Goal: Task Accomplishment & Management: Manage account settings

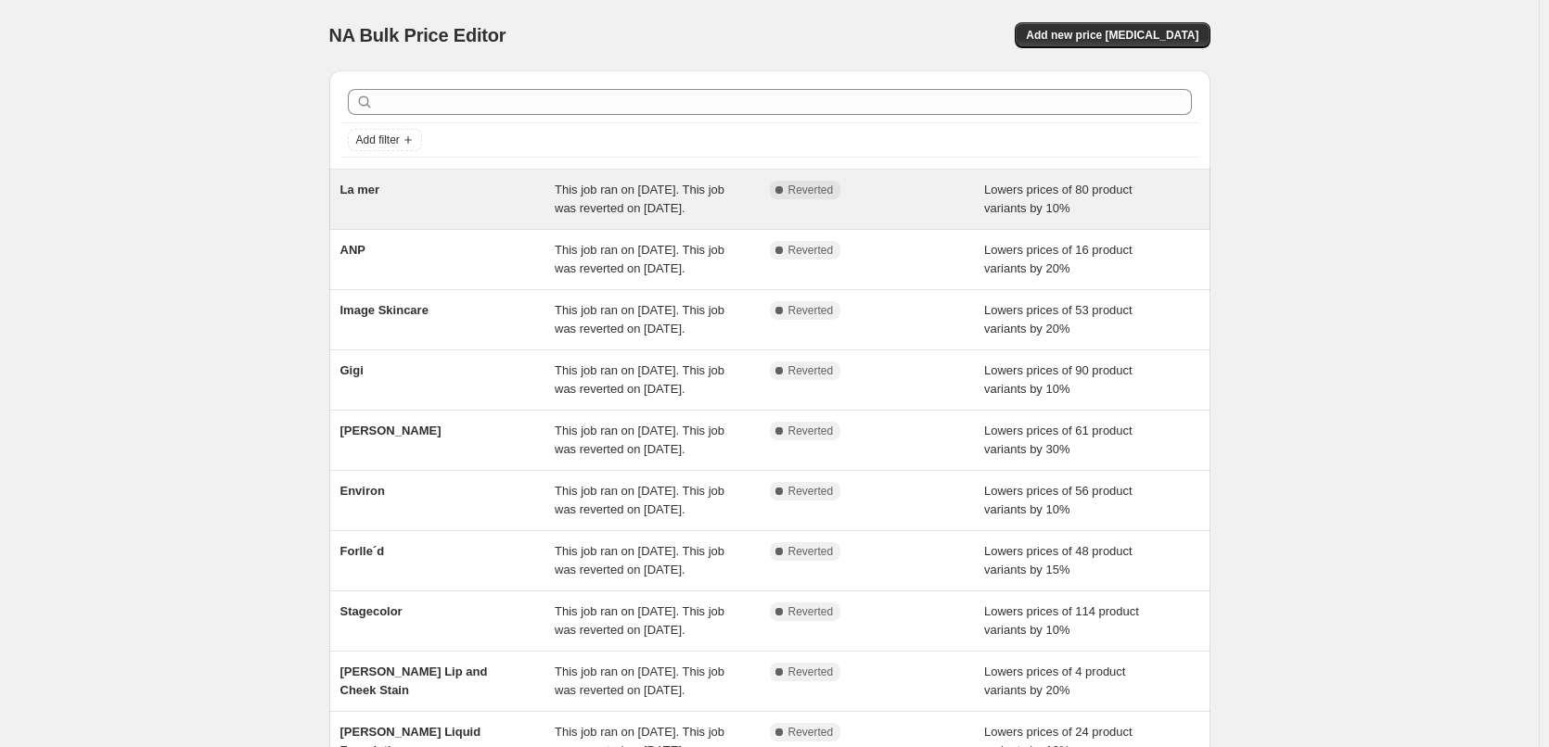
click at [581, 203] on span "This job ran on [DATE]. This job was reverted on [DATE]." at bounding box center [640, 199] width 170 height 32
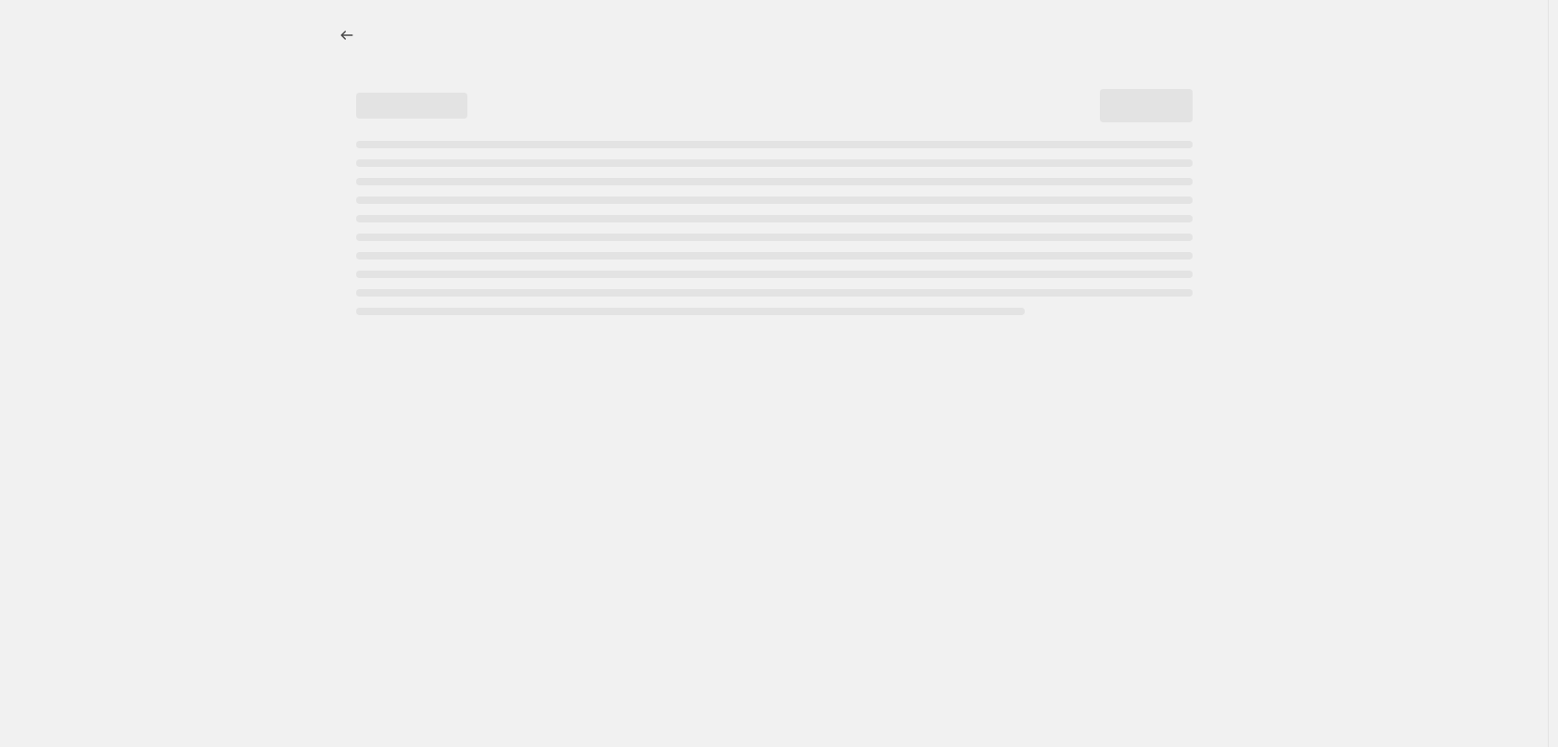
select select "percentage"
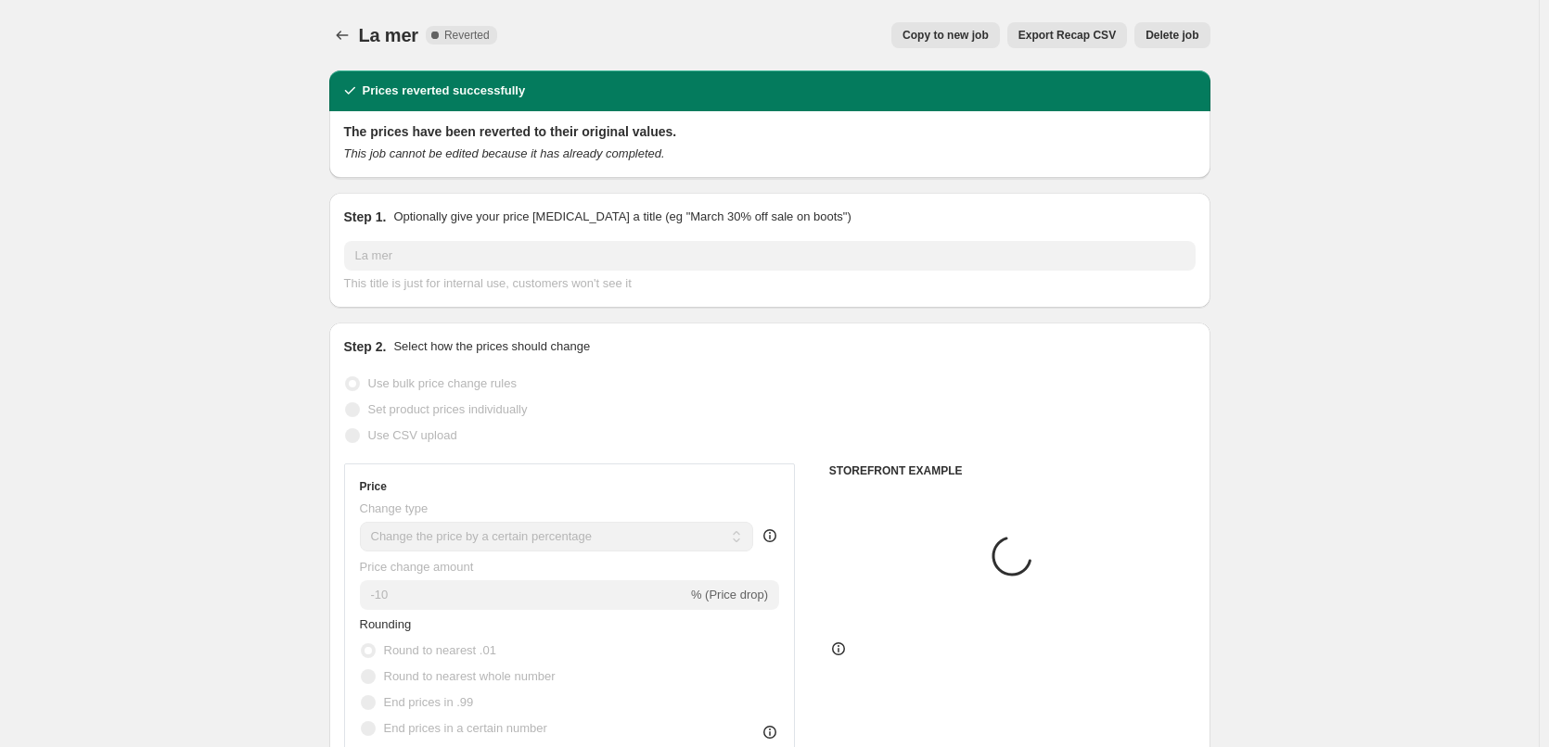
click at [951, 35] on span "Copy to new job" at bounding box center [945, 35] width 86 height 15
select select "percentage"
select select "vendor"
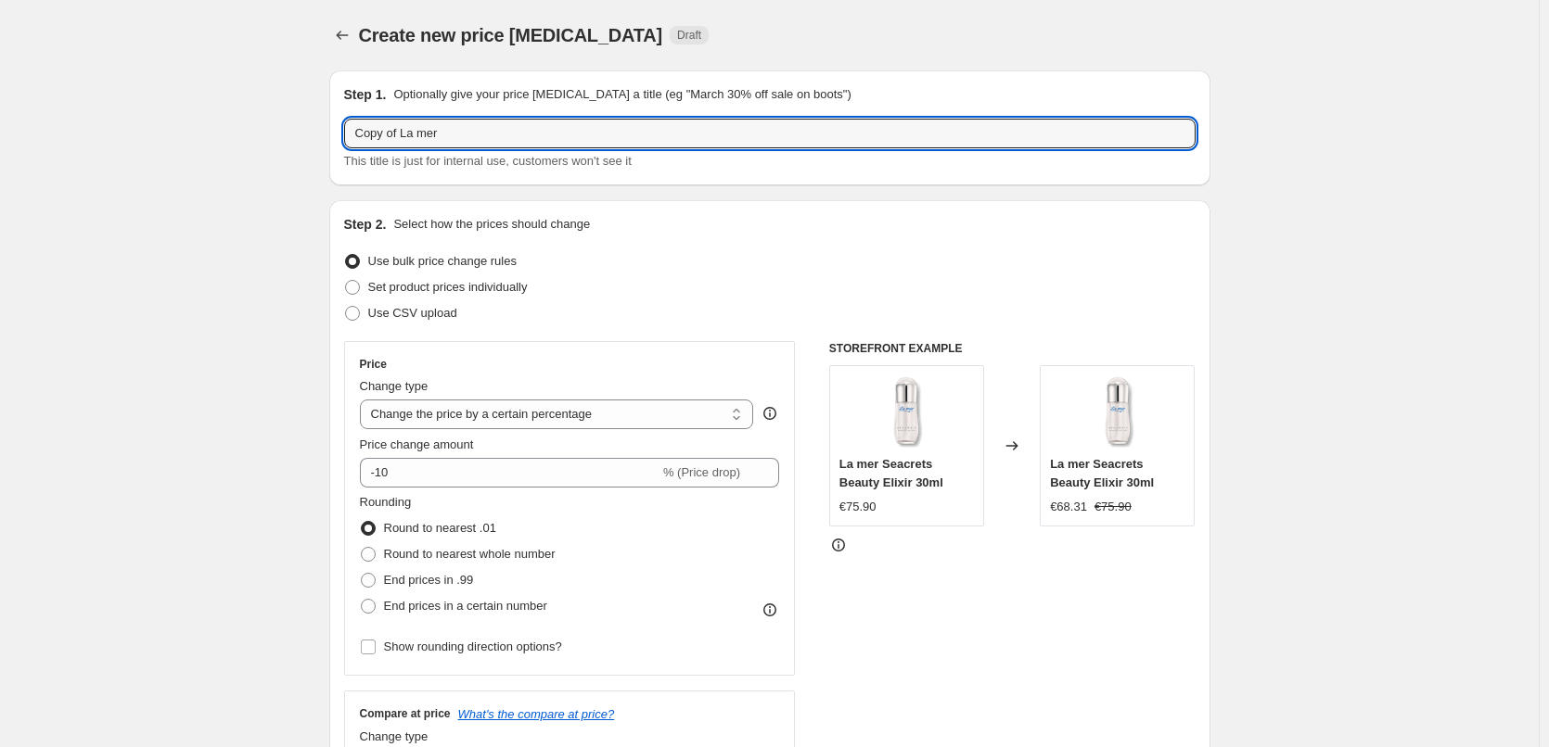
drag, startPoint x: 403, startPoint y: 133, endPoint x: 246, endPoint y: 136, distance: 157.7
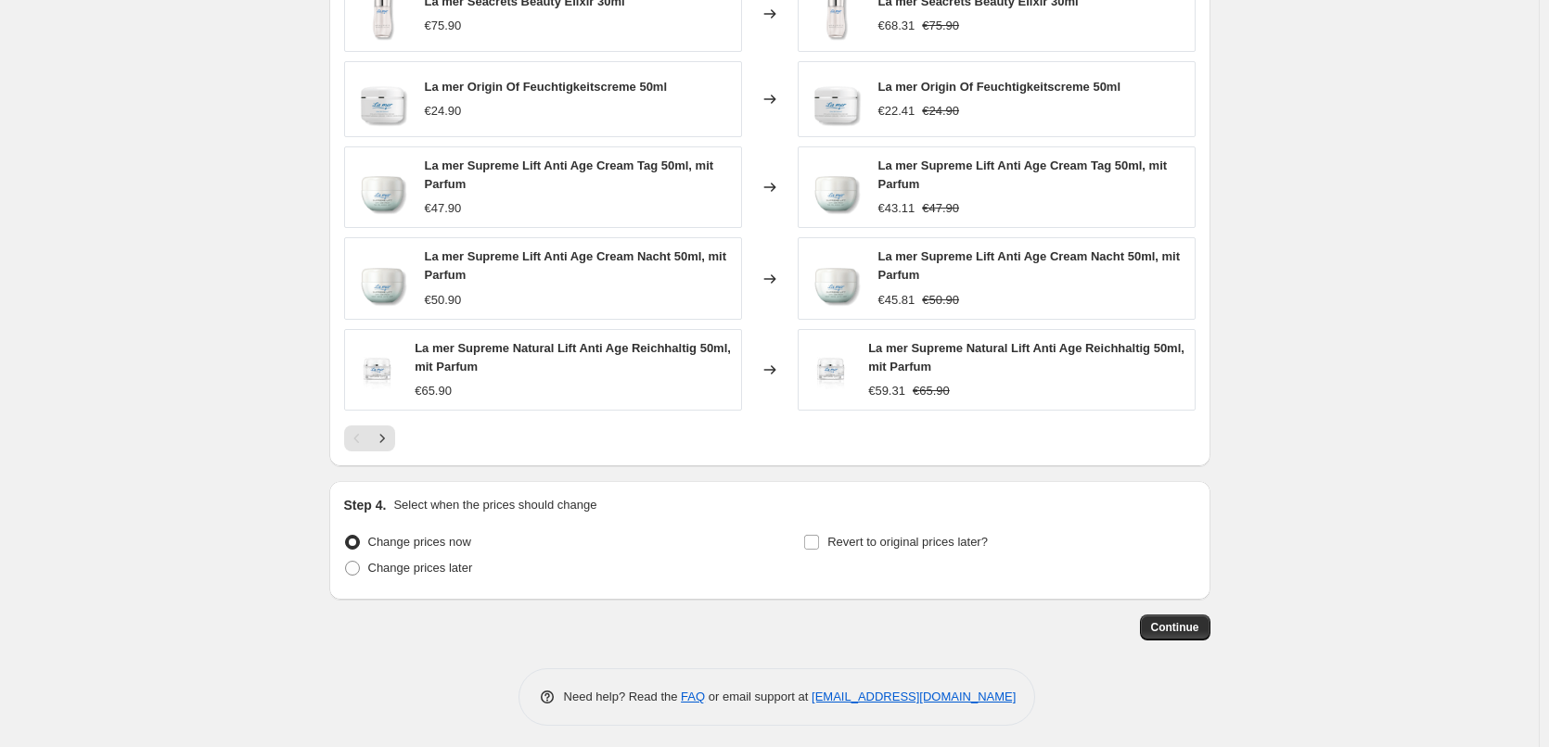
scroll to position [1334, 0]
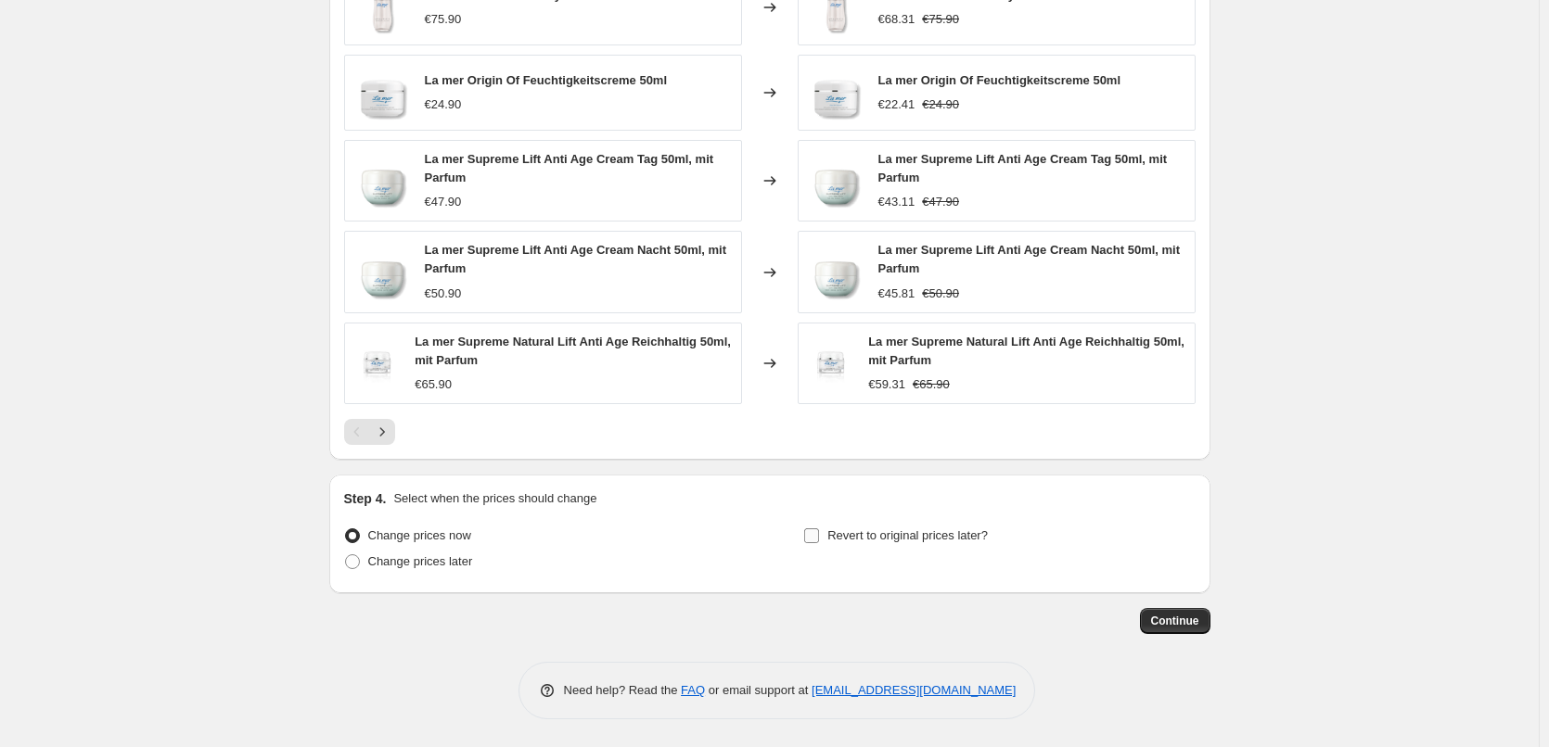
type input "La mer"
click at [815, 535] on input "Revert to original prices later?" at bounding box center [811, 536] width 15 height 15
checkbox input "true"
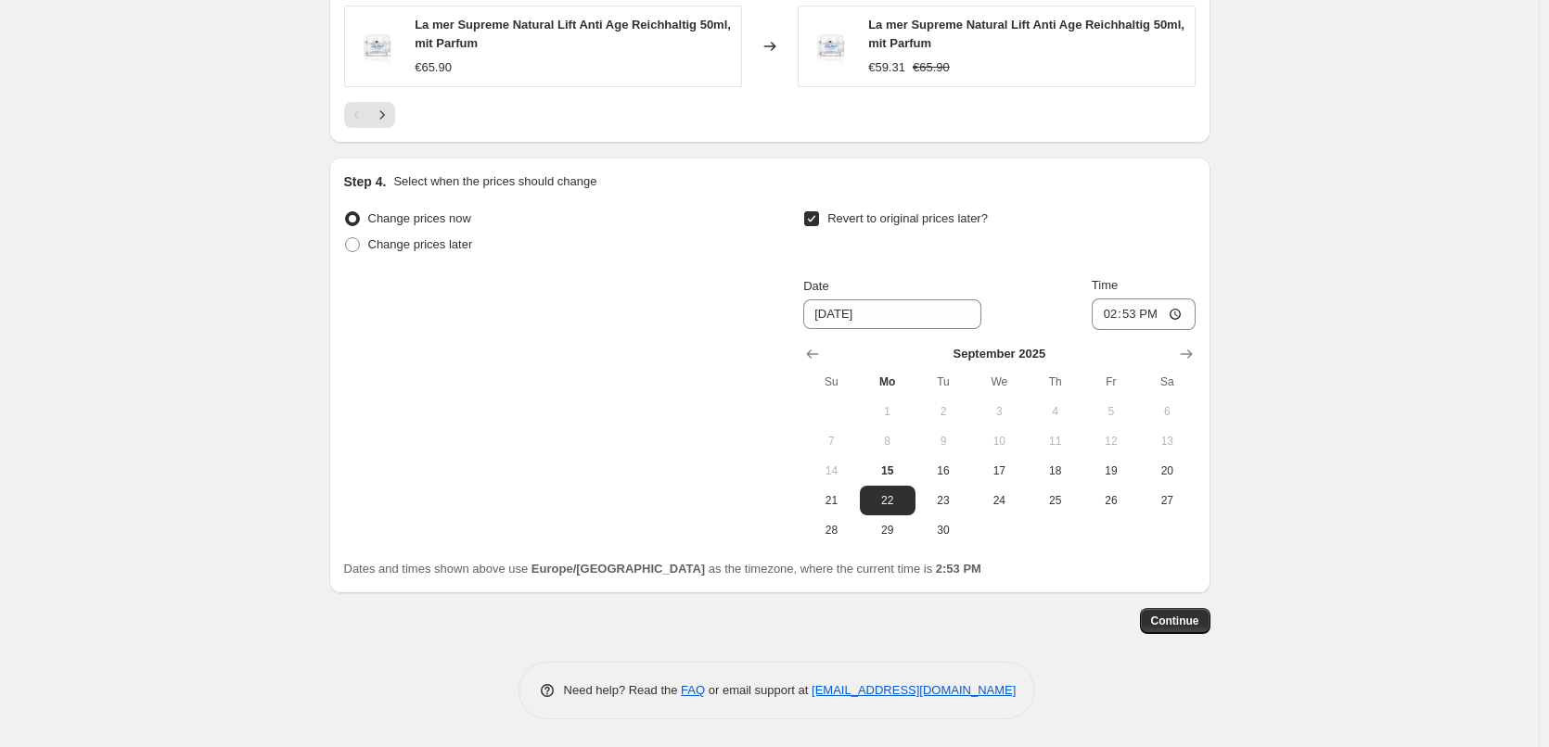
scroll to position [1651, 0]
click at [959, 478] on span "16" at bounding box center [943, 471] width 41 height 15
type input "9/16/2025"
click at [1114, 311] on input "14:53" at bounding box center [1144, 315] width 104 height 32
click at [1182, 311] on input "15:00" at bounding box center [1144, 315] width 104 height 32
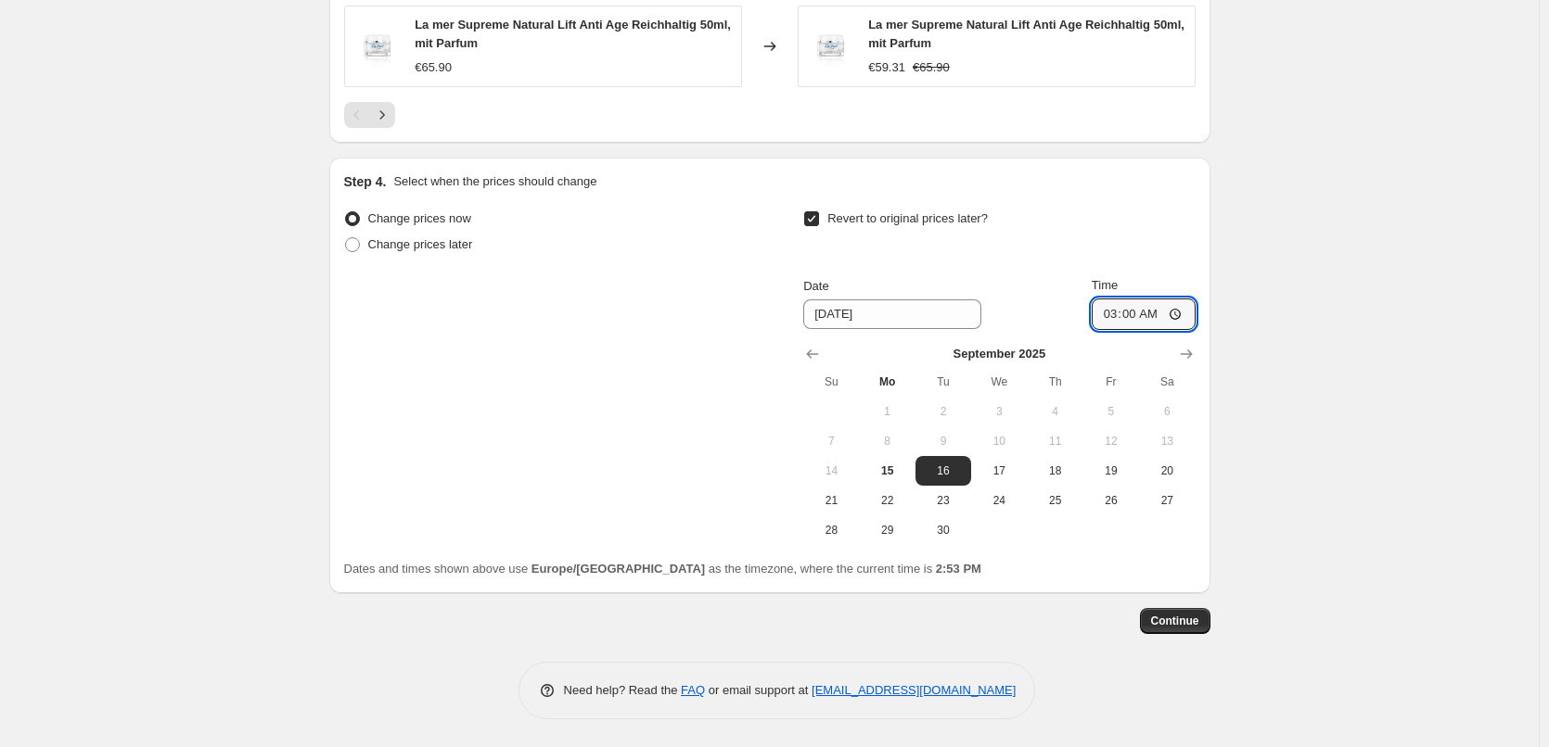
type input "03:00"
click at [1177, 621] on span "Continue" at bounding box center [1175, 621] width 48 height 15
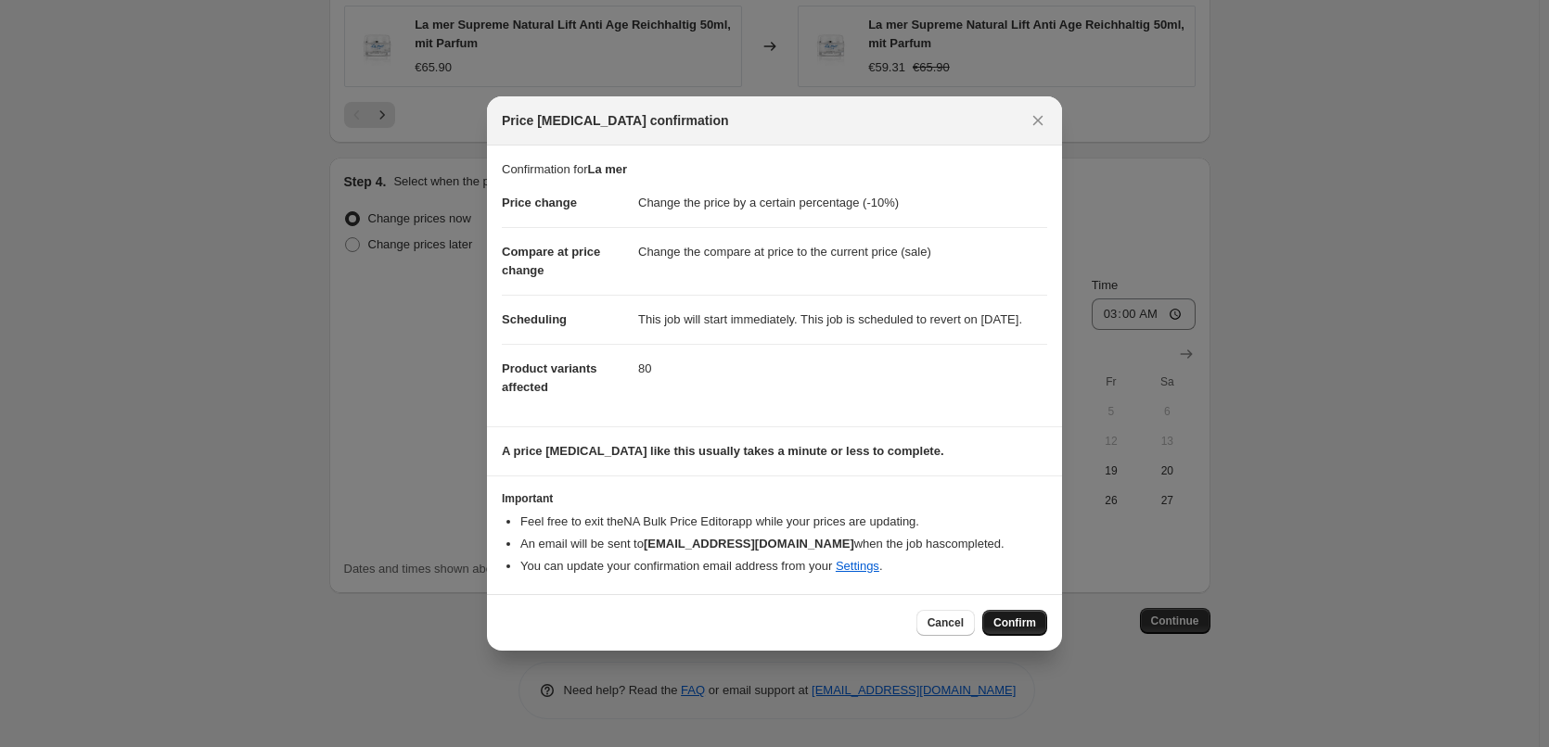
click at [1003, 631] on span "Confirm" at bounding box center [1014, 623] width 43 height 15
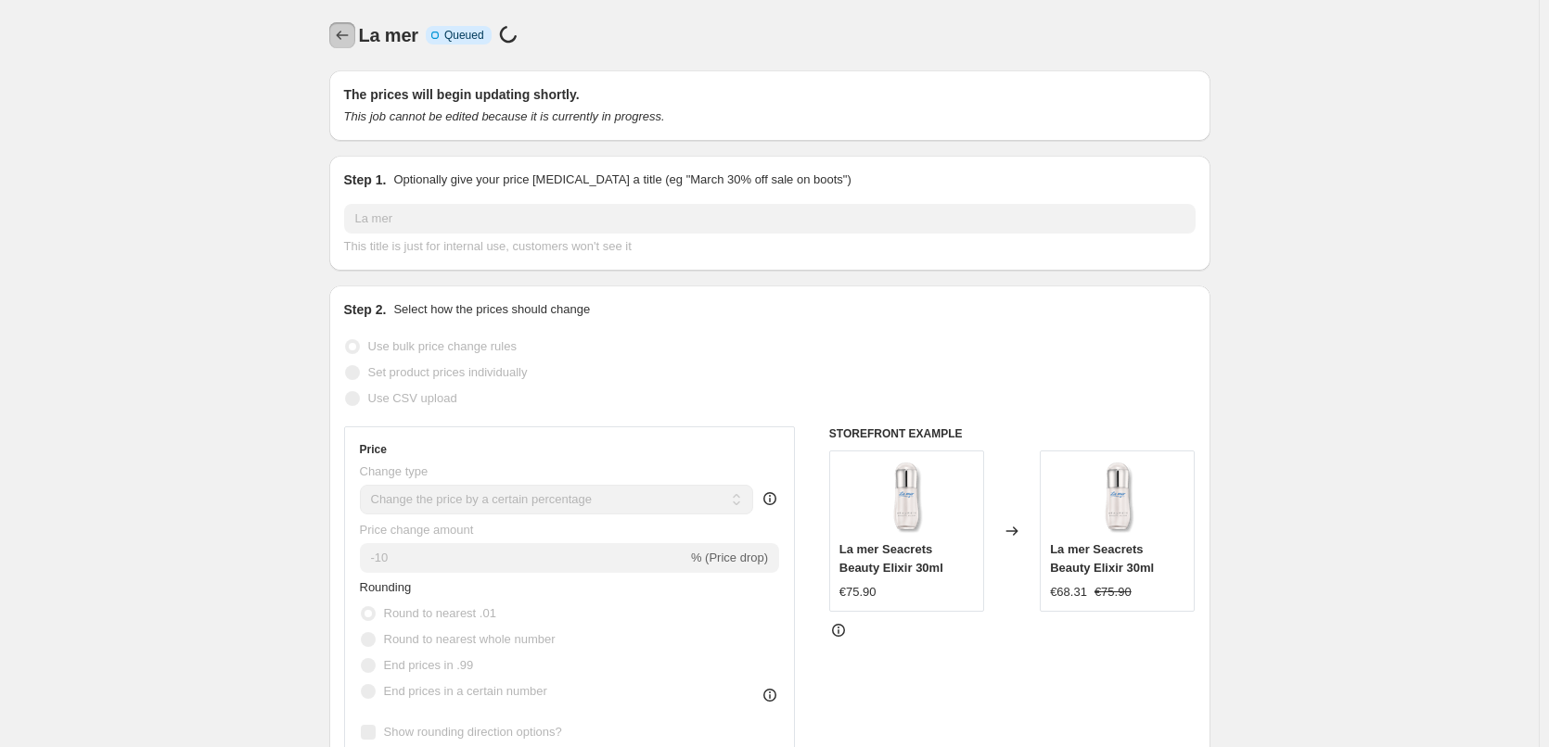
click at [351, 41] on icon "Price change jobs" at bounding box center [342, 35] width 19 height 19
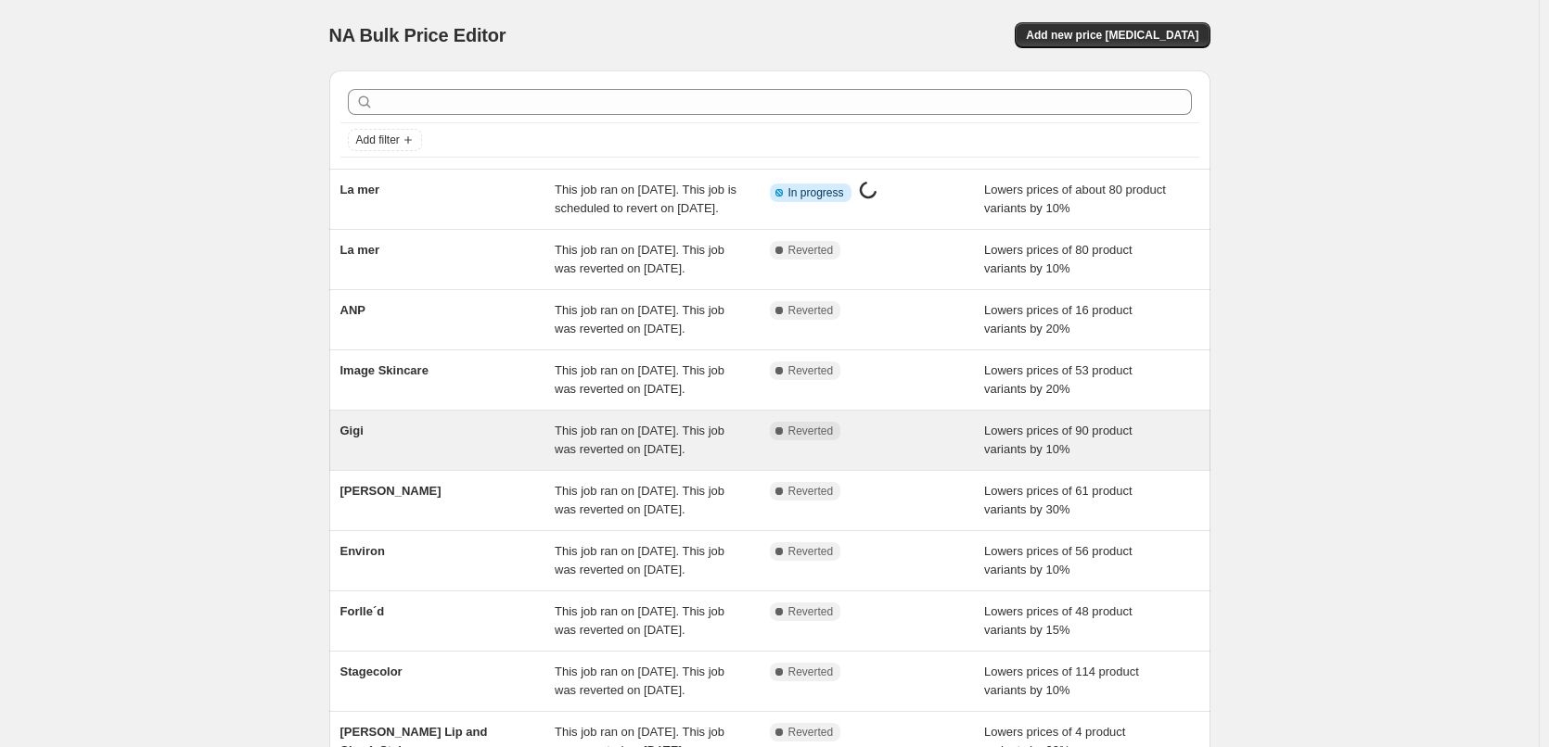
click at [556, 459] on div "Gigi" at bounding box center [447, 440] width 215 height 37
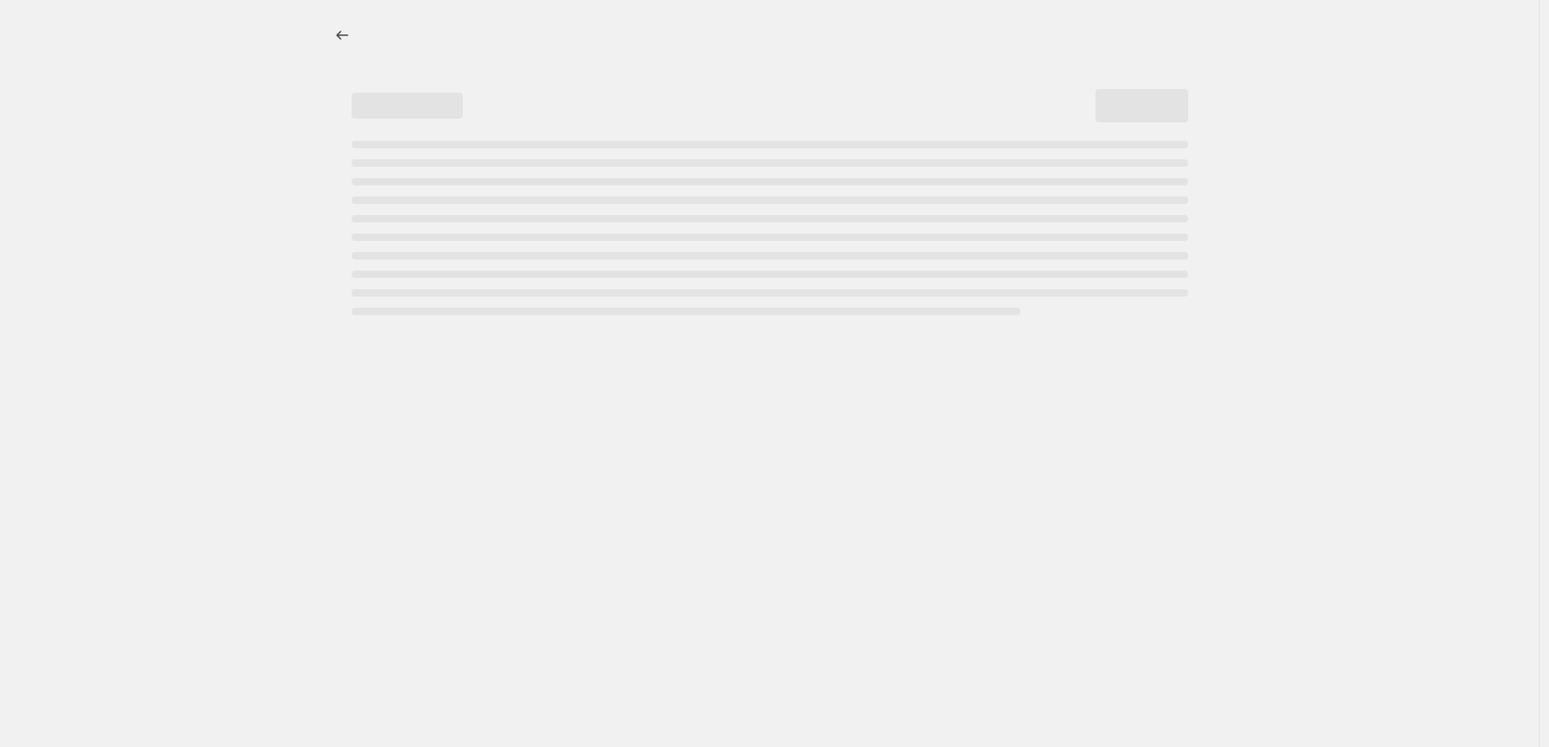
select select "percentage"
select select "vendor"
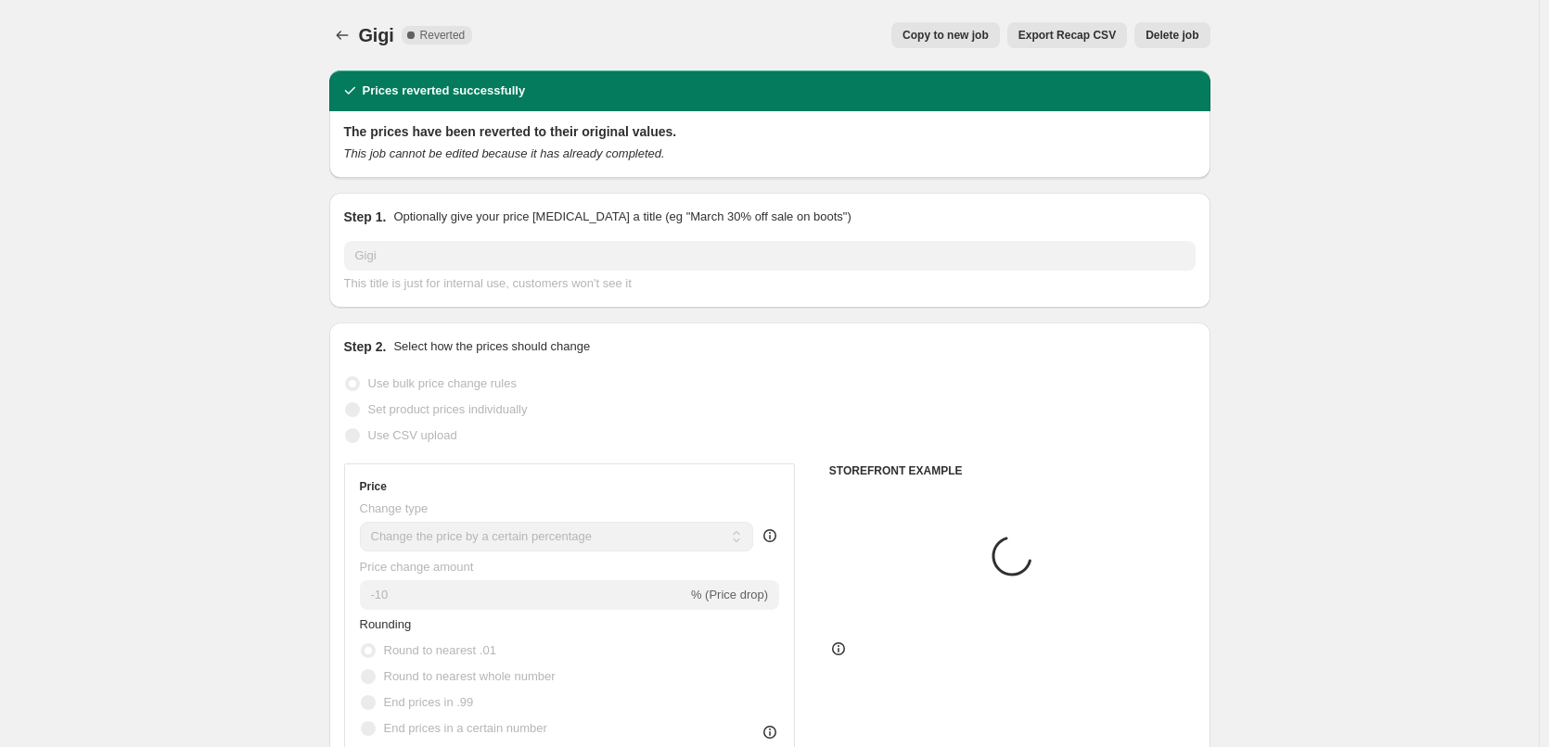
click at [963, 33] on span "Copy to new job" at bounding box center [945, 35] width 86 height 15
select select "percentage"
select select "vendor"
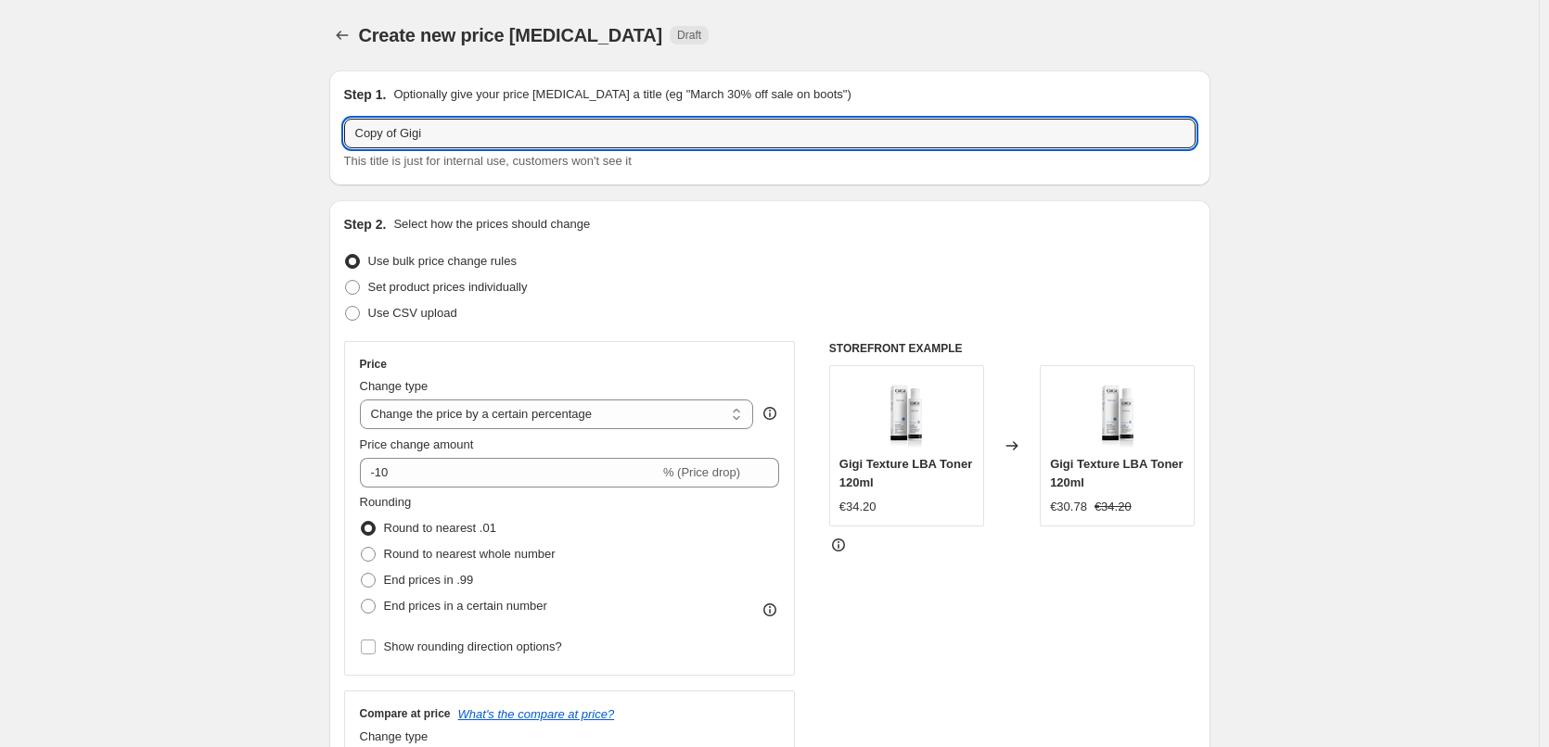
drag, startPoint x: 399, startPoint y: 132, endPoint x: 93, endPoint y: 119, distance: 306.3
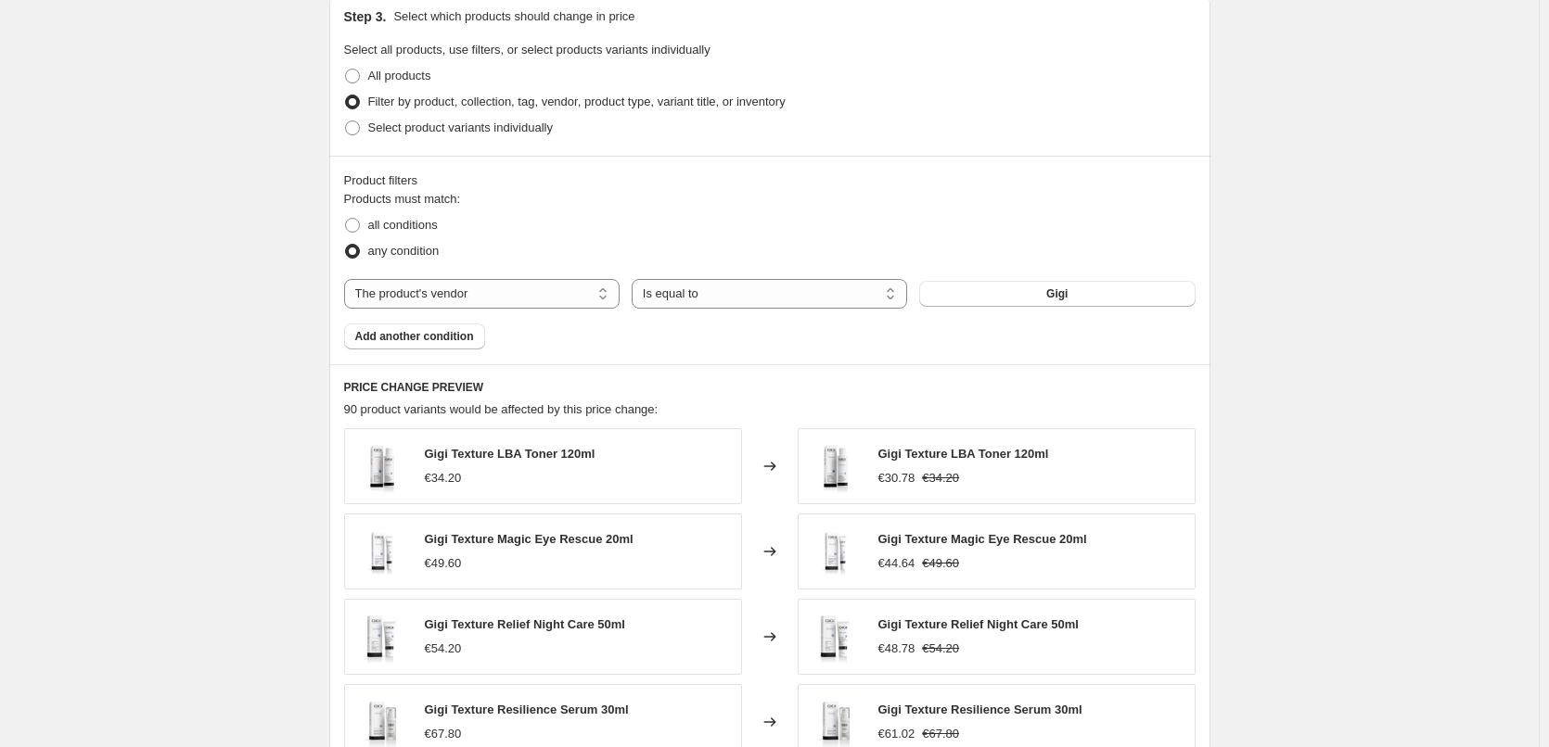
scroll to position [1316, 0]
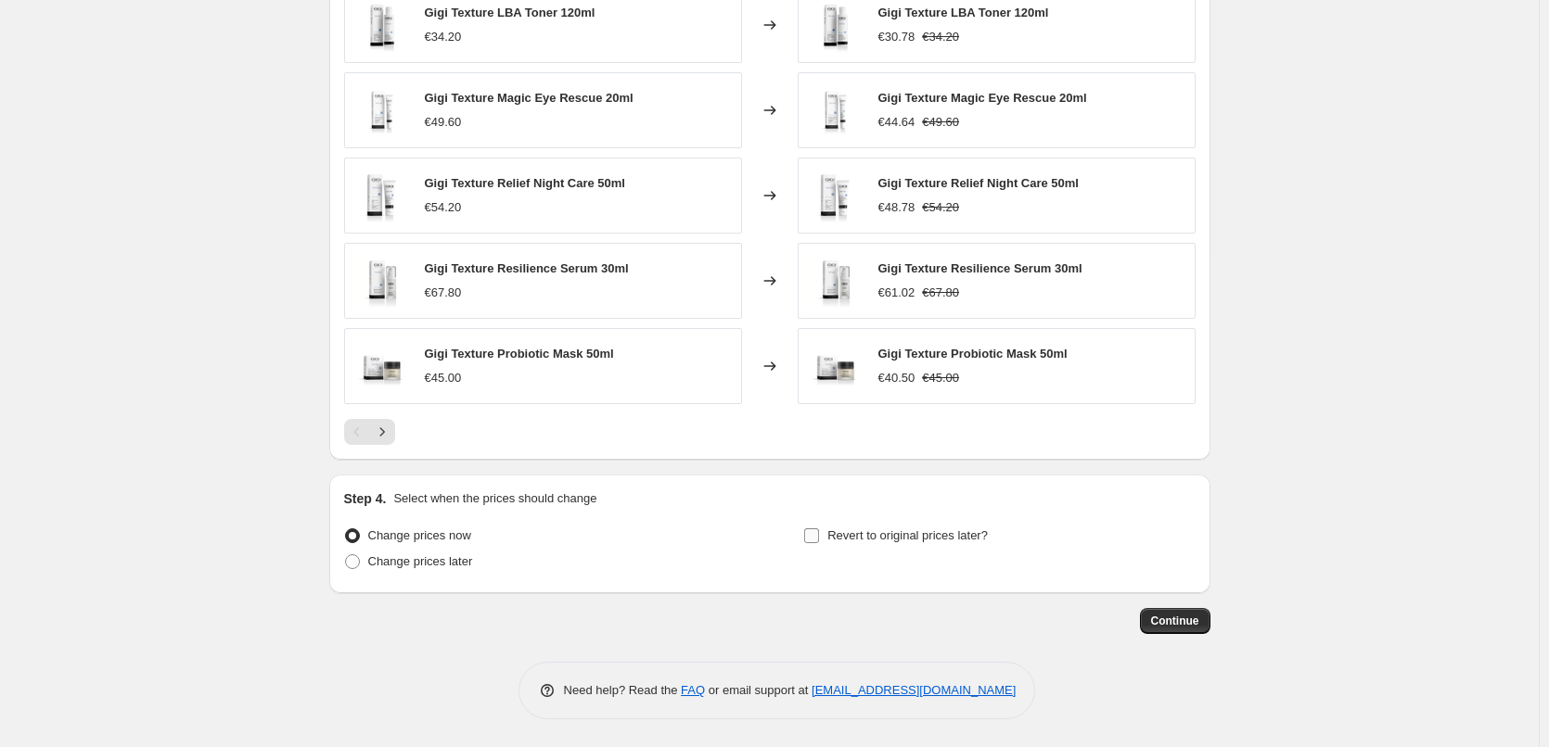
type input "Gigi"
click at [886, 541] on span "Revert to original prices later?" at bounding box center [907, 536] width 160 height 14
click at [819, 541] on input "Revert to original prices later?" at bounding box center [811, 536] width 15 height 15
checkbox input "true"
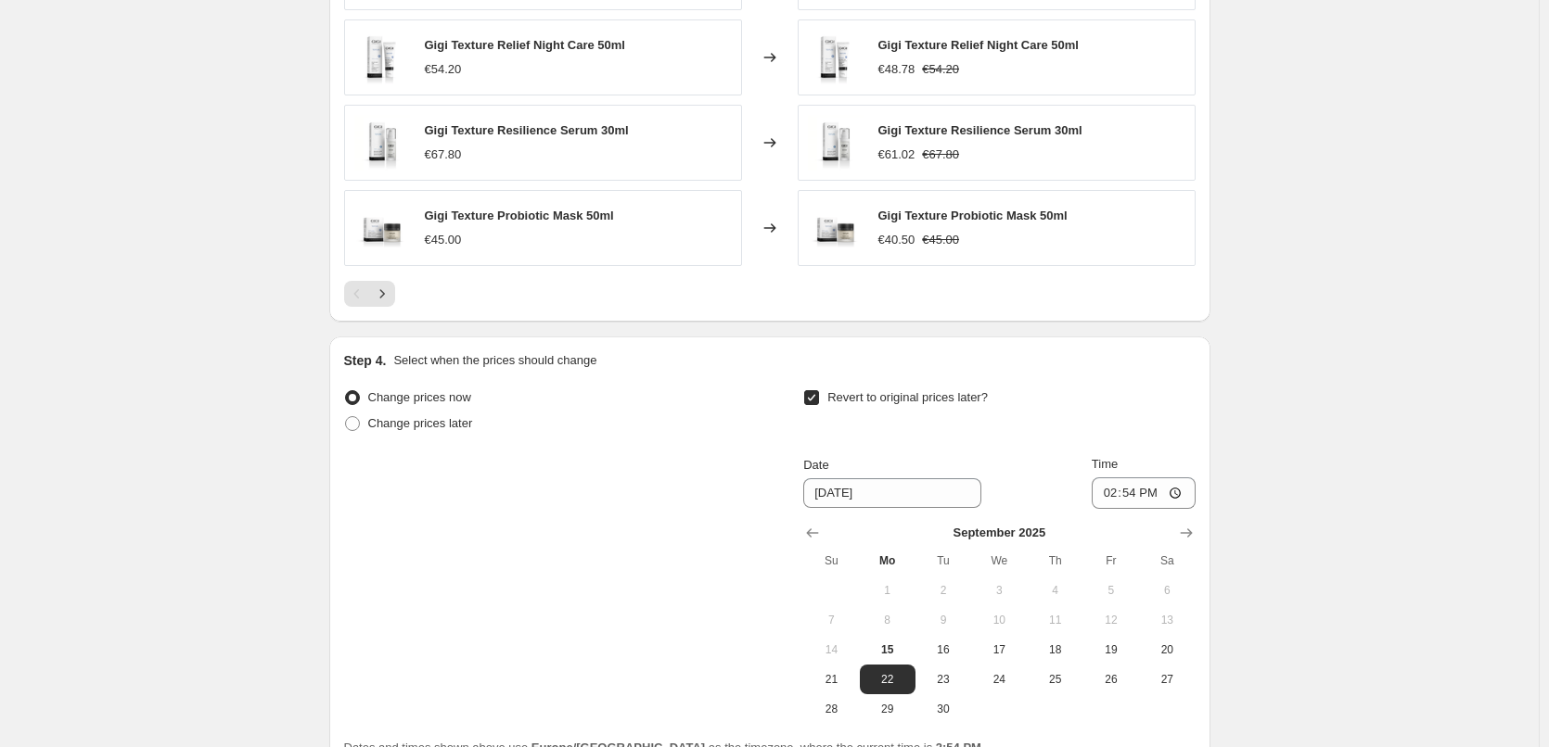
scroll to position [1633, 0]
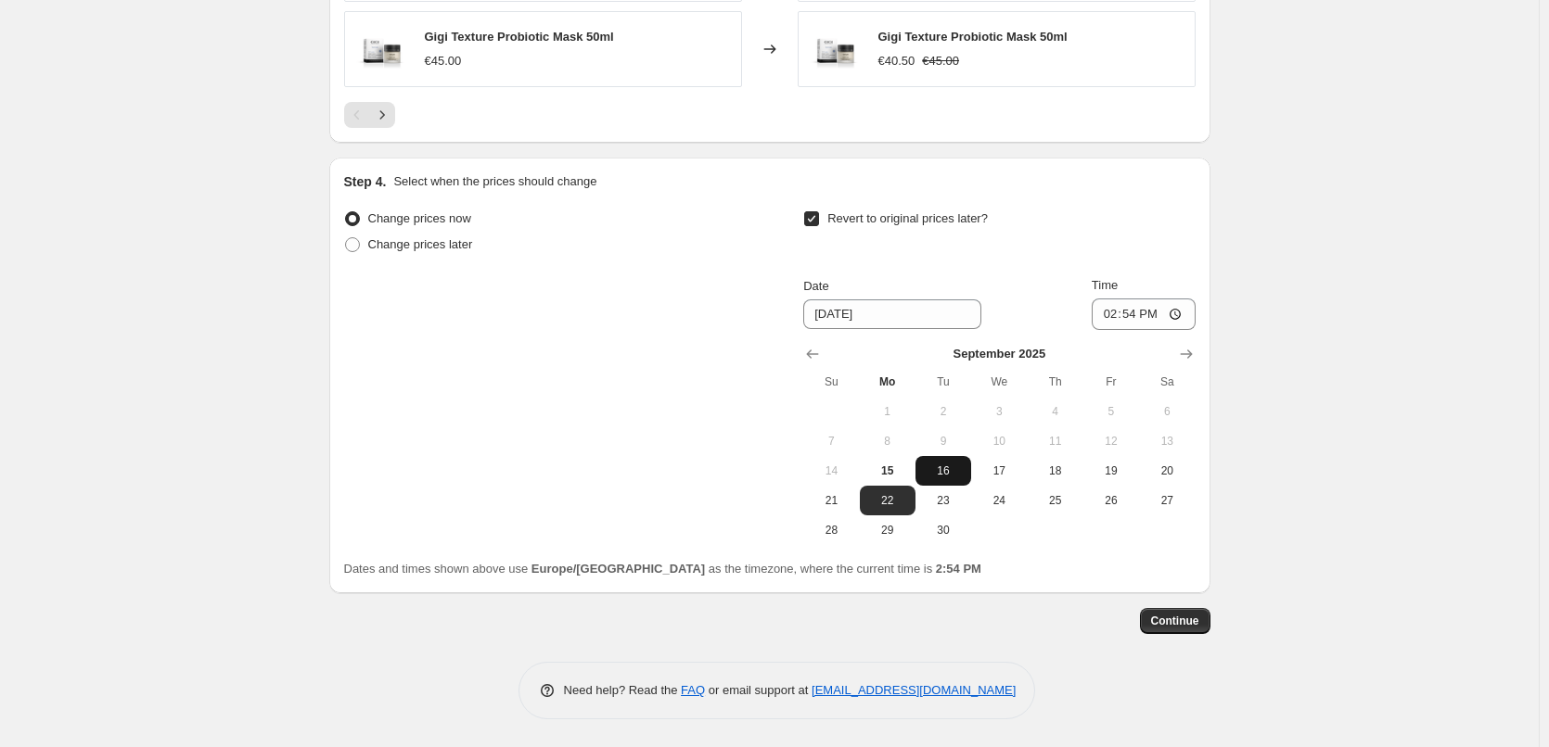
click at [942, 470] on span "16" at bounding box center [943, 471] width 41 height 15
type input "9/16/2025"
click at [1106, 316] on input "14:54" at bounding box center [1144, 315] width 104 height 32
click at [1169, 313] on input "15:00" at bounding box center [1144, 315] width 104 height 32
type input "03:00"
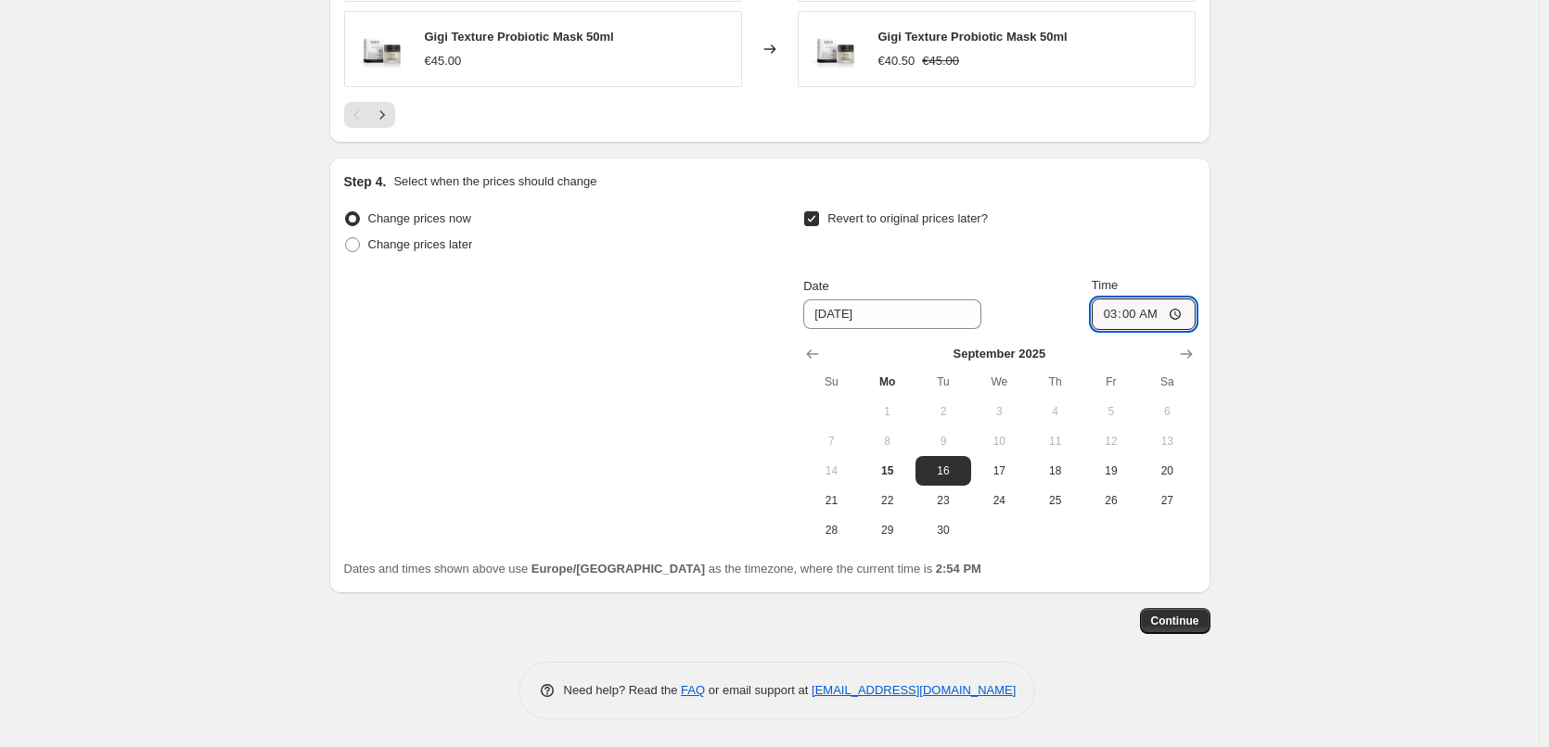
click at [1158, 618] on span "Continue" at bounding box center [1175, 621] width 48 height 15
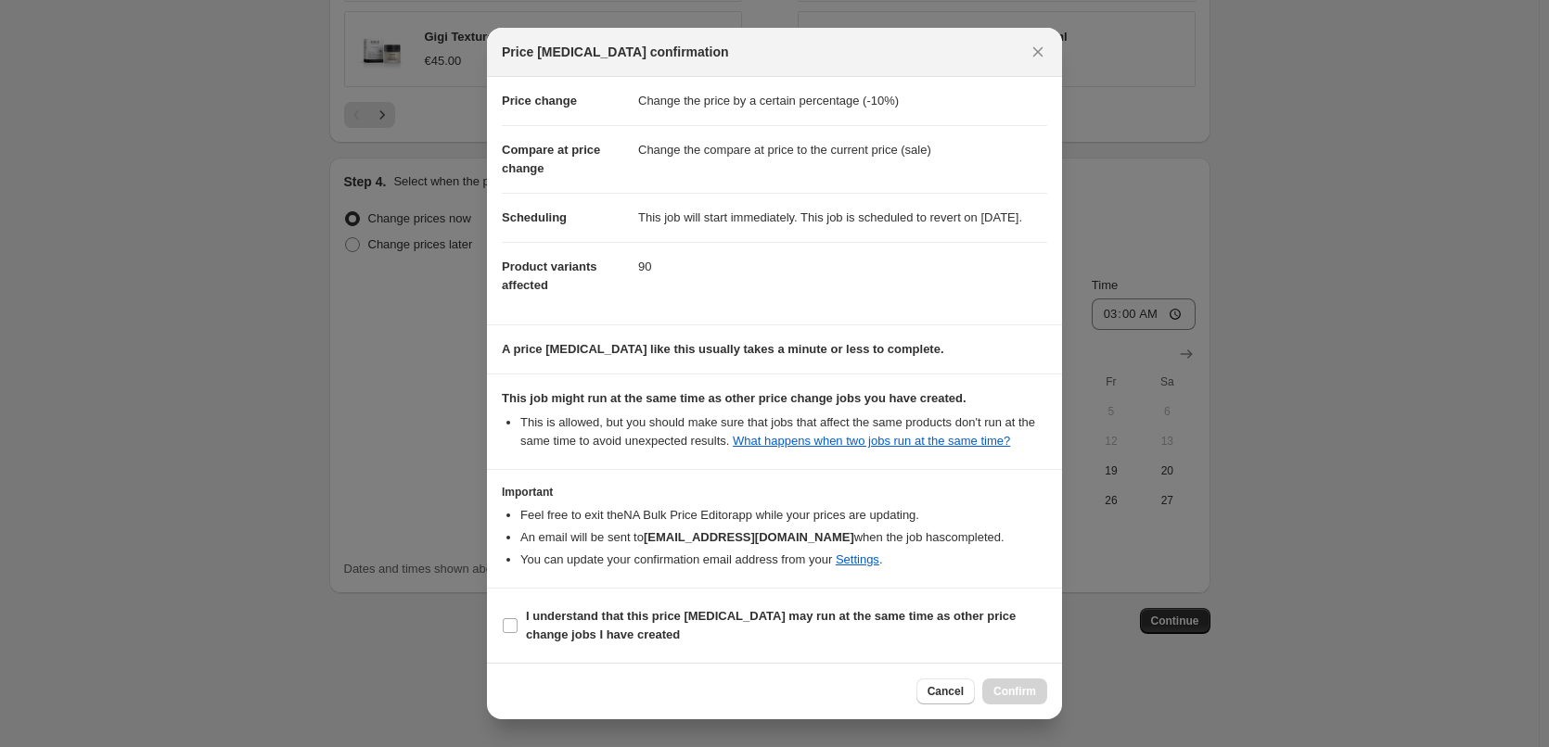
scroll to position [52, 0]
click at [601, 637] on b "I understand that this price change job may run at the same time as other price…" at bounding box center [771, 625] width 490 height 32
click at [517, 633] on input "I understand that this price change job may run at the same time as other price…" at bounding box center [510, 626] width 15 height 15
checkbox input "true"
click at [1008, 679] on button "Confirm" at bounding box center [1014, 692] width 65 height 26
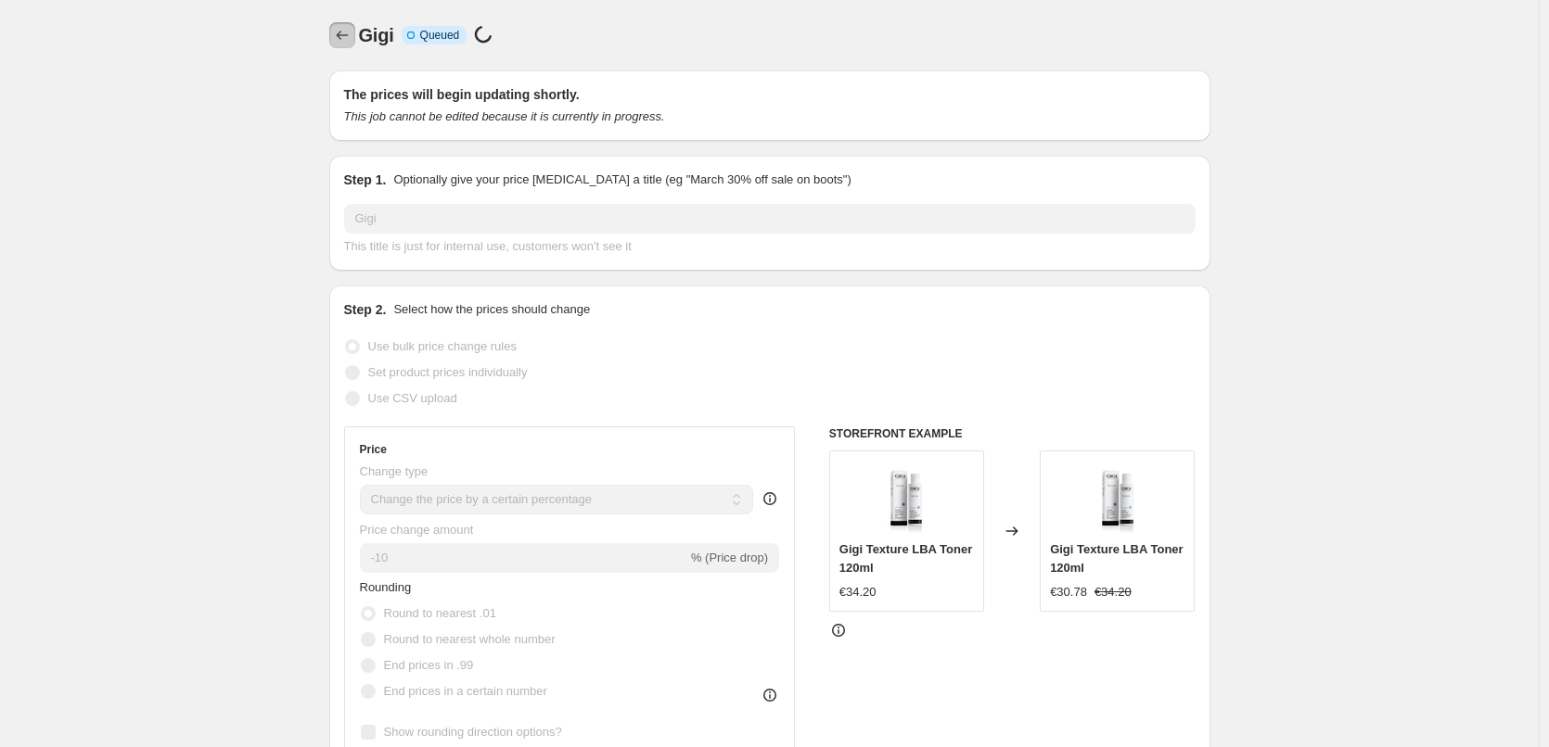
click at [348, 34] on icon "Price change jobs" at bounding box center [342, 35] width 19 height 19
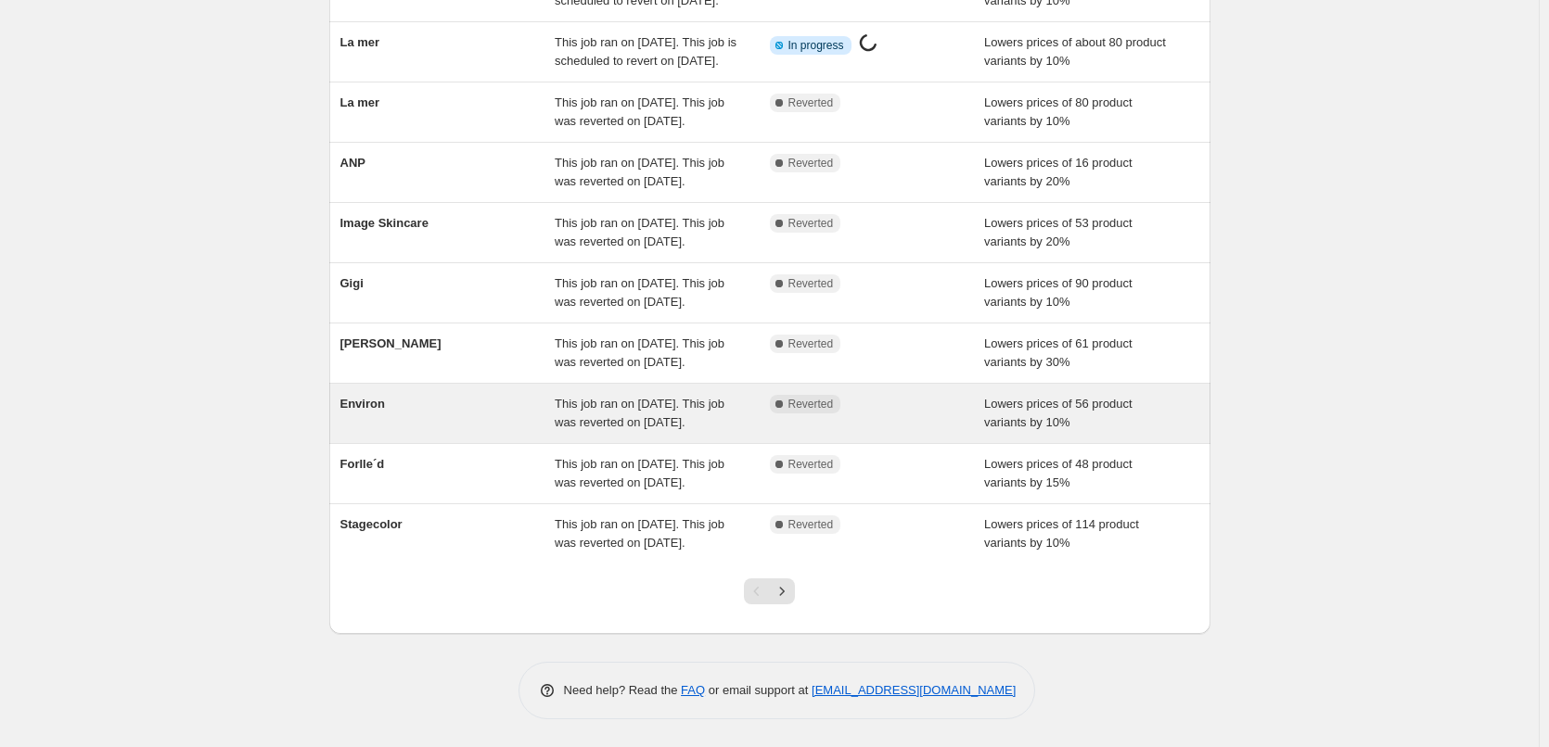
scroll to position [371, 0]
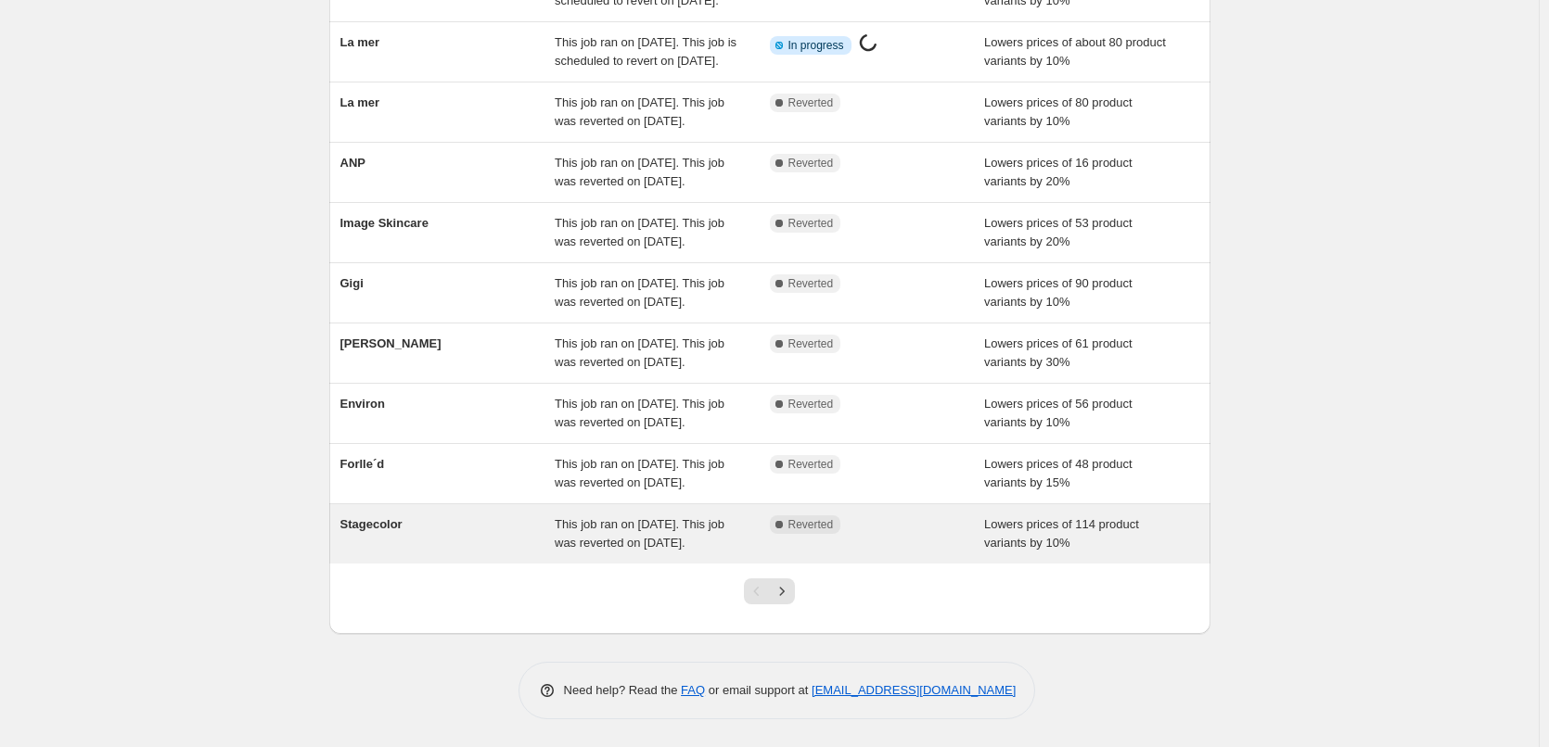
click at [661, 532] on span "This job ran on September 12, 2025. This job was reverted on September 15, 2025." at bounding box center [640, 533] width 170 height 32
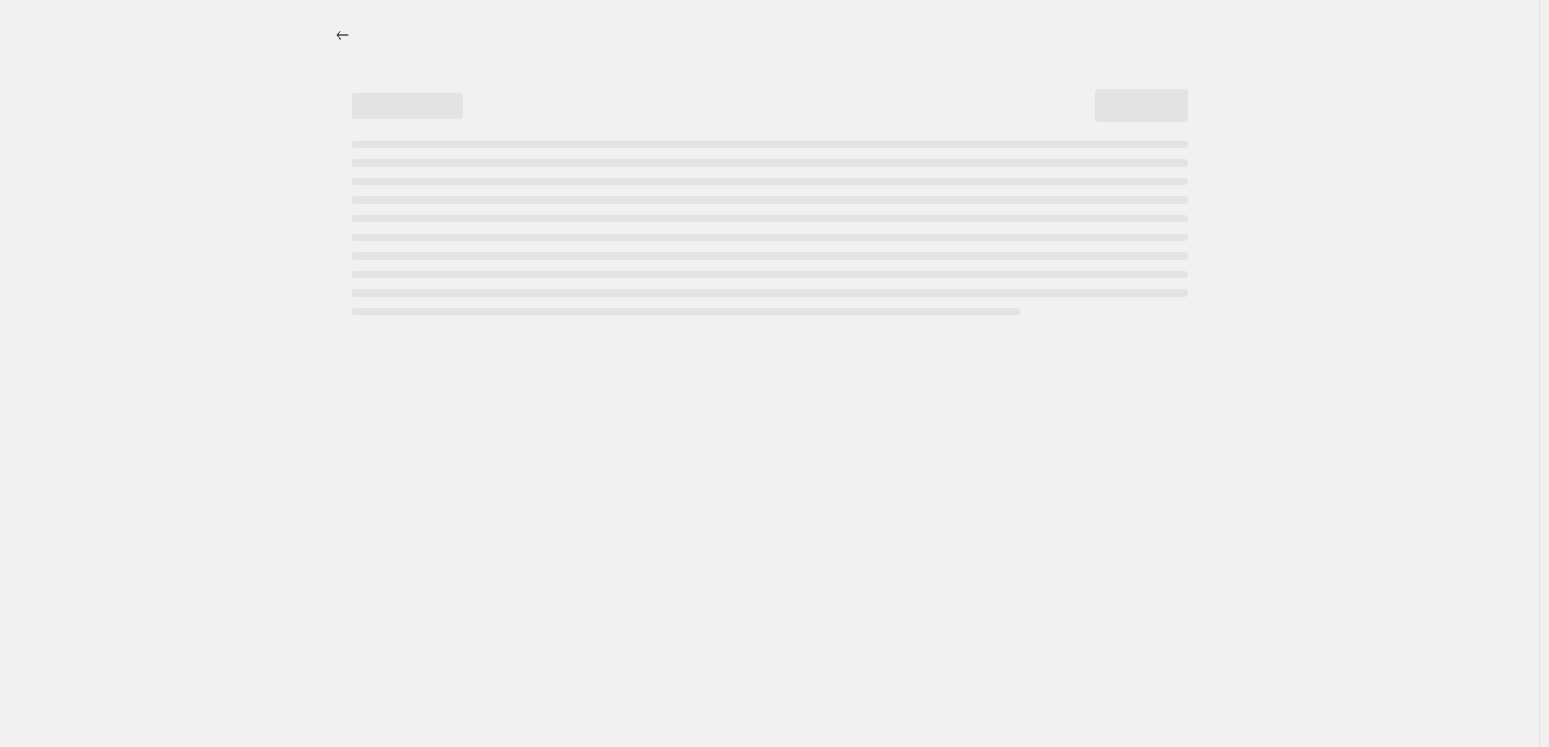
select select "percentage"
select select "vendor"
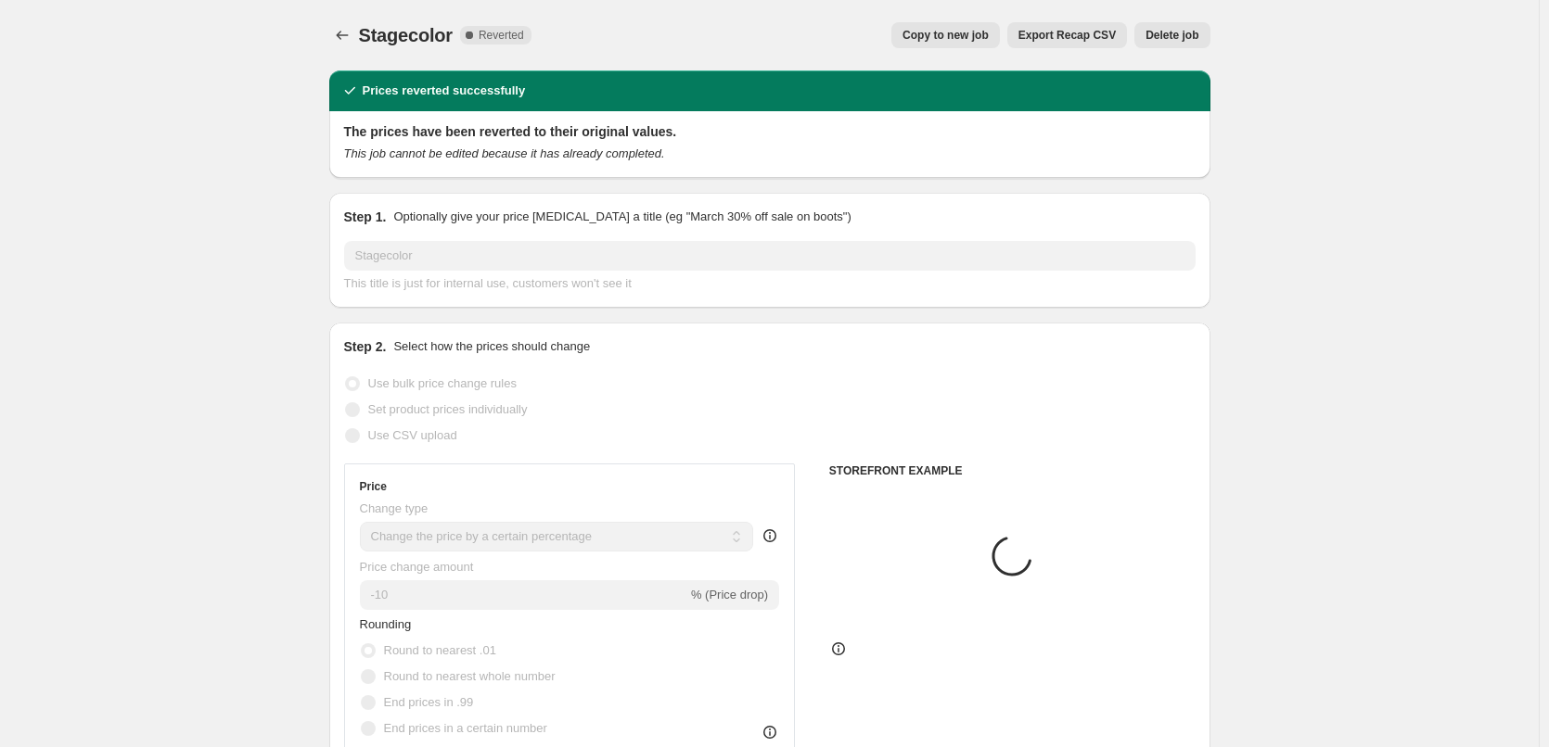
click at [948, 34] on span "Copy to new job" at bounding box center [945, 35] width 86 height 15
select select "percentage"
select select "vendor"
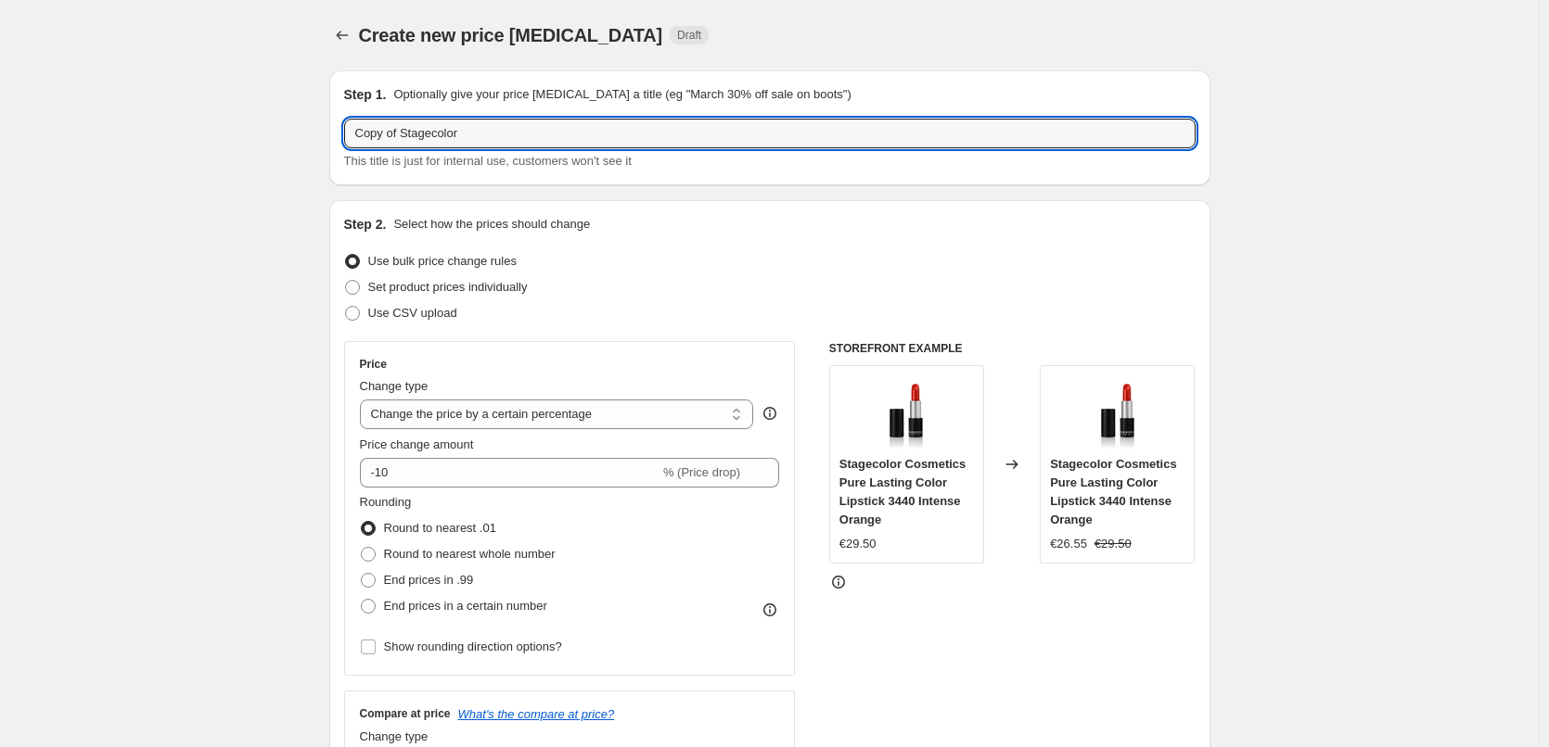
drag, startPoint x: 402, startPoint y: 133, endPoint x: 25, endPoint y: 101, distance: 377.8
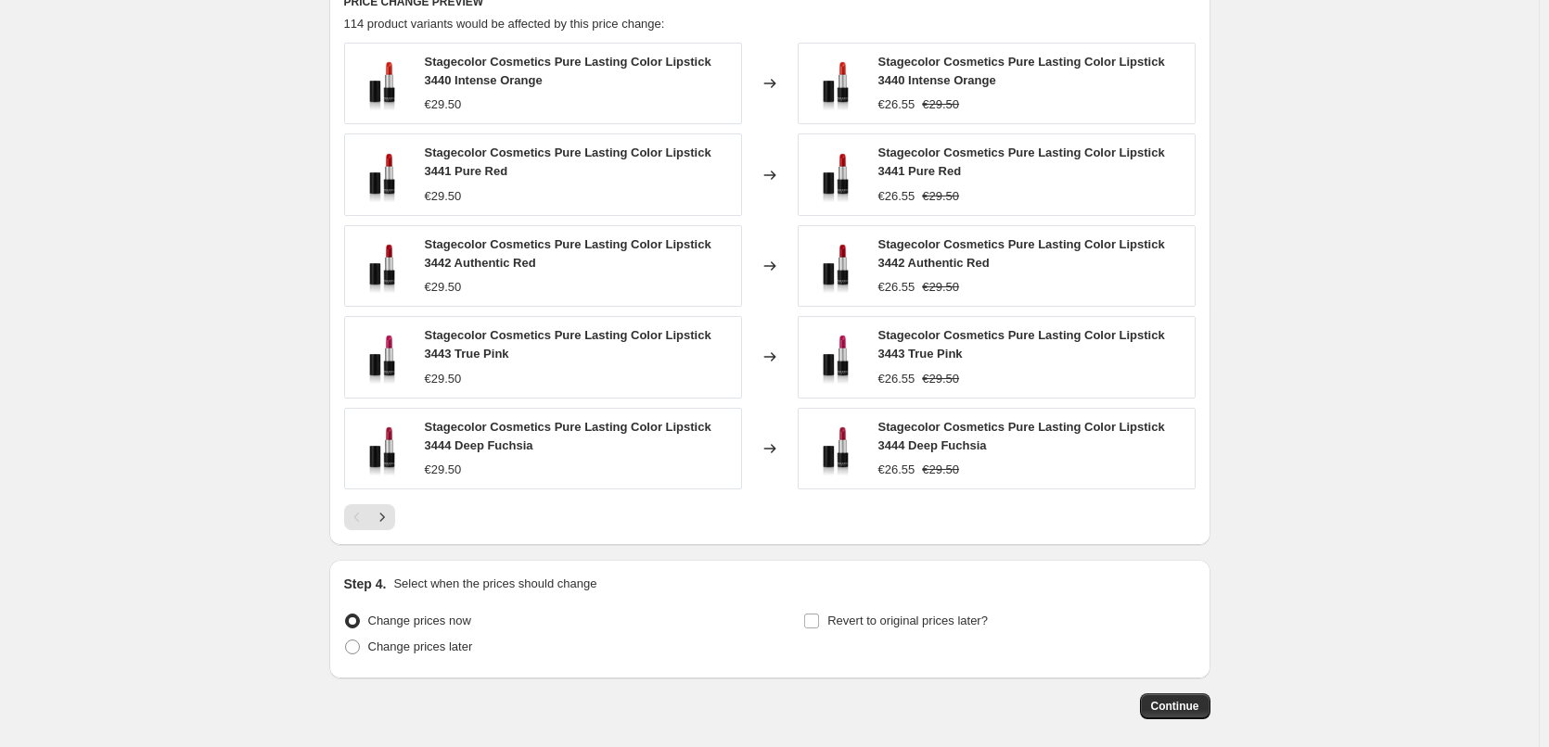
scroll to position [1346, 0]
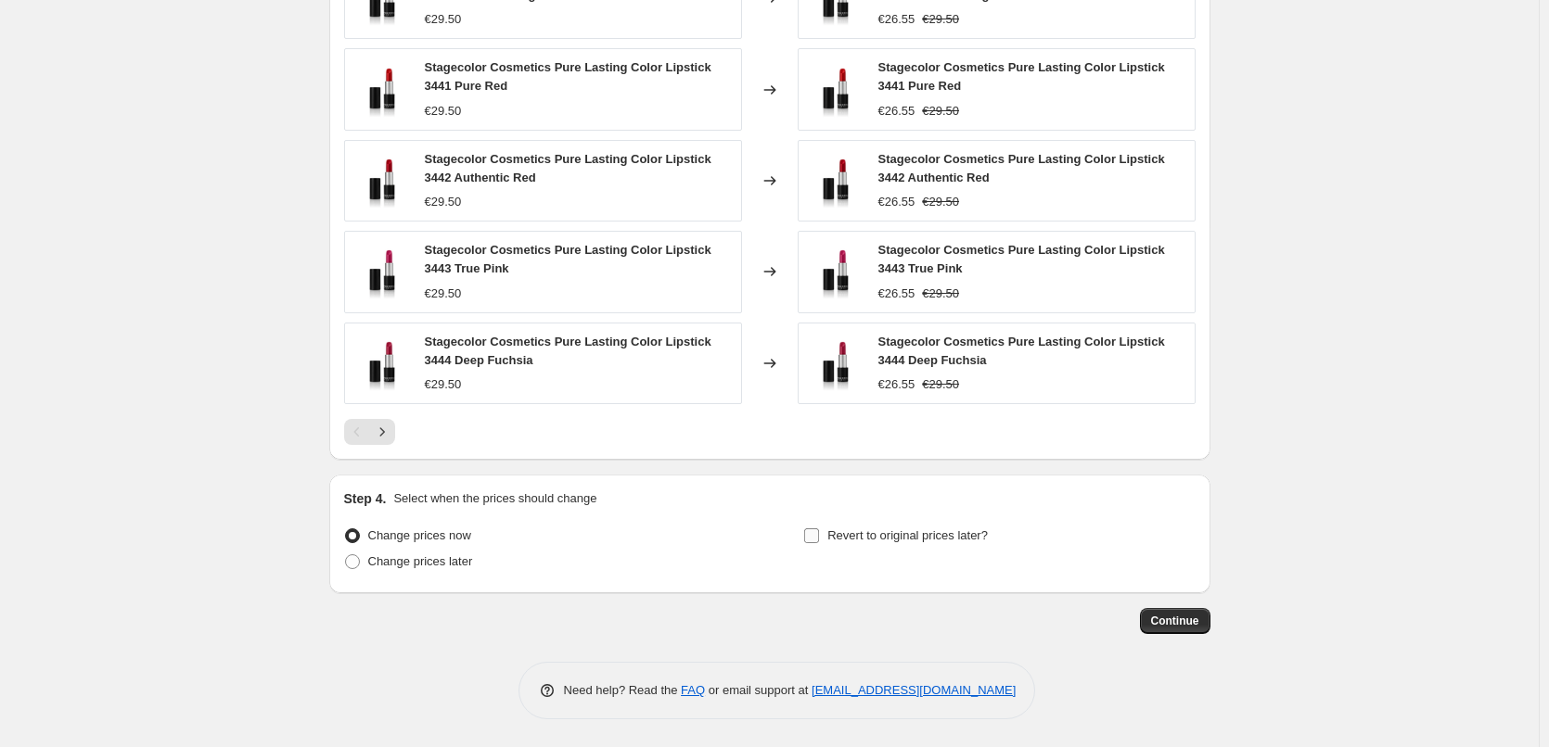
type input "Stagecolor"
click at [825, 536] on label "Revert to original prices later?" at bounding box center [895, 536] width 185 height 26
click at [819, 536] on input "Revert to original prices later?" at bounding box center [811, 536] width 15 height 15
checkbox input "true"
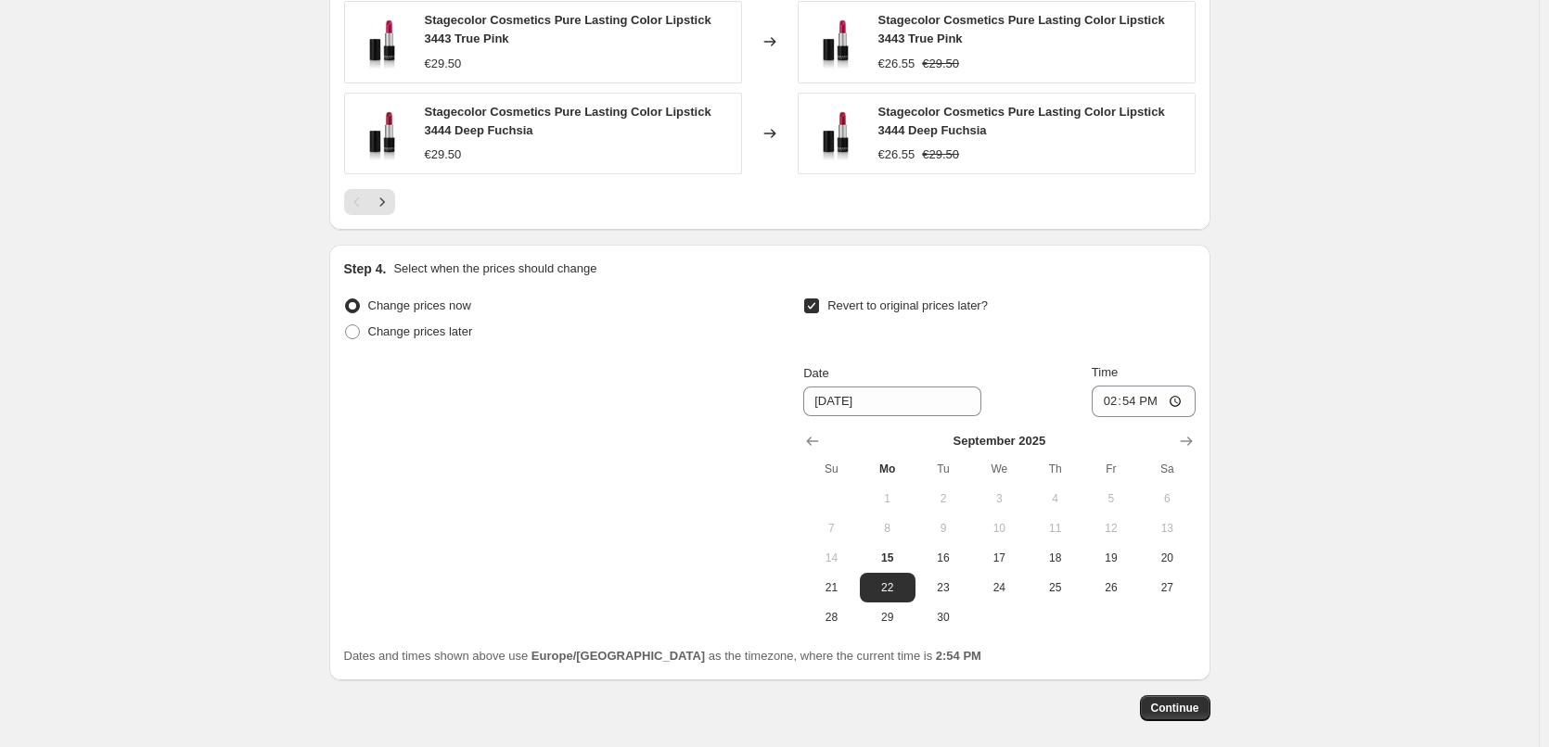
scroll to position [1663, 0]
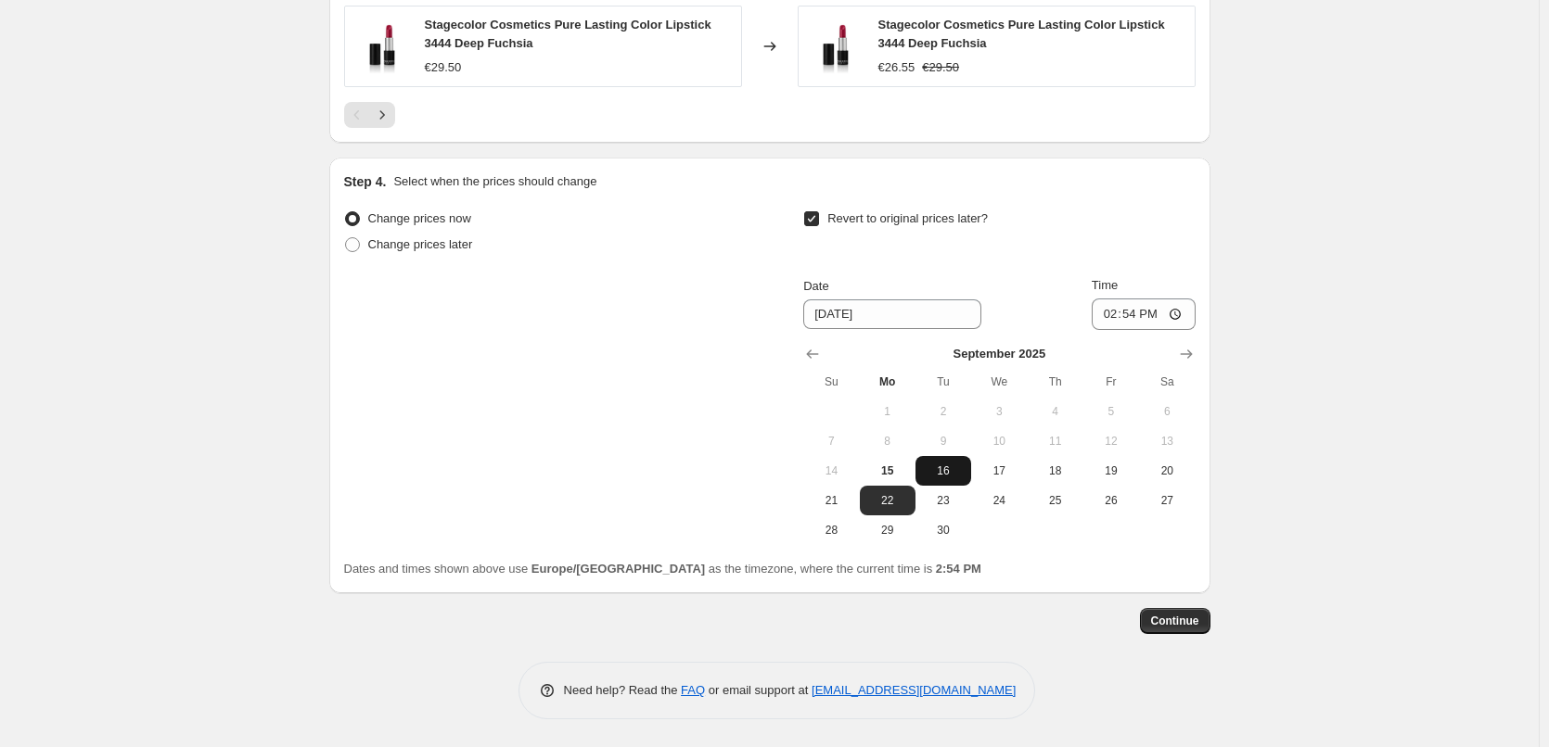
click at [937, 477] on span "16" at bounding box center [943, 471] width 41 height 15
type input "9/16/2025"
click at [1113, 314] on input "14:54" at bounding box center [1144, 315] width 104 height 32
click at [1178, 307] on input "15:00" at bounding box center [1144, 315] width 104 height 32
type input "03:00"
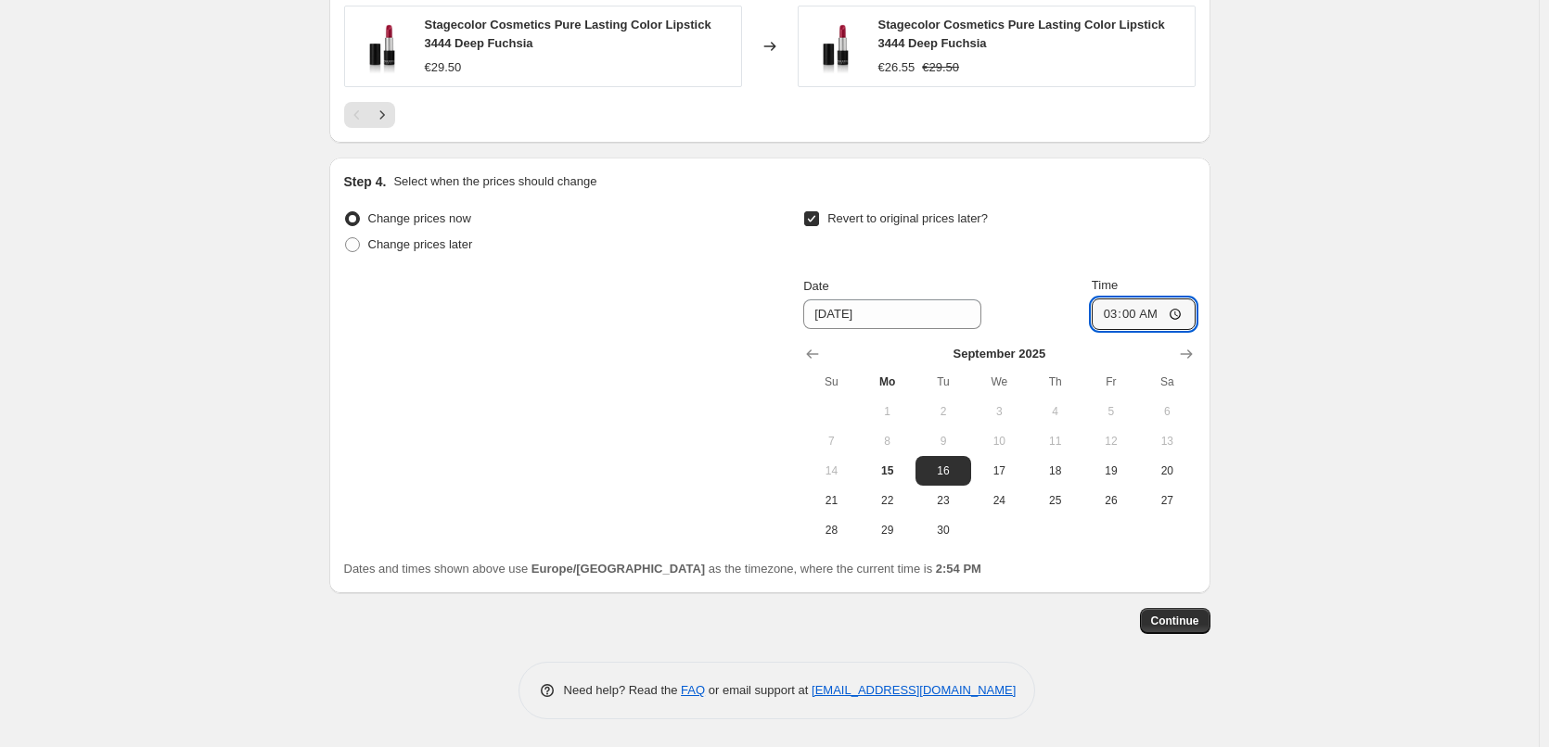
click at [1192, 617] on span "Continue" at bounding box center [1175, 621] width 48 height 15
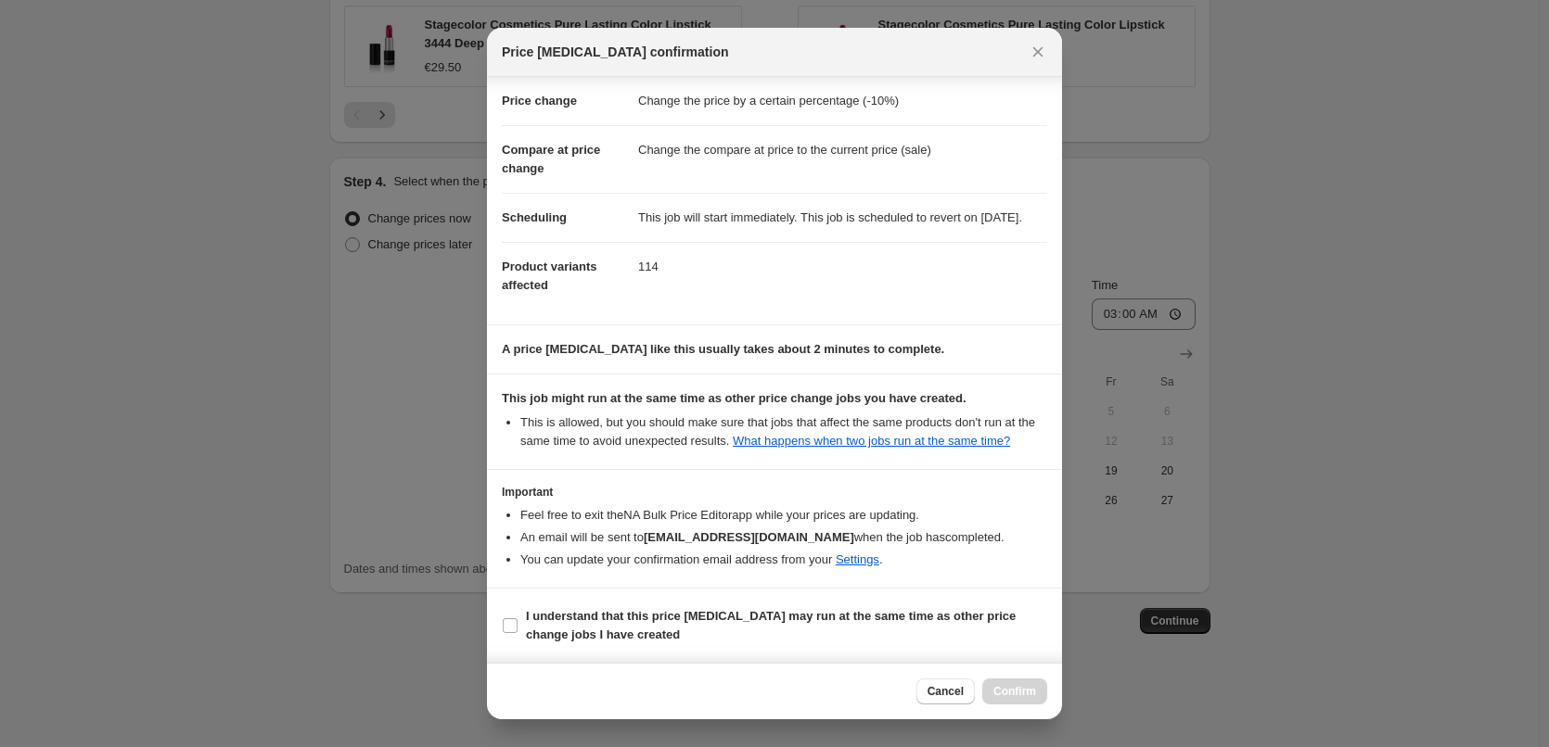
scroll to position [52, 0]
click at [567, 623] on b "I understand that this price change job may run at the same time as other price…" at bounding box center [771, 625] width 490 height 32
click at [517, 623] on input "I understand that this price change job may run at the same time as other price…" at bounding box center [510, 626] width 15 height 15
checkbox input "true"
click at [1029, 696] on span "Confirm" at bounding box center [1014, 691] width 43 height 15
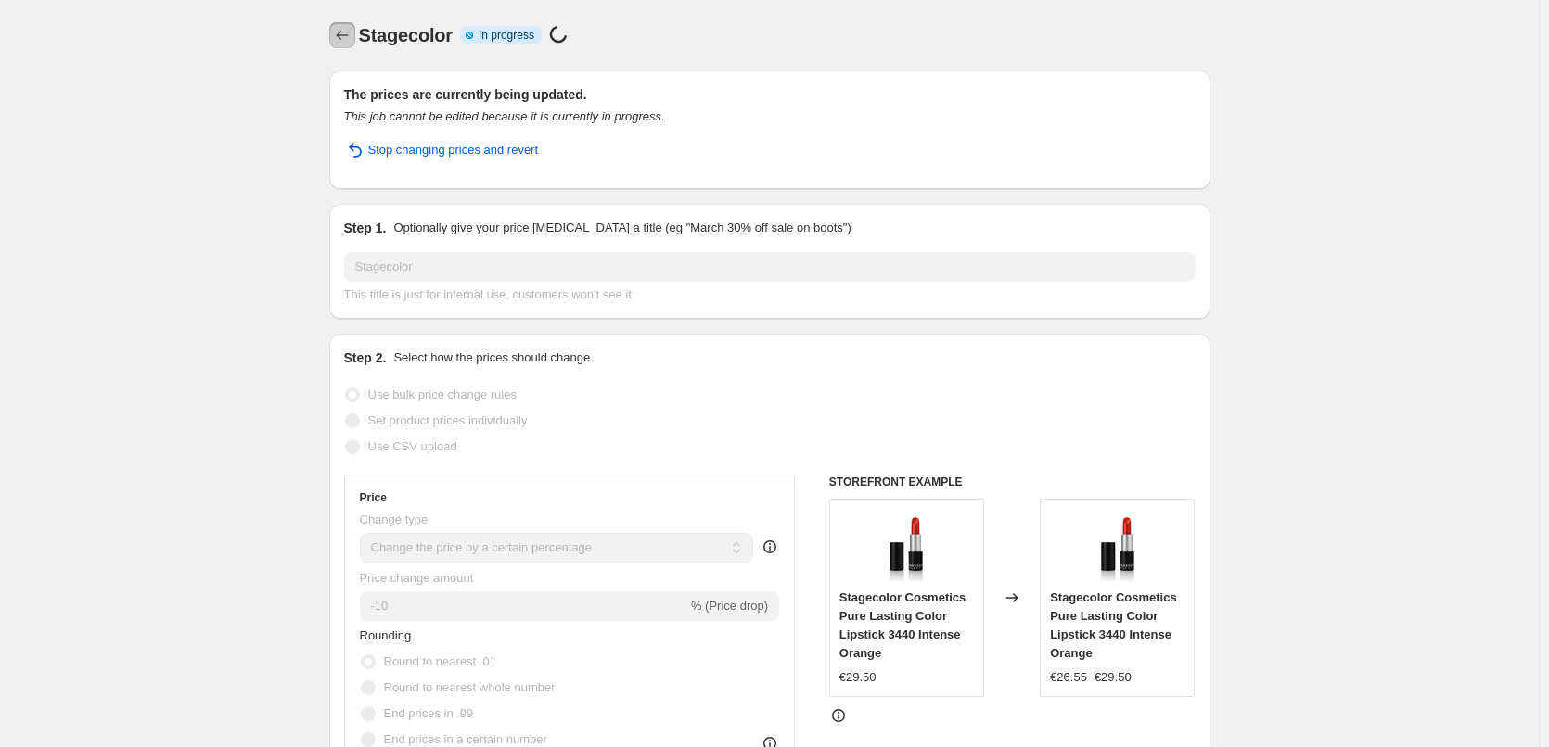
click at [342, 28] on icon "Price change jobs" at bounding box center [342, 35] width 19 height 19
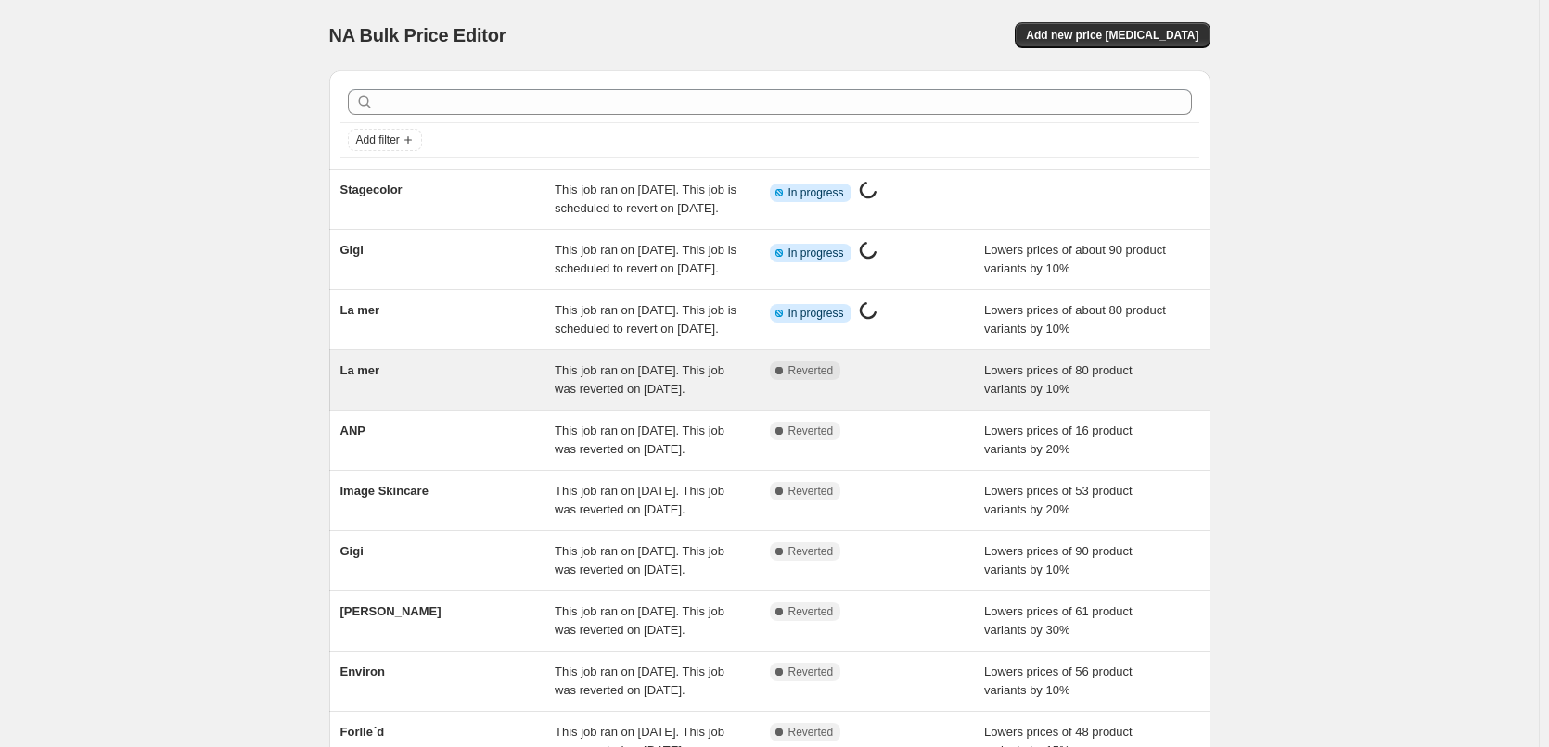
click at [723, 399] on div "This job ran on September 13, 2025. This job was reverted on September 15, 2025." at bounding box center [662, 380] width 215 height 37
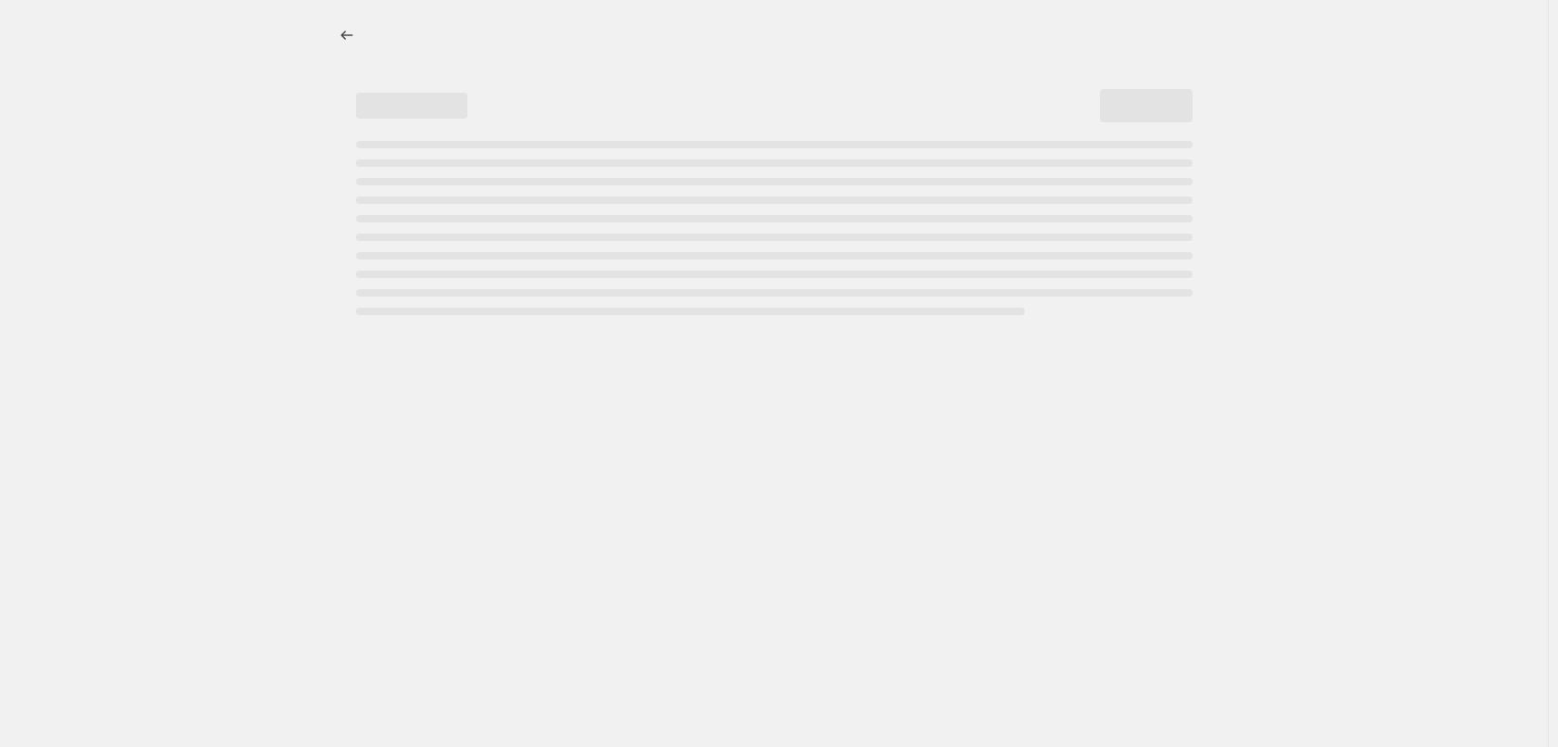
select select "percentage"
select select "vendor"
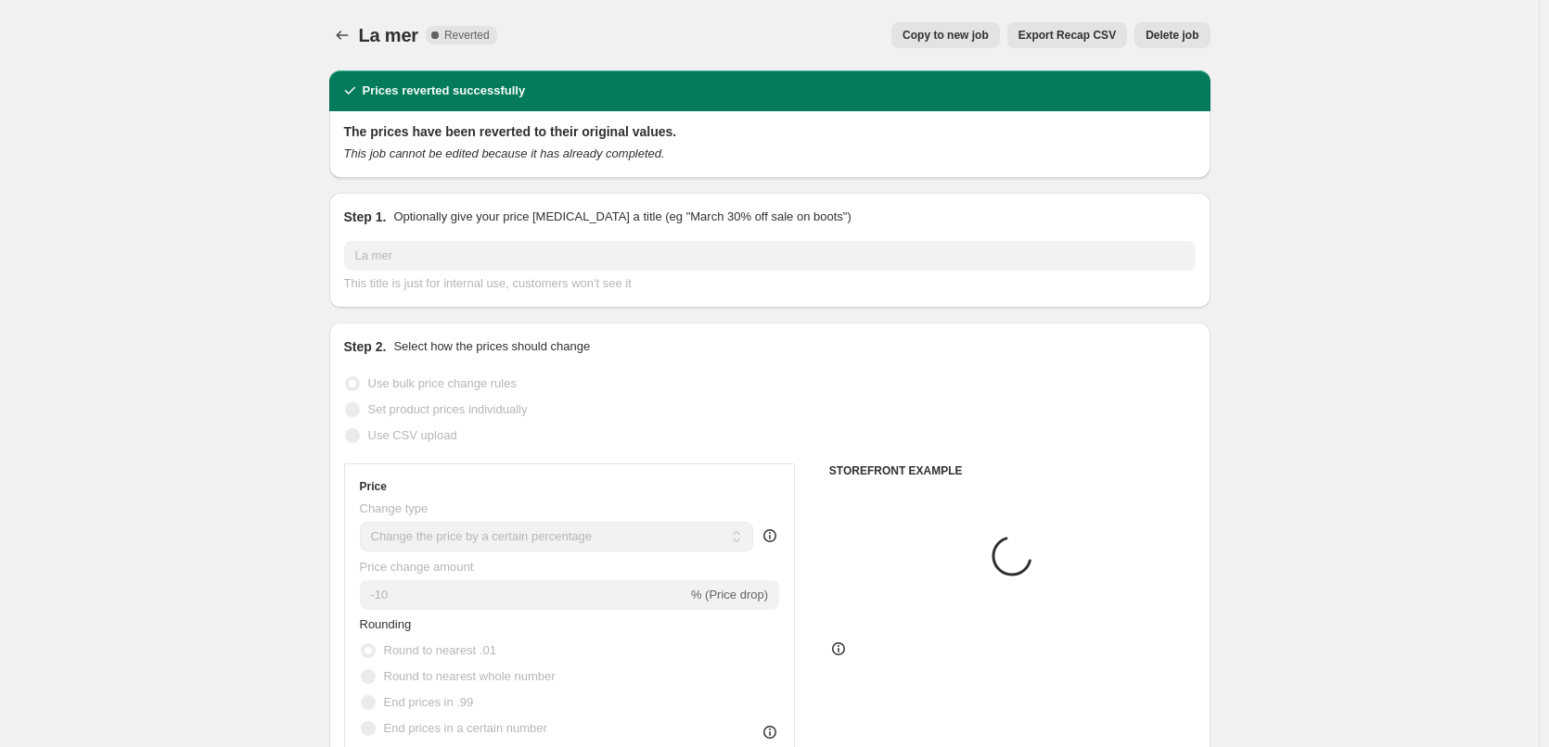
click at [1178, 32] on span "Delete job" at bounding box center [1171, 35] width 53 height 15
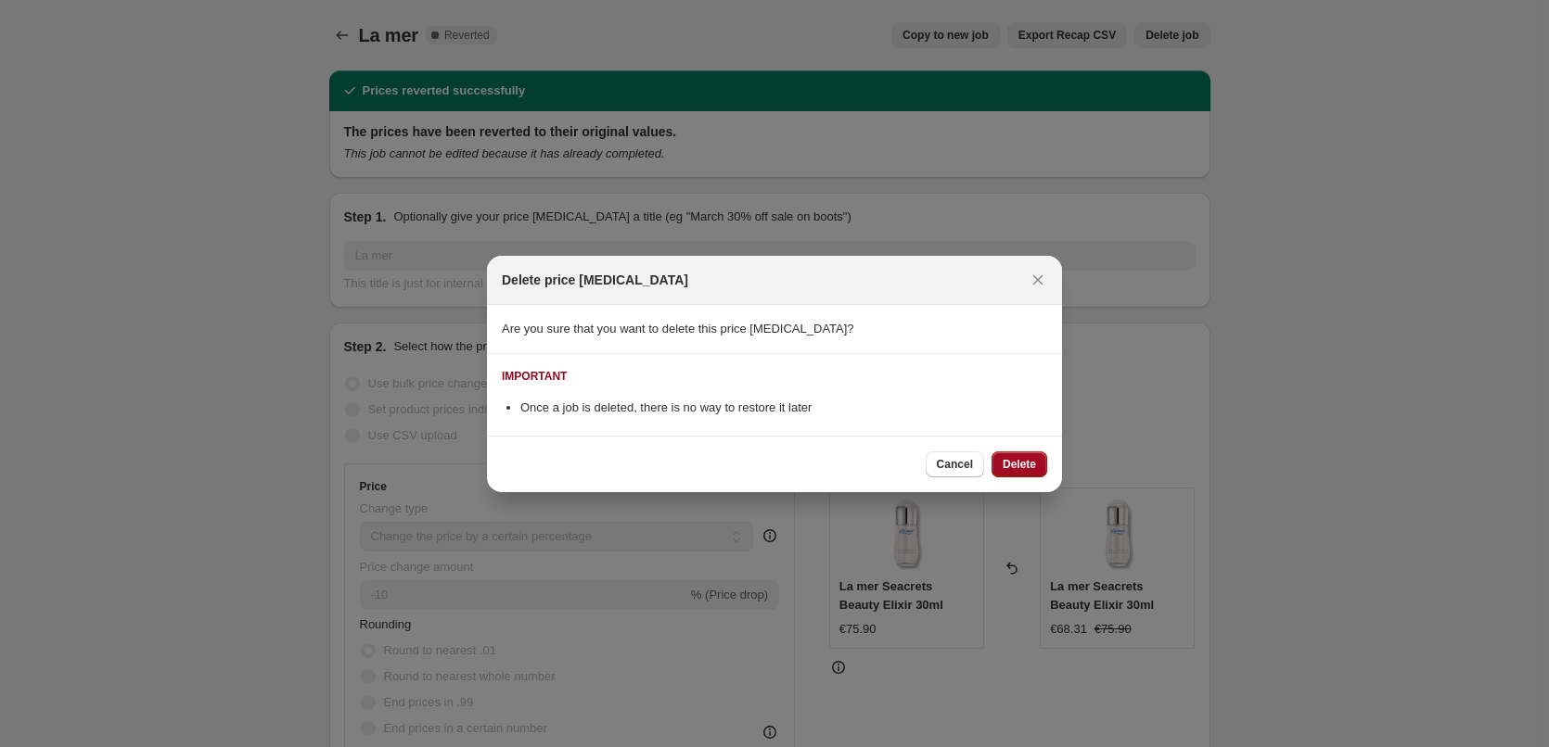
click at [1027, 457] on span "Delete" at bounding box center [1019, 464] width 33 height 15
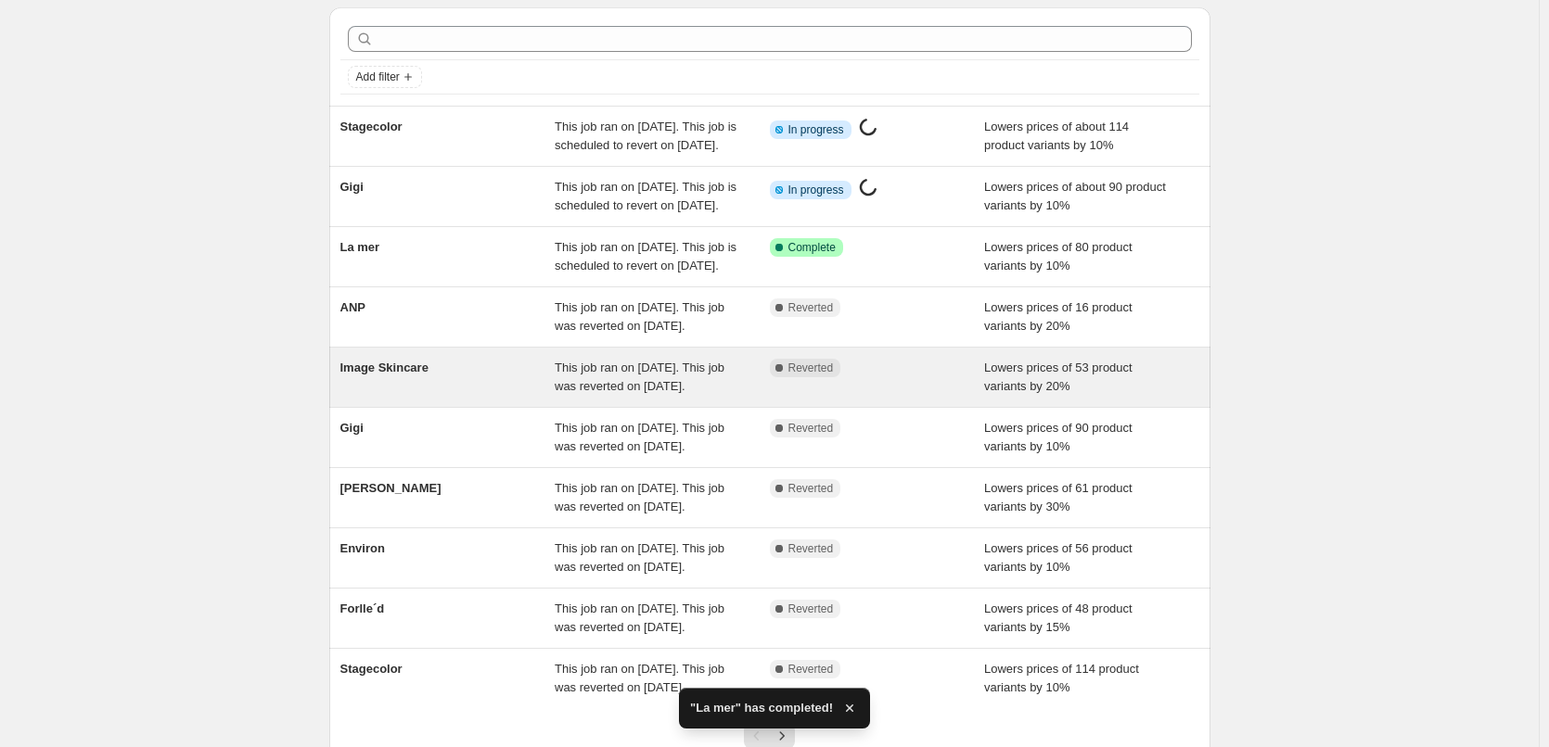
scroll to position [371, 0]
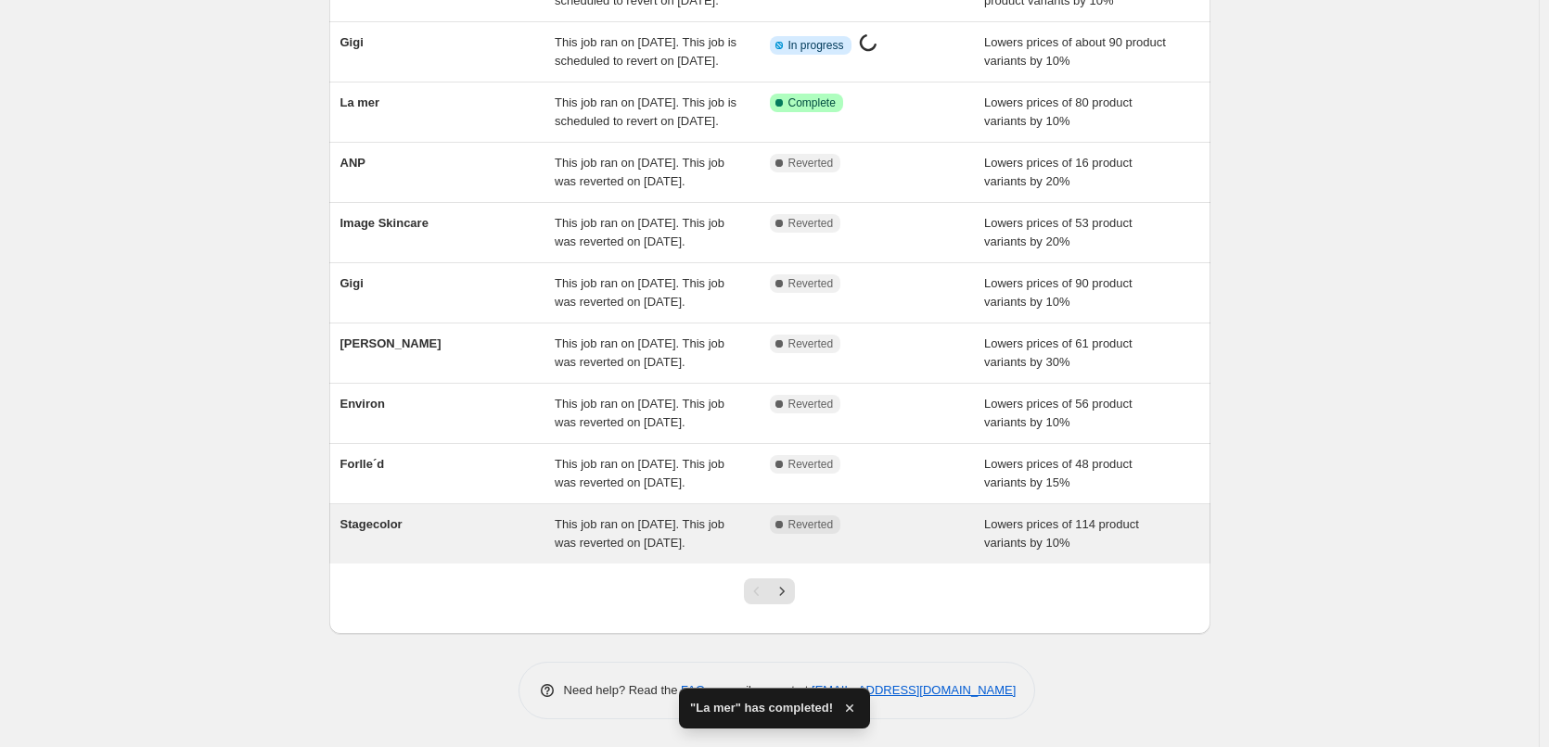
click at [735, 544] on div "This job ran on September 12, 2025. This job was reverted on September 15, 2025." at bounding box center [662, 534] width 215 height 37
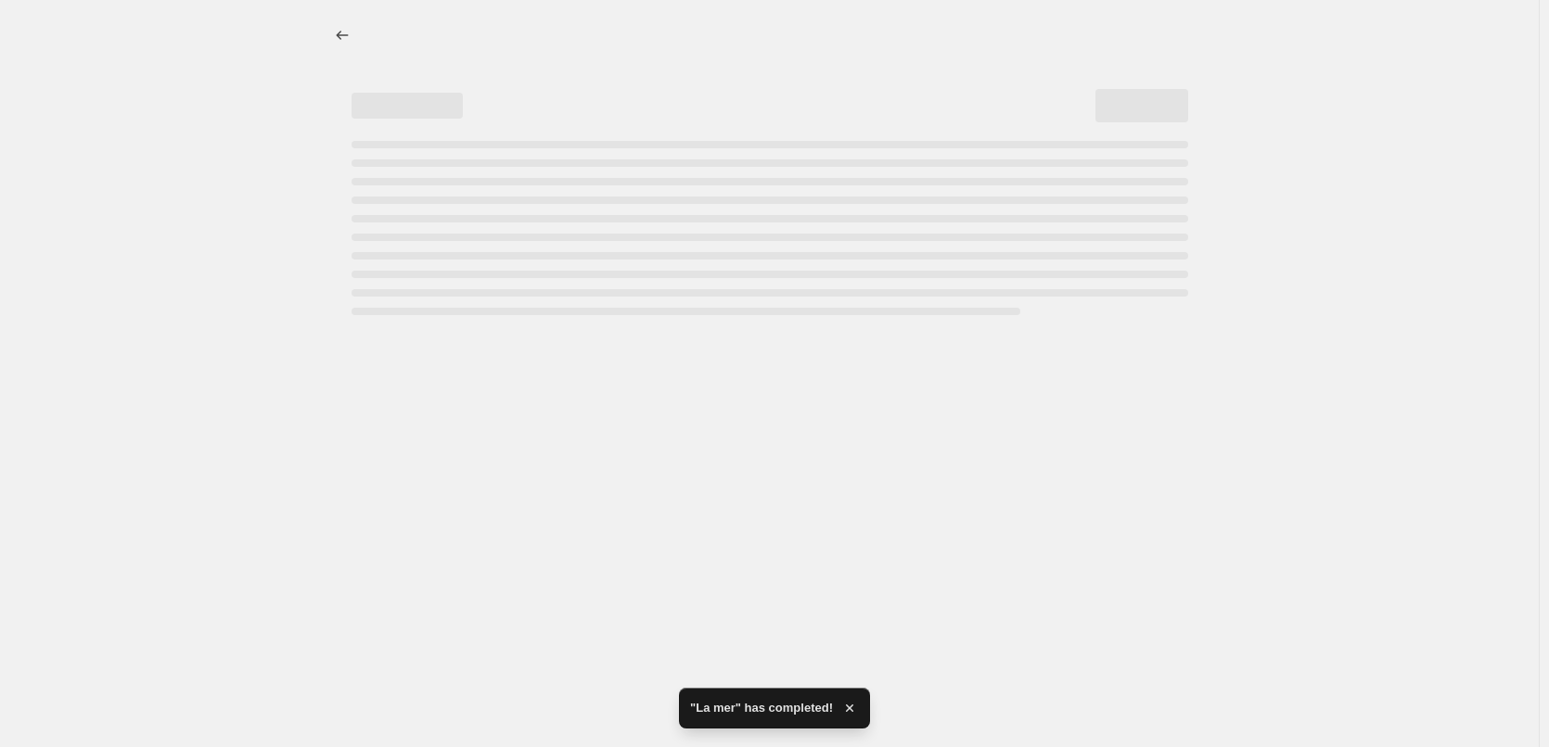
select select "percentage"
select select "vendor"
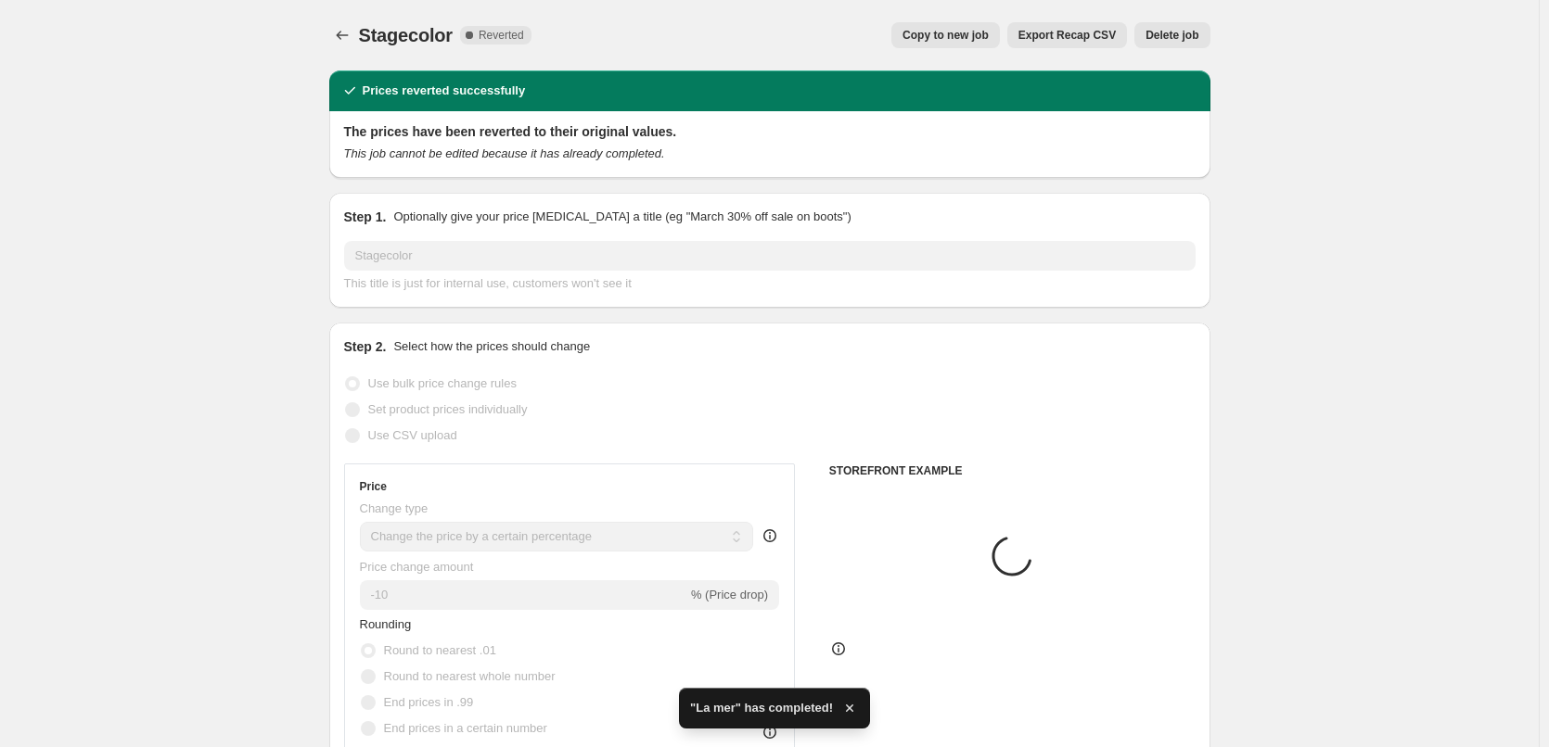
click at [1165, 36] on span "Delete job" at bounding box center [1171, 35] width 53 height 15
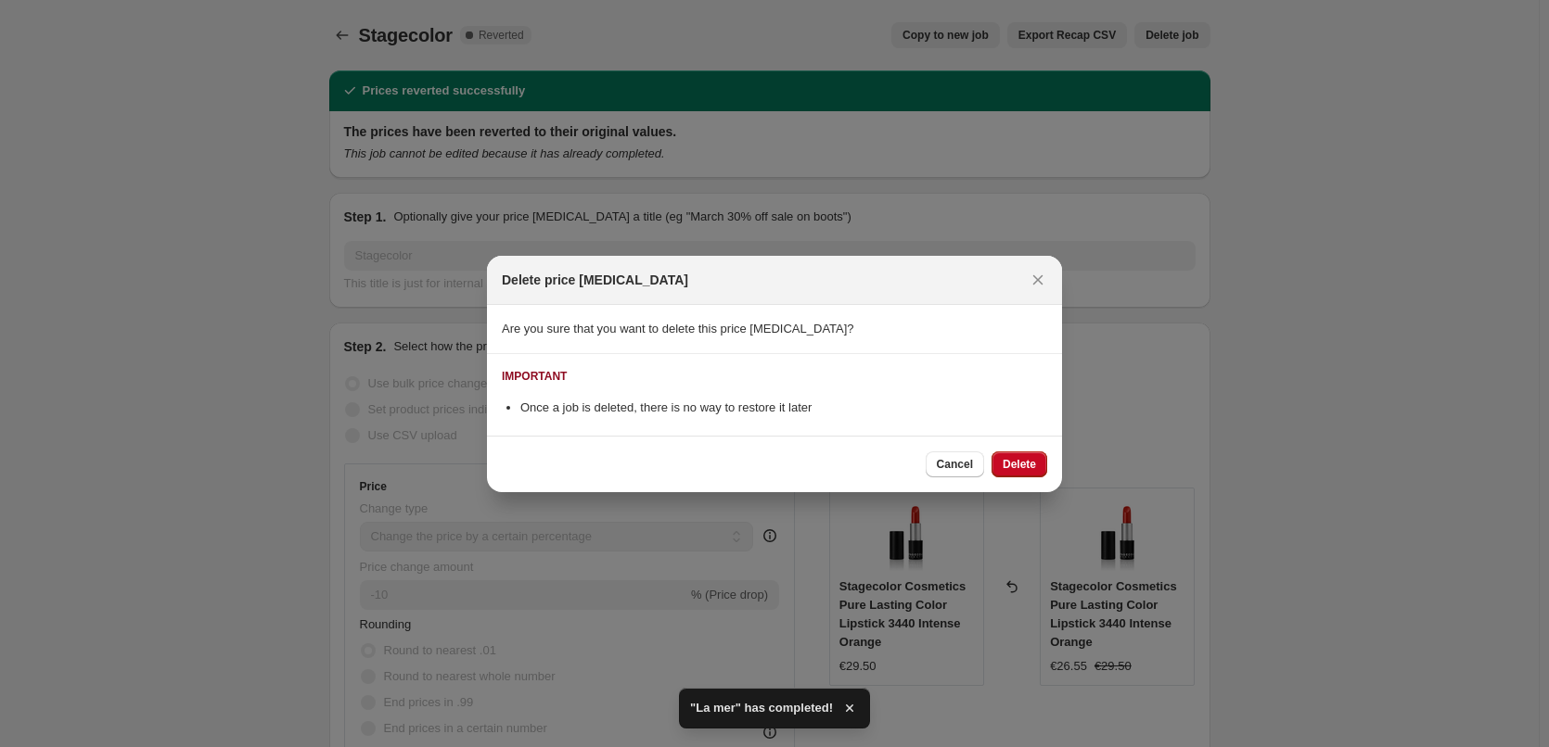
click at [1043, 461] on button "Delete" at bounding box center [1019, 465] width 56 height 26
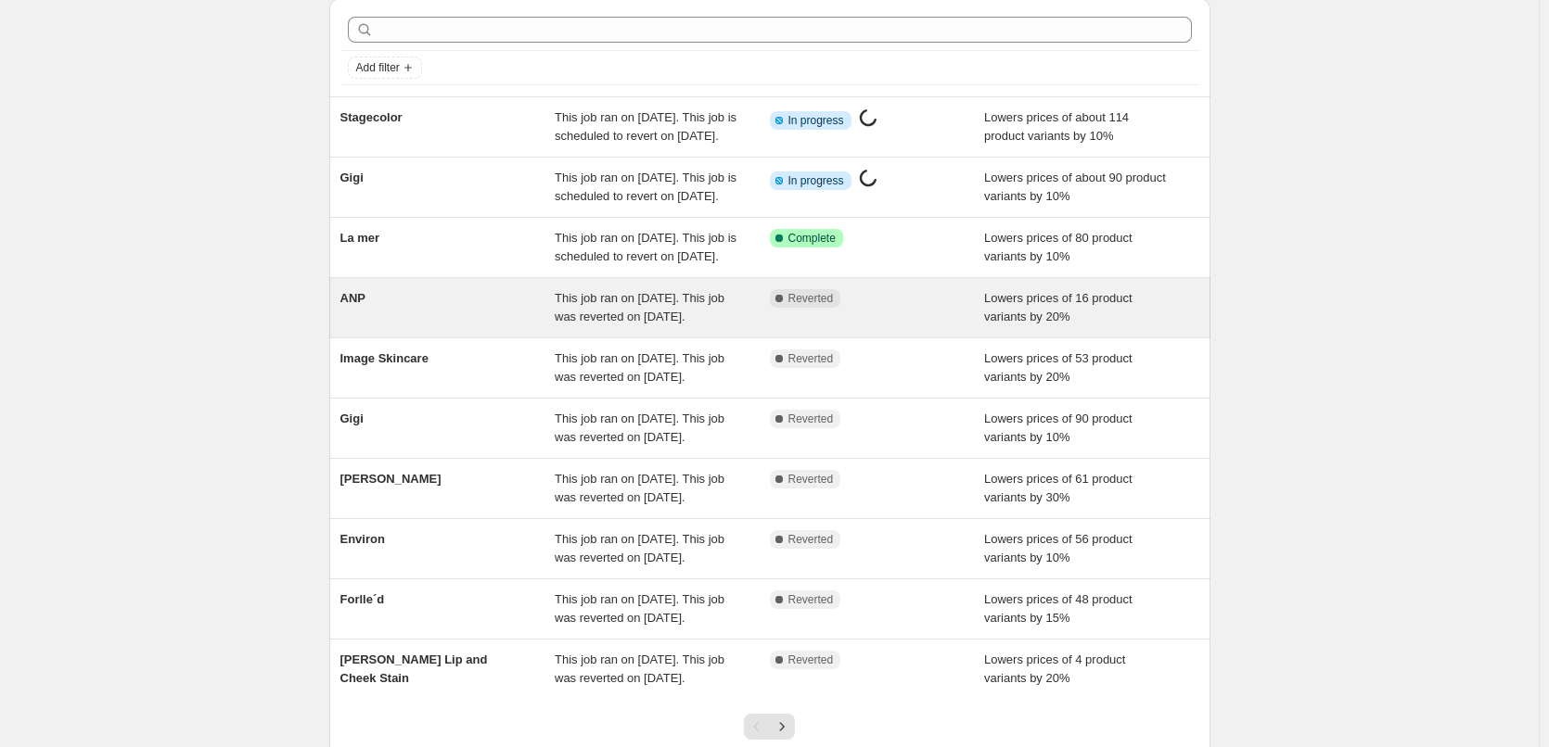
scroll to position [93, 0]
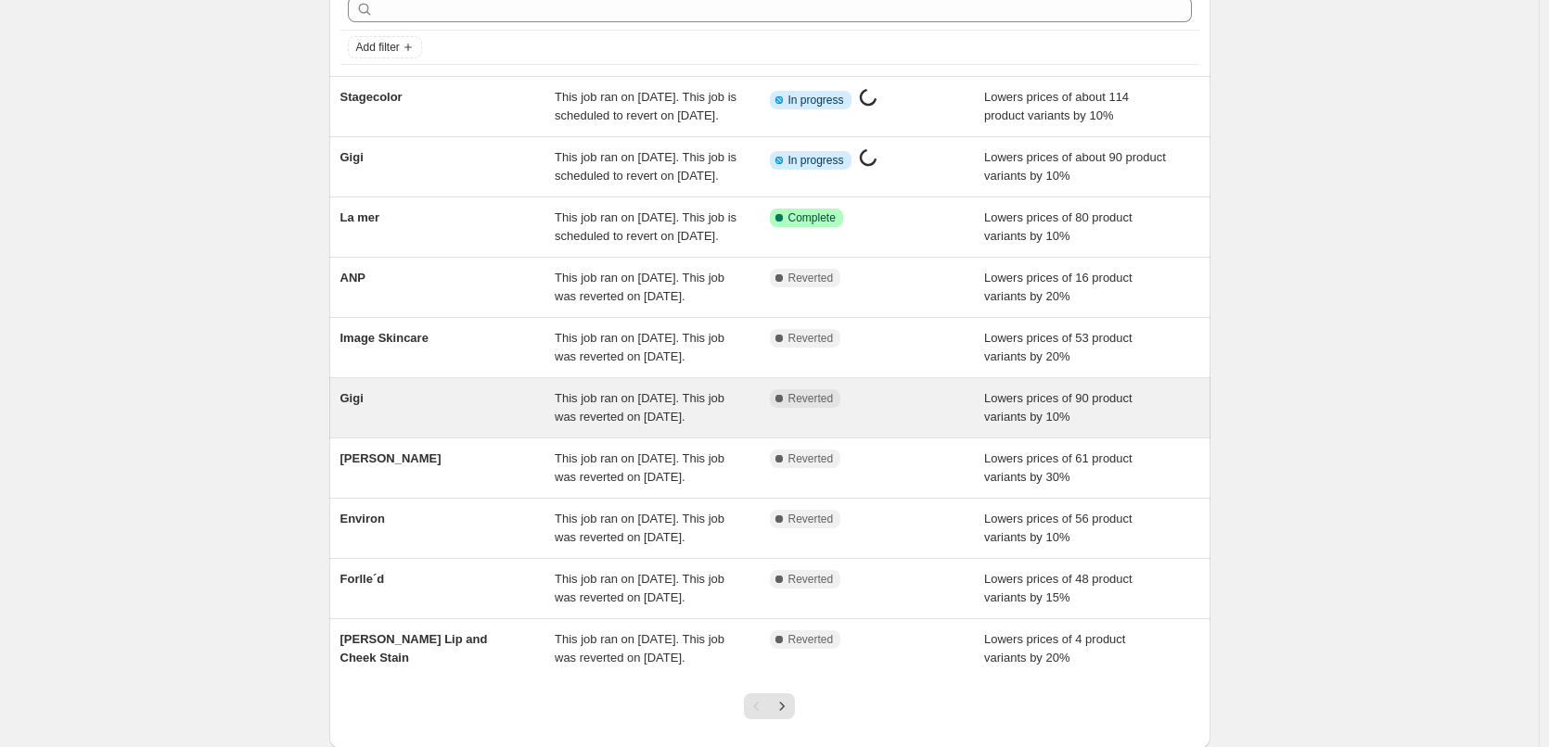
click at [796, 408] on span "Complete Reverted" at bounding box center [805, 399] width 71 height 19
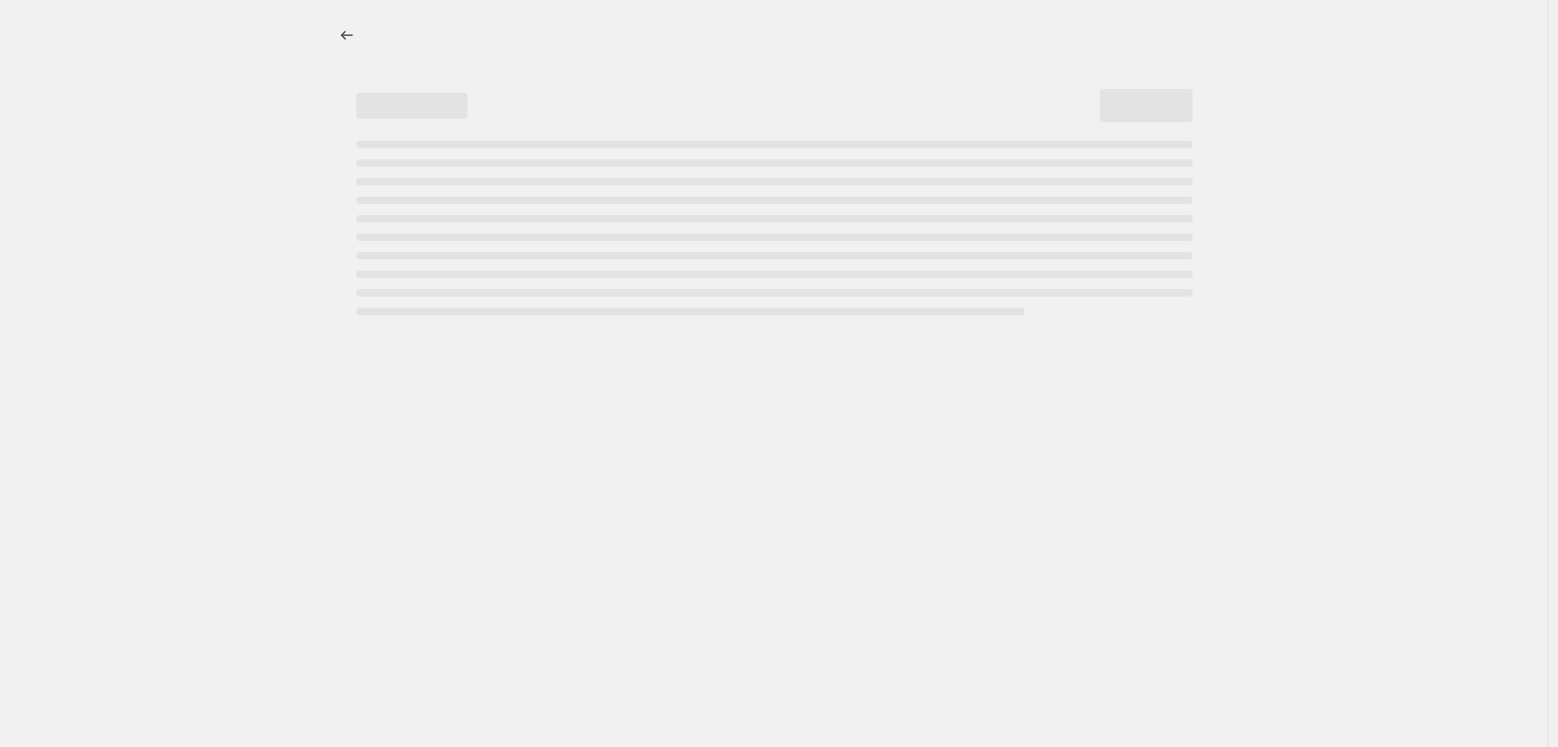
select select "percentage"
select select "vendor"
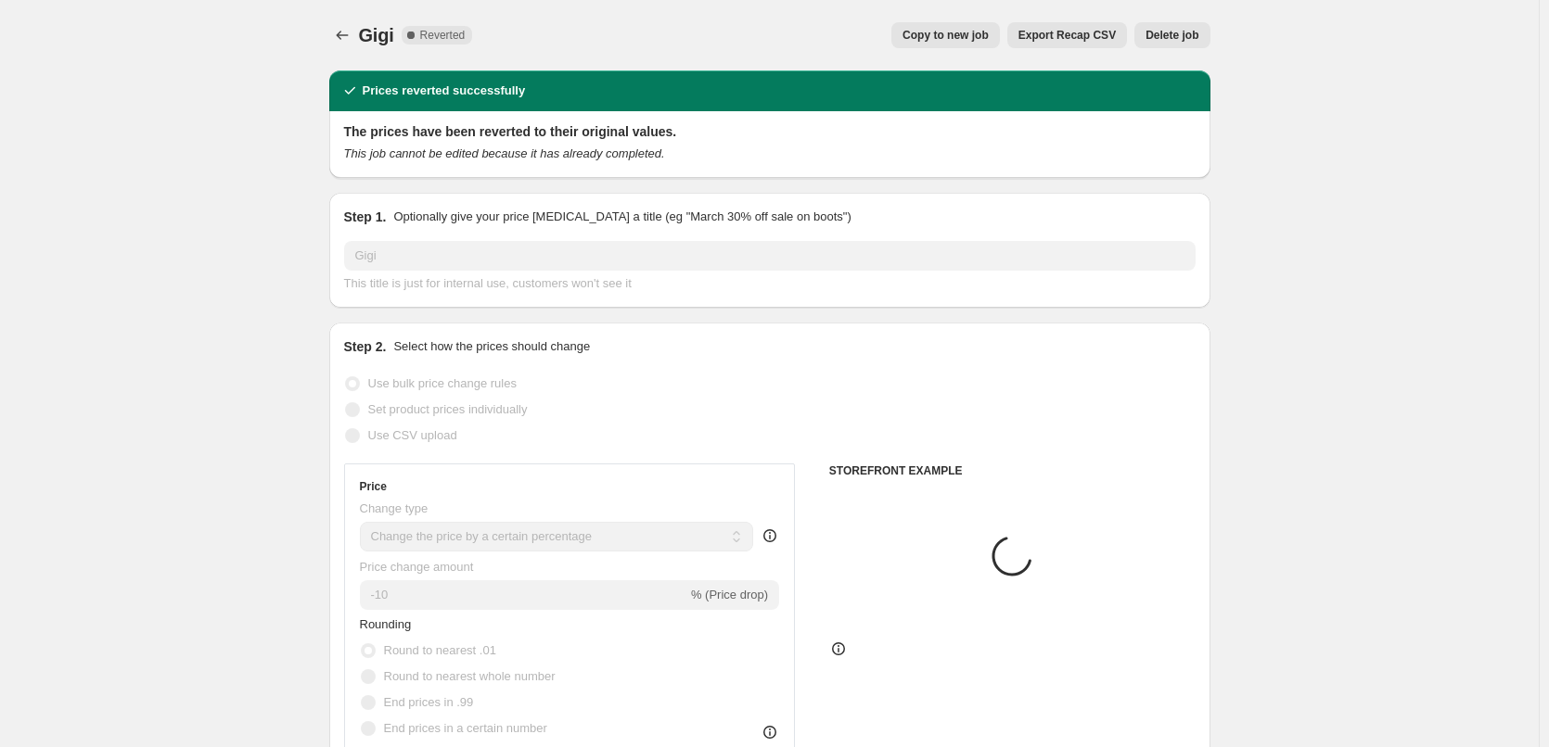
click at [1182, 32] on span "Delete job" at bounding box center [1171, 35] width 53 height 15
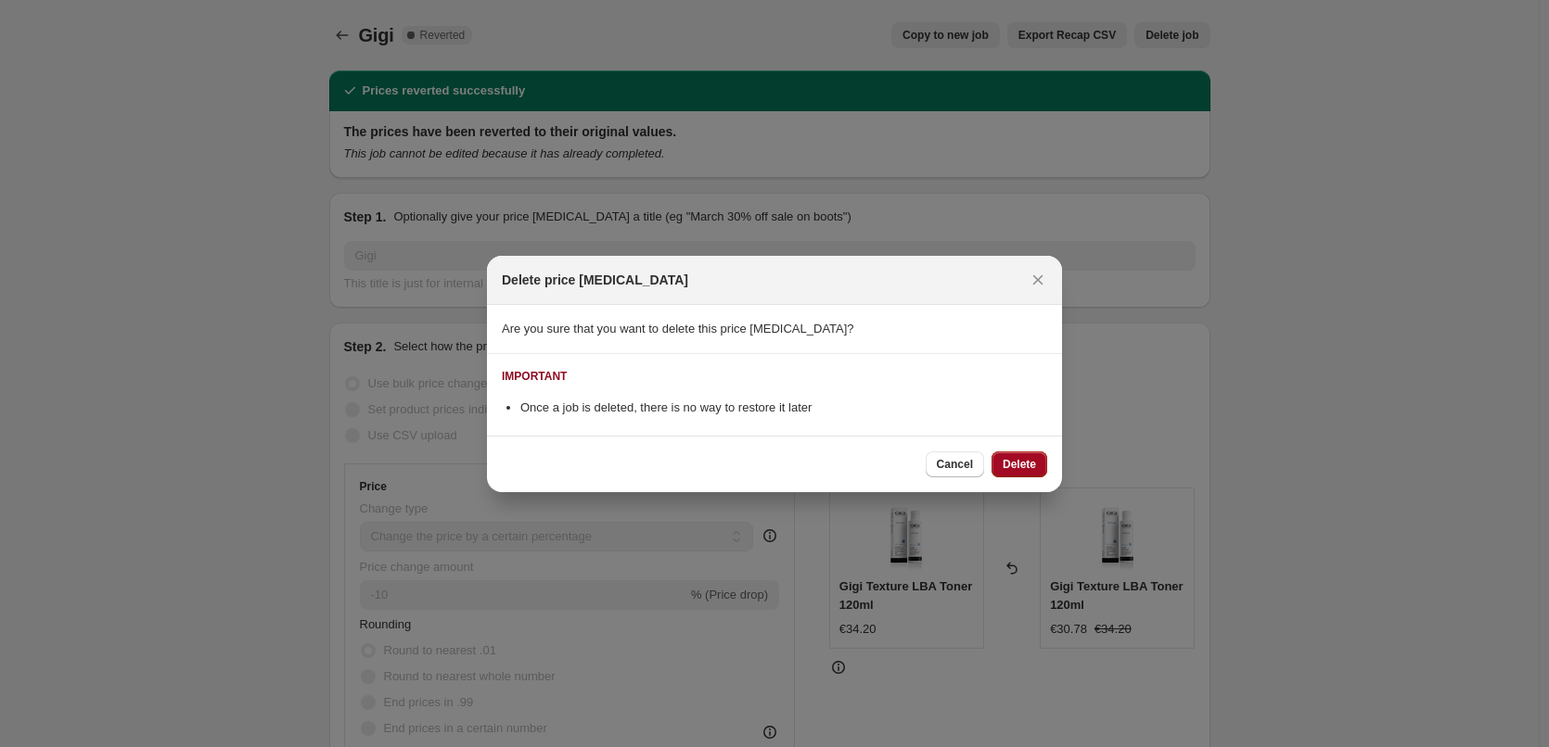
click at [1033, 459] on span "Delete" at bounding box center [1019, 464] width 33 height 15
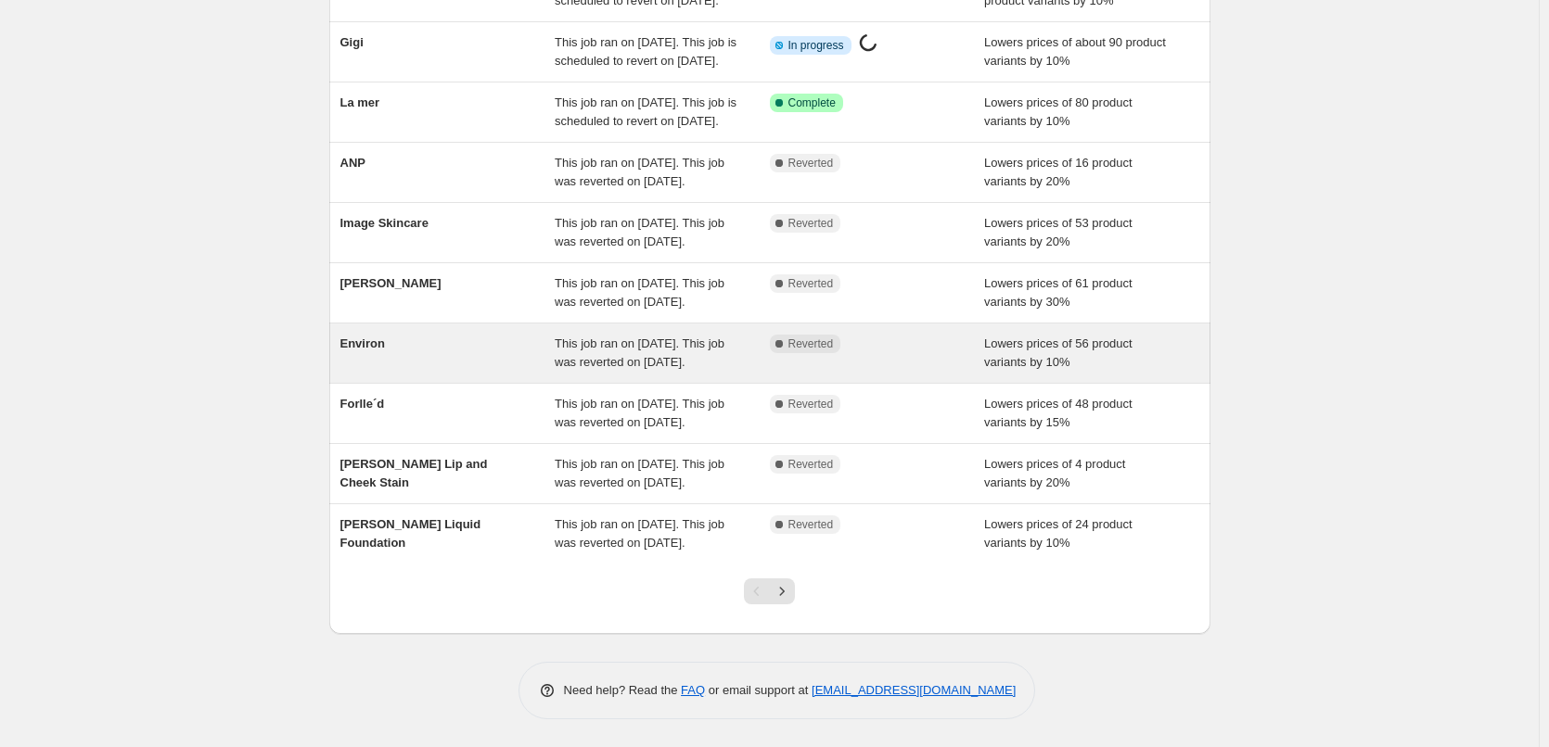
scroll to position [371, 0]
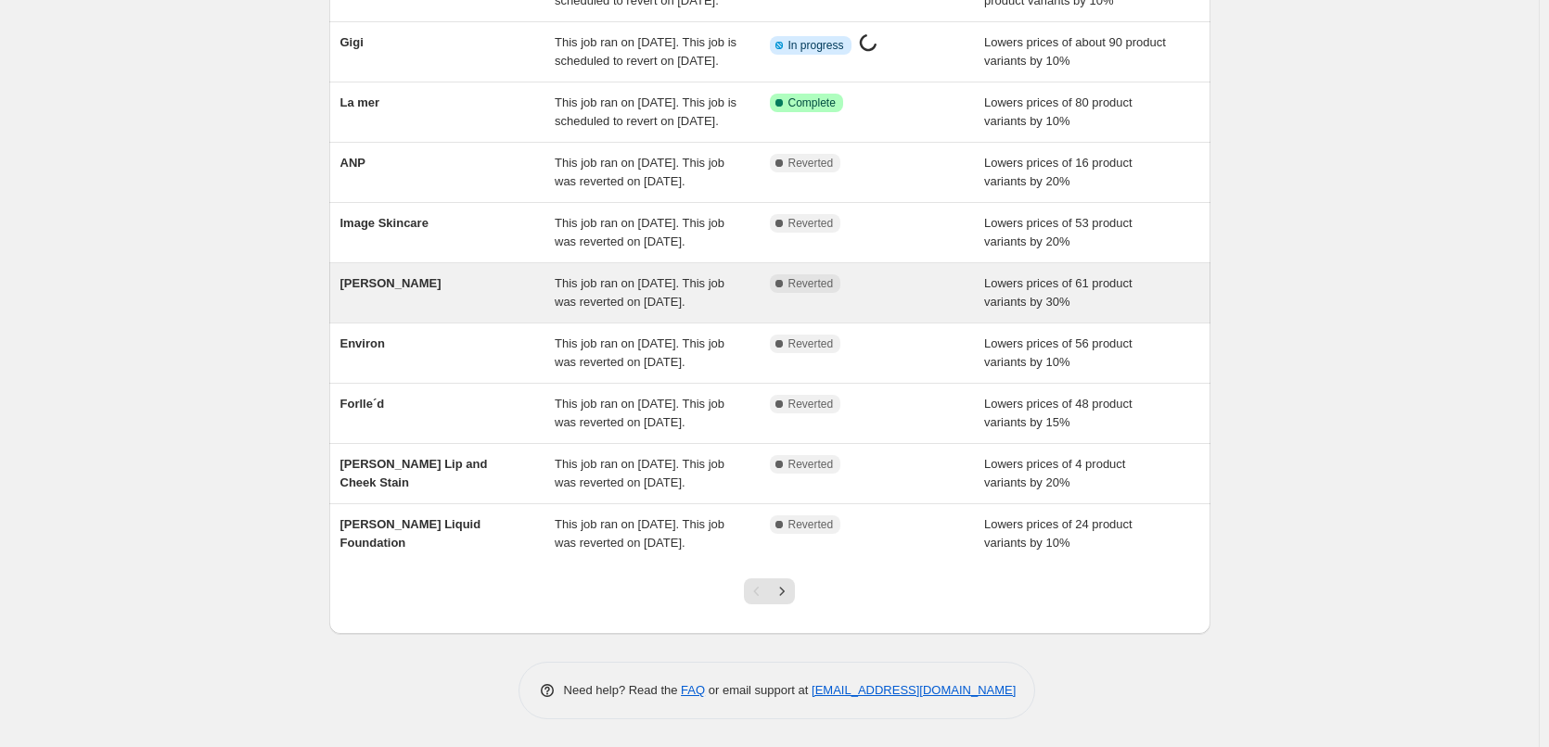
click at [747, 275] on div "This job ran on September 12, 2025. This job was reverted on September 15, 2025." at bounding box center [662, 293] width 215 height 37
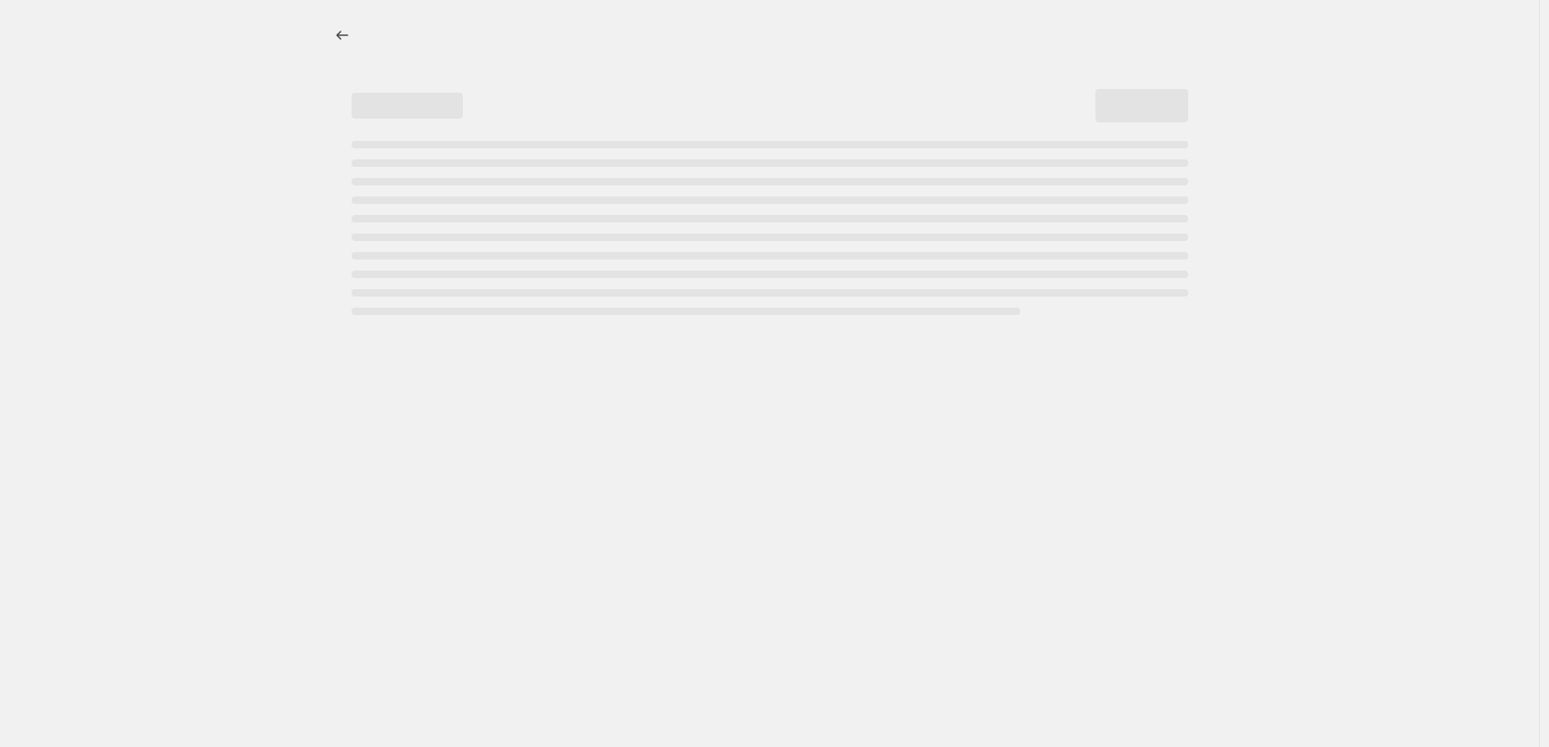
select select "percentage"
select select "vendor"
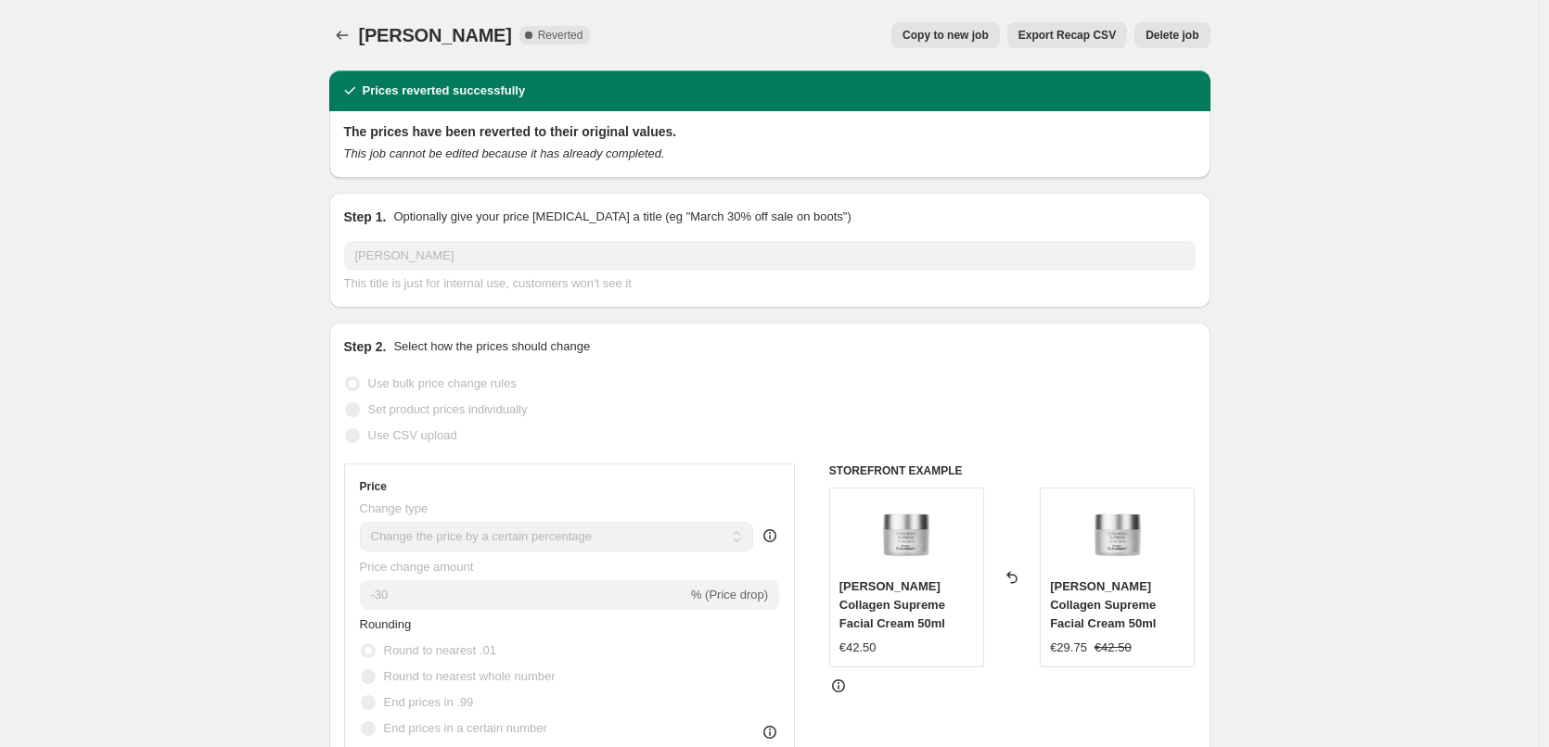
click at [964, 30] on span "Copy to new job" at bounding box center [945, 35] width 86 height 15
select select "percentage"
select select "vendor"
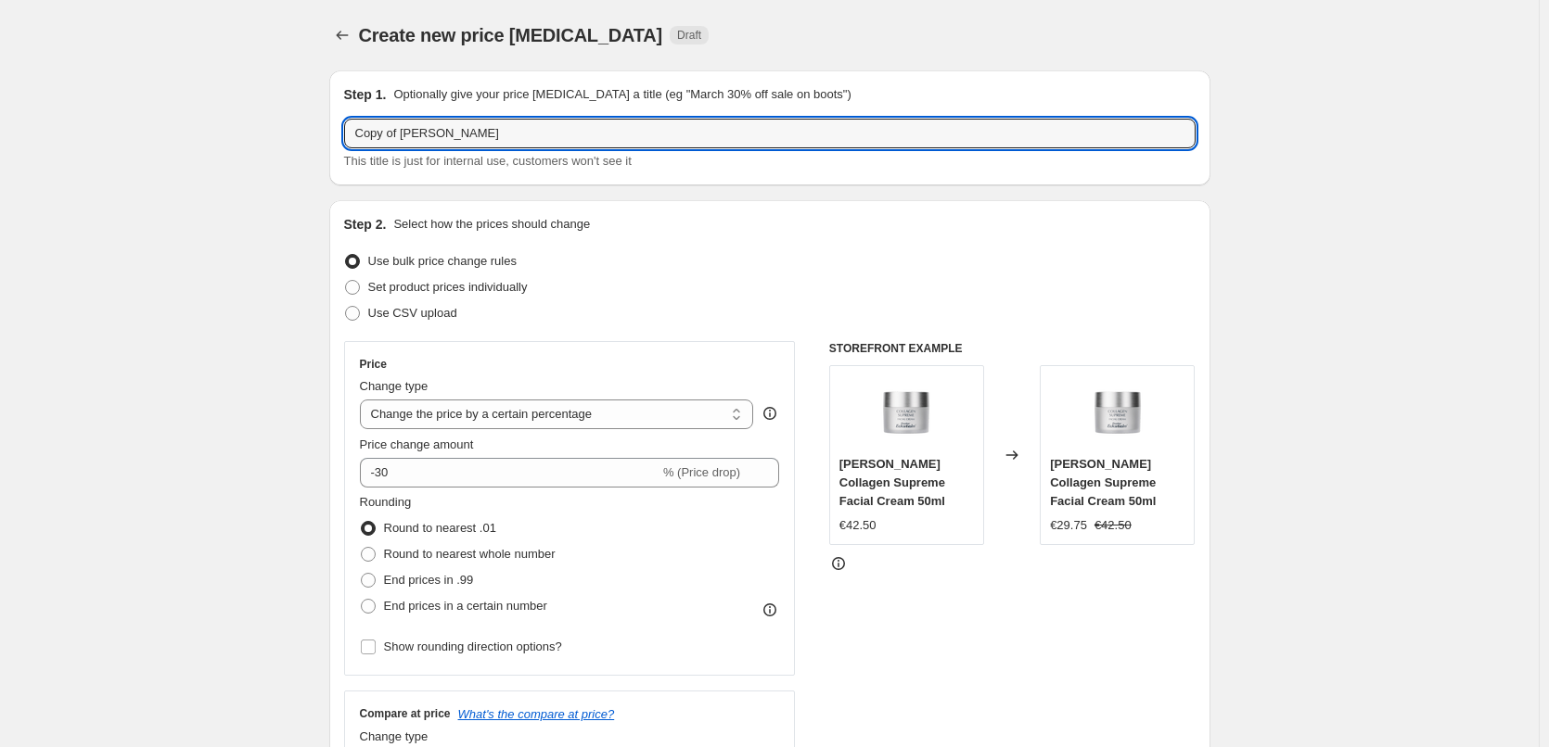
drag, startPoint x: 405, startPoint y: 135, endPoint x: 94, endPoint y: 132, distance: 311.6
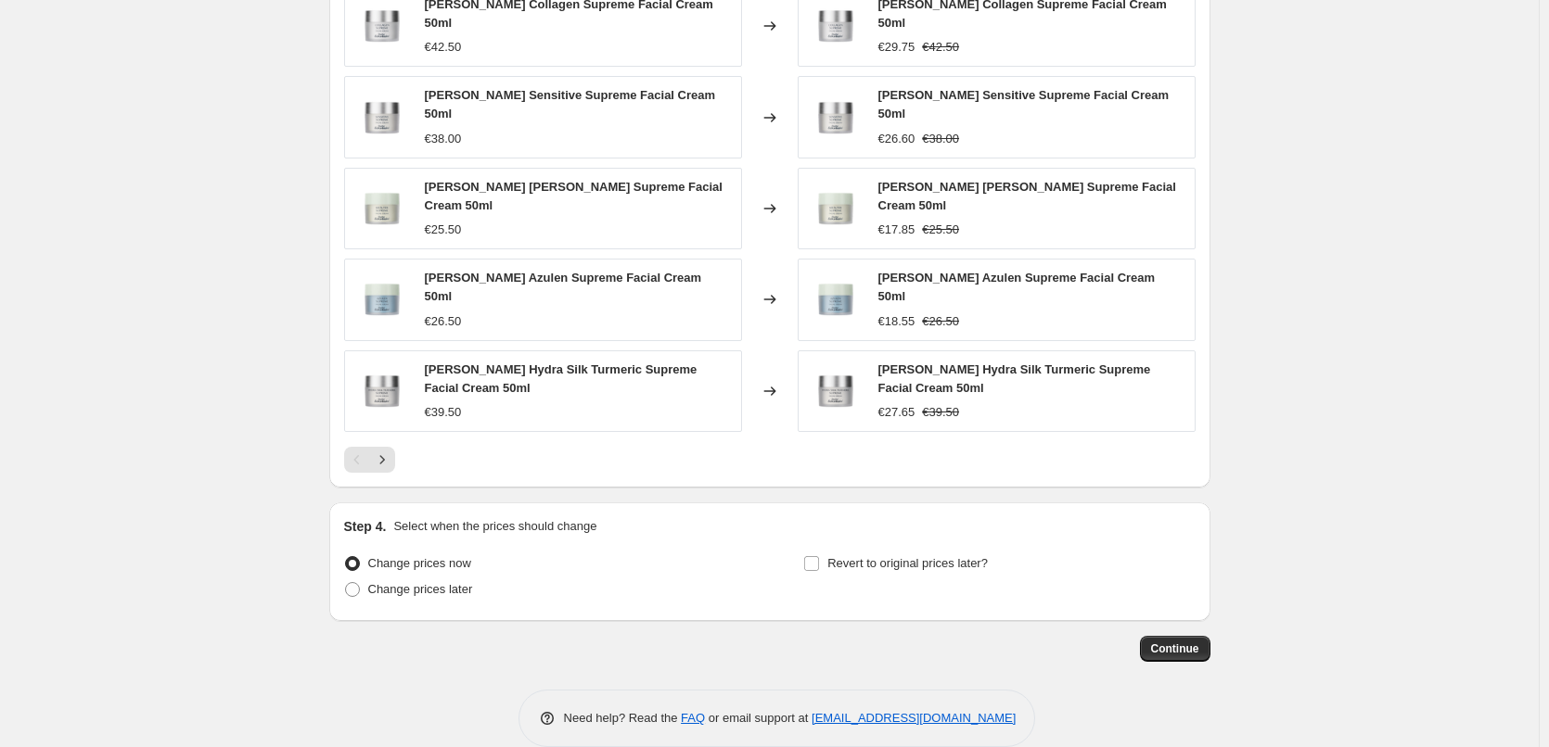
scroll to position [1322, 0]
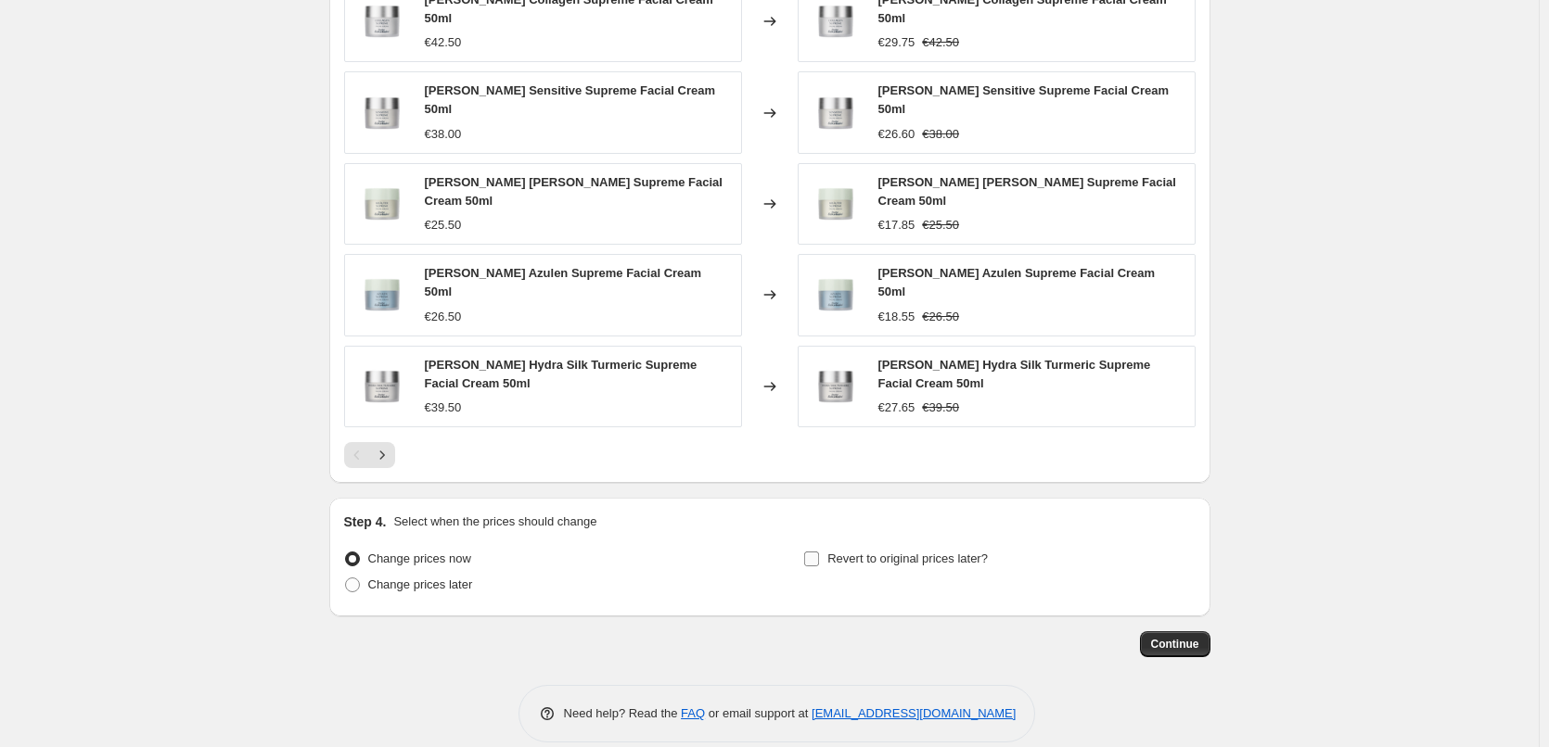
type input "Dr. Eckstein"
click at [847, 546] on label "Revert to original prices later?" at bounding box center [895, 559] width 185 height 26
click at [819, 552] on input "Revert to original prices later?" at bounding box center [811, 559] width 15 height 15
checkbox input "true"
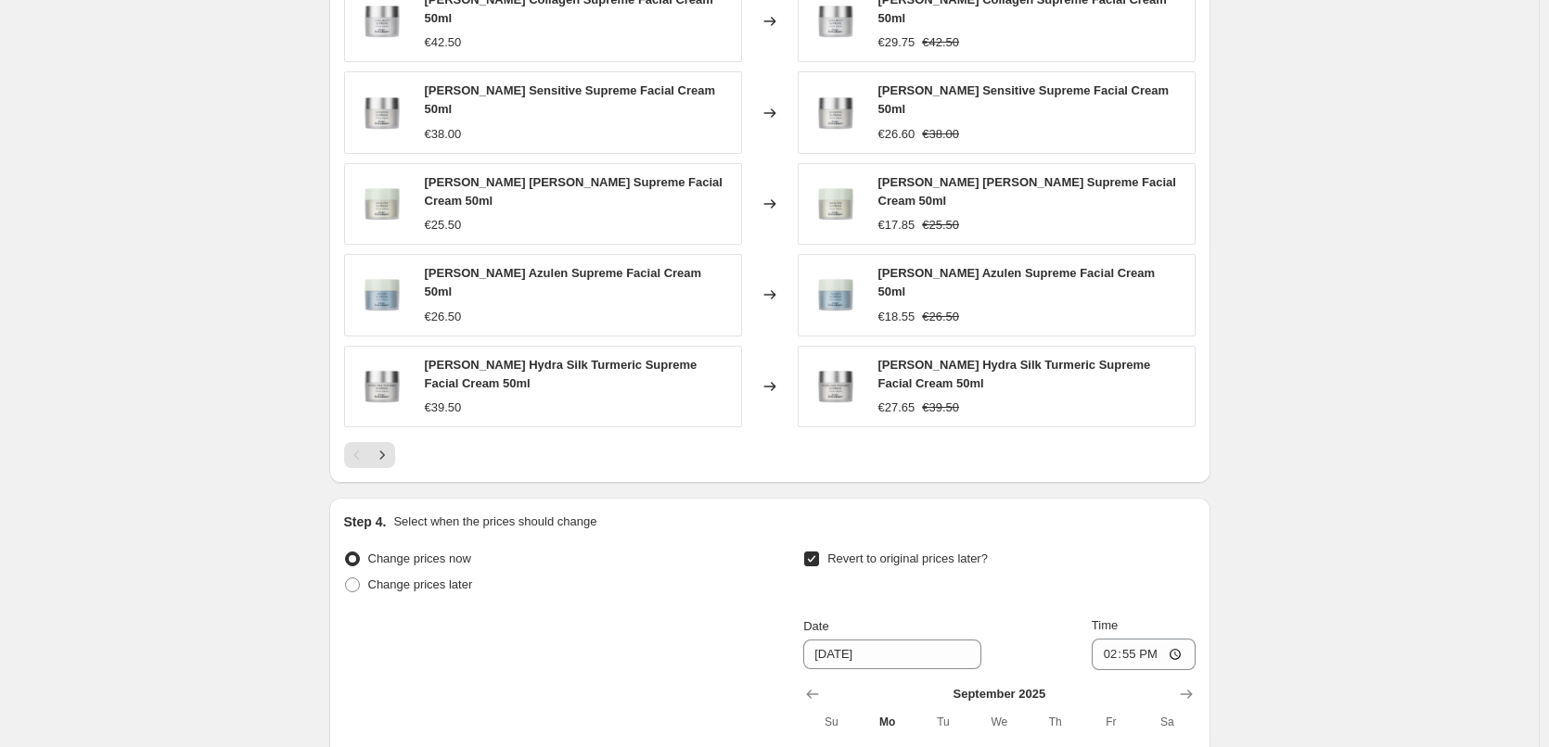
scroll to position [0, 0]
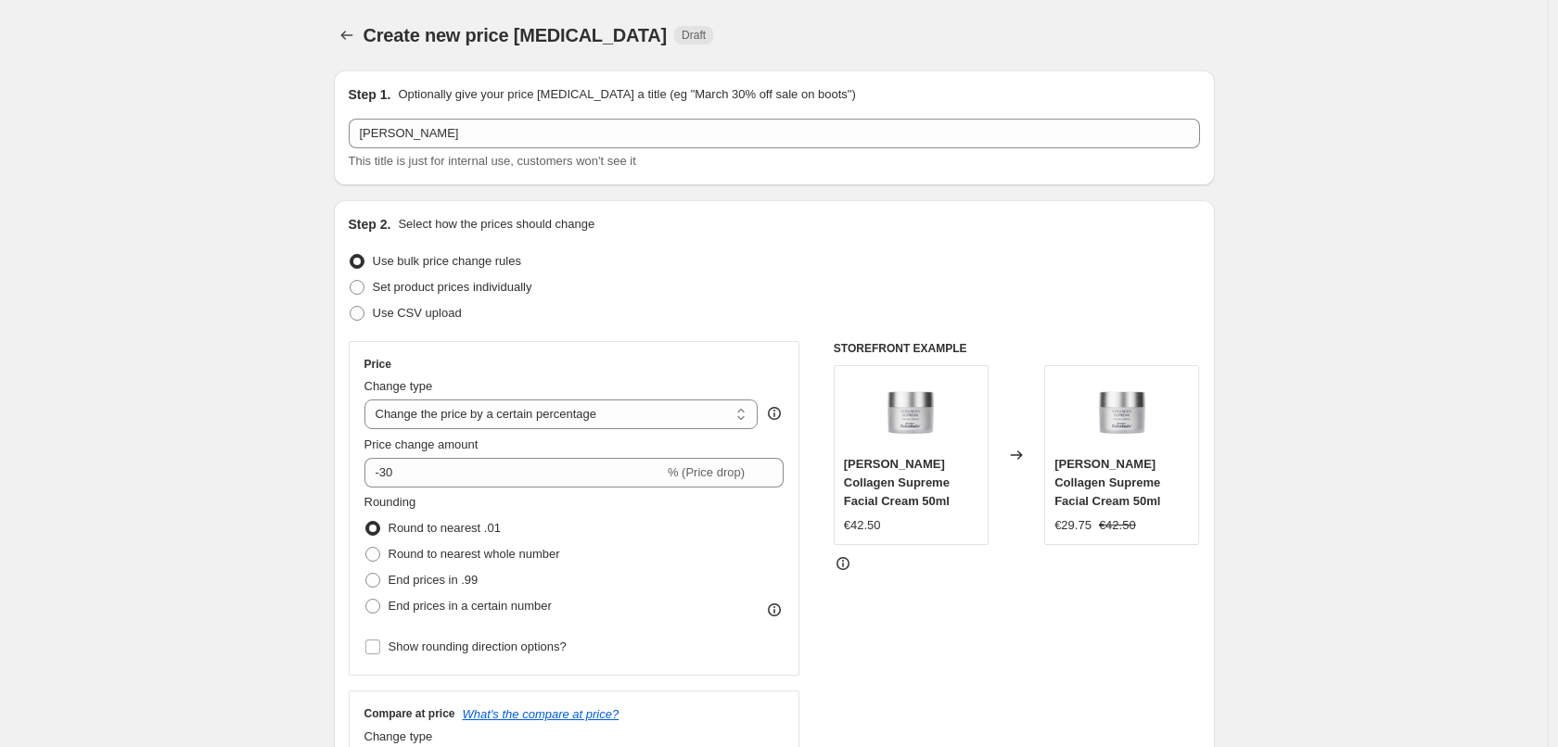
select select "percentage"
select select "vendor"
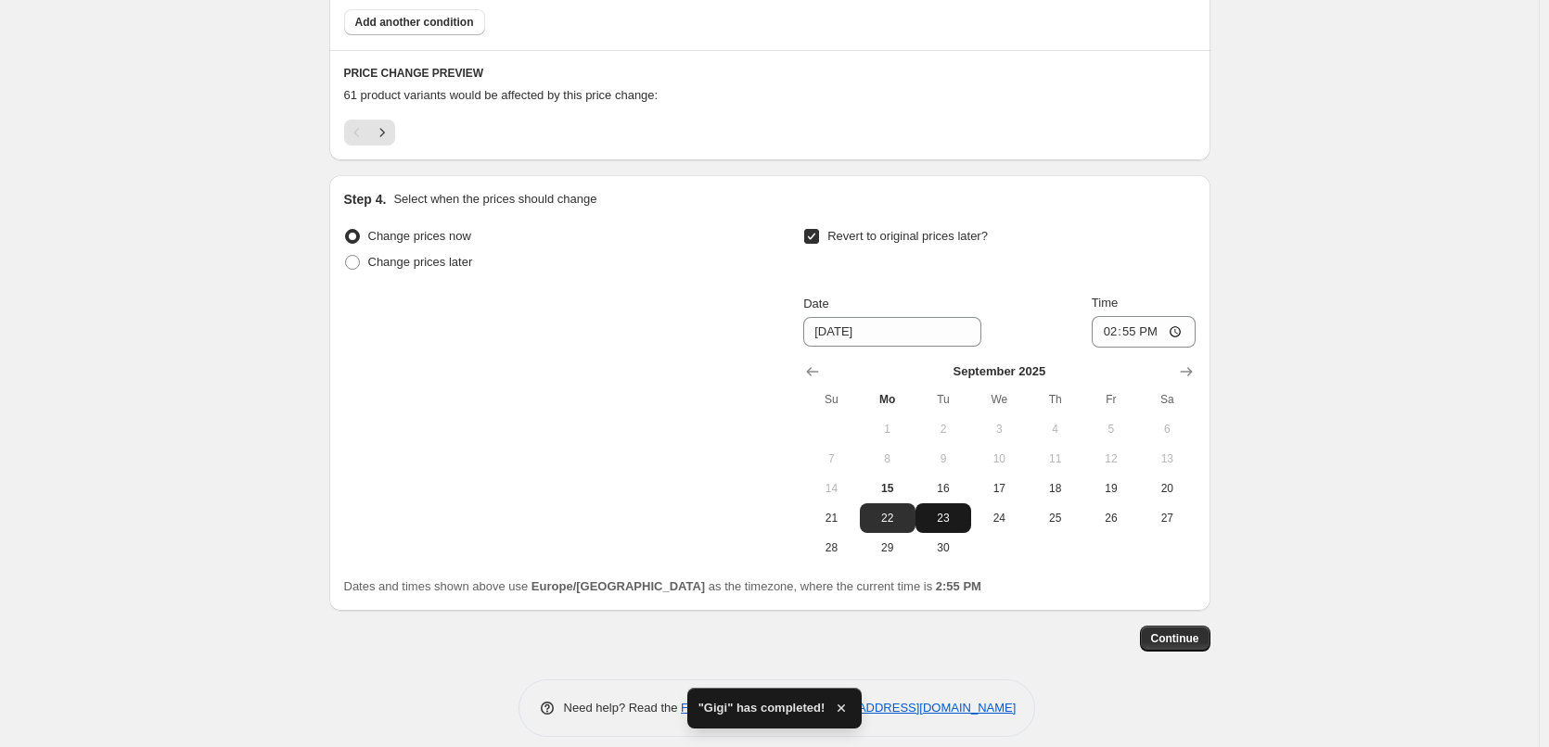
scroll to position [1207, 0]
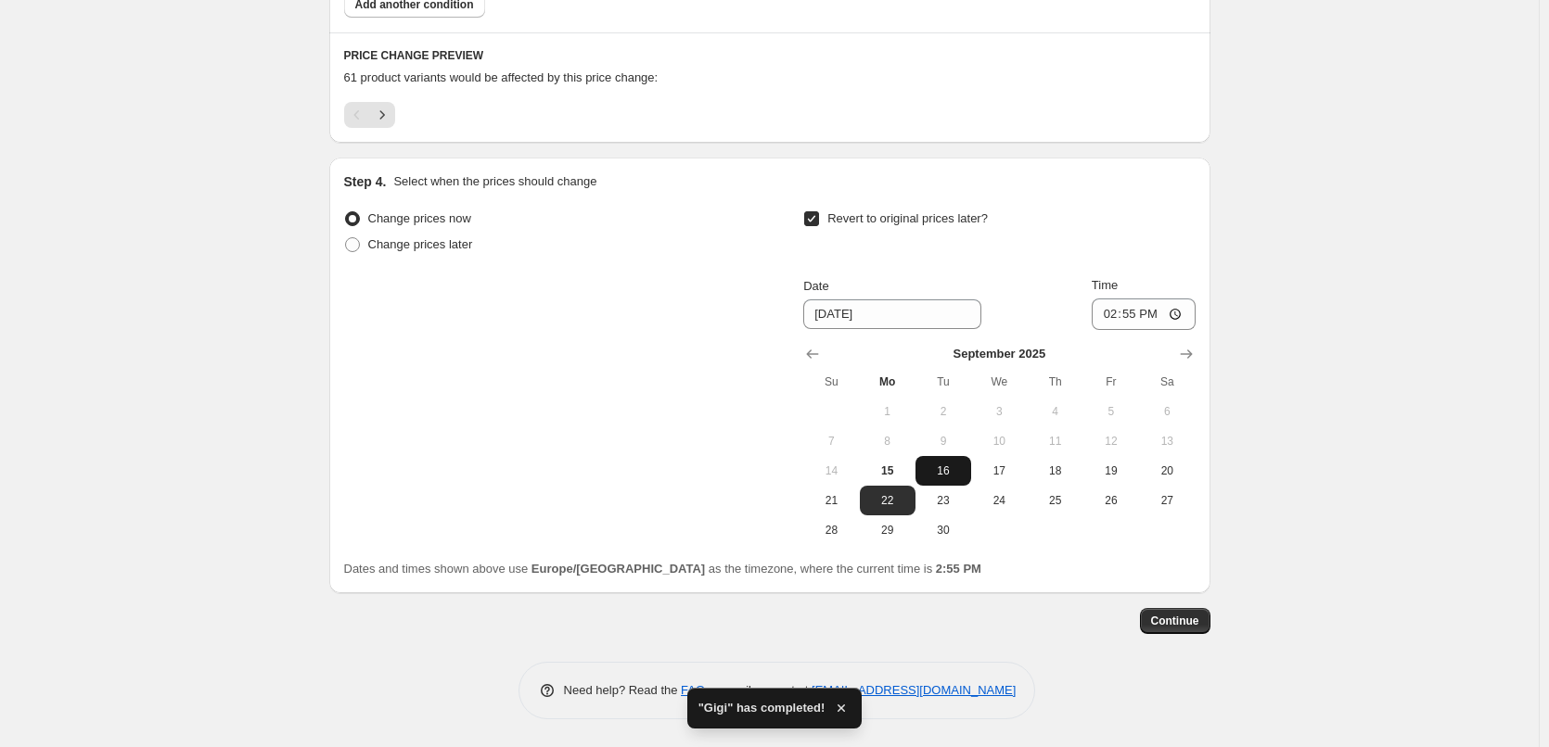
click at [948, 477] on span "16" at bounding box center [943, 471] width 41 height 15
type input "9/16/2025"
click at [1115, 318] on input "14:55" at bounding box center [1144, 315] width 104 height 32
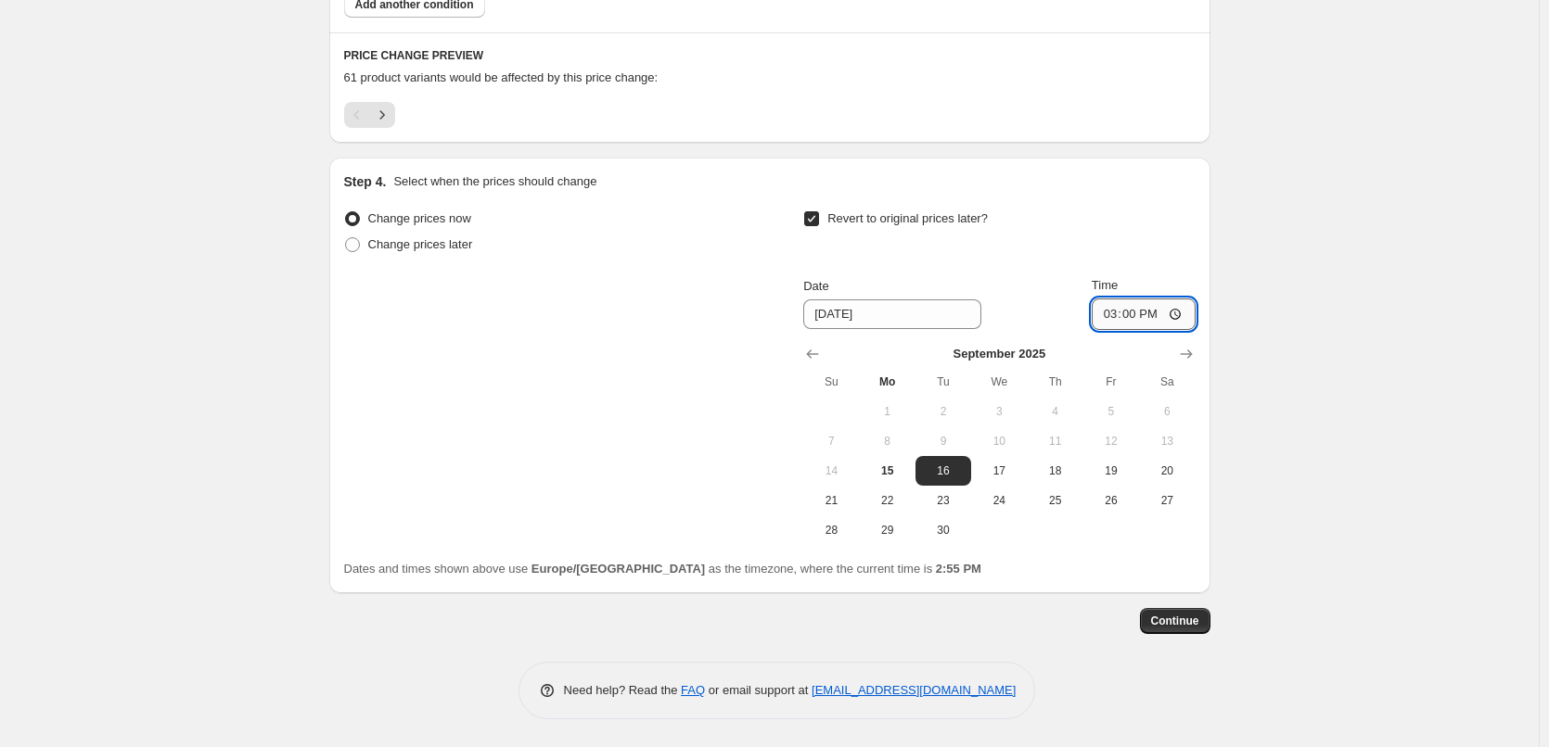
click at [1184, 313] on input "15:00" at bounding box center [1144, 315] width 104 height 32
type input "03:00"
click at [1183, 620] on span "Continue" at bounding box center [1175, 621] width 48 height 15
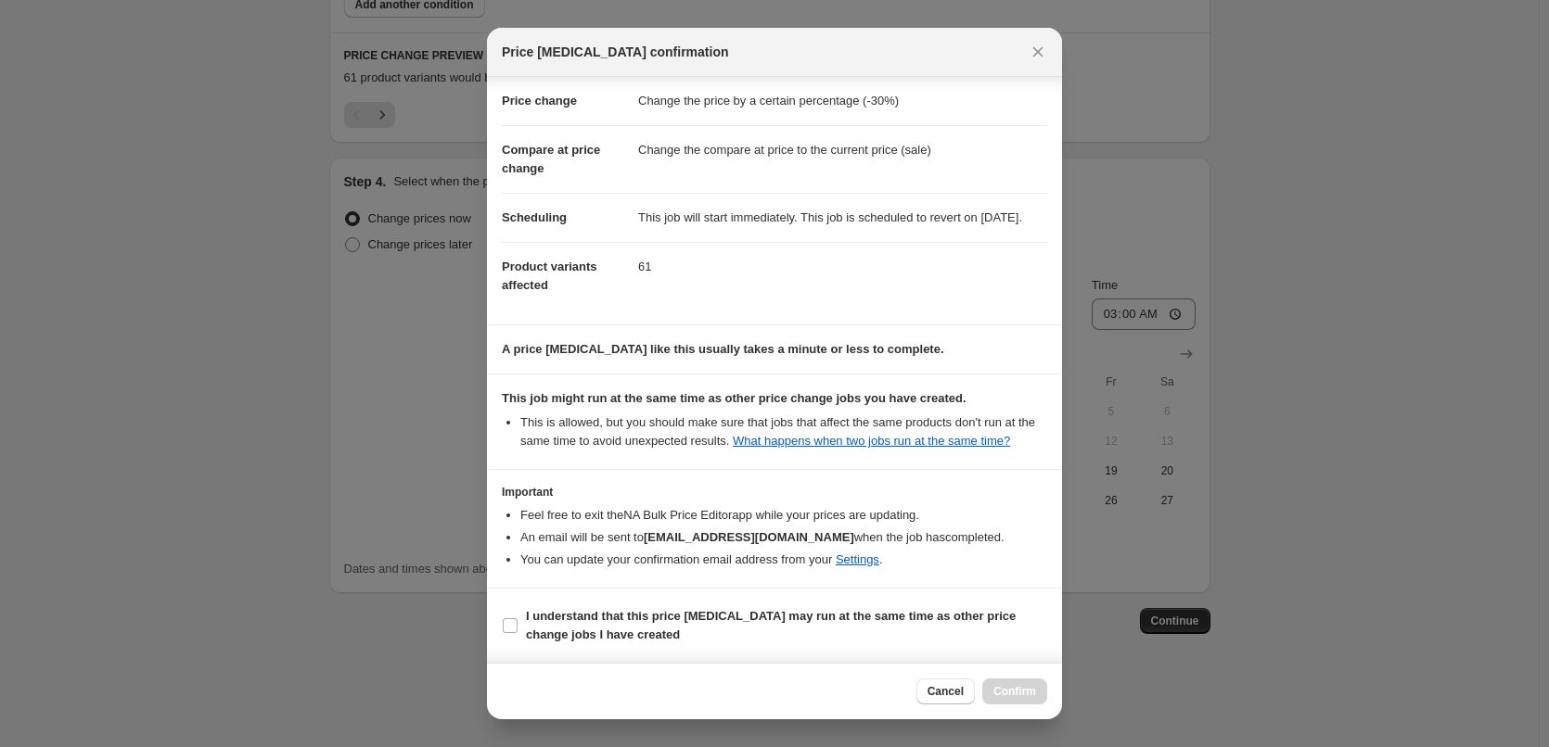
scroll to position [52, 0]
click at [566, 614] on b "I understand that this price change job may run at the same time as other price…" at bounding box center [771, 625] width 490 height 32
click at [517, 619] on input "I understand that this price change job may run at the same time as other price…" at bounding box center [510, 626] width 15 height 15
checkbox input "true"
click at [1023, 685] on span "Confirm" at bounding box center [1014, 691] width 43 height 15
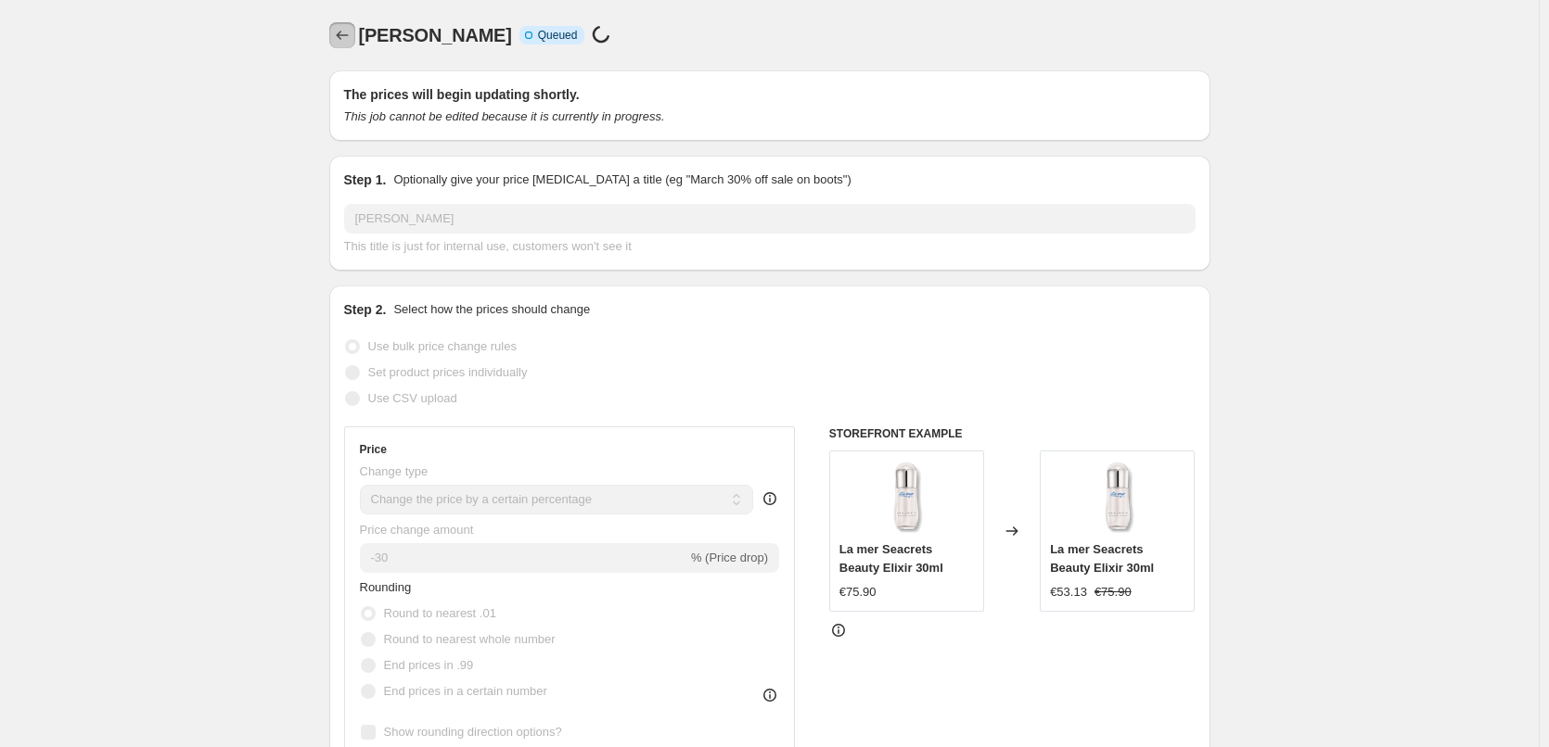
click at [336, 32] on button "Price change jobs" at bounding box center [342, 35] width 26 height 26
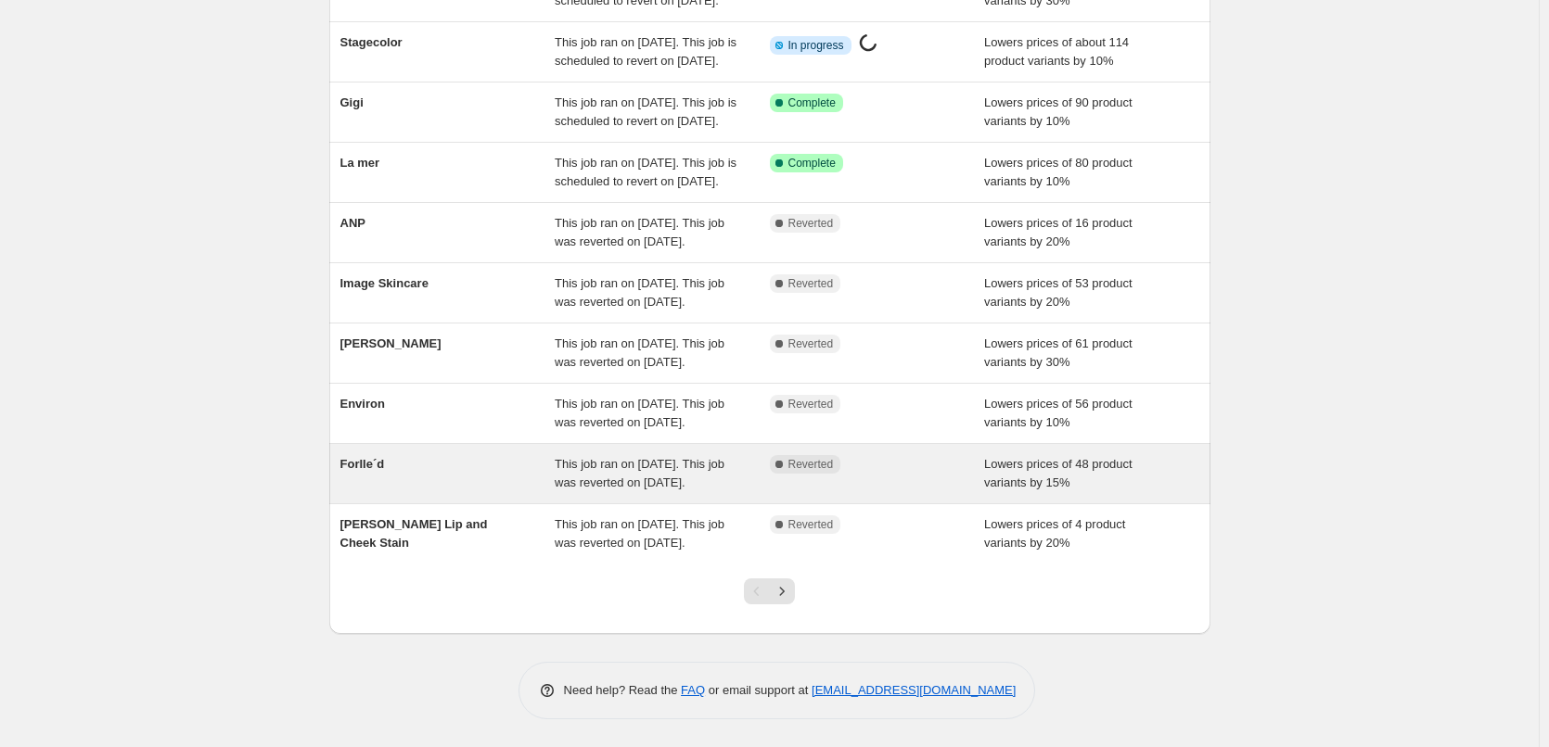
scroll to position [393, 0]
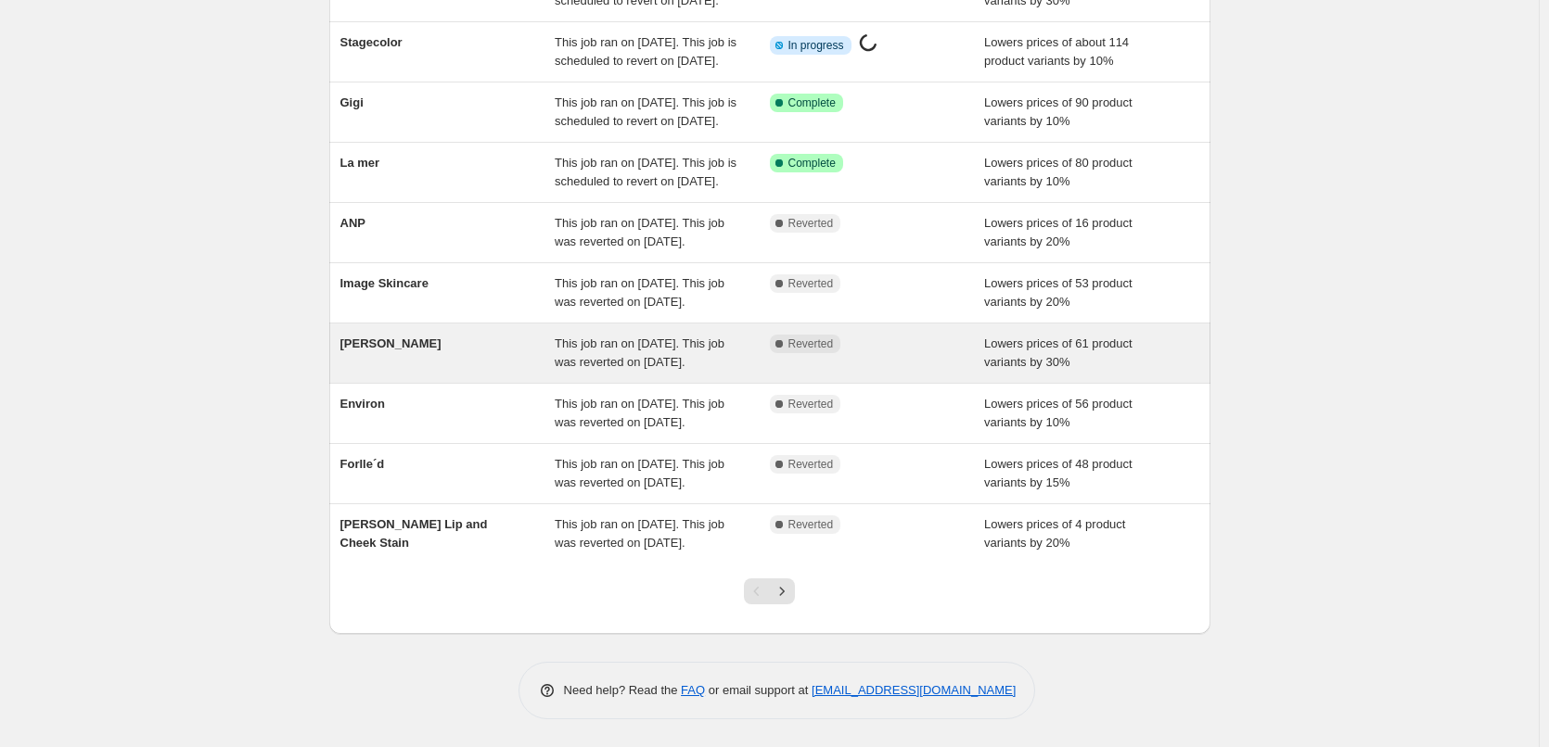
click at [573, 337] on span "This job ran on September 12, 2025. This job was reverted on September 15, 2025." at bounding box center [640, 353] width 170 height 32
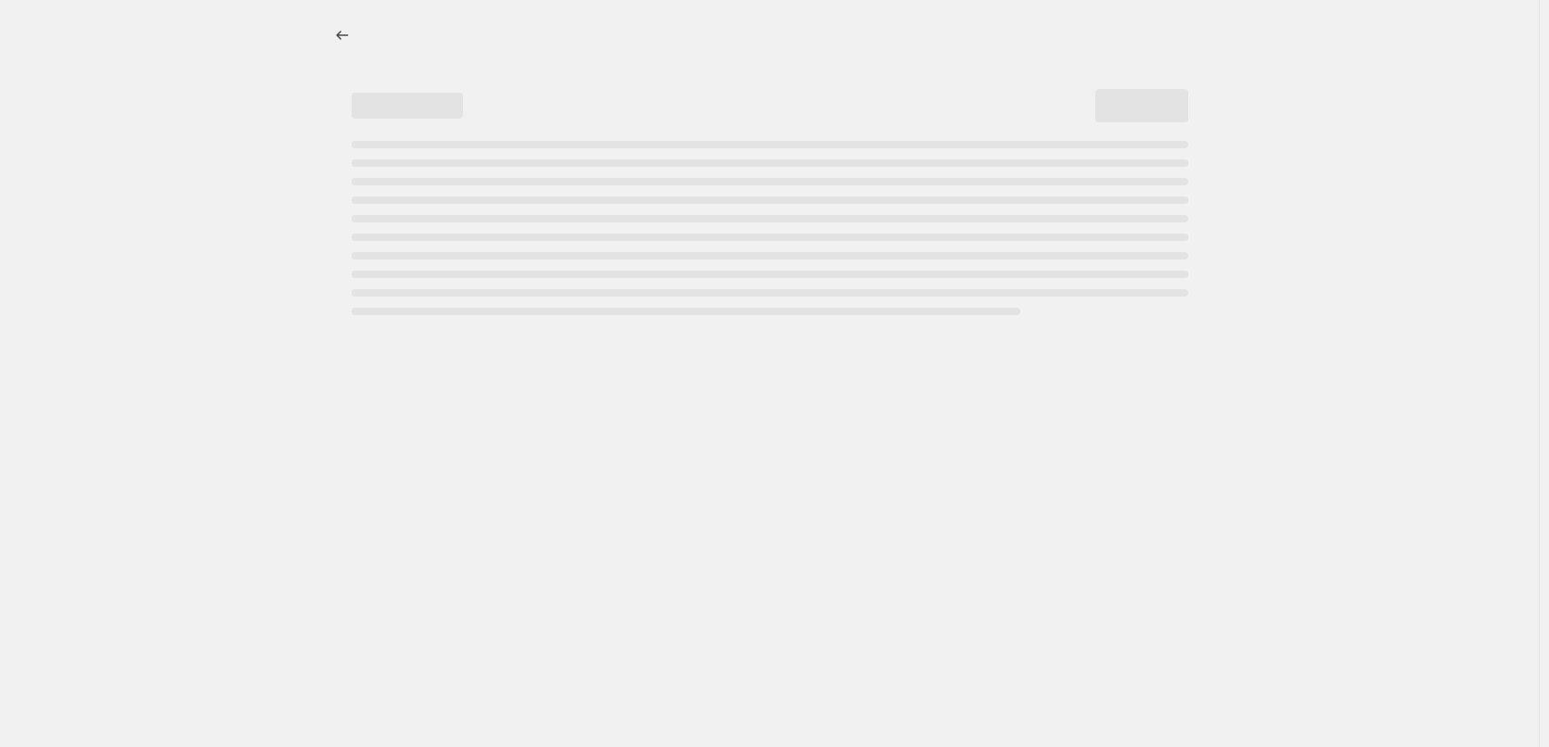
select select "percentage"
select select "vendor"
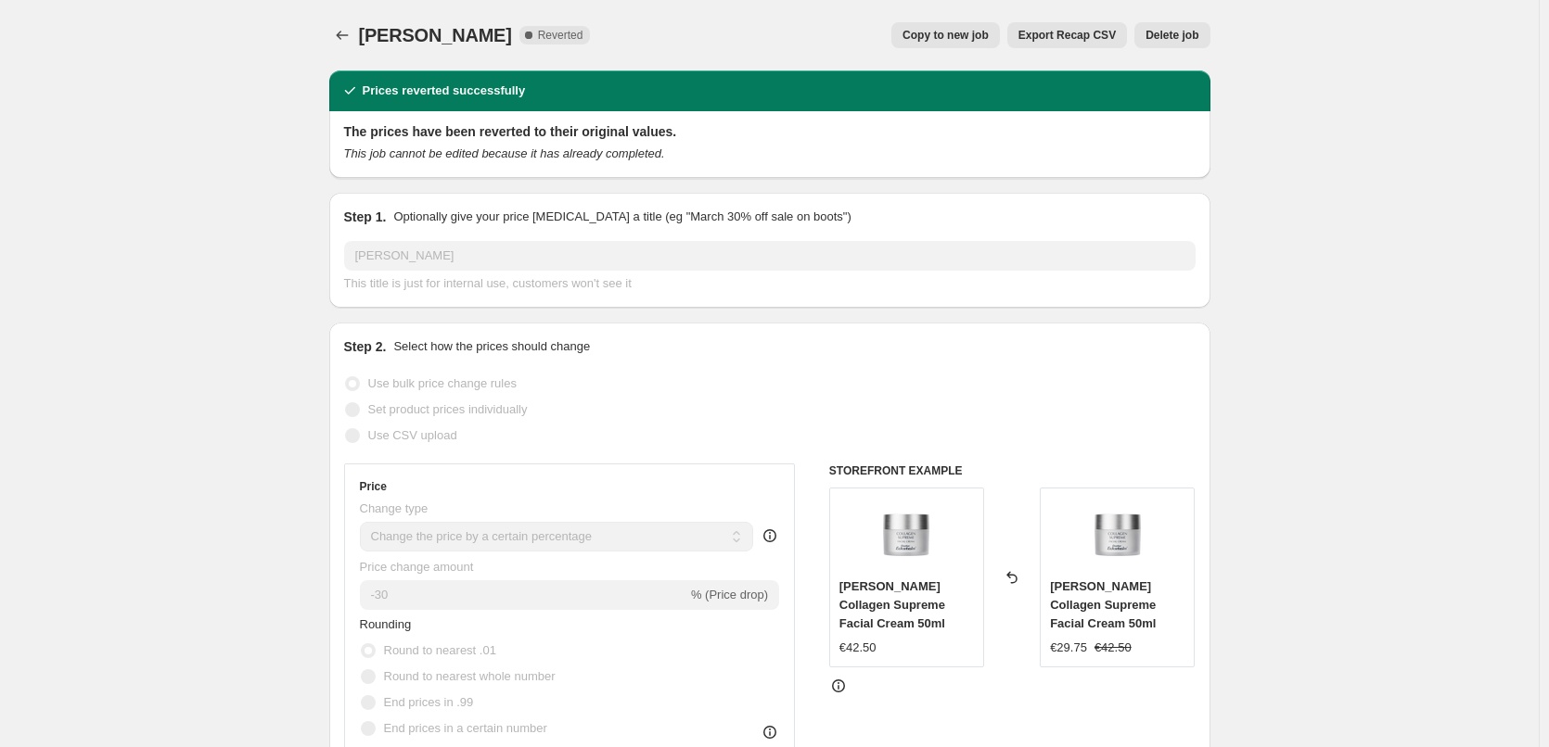
click at [1183, 29] on span "Delete job" at bounding box center [1171, 35] width 53 height 15
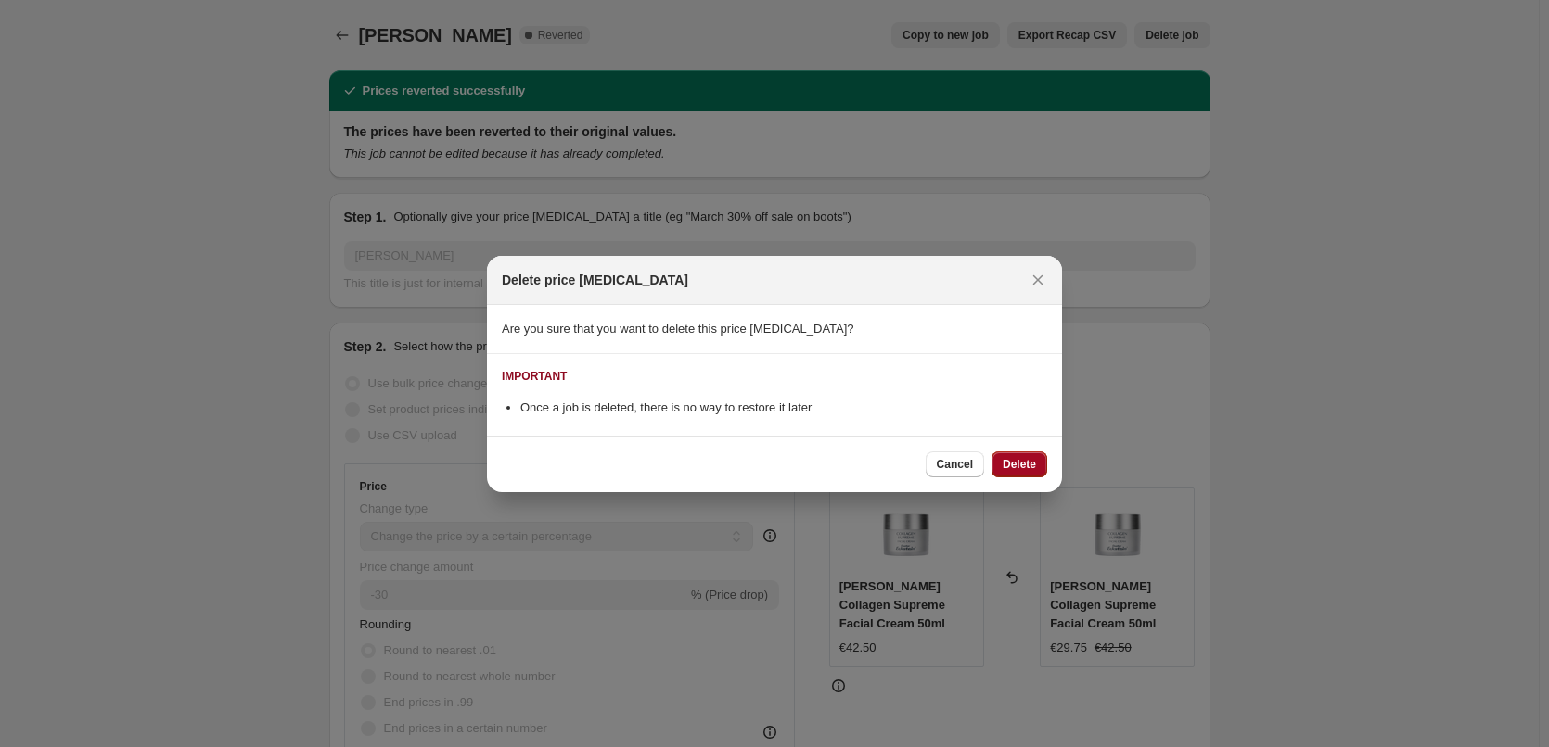
click at [1018, 466] on span "Delete" at bounding box center [1019, 464] width 33 height 15
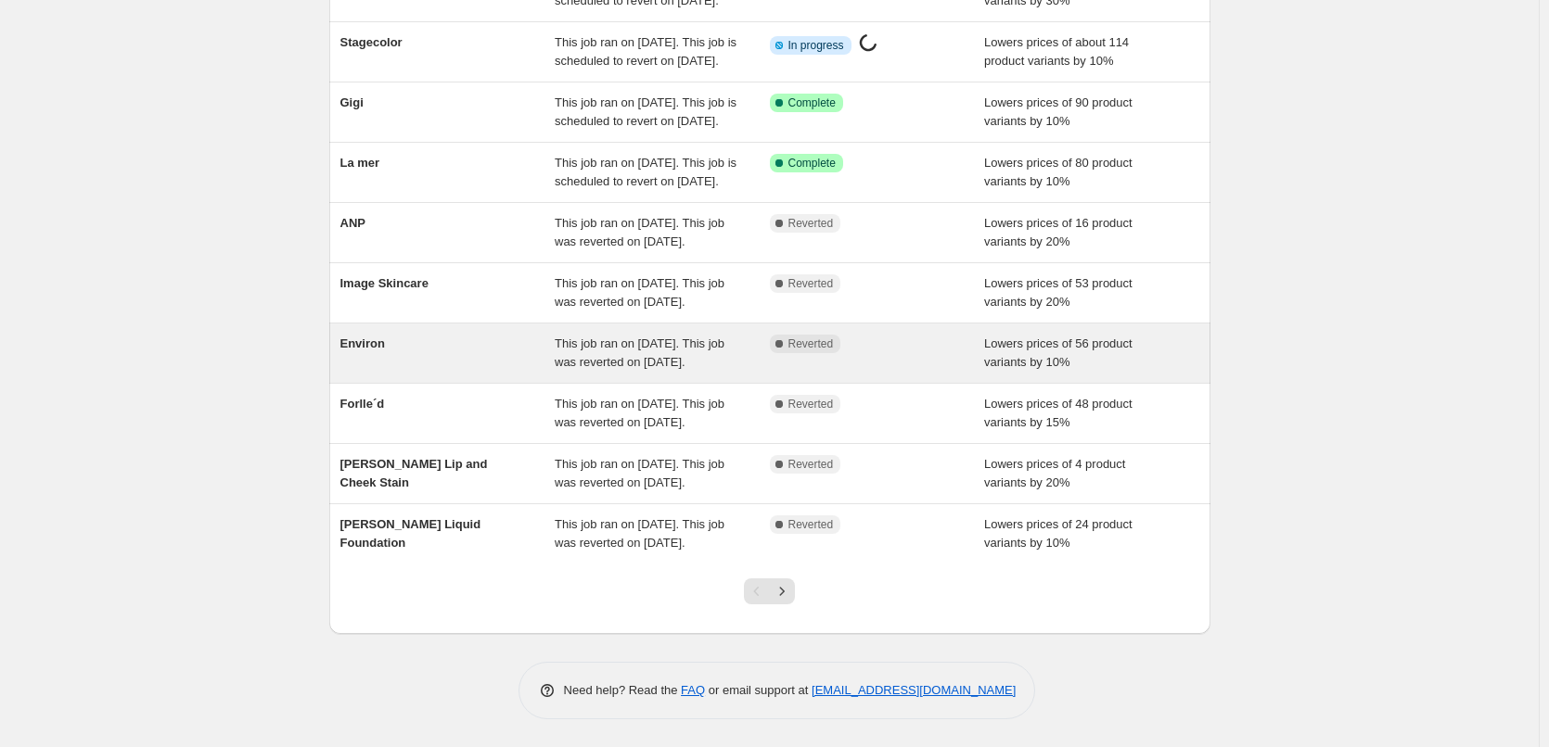
scroll to position [393, 0]
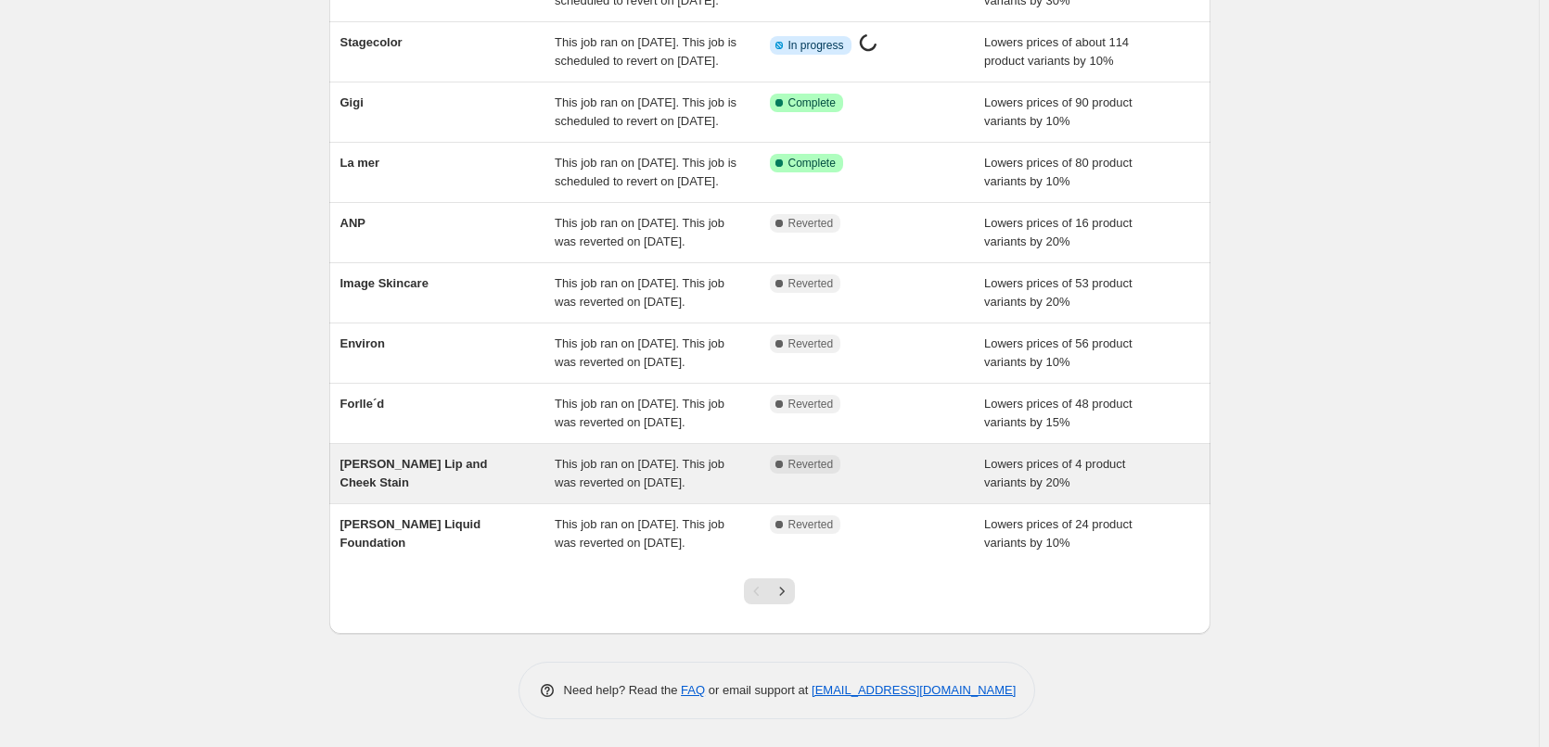
click at [683, 484] on div "Jane Iredale Lip and Cheek Stain This job ran on September 12, 2025. This job w…" at bounding box center [769, 473] width 881 height 59
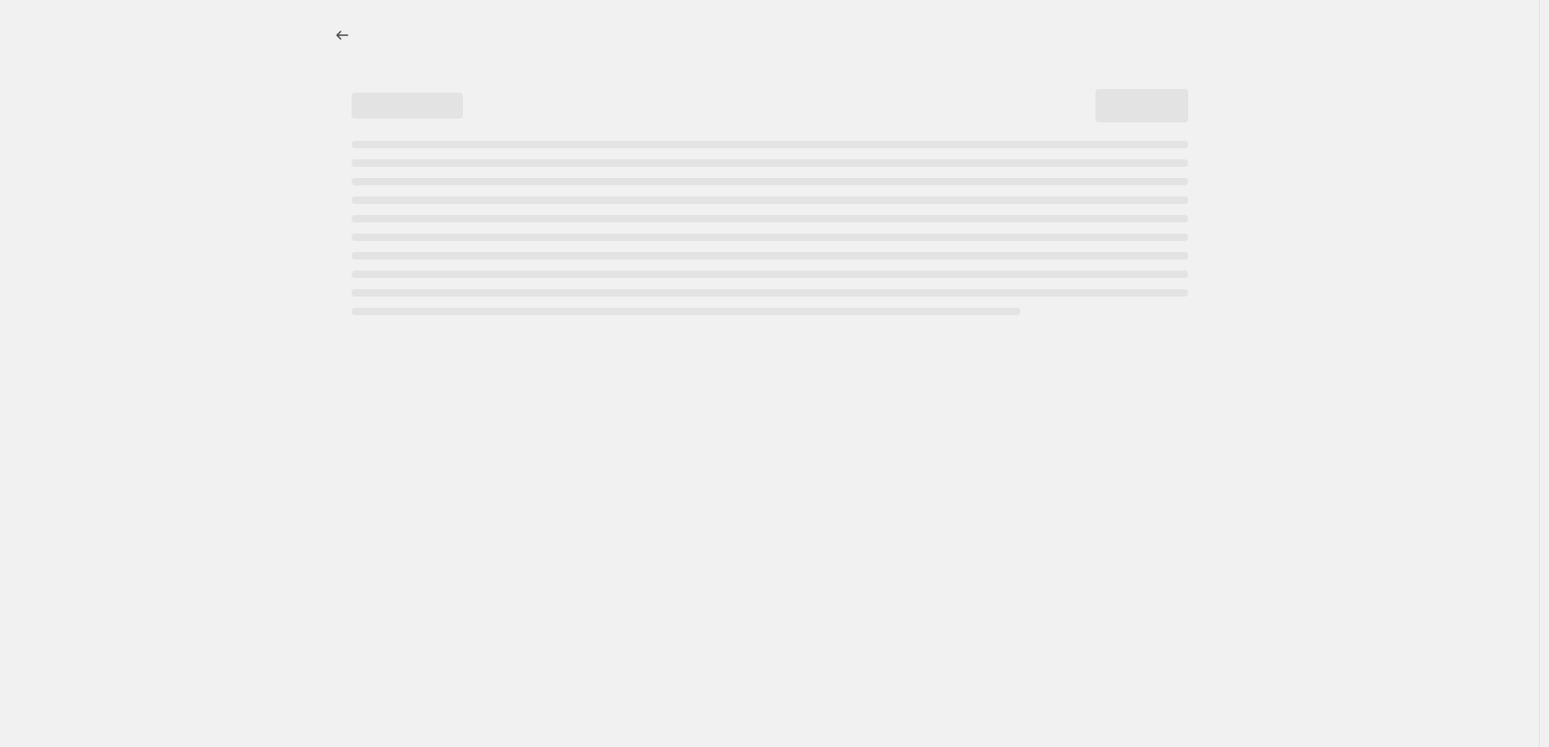
select select "percentage"
select select "tag"
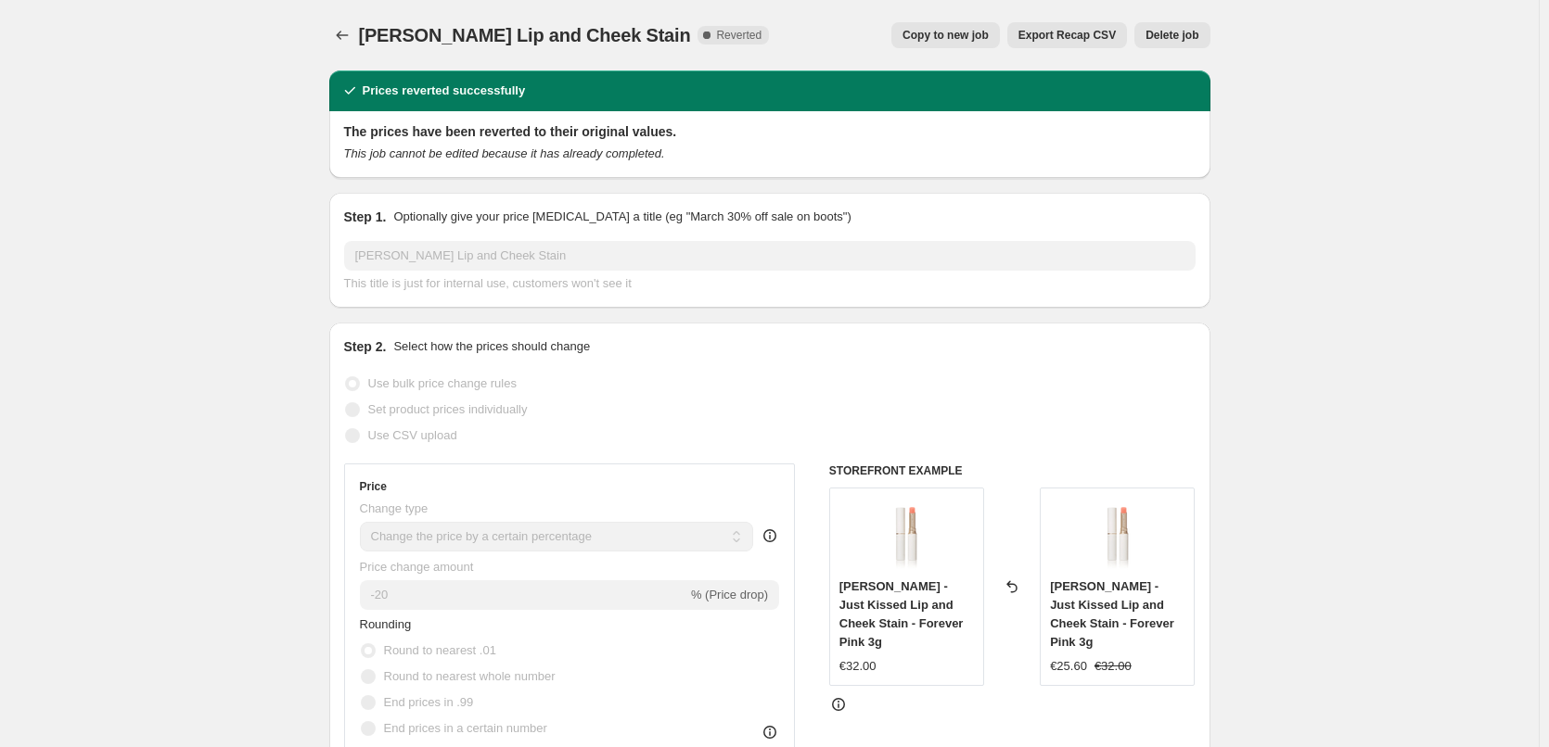
click at [958, 34] on span "Copy to new job" at bounding box center [945, 35] width 86 height 15
select select "percentage"
select select "tag"
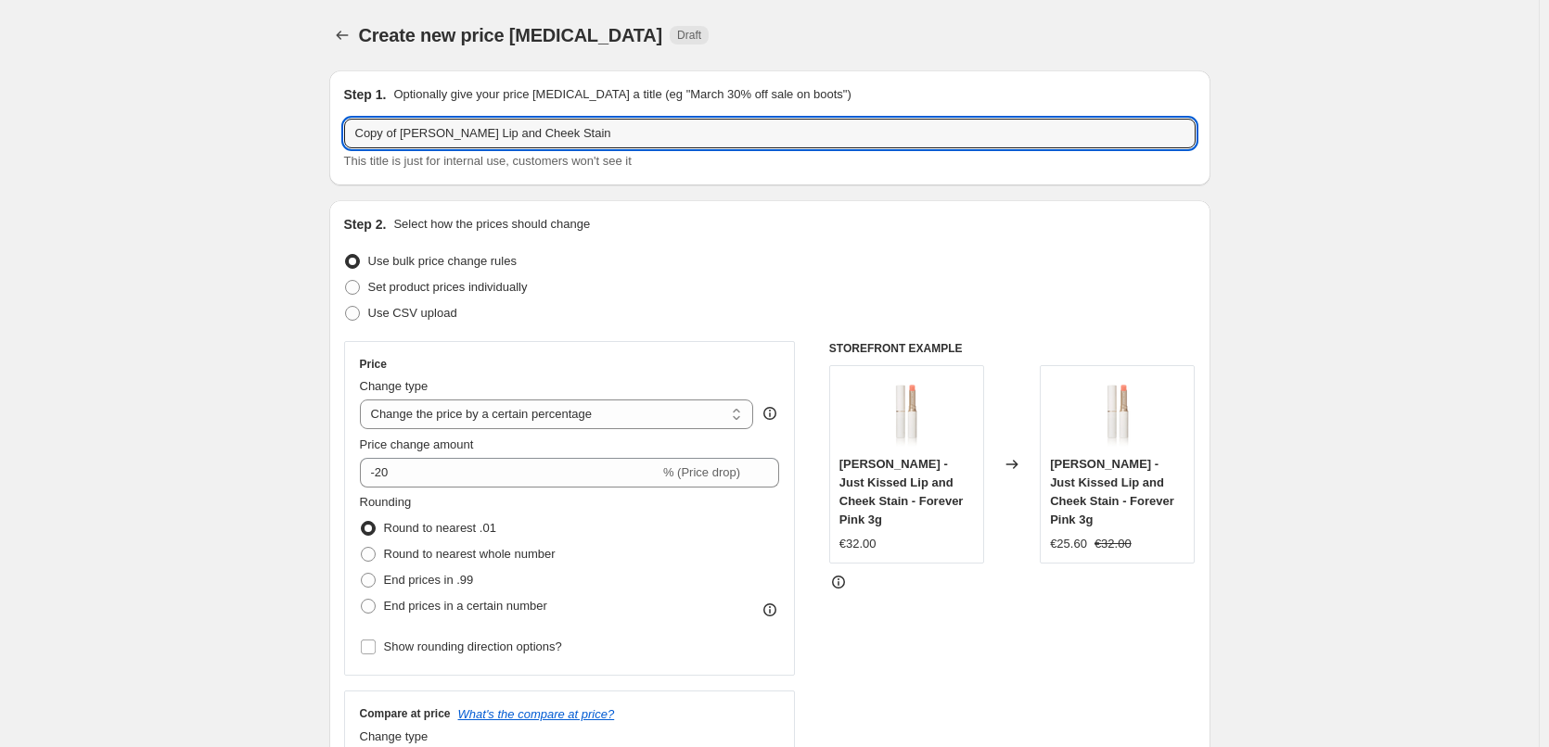
drag, startPoint x: 405, startPoint y: 134, endPoint x: 154, endPoint y: 105, distance: 253.1
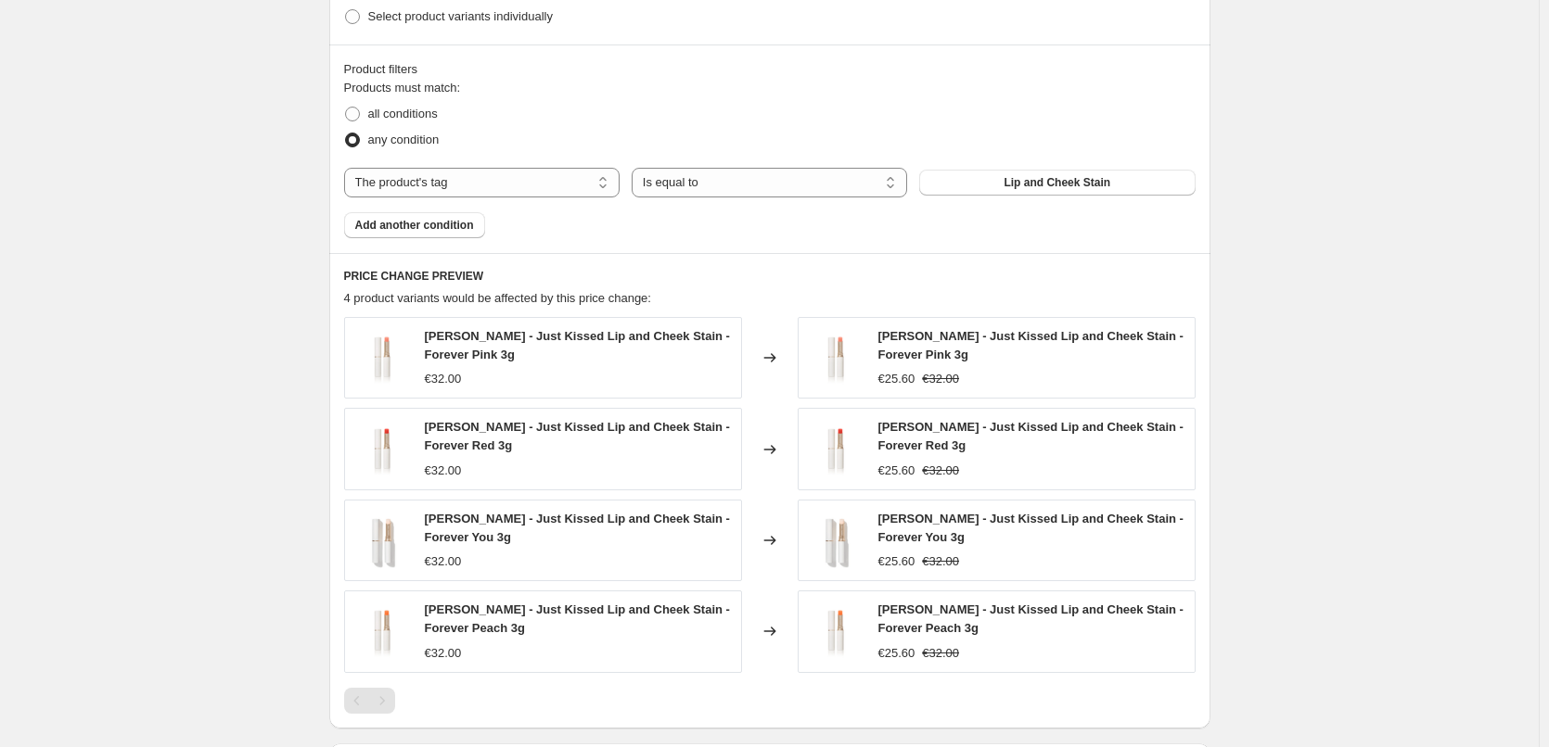
scroll to position [1255, 0]
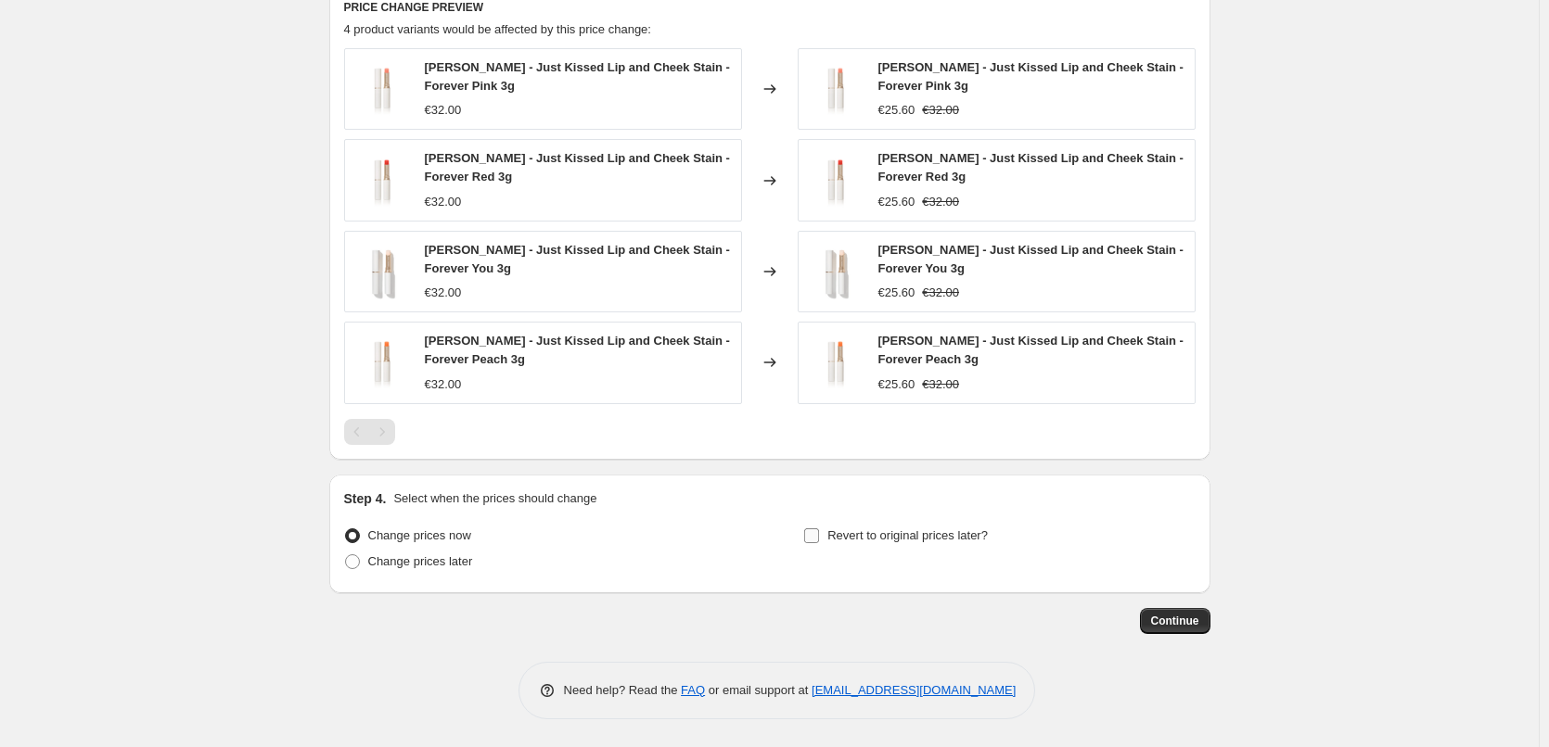
type input "Jane Iredale Lip and Cheek Stain"
click at [862, 538] on span "Revert to original prices later?" at bounding box center [907, 536] width 160 height 14
click at [819, 538] on input "Revert to original prices later?" at bounding box center [811, 536] width 15 height 15
checkbox input "true"
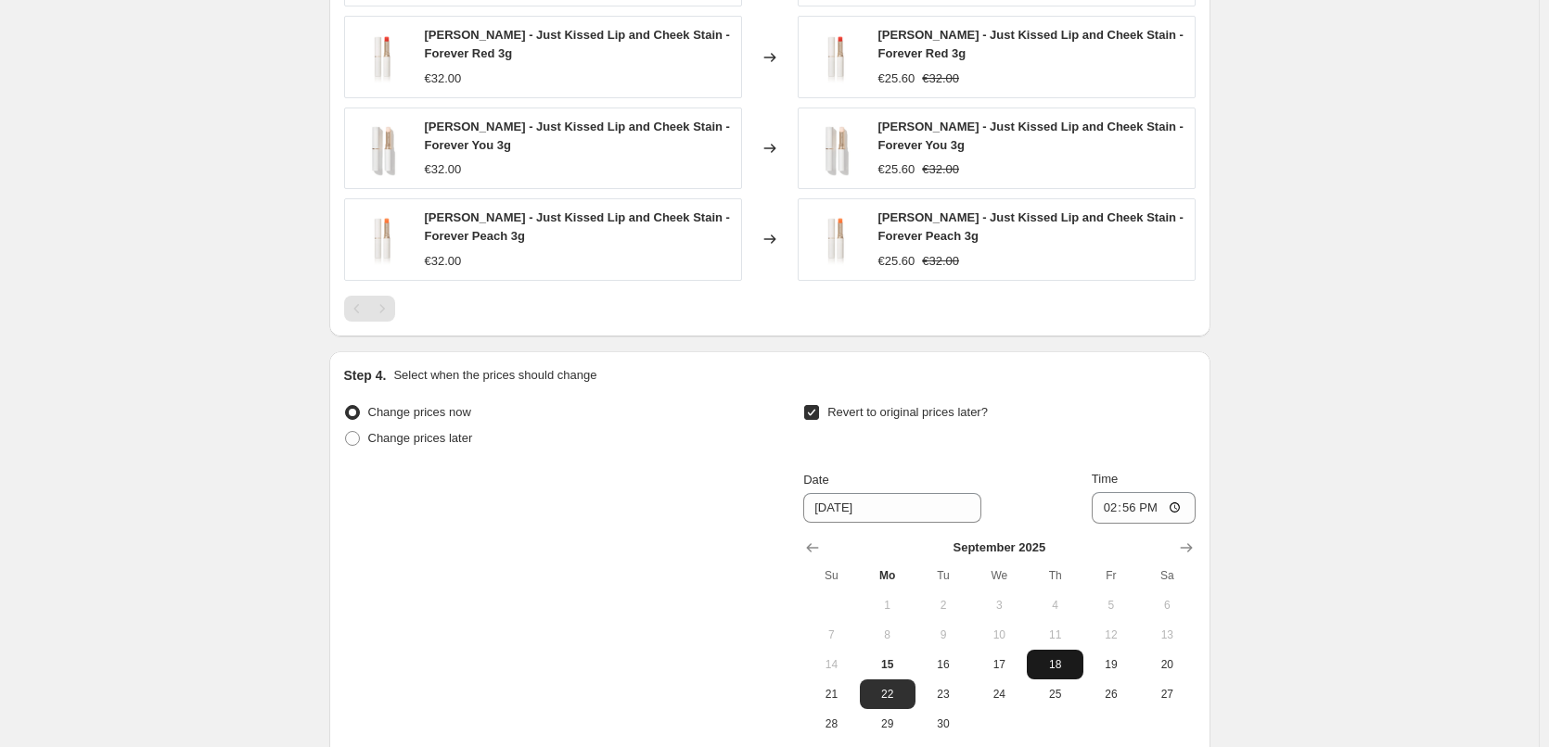
scroll to position [1572, 0]
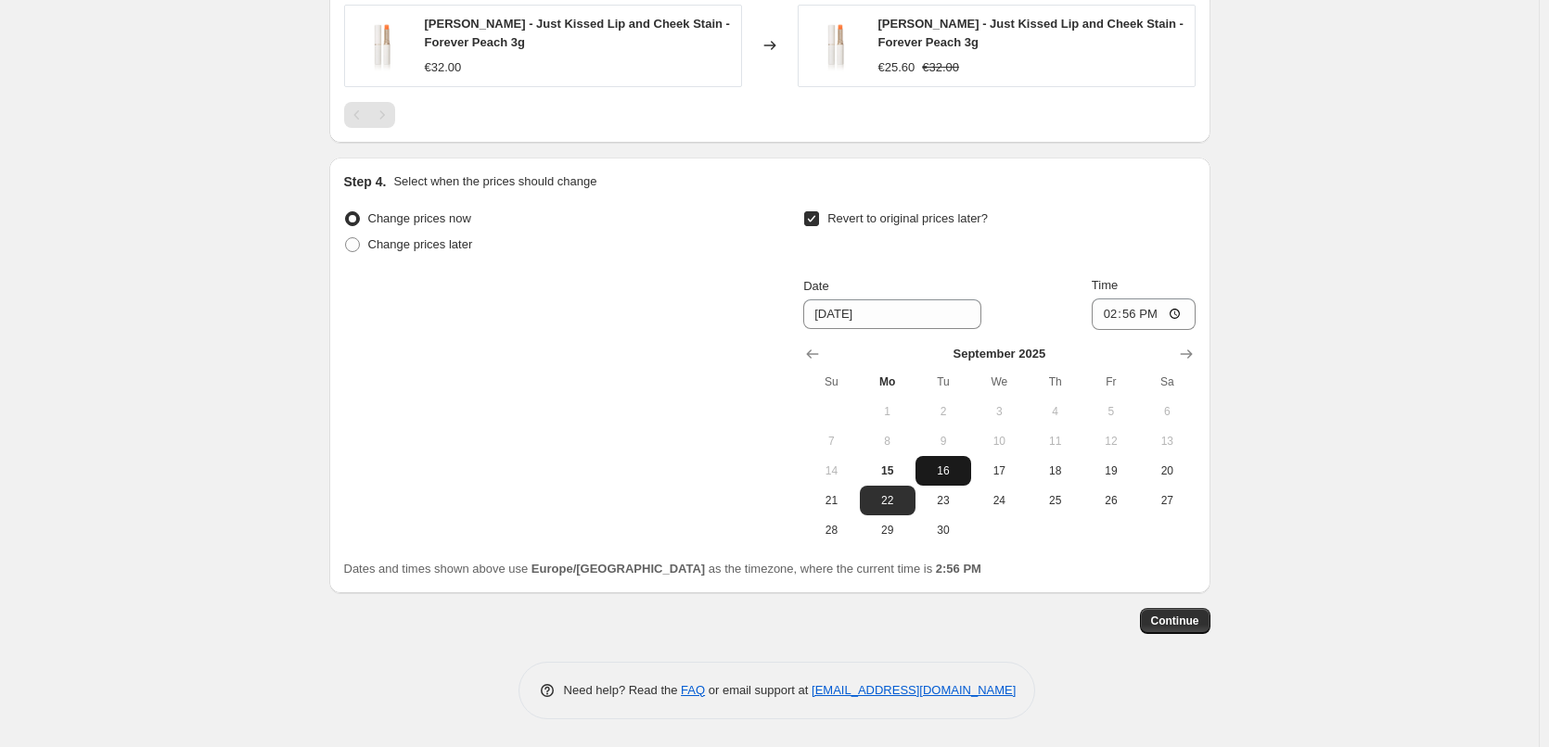
click at [951, 467] on span "16" at bounding box center [943, 471] width 41 height 15
type input "9/16/2025"
click at [1113, 316] on input "14:56" at bounding box center [1144, 315] width 104 height 32
click at [1175, 313] on input "15:00" at bounding box center [1144, 315] width 104 height 32
type input "03:00"
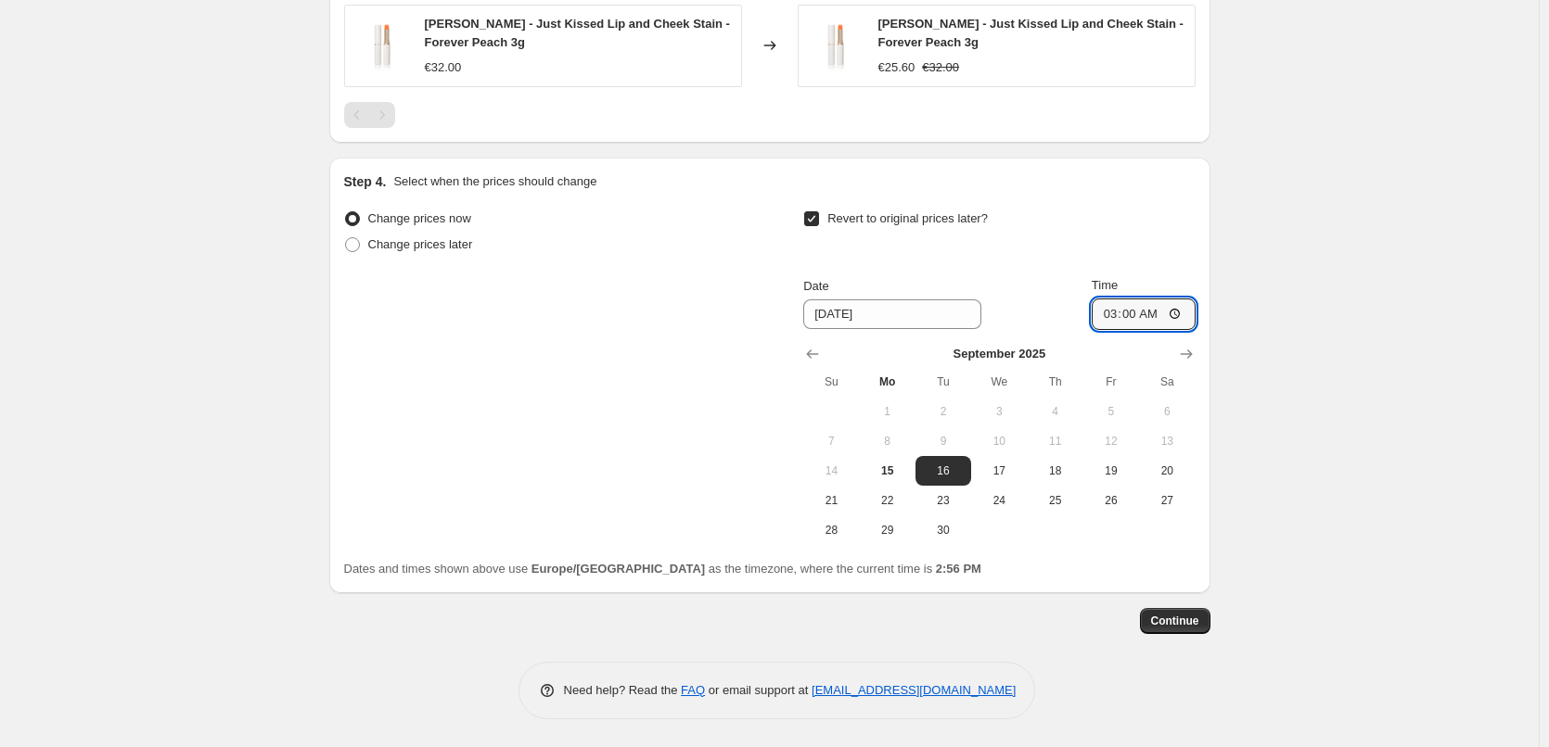
drag, startPoint x: 1357, startPoint y: 377, endPoint x: 1347, endPoint y: 390, distance: 16.5
click at [1178, 621] on span "Continue" at bounding box center [1175, 621] width 48 height 15
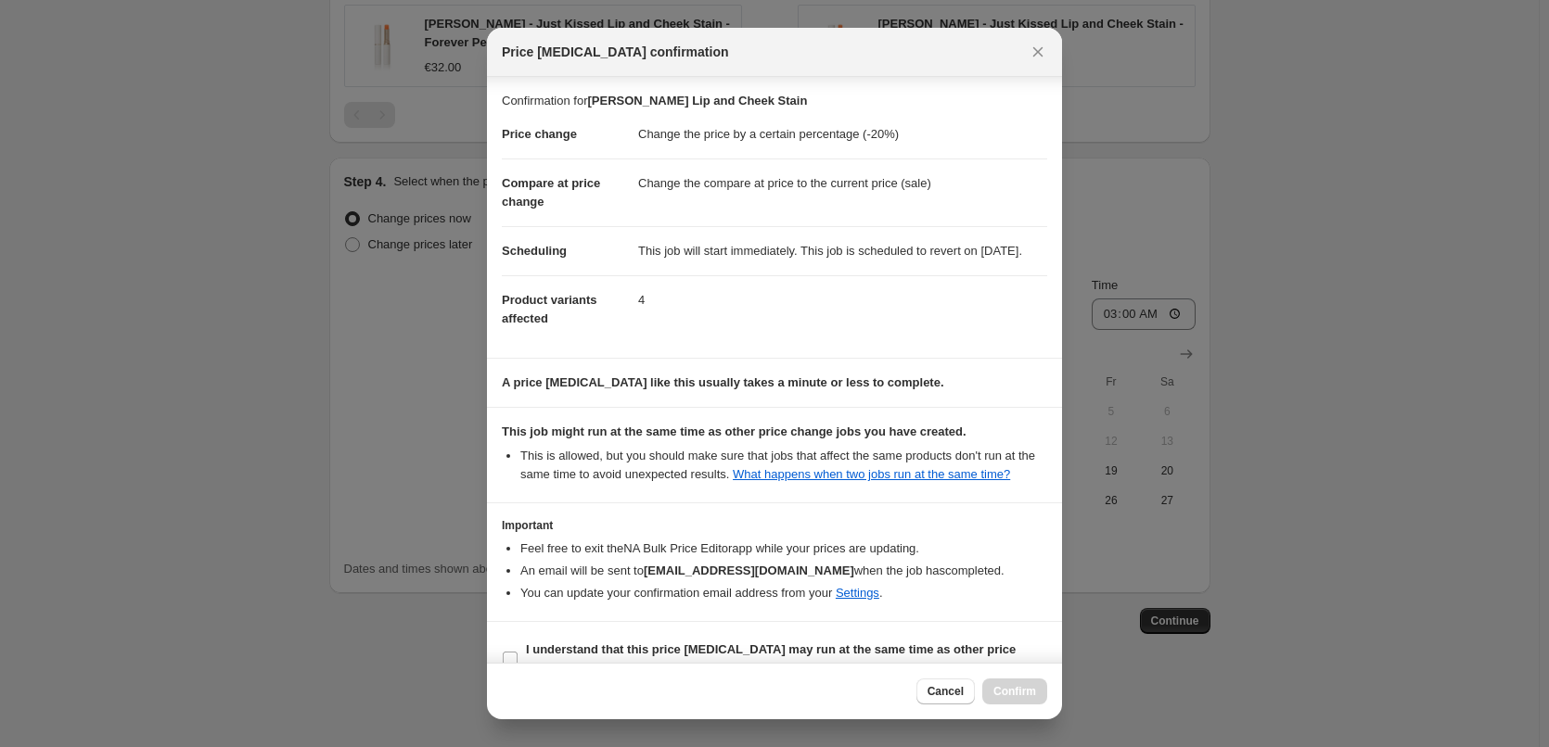
scroll to position [52, 0]
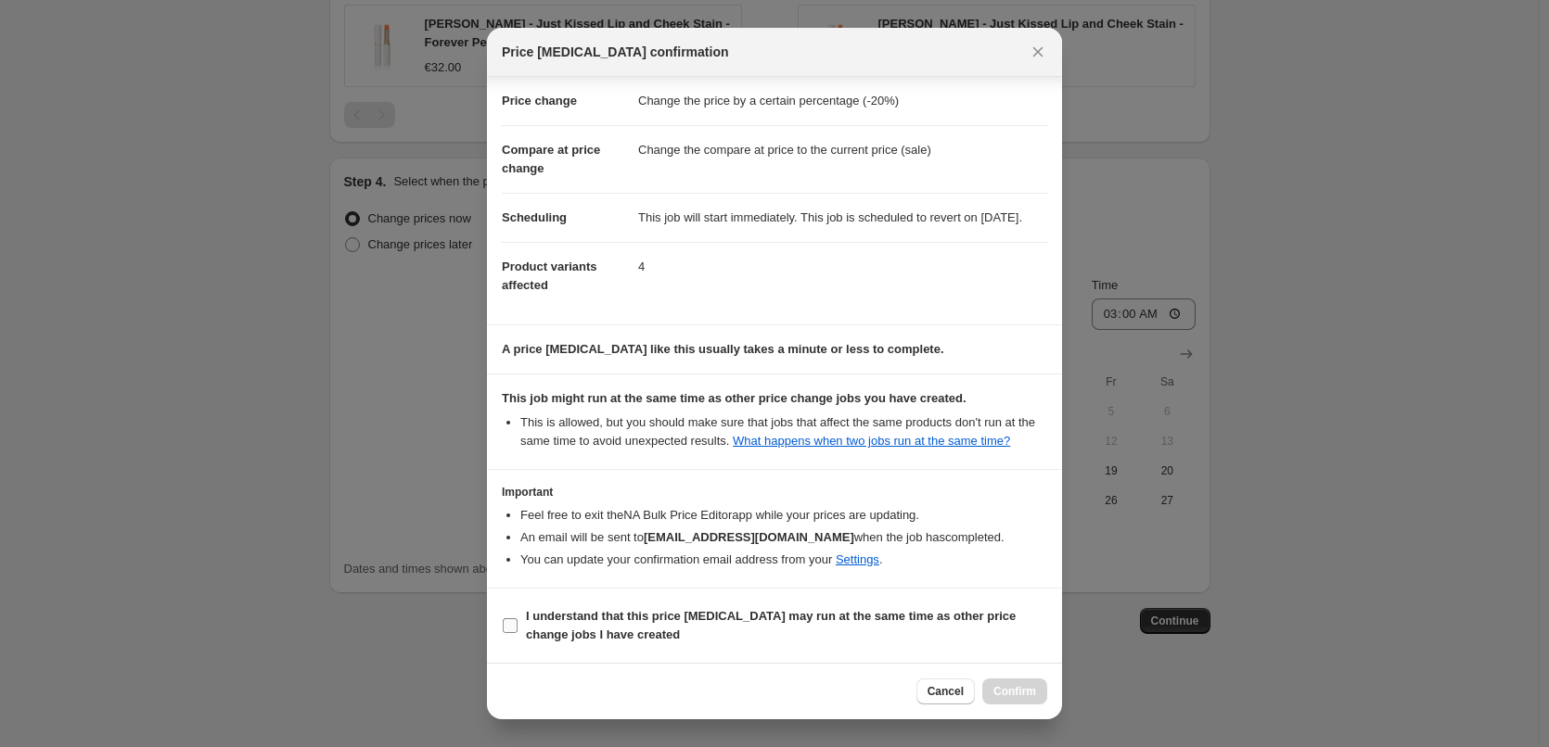
click at [636, 617] on b "I understand that this price change job may run at the same time as other price…" at bounding box center [771, 625] width 490 height 32
click at [517, 619] on input "I understand that this price change job may run at the same time as other price…" at bounding box center [510, 626] width 15 height 15
checkbox input "true"
click at [1006, 690] on span "Confirm" at bounding box center [1014, 691] width 43 height 15
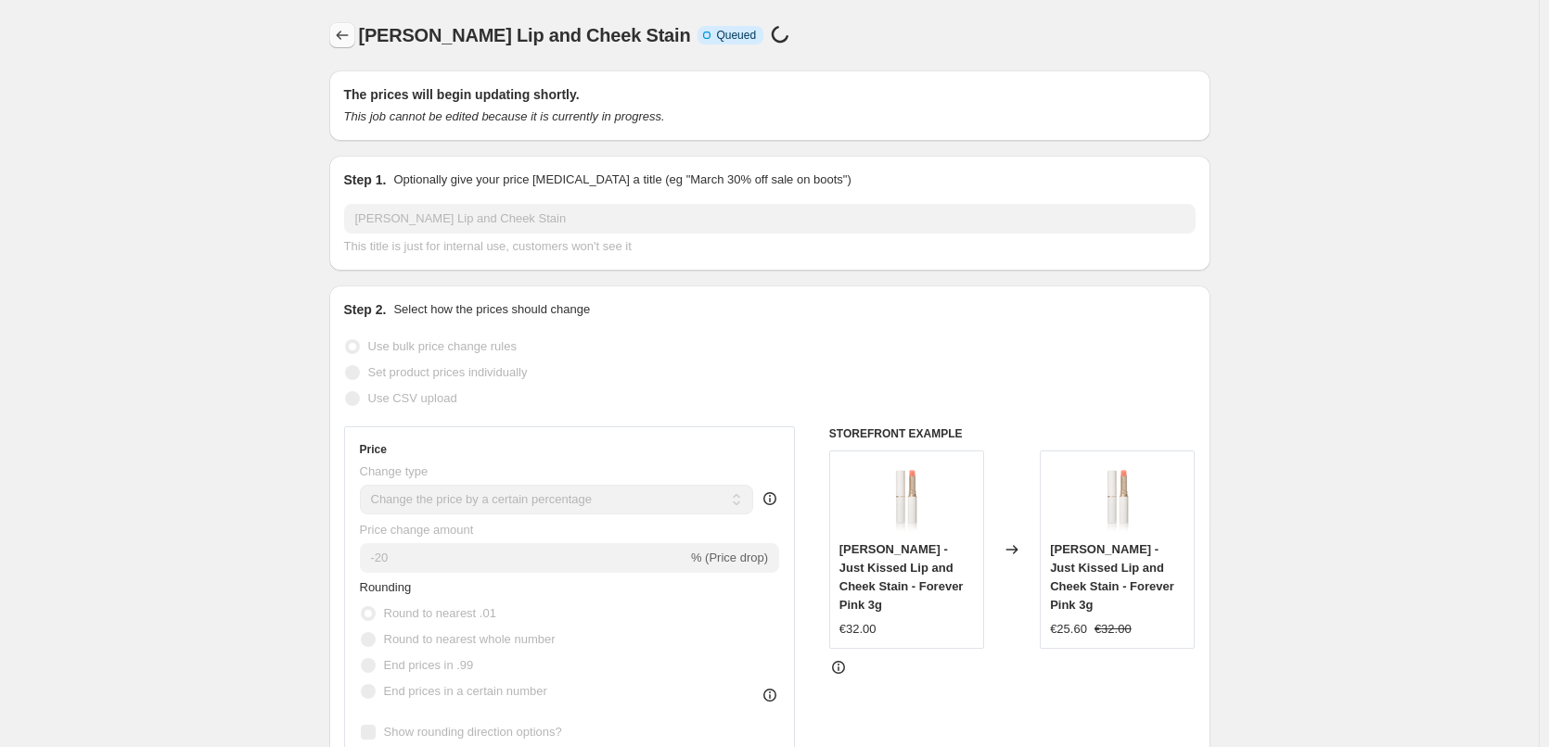
click at [349, 36] on icon "Price change jobs" at bounding box center [342, 35] width 19 height 19
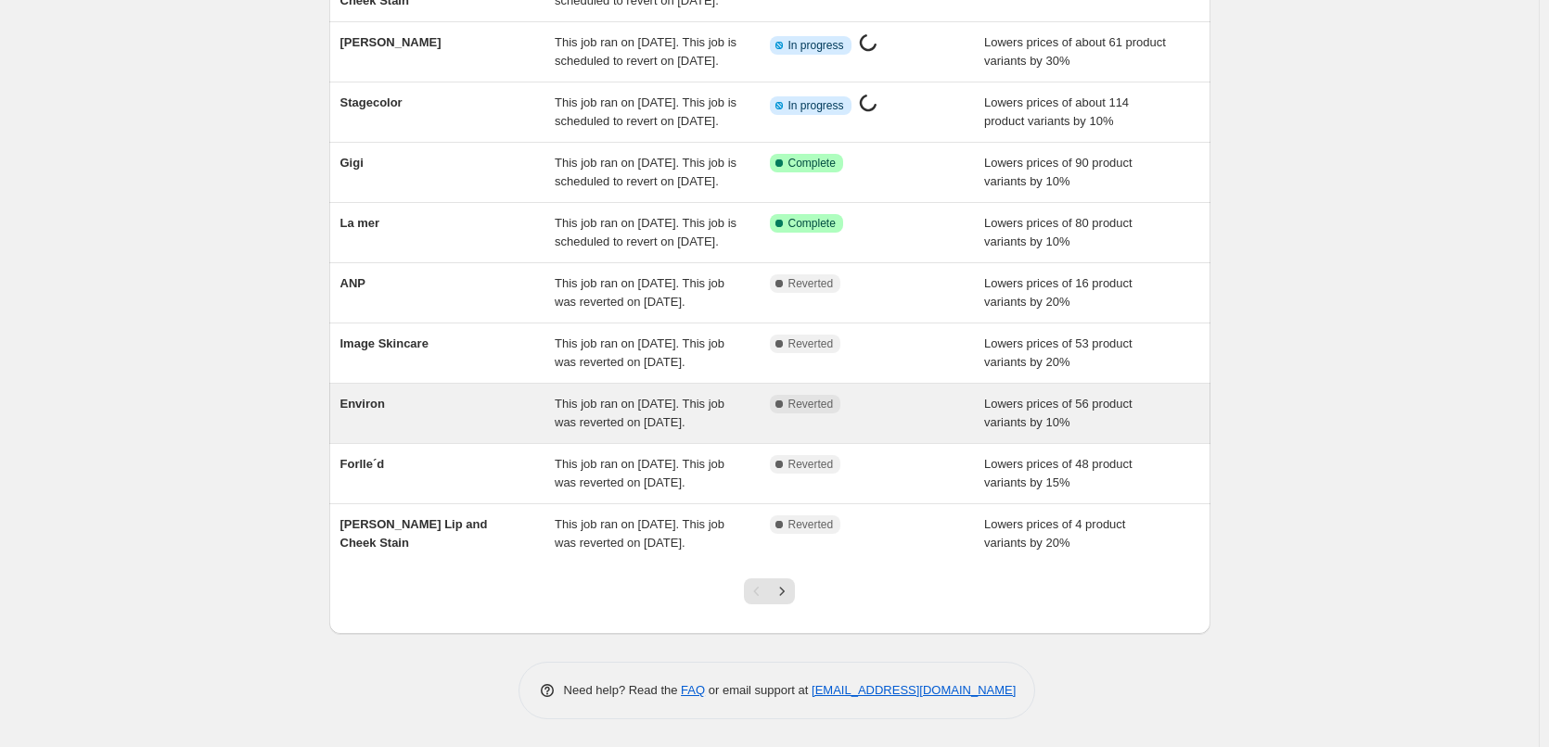
scroll to position [393, 0]
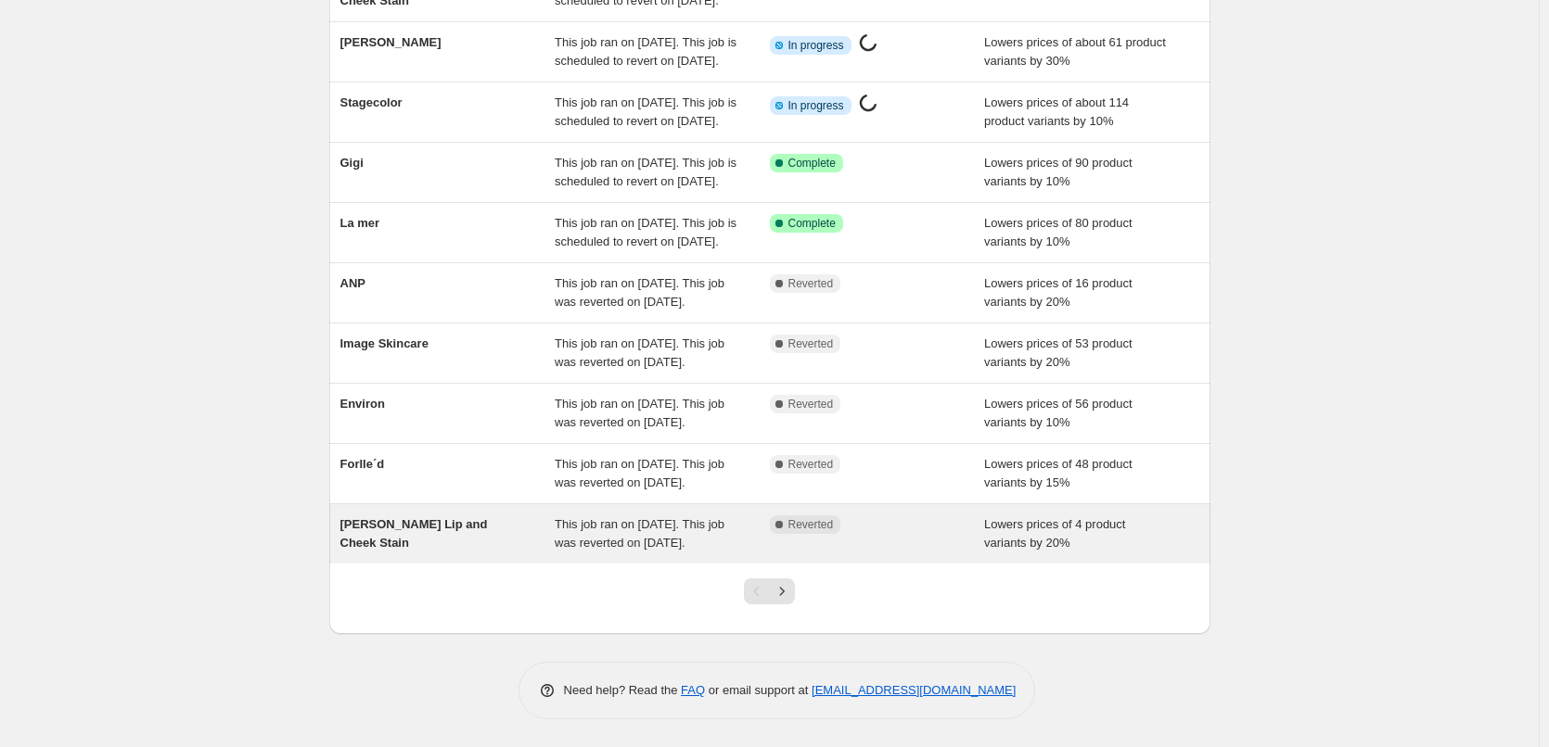
click at [770, 517] on div "This job ran on September 12, 2025. This job was reverted on September 15, 2025." at bounding box center [662, 534] width 215 height 37
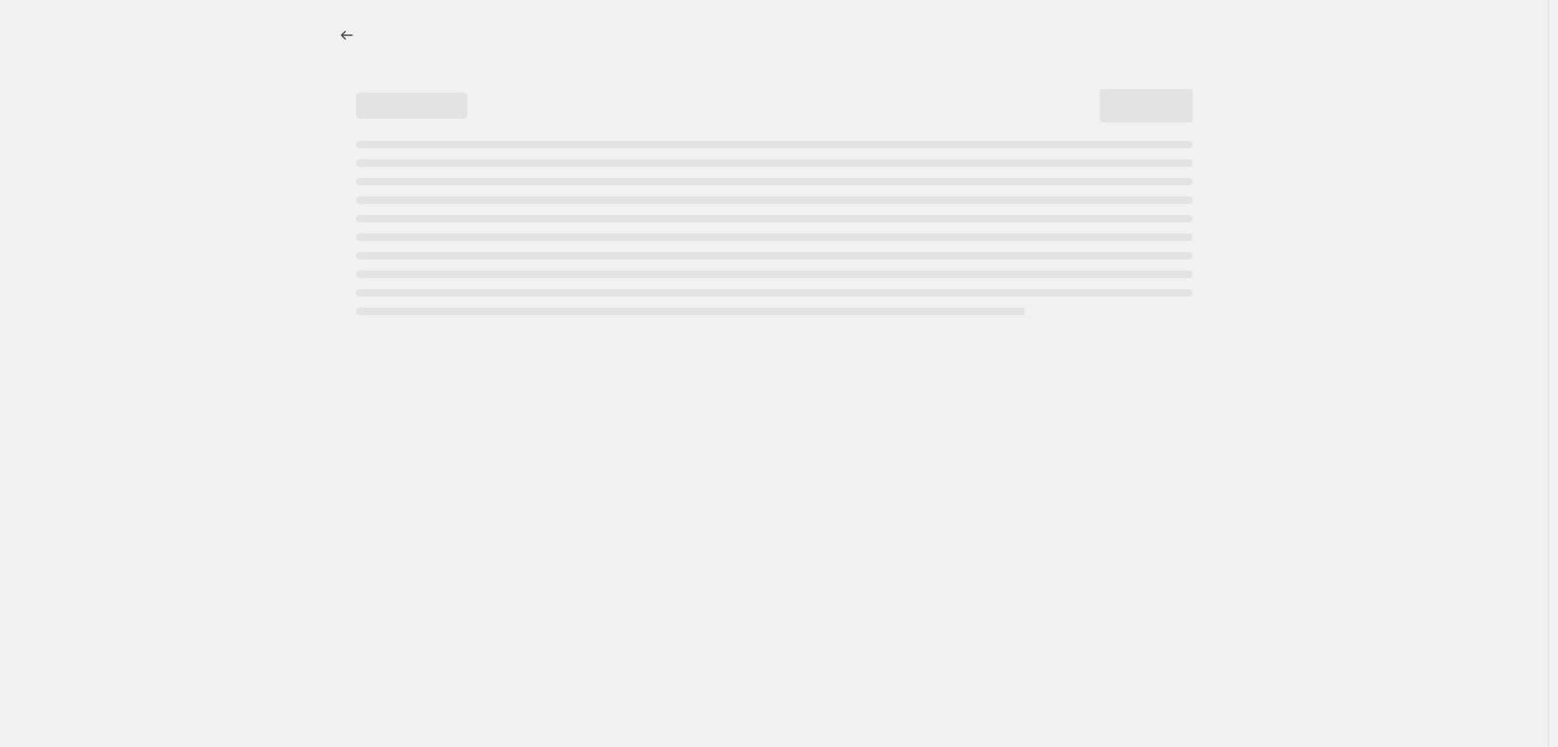
select select "percentage"
select select "tag"
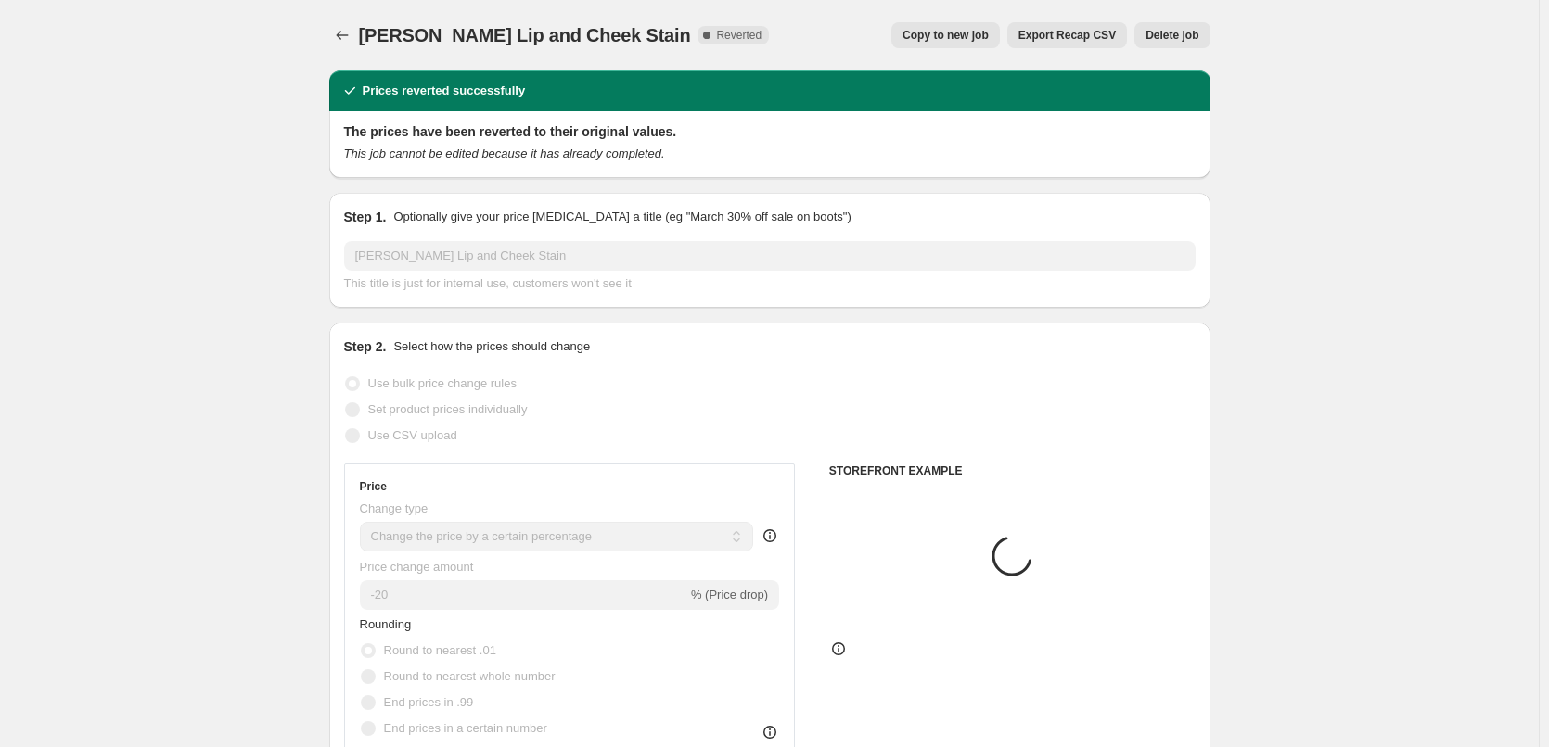
click at [1184, 36] on span "Delete job" at bounding box center [1171, 35] width 53 height 15
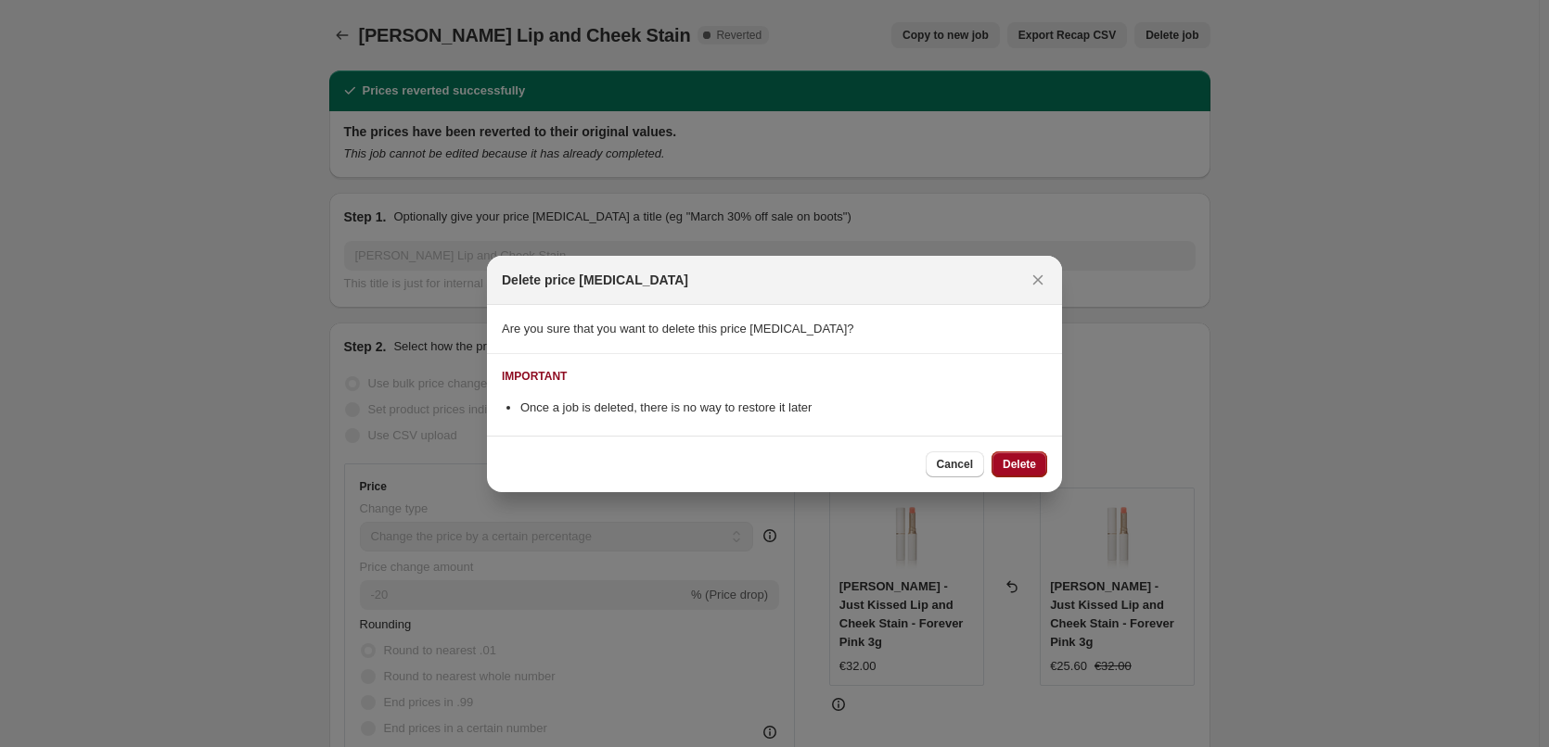
click at [1018, 461] on span "Delete" at bounding box center [1019, 464] width 33 height 15
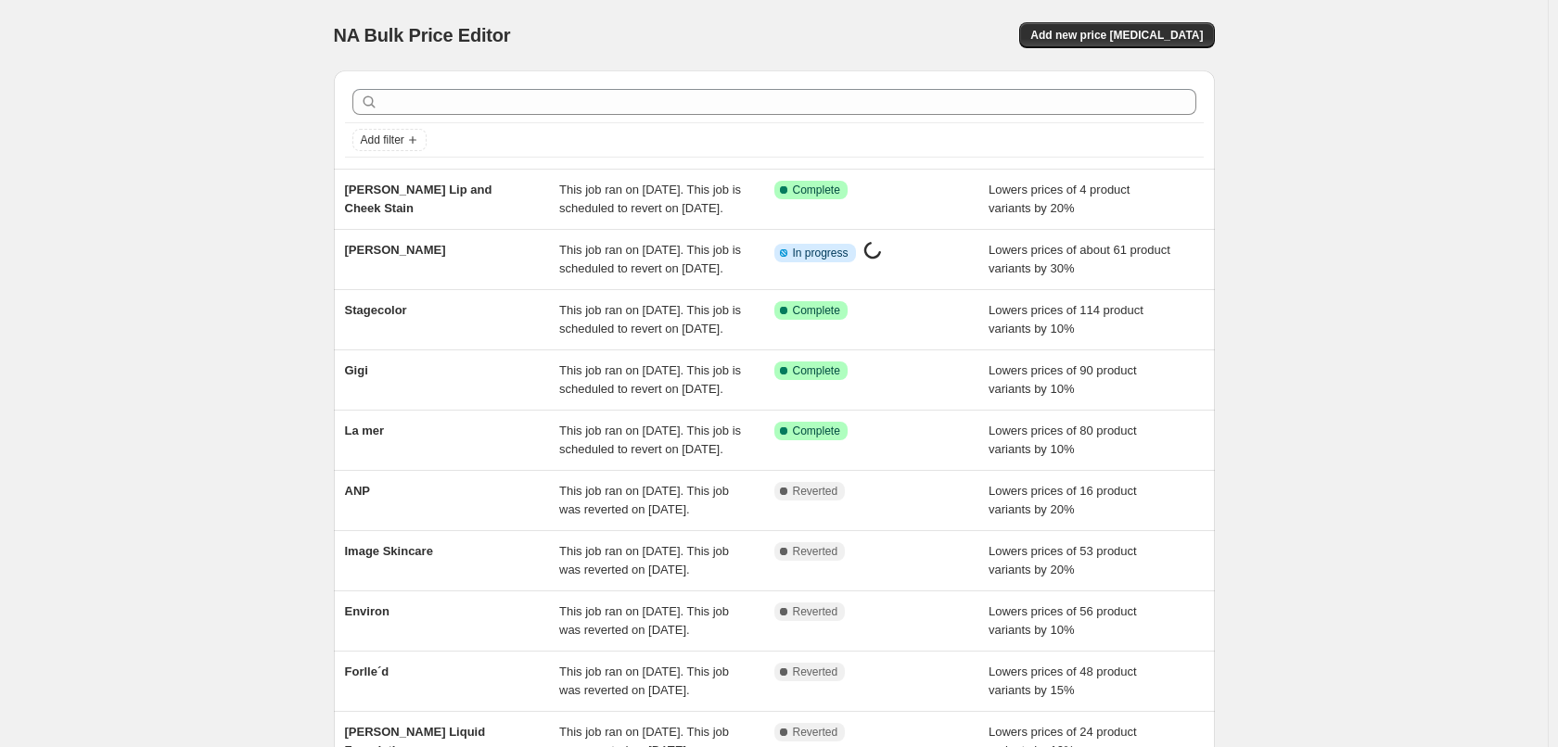
click at [611, 514] on div "NA Bulk Price Editor. This page is ready NA Bulk Price Editor Add new price cha…" at bounding box center [774, 477] width 1548 height 955
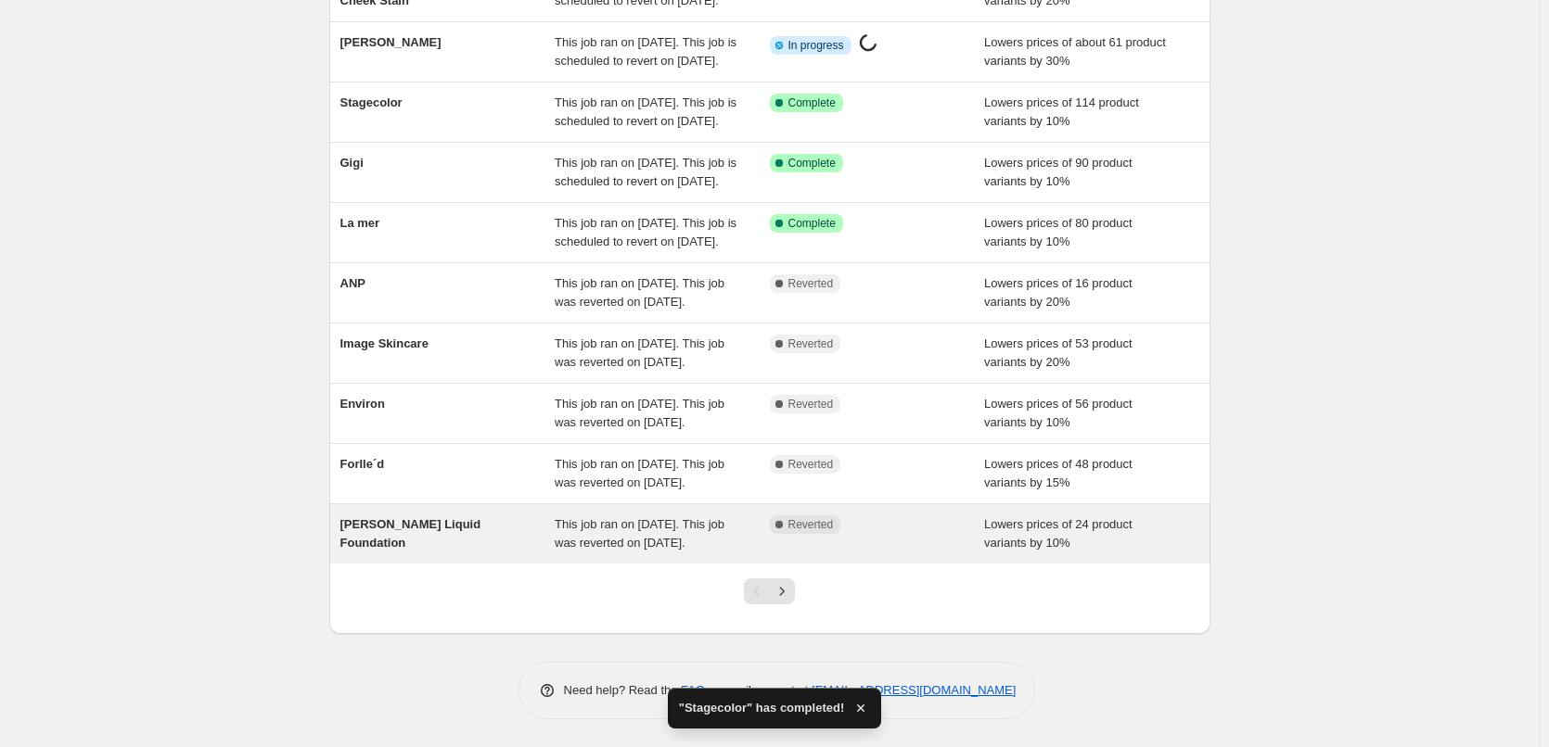
click at [632, 530] on span "This job ran on September 12, 2025. This job was reverted on September 15, 2025." at bounding box center [640, 533] width 170 height 32
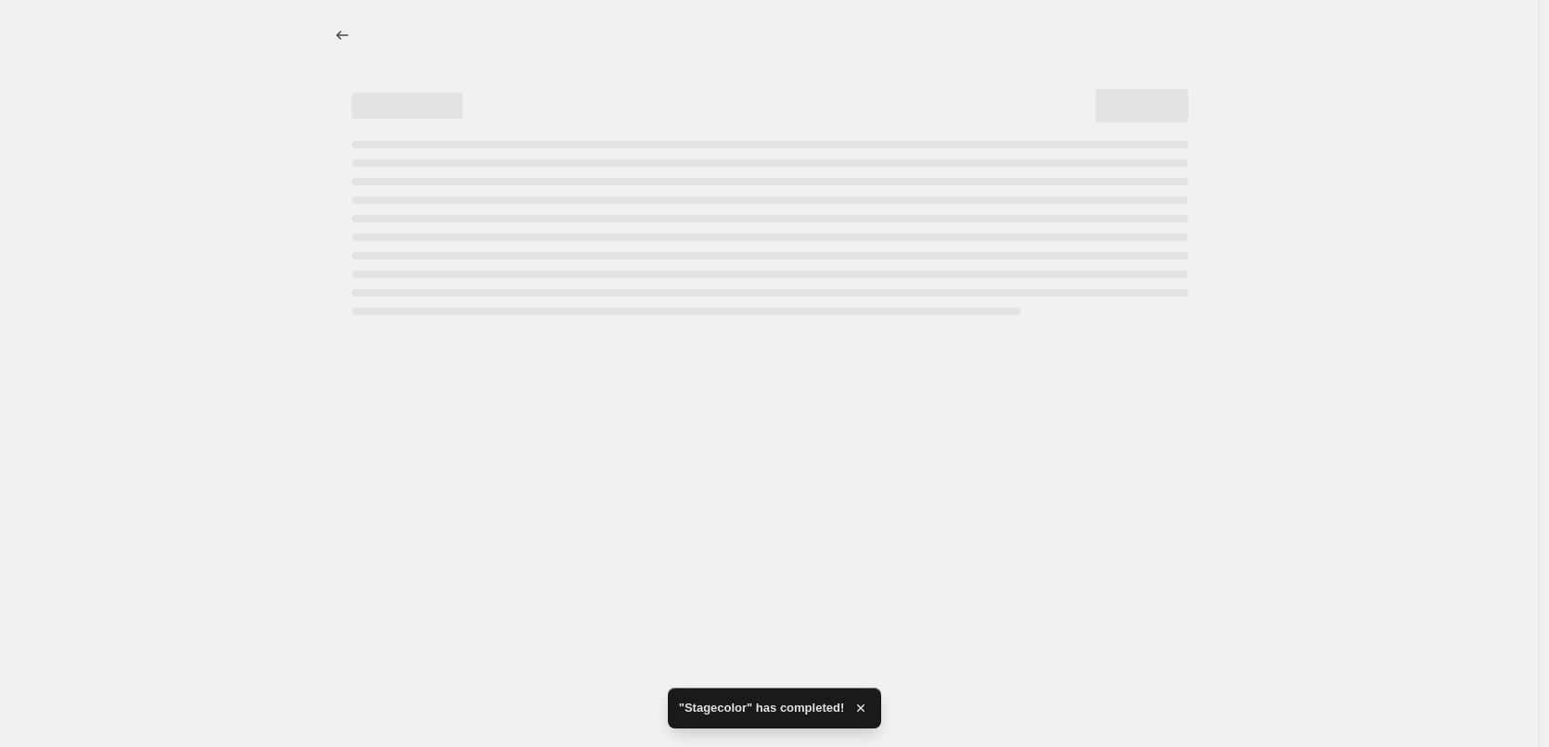
select select "percentage"
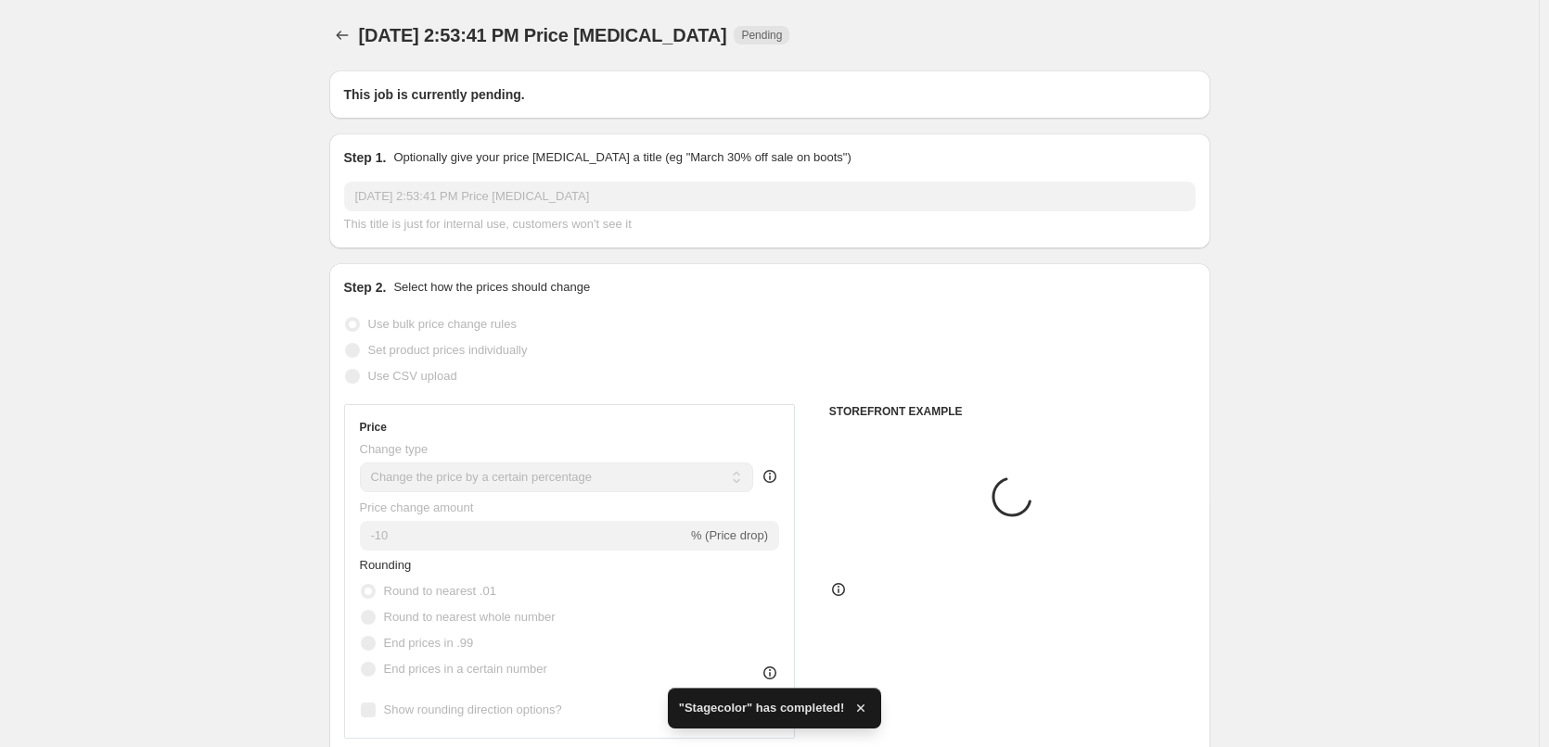
type input "Jane Iredale Liquid Foundation"
radio input "false"
radio input "true"
checkbox input "true"
select select "tag"
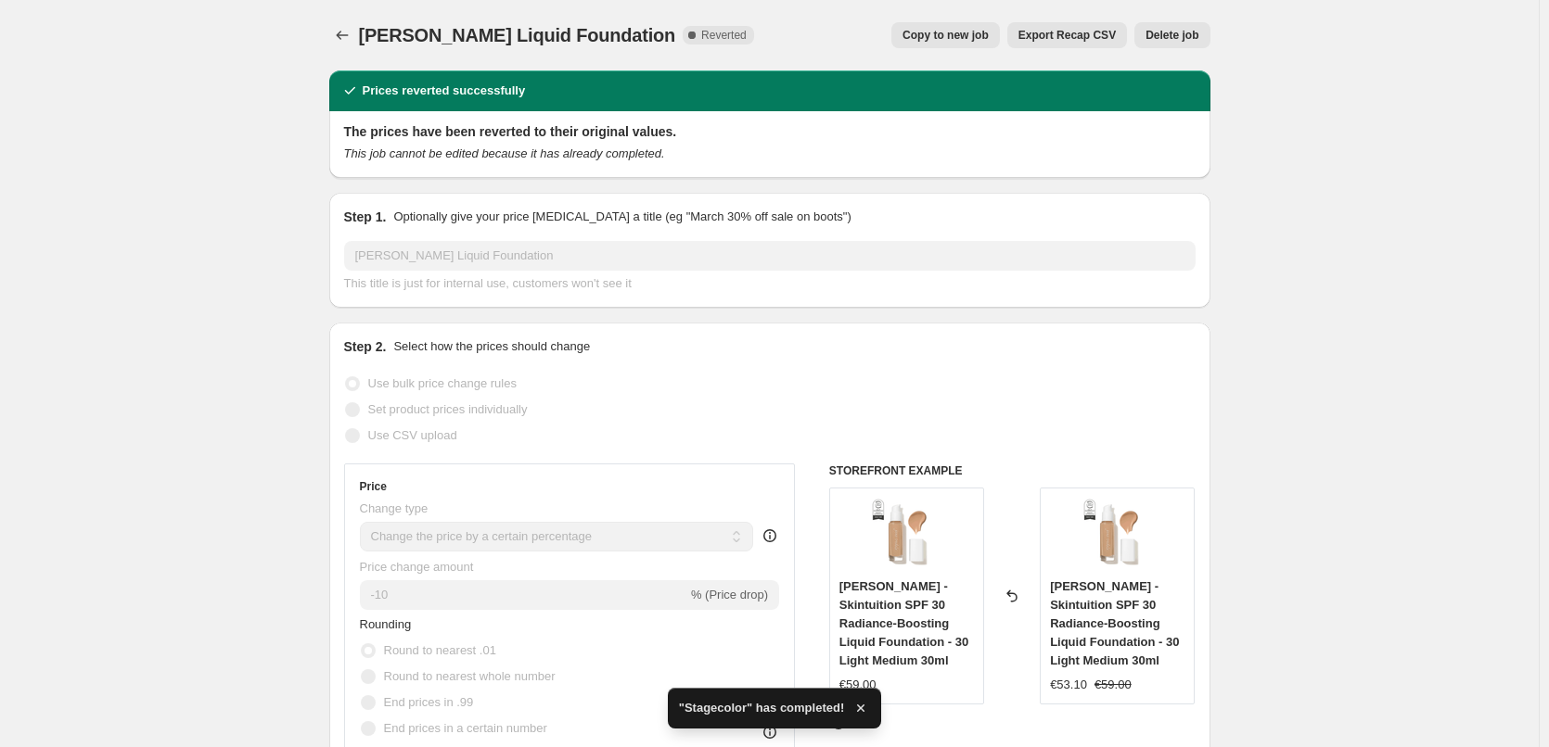
click at [959, 39] on span "Copy to new job" at bounding box center [945, 35] width 86 height 15
select select "percentage"
select select "tag"
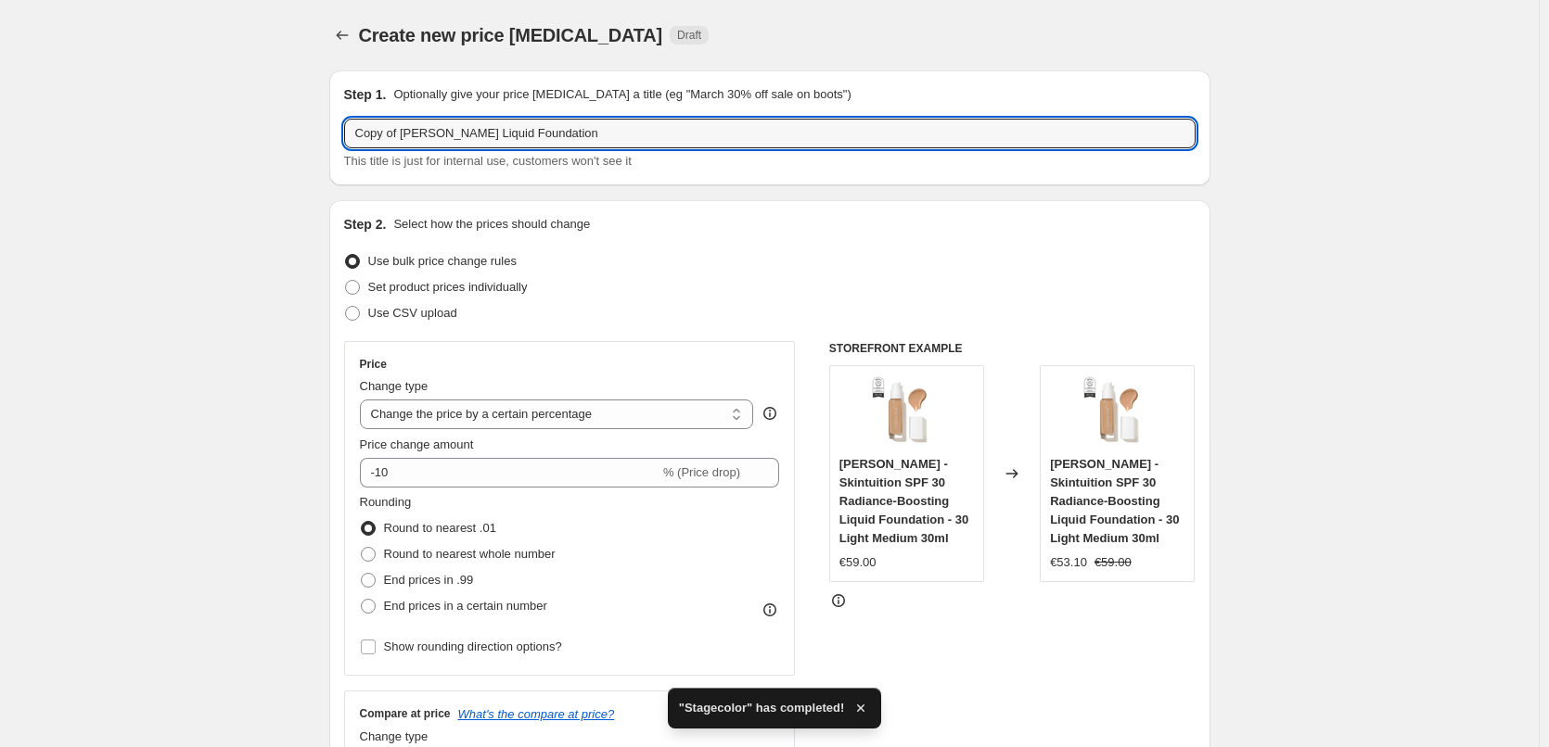
drag, startPoint x: 406, startPoint y: 134, endPoint x: 130, endPoint y: 128, distance: 276.4
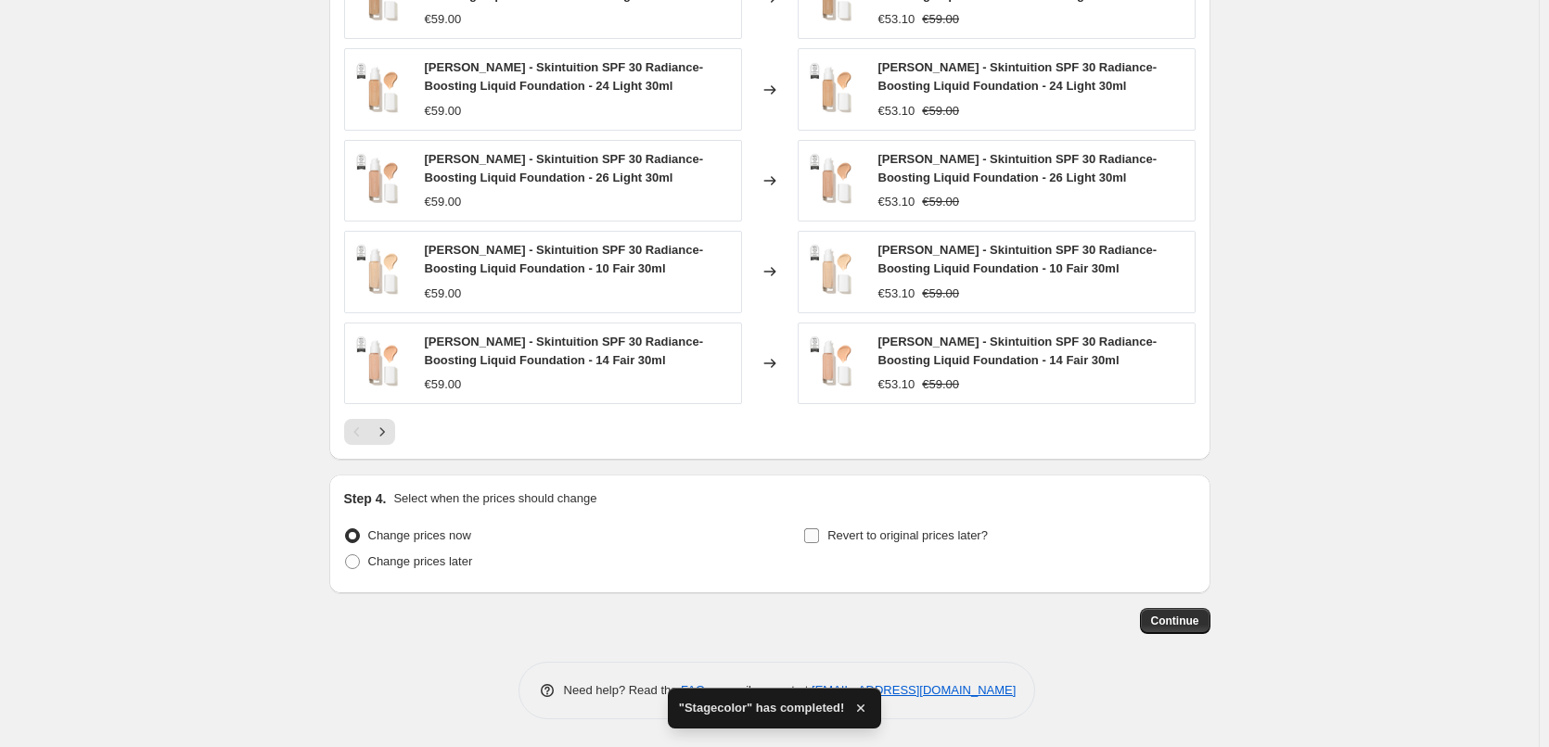
type input "Jane Iredale Liquid Foundation"
click at [852, 535] on span "Revert to original prices later?" at bounding box center [907, 536] width 160 height 14
click at [819, 535] on input "Revert to original prices later?" at bounding box center [811, 536] width 15 height 15
checkbox input "true"
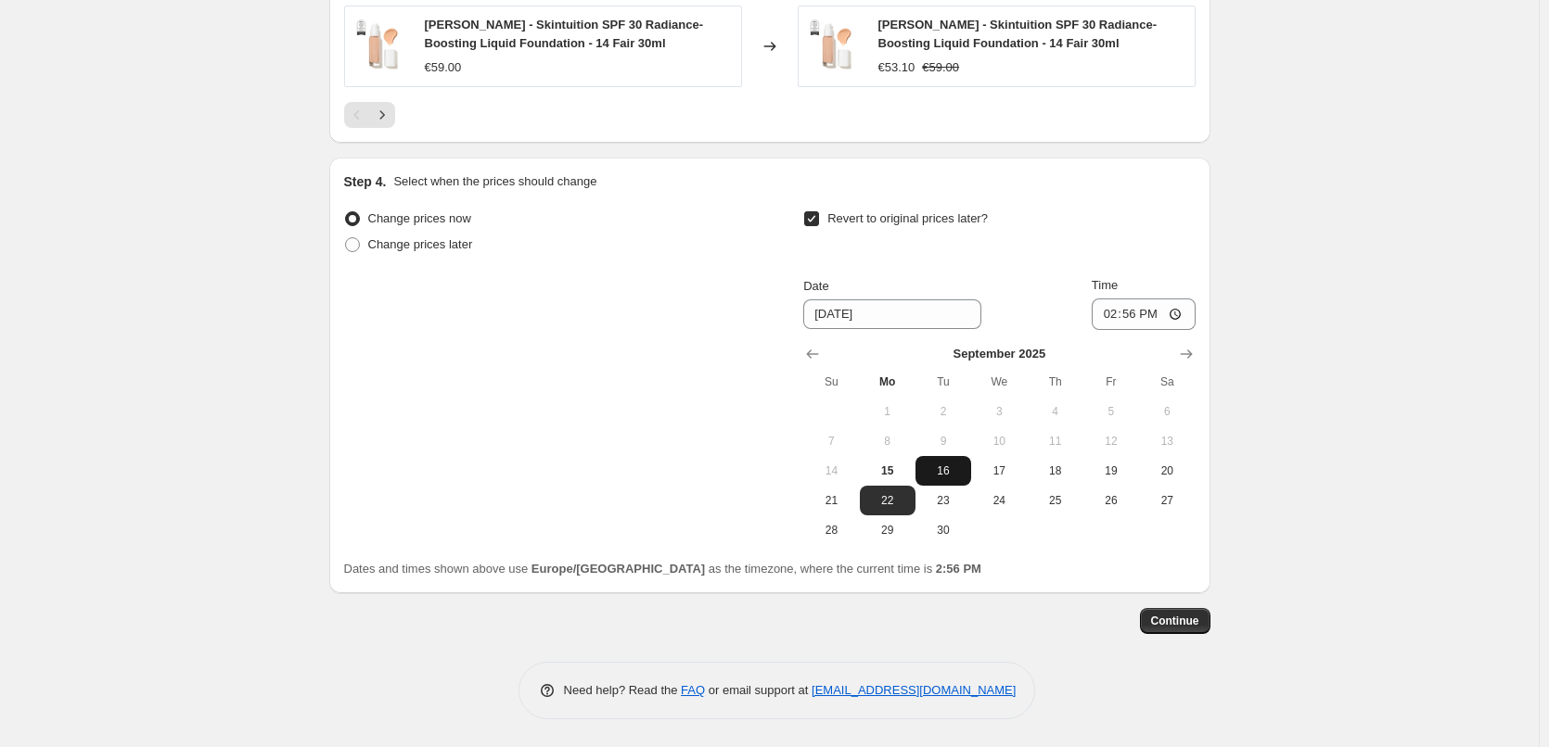
click at [951, 464] on span "16" at bounding box center [943, 471] width 41 height 15
type input "9/16/2025"
click at [1108, 317] on input "14:56" at bounding box center [1144, 315] width 104 height 32
type input "15:00"
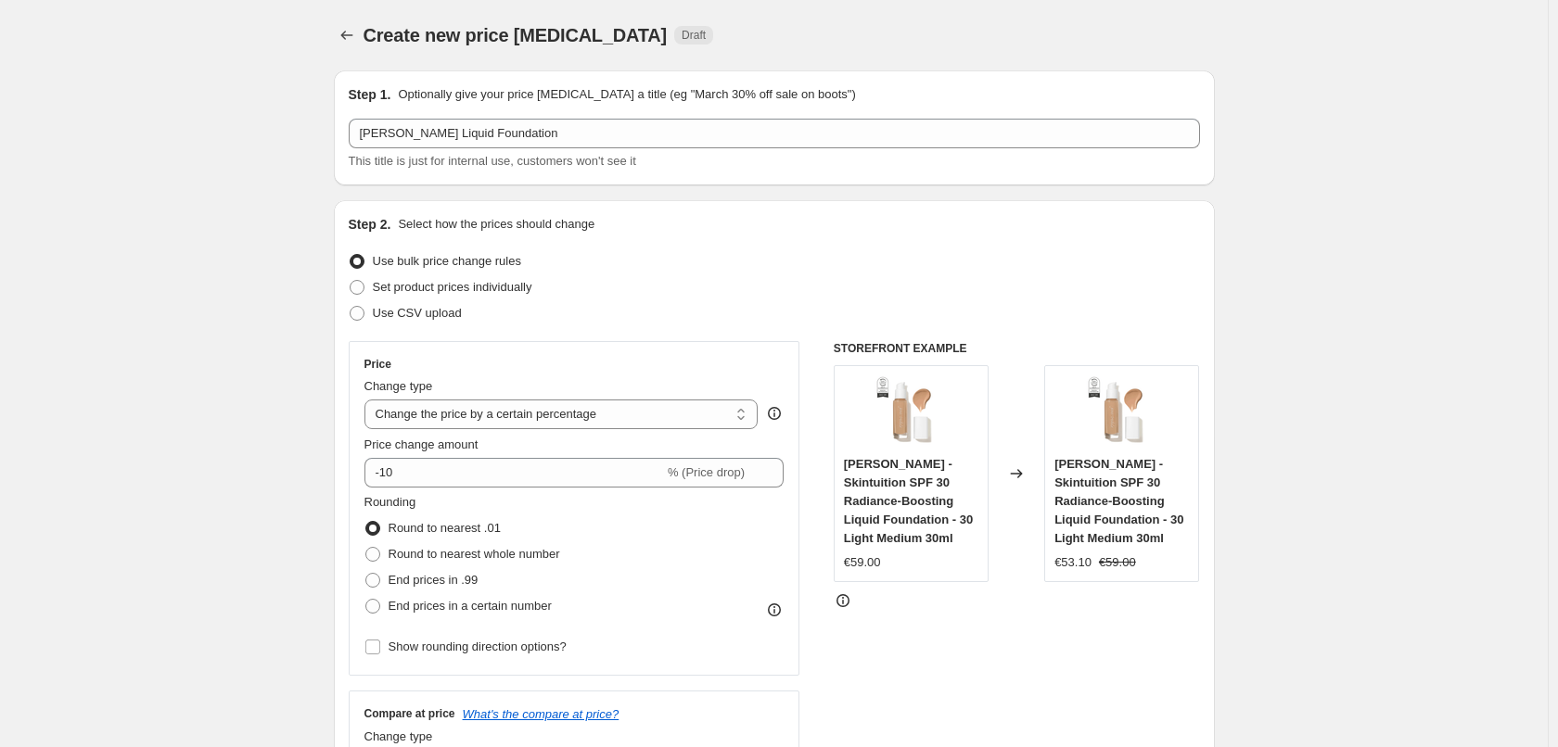
select select "percentage"
select select "tag"
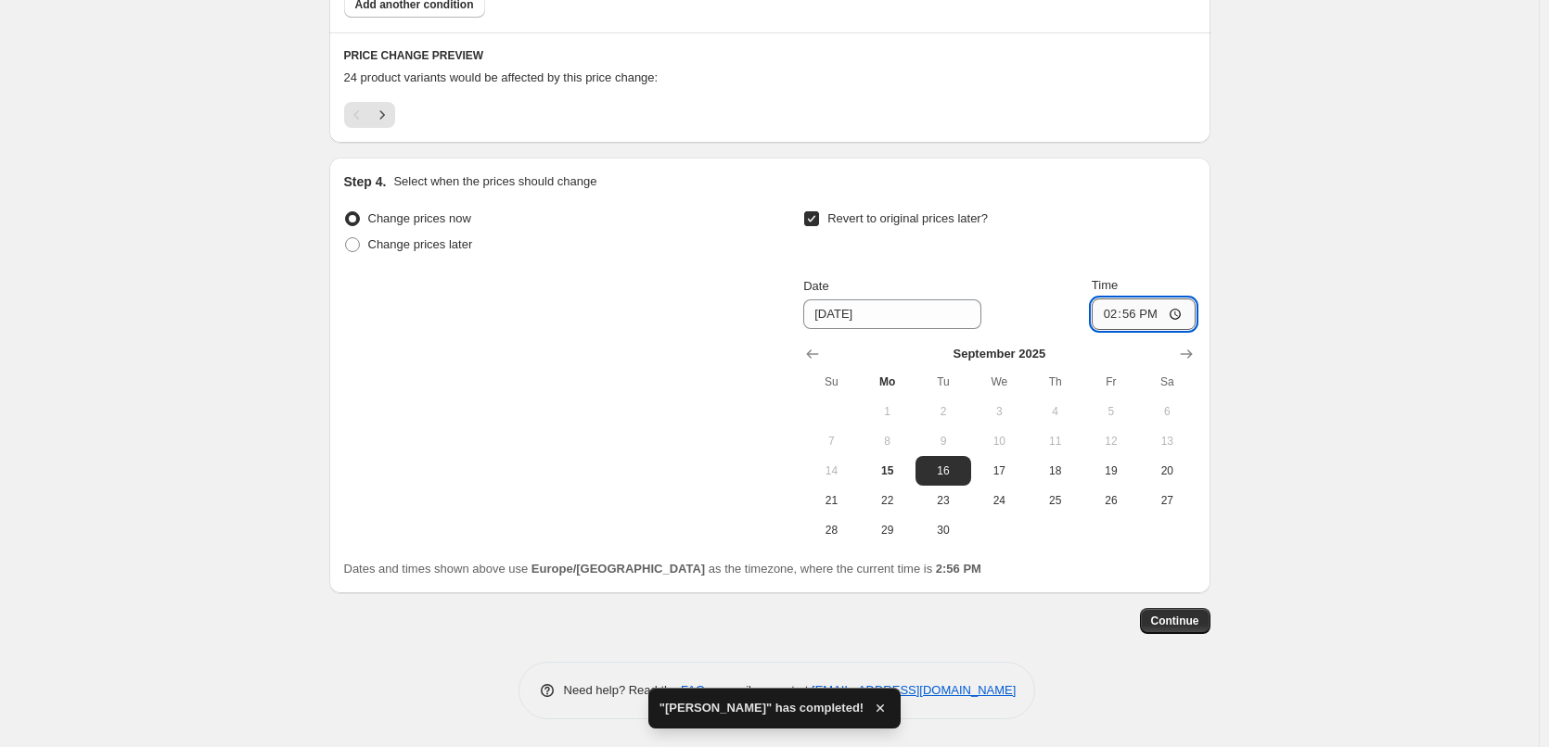
click at [1117, 311] on input "14:56" at bounding box center [1144, 315] width 104 height 32
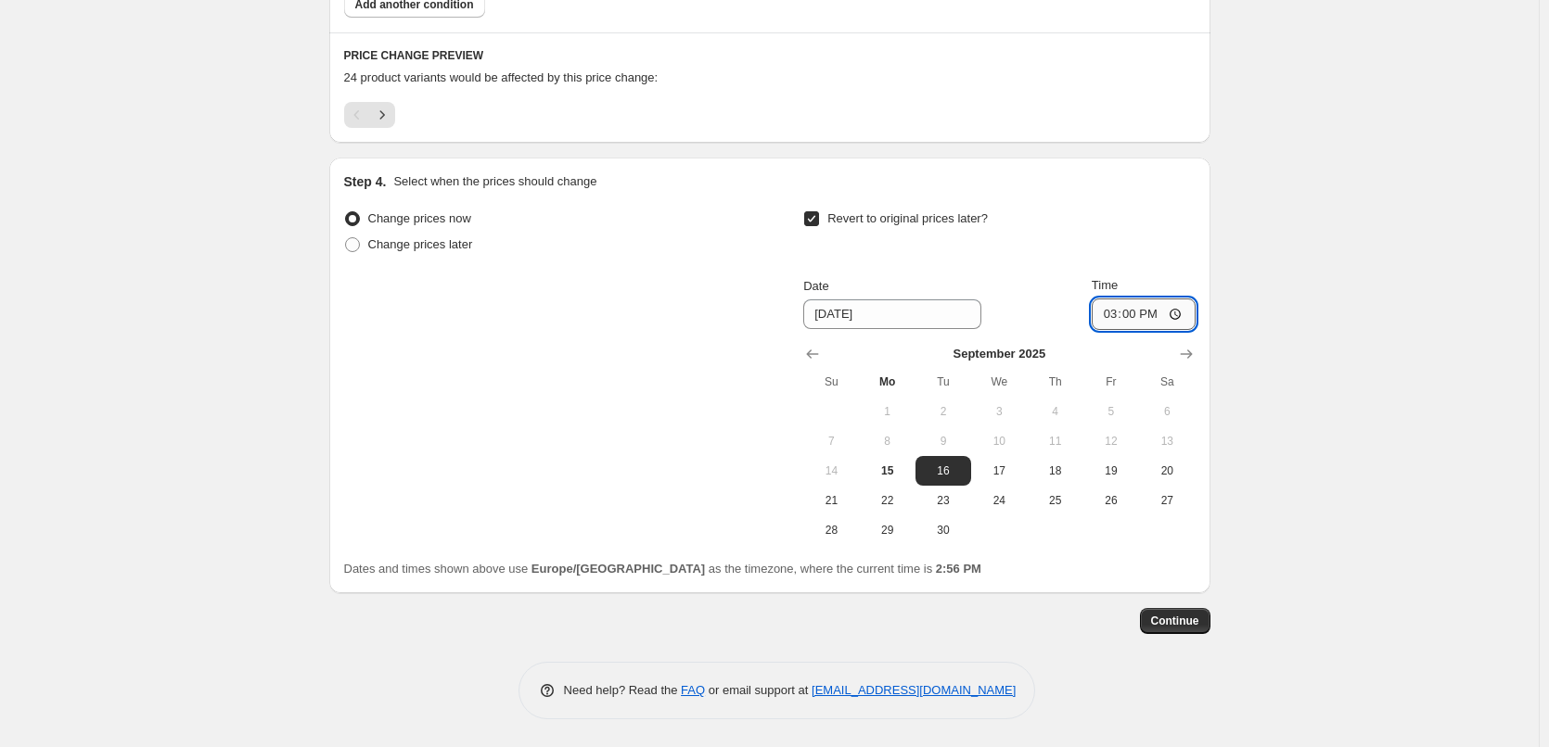
click at [1182, 316] on input "15:00" at bounding box center [1144, 315] width 104 height 32
type input "03:00"
click at [1182, 609] on button "Continue" at bounding box center [1175, 621] width 70 height 26
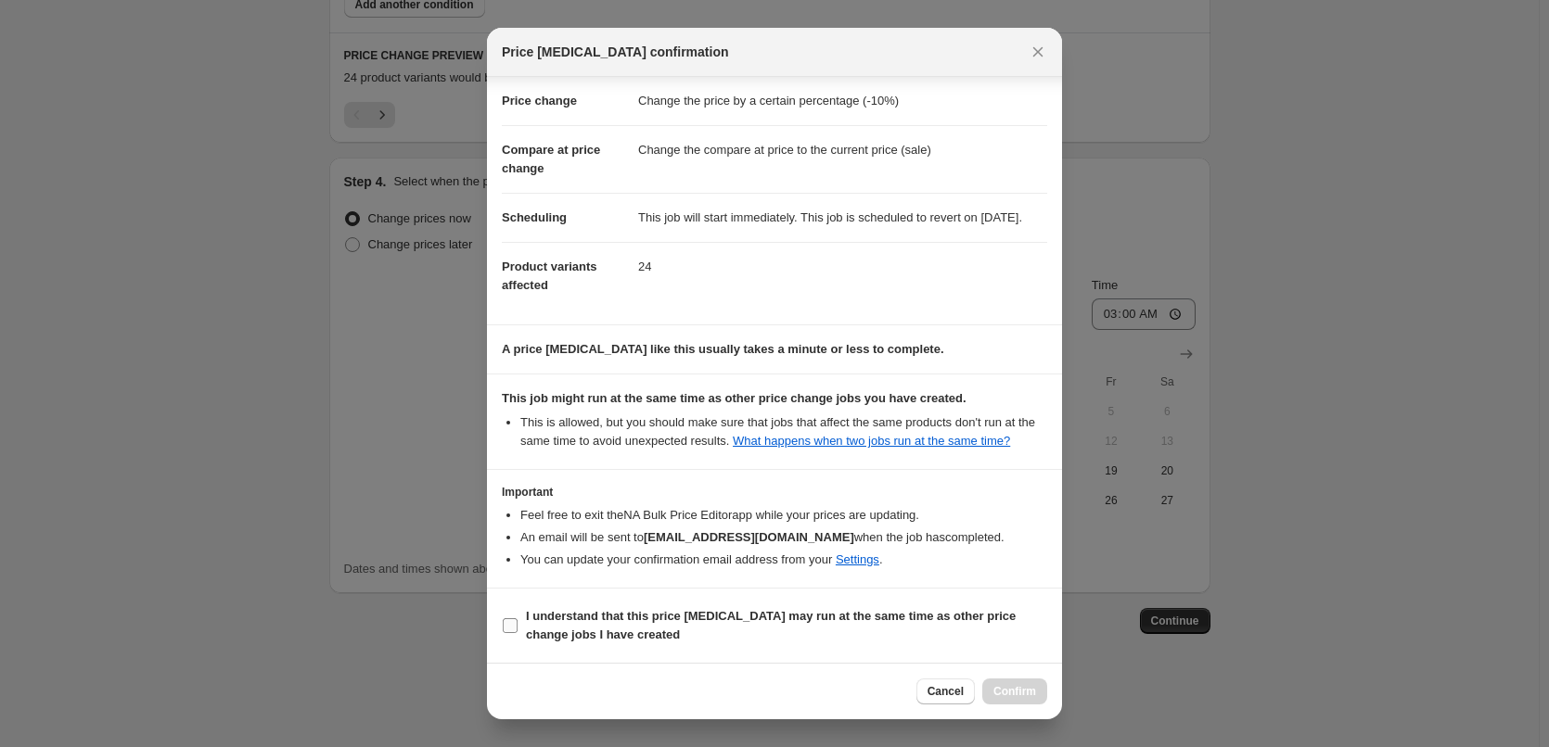
click at [579, 632] on b "I understand that this price change job may run at the same time as other price…" at bounding box center [771, 625] width 490 height 32
click at [517, 632] on input "I understand that this price change job may run at the same time as other price…" at bounding box center [510, 626] width 15 height 15
checkbox input "true"
click at [1008, 688] on span "Confirm" at bounding box center [1014, 691] width 43 height 15
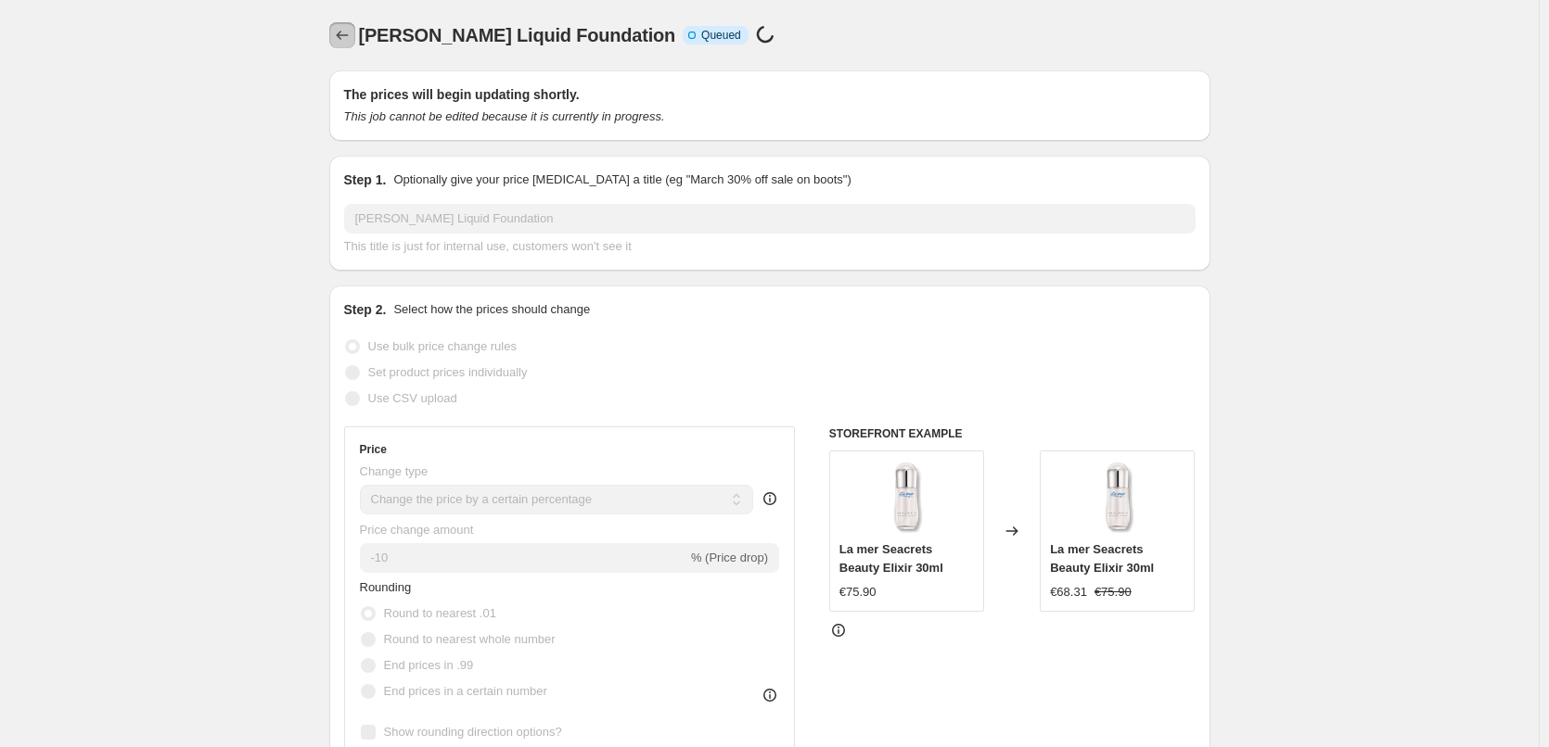
click at [344, 37] on icon "Price change jobs" at bounding box center [342, 35] width 19 height 19
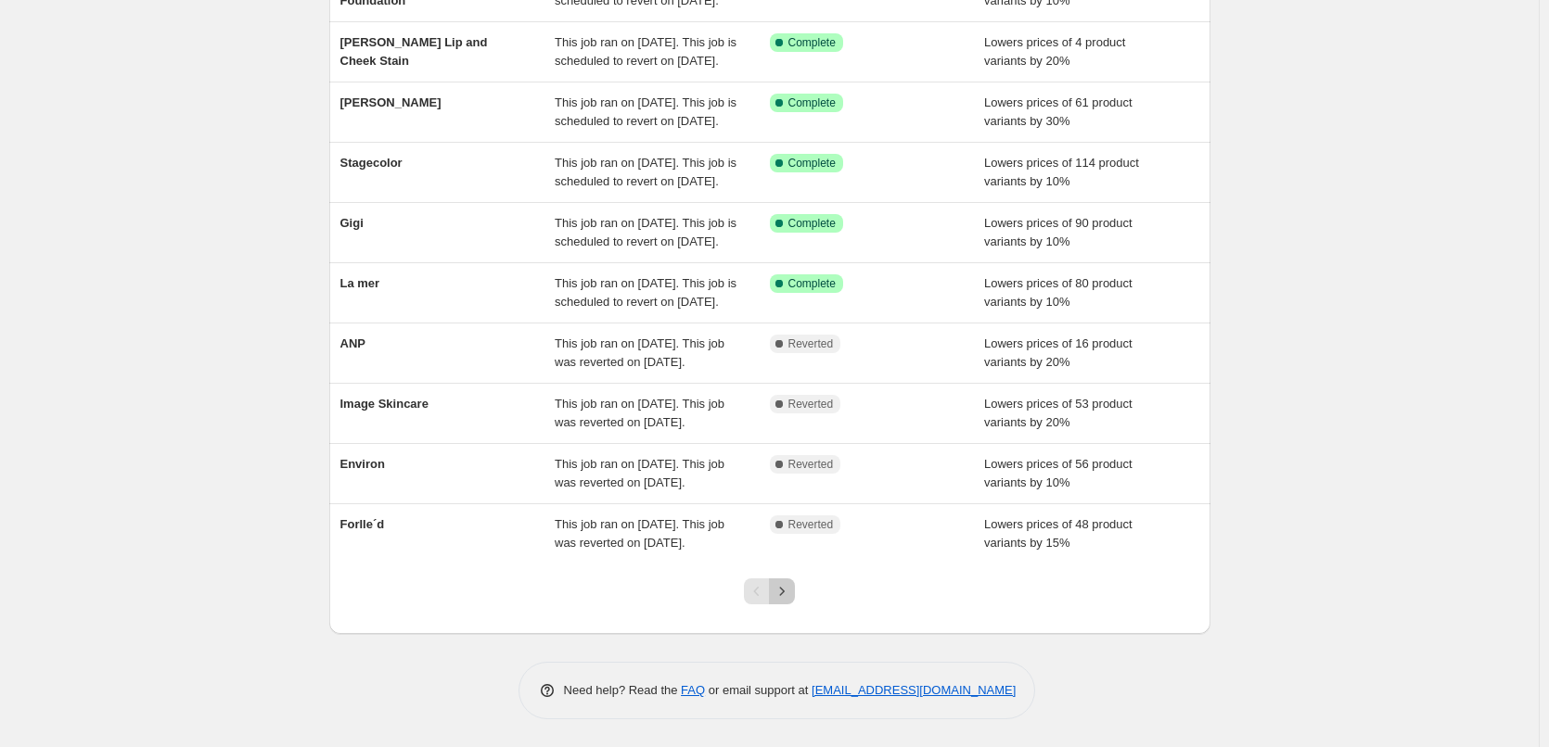
click at [791, 596] on icon "Next" at bounding box center [782, 591] width 19 height 19
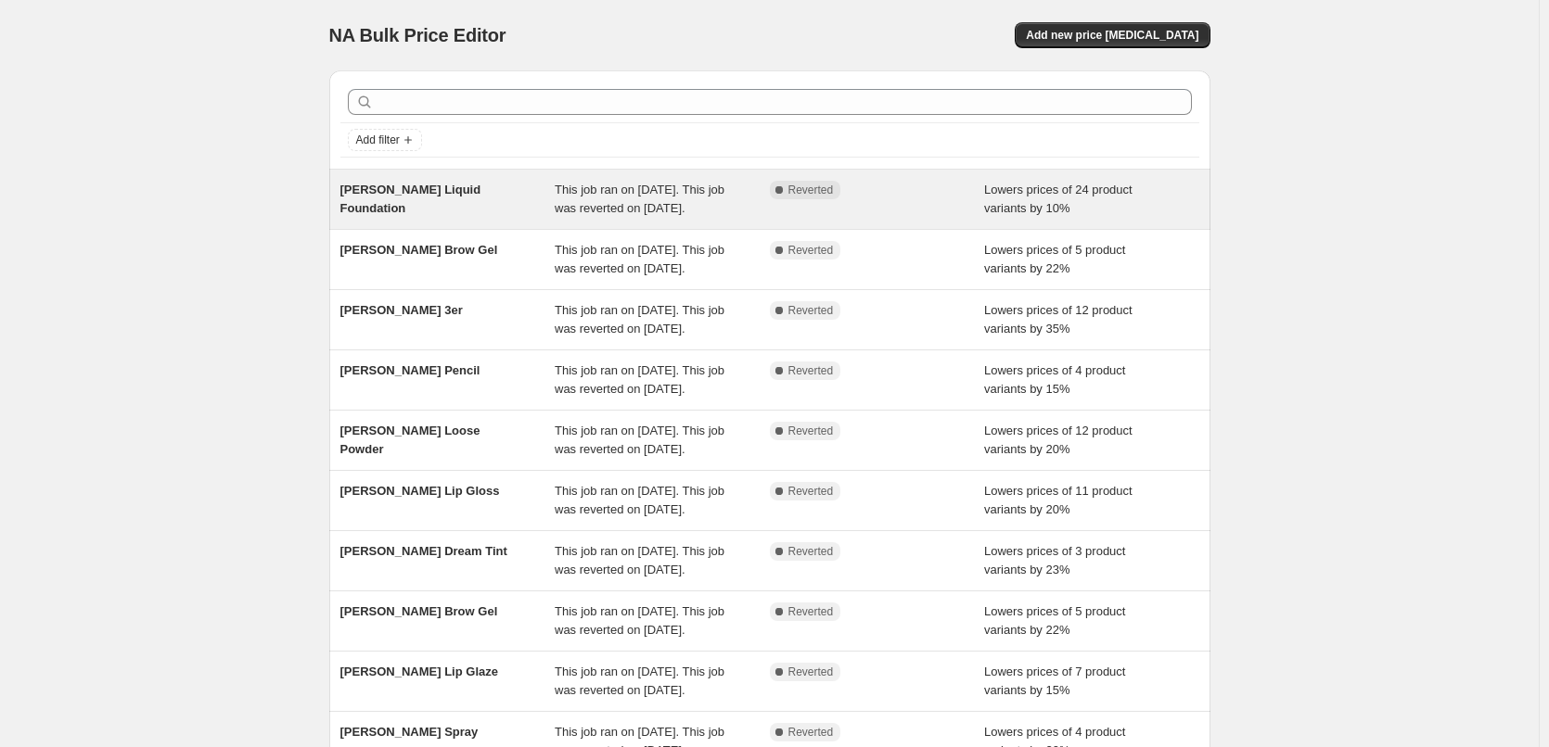
click at [529, 201] on div "Jane Iredale Liquid Foundation" at bounding box center [447, 199] width 215 height 37
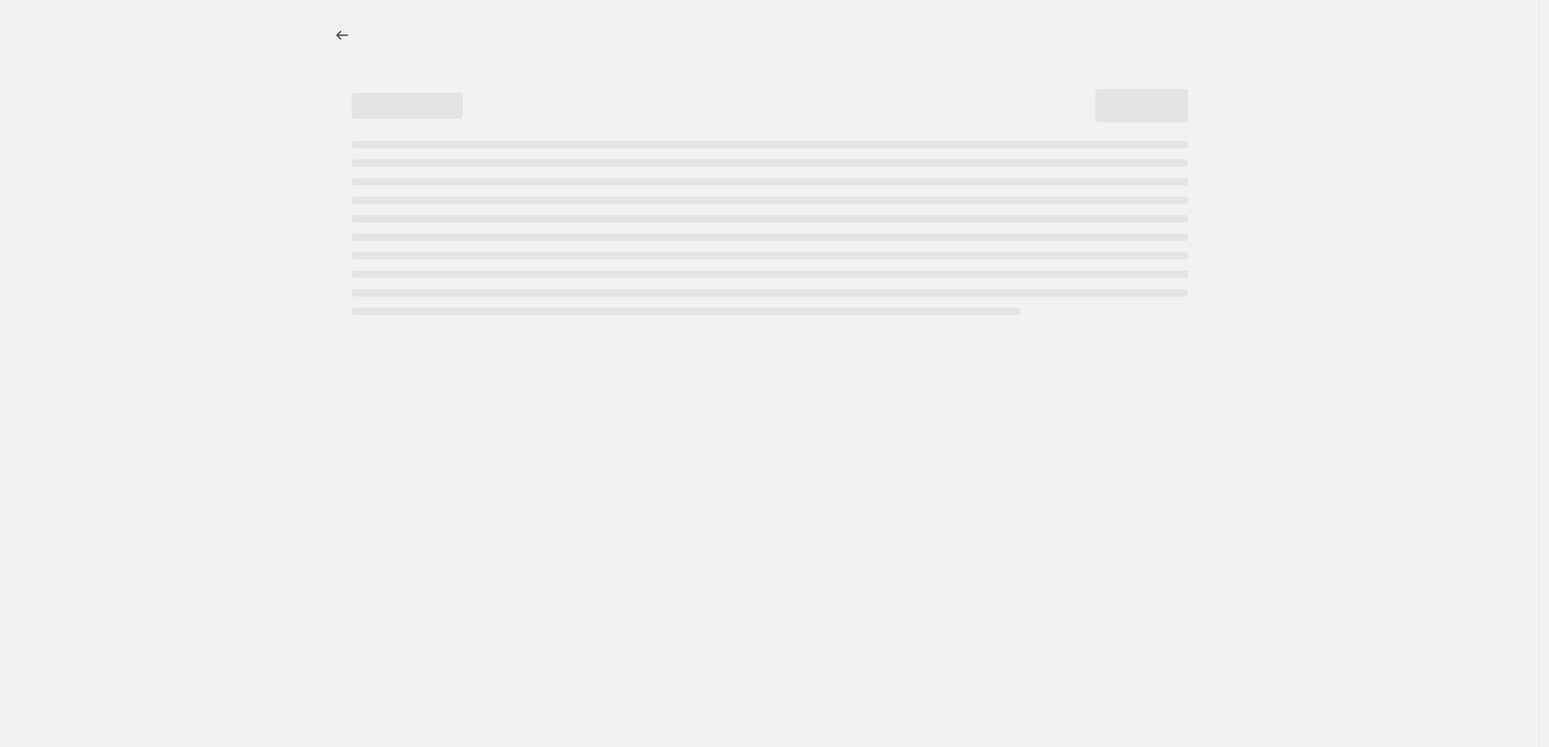
select select "percentage"
select select "tag"
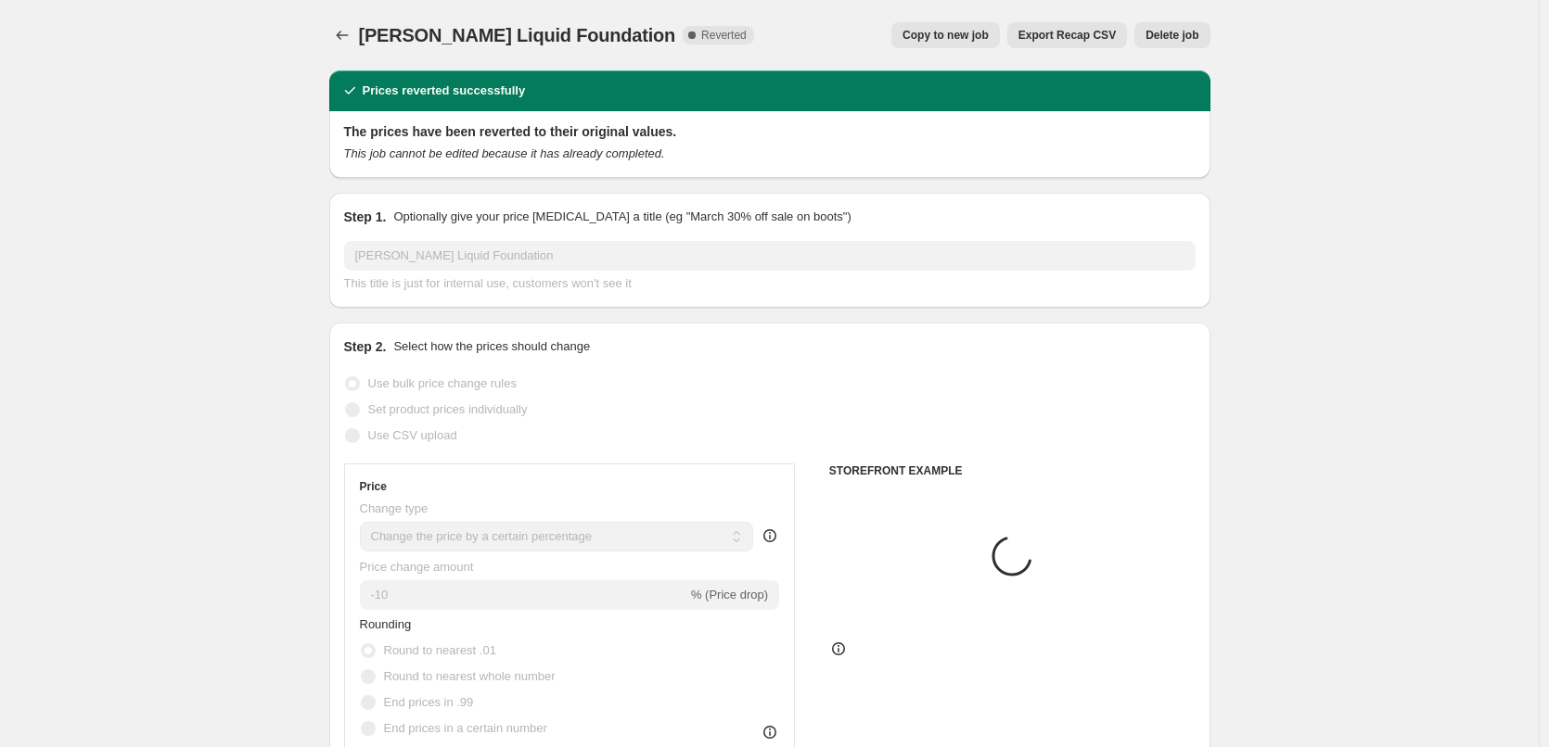
click at [1169, 38] on span "Delete job" at bounding box center [1171, 35] width 53 height 15
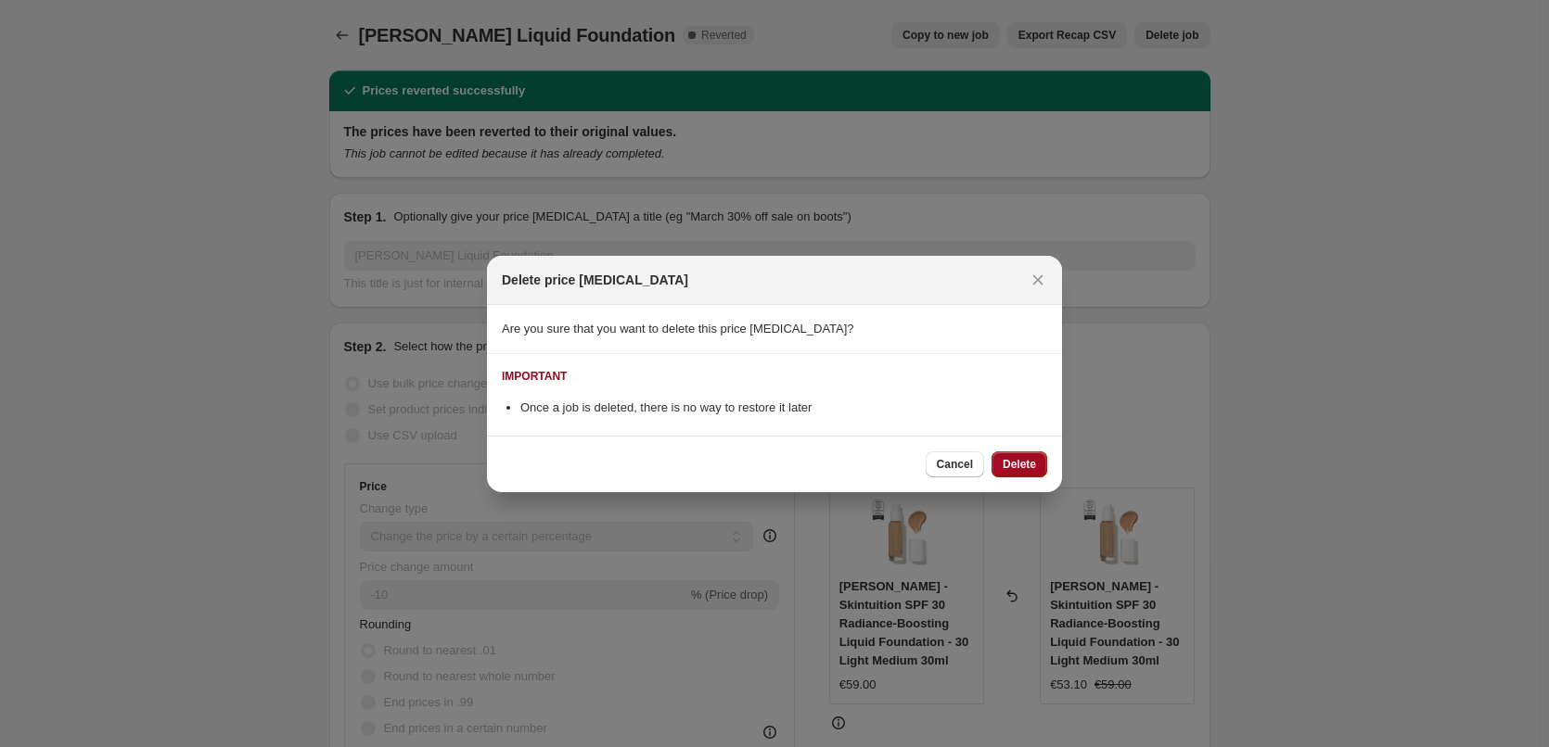
click at [1025, 458] on span "Delete" at bounding box center [1019, 464] width 33 height 15
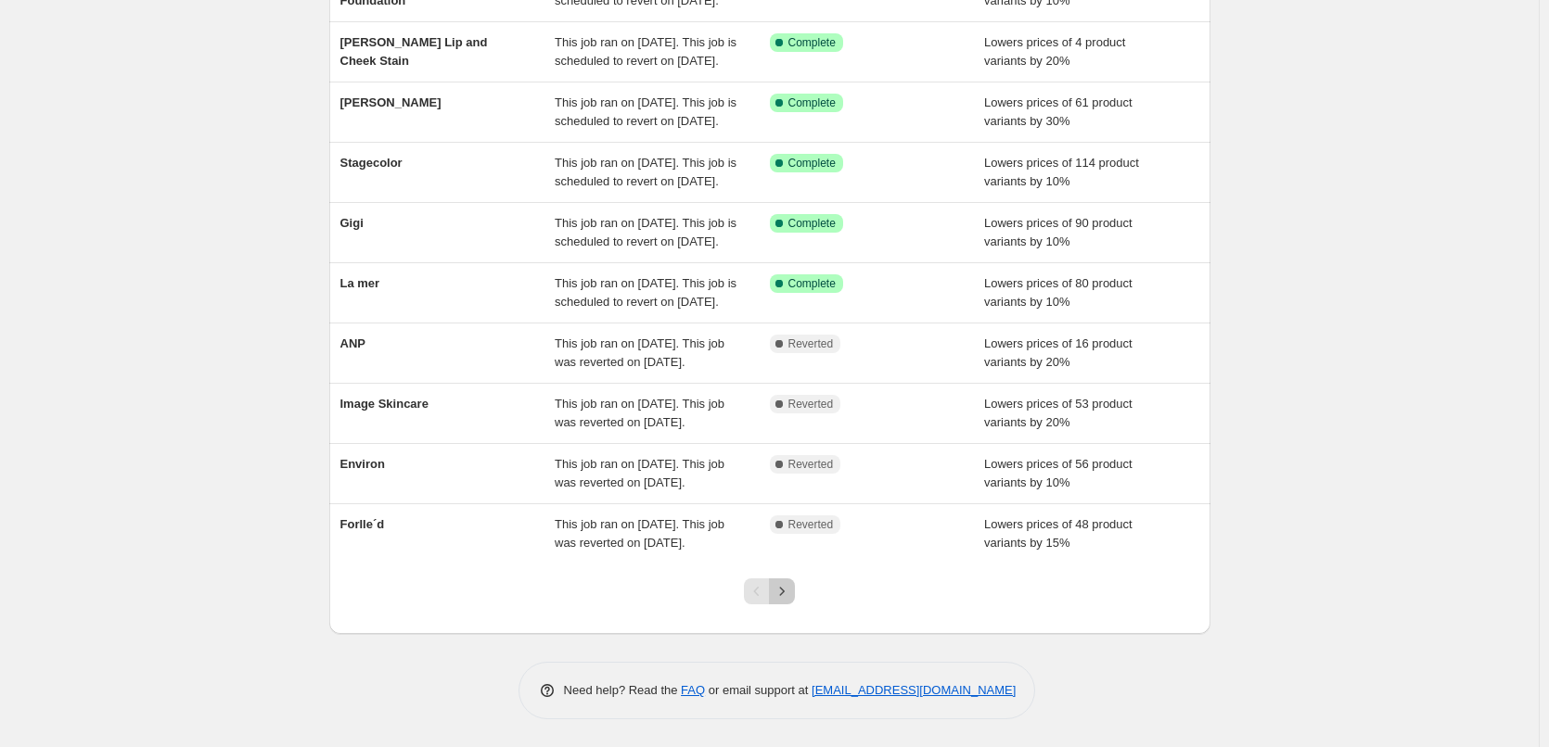
click at [790, 594] on icon "Next" at bounding box center [782, 591] width 19 height 19
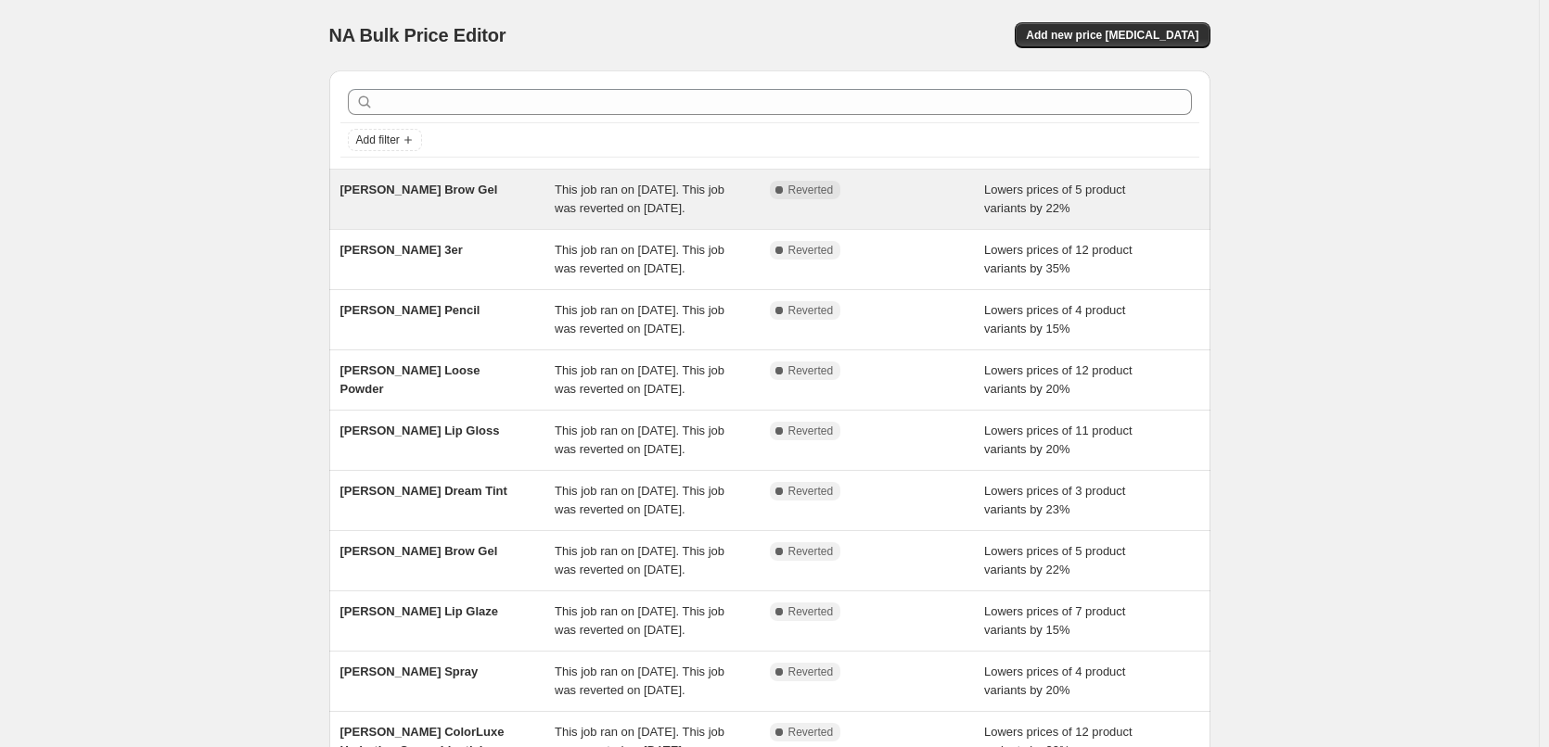
click at [627, 198] on div "This job ran on September 12, 2025. This job was reverted on September 15, 2025." at bounding box center [662, 199] width 215 height 37
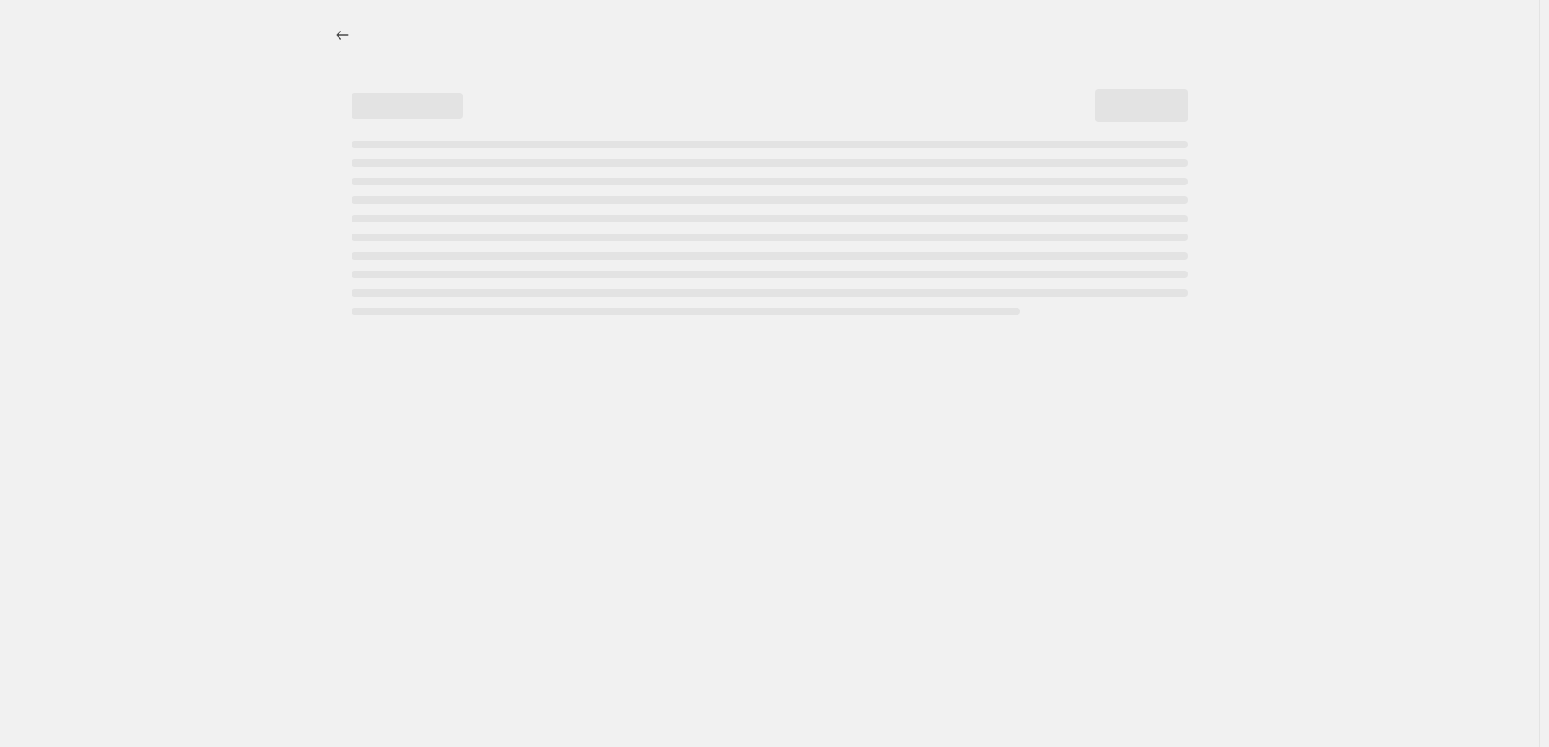
select select "percentage"
select select "tag"
select select "vendor"
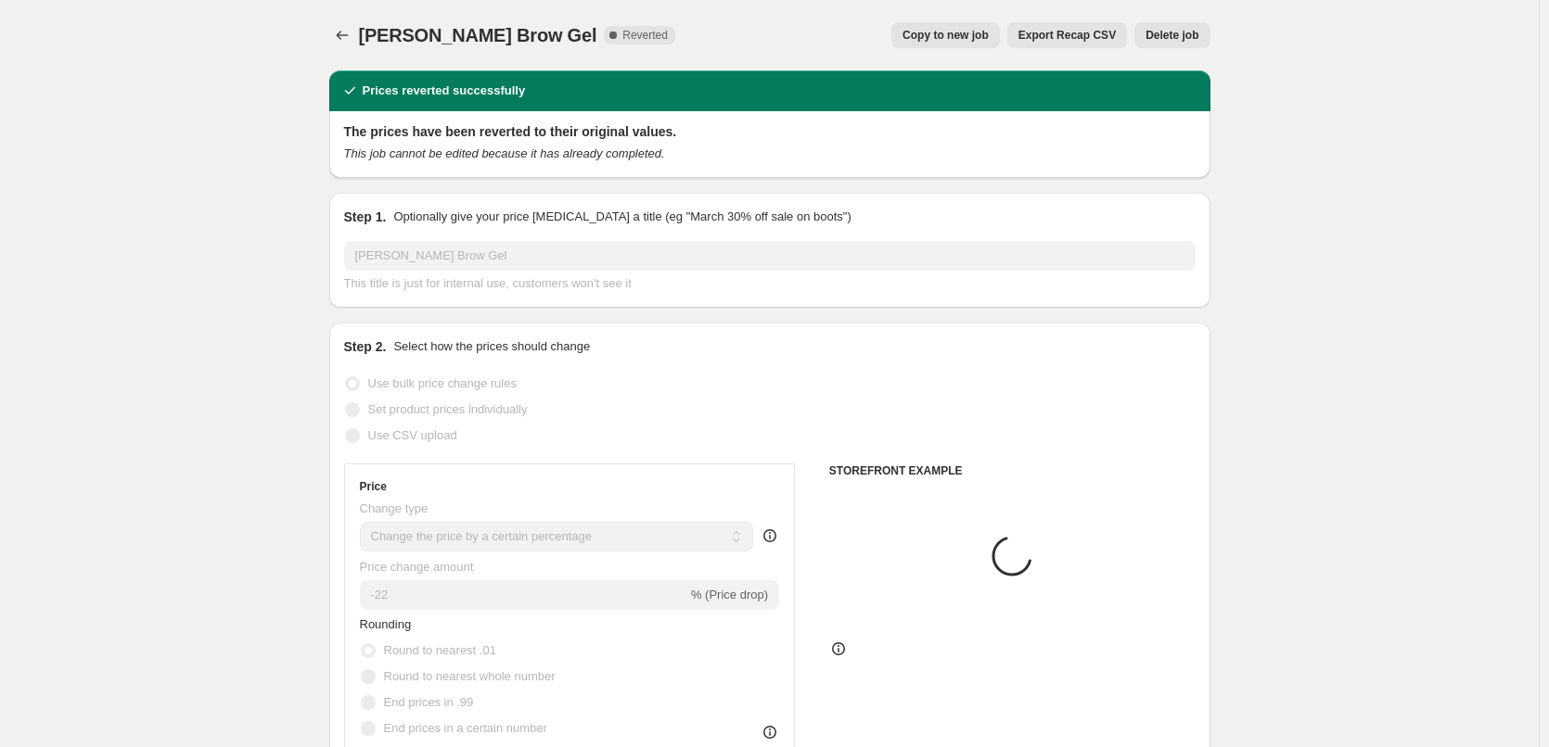
click at [952, 40] on span "Copy to new job" at bounding box center [945, 35] width 86 height 15
select select "percentage"
select select "tag"
select select "vendor"
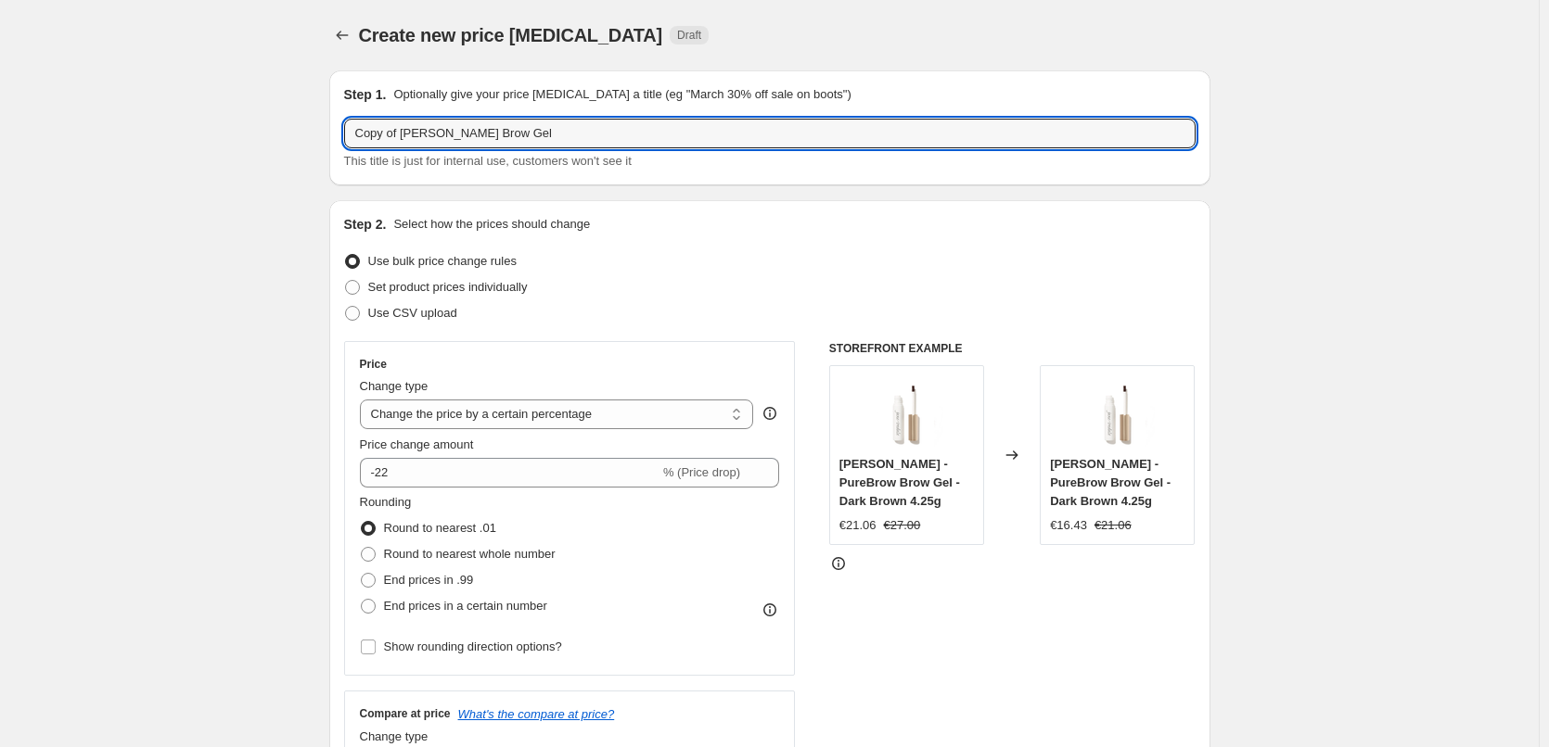
drag, startPoint x: 401, startPoint y: 134, endPoint x: 166, endPoint y: 114, distance: 235.5
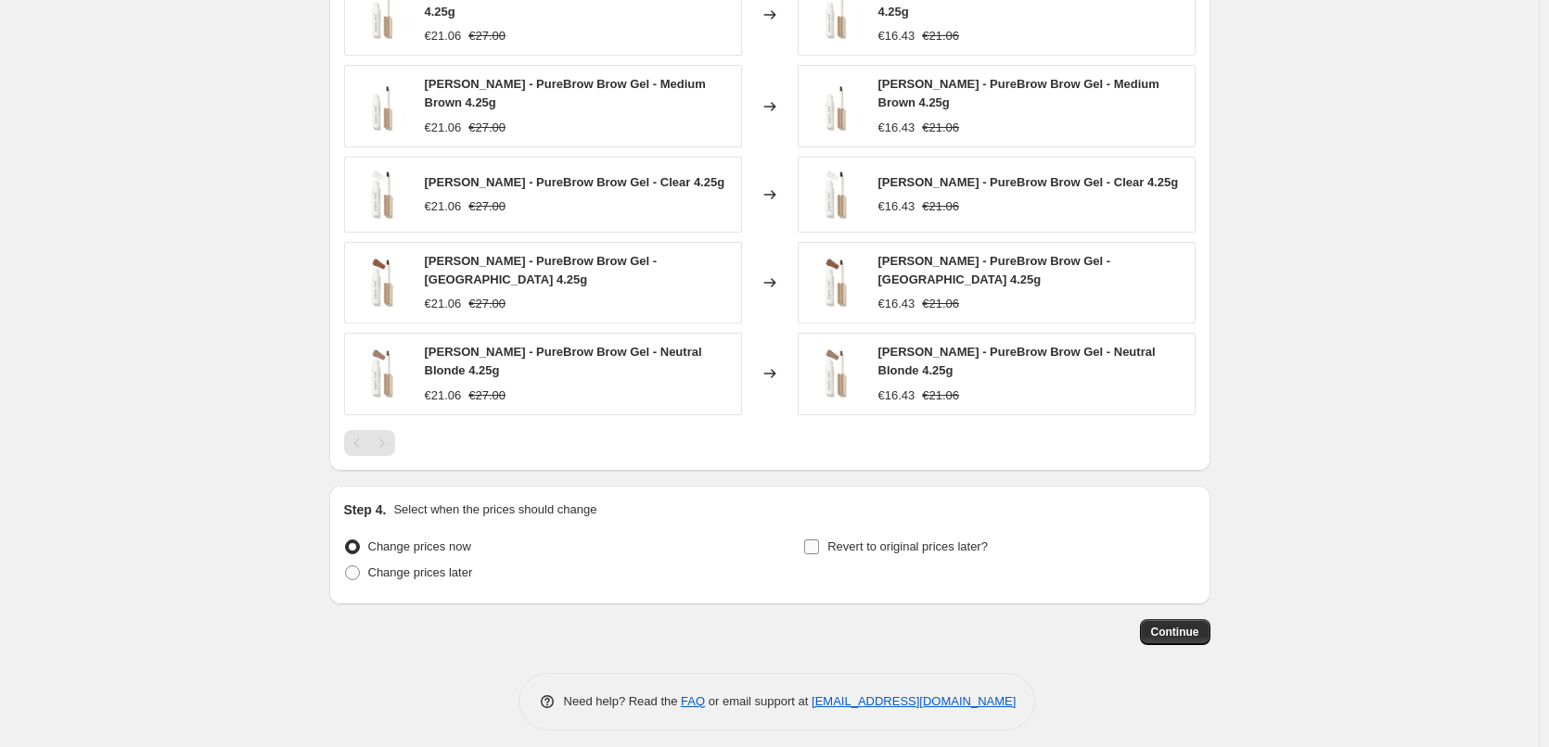
type input "Jane Iredale Brow Gel"
click at [850, 540] on span "Revert to original prices later?" at bounding box center [907, 547] width 160 height 14
click at [819, 540] on input "Revert to original prices later?" at bounding box center [811, 547] width 15 height 15
checkbox input "true"
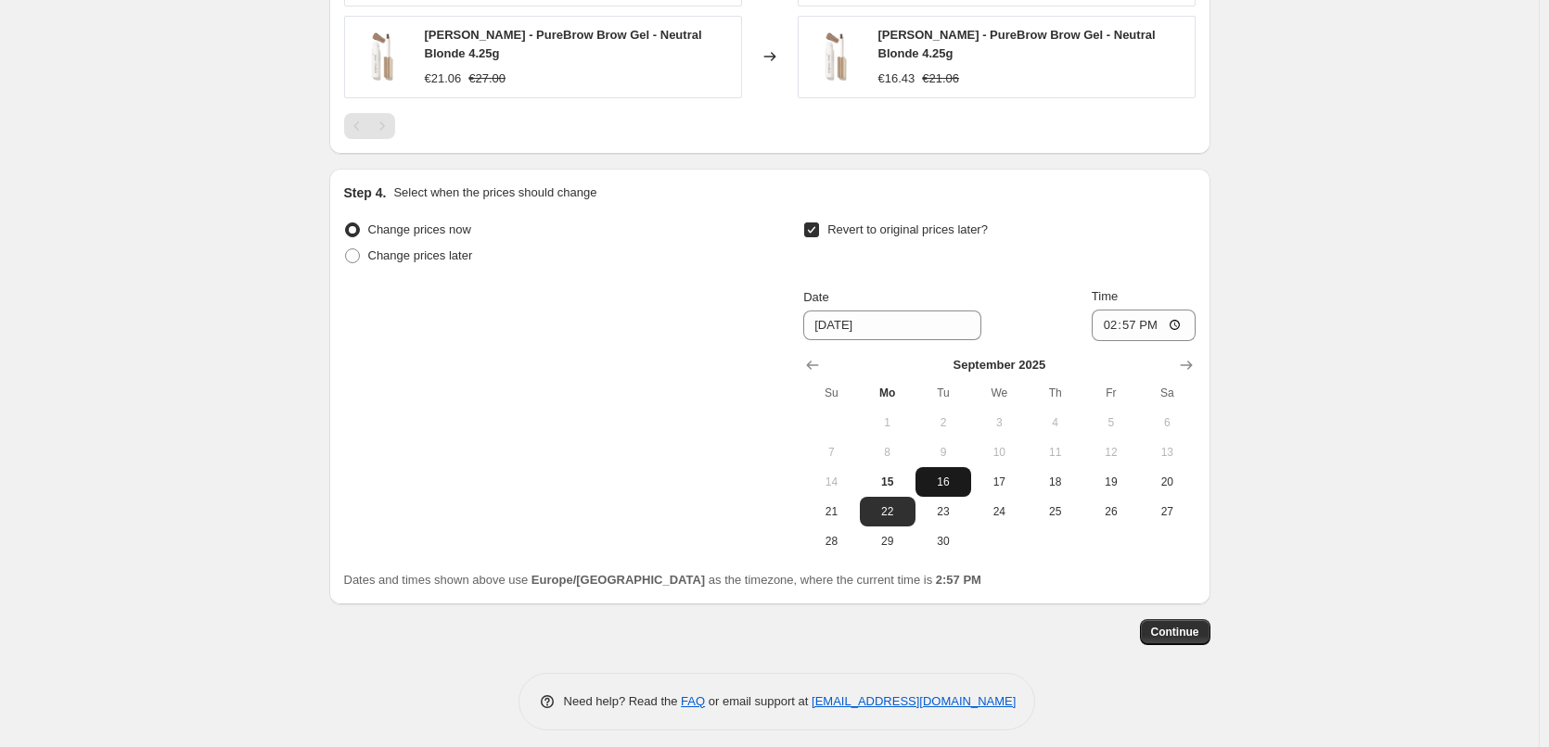
click at [939, 475] on span "16" at bounding box center [943, 482] width 41 height 15
type input "9/16/2025"
click at [1116, 313] on input "14:57" at bounding box center [1144, 326] width 104 height 32
type input "15:00"
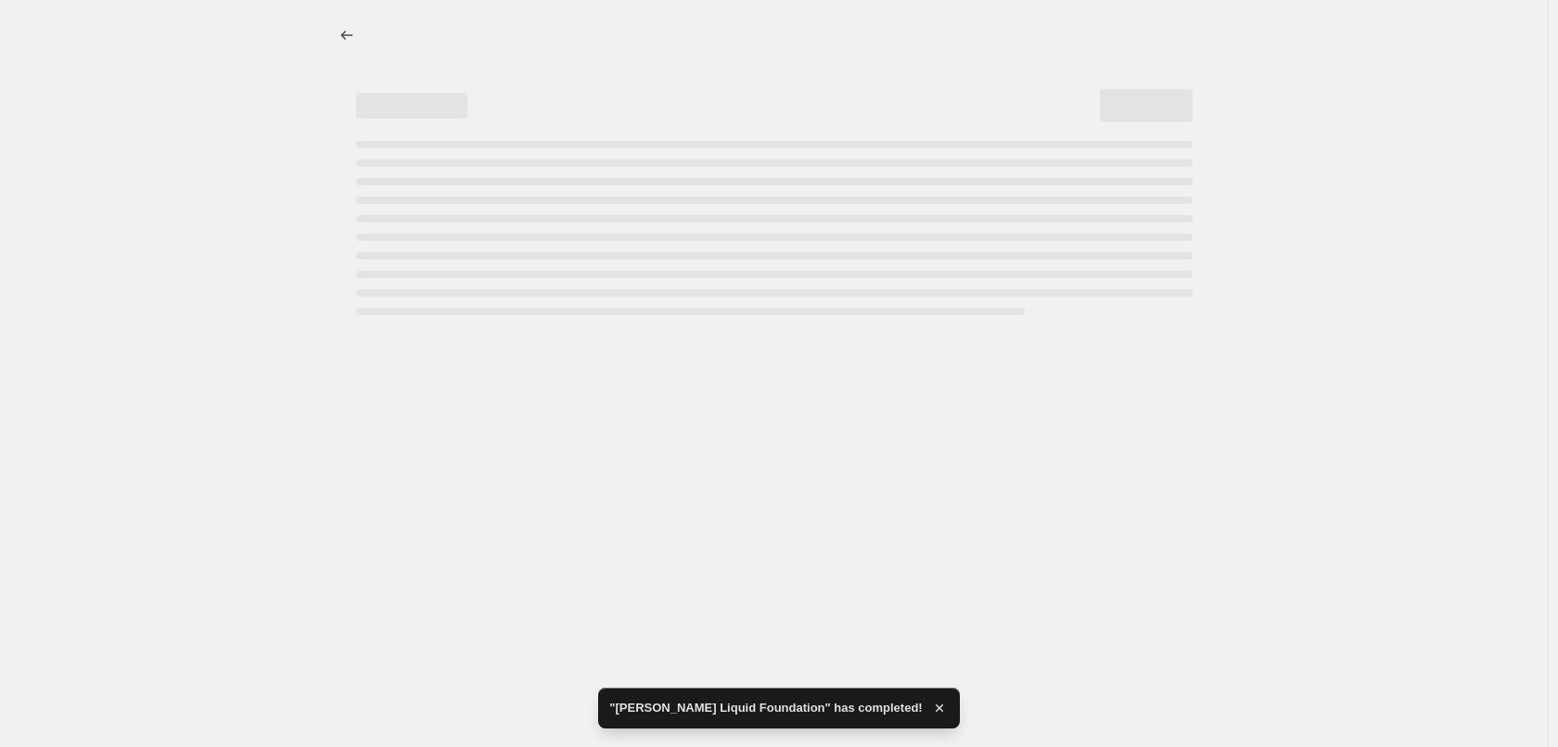
select select "percentage"
select select "tag"
select select "vendor"
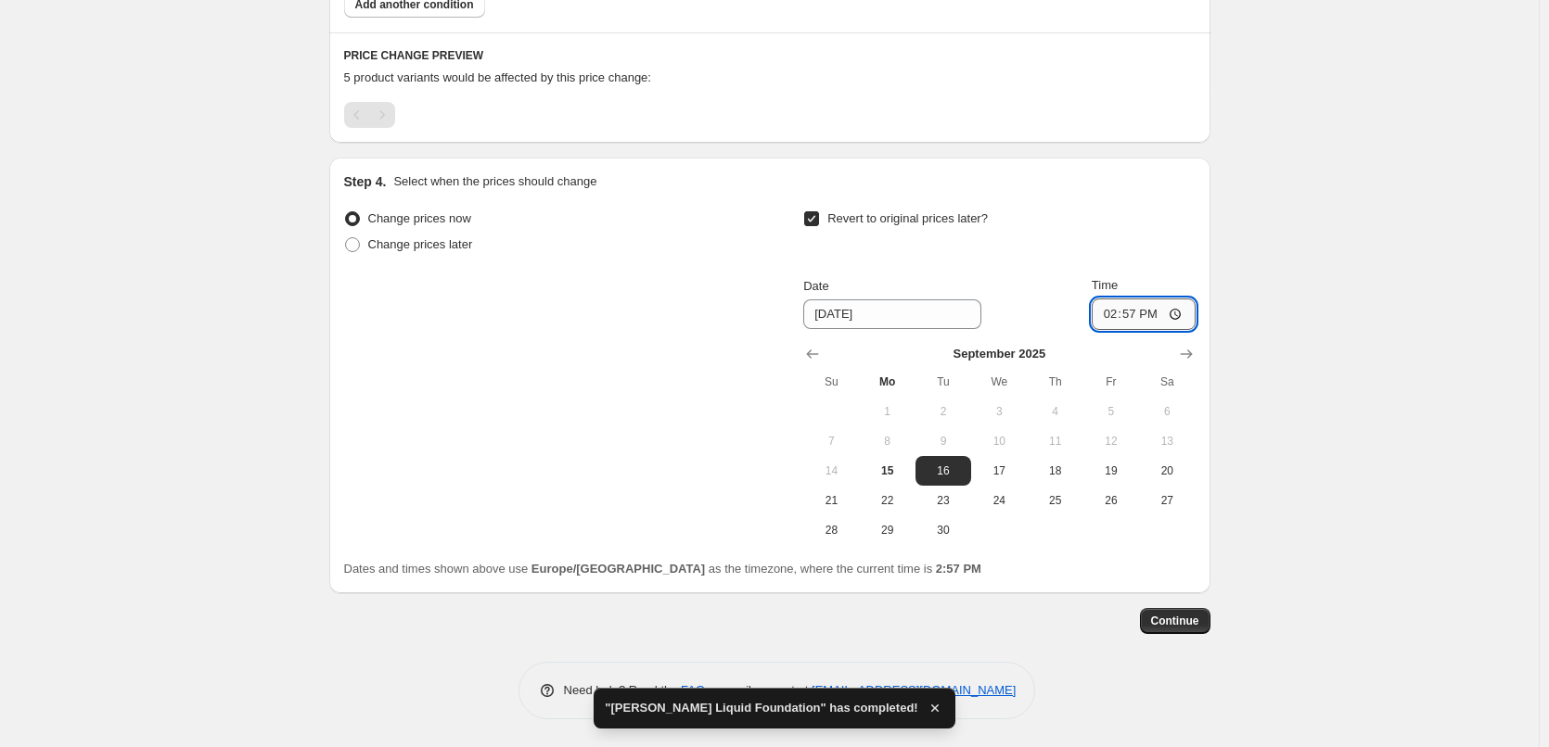
click at [1111, 313] on input "14:57" at bounding box center [1144, 315] width 104 height 32
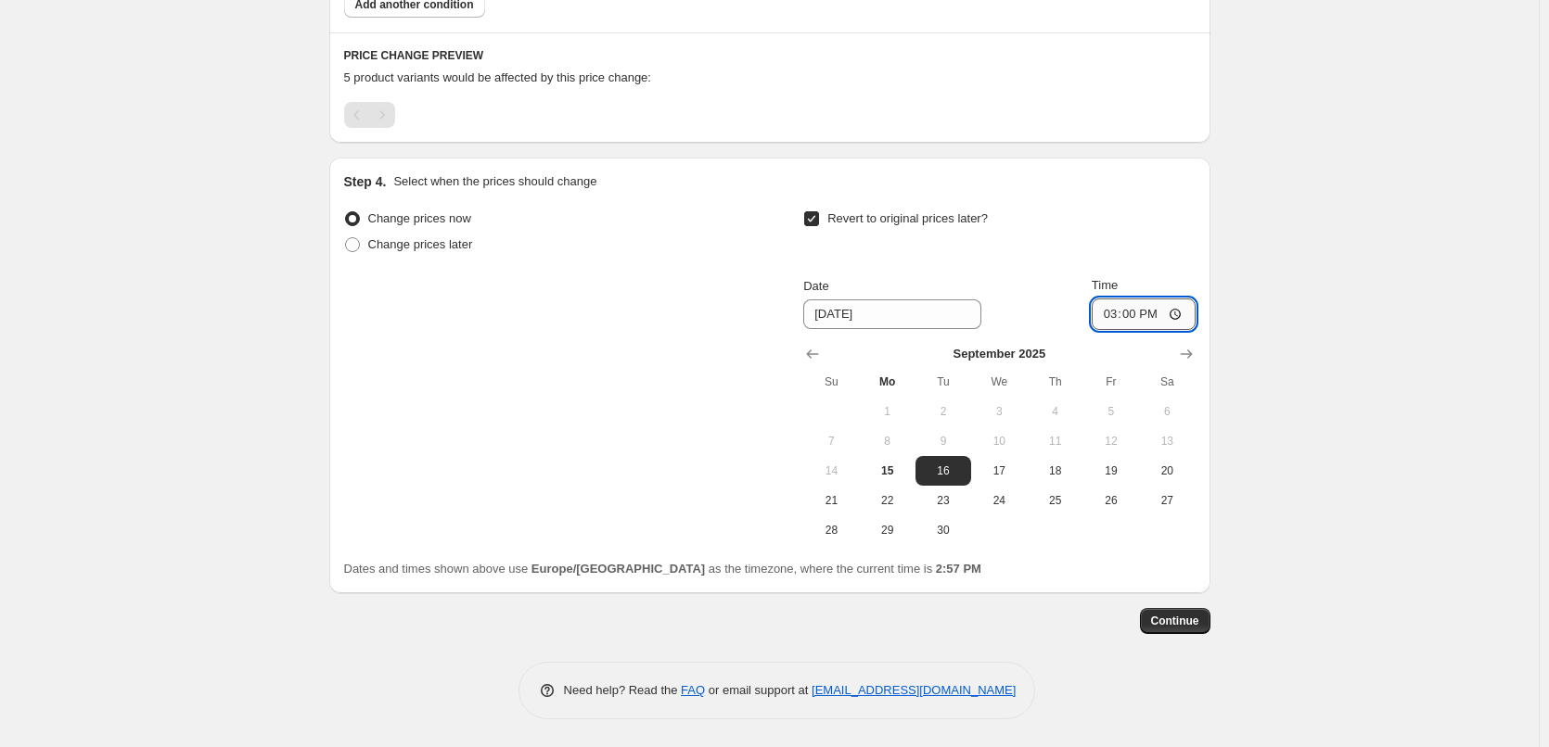
click at [1178, 317] on input "15:00" at bounding box center [1144, 315] width 104 height 32
type input "03:00"
click at [1176, 625] on span "Continue" at bounding box center [1175, 621] width 48 height 15
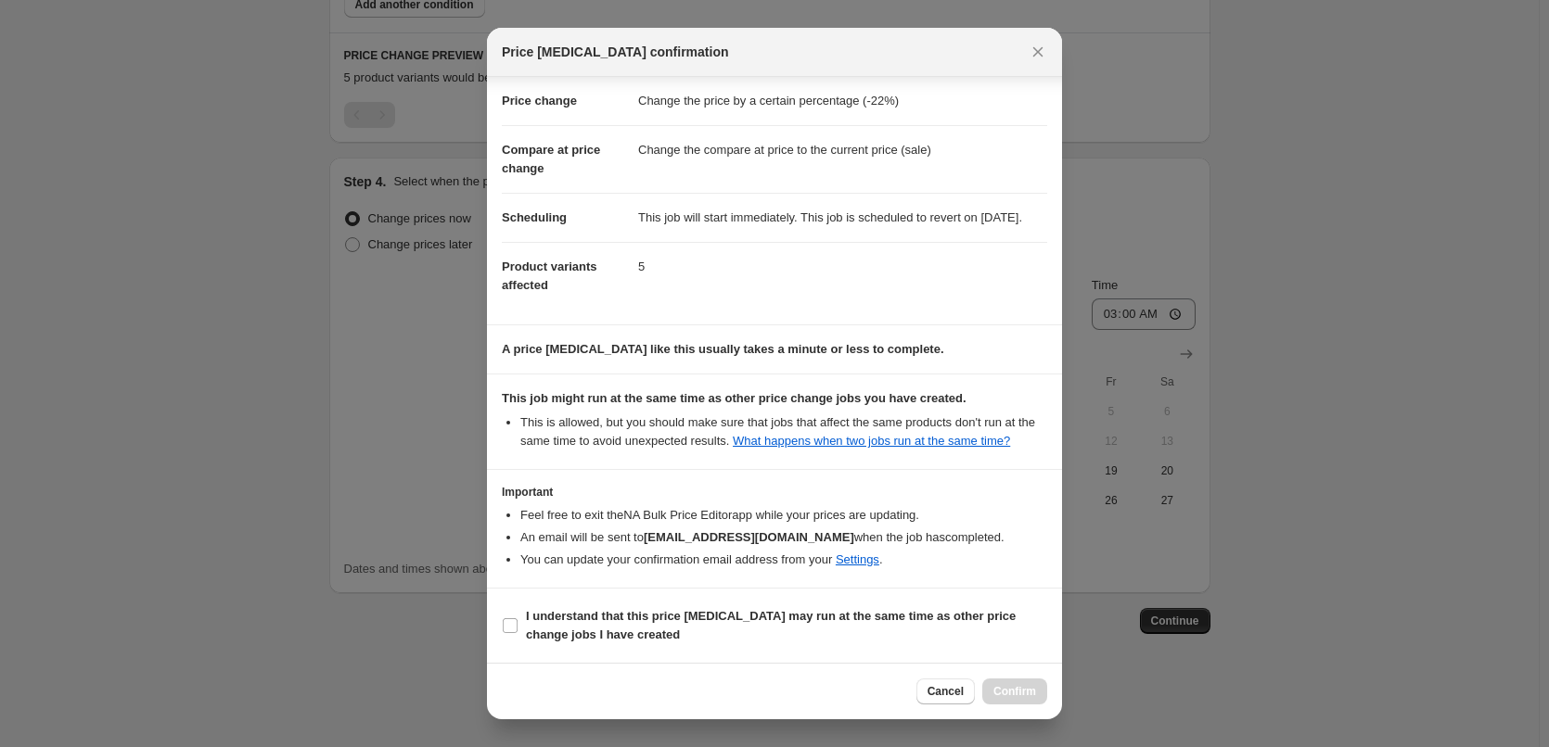
scroll to position [52, 0]
click at [565, 624] on span "I understand that this price change job may run at the same time as other price…" at bounding box center [786, 625] width 521 height 37
click at [517, 624] on input "I understand that this price change job may run at the same time as other price…" at bounding box center [510, 626] width 15 height 15
checkbox input "true"
click at [1020, 694] on span "Confirm" at bounding box center [1014, 691] width 43 height 15
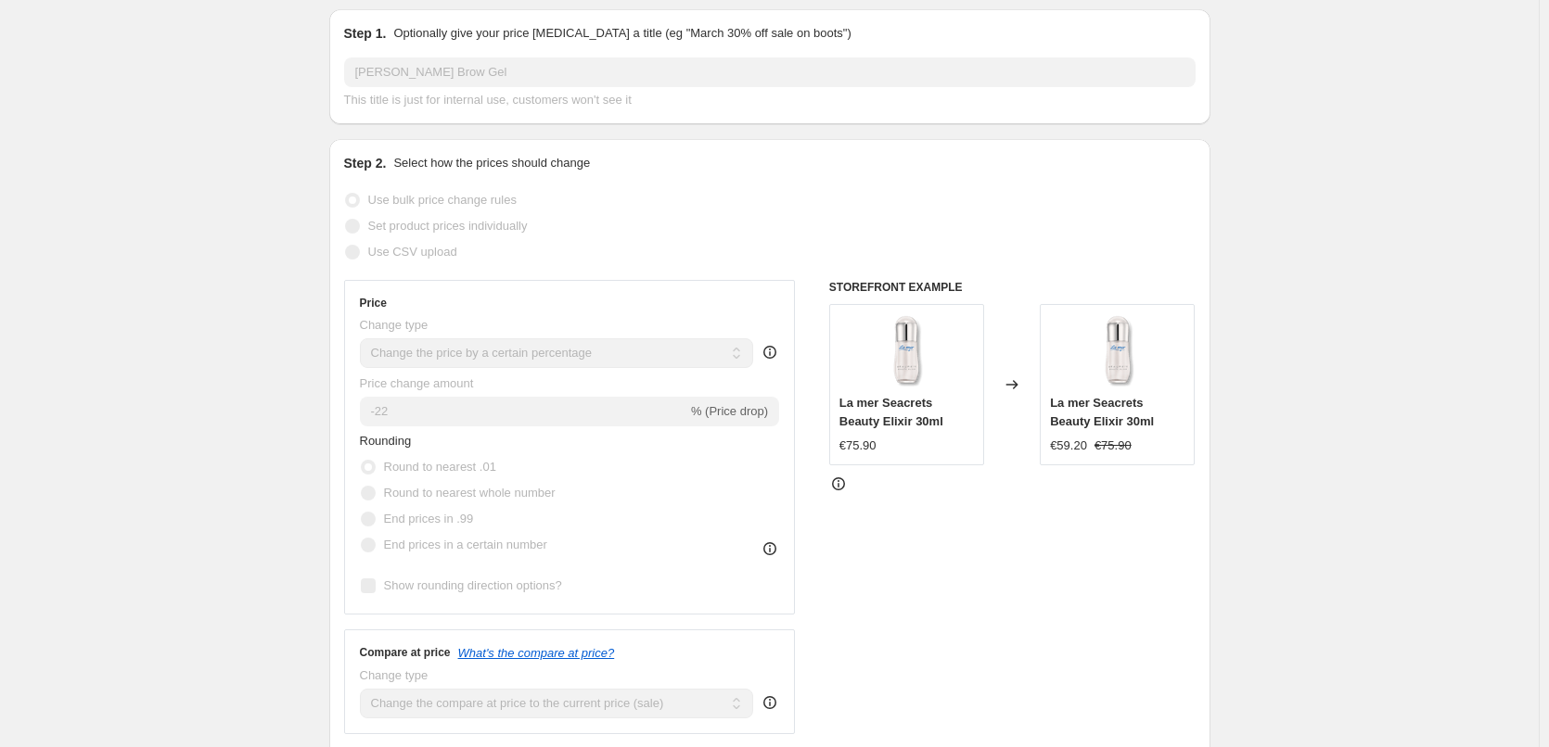
scroll to position [29, 0]
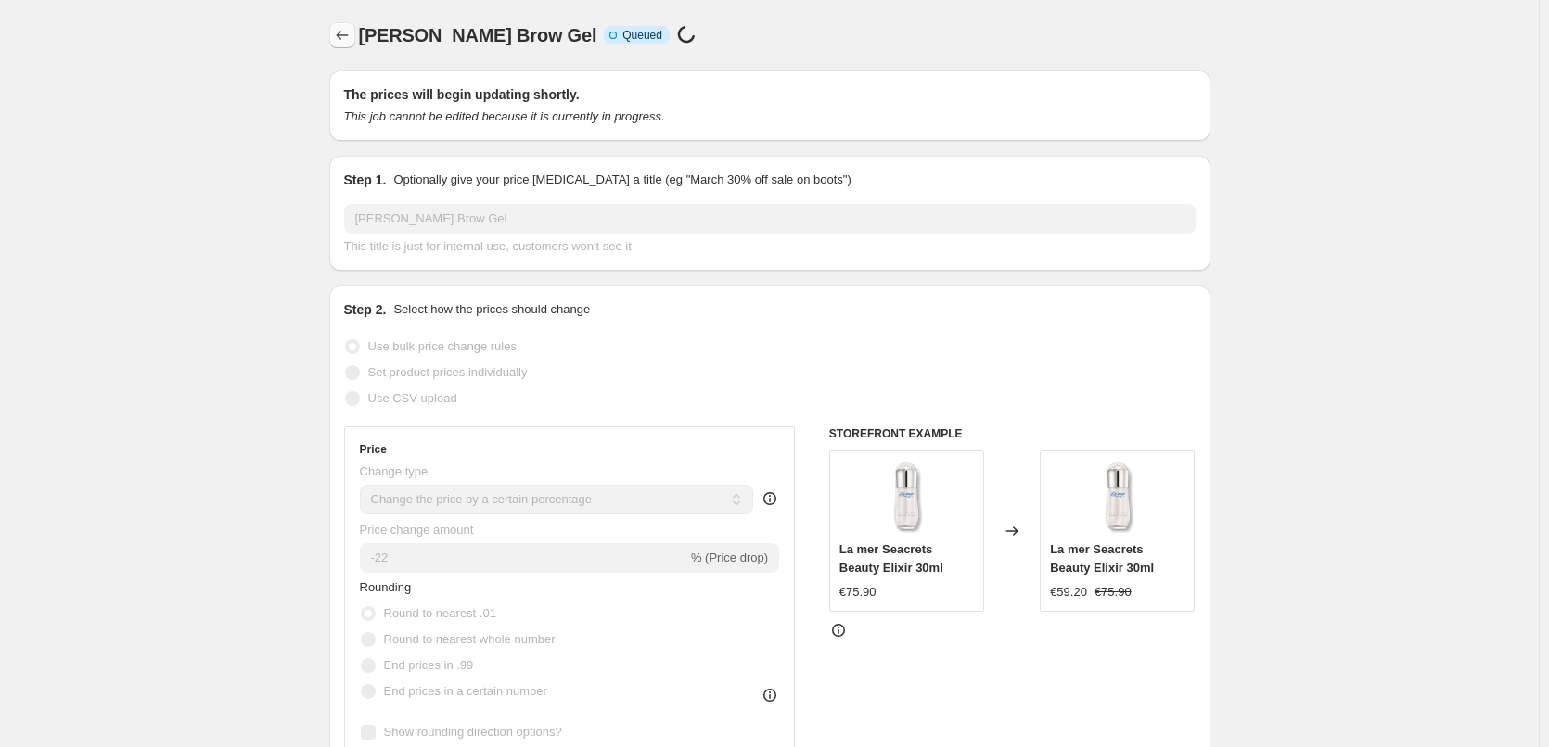
click at [344, 40] on icon "Price change jobs" at bounding box center [342, 35] width 19 height 19
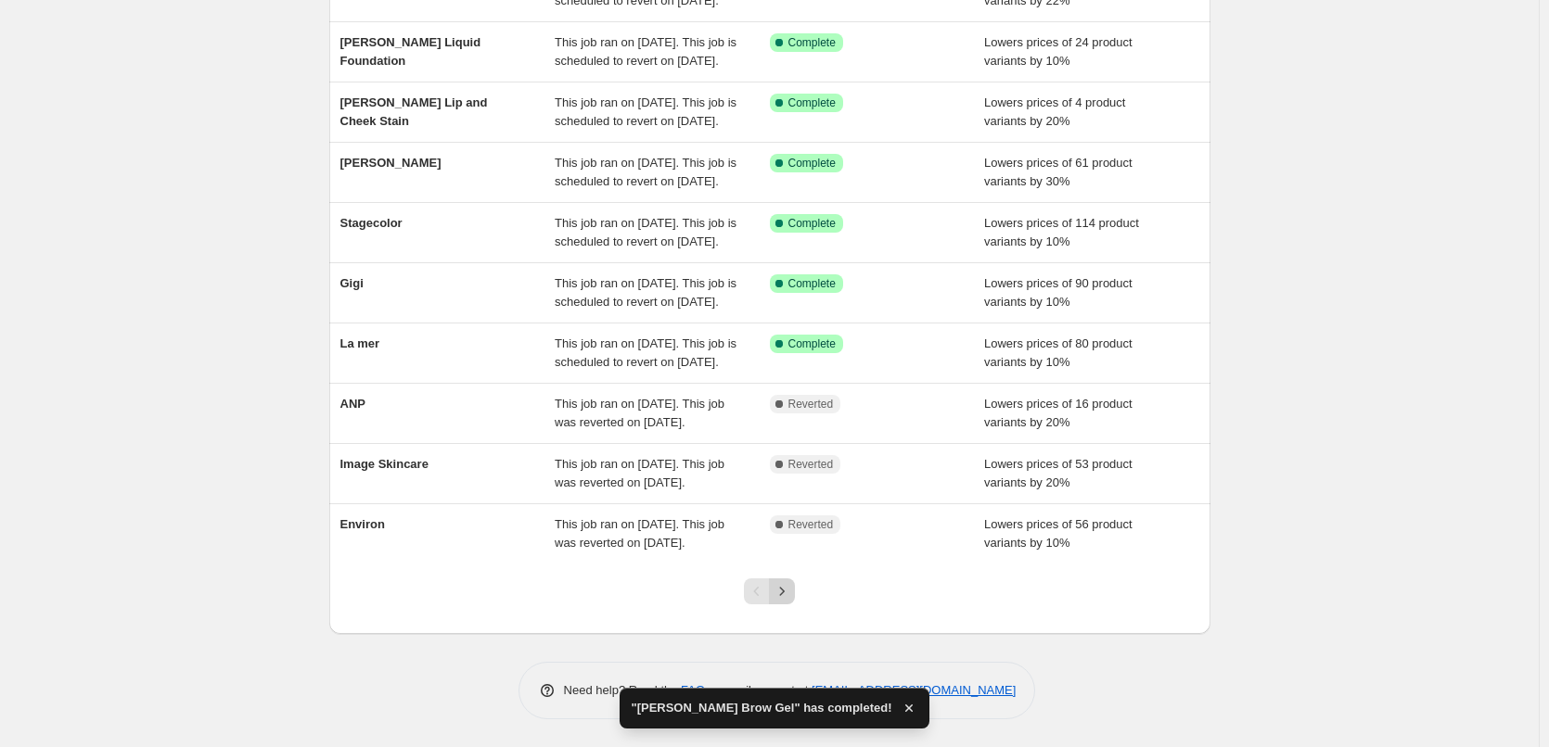
click at [783, 588] on icon "Next" at bounding box center [782, 591] width 19 height 19
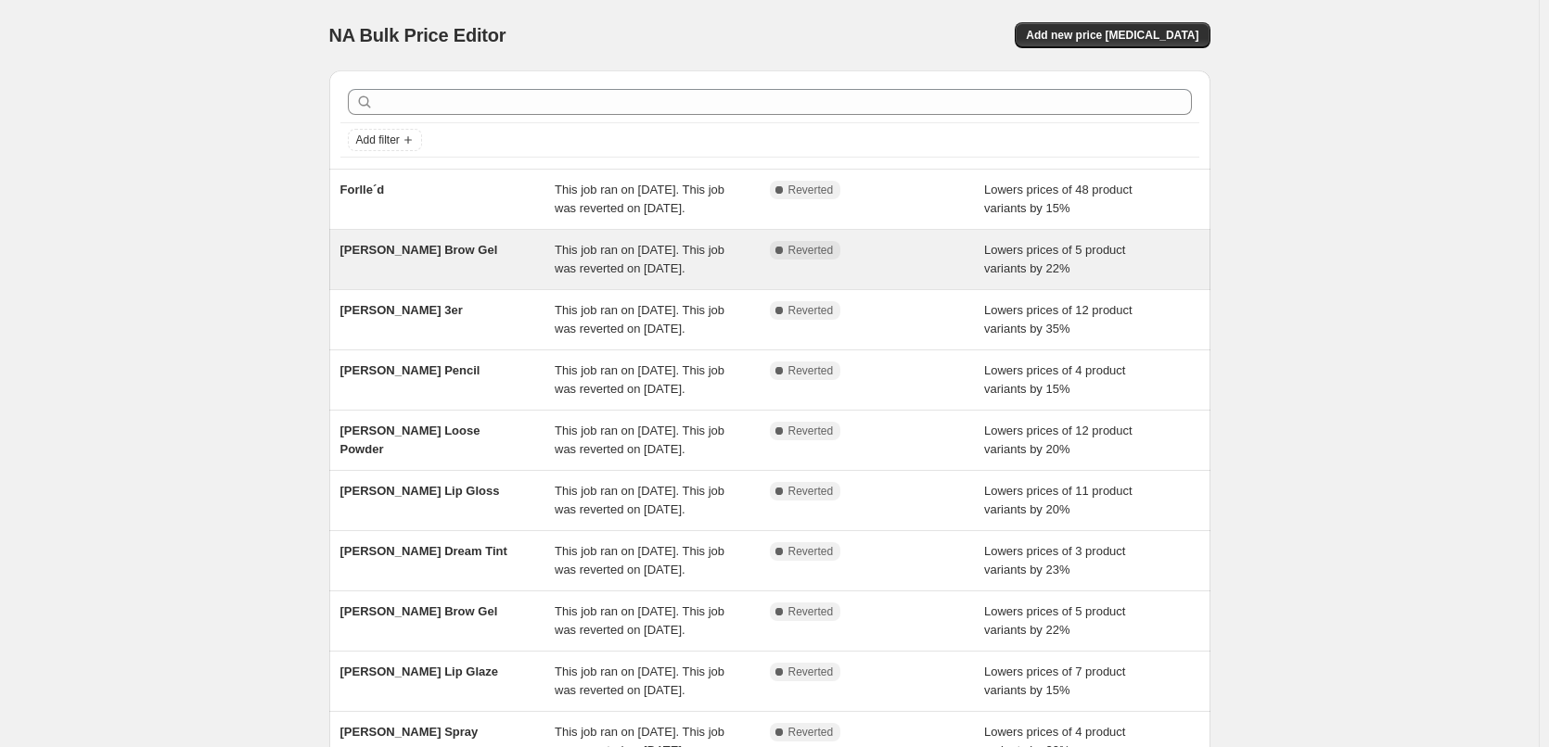
click at [569, 275] on span "This job ran on September 12, 2025. This job was reverted on September 15, 2025." at bounding box center [640, 259] width 170 height 32
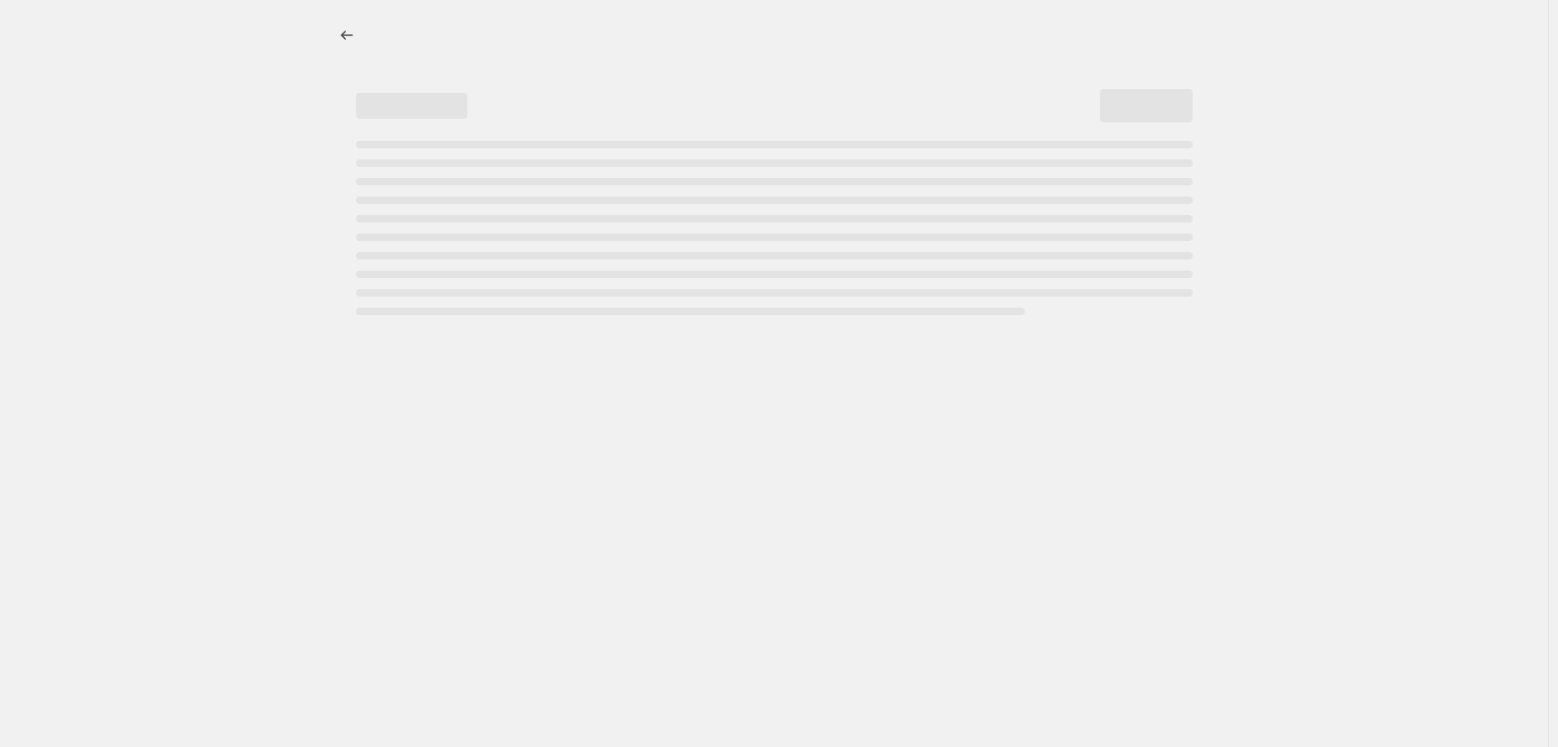
select select "percentage"
select select "tag"
select select "vendor"
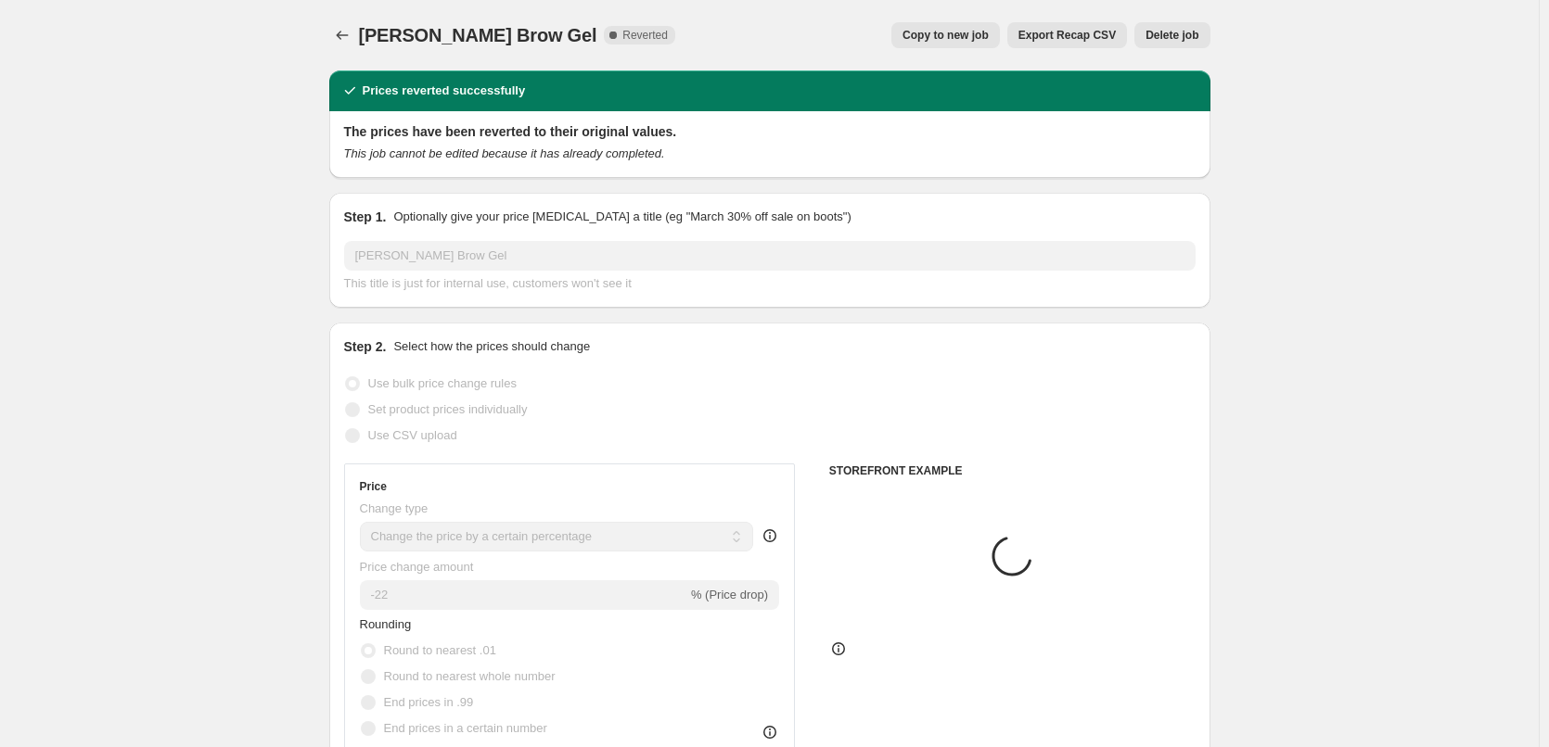
click at [1198, 32] on span "Delete job" at bounding box center [1171, 35] width 53 height 15
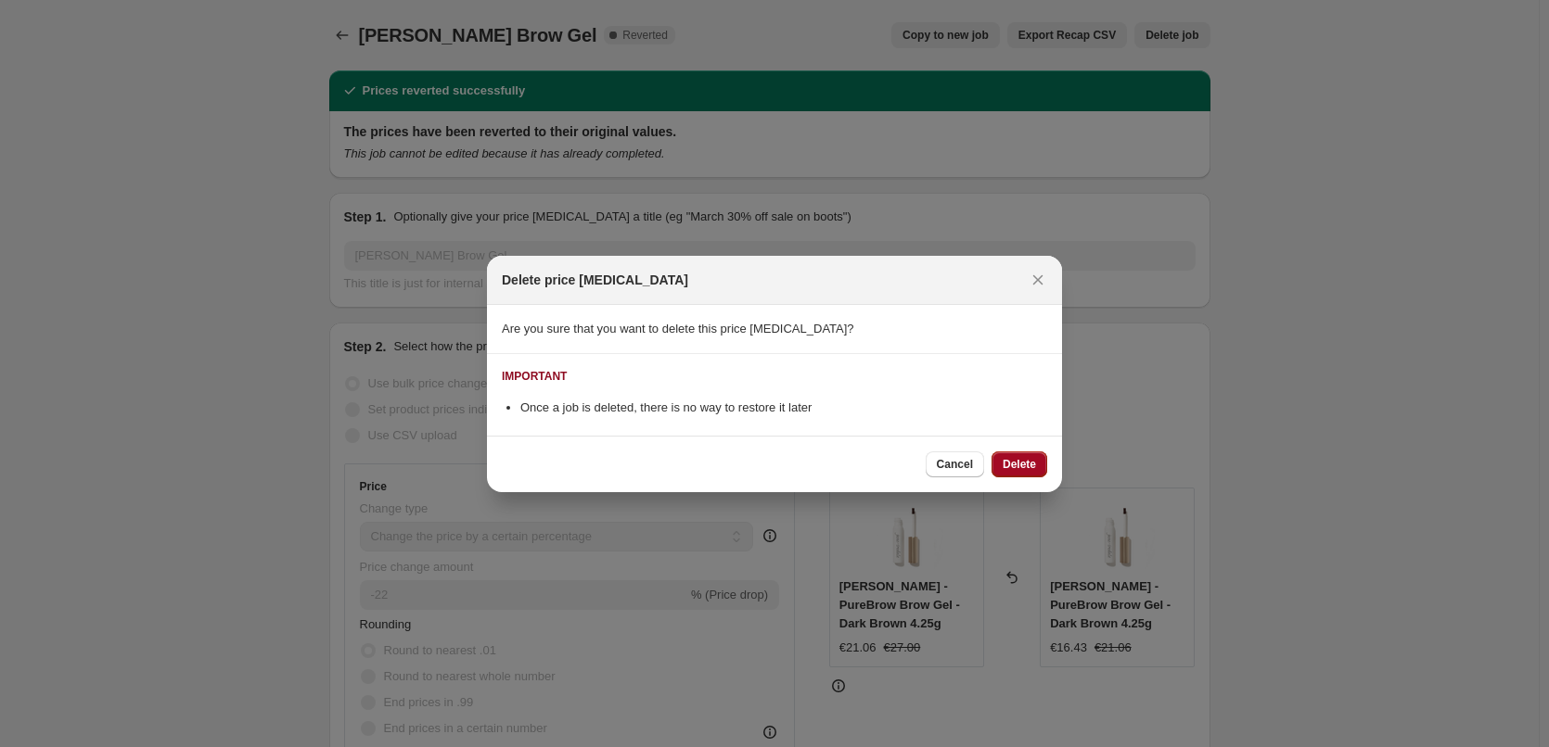
click at [1018, 458] on span "Delete" at bounding box center [1019, 464] width 33 height 15
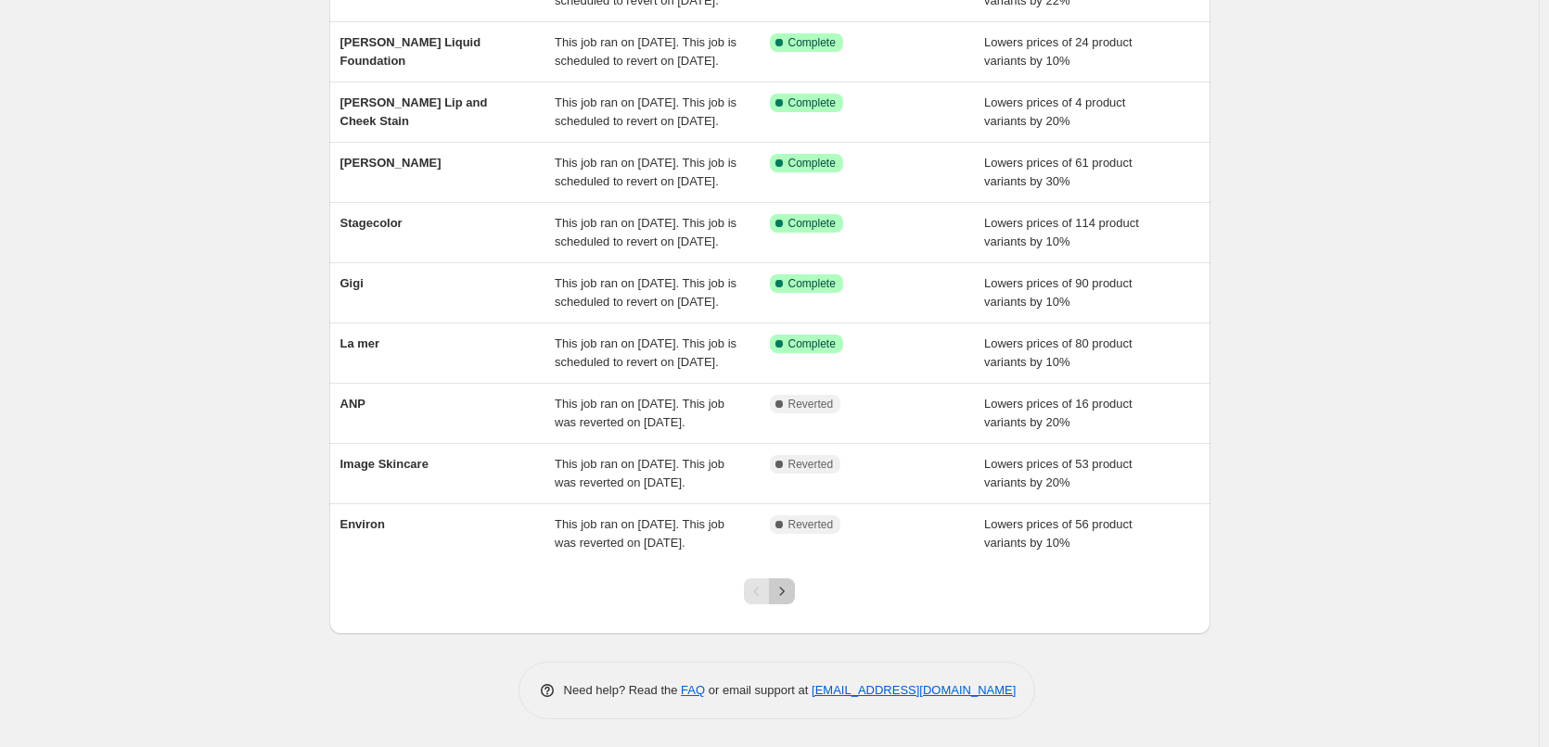
click at [784, 589] on icon "Next" at bounding box center [782, 591] width 19 height 19
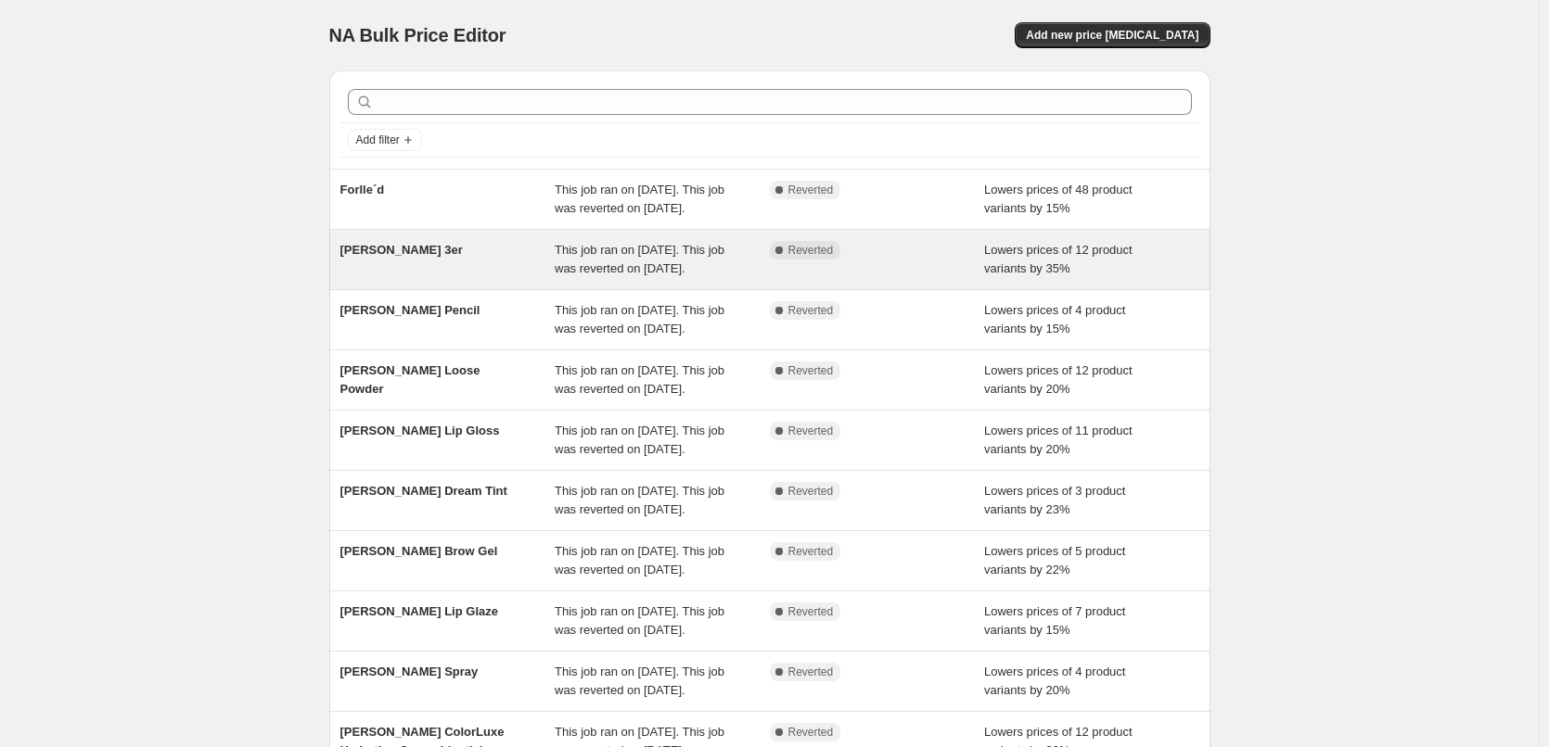
click at [620, 275] on span "This job ran on September 12, 2025. This job was reverted on September 15, 2025." at bounding box center [640, 259] width 170 height 32
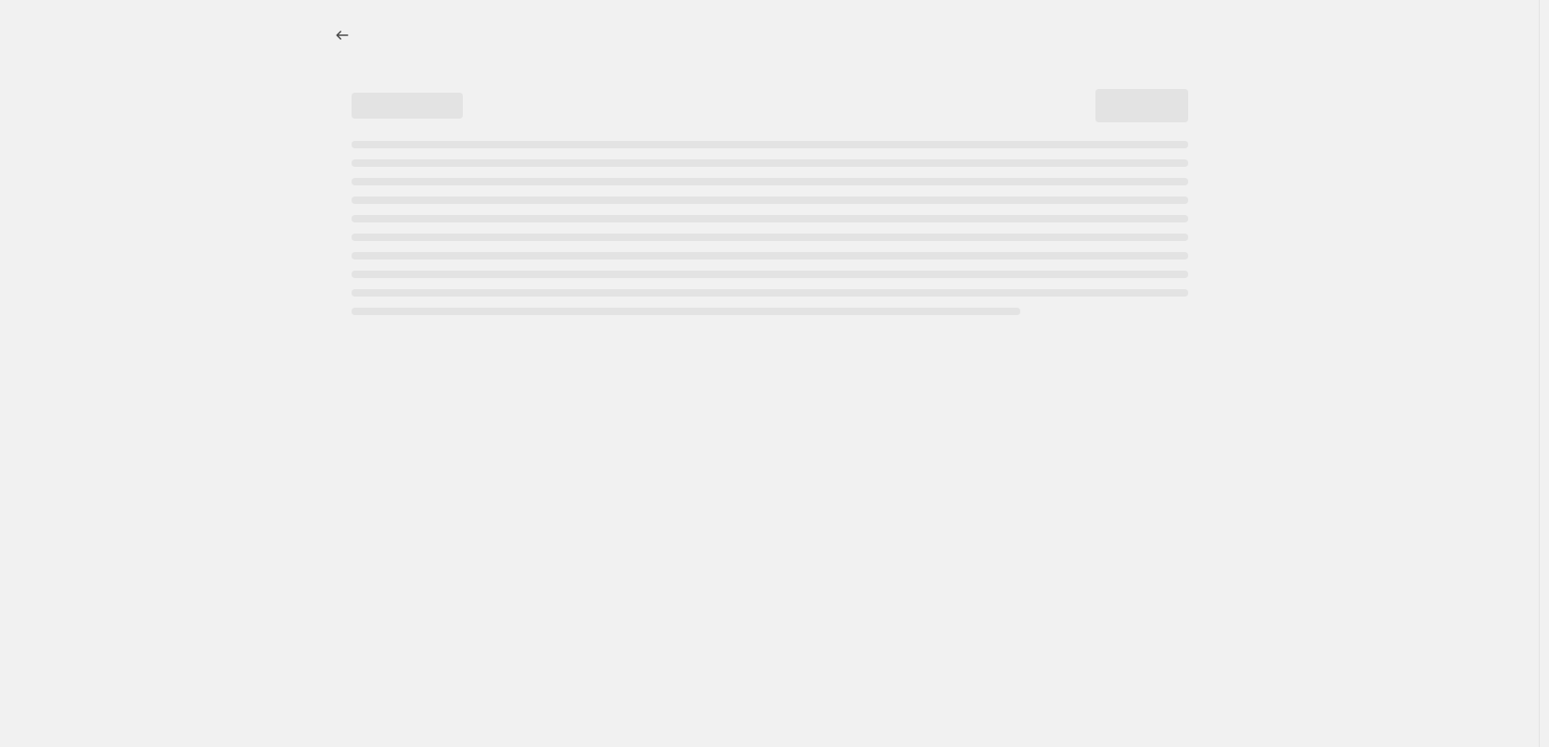
select select "percentage"
select select "tag"
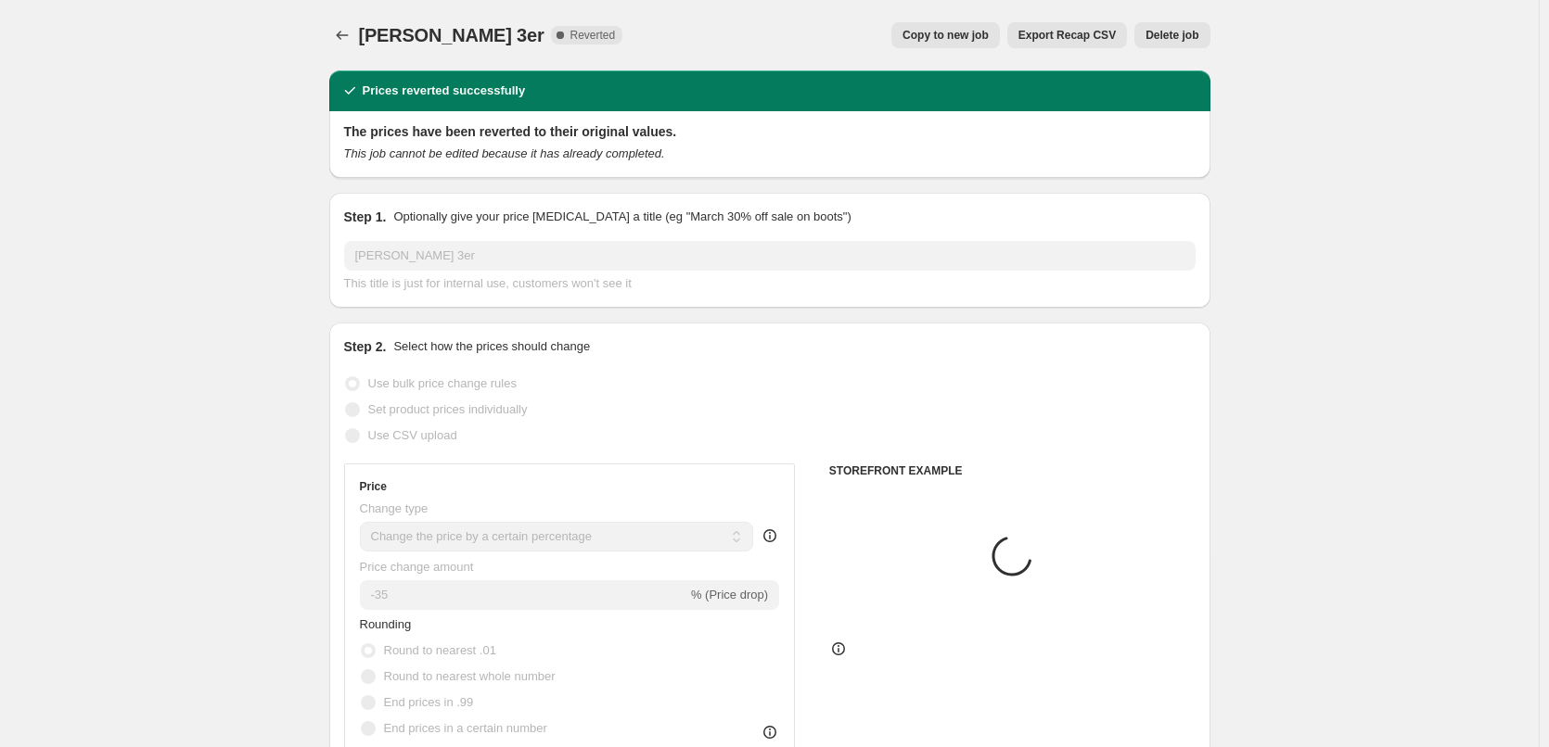
click at [973, 32] on span "Copy to new job" at bounding box center [945, 35] width 86 height 15
select select "percentage"
select select "tag"
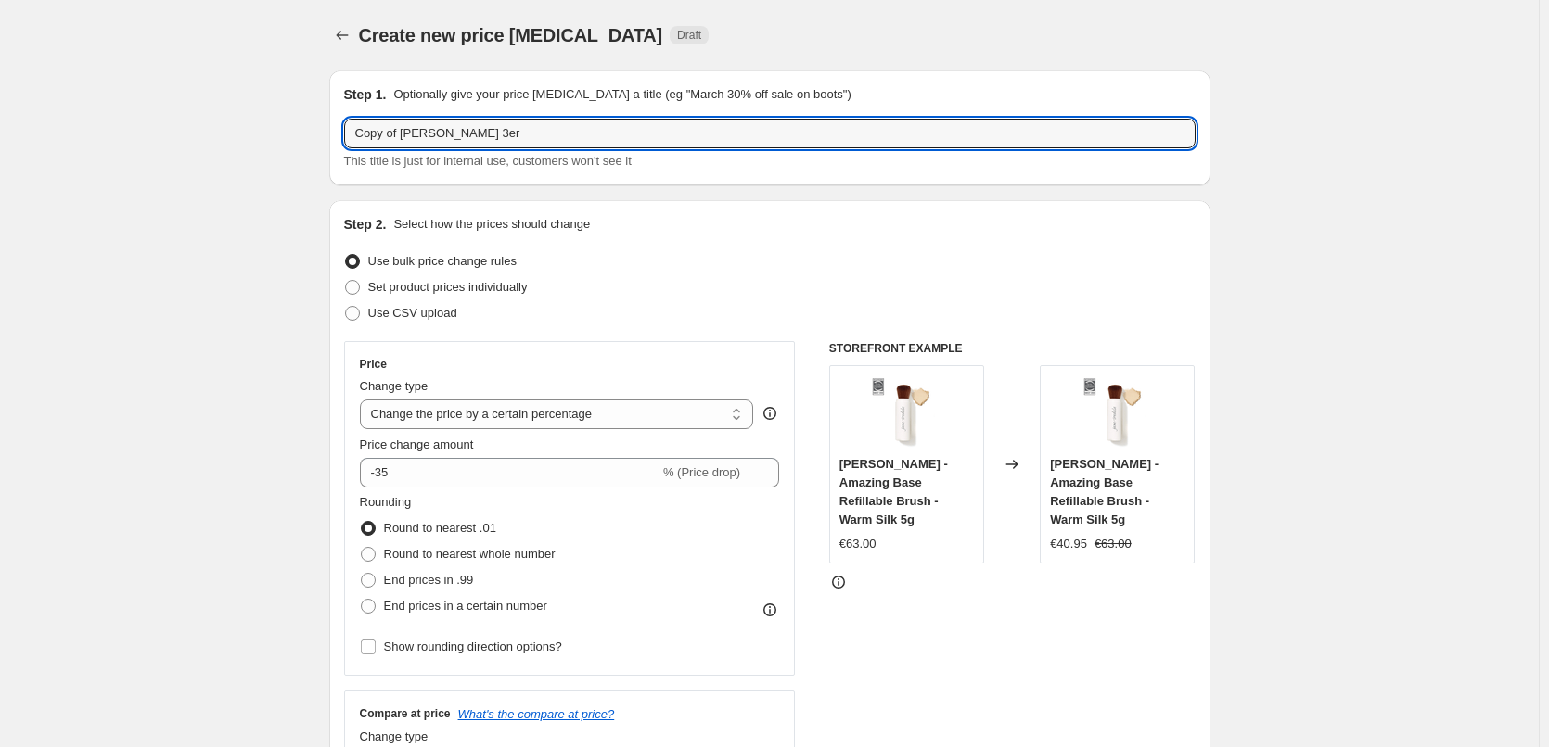
drag, startPoint x: 402, startPoint y: 135, endPoint x: 103, endPoint y: 134, distance: 299.6
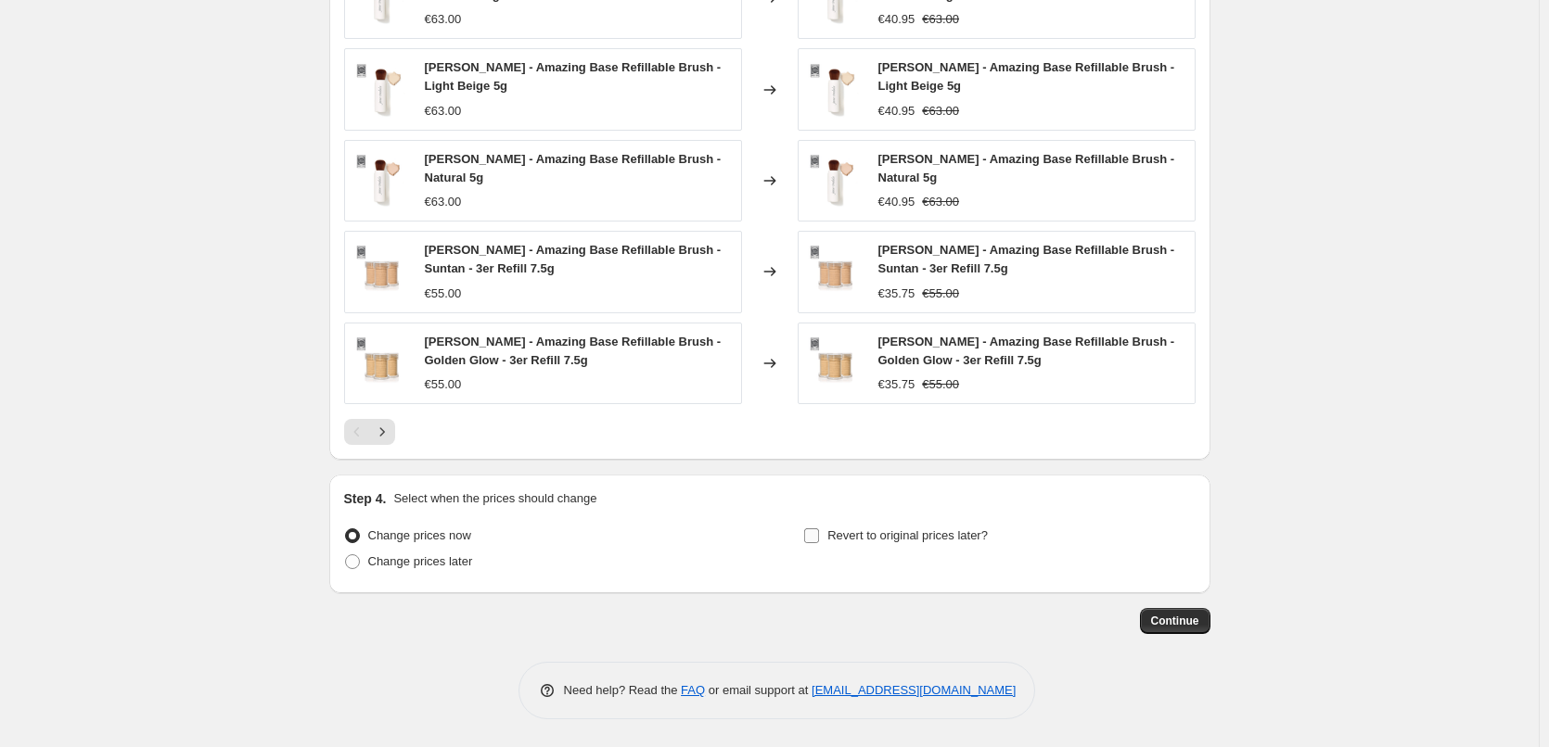
type input "Jane Iredale 3er"
click at [834, 545] on label "Revert to original prices later?" at bounding box center [895, 536] width 185 height 26
click at [819, 543] on input "Revert to original prices later?" at bounding box center [811, 536] width 15 height 15
checkbox input "true"
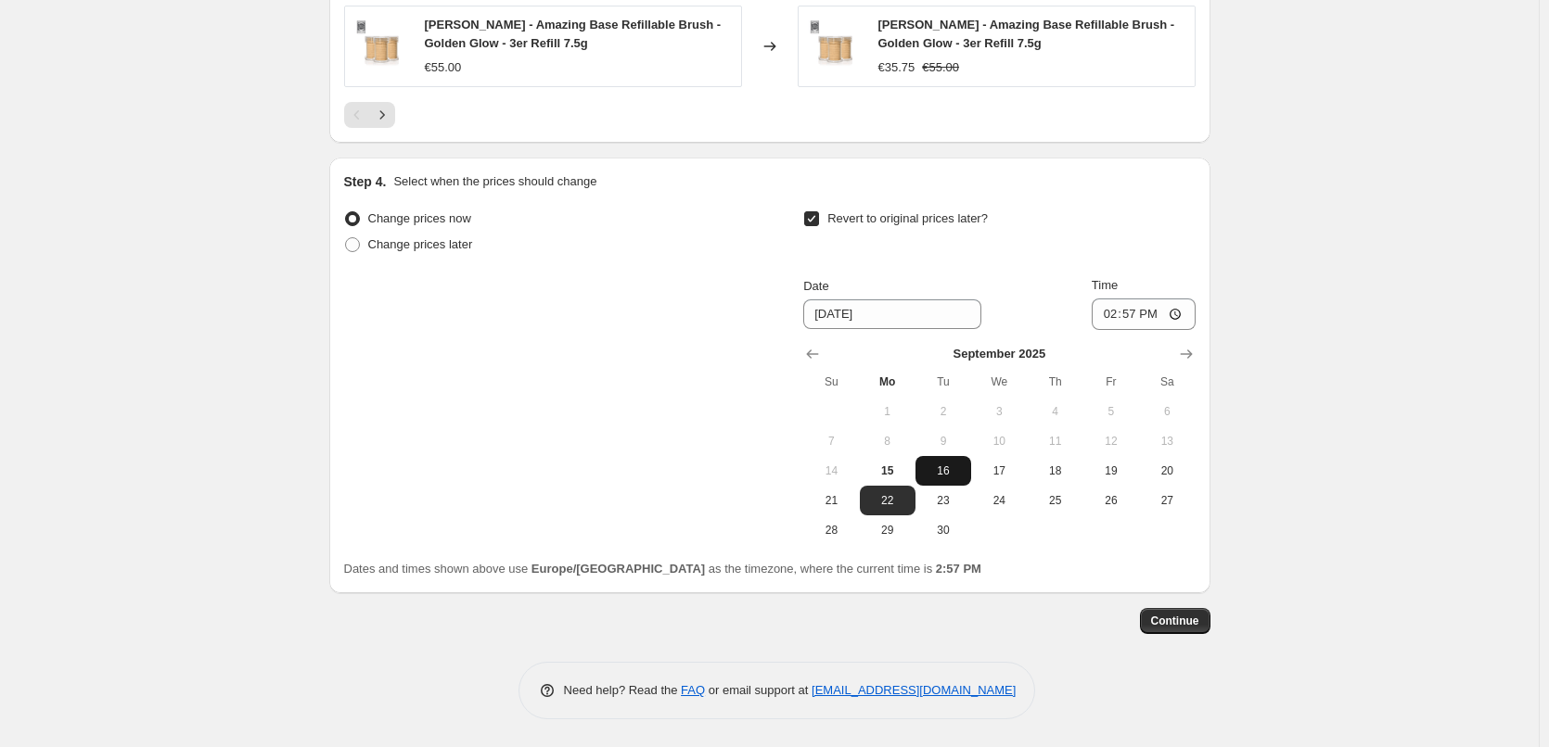
click at [952, 471] on span "16" at bounding box center [943, 471] width 41 height 15
type input "9/16/2025"
click at [1114, 317] on input "14:57" at bounding box center [1144, 315] width 104 height 32
click at [1174, 315] on input "15:00" at bounding box center [1144, 315] width 104 height 32
type input "03:00"
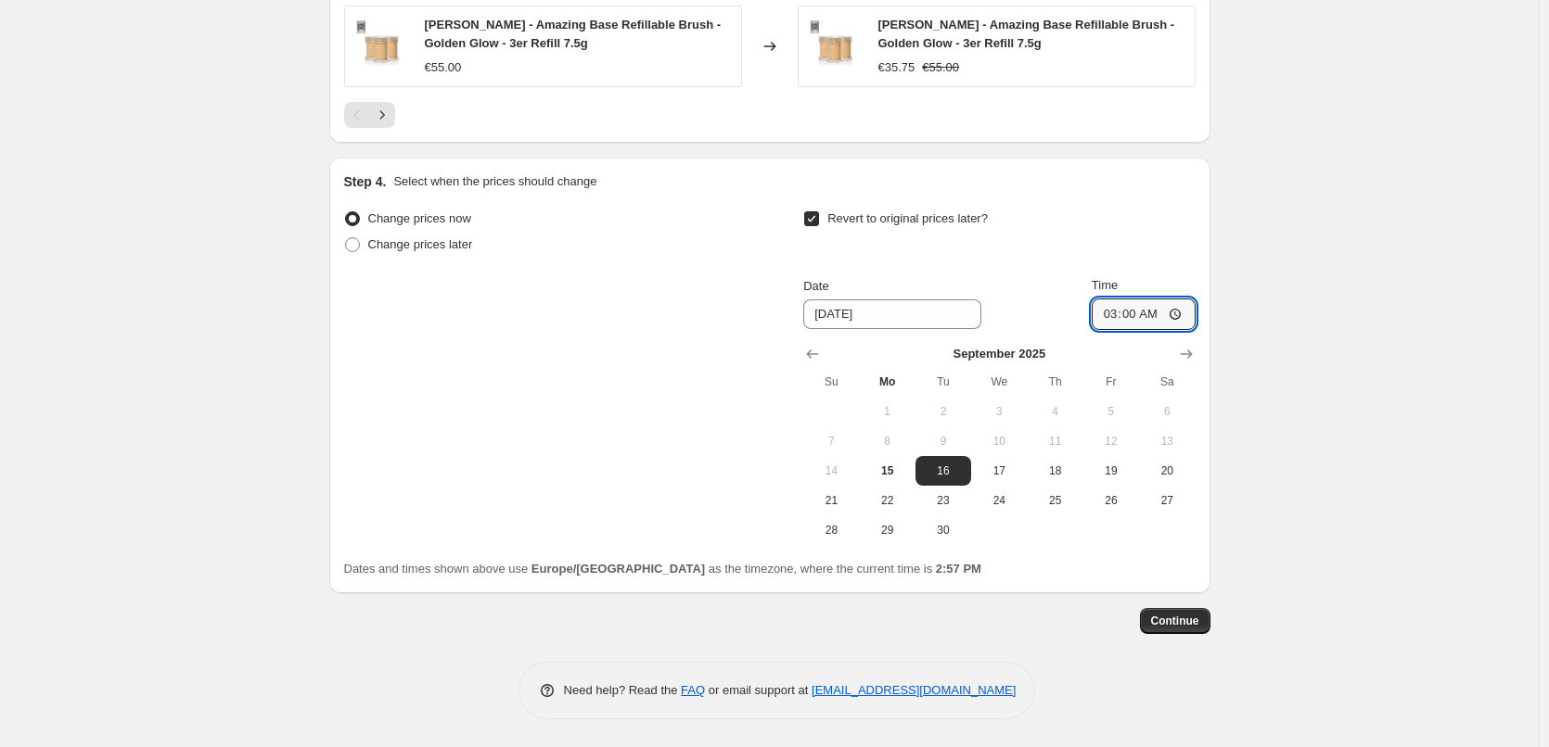
click at [1199, 614] on span "Continue" at bounding box center [1175, 621] width 48 height 15
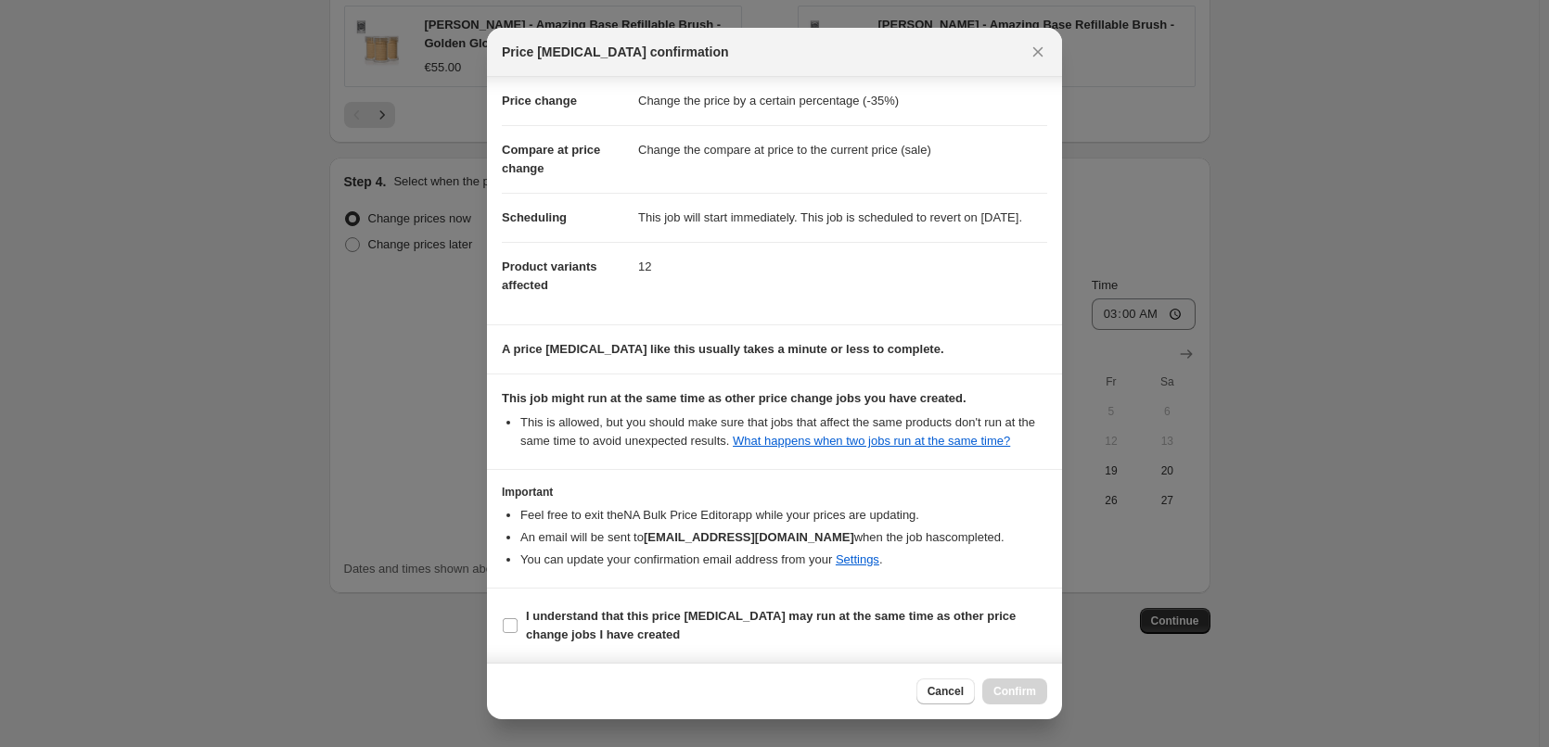
scroll to position [52, 0]
click at [514, 626] on input "I understand that this price change job may run at the same time as other price…" at bounding box center [510, 626] width 15 height 15
checkbox input "true"
click at [1027, 697] on span "Confirm" at bounding box center [1014, 691] width 43 height 15
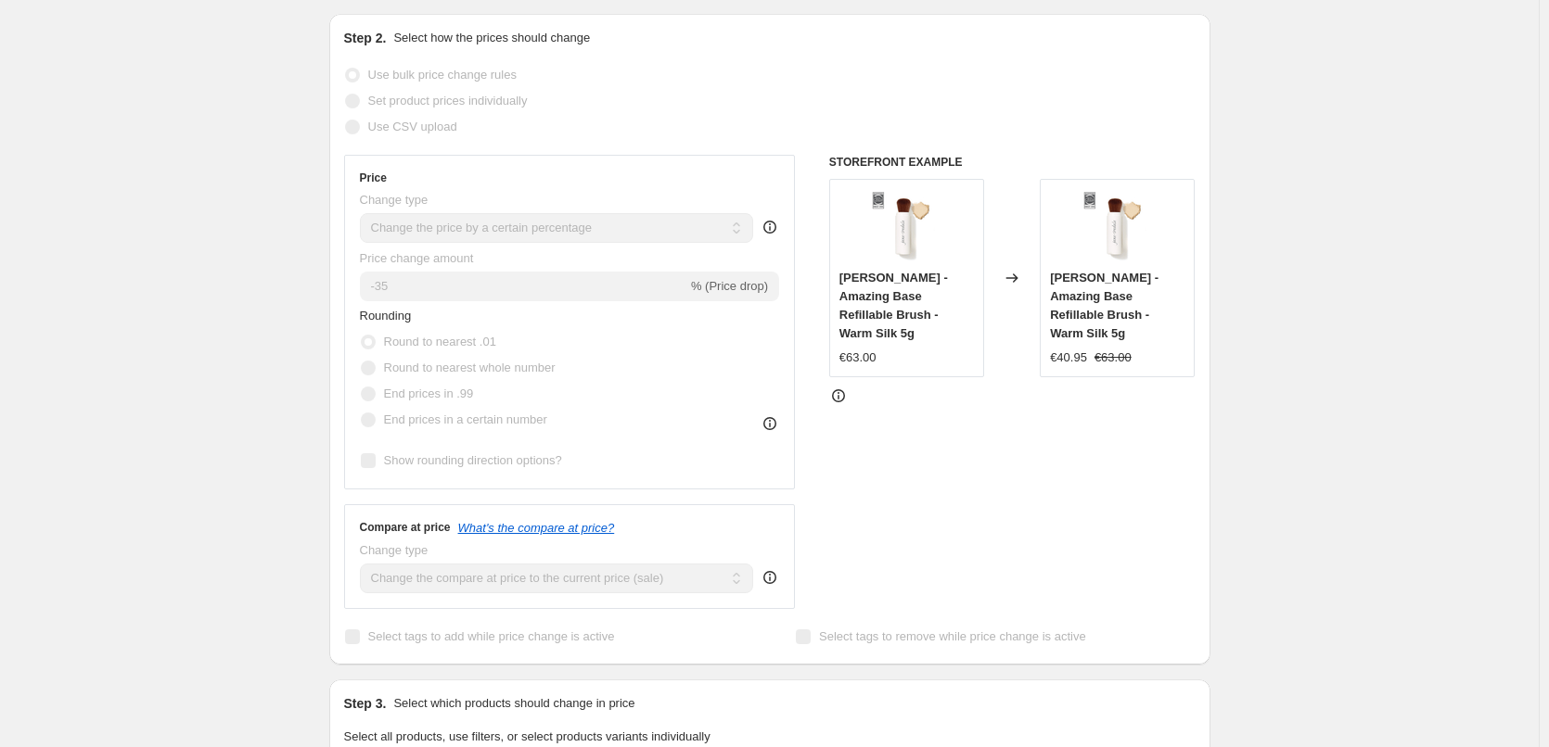
scroll to position [24, 0]
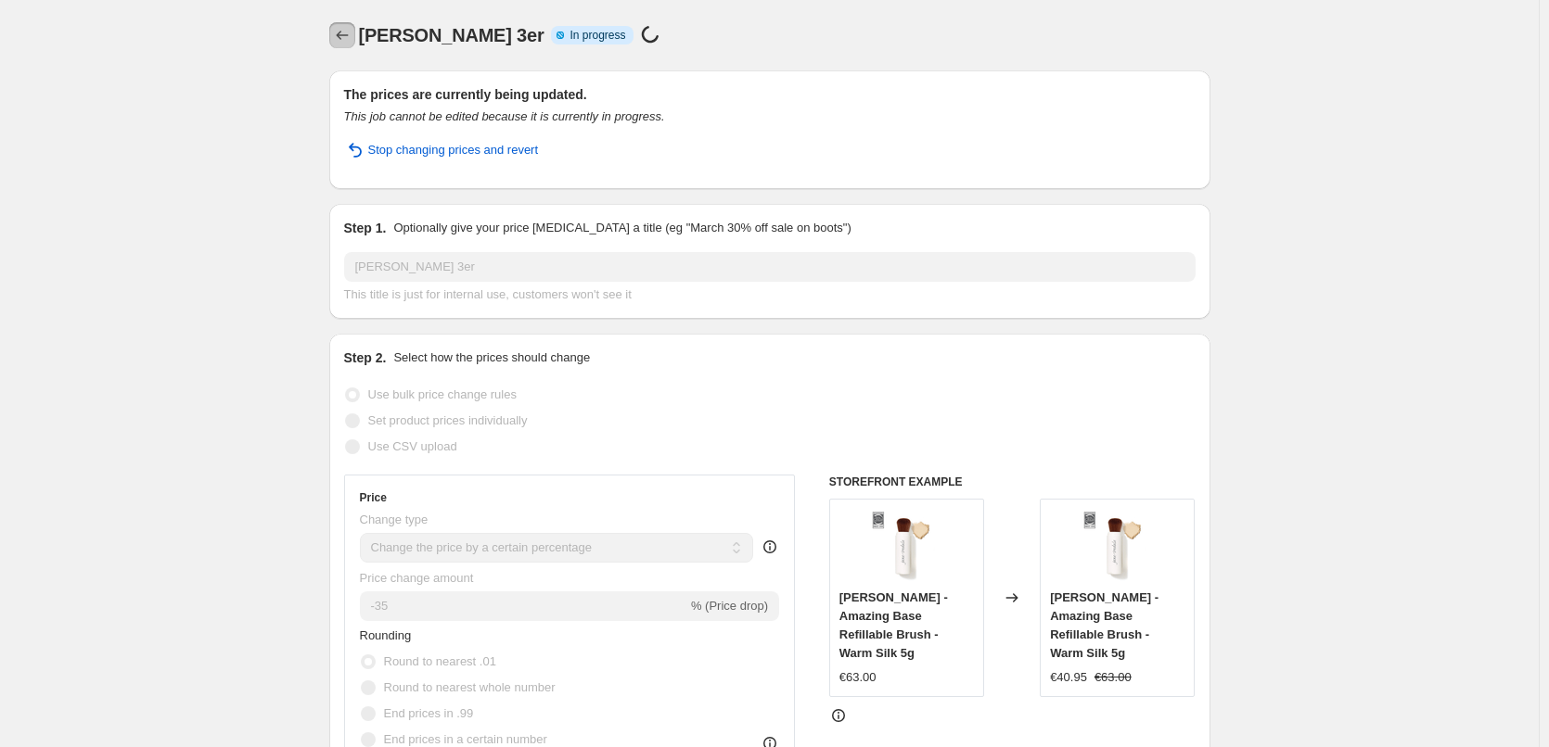
click at [346, 39] on icon "Price change jobs" at bounding box center [342, 35] width 19 height 19
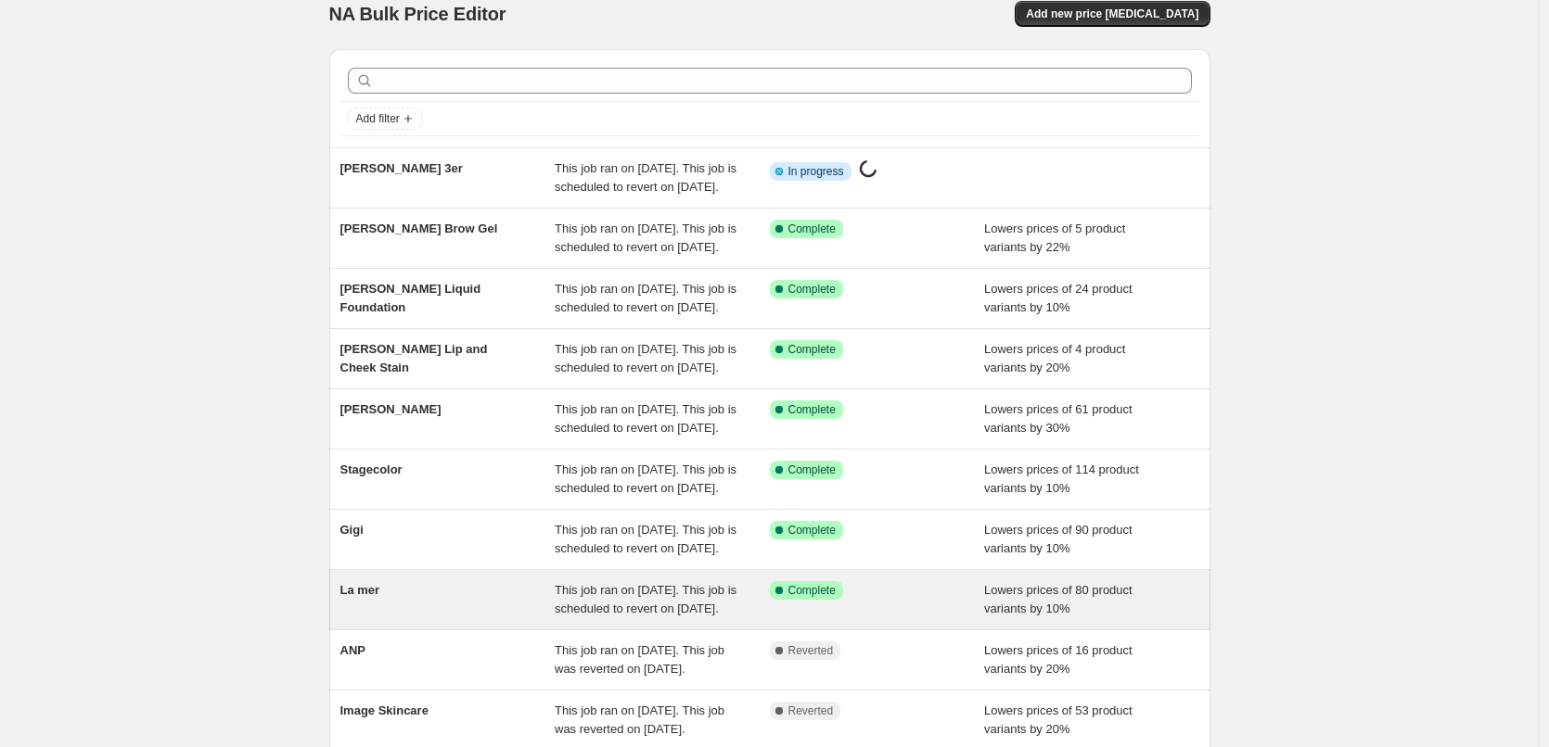
scroll to position [393, 0]
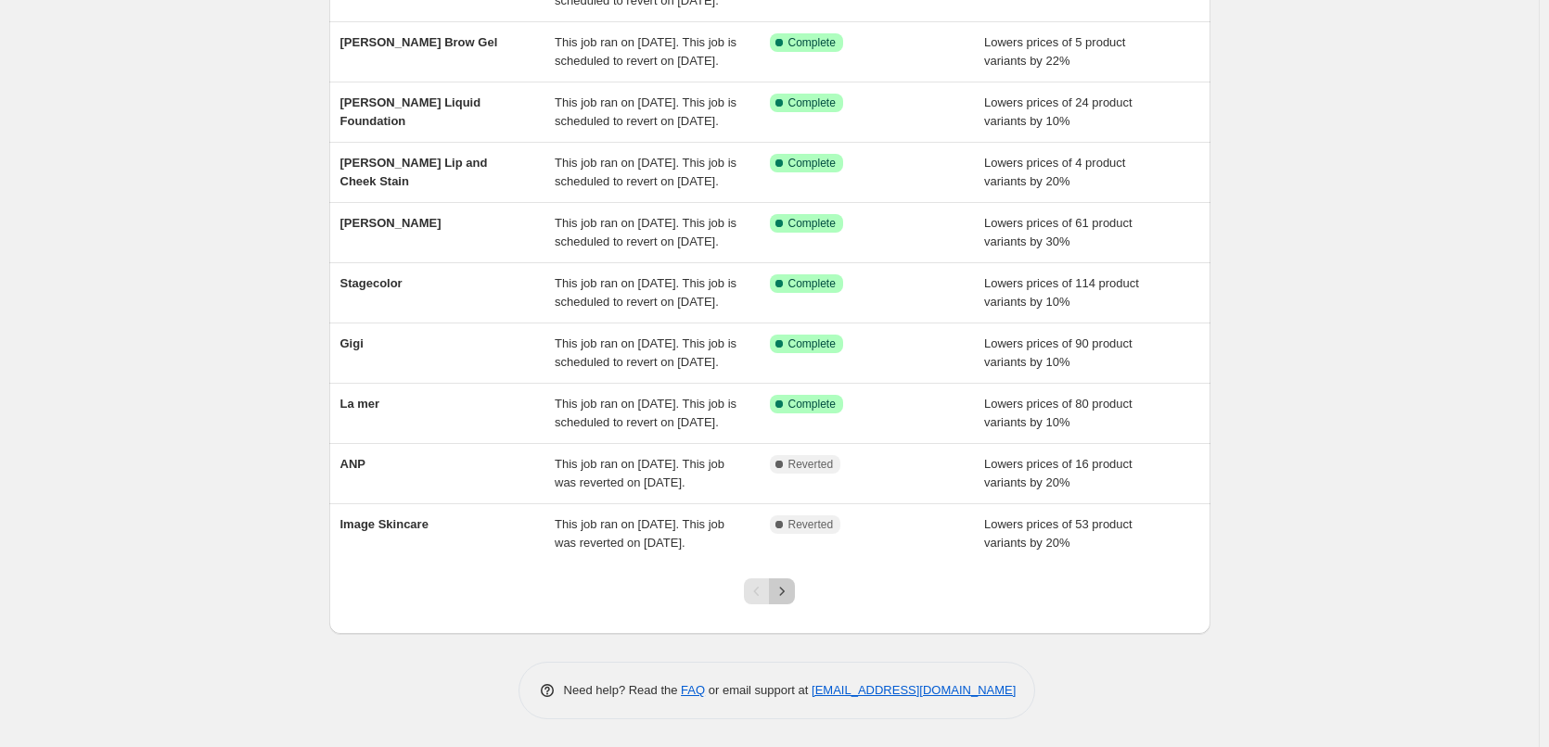
click at [791, 597] on icon "Next" at bounding box center [782, 591] width 19 height 19
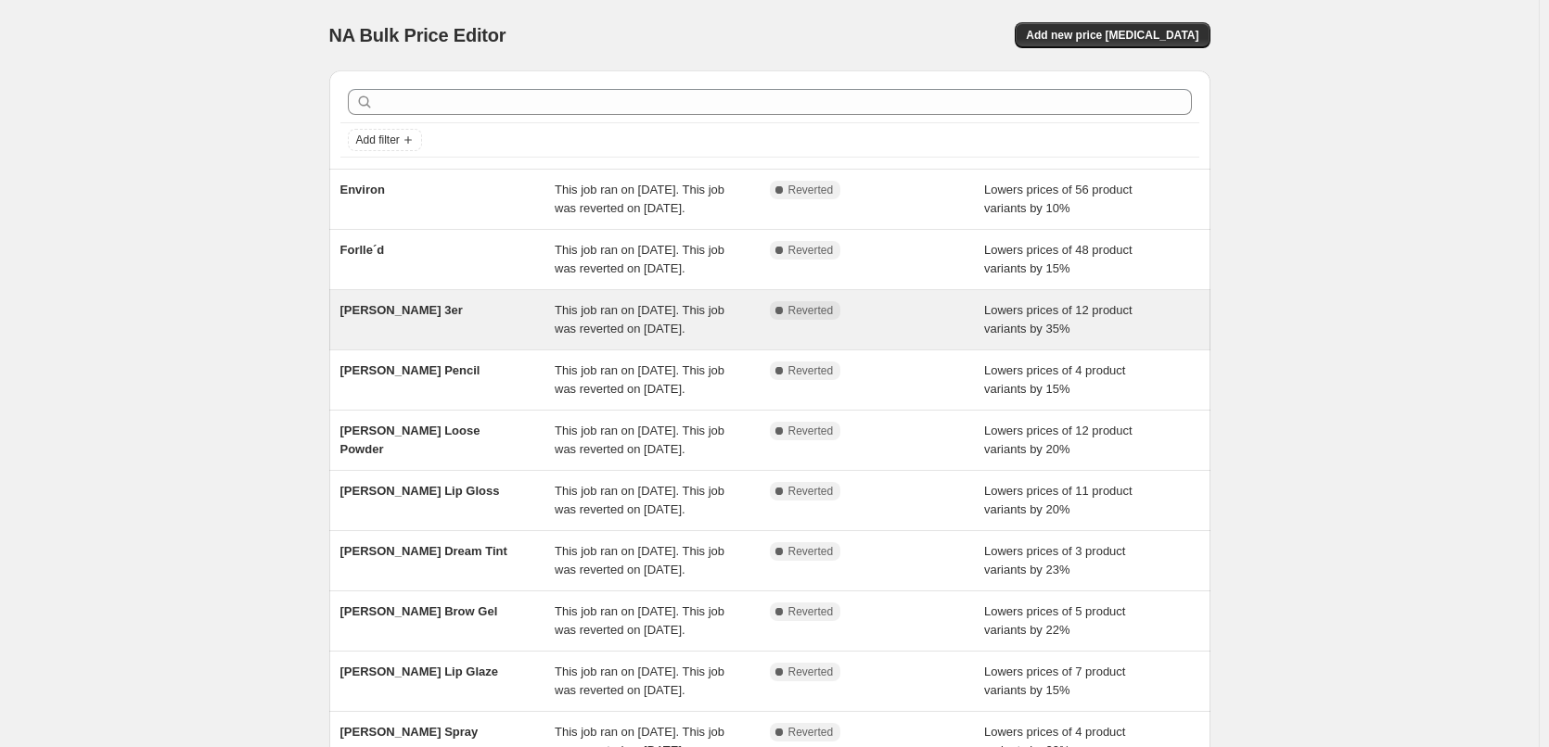
click at [617, 336] on span "This job ran on September 12, 2025. This job was reverted on September 15, 2025." at bounding box center [640, 319] width 170 height 32
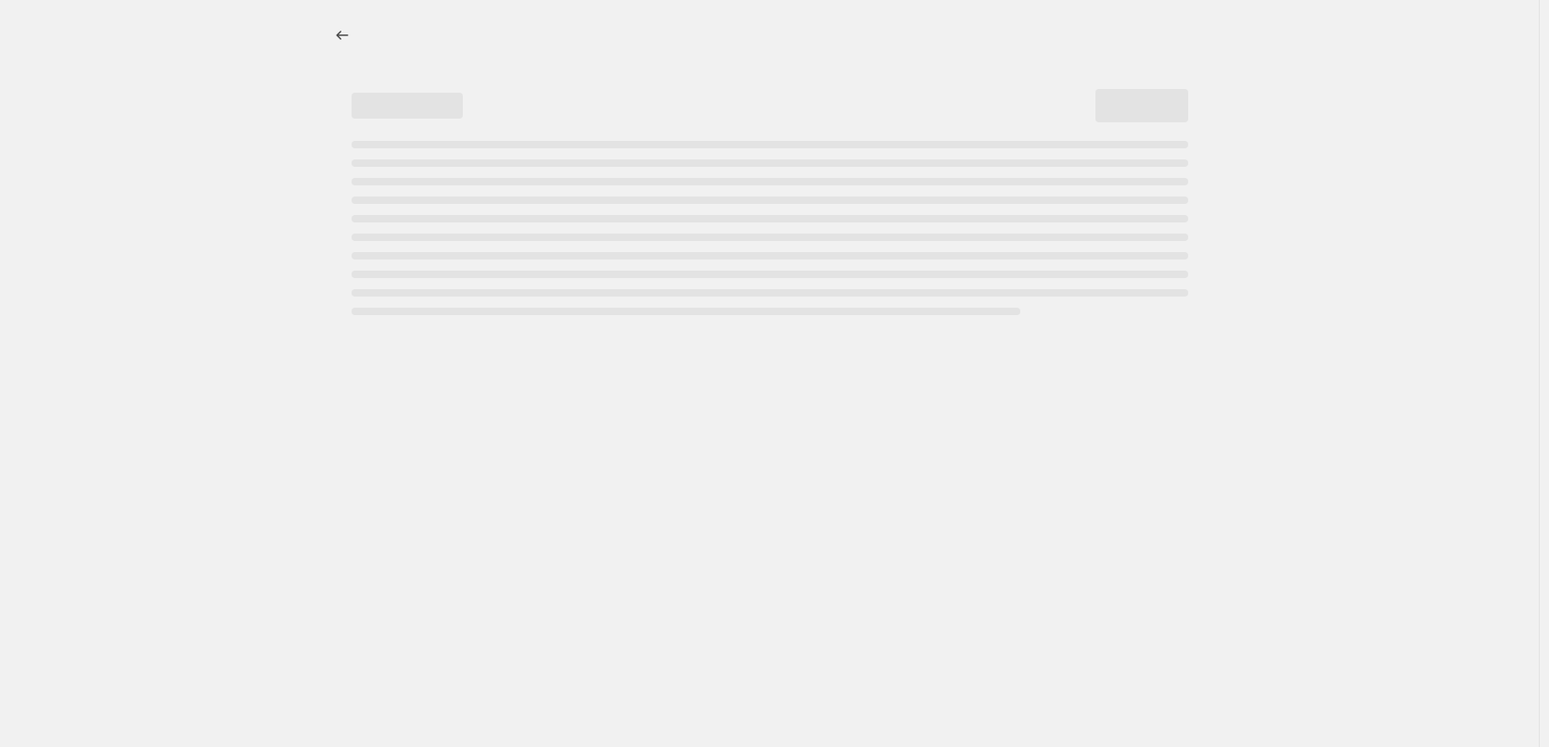
select select "percentage"
select select "tag"
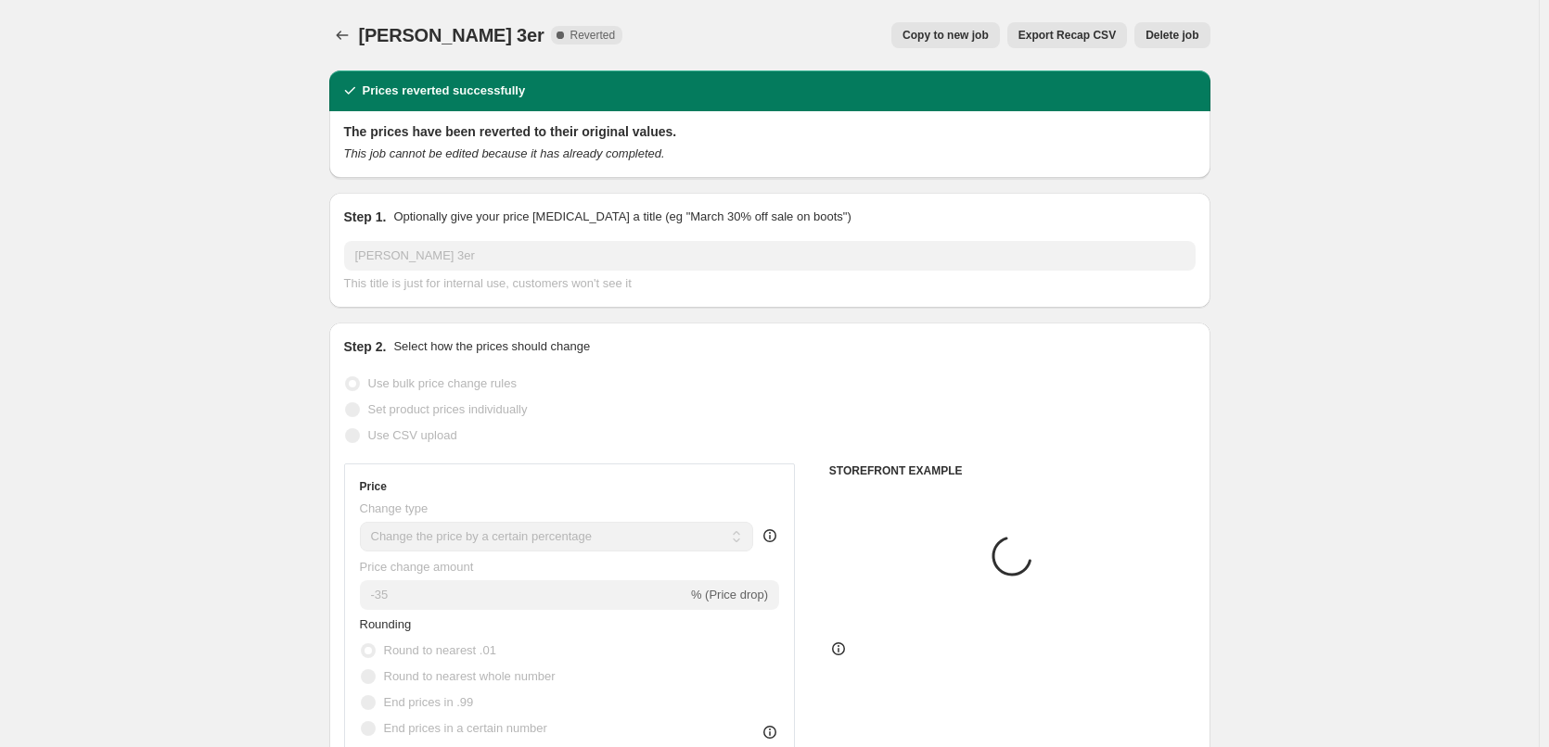
click at [1152, 33] on span "Delete job" at bounding box center [1171, 35] width 53 height 15
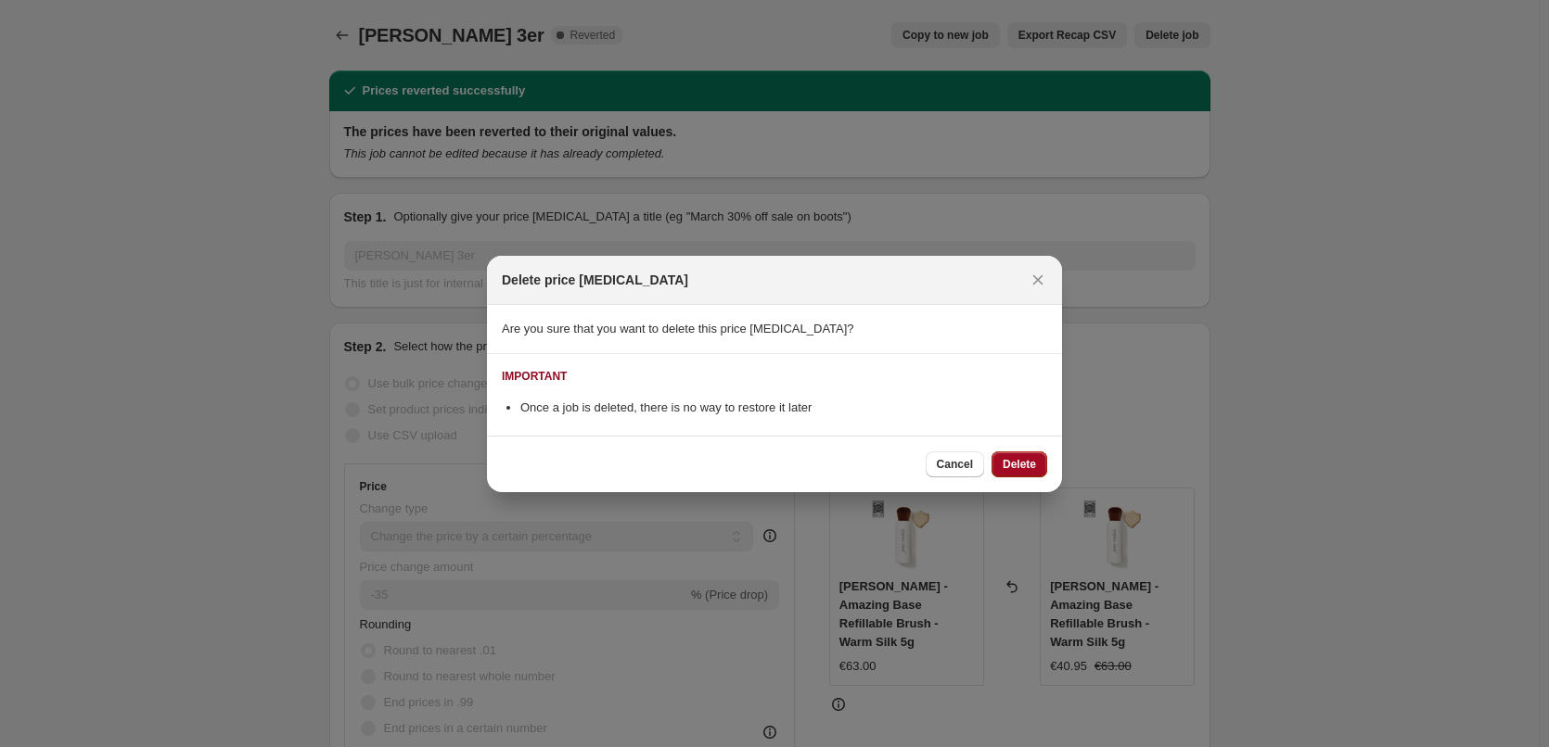
click at [1029, 457] on span "Delete" at bounding box center [1019, 464] width 33 height 15
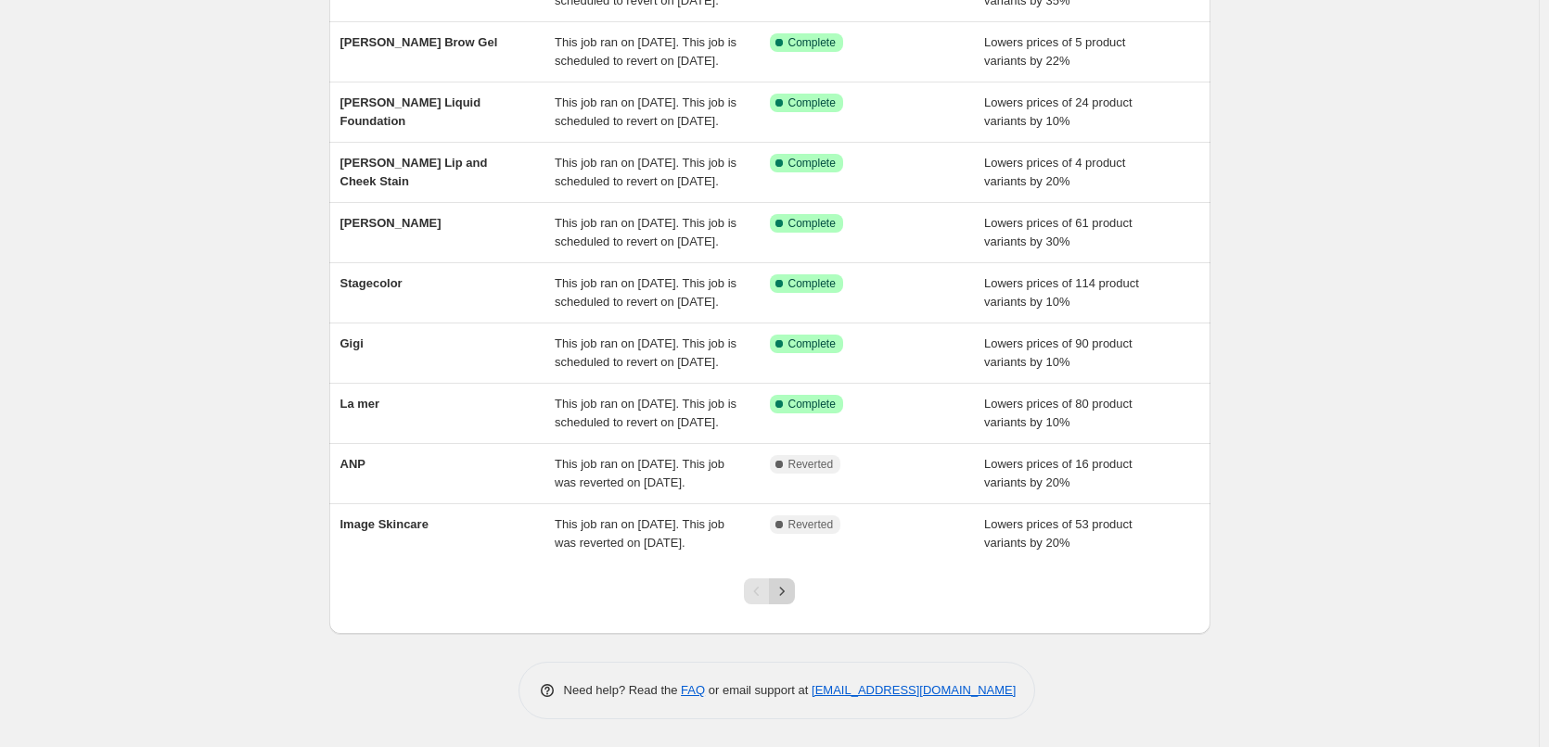
click at [784, 600] on icon "Next" at bounding box center [782, 591] width 19 height 19
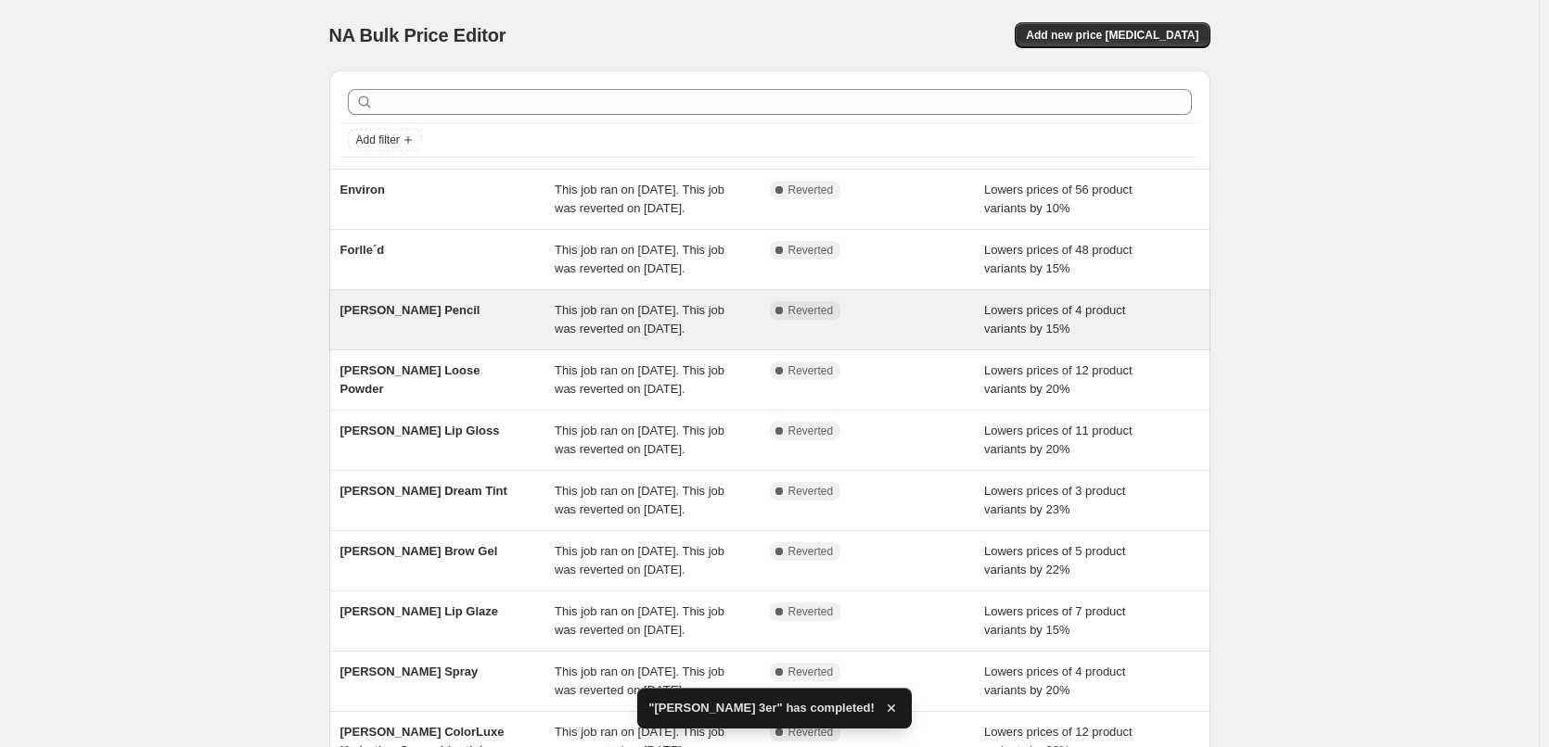
click at [635, 336] on span "This job ran on September 12, 2025. This job was reverted on September 15, 2025." at bounding box center [640, 319] width 170 height 32
select select "percentage"
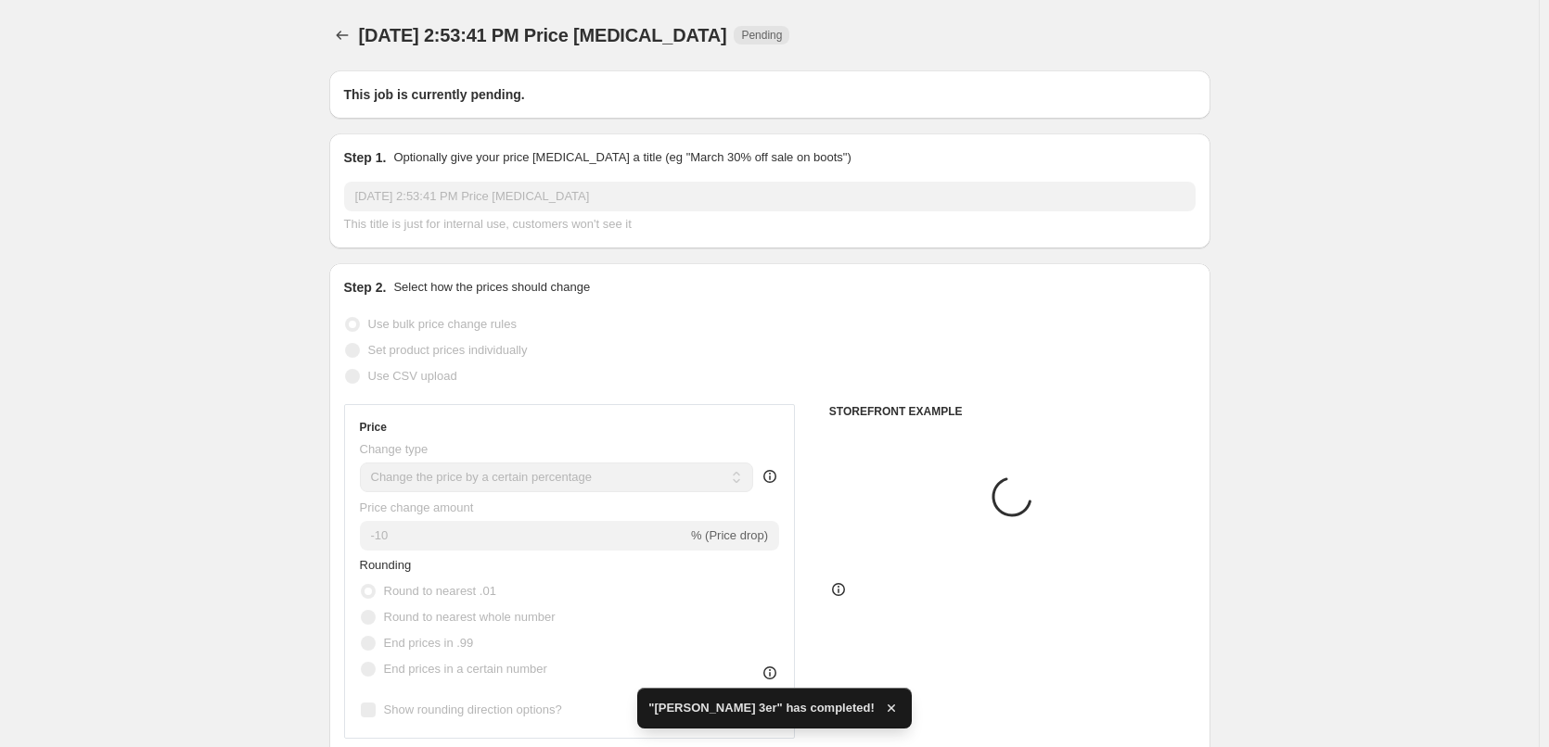
type input "[PERSON_NAME] Pencil"
radio input "false"
radio input "true"
checkbox input "true"
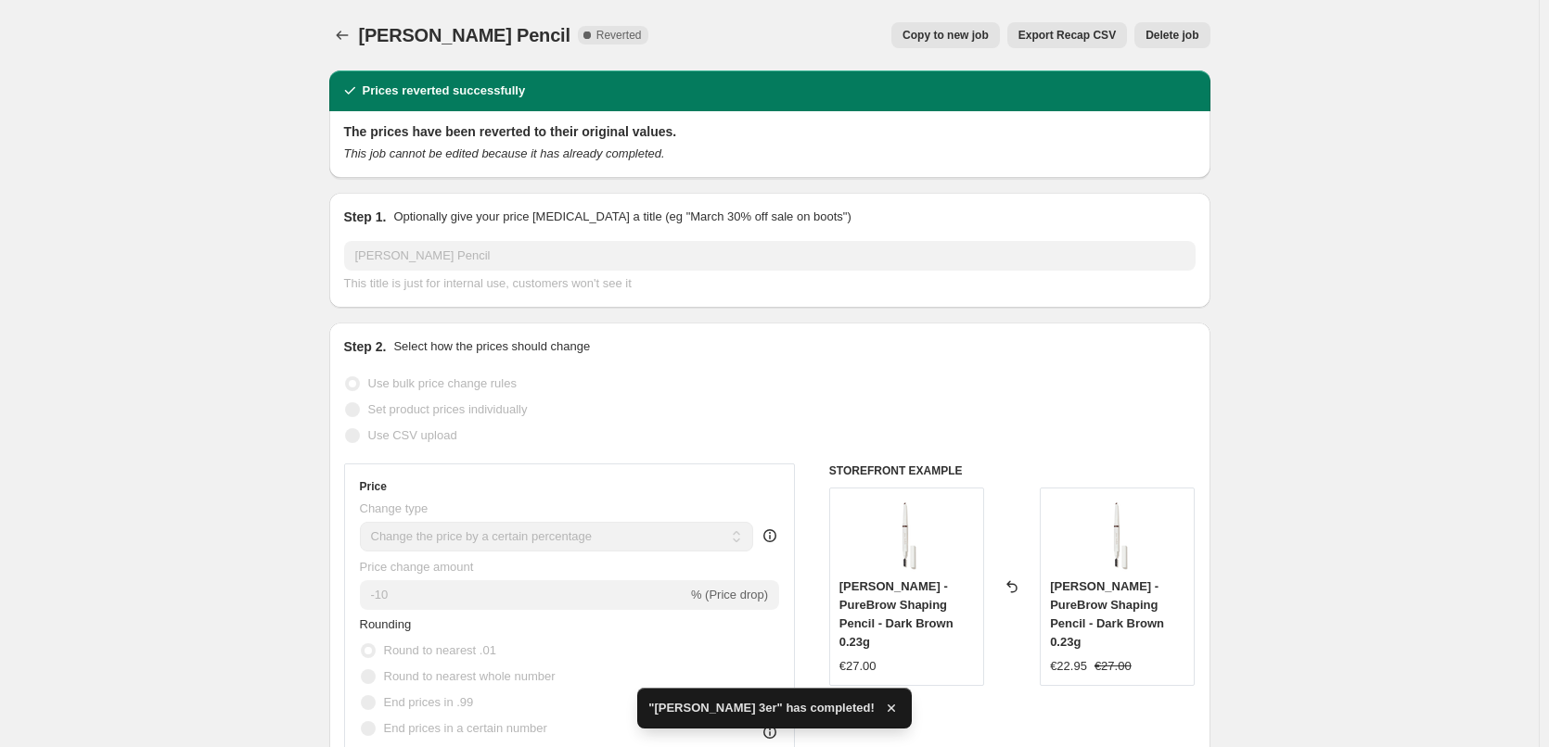
click at [937, 34] on span "Copy to new job" at bounding box center [945, 35] width 86 height 15
select select "percentage"
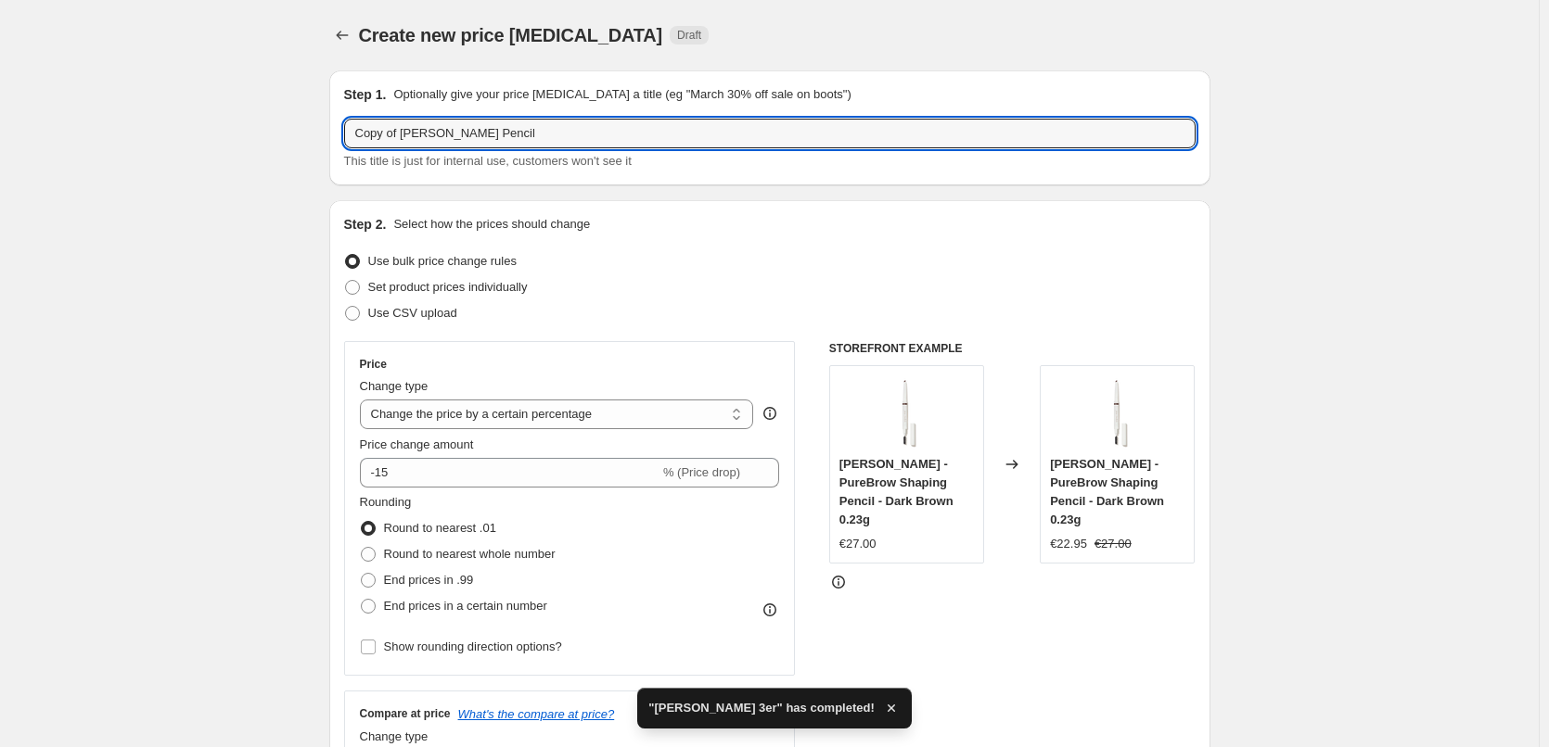
drag, startPoint x: 403, startPoint y: 134, endPoint x: 142, endPoint y: 131, distance: 261.5
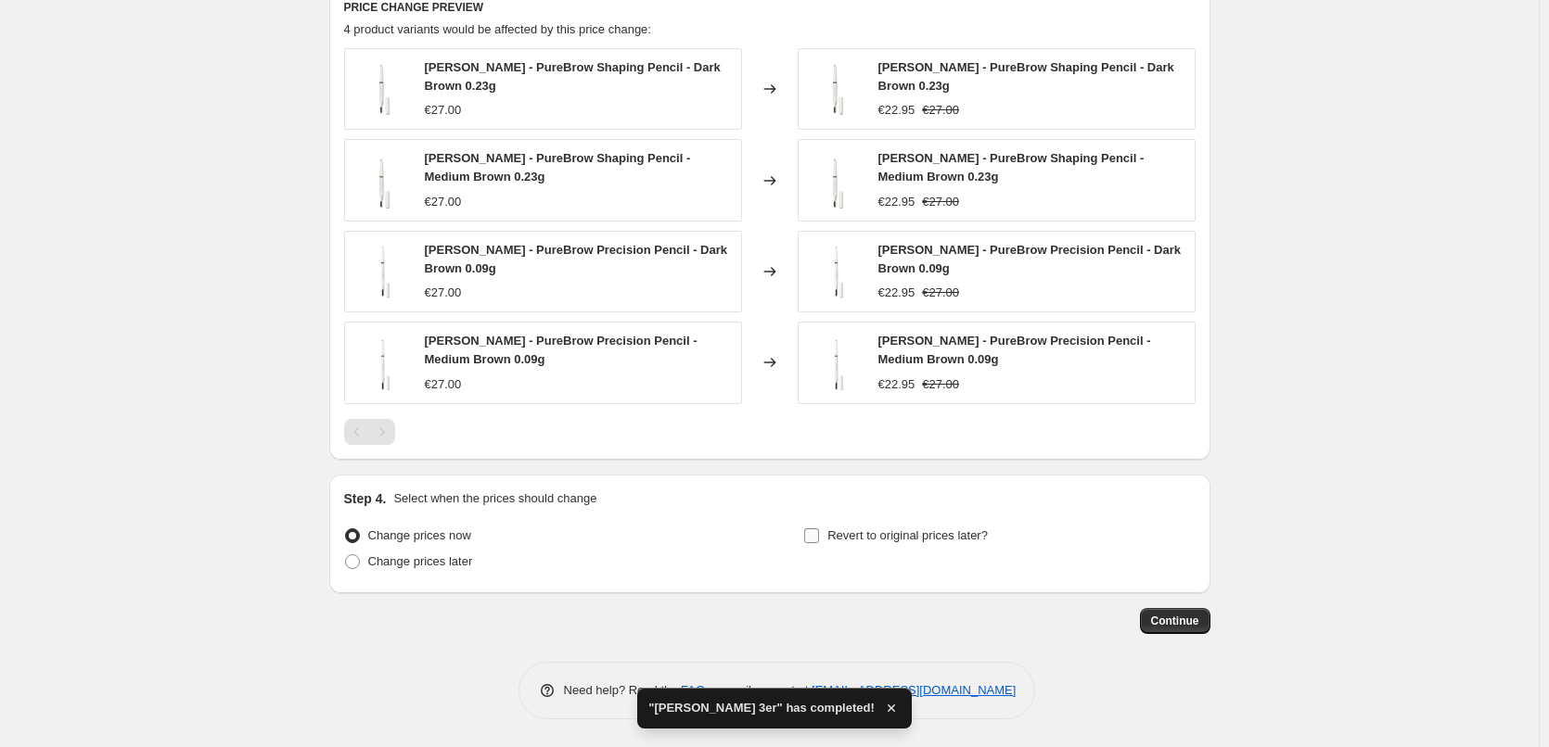
type input "[PERSON_NAME] Pencil"
click at [865, 533] on span "Revert to original prices later?" at bounding box center [907, 536] width 160 height 14
click at [819, 533] on input "Revert to original prices later?" at bounding box center [811, 536] width 15 height 15
checkbox input "true"
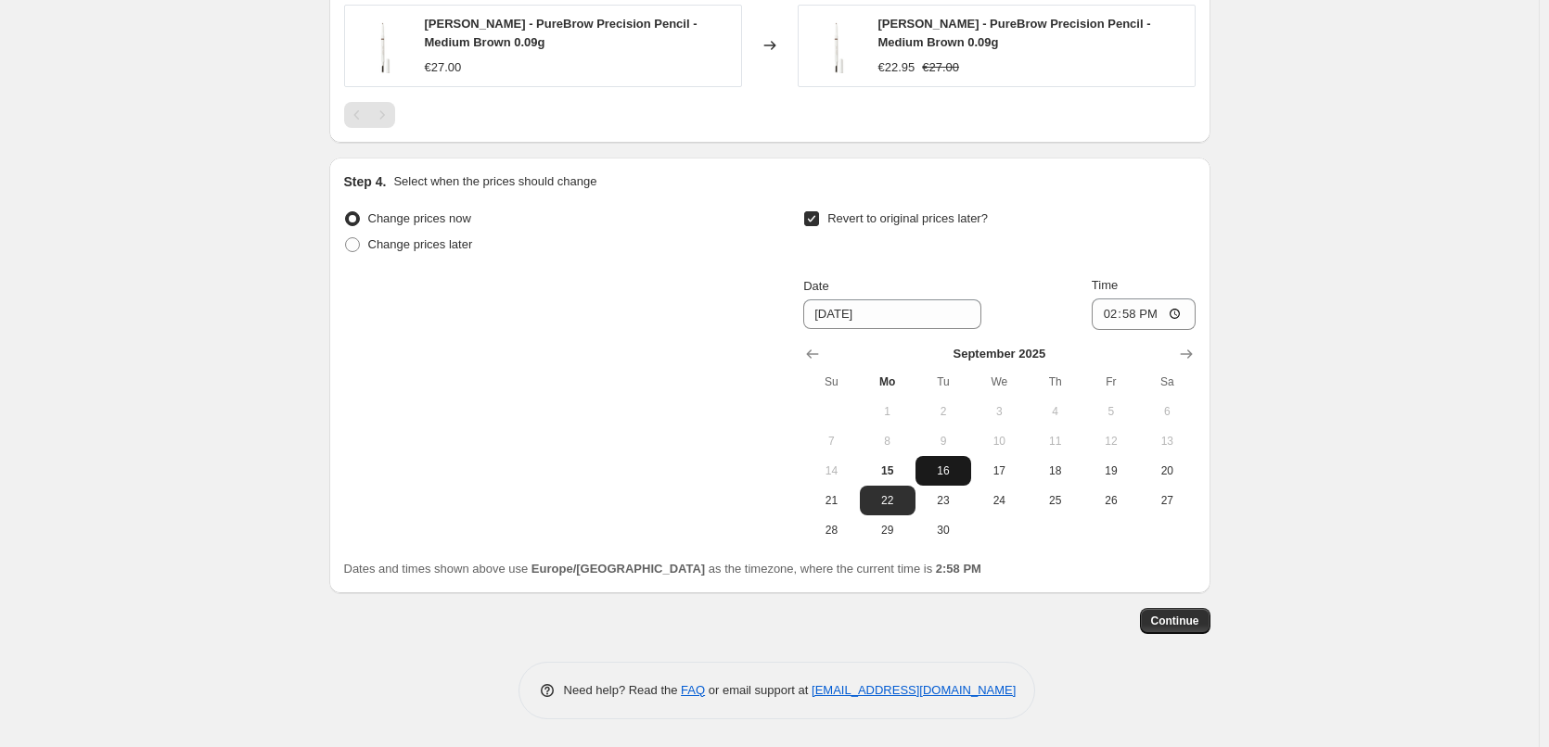
click at [950, 469] on span "16" at bounding box center [943, 471] width 41 height 15
type input "9/16/2025"
click at [1118, 310] on input "14:58" at bounding box center [1144, 315] width 104 height 32
click at [1187, 311] on input "15:00" at bounding box center [1144, 315] width 104 height 32
type input "03:00"
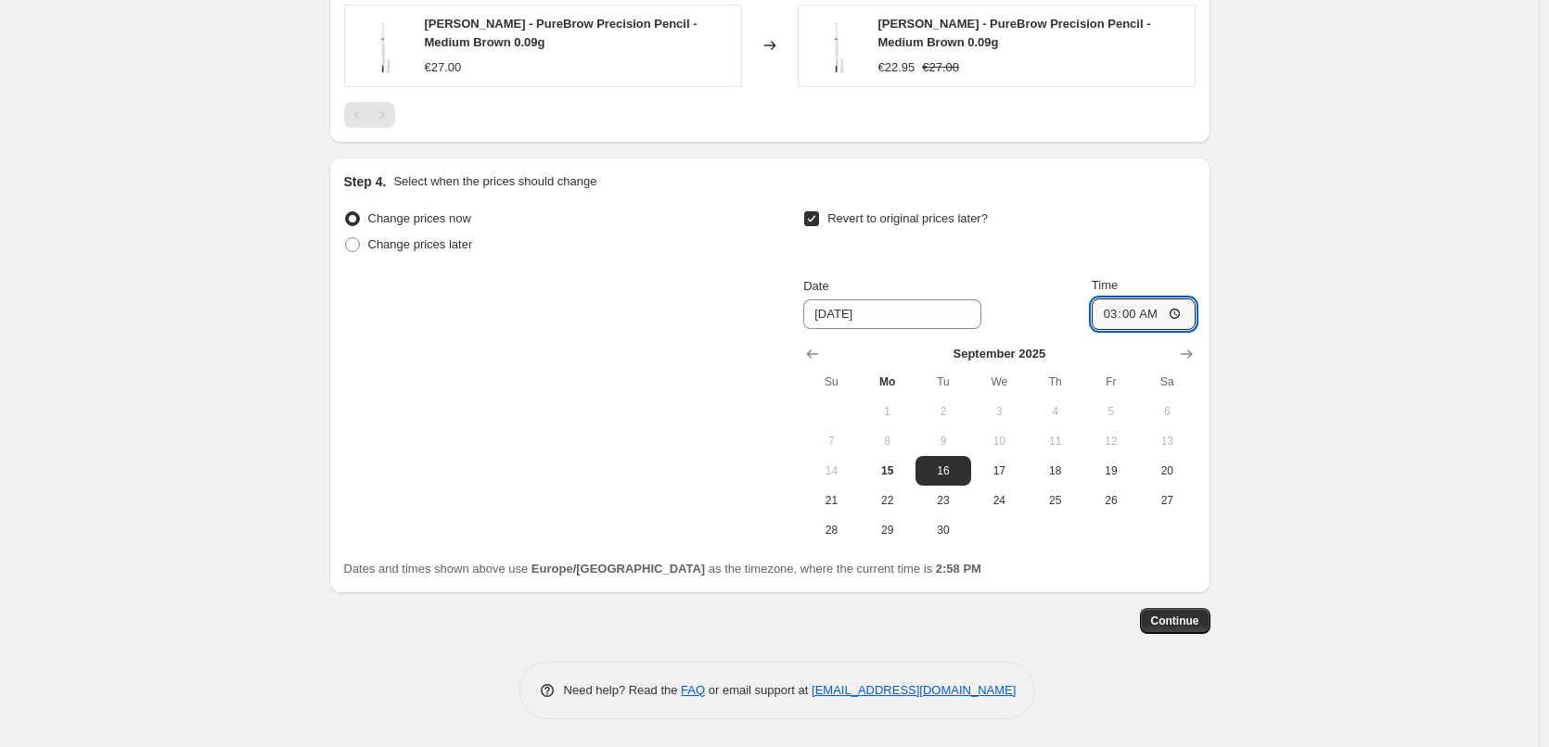
click at [1186, 620] on span "Continue" at bounding box center [1175, 621] width 48 height 15
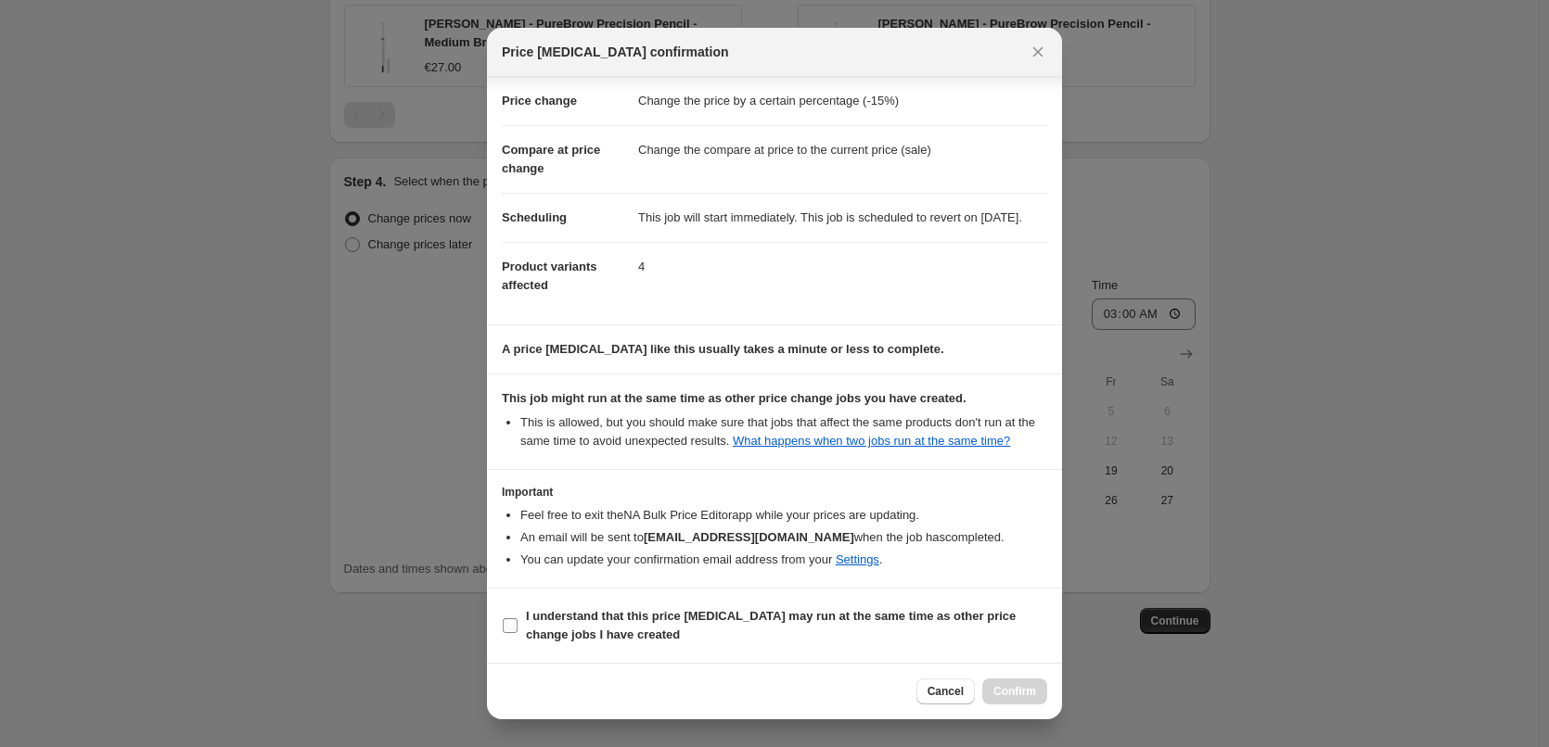
scroll to position [52, 0]
click at [558, 591] on section "I understand that this price change job may run at the same time as other price…" at bounding box center [774, 626] width 575 height 74
click at [553, 620] on b "I understand that this price change job may run at the same time as other price…" at bounding box center [771, 625] width 490 height 32
click at [517, 620] on input "I understand that this price change job may run at the same time as other price…" at bounding box center [510, 626] width 15 height 15
checkbox input "true"
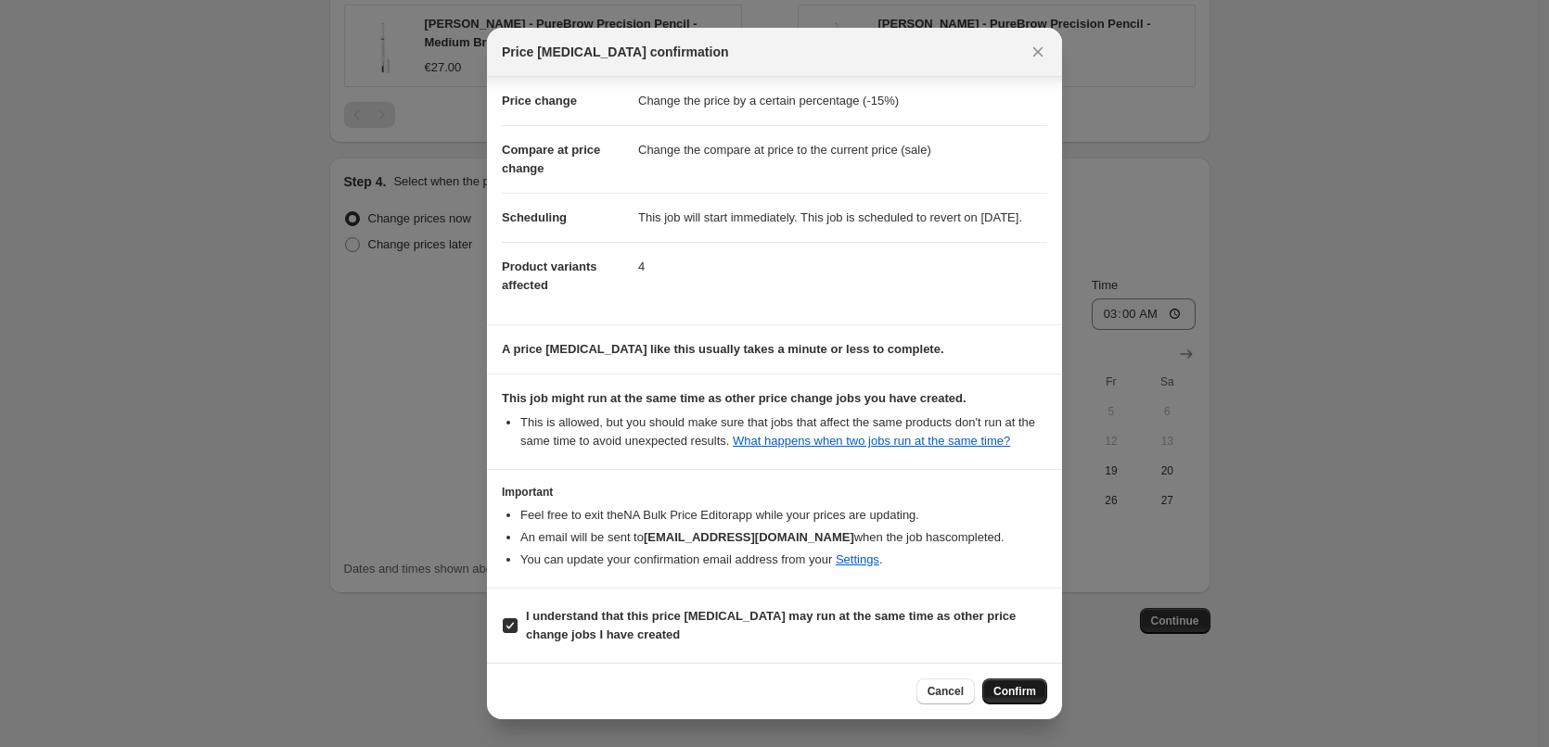
click at [1012, 691] on span "Confirm" at bounding box center [1014, 691] width 43 height 15
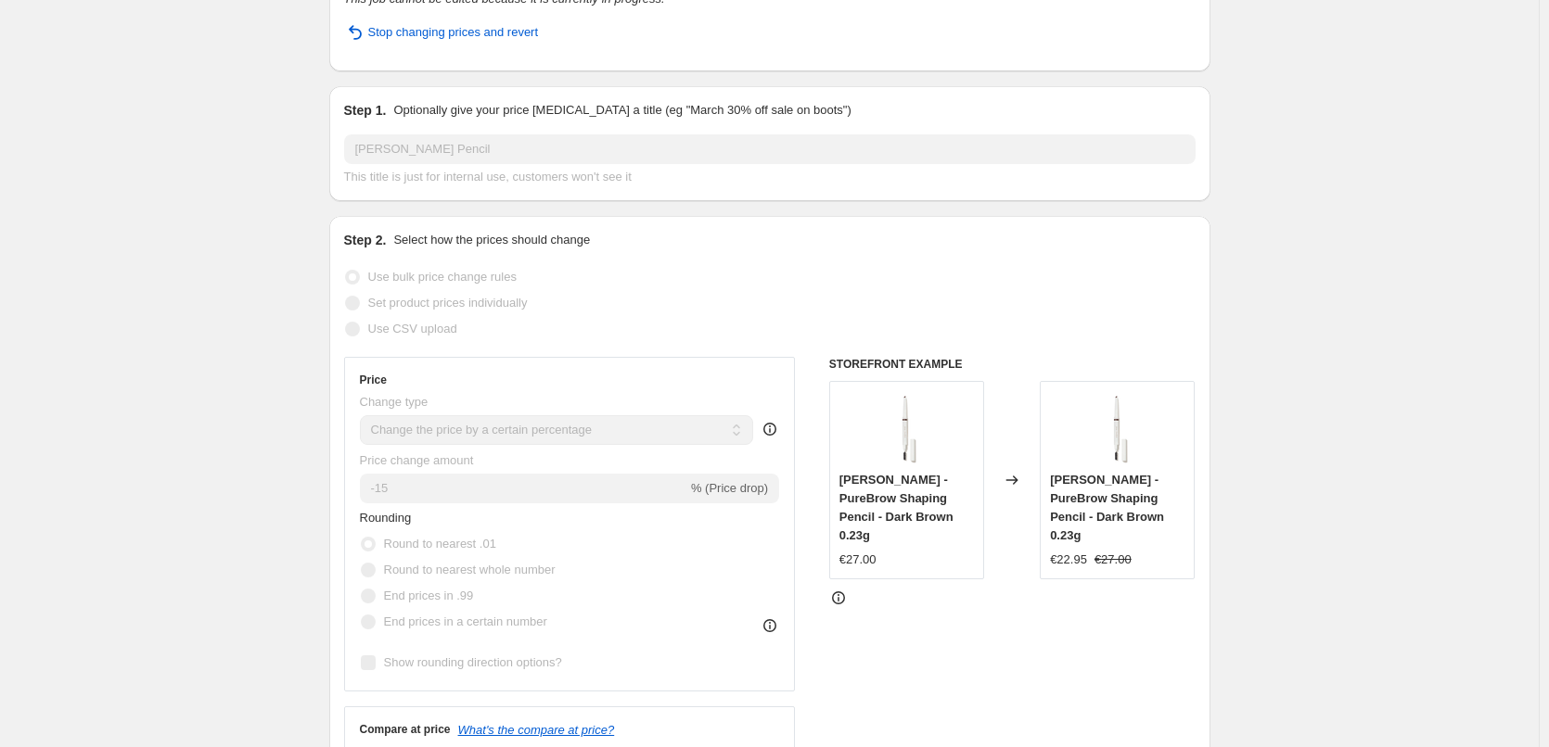
scroll to position [38, 0]
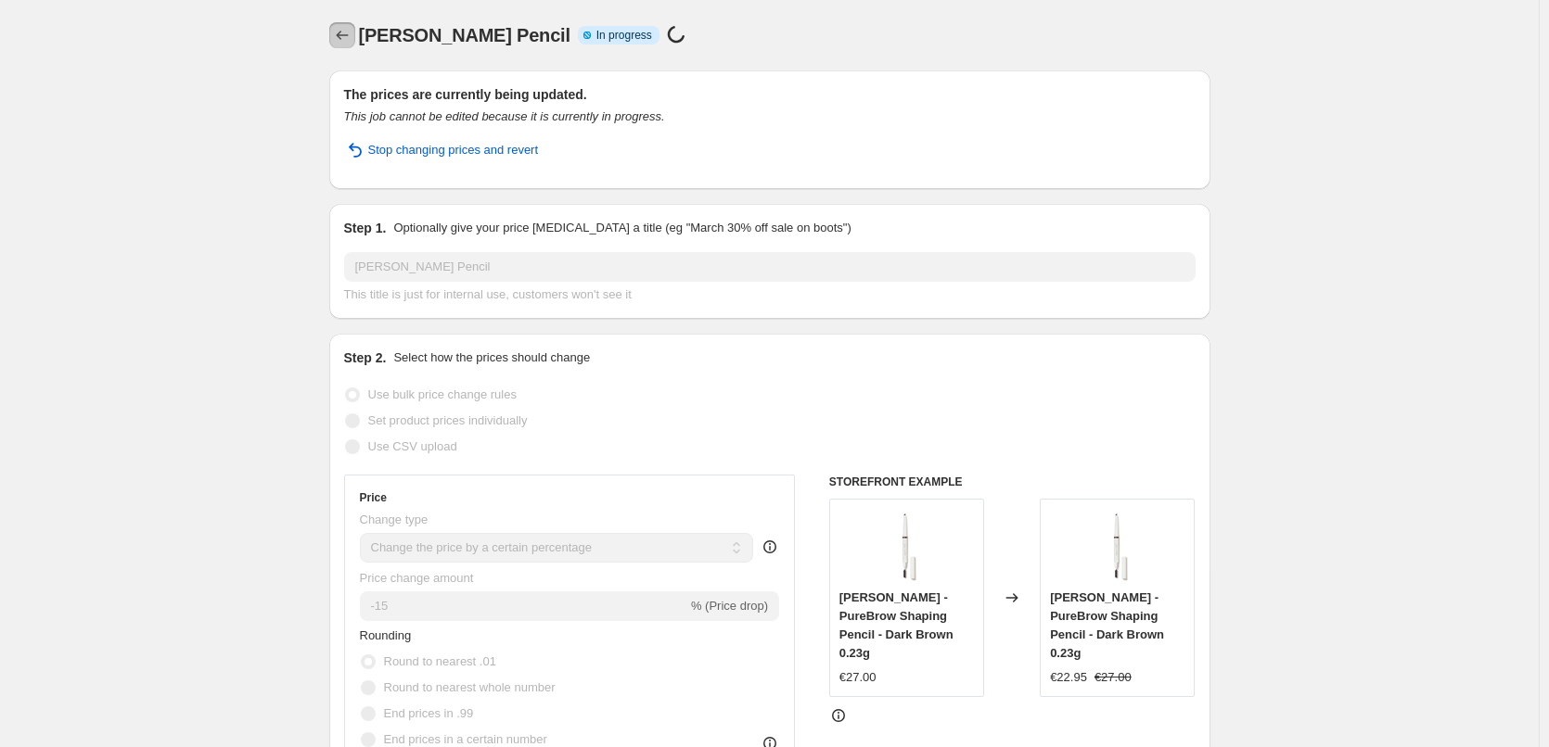
click at [336, 28] on button "Price change jobs" at bounding box center [342, 35] width 26 height 26
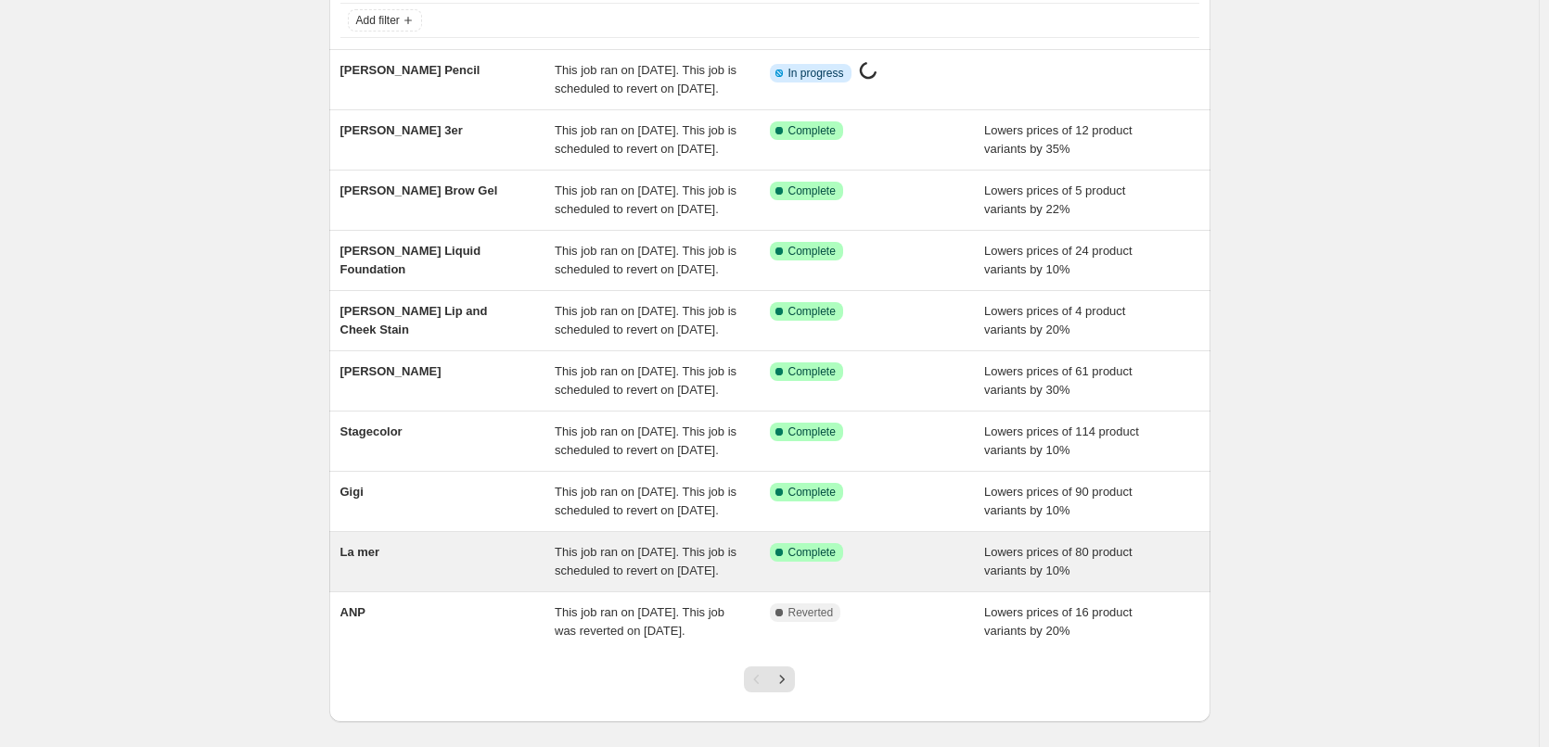
scroll to position [393, 0]
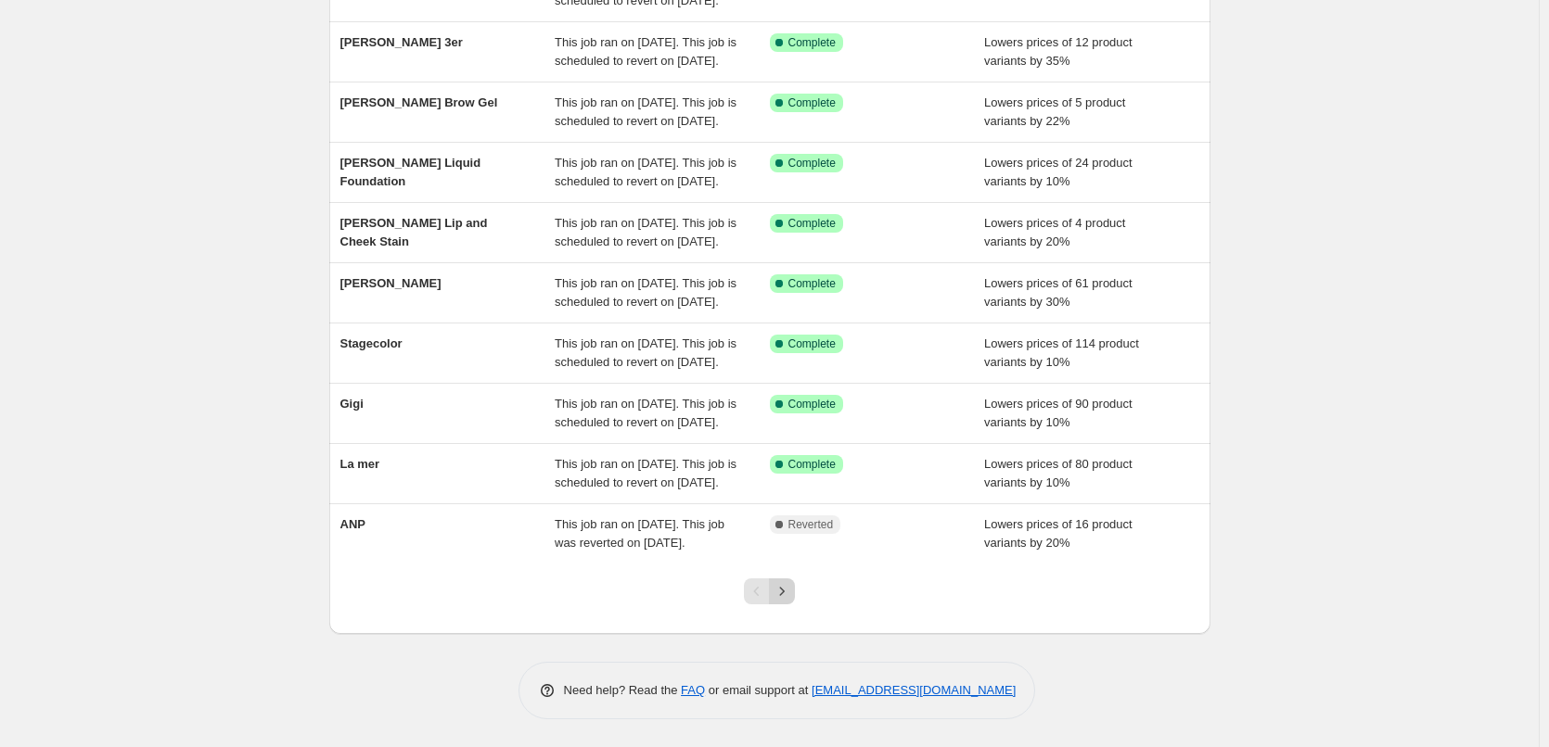
click at [791, 594] on icon "Next" at bounding box center [782, 591] width 19 height 19
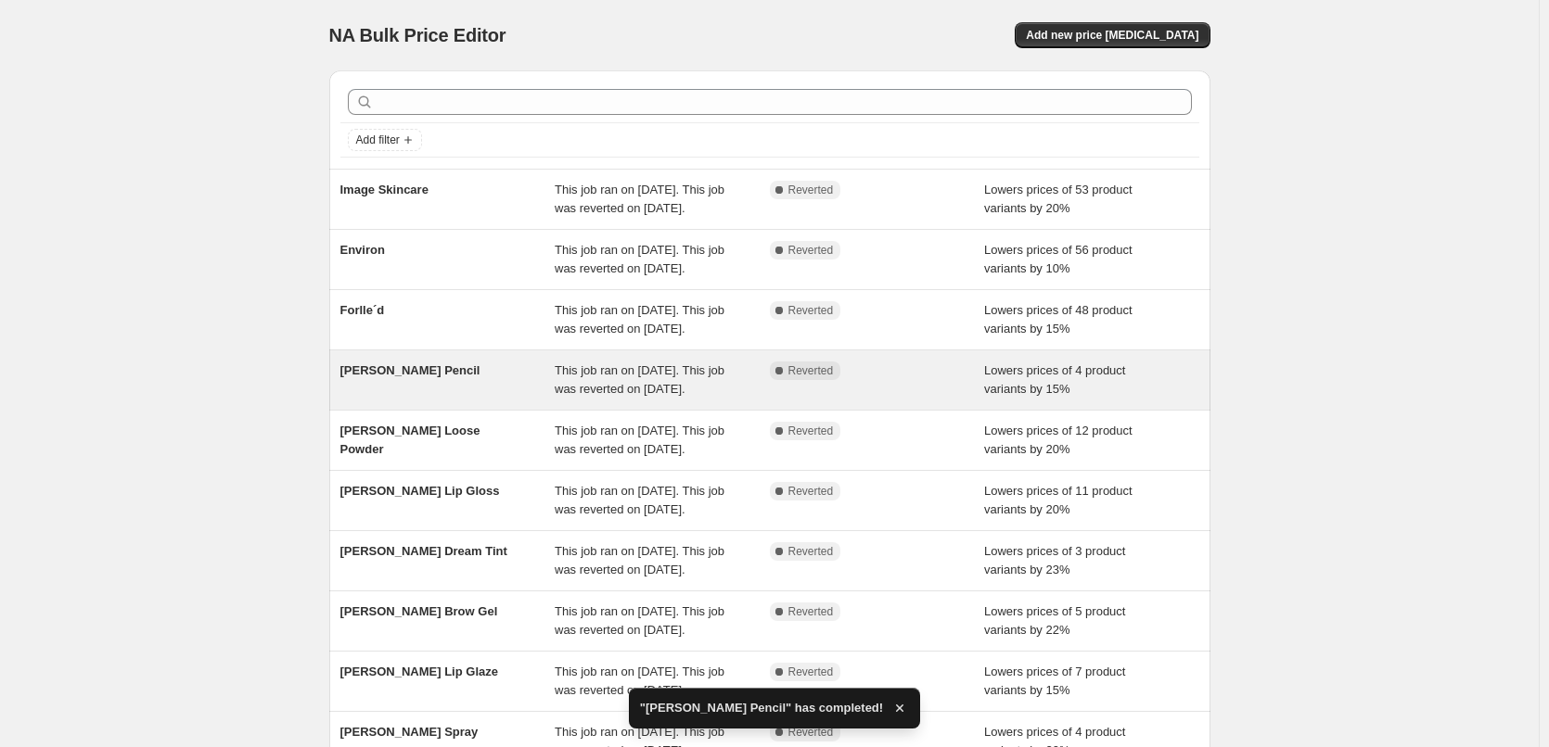
click at [659, 396] on span "This job ran on September 12, 2025. This job was reverted on September 15, 2025." at bounding box center [640, 380] width 170 height 32
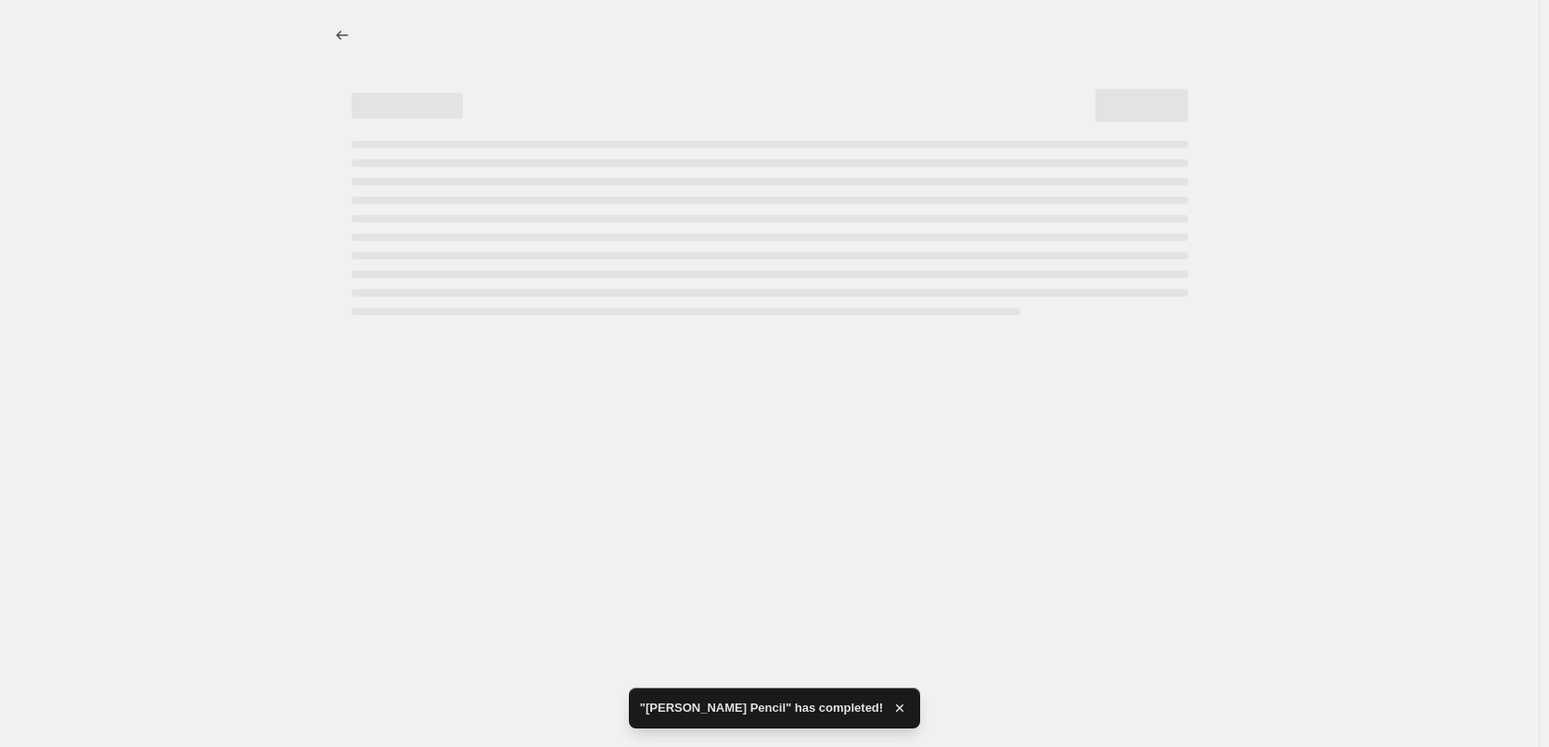
select select "percentage"
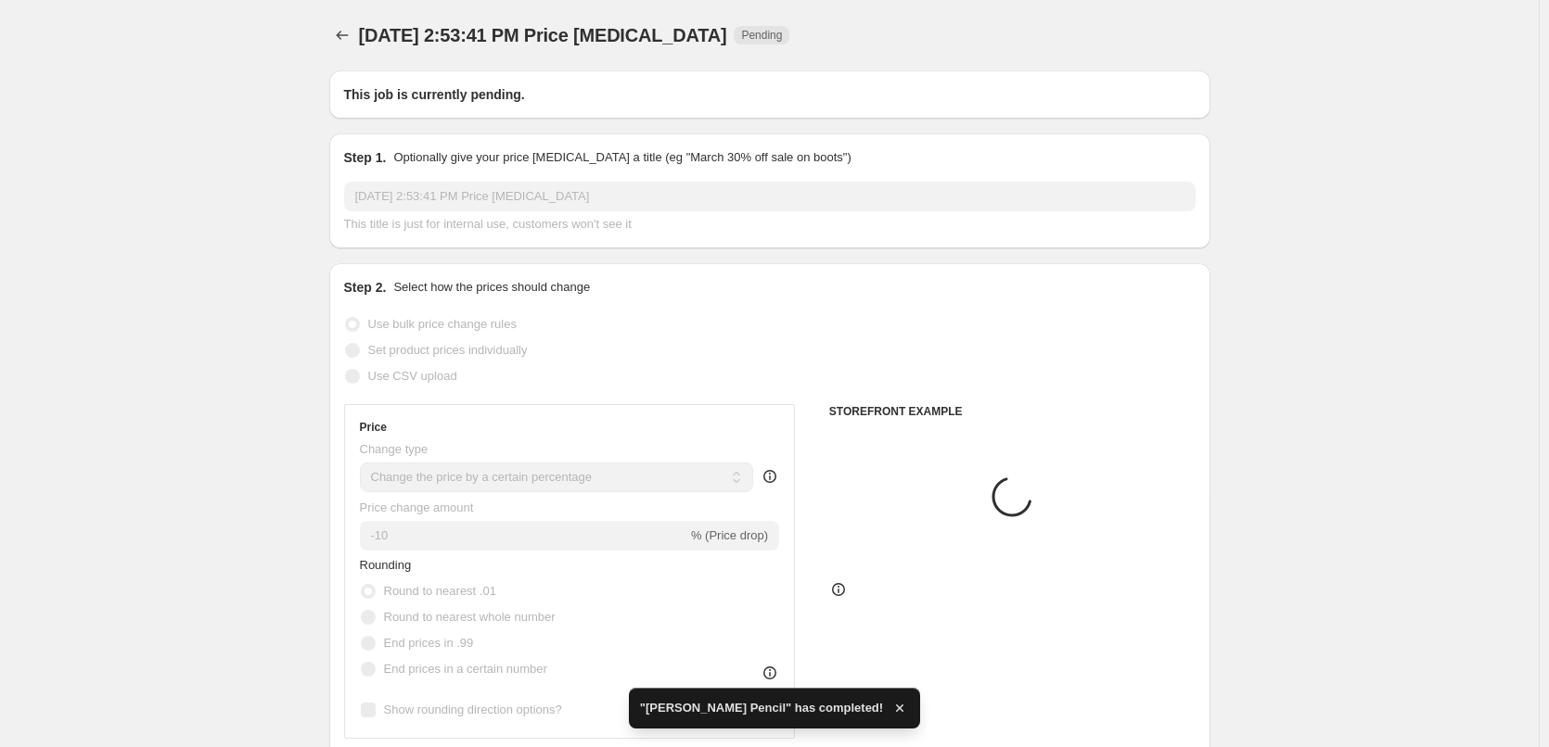
type input "[PERSON_NAME] Pencil"
radio input "false"
radio input "true"
checkbox input "true"
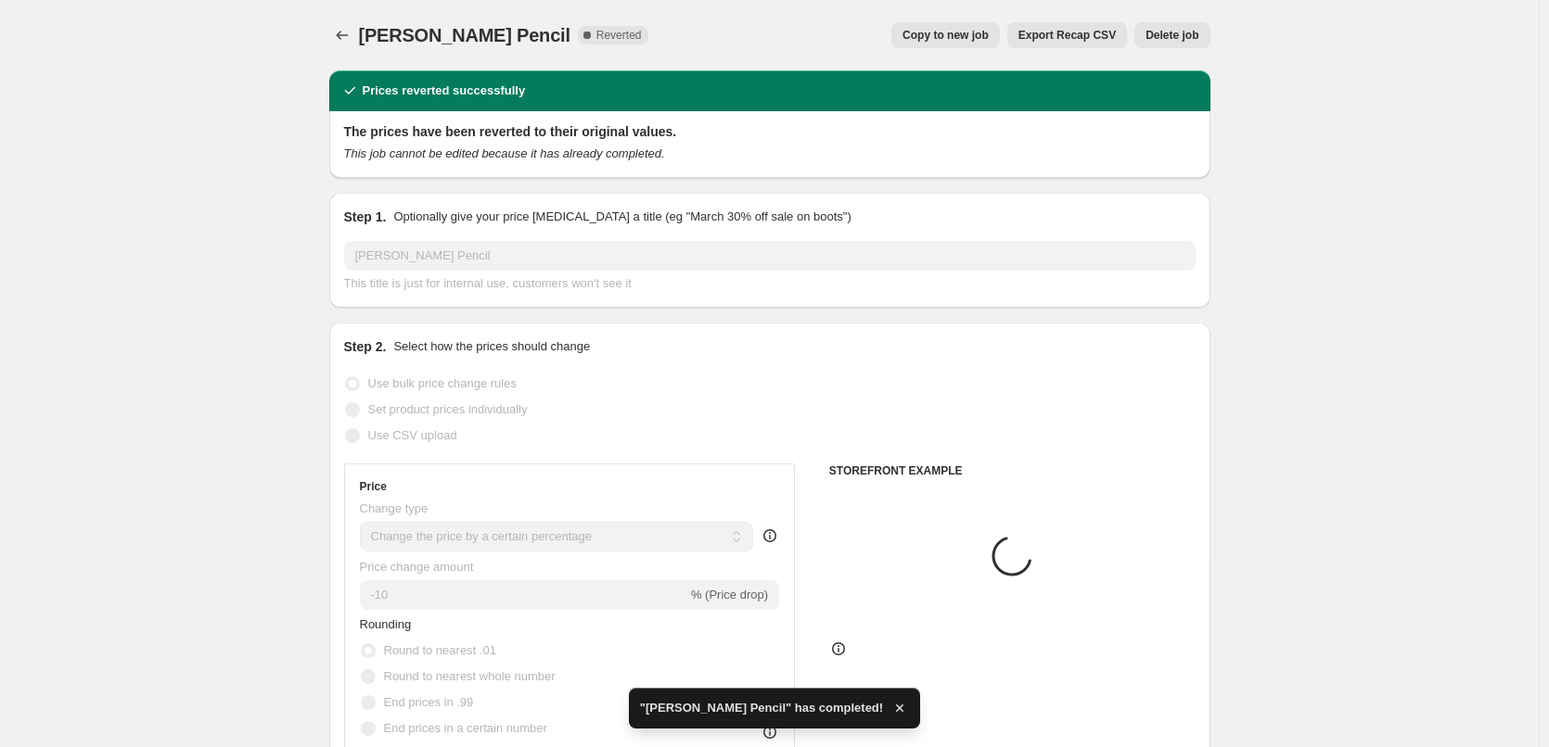
click at [1156, 43] on button "Delete job" at bounding box center [1171, 35] width 75 height 26
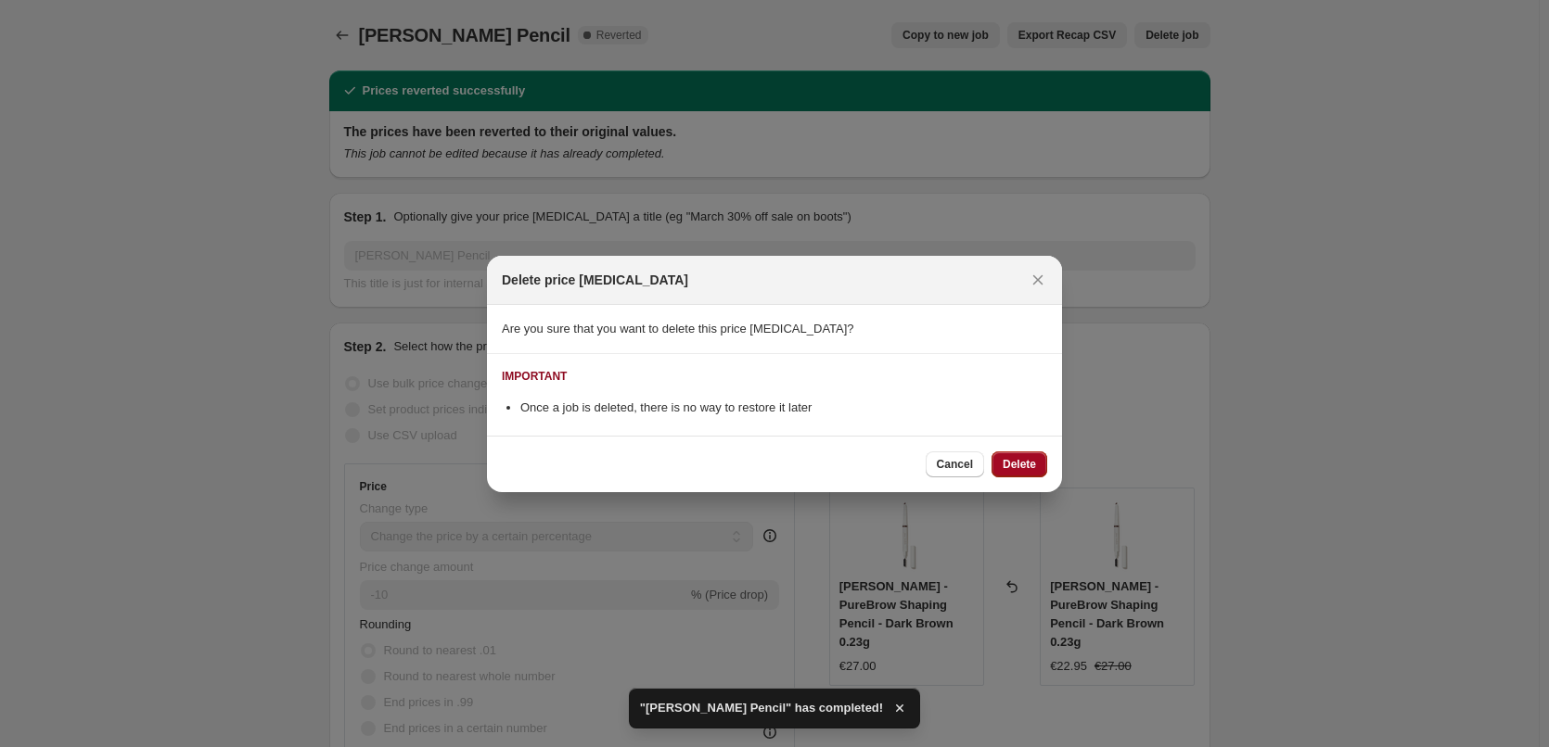
click at [1018, 471] on span "Delete" at bounding box center [1019, 464] width 33 height 15
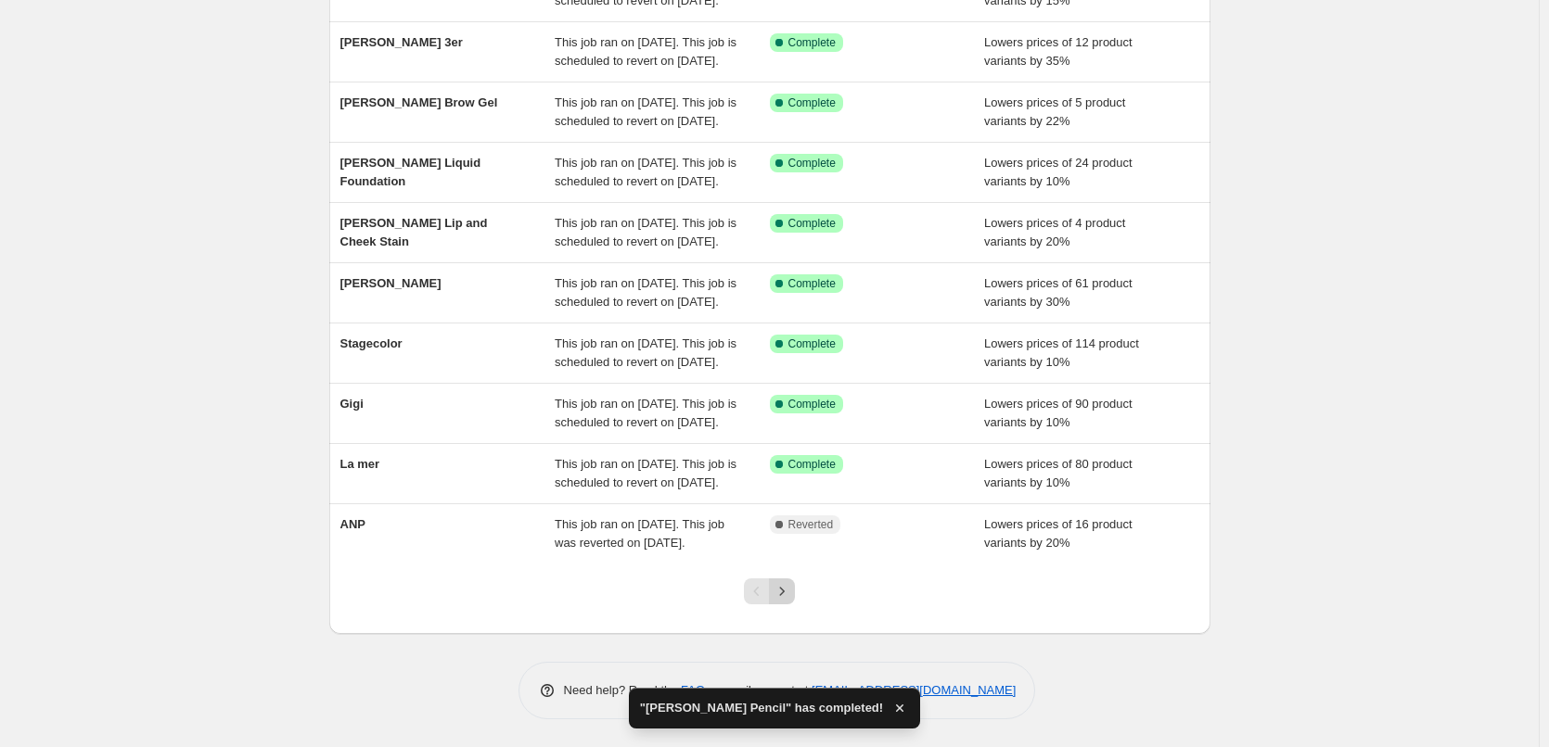
click at [795, 590] on button "Next" at bounding box center [782, 592] width 26 height 26
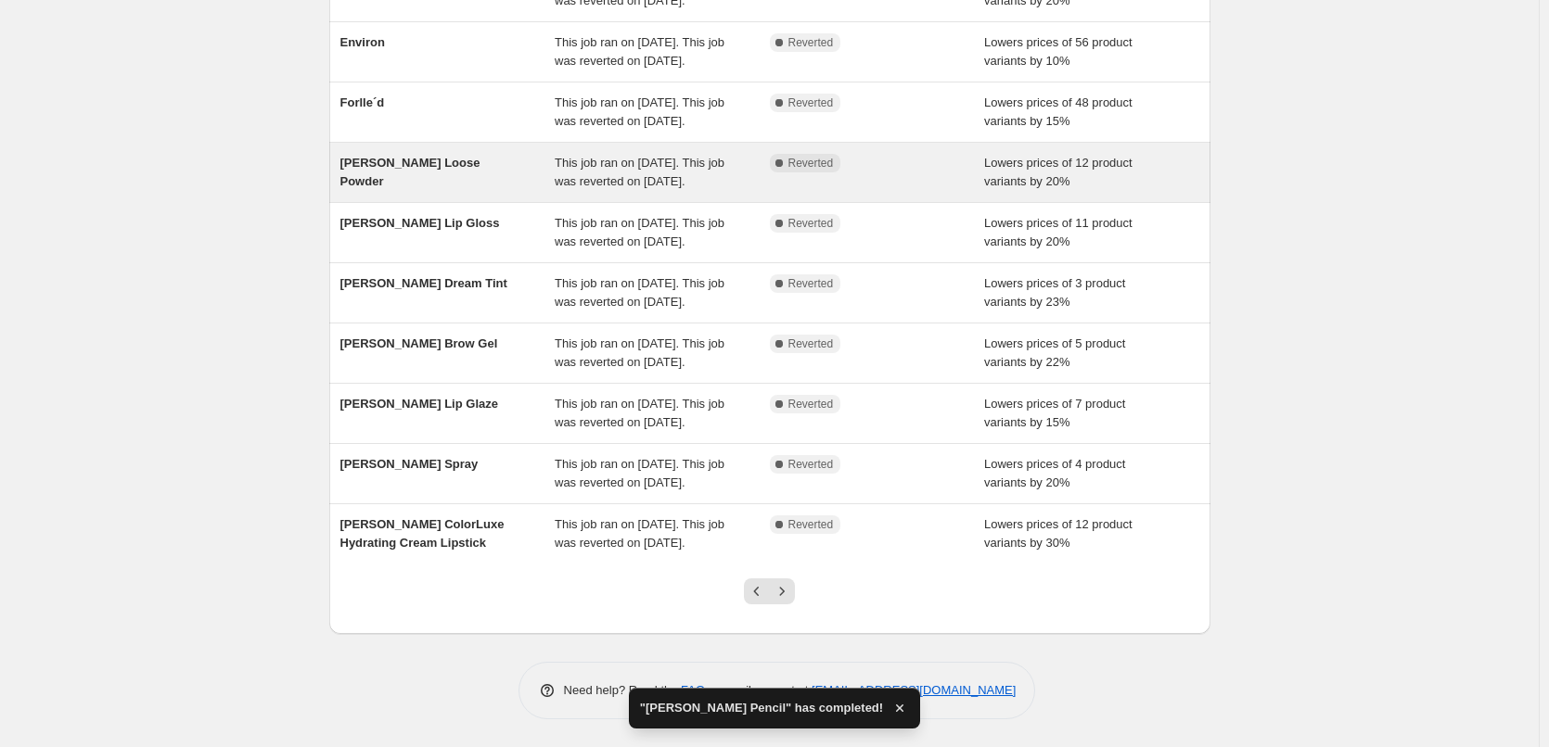
click at [597, 143] on div "Jane Iredale Loose Powder This job ran on September 12, 2025. This job was reve…" at bounding box center [769, 172] width 881 height 59
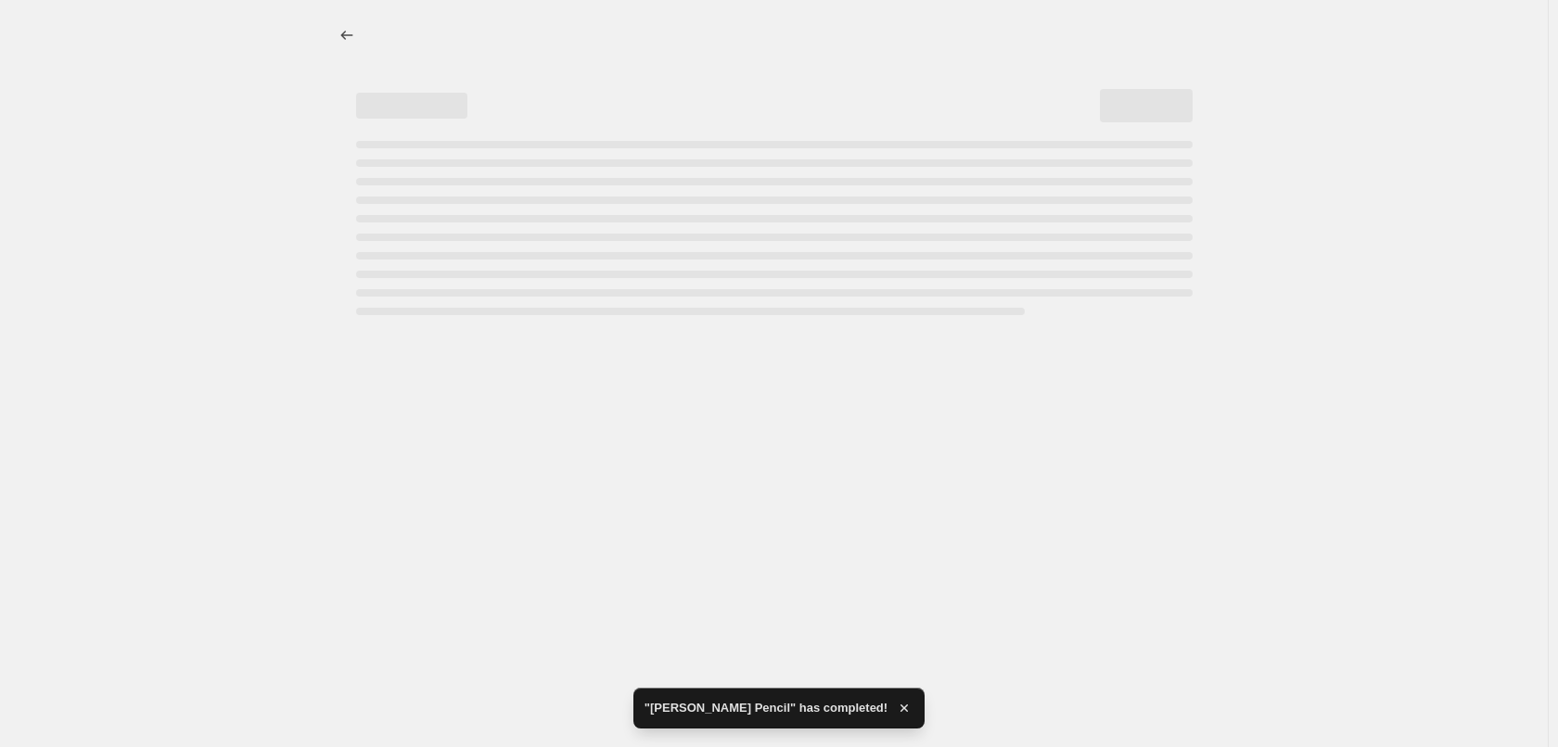
select select "percentage"
select select "tag"
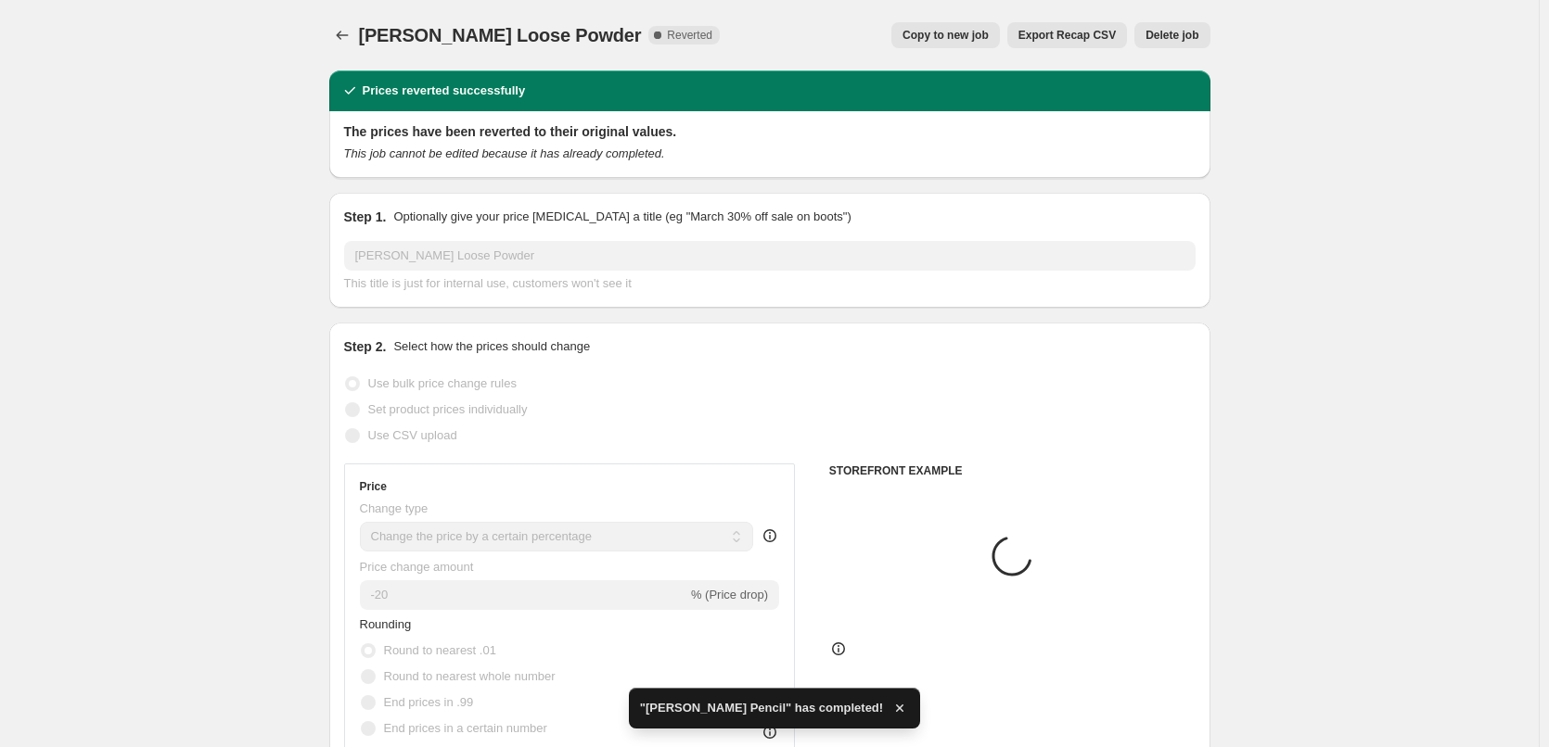
click at [952, 37] on span "Copy to new job" at bounding box center [945, 35] width 86 height 15
select select "percentage"
select select "tag"
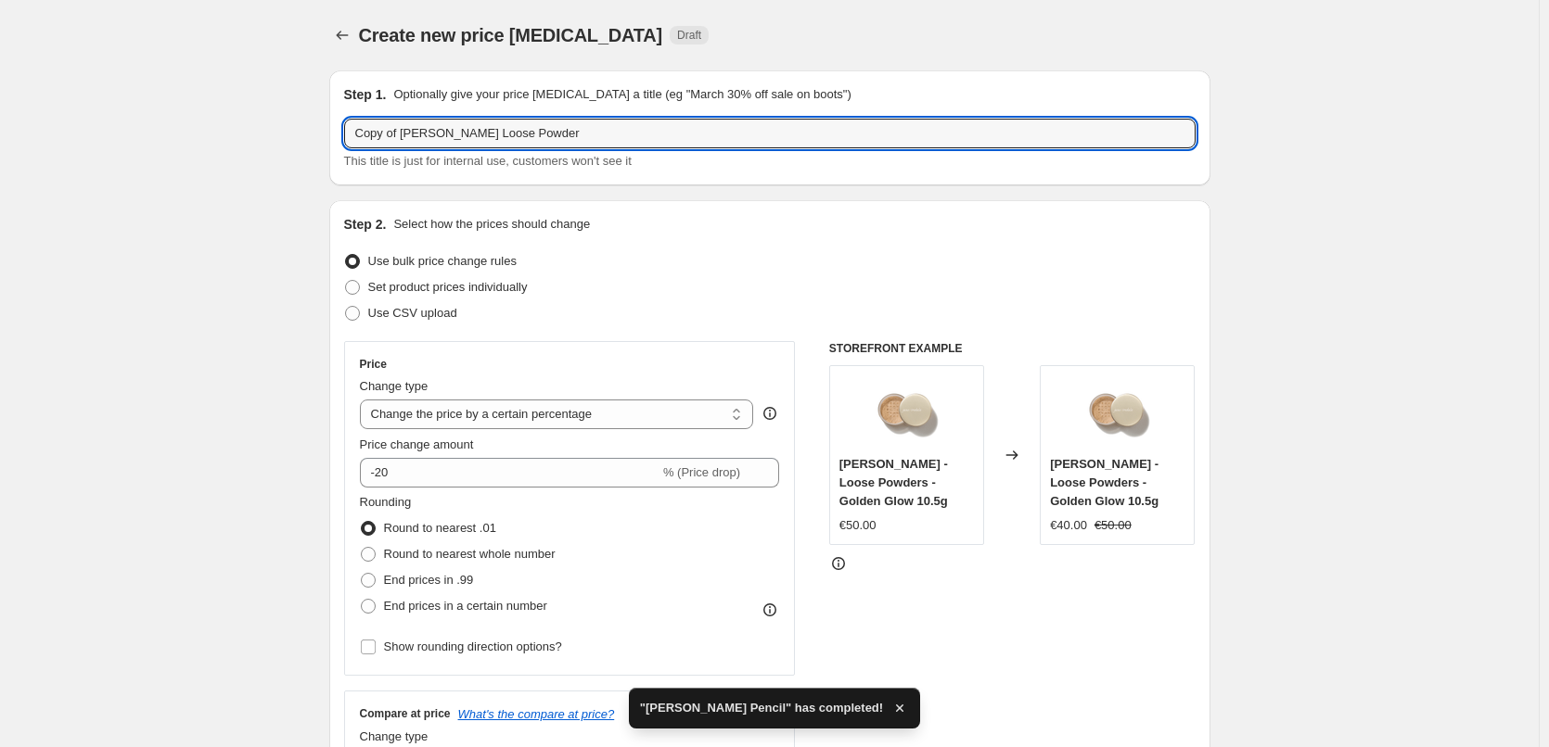
drag, startPoint x: 405, startPoint y: 134, endPoint x: 10, endPoint y: 125, distance: 395.2
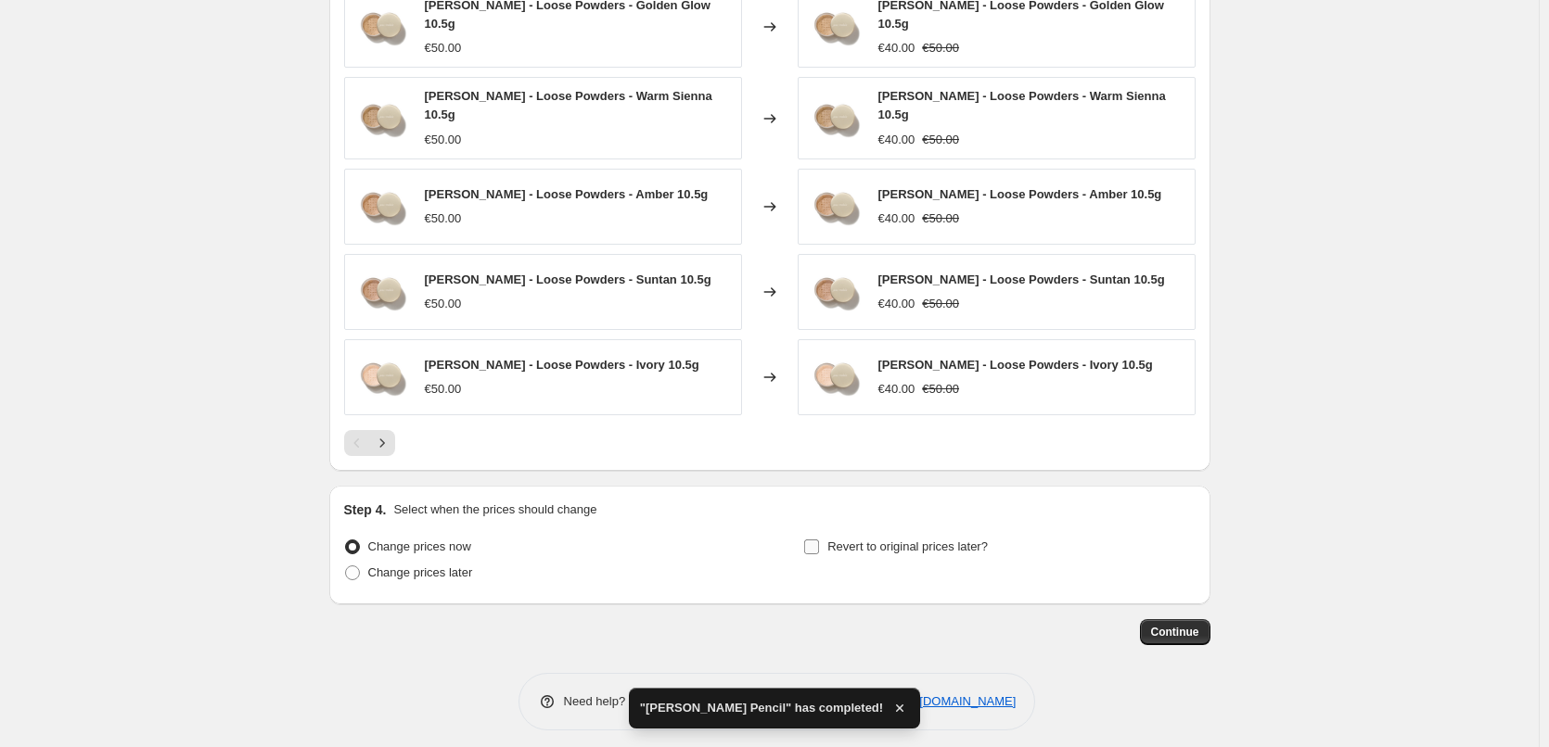
type input "[PERSON_NAME] Loose Powder"
click at [843, 540] on span "Revert to original prices later?" at bounding box center [907, 547] width 160 height 14
click at [819, 540] on input "Revert to original prices later?" at bounding box center [811, 547] width 15 height 15
checkbox input "true"
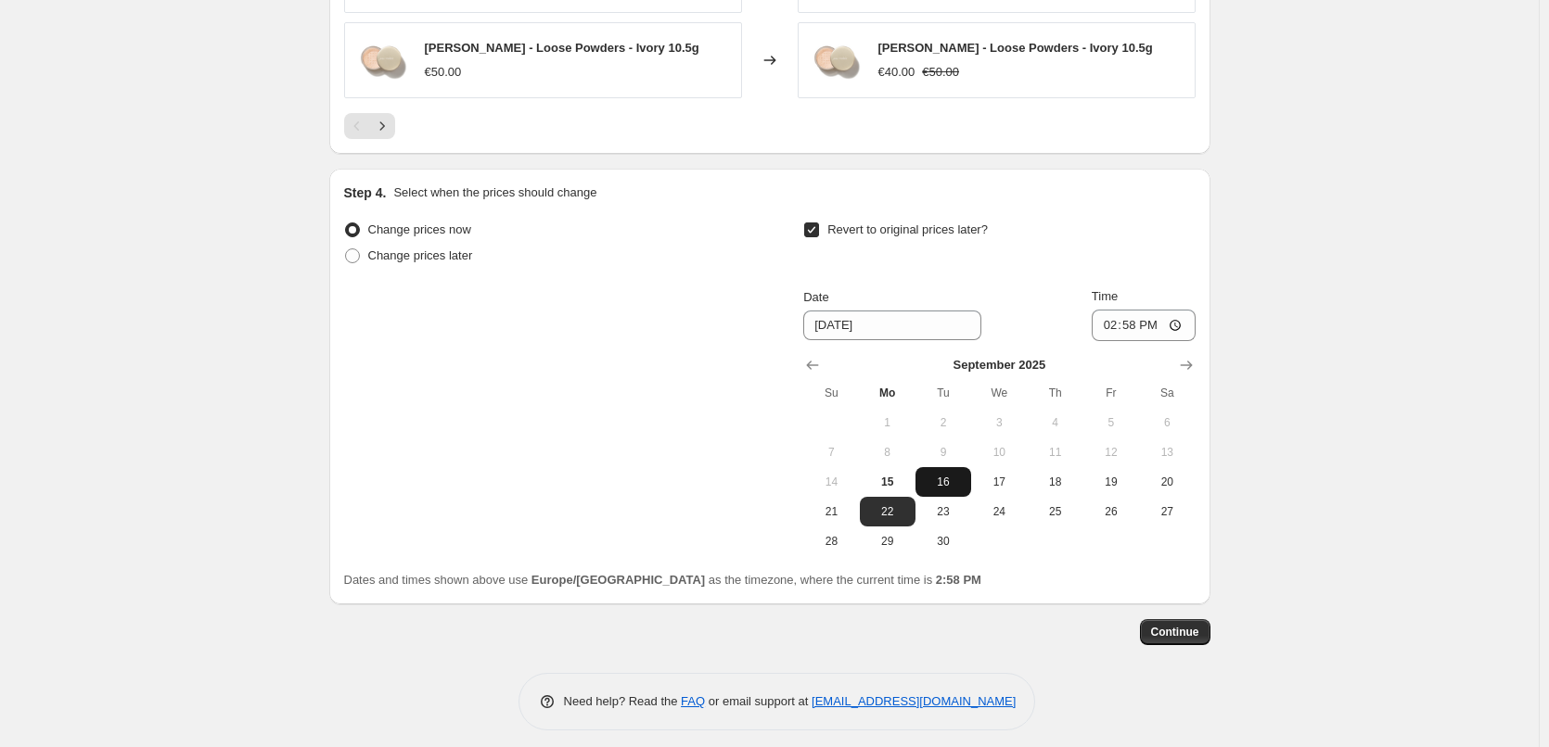
click at [957, 477] on span "16" at bounding box center [943, 482] width 41 height 15
type input "9/16/2025"
click at [1114, 310] on input "14:58" at bounding box center [1144, 326] width 104 height 32
click at [1182, 310] on input "15:00" at bounding box center [1144, 326] width 104 height 32
type input "03:00"
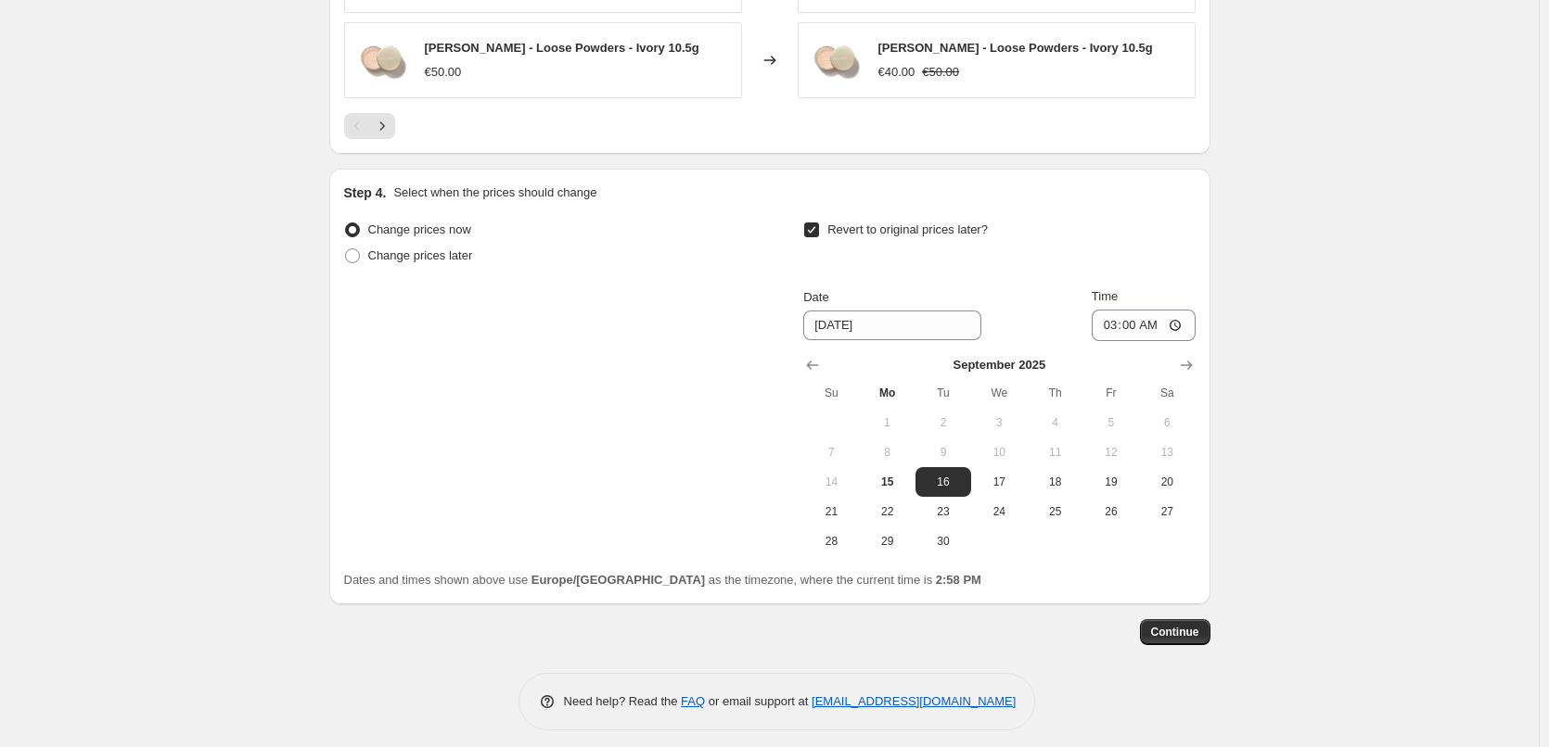
click at [1189, 625] on span "Continue" at bounding box center [1175, 632] width 48 height 15
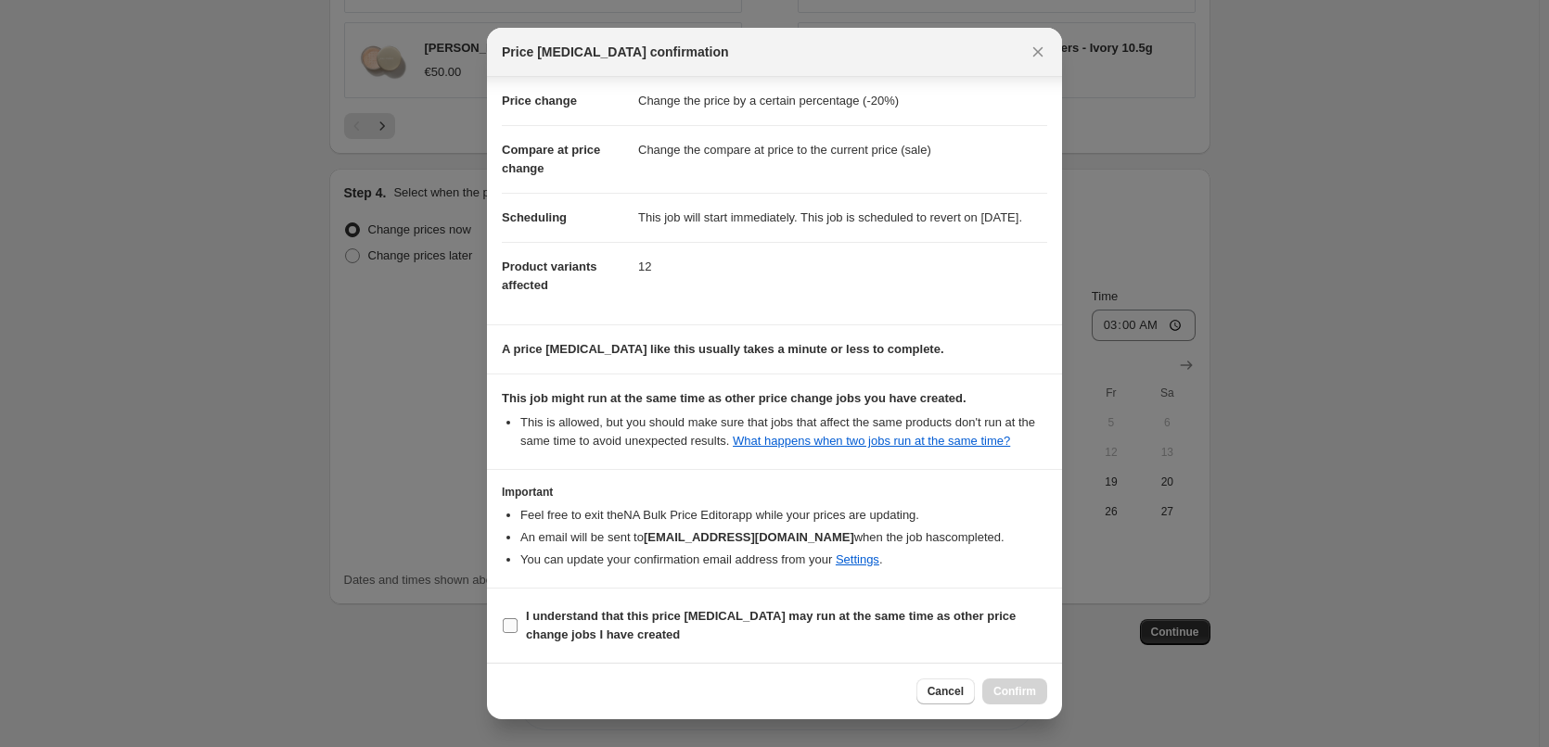
click at [526, 639] on label "I understand that this price change job may run at the same time as other price…" at bounding box center [774, 626] width 545 height 45
click at [517, 633] on input "I understand that this price change job may run at the same time as other price…" at bounding box center [510, 626] width 15 height 15
checkbox input "true"
click at [1021, 691] on span "Confirm" at bounding box center [1014, 691] width 43 height 15
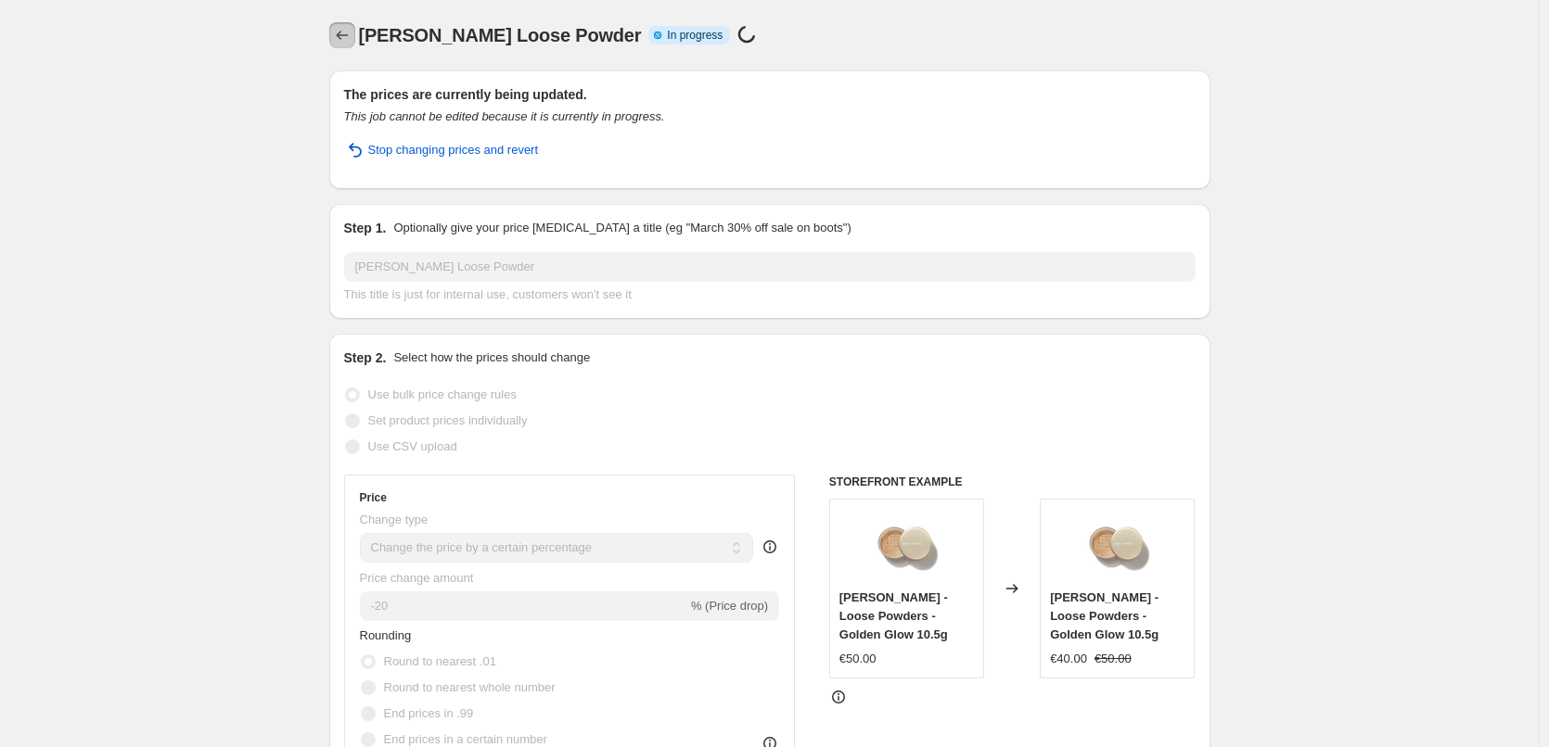
click at [339, 40] on icon "Price change jobs" at bounding box center [342, 35] width 19 height 19
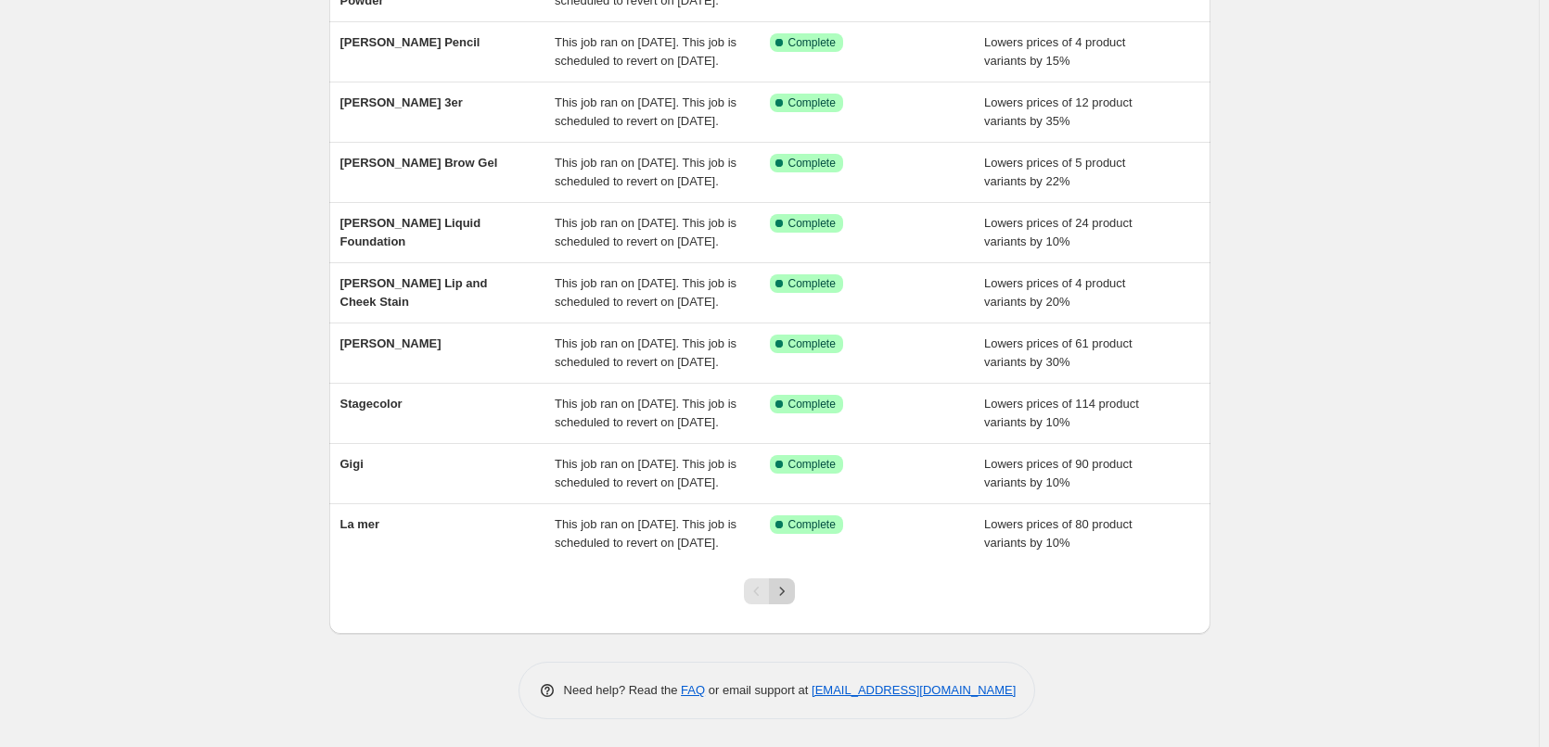
click at [791, 595] on icon "Next" at bounding box center [782, 591] width 19 height 19
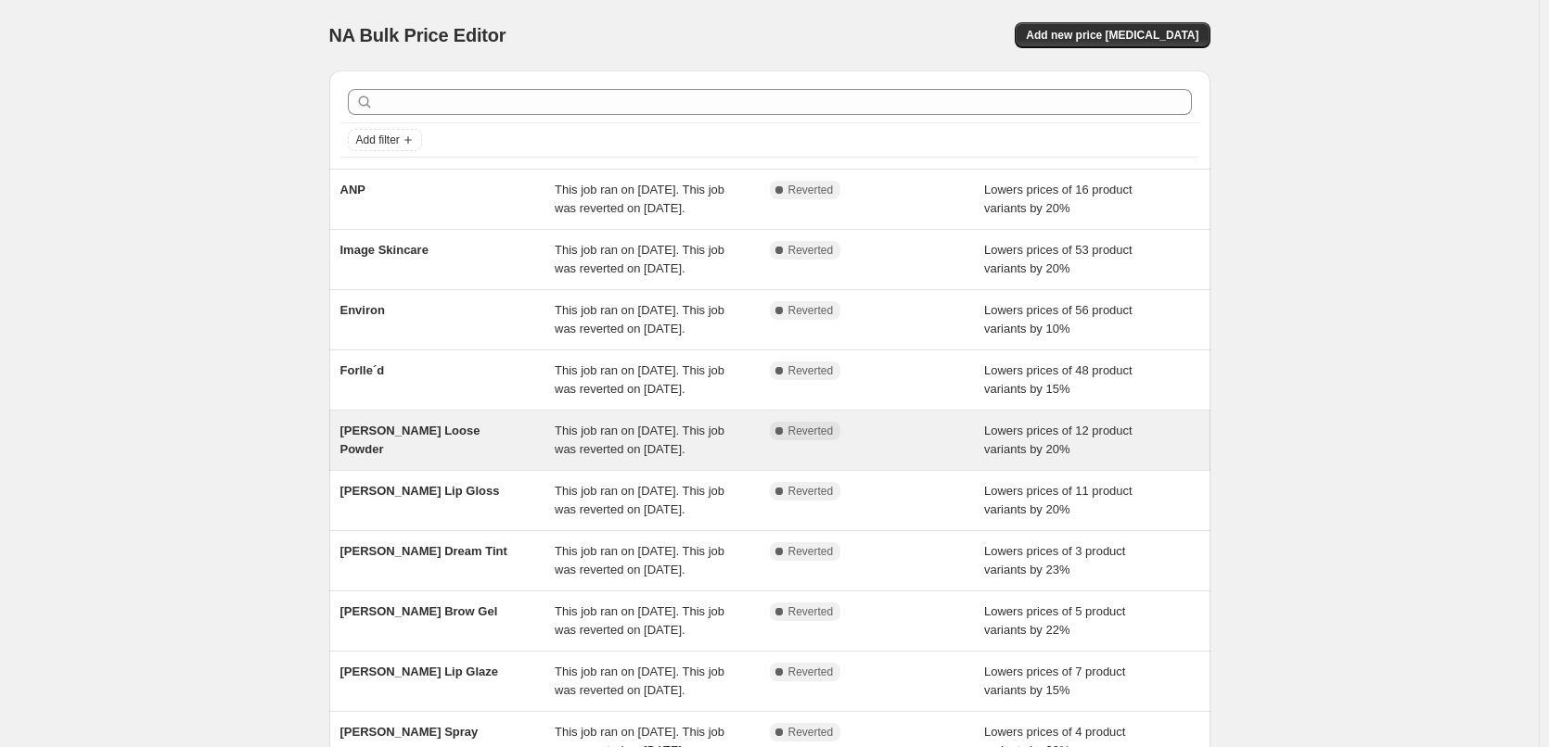
click at [629, 459] on div "This job ran on September 12, 2025. This job was reverted on September 15, 2025." at bounding box center [662, 440] width 215 height 37
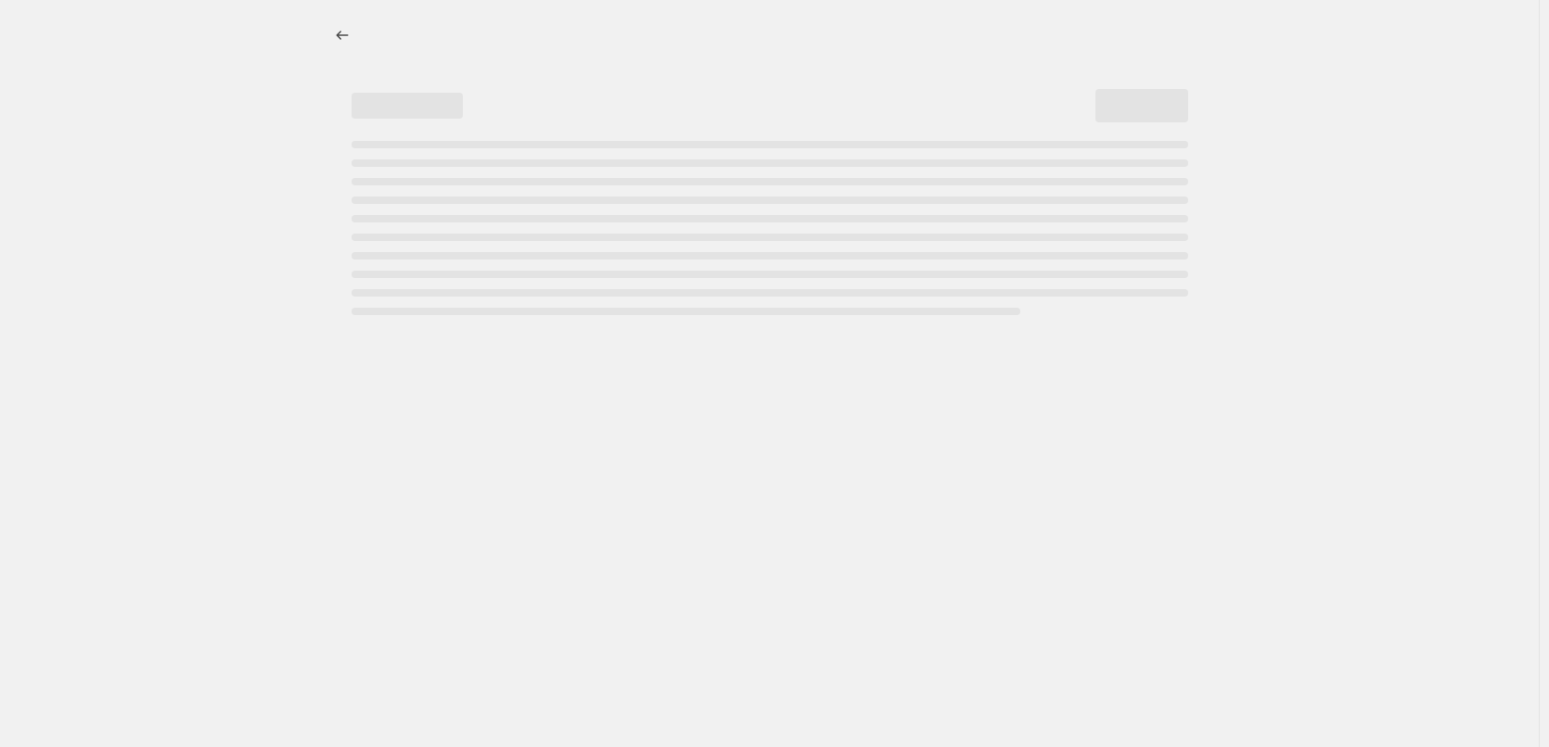
select select "percentage"
select select "tag"
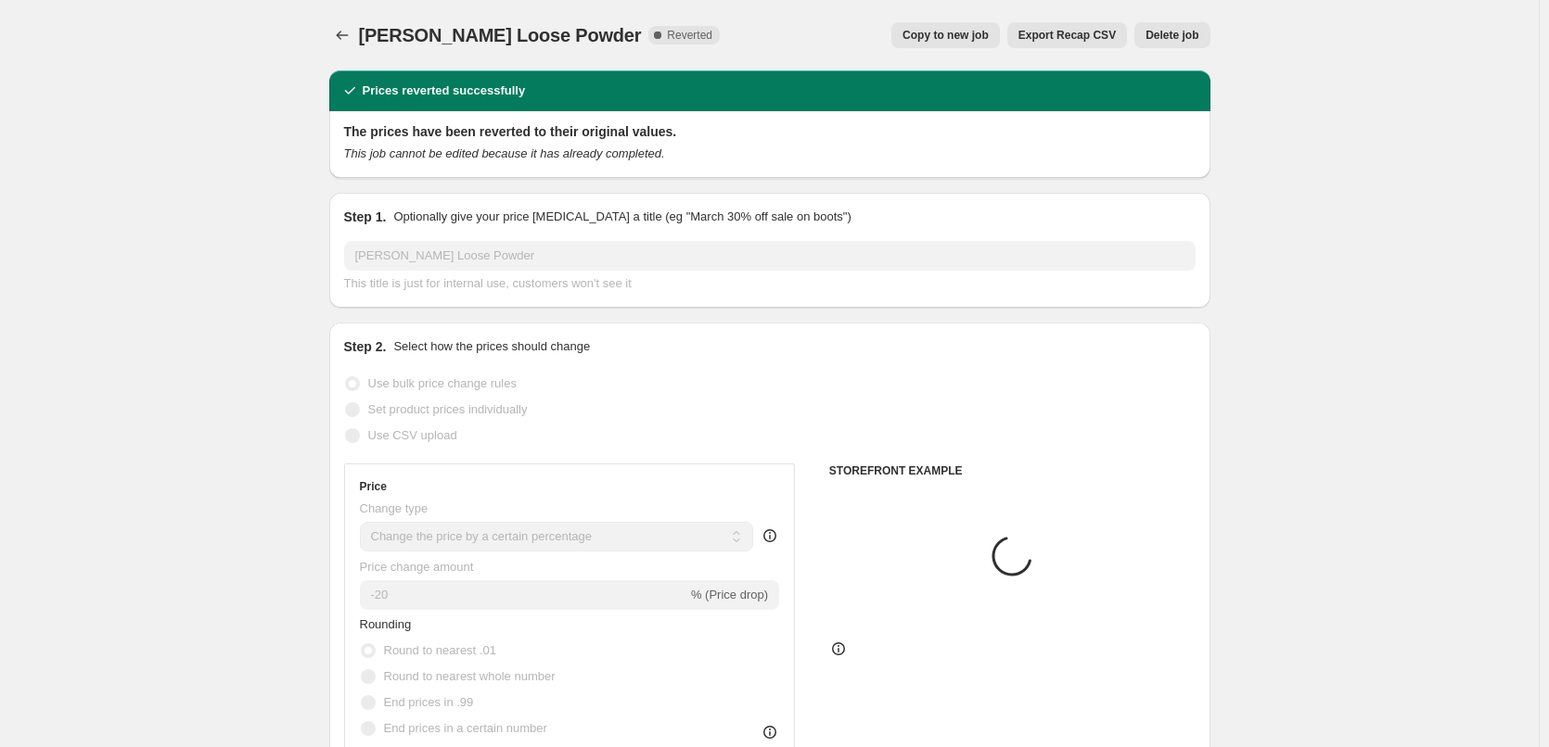
click at [1161, 34] on span "Delete job" at bounding box center [1171, 35] width 53 height 15
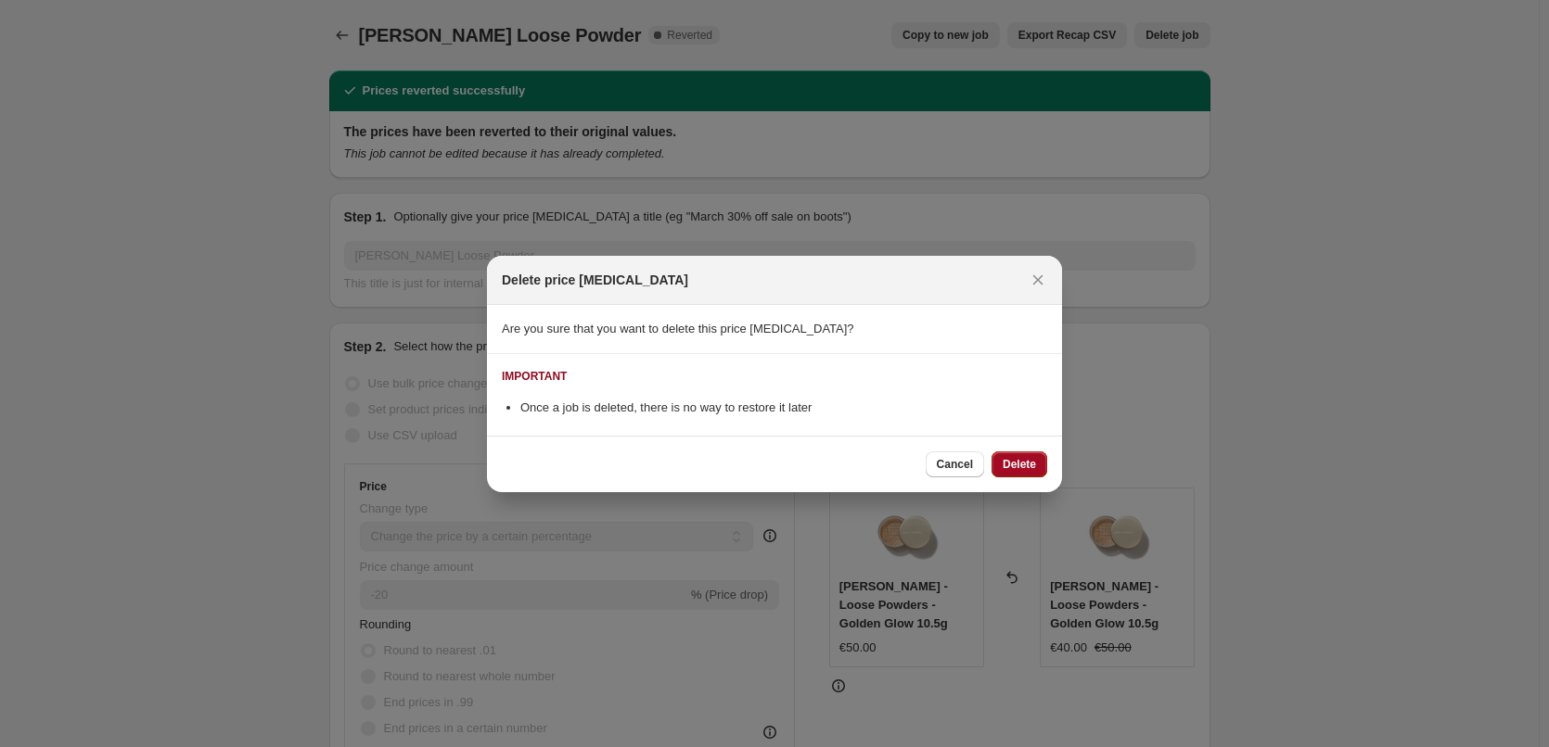
click at [1022, 456] on button "Delete" at bounding box center [1019, 465] width 56 height 26
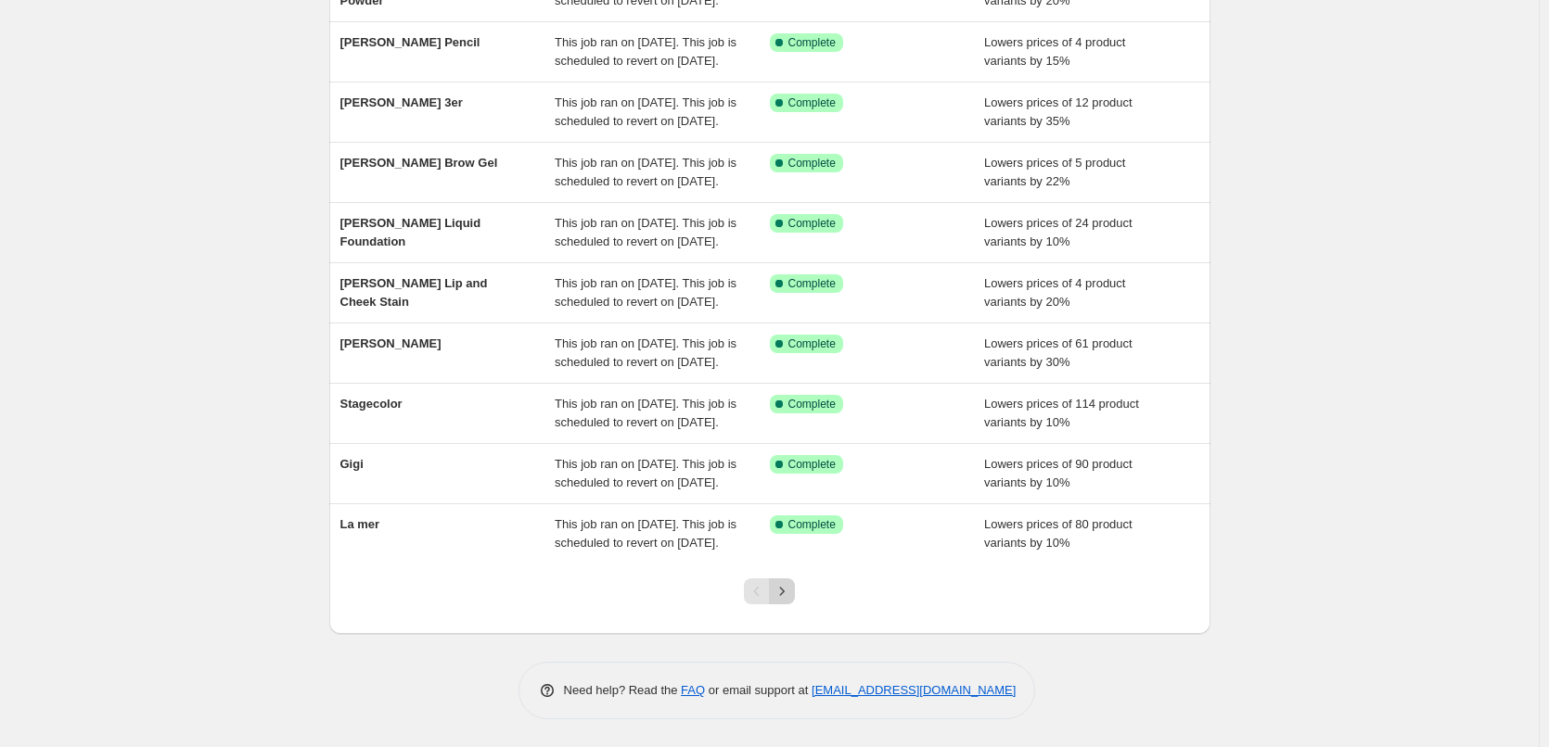
click at [788, 581] on button "Next" at bounding box center [782, 592] width 26 height 26
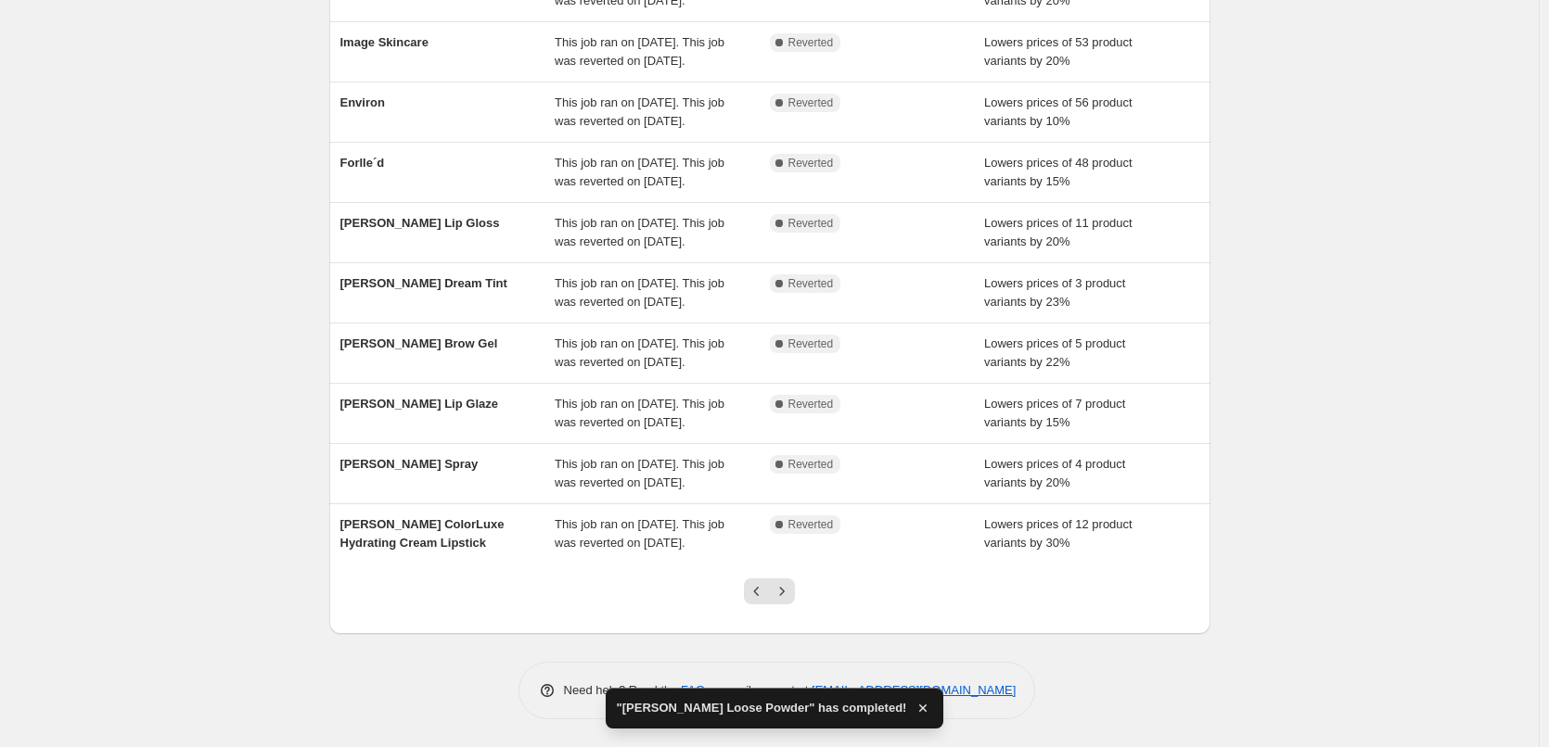
click at [628, 206] on li "Jane Iredale Lip Gloss This job ran on September 12, 2025. This job was reverte…" at bounding box center [769, 232] width 881 height 60
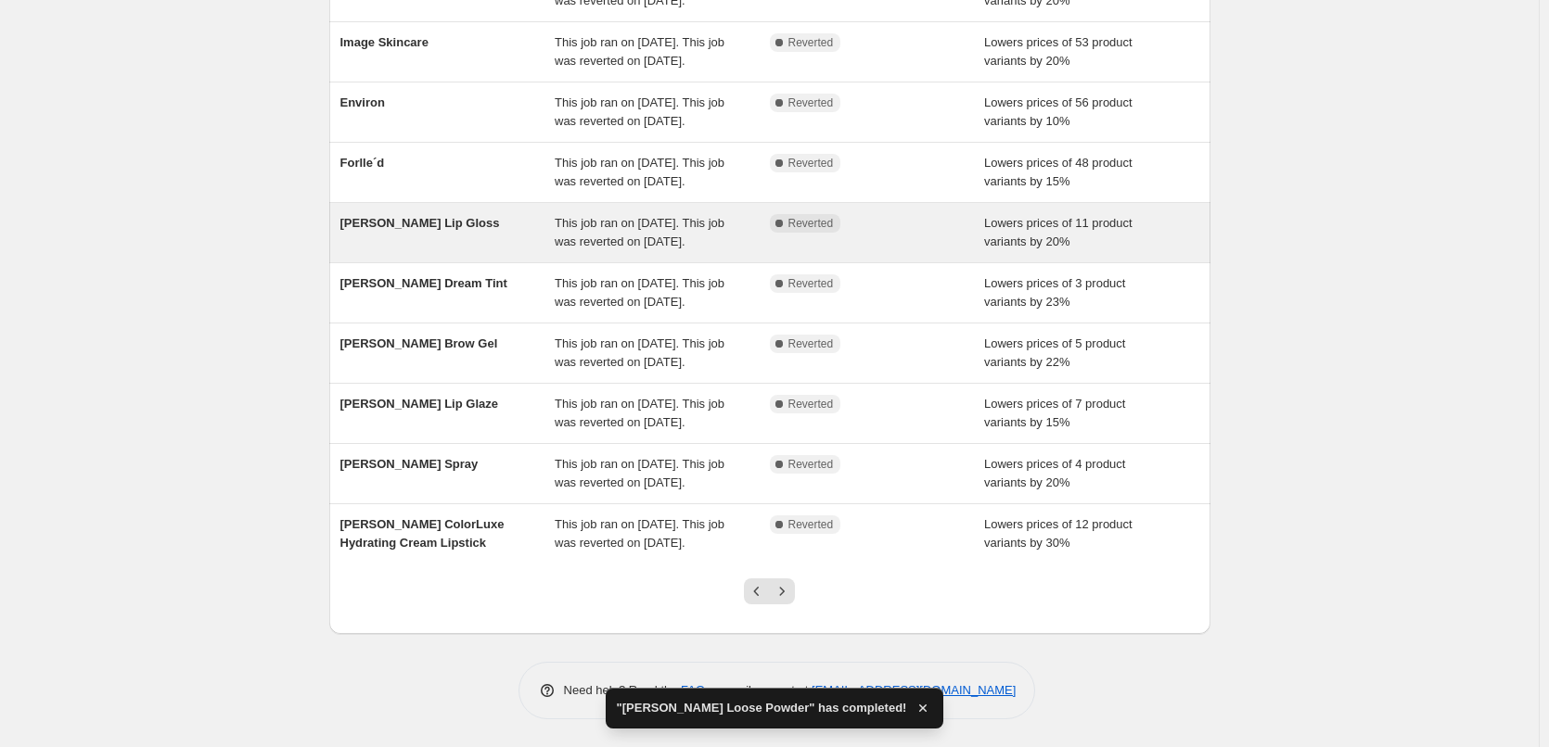
click at [616, 235] on div "This job ran on September 12, 2025. This job was reverted on September 15, 2025." at bounding box center [662, 232] width 215 height 37
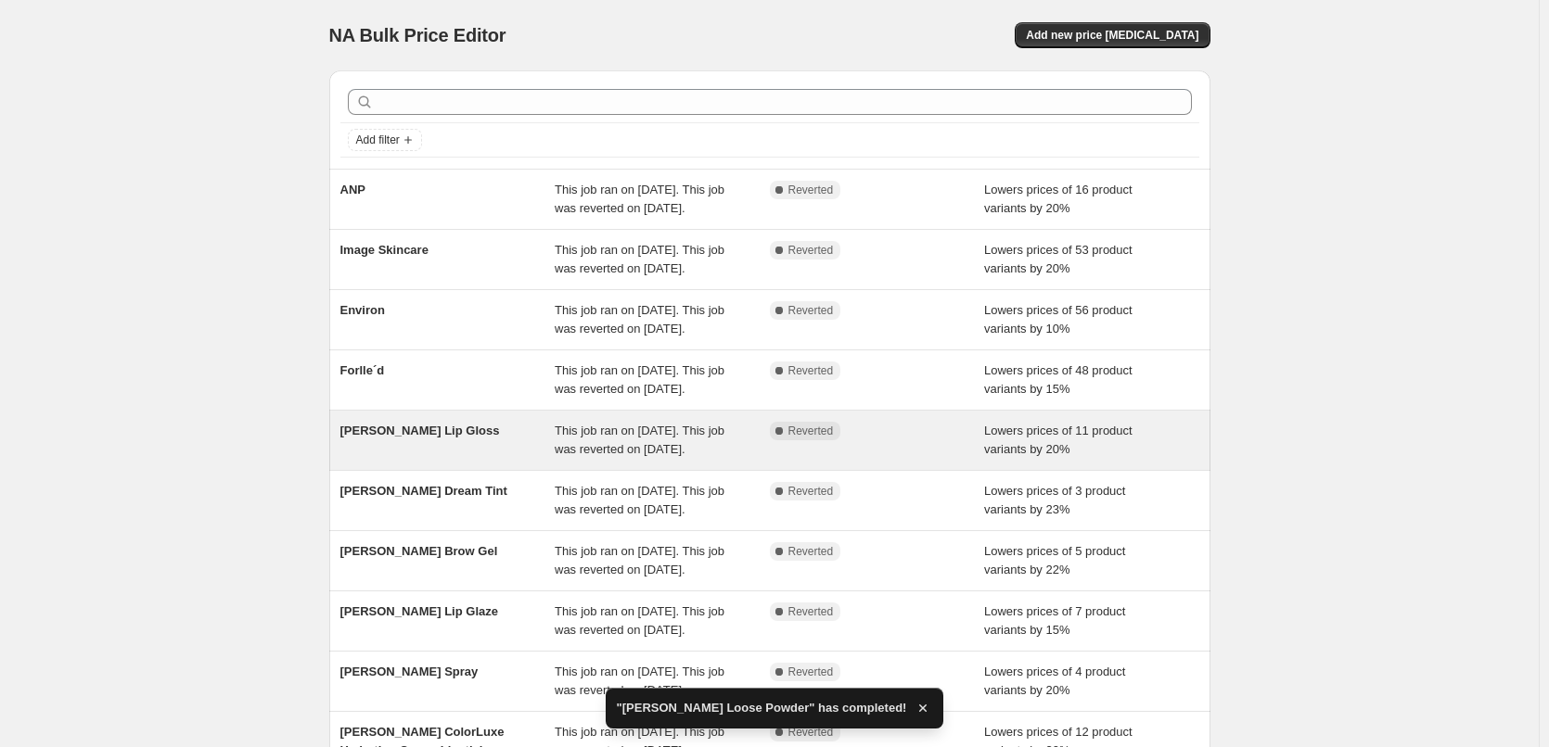
select select "percentage"
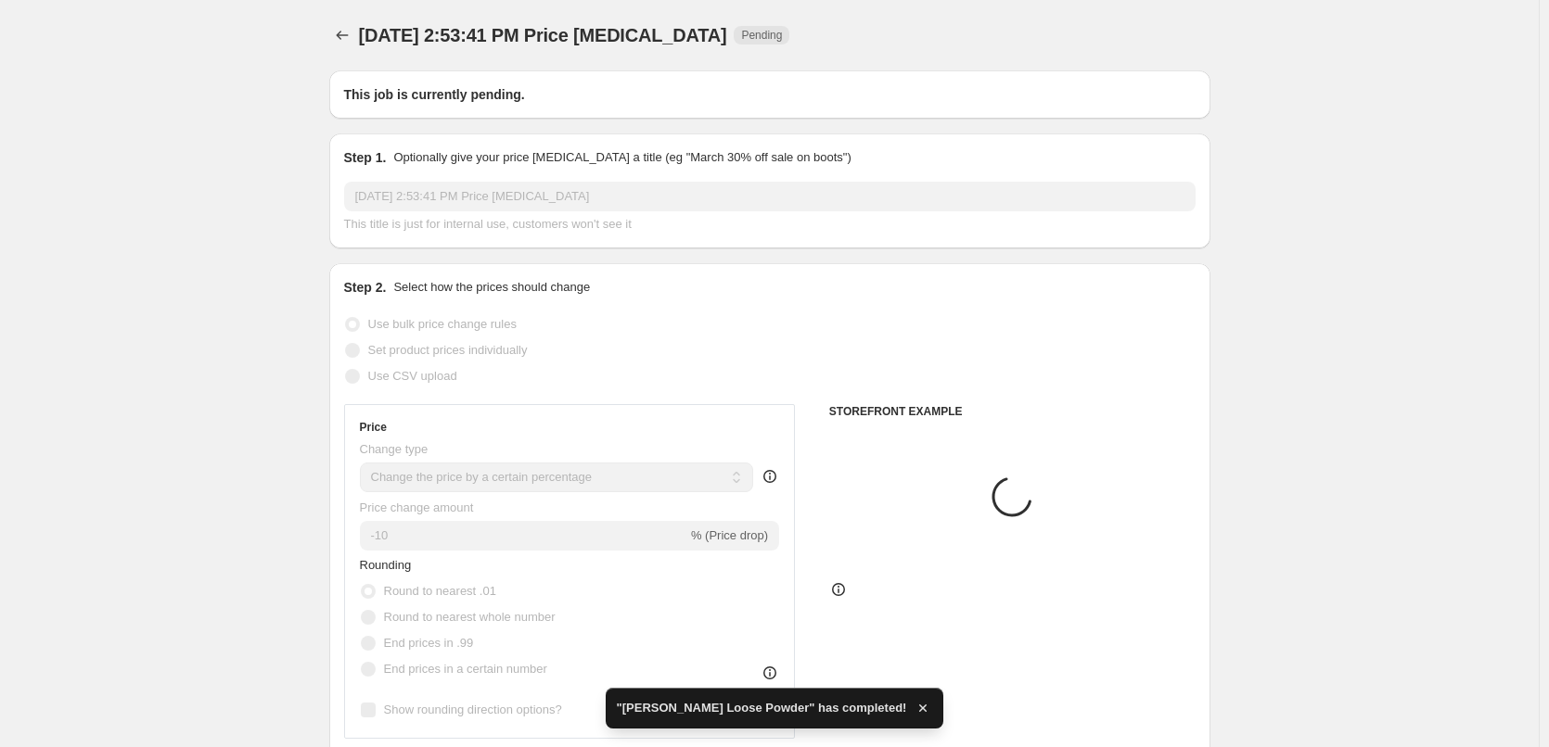
type input "[PERSON_NAME] Lip Gloss"
radio input "false"
radio input "true"
checkbox input "true"
select select "tag"
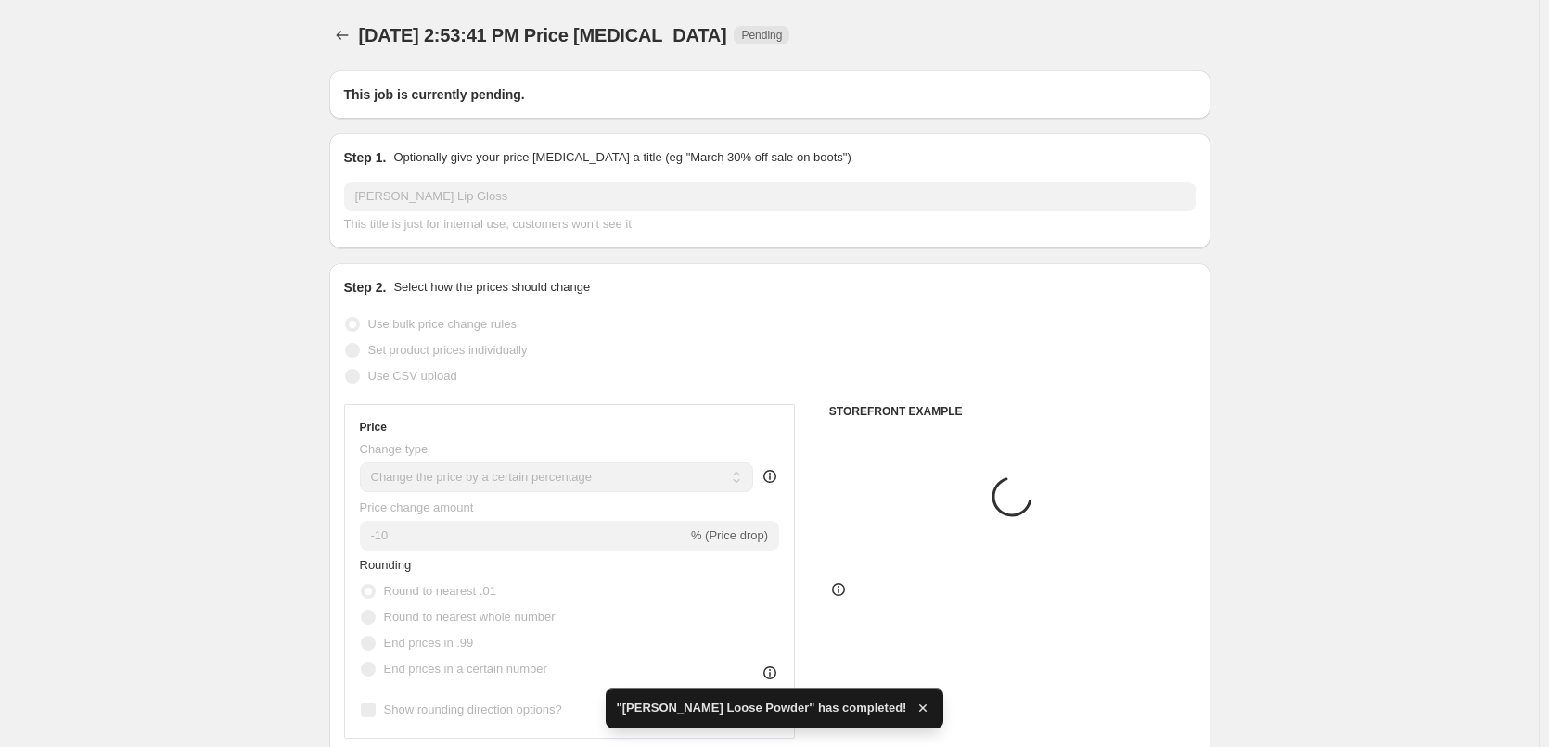
select select "vendor"
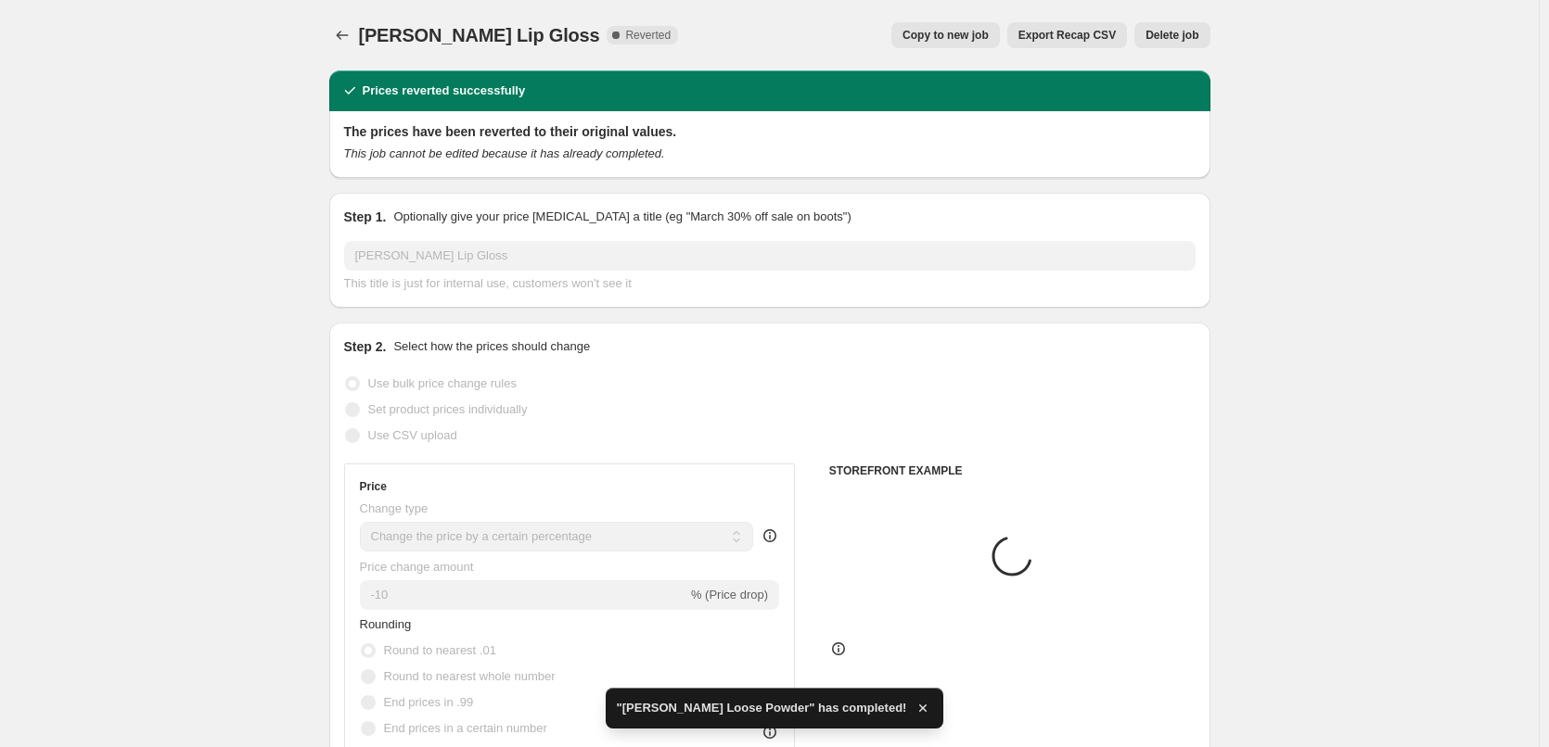
click at [939, 45] on button "Copy to new job" at bounding box center [945, 35] width 109 height 26
select select "percentage"
select select "tag"
select select "vendor"
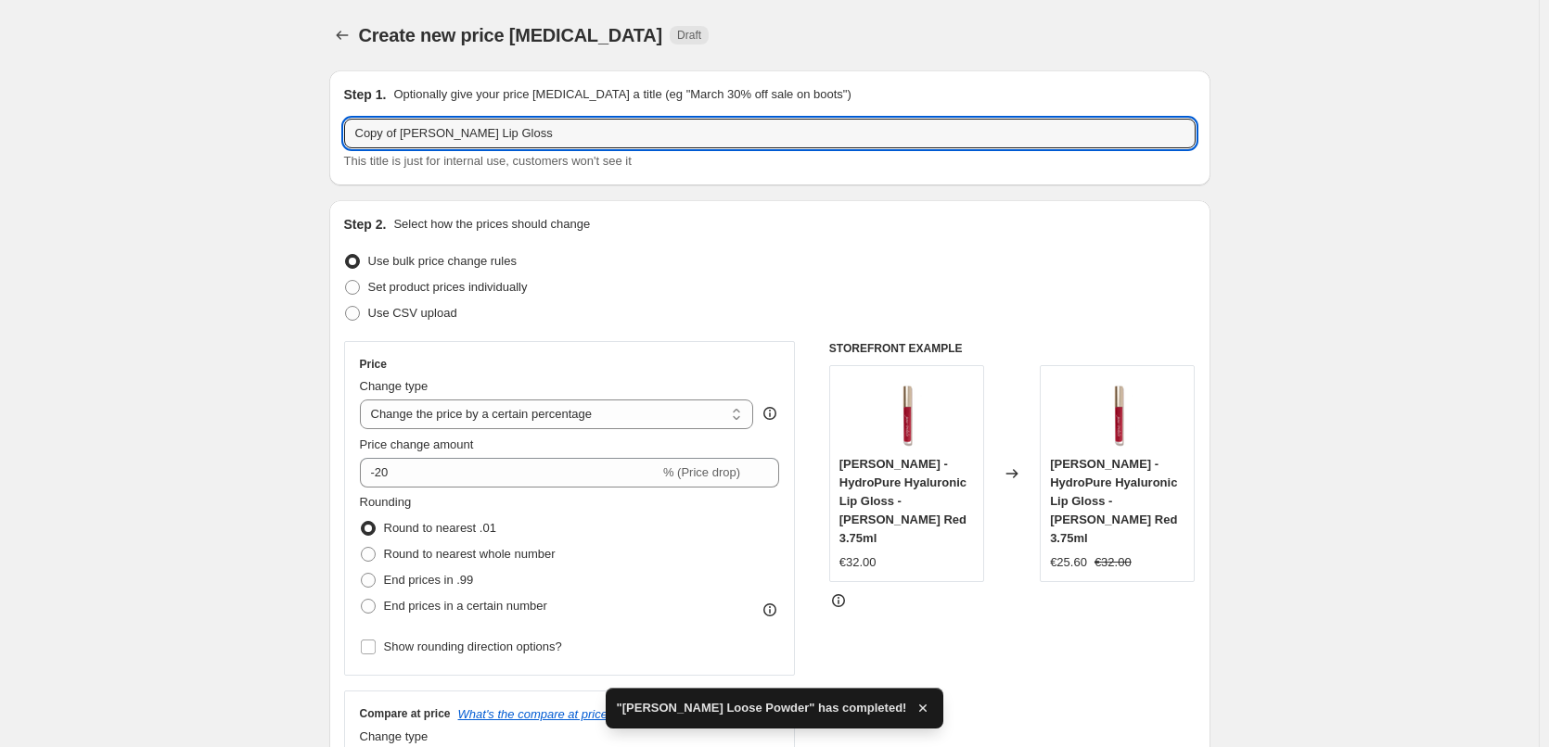
drag, startPoint x: 402, startPoint y: 133, endPoint x: 13, endPoint y: 136, distance: 388.6
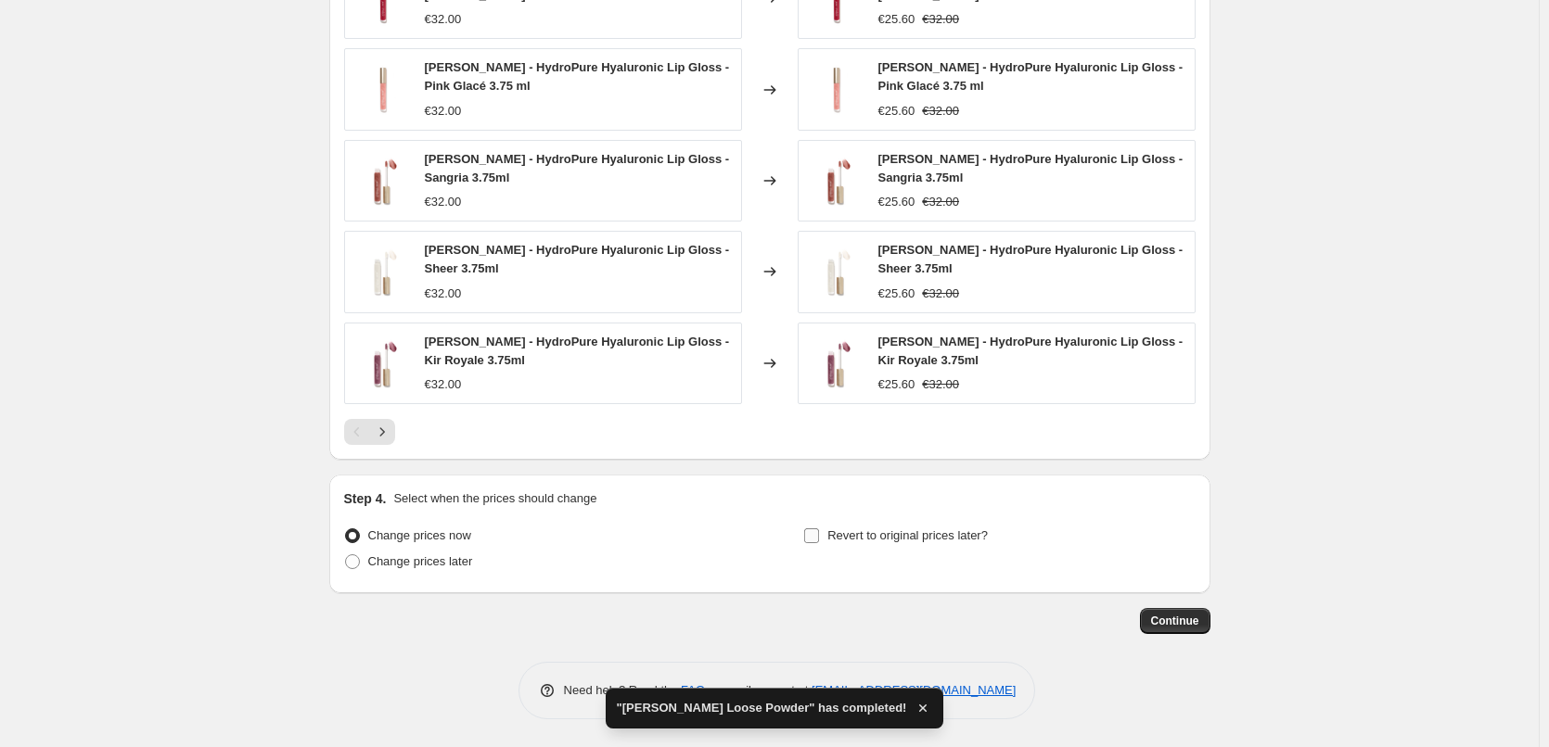
type input "[PERSON_NAME] Lip Gloss"
click at [868, 541] on span "Revert to original prices later?" at bounding box center [907, 536] width 160 height 14
click at [819, 541] on input "Revert to original prices later?" at bounding box center [811, 536] width 15 height 15
checkbox input "true"
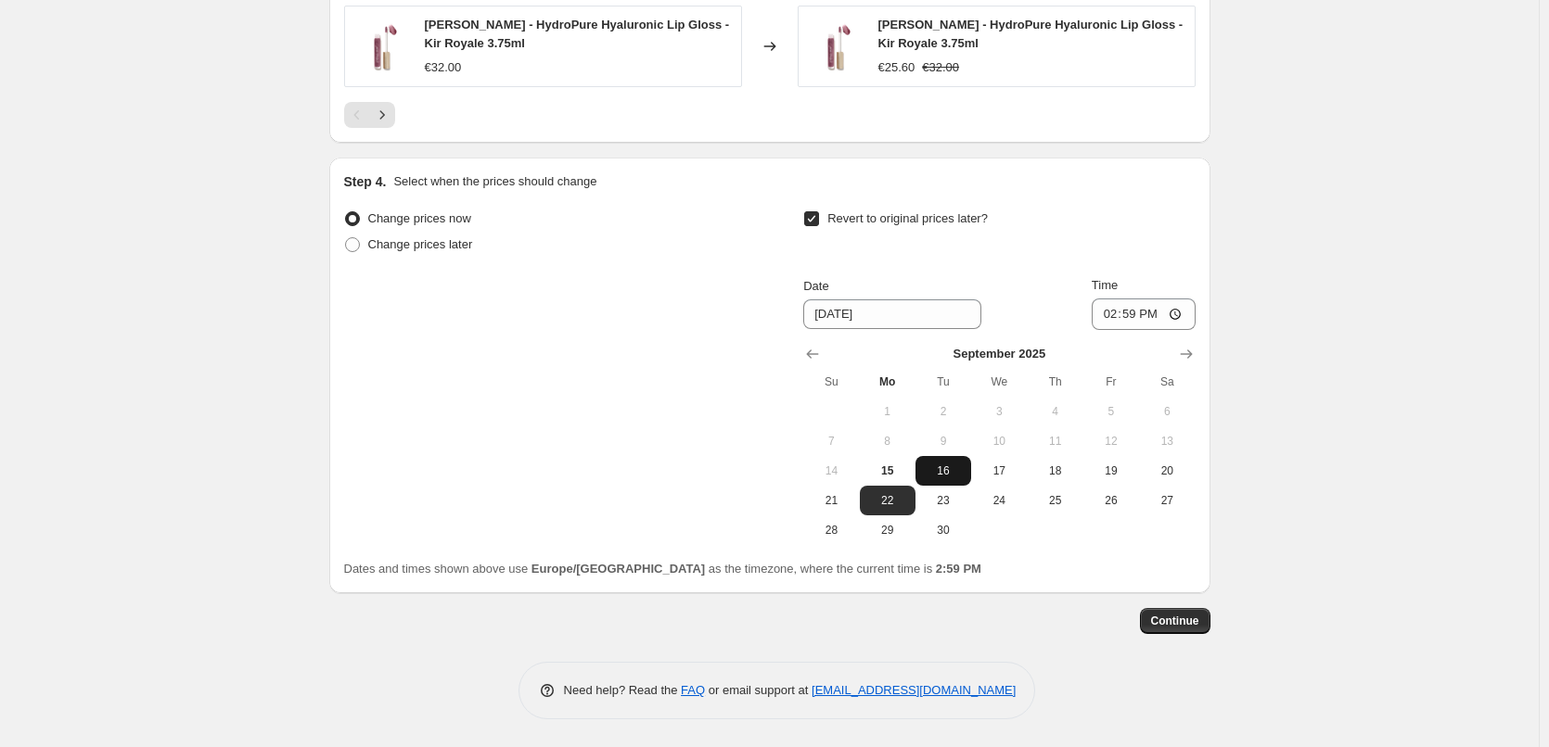
click at [948, 479] on button "16" at bounding box center [943, 471] width 56 height 30
type input "9/16/2025"
click at [1116, 320] on input "14:59" at bounding box center [1144, 315] width 104 height 32
click at [1181, 311] on input "15:00" at bounding box center [1144, 315] width 104 height 32
type input "03:00"
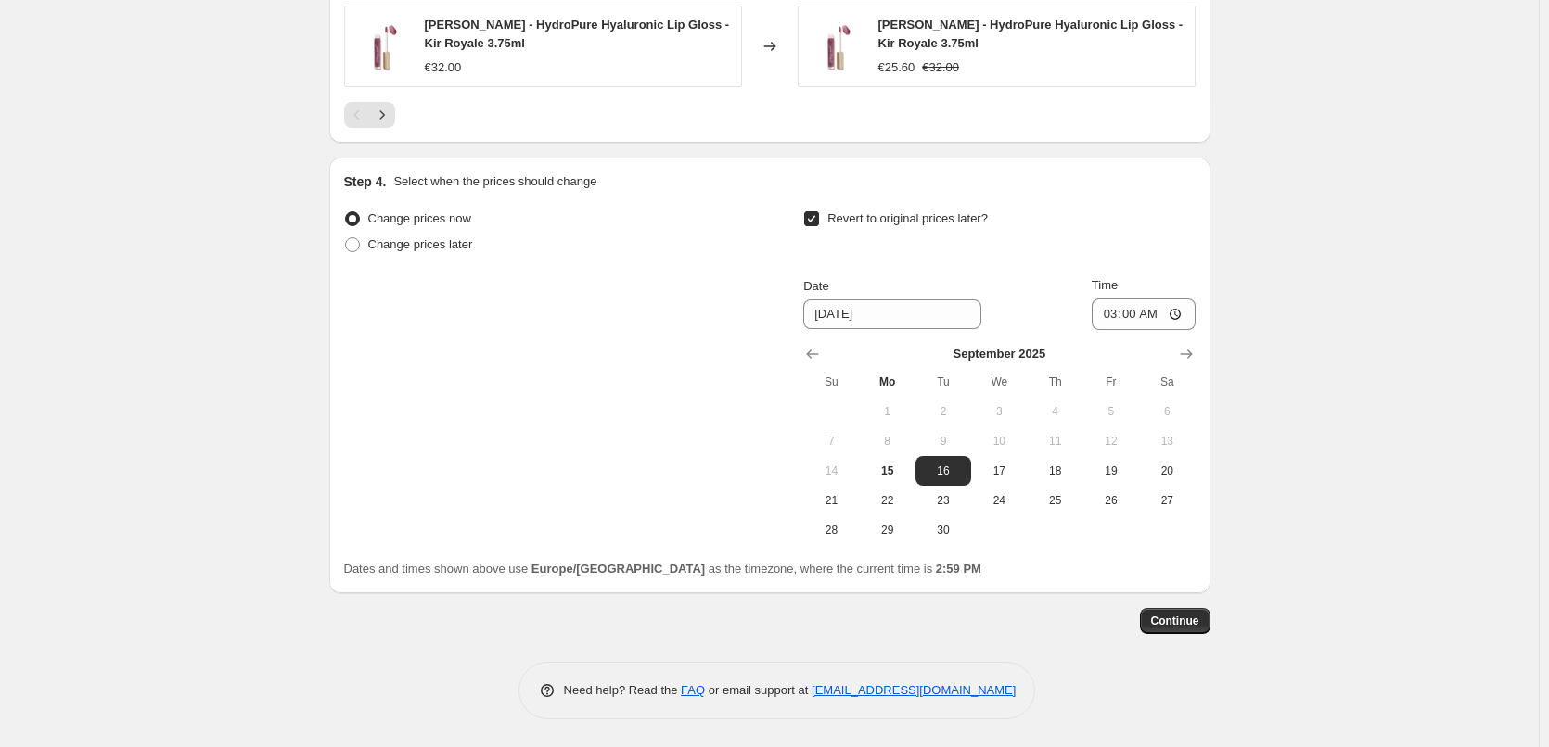
click at [1176, 620] on span "Continue" at bounding box center [1175, 621] width 48 height 15
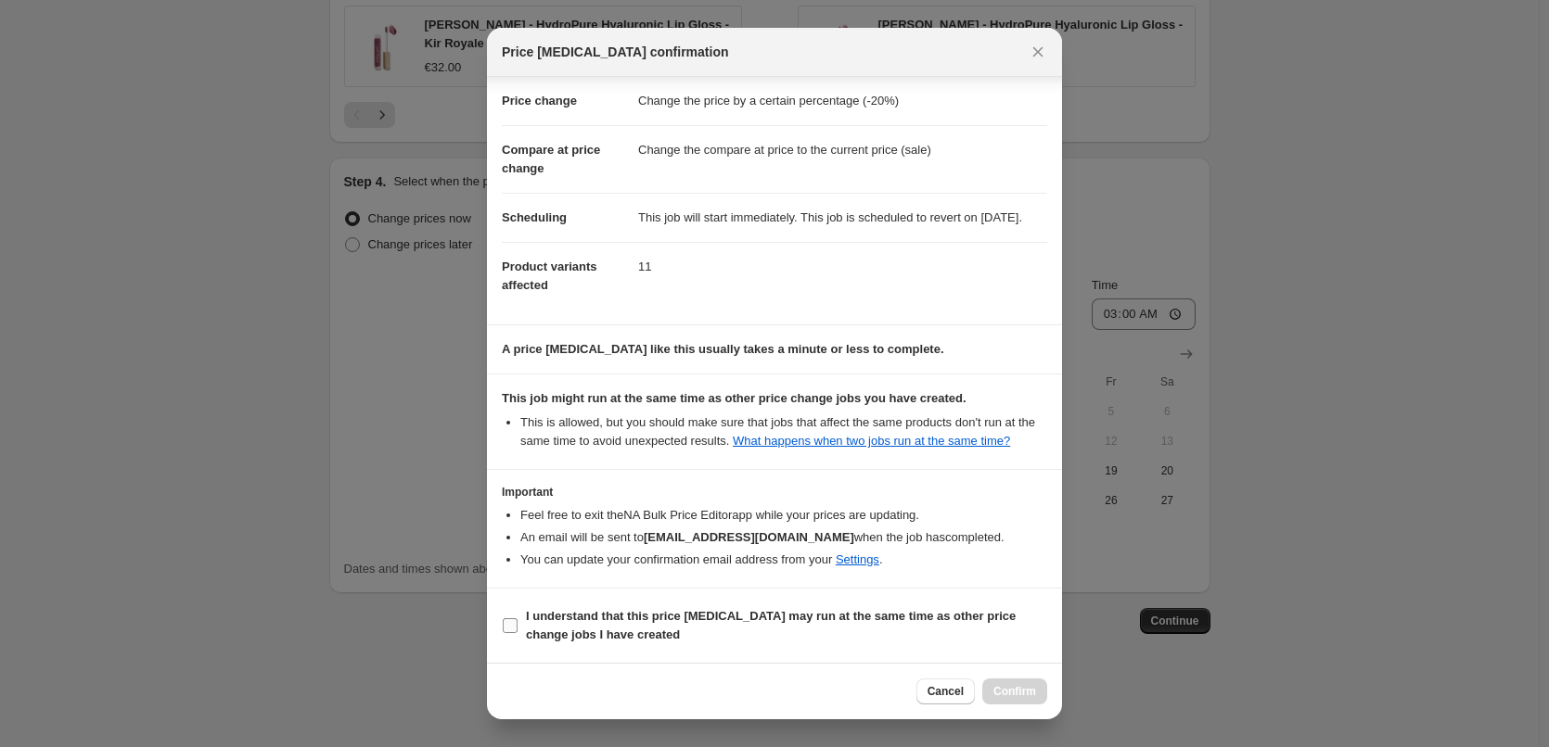
drag, startPoint x: 571, startPoint y: 632, endPoint x: 641, endPoint y: 630, distance: 69.6
click at [571, 632] on b "I understand that this price change job may run at the same time as other price…" at bounding box center [771, 625] width 490 height 32
click at [517, 632] on input "I understand that this price change job may run at the same time as other price…" at bounding box center [510, 626] width 15 height 15
checkbox input "true"
click at [1005, 689] on span "Confirm" at bounding box center [1014, 691] width 43 height 15
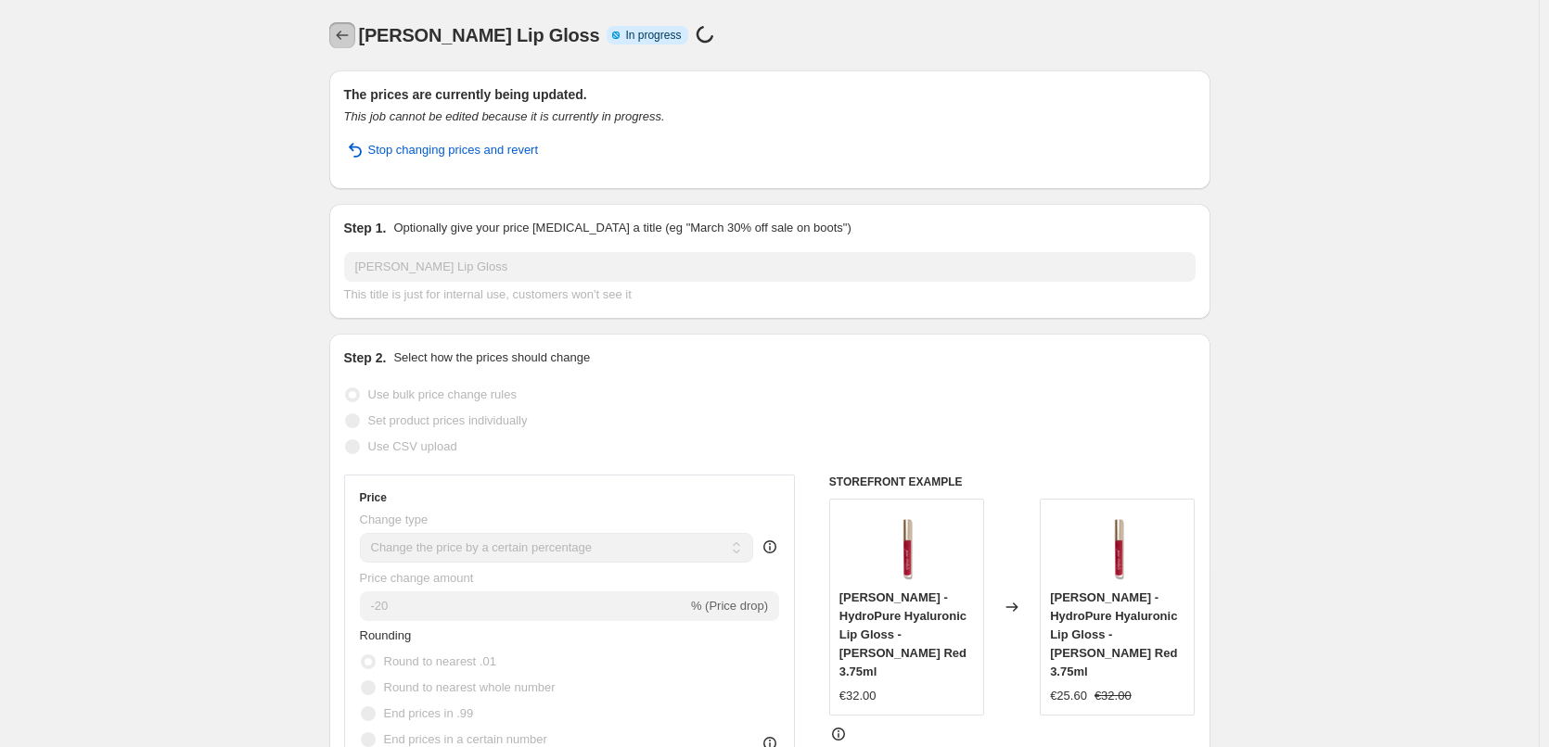
click at [343, 36] on icon "Price change jobs" at bounding box center [342, 35] width 19 height 19
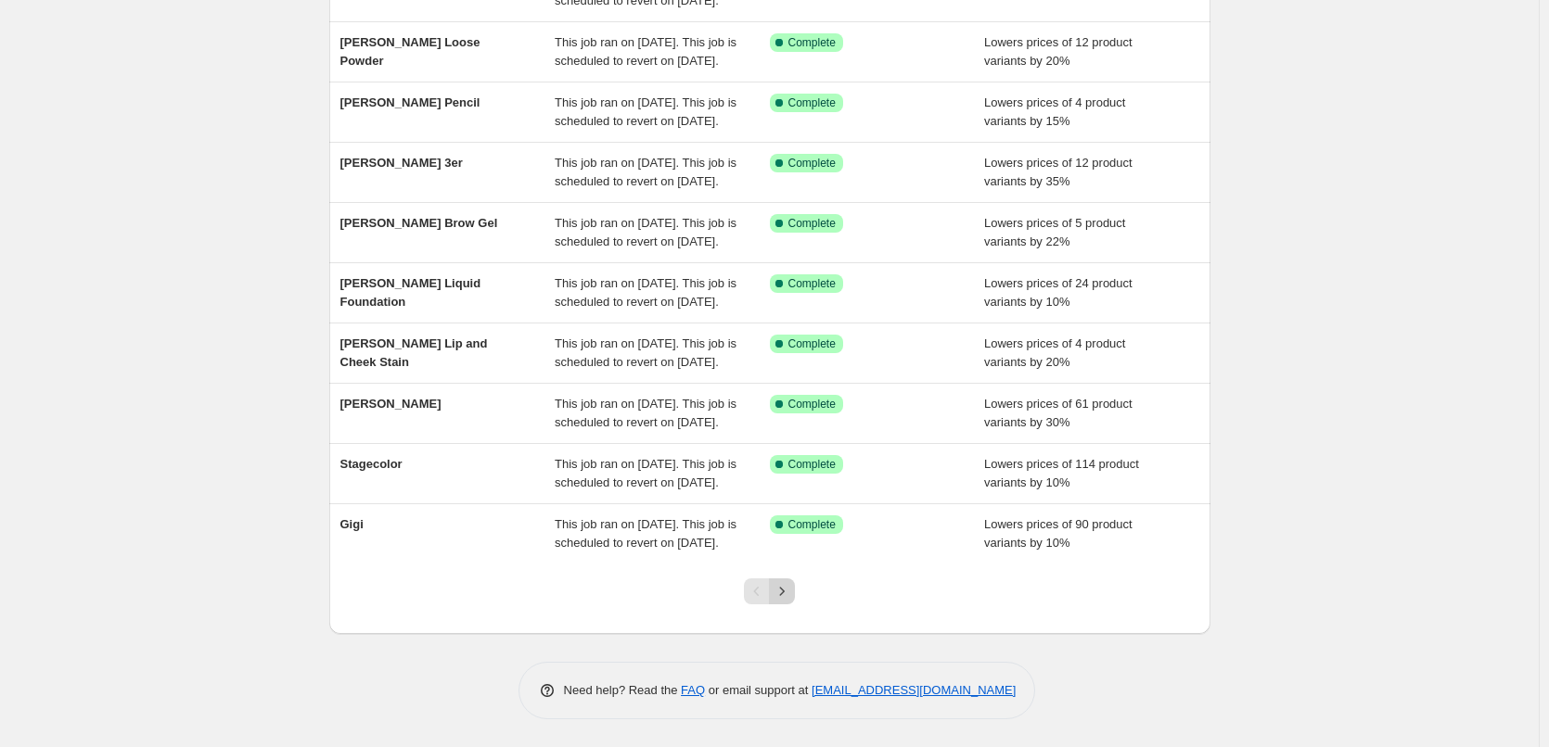
click at [782, 593] on icon "Next" at bounding box center [782, 591] width 19 height 19
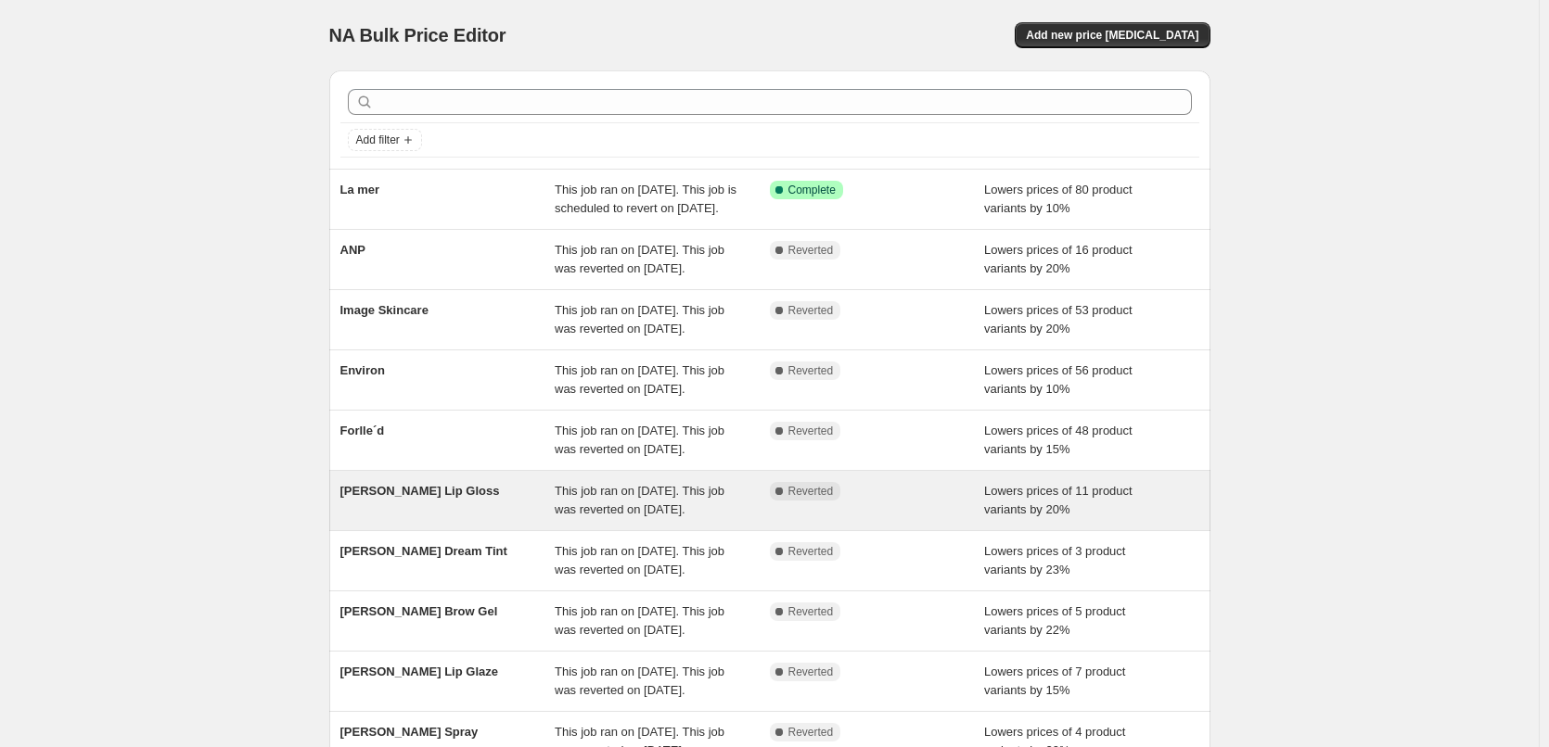
click at [703, 517] on span "This job ran on September 12, 2025. This job was reverted on September 15, 2025." at bounding box center [640, 500] width 170 height 32
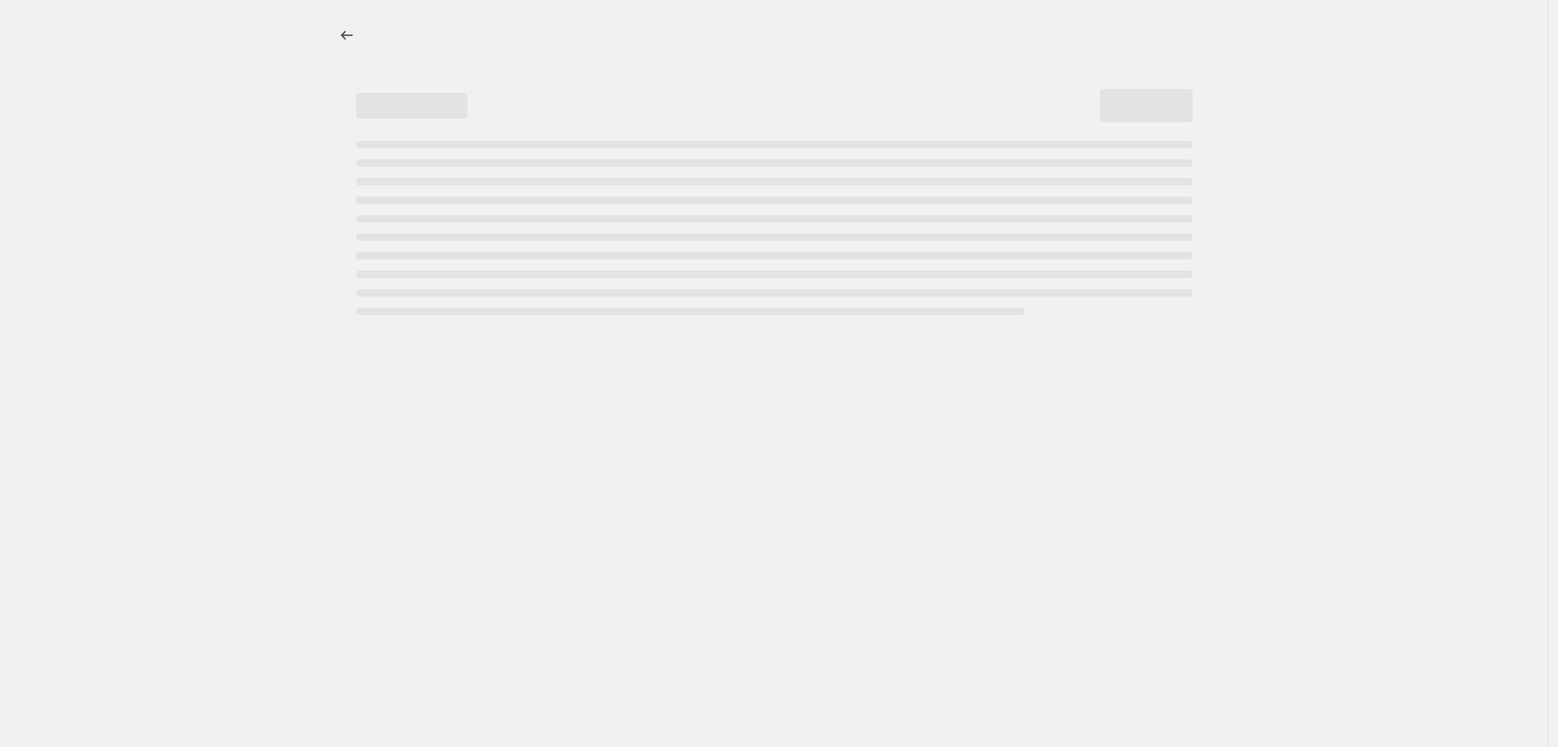
select select "percentage"
select select "tag"
select select "vendor"
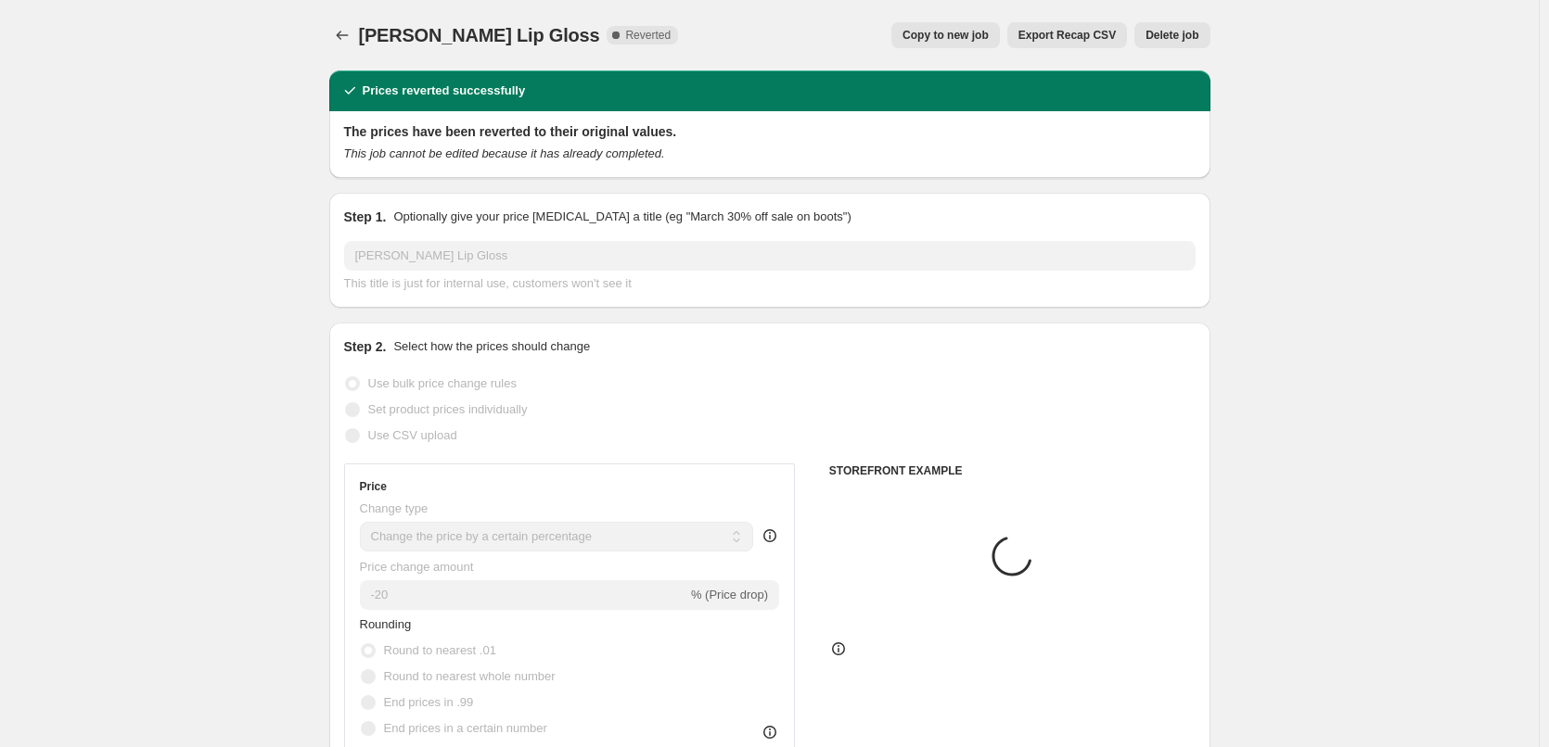
click at [1162, 39] on span "Delete job" at bounding box center [1171, 35] width 53 height 15
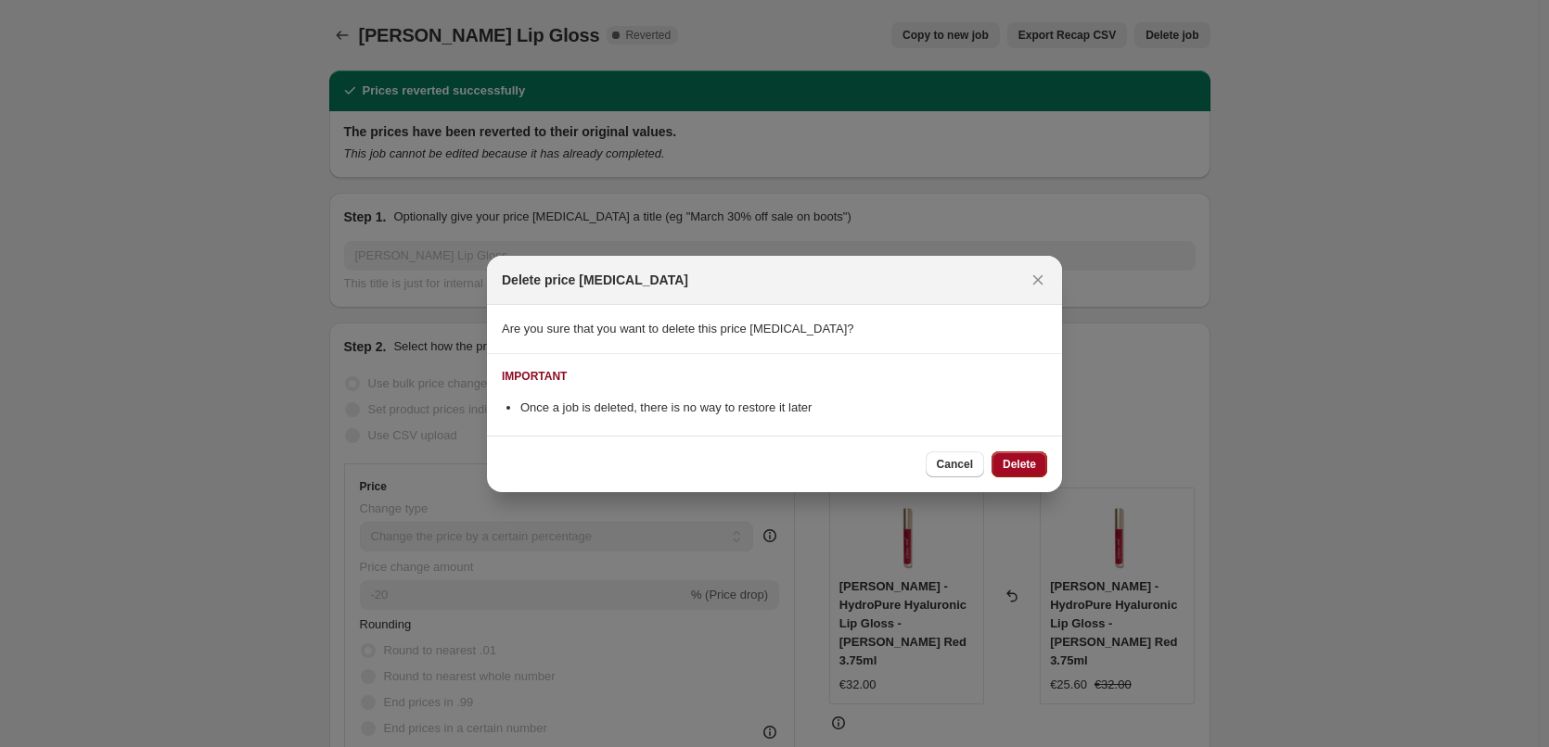
click at [1027, 456] on button "Delete" at bounding box center [1019, 465] width 56 height 26
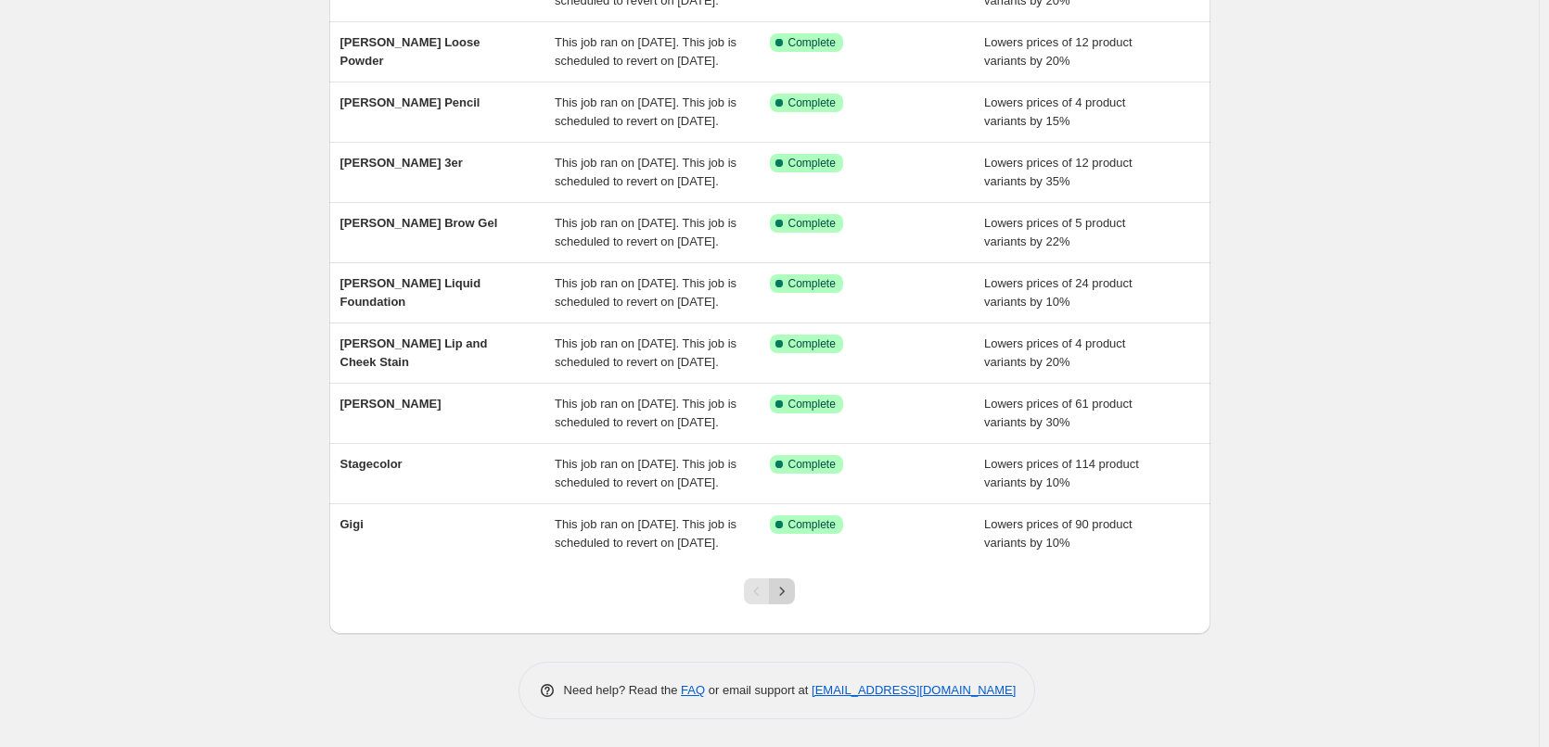
click at [789, 586] on icon "Next" at bounding box center [782, 591] width 19 height 19
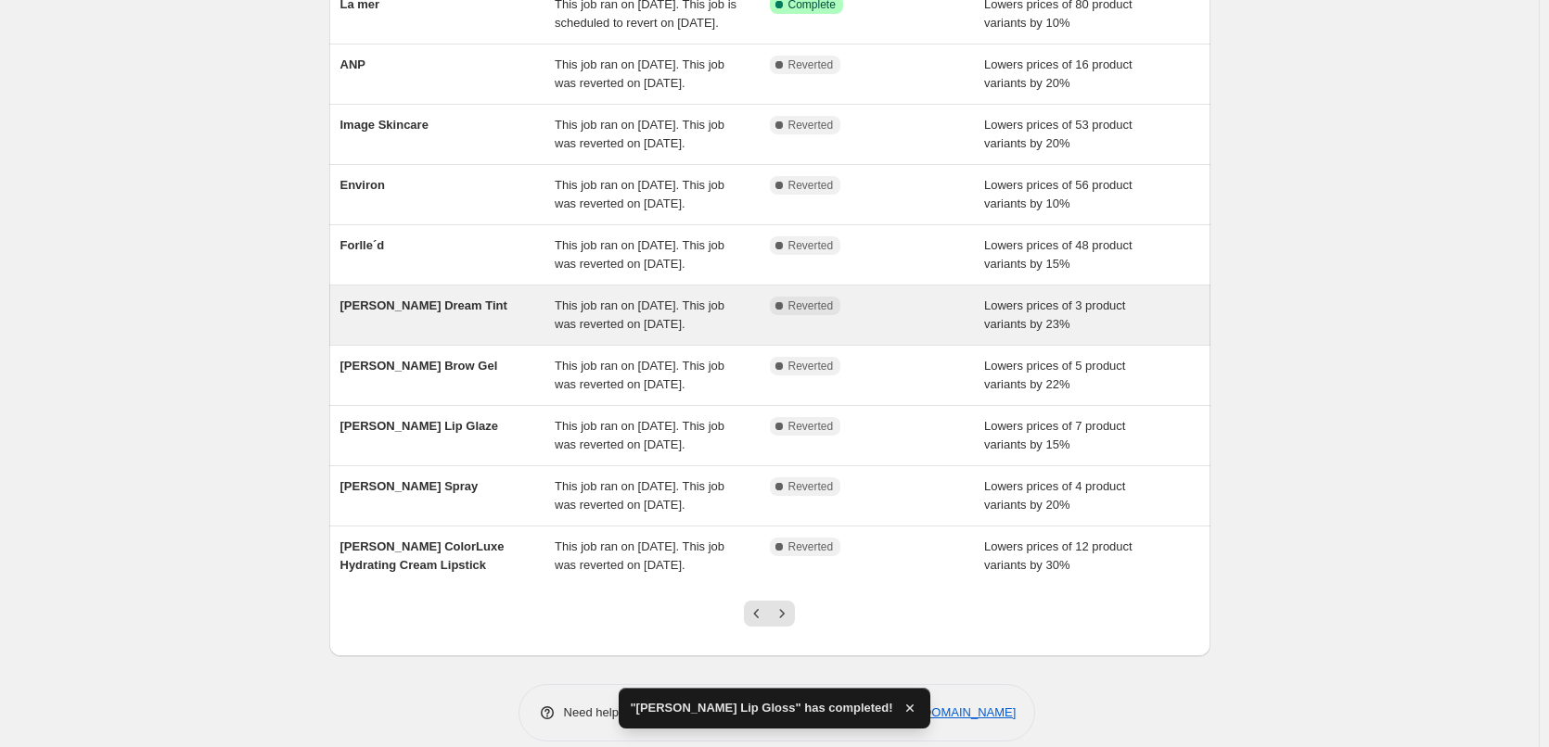
click at [650, 334] on div "This job ran on September 12, 2025. This job was reverted on September 15, 2025." at bounding box center [662, 315] width 215 height 37
select select "percentage"
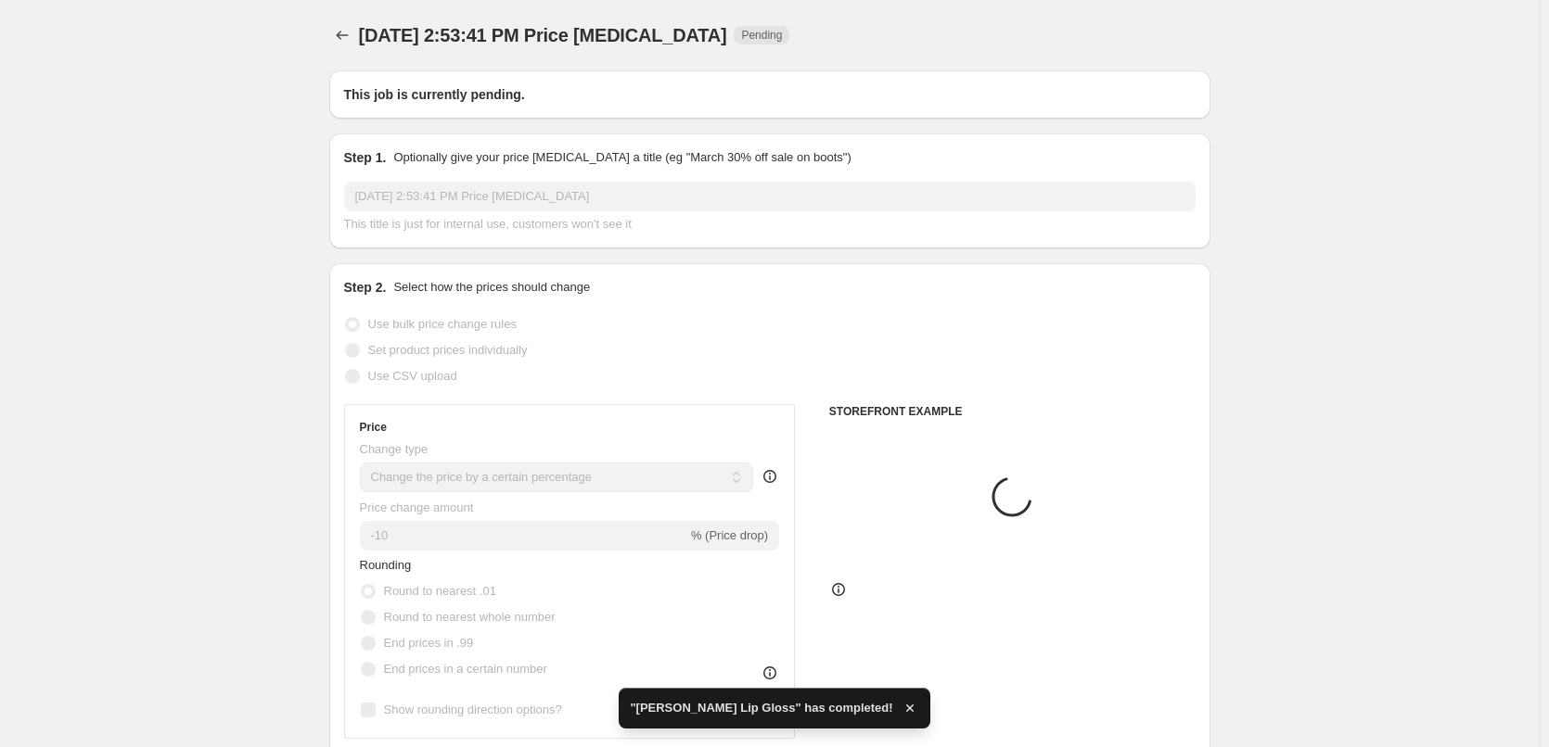
type input "[PERSON_NAME] Dream Tint"
radio input "false"
radio input "true"
checkbox input "true"
select select "vendor"
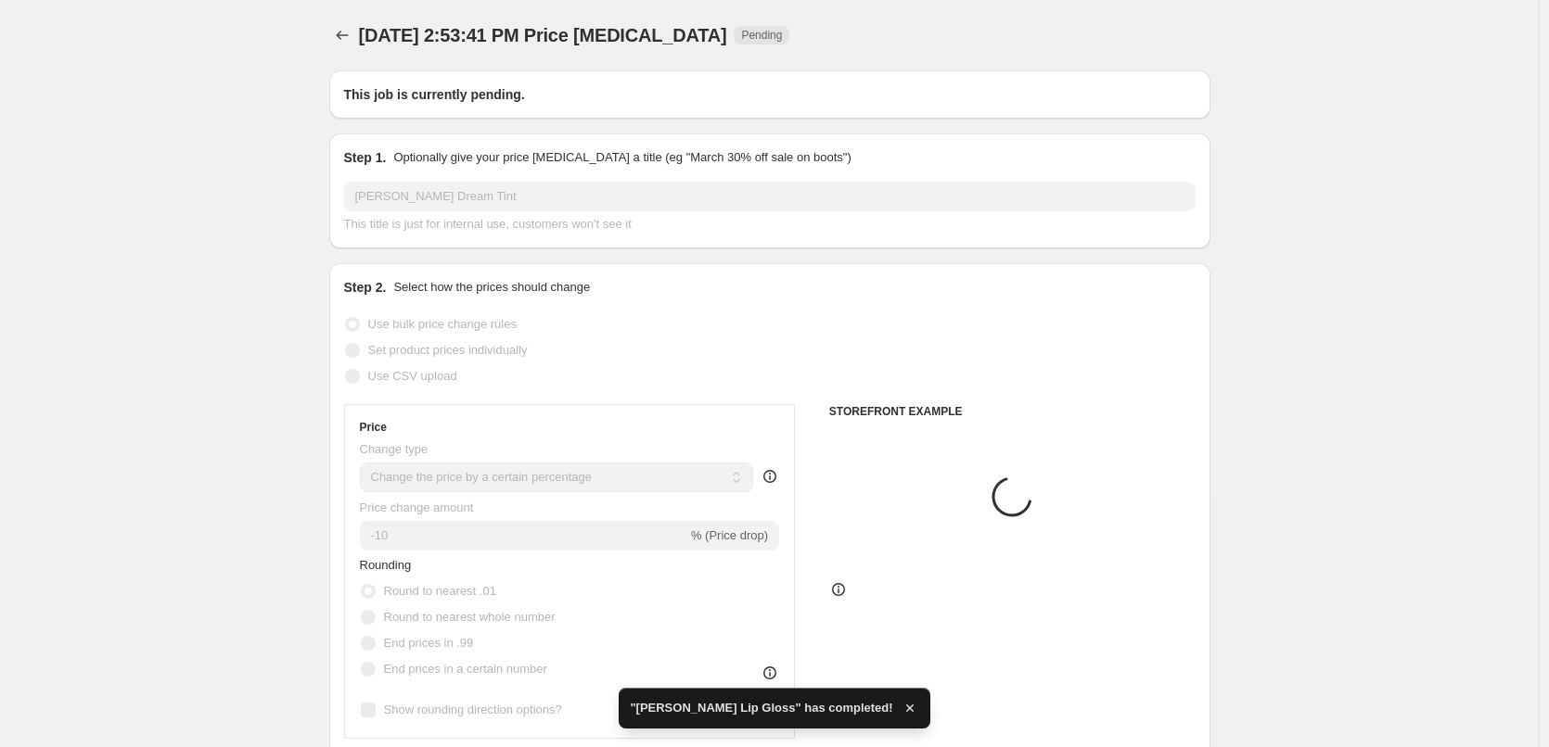
select select "tag"
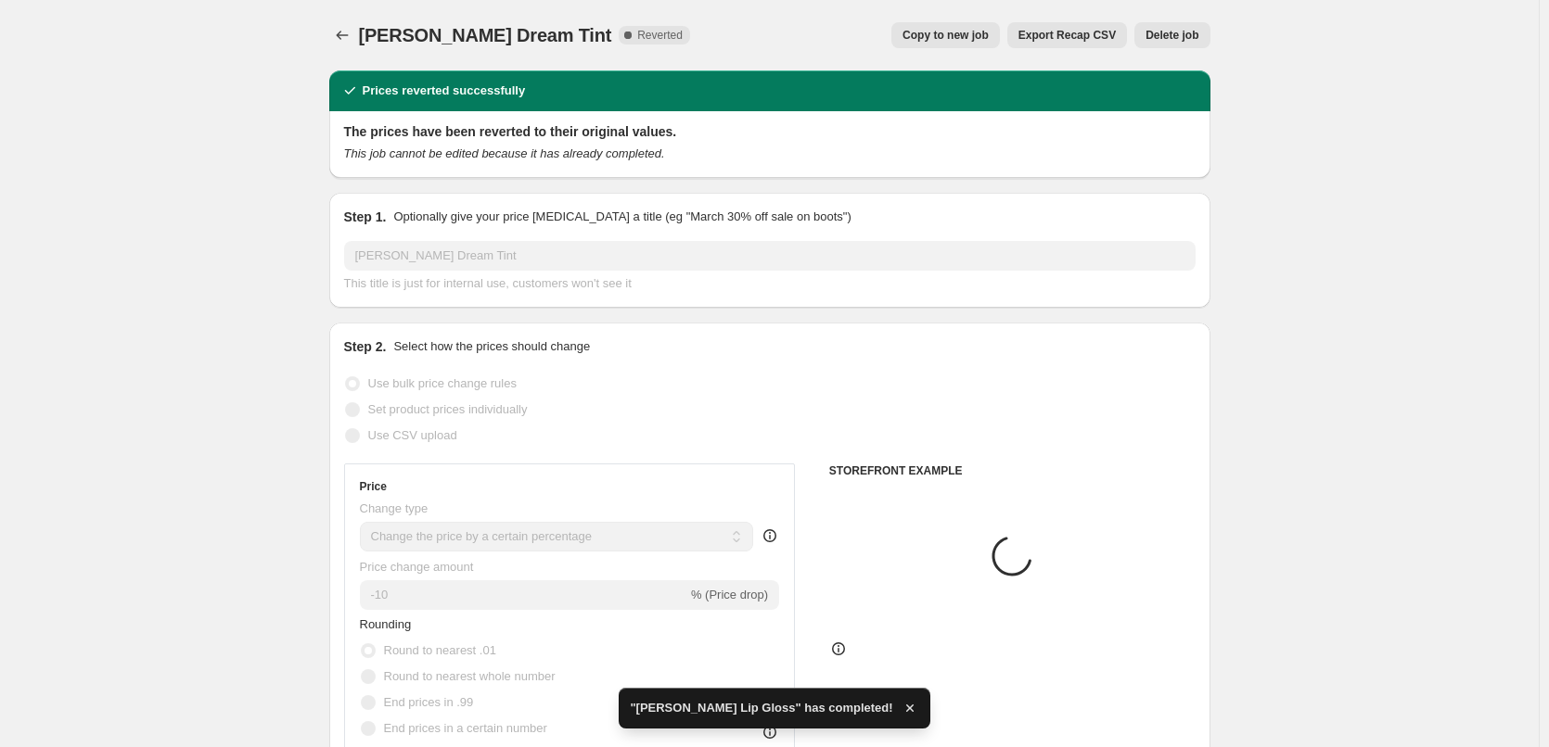
click at [921, 35] on span "Copy to new job" at bounding box center [945, 35] width 86 height 15
select select "percentage"
select select "vendor"
select select "tag"
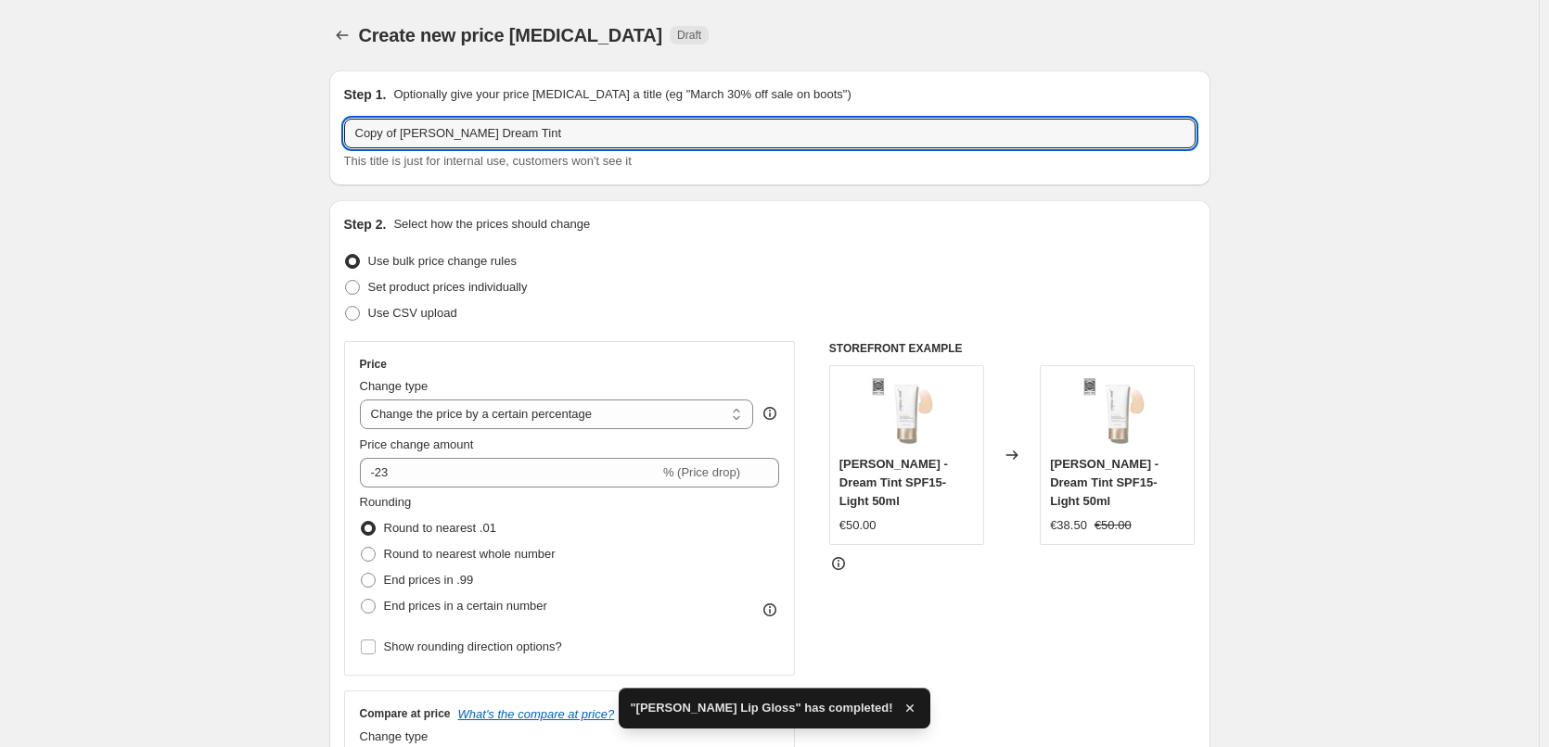
drag, startPoint x: 402, startPoint y: 132, endPoint x: 54, endPoint y: 138, distance: 348.8
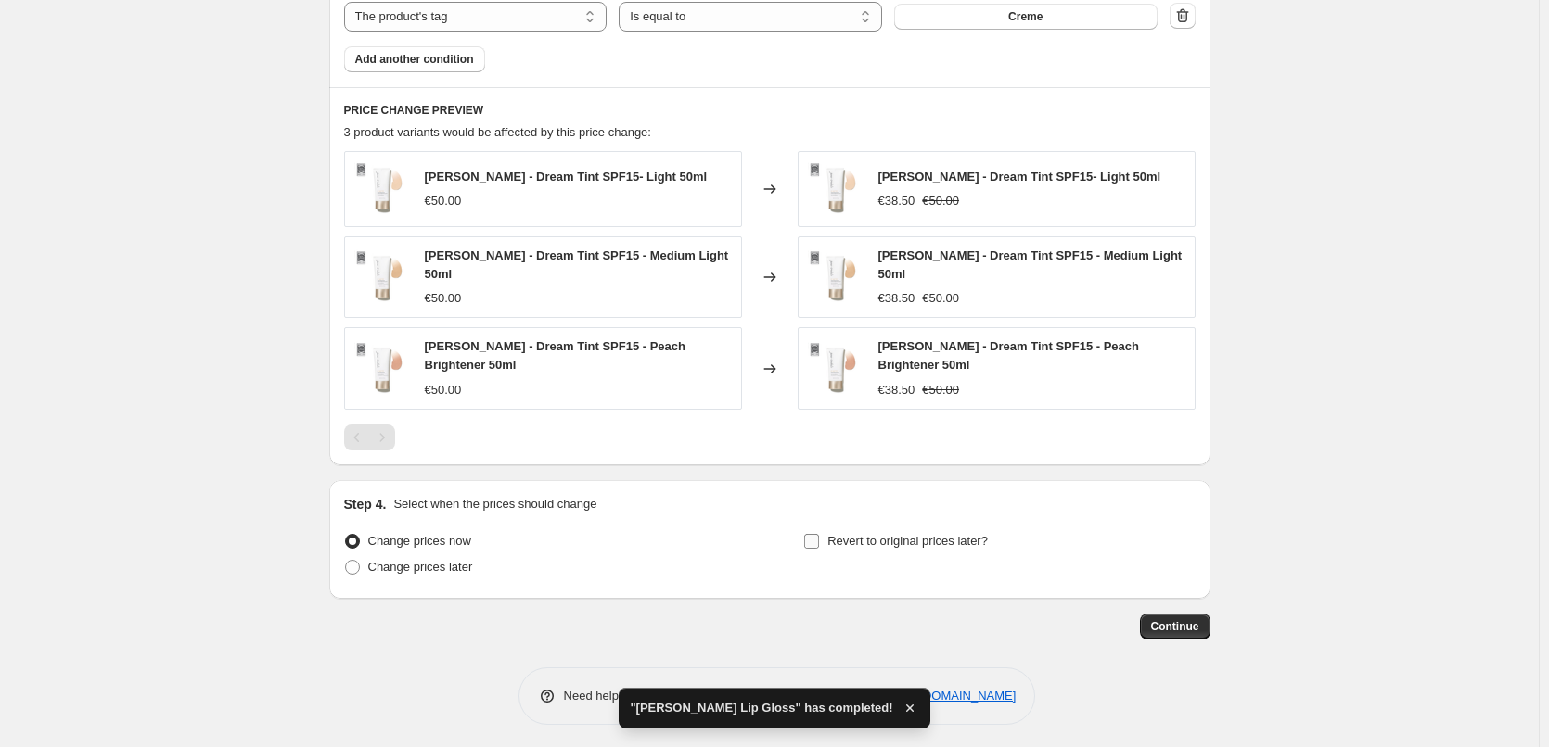
type input "[PERSON_NAME] Dream Tint"
click at [850, 529] on label "Revert to original prices later?" at bounding box center [895, 542] width 185 height 26
click at [819, 534] on input "Revert to original prices later?" at bounding box center [811, 541] width 15 height 15
checkbox input "true"
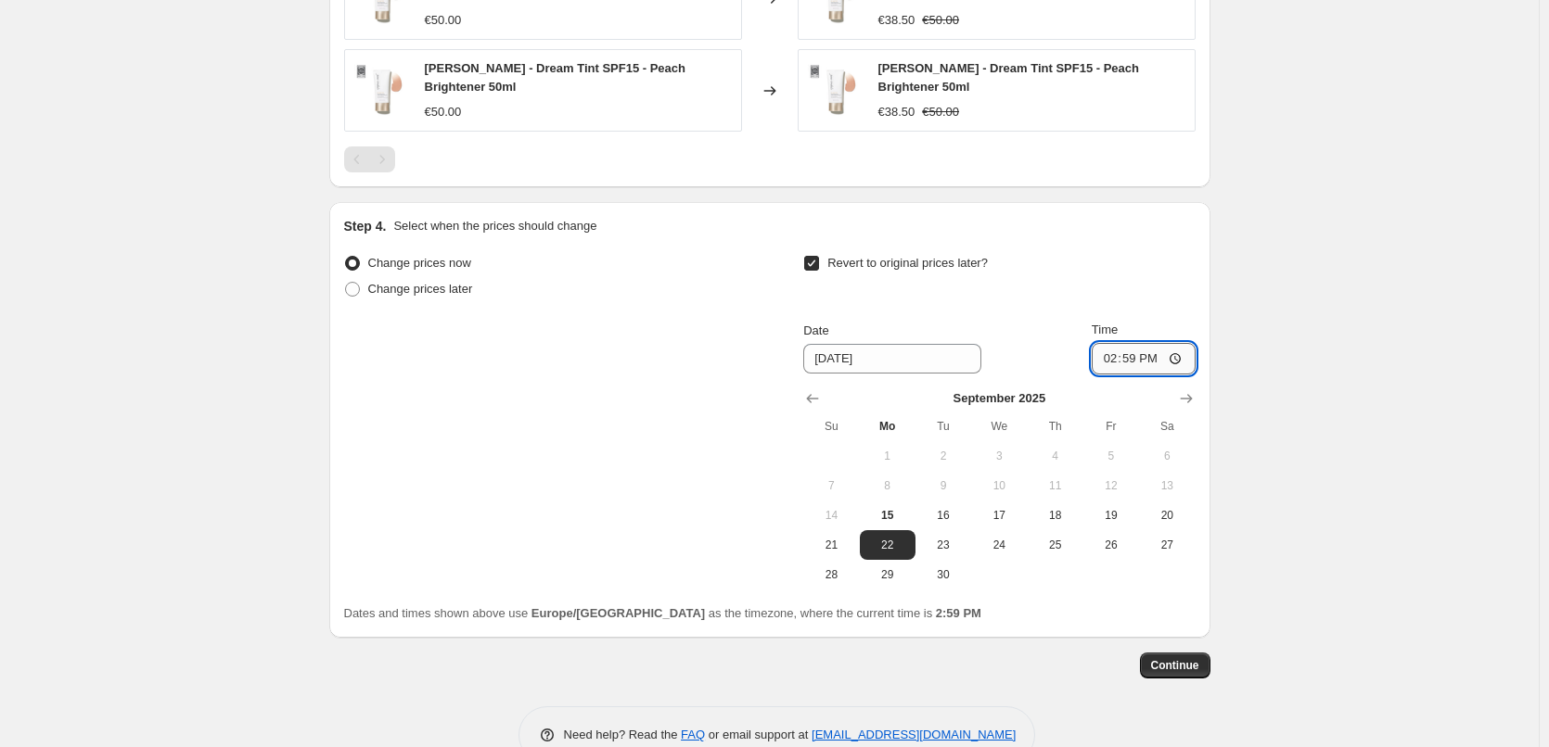
click at [1109, 352] on input "14:59" at bounding box center [1144, 359] width 104 height 32
click at [946, 501] on button "16" at bounding box center [943, 516] width 56 height 30
type input "9/16/2025"
click at [1116, 352] on input "14:59" at bounding box center [1144, 359] width 104 height 32
click at [1182, 357] on input "15:00" at bounding box center [1144, 359] width 104 height 32
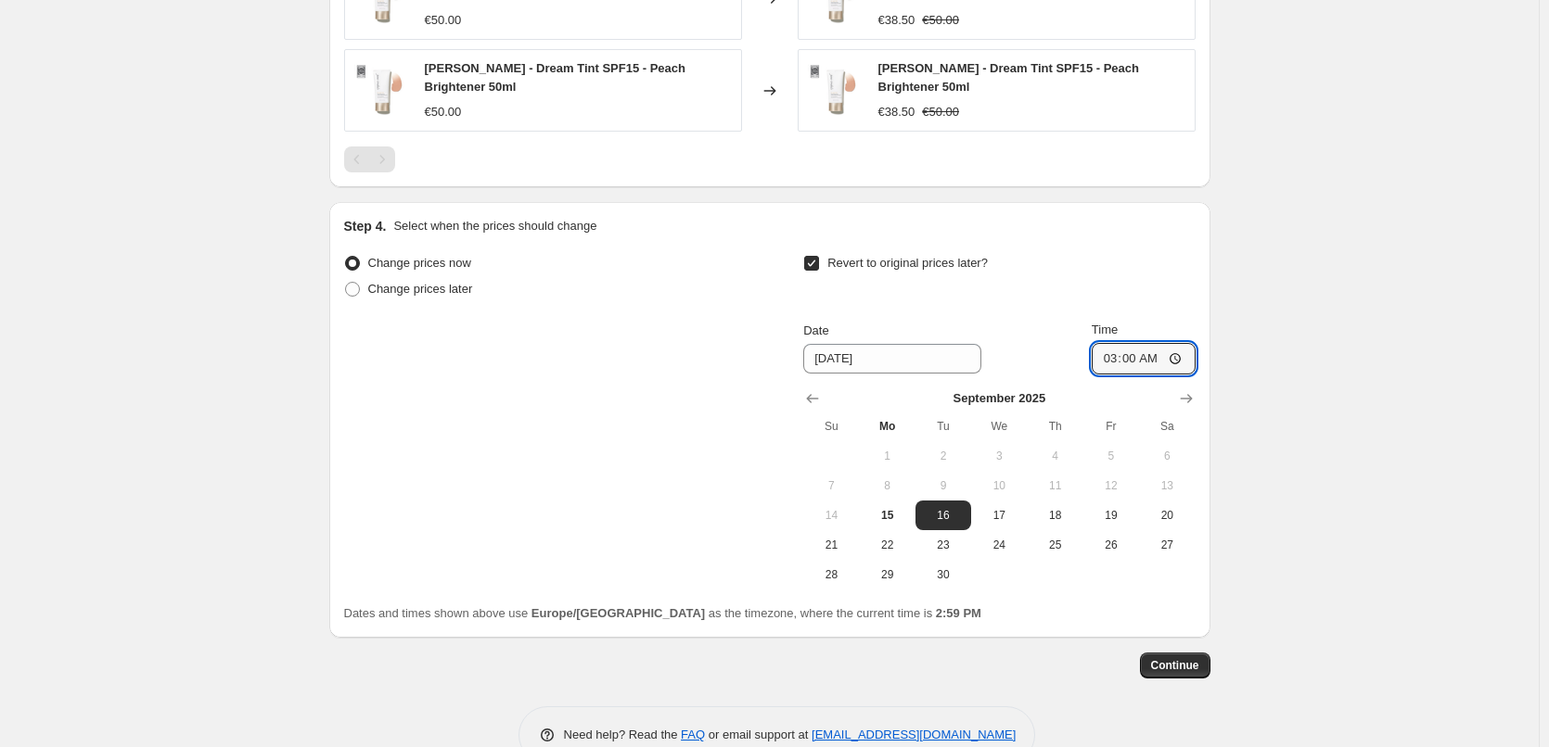
type input "03:00"
click at [1179, 658] on span "Continue" at bounding box center [1175, 665] width 48 height 15
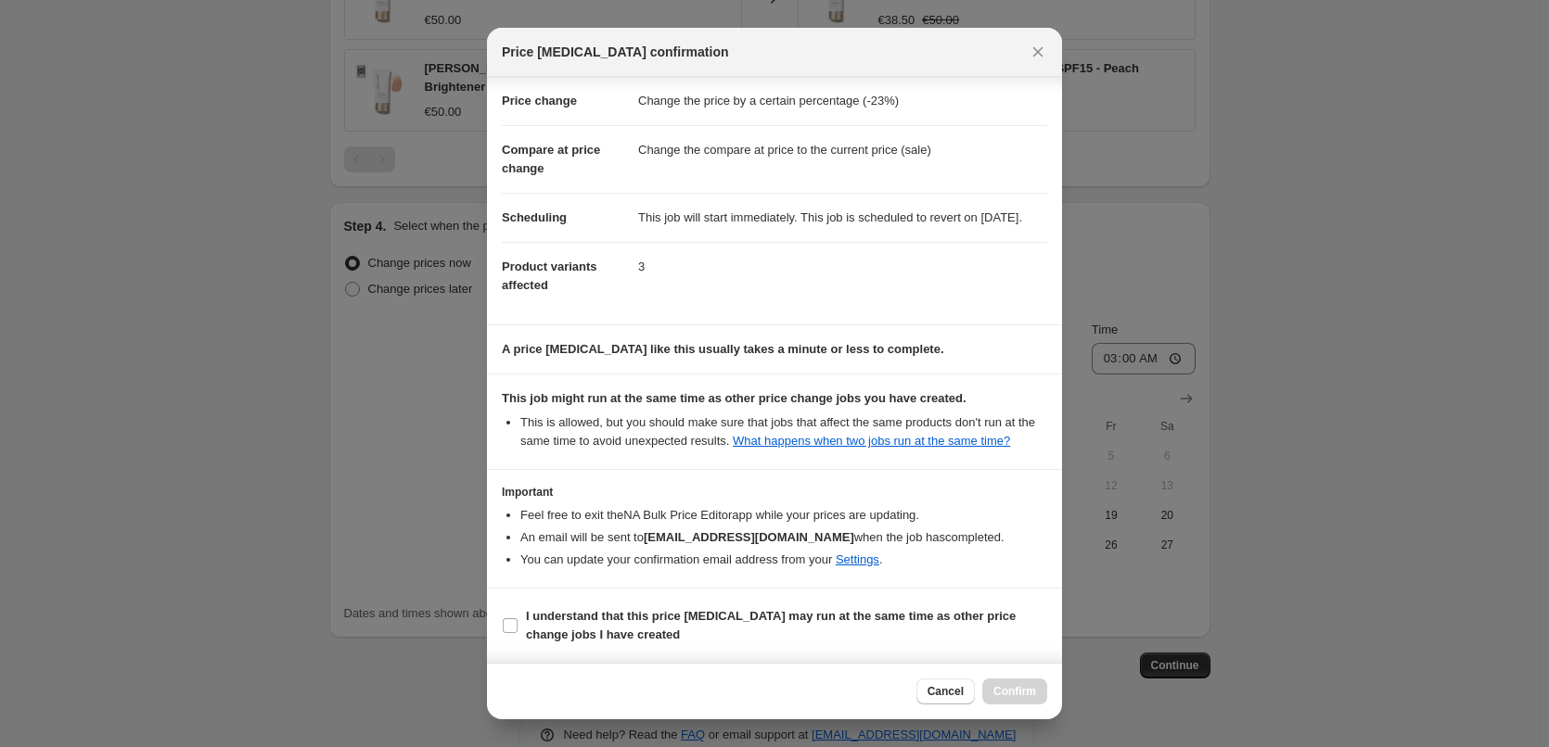
scroll to position [52, 0]
click at [569, 627] on b "I understand that this price change job may run at the same time as other price…" at bounding box center [771, 625] width 490 height 32
click at [517, 627] on input "I understand that this price change job may run at the same time as other price…" at bounding box center [510, 626] width 15 height 15
checkbox input "true"
click at [1008, 693] on span "Confirm" at bounding box center [1014, 691] width 43 height 15
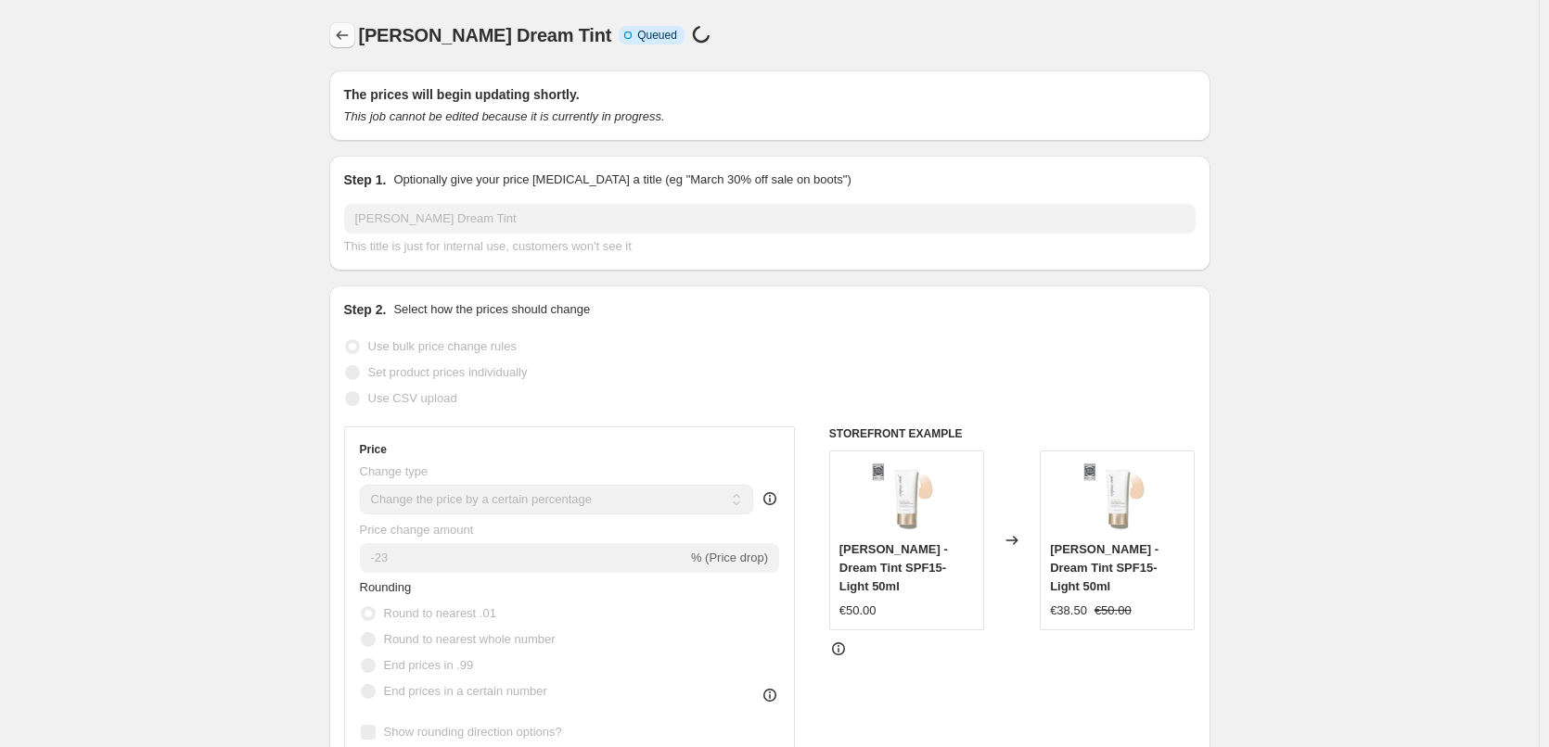
click at [340, 35] on icon "Price change jobs" at bounding box center [342, 35] width 19 height 19
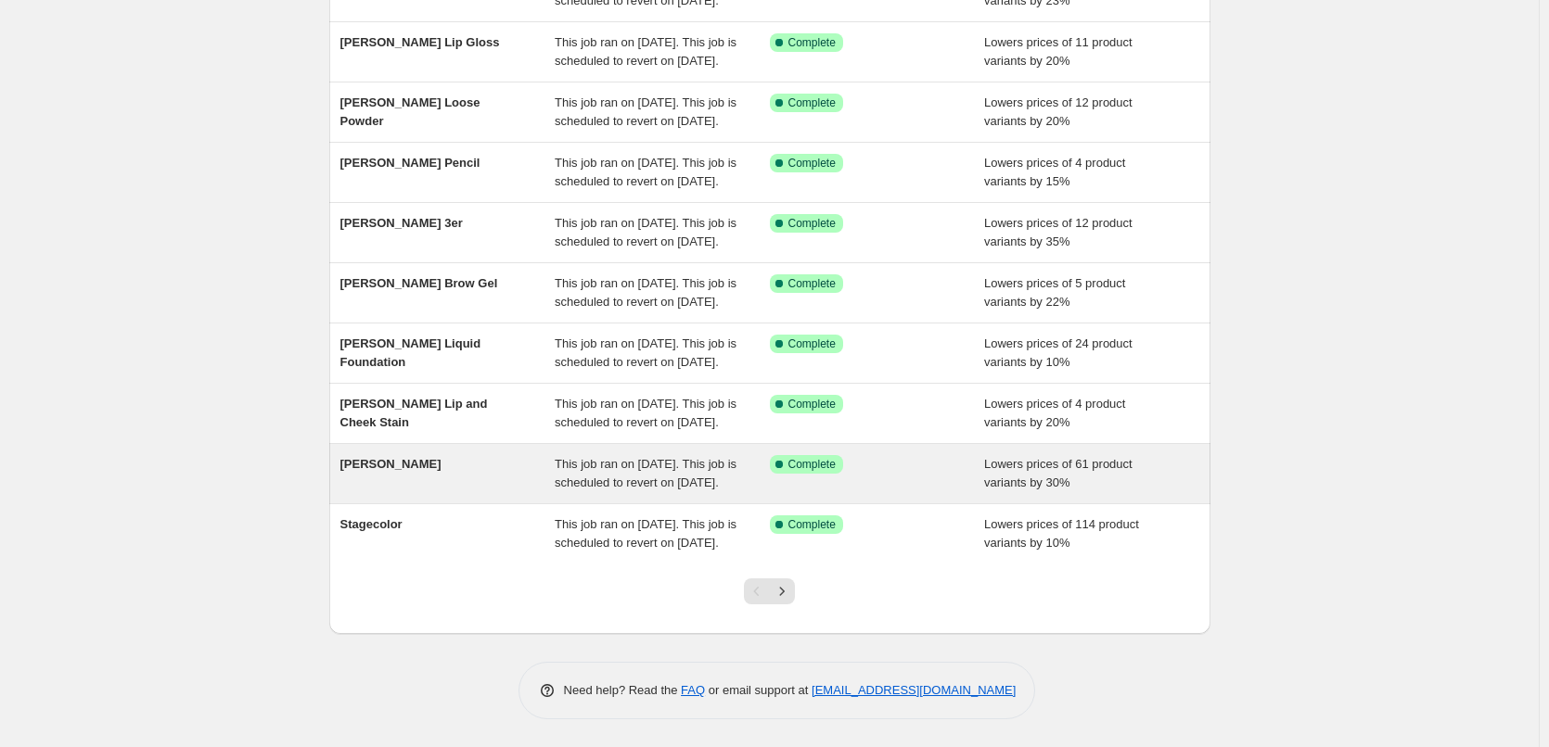
scroll to position [393, 0]
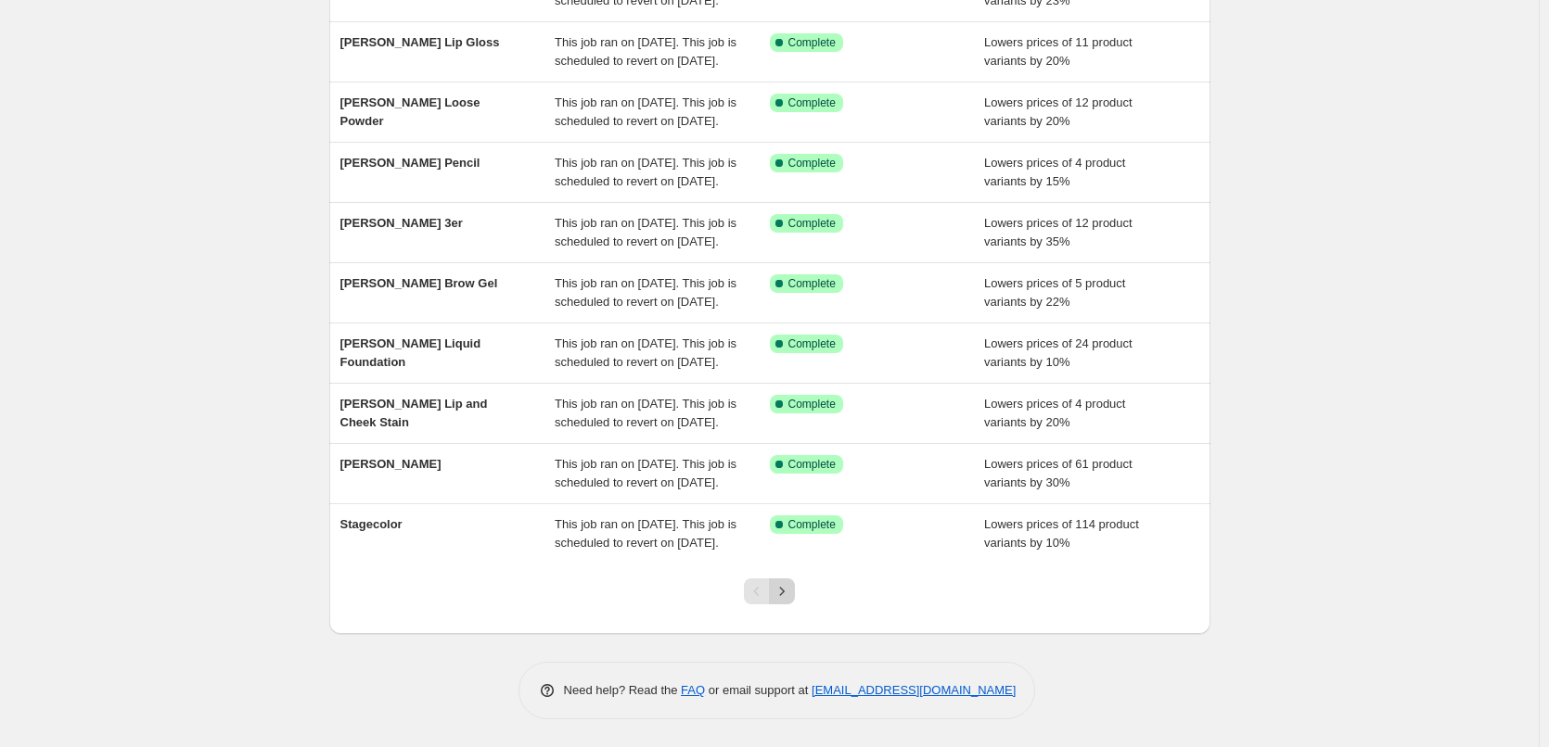
click at [790, 585] on icon "Next" at bounding box center [782, 591] width 19 height 19
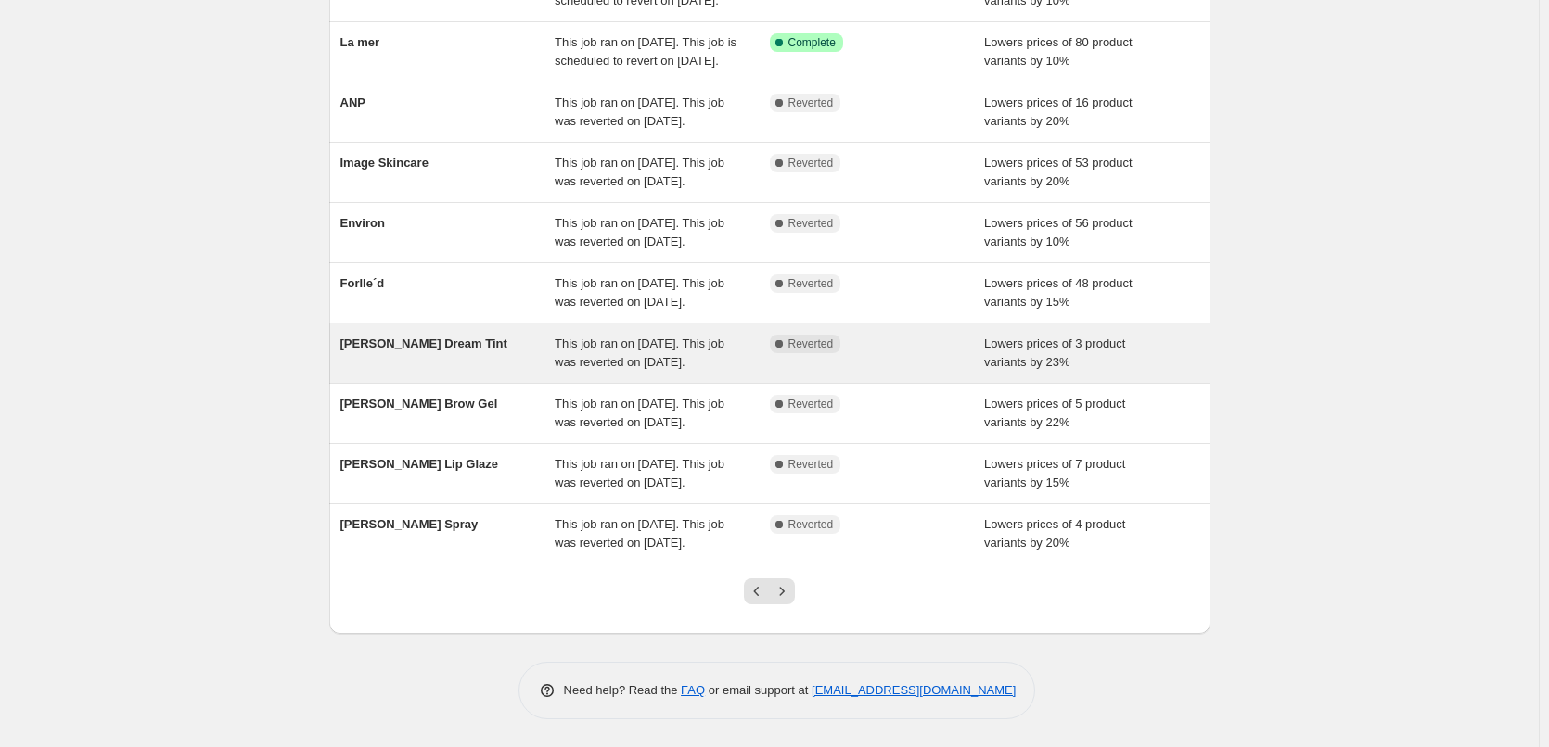
click at [670, 337] on span "This job ran on September 12, 2025. This job was reverted on September 15, 2025." at bounding box center [640, 353] width 170 height 32
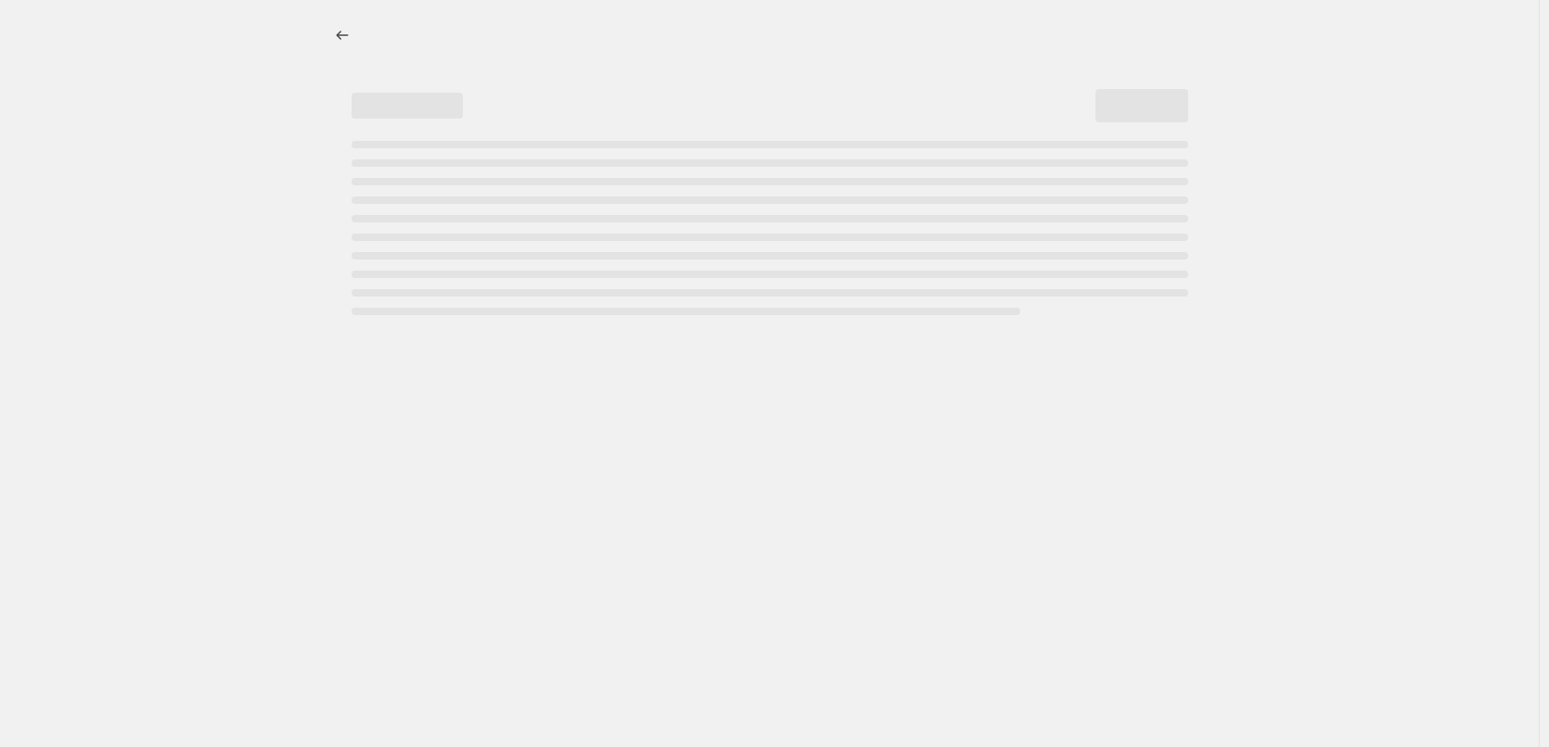
select select "percentage"
select select "vendor"
select select "tag"
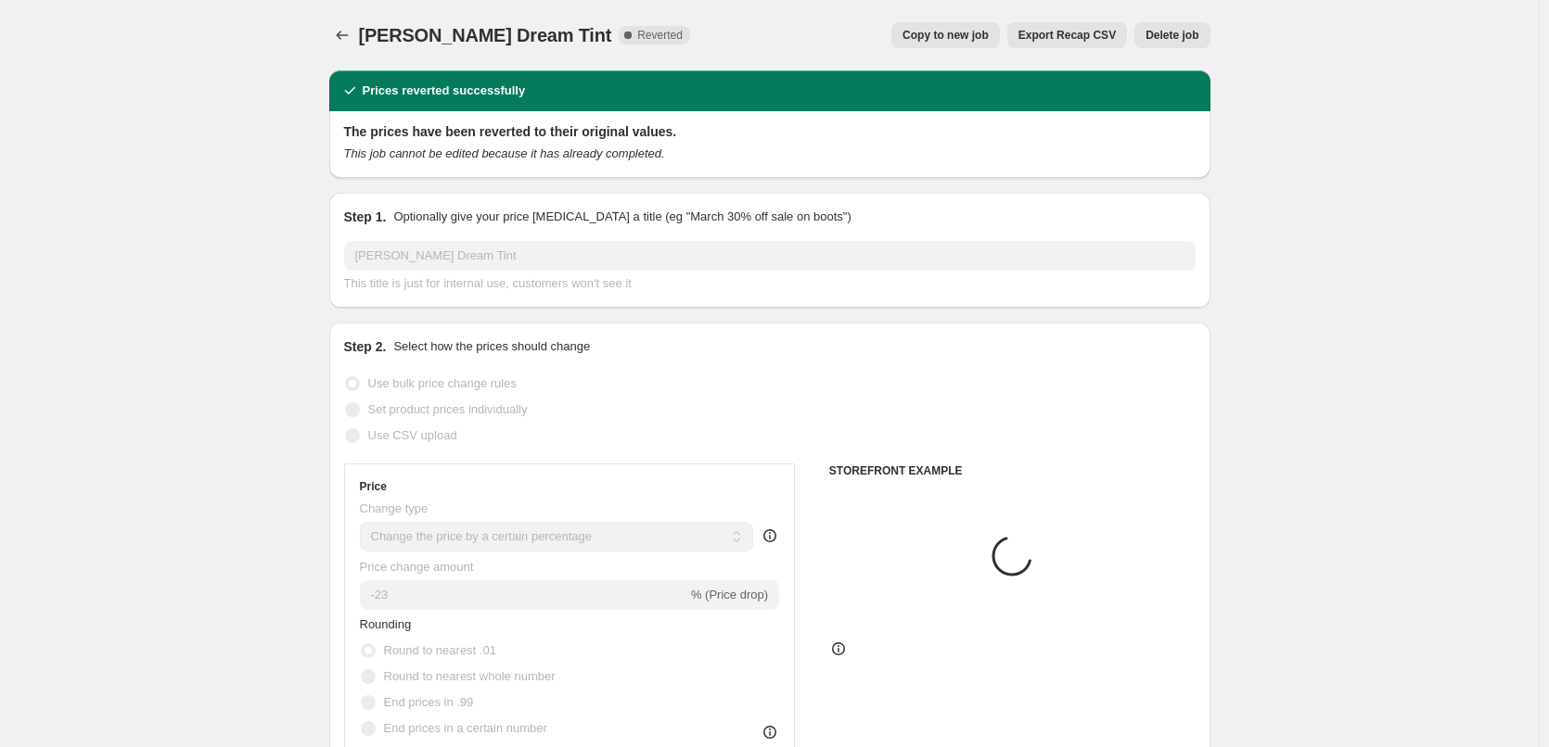
click at [1160, 32] on span "Delete job" at bounding box center [1171, 35] width 53 height 15
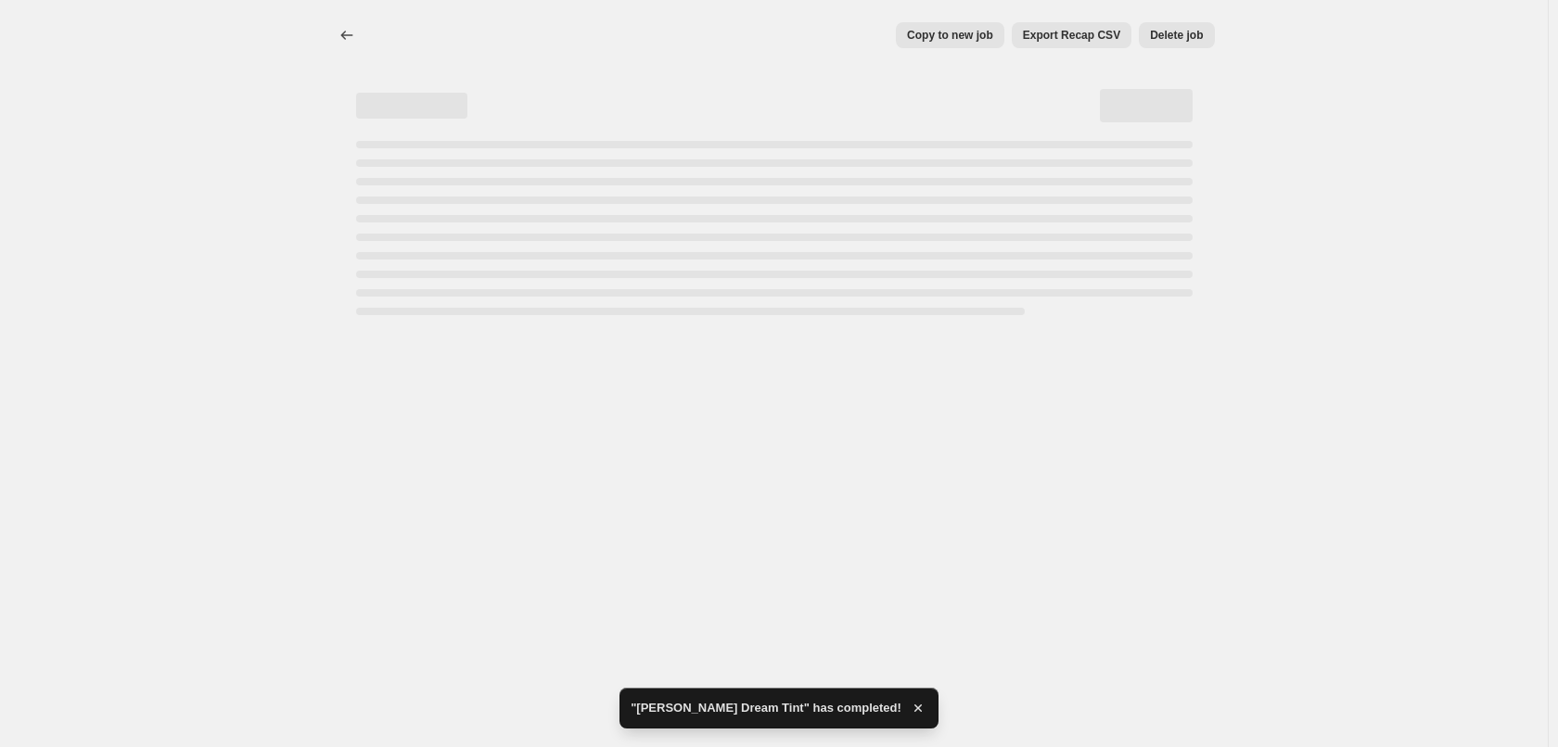
select select "percentage"
select select "vendor"
select select "tag"
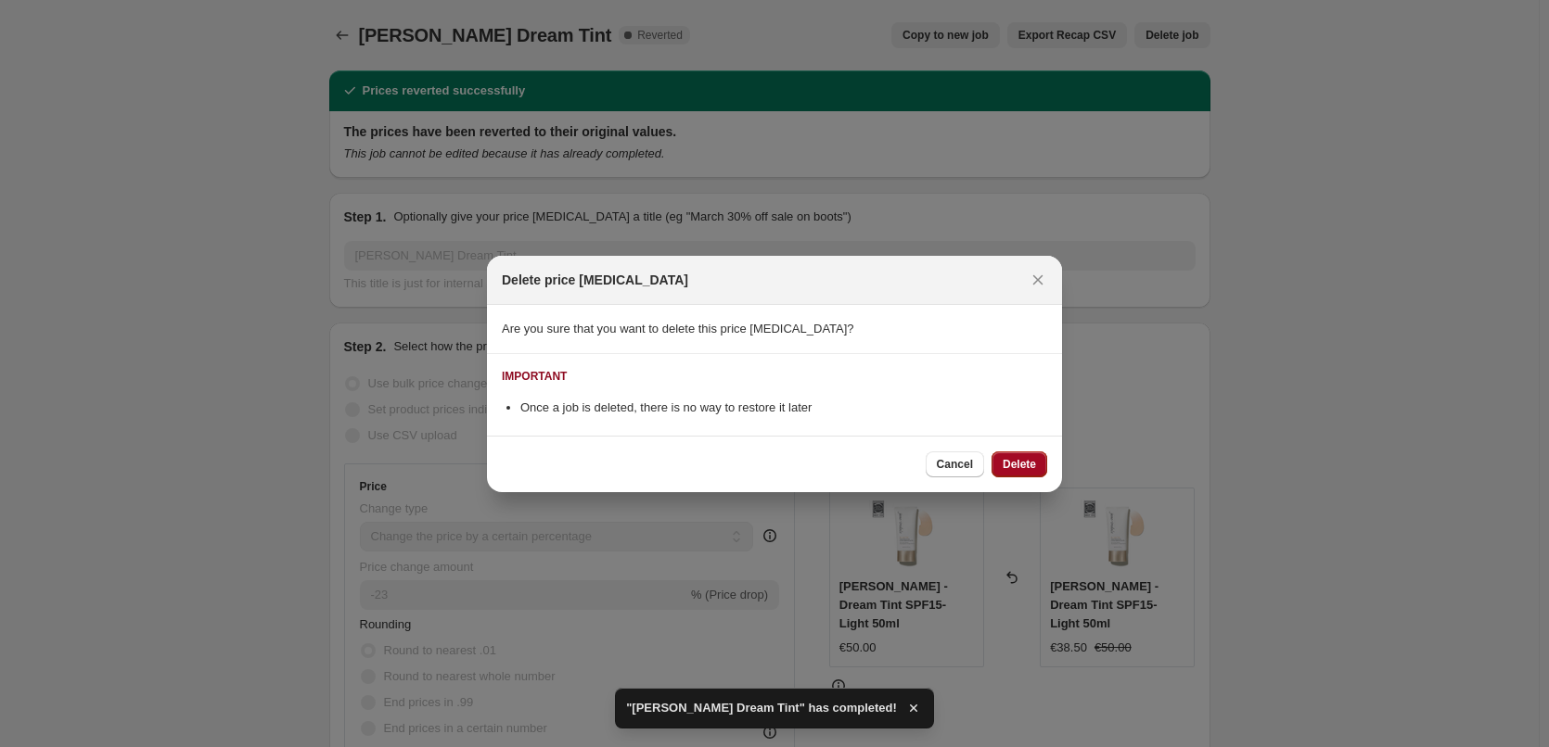
click at [1028, 462] on span "Delete" at bounding box center [1019, 464] width 33 height 15
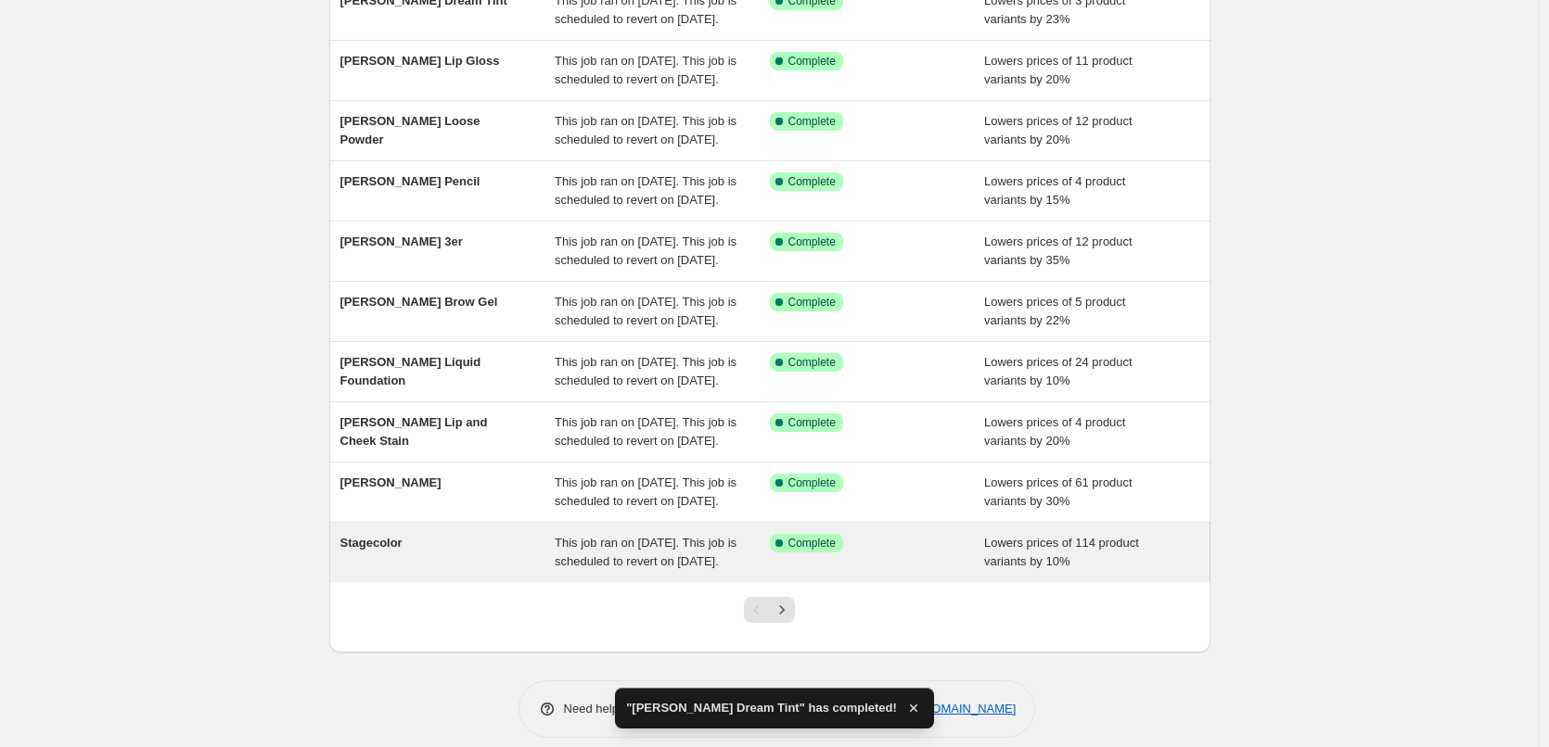
scroll to position [393, 0]
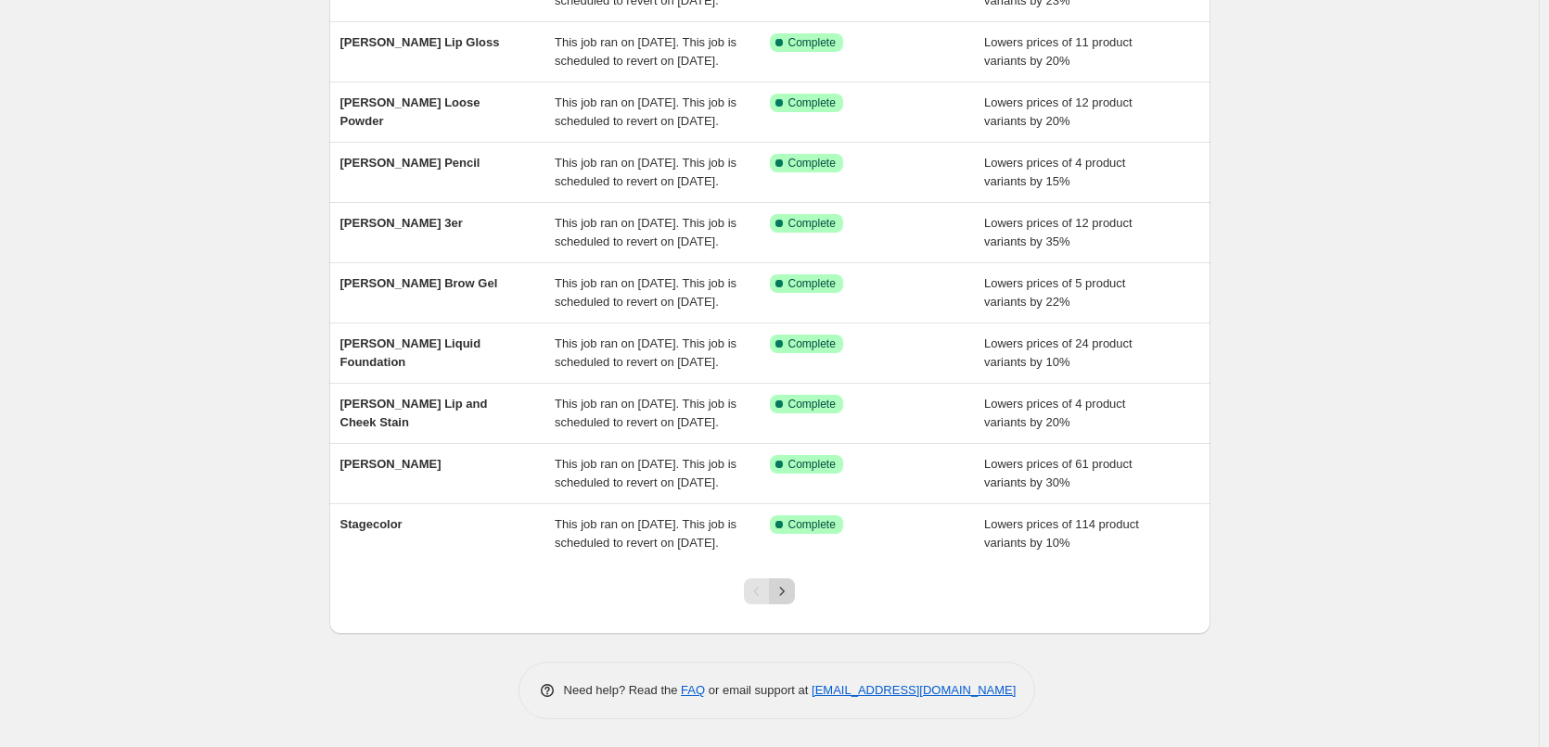
click at [783, 590] on icon "Next" at bounding box center [782, 591] width 19 height 19
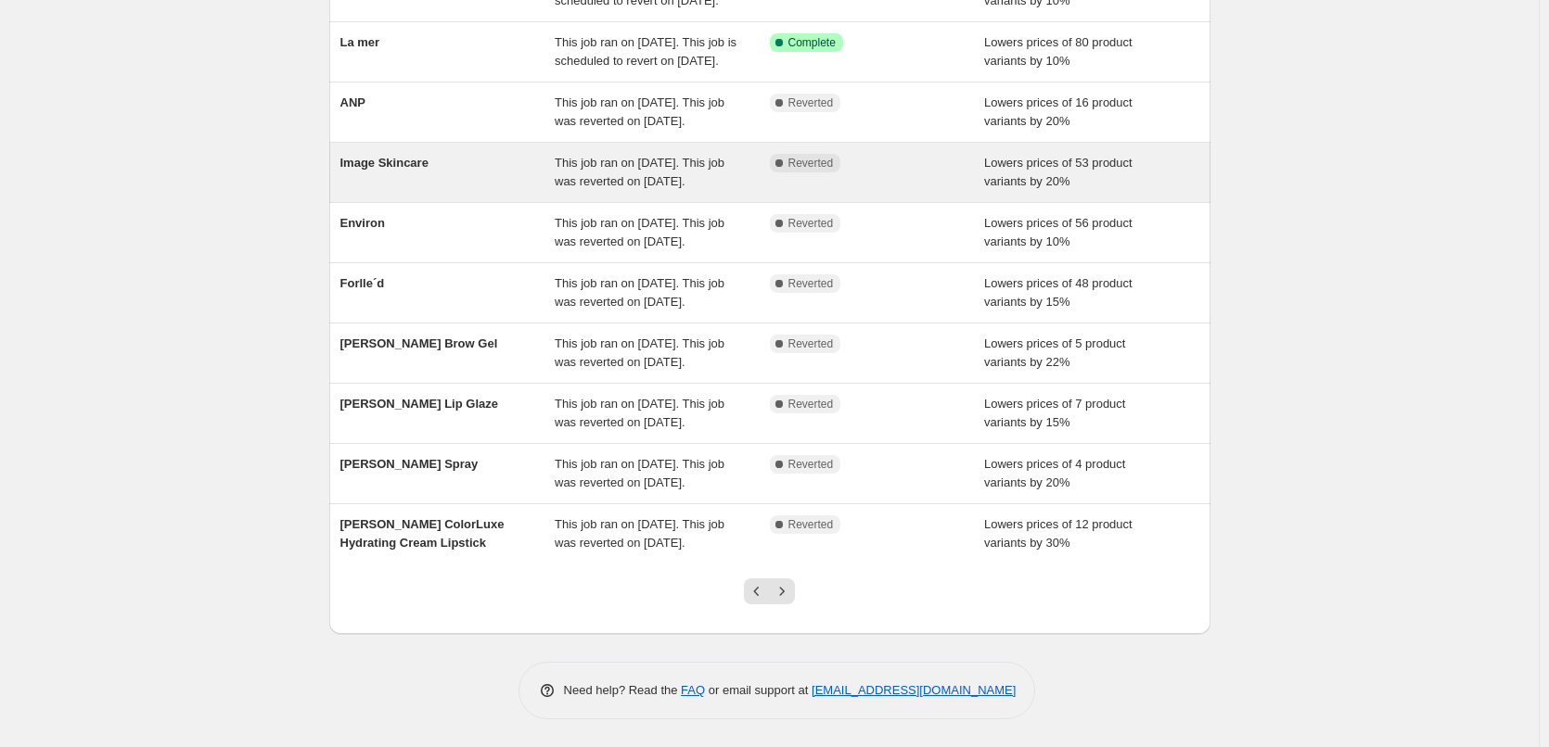
scroll to position [371, 0]
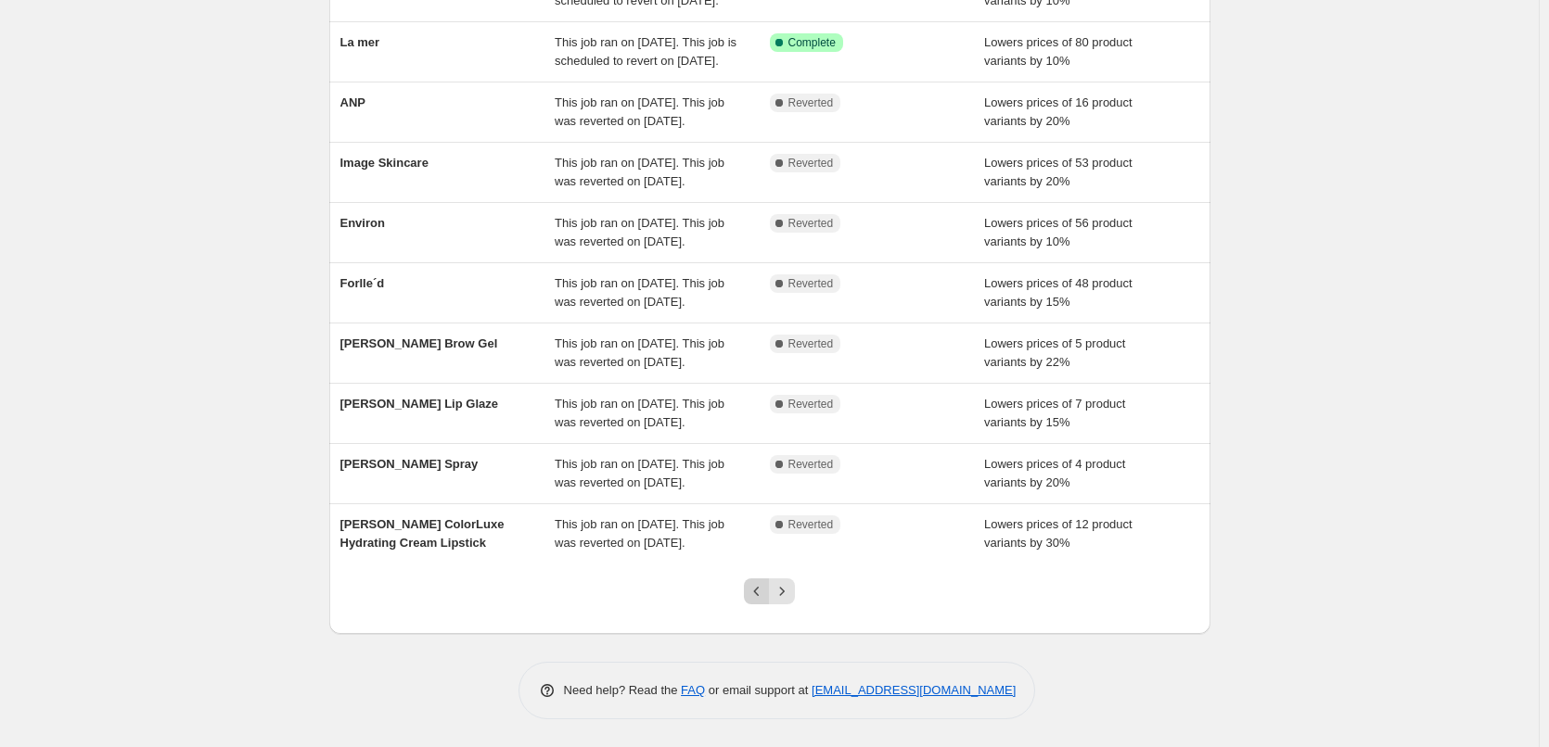
click at [751, 605] on button "Previous" at bounding box center [757, 592] width 26 height 26
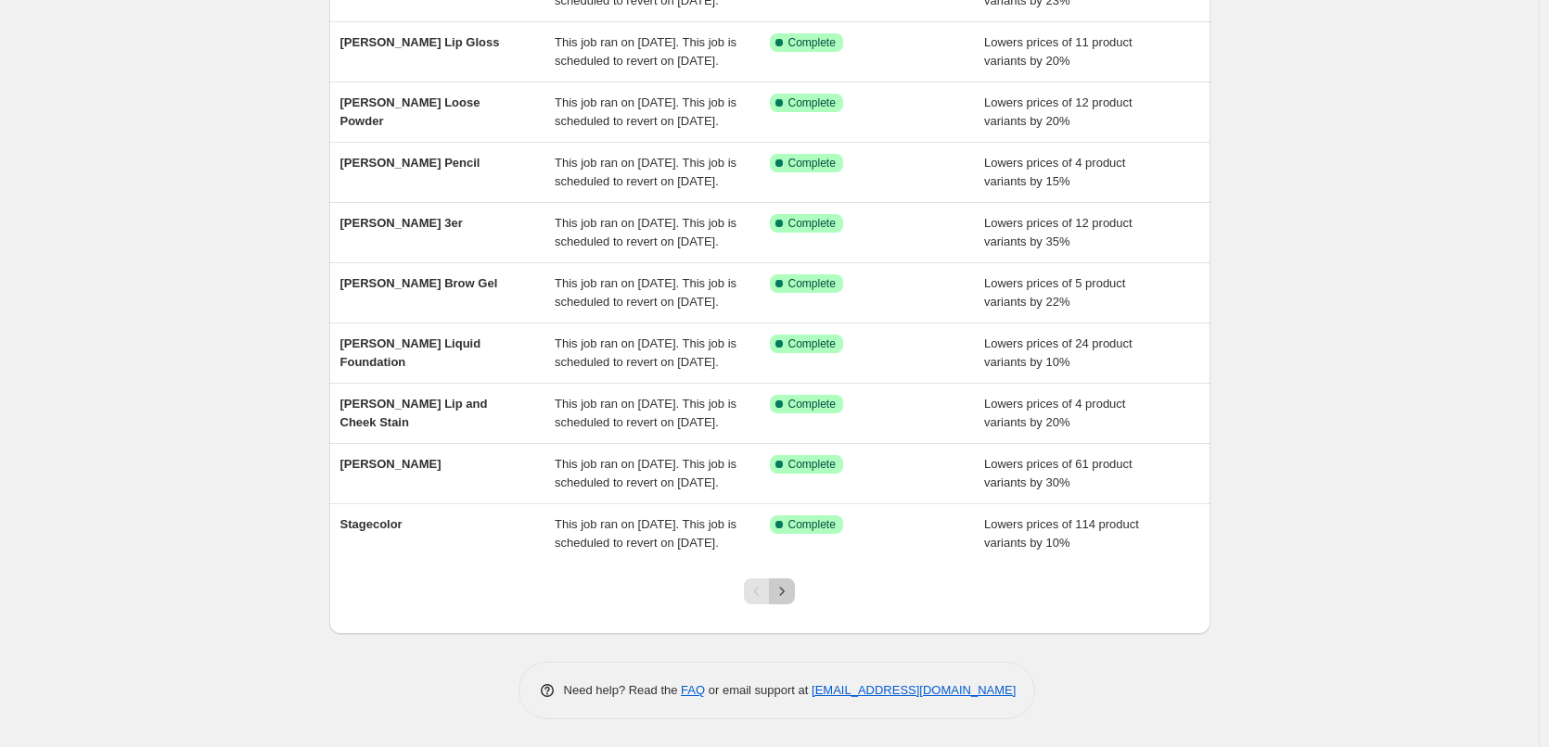
click at [789, 597] on icon "Next" at bounding box center [782, 591] width 19 height 19
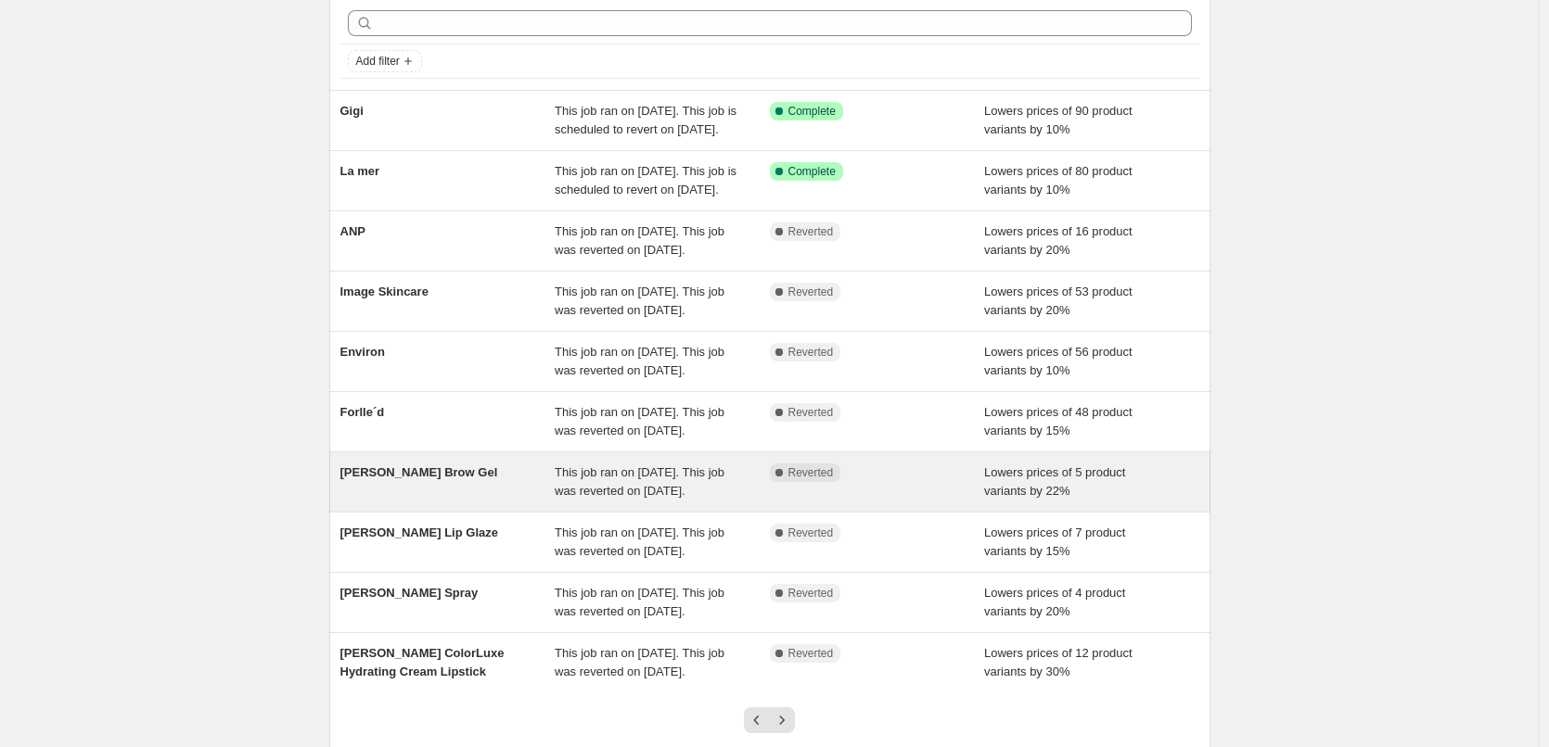
scroll to position [185, 0]
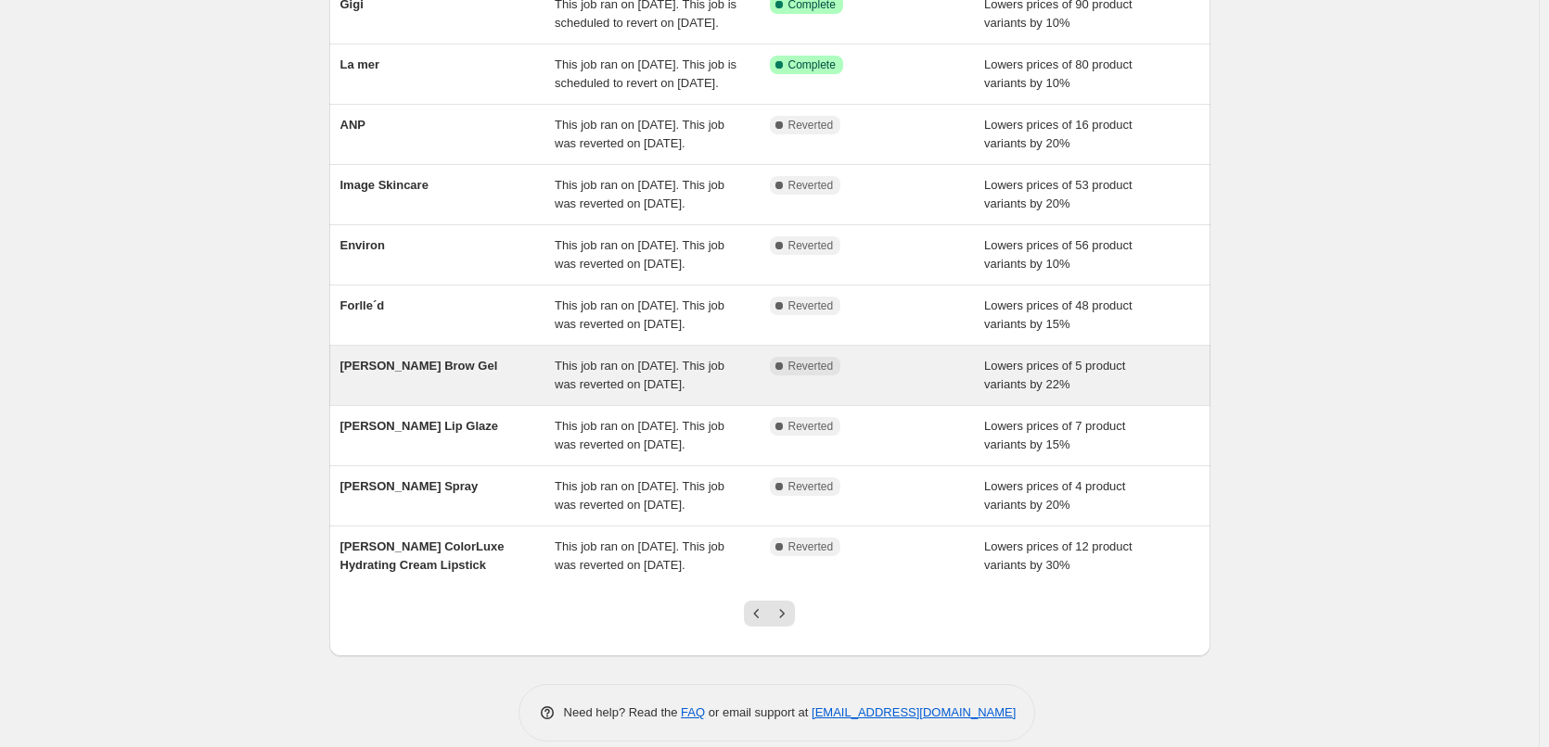
click at [671, 391] on span "This job ran on September 12, 2025. This job was reverted on September 15, 2025." at bounding box center [640, 375] width 170 height 32
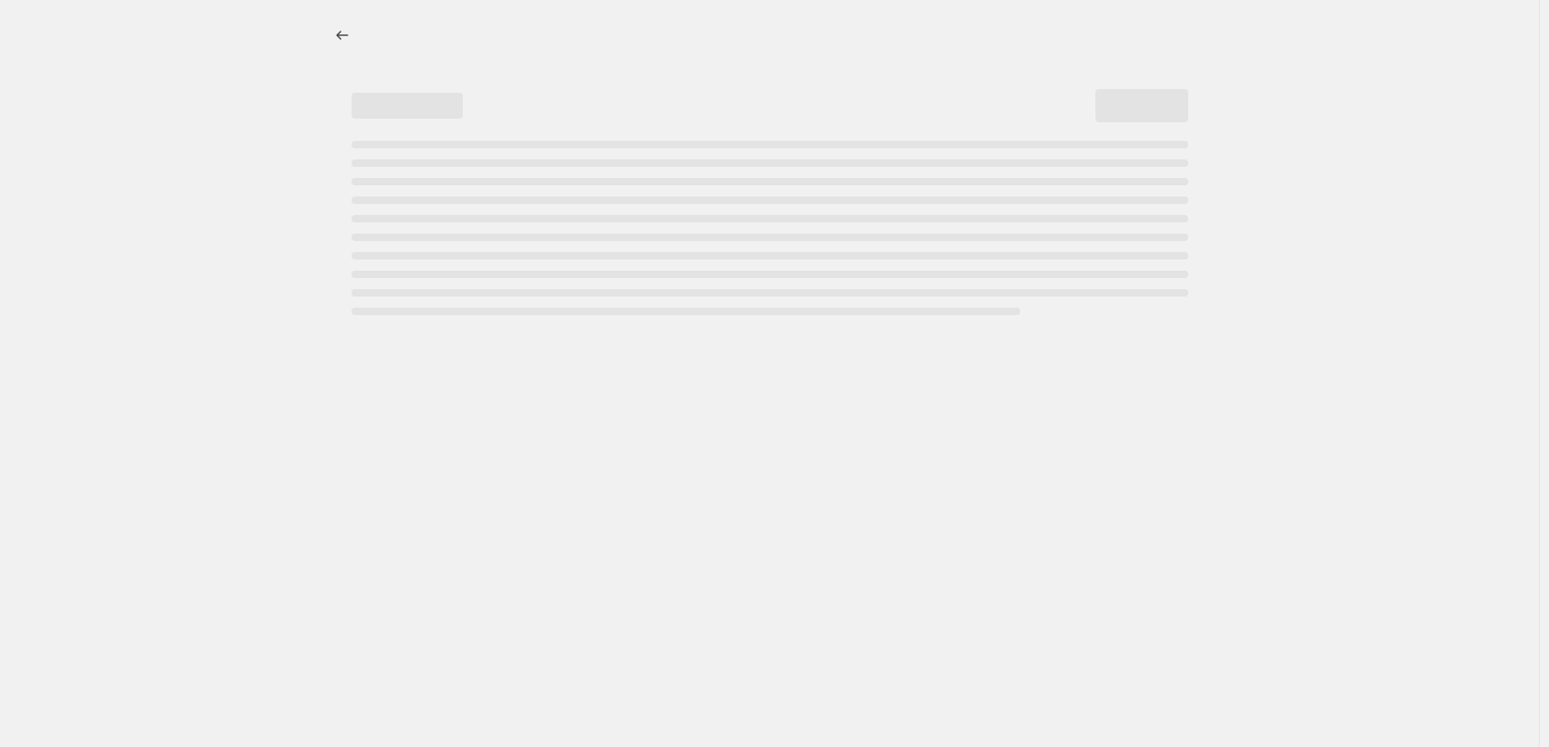
select select "percentage"
select select "tag"
select select "vendor"
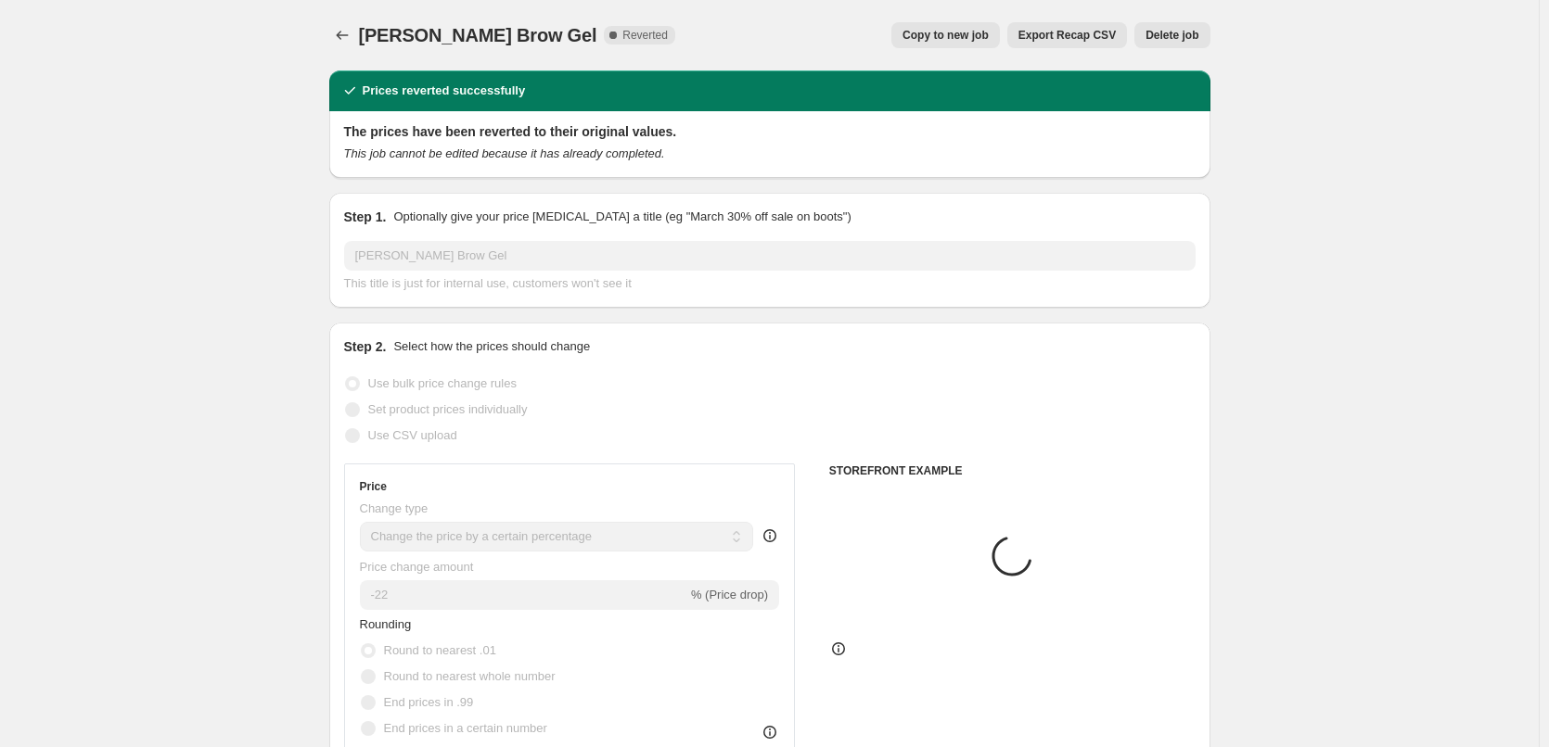
click at [1161, 35] on span "Delete job" at bounding box center [1171, 35] width 53 height 15
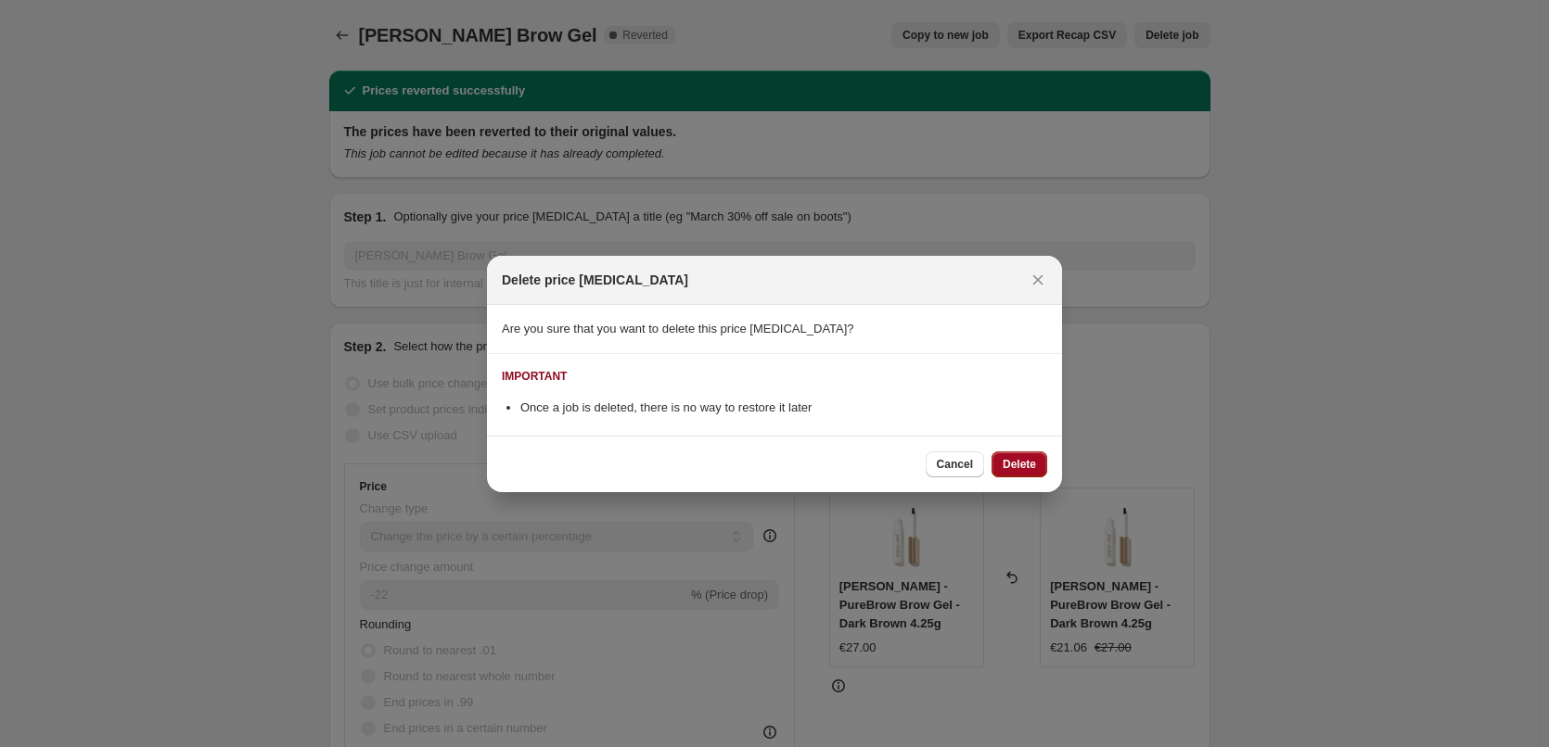
click at [1030, 454] on button "Delete" at bounding box center [1019, 465] width 56 height 26
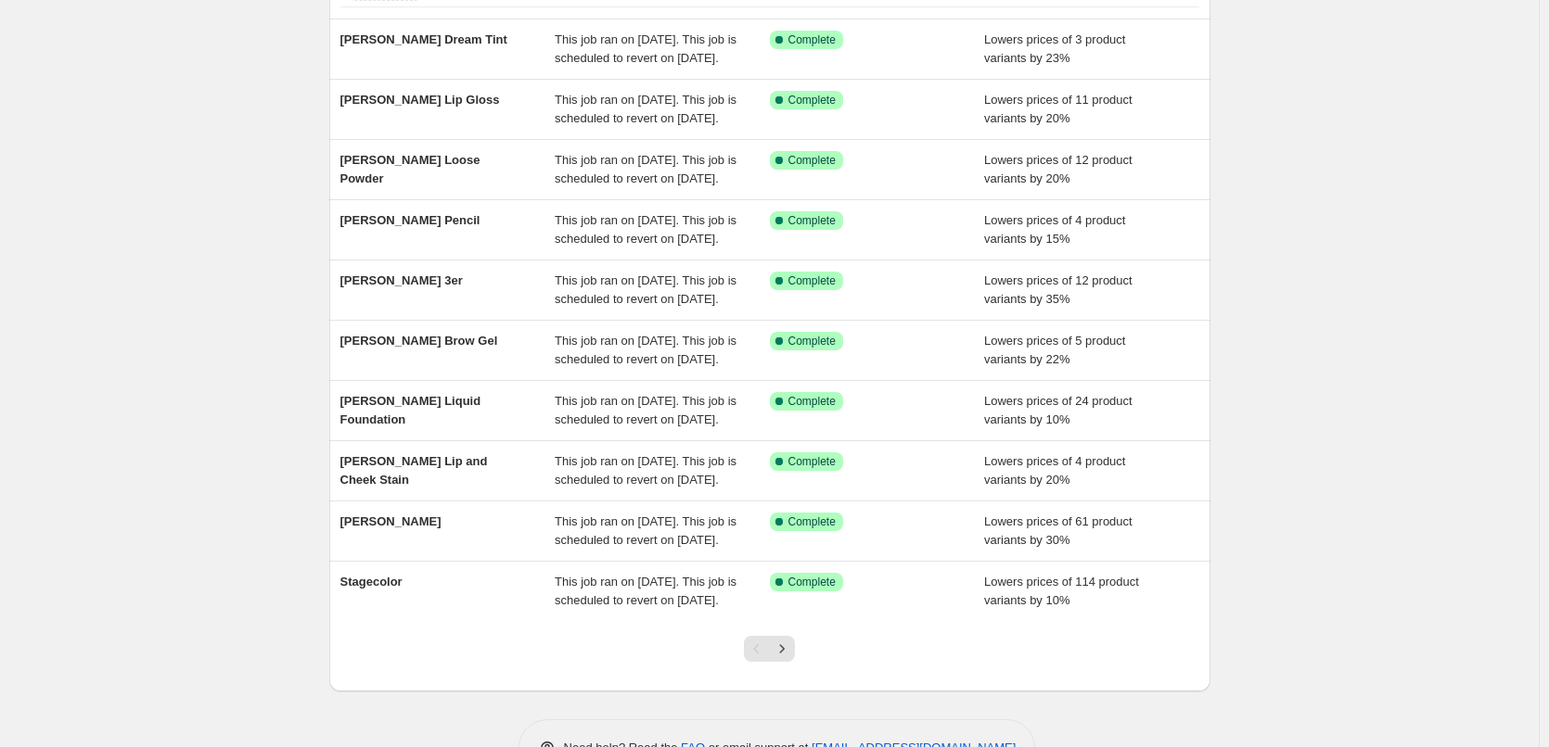
scroll to position [393, 0]
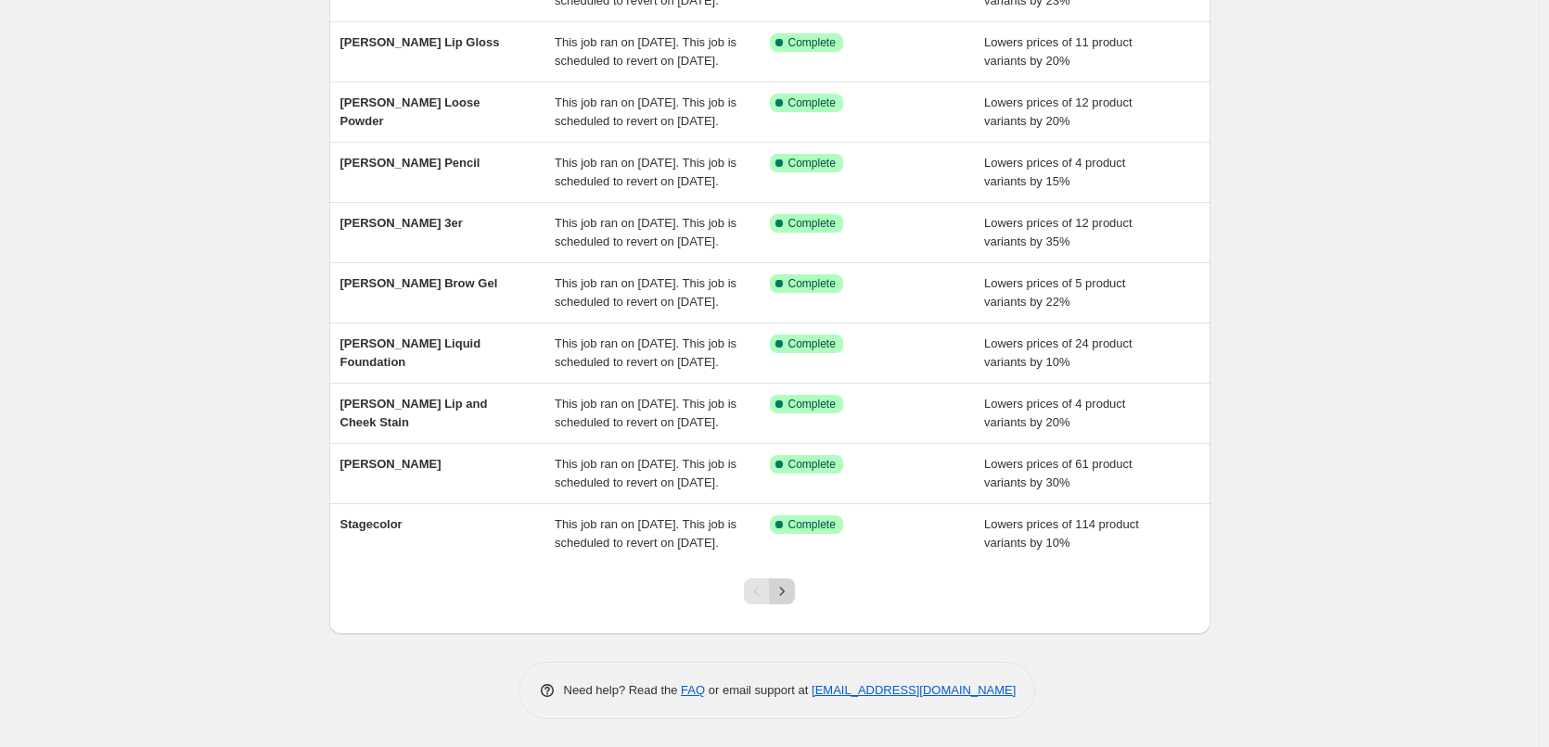
click at [791, 596] on icon "Next" at bounding box center [782, 591] width 19 height 19
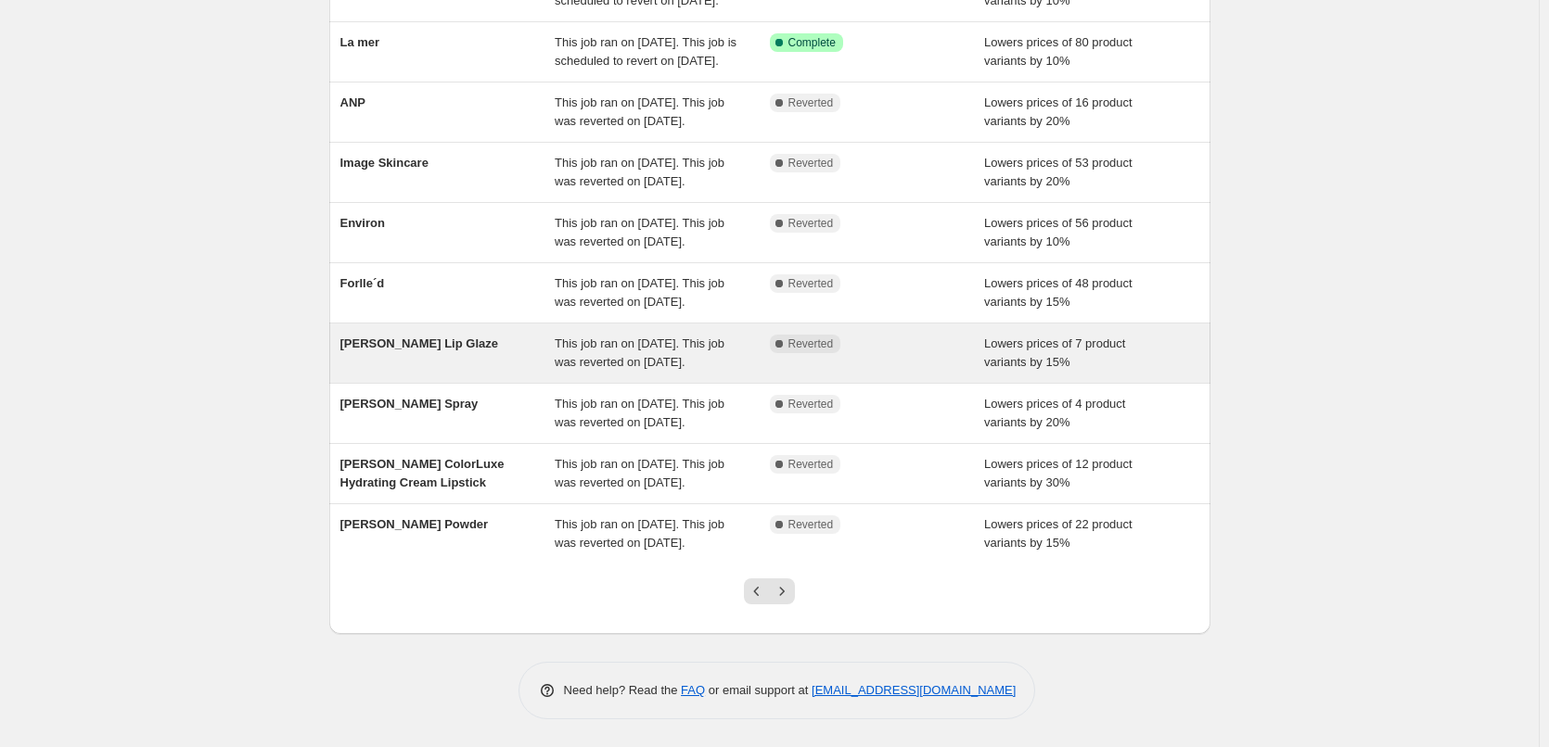
click at [716, 337] on span "This job ran on September 12, 2025. This job was reverted on September 15, 2025." at bounding box center [640, 353] width 170 height 32
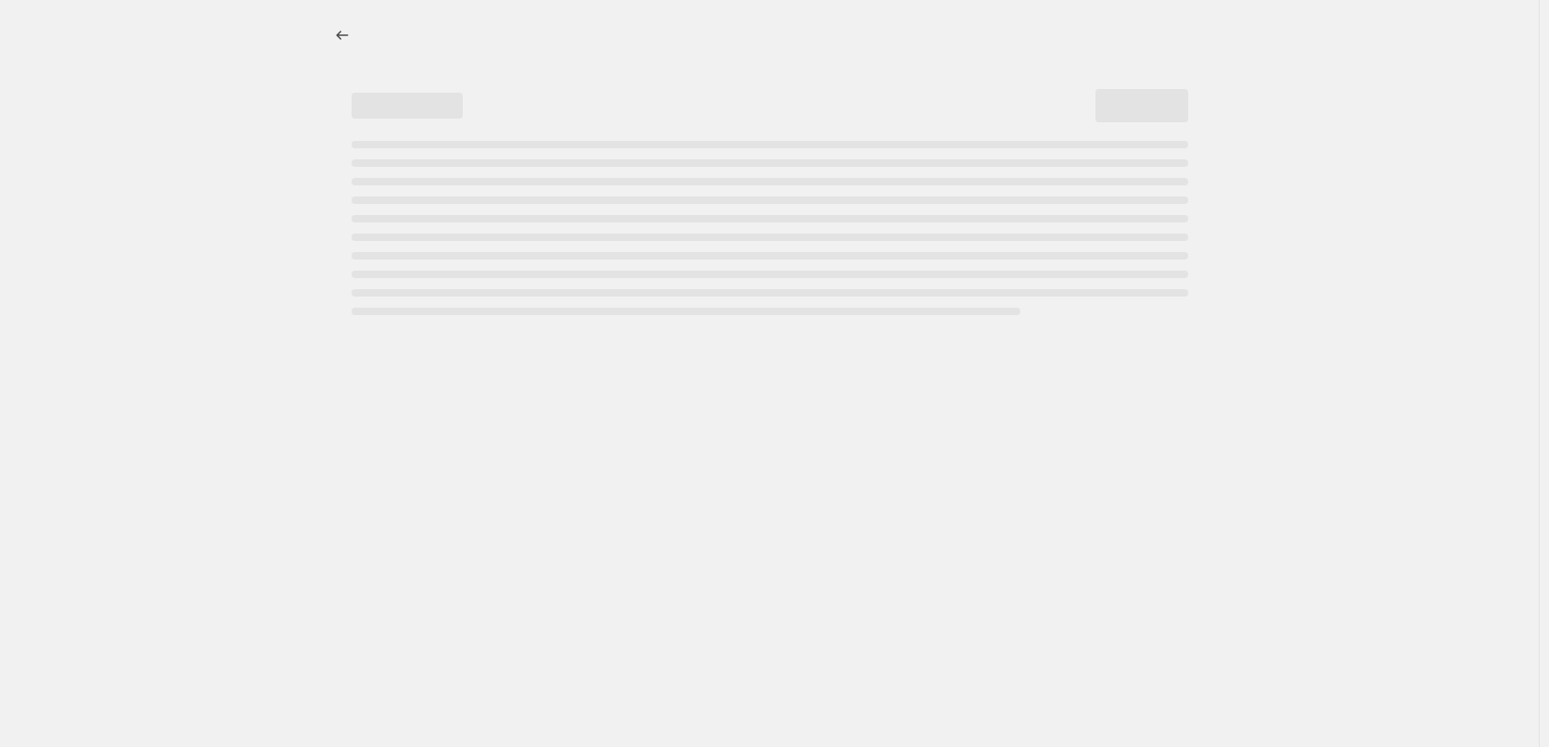
select select "percentage"
select select "tag"
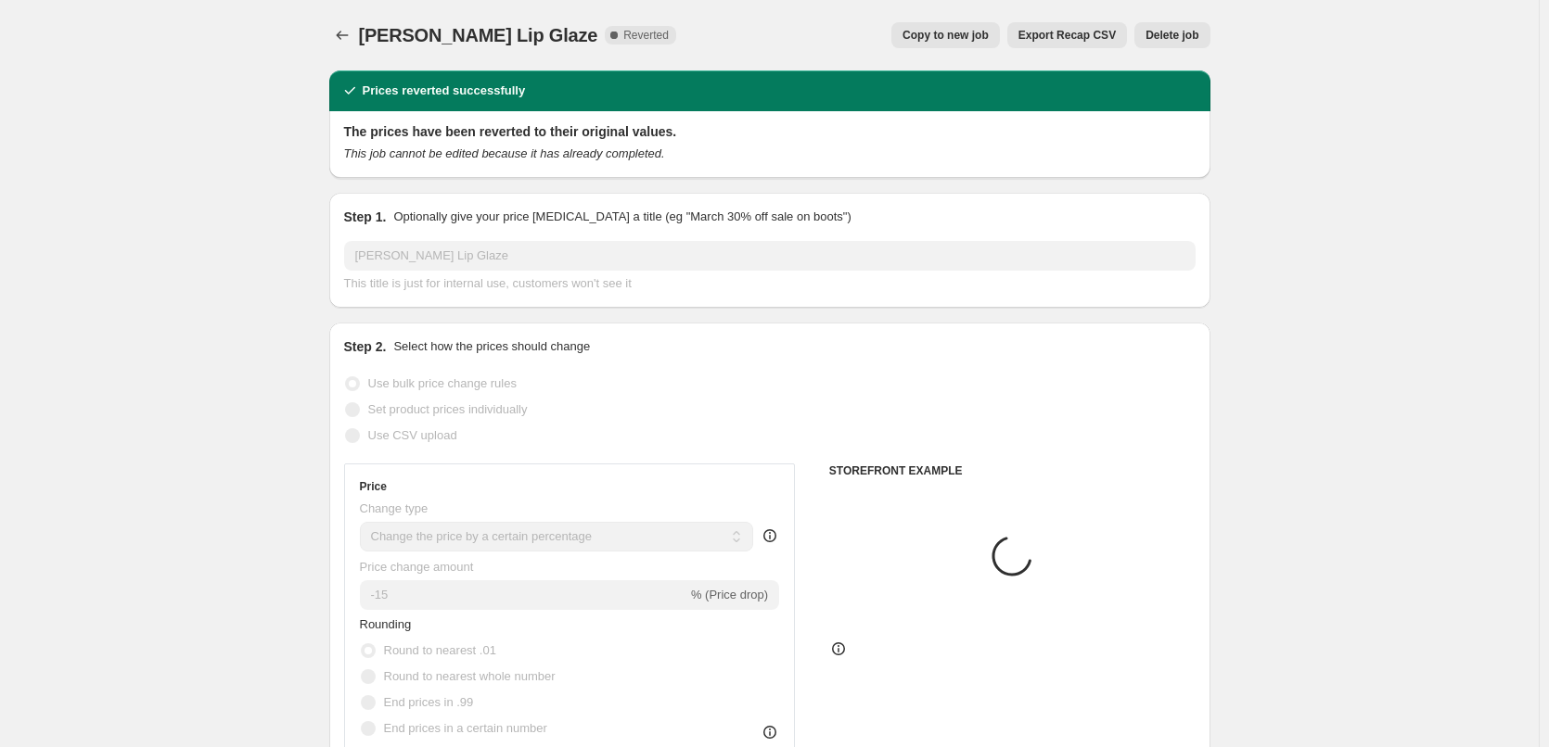
click at [947, 41] on span "Copy to new job" at bounding box center [945, 35] width 86 height 15
select select "percentage"
select select "tag"
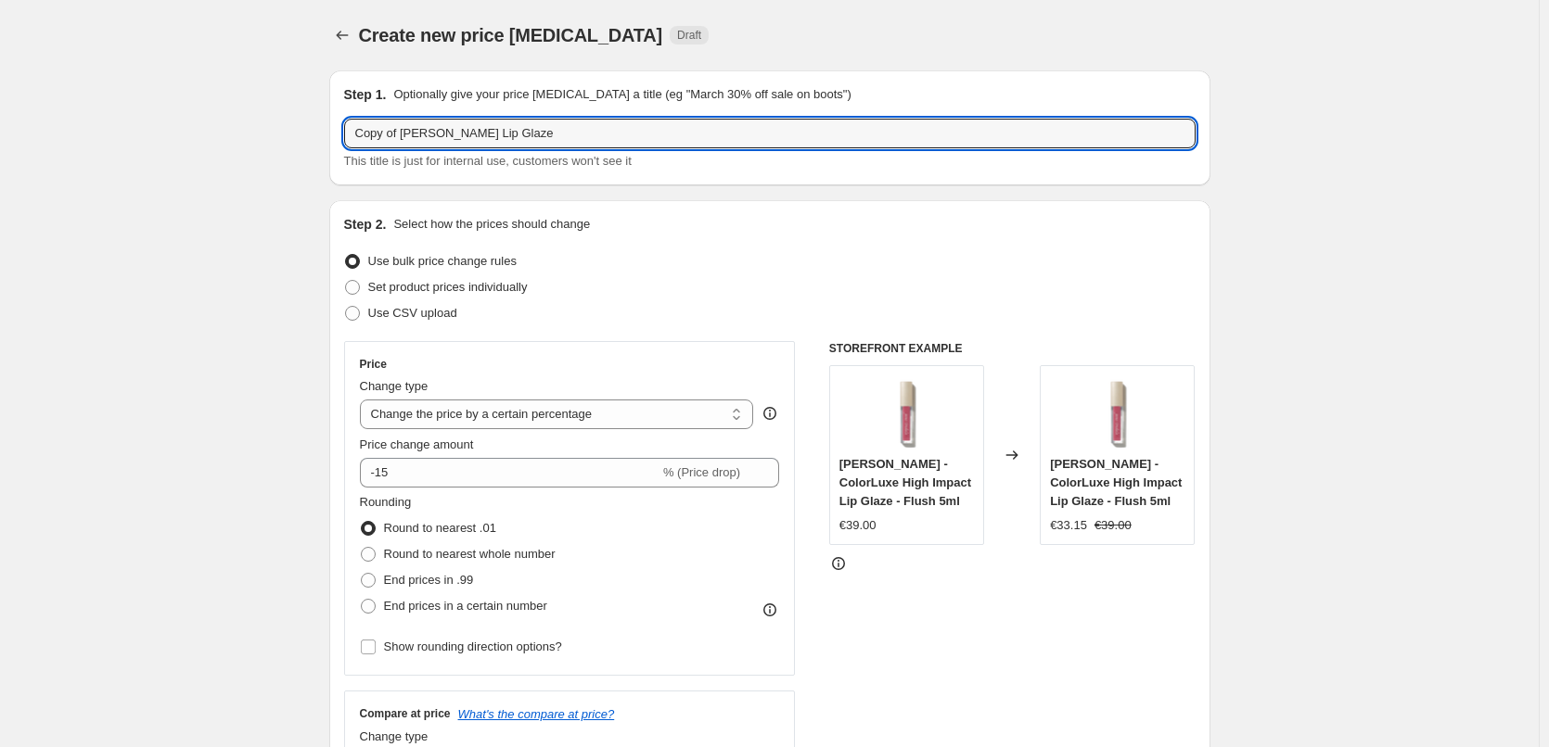
drag, startPoint x: 403, startPoint y: 133, endPoint x: 29, endPoint y: 88, distance: 377.3
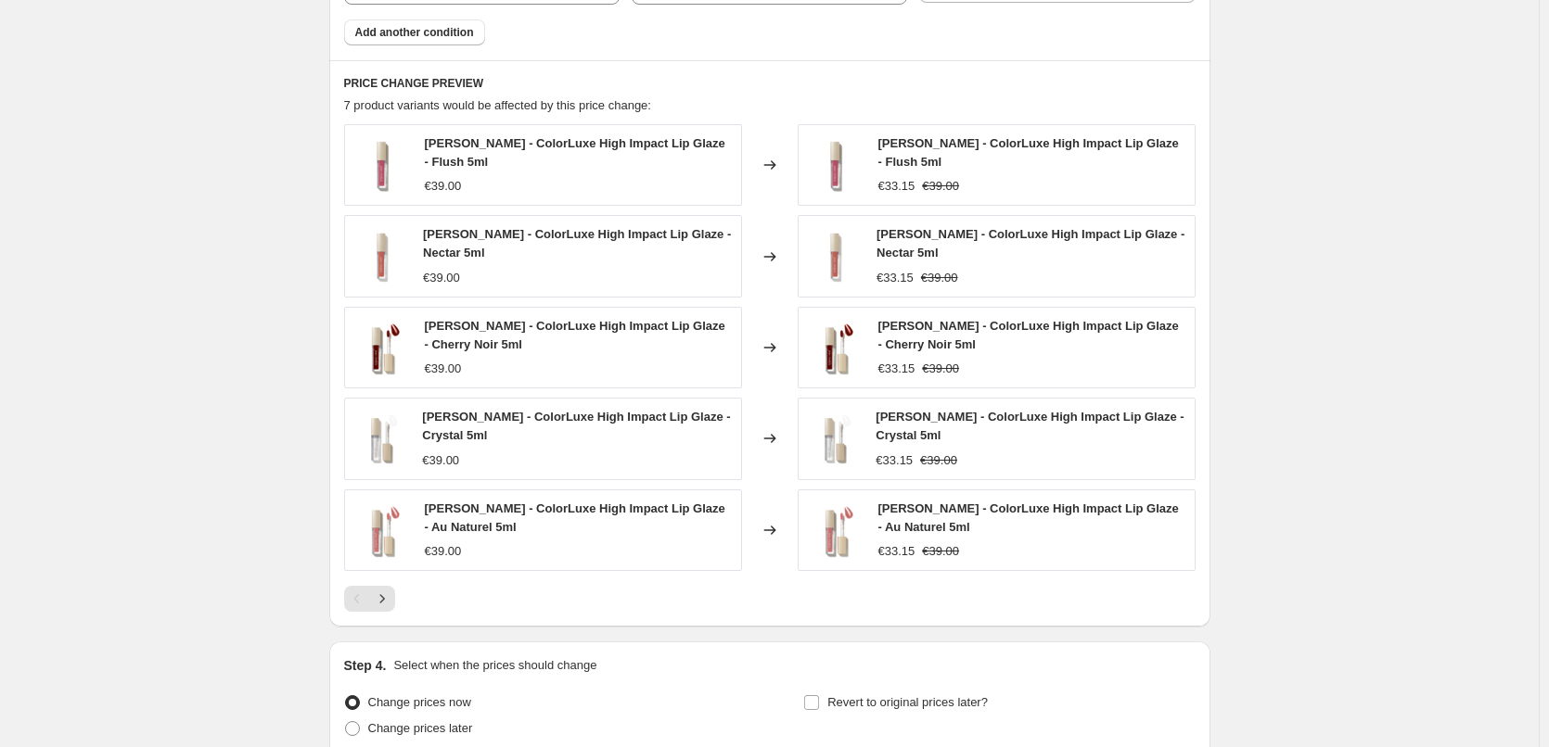
scroll to position [1346, 0]
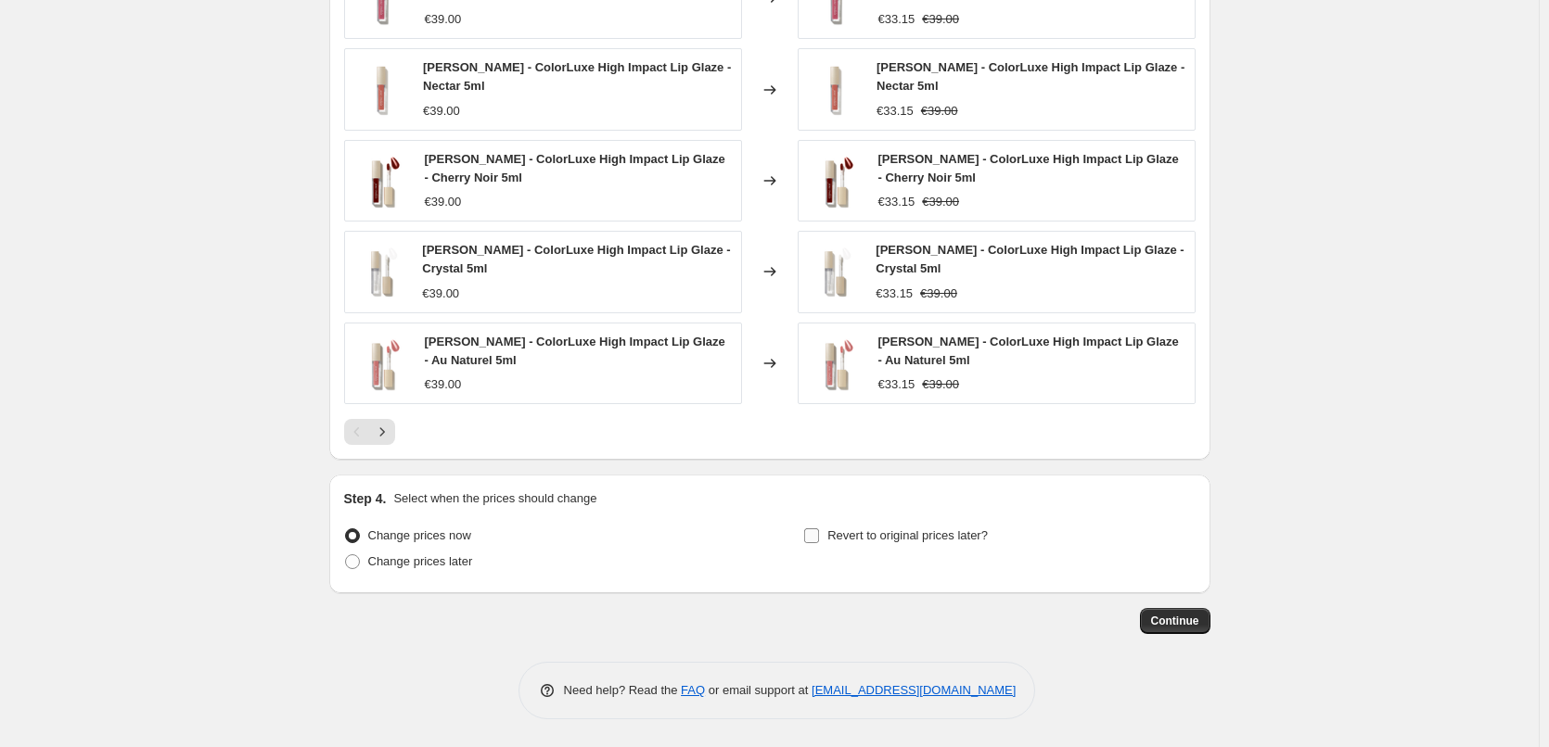
type input "[PERSON_NAME] Lip Glaze"
click at [861, 535] on span "Revert to original prices later?" at bounding box center [907, 536] width 160 height 14
click at [819, 535] on input "Revert to original prices later?" at bounding box center [811, 536] width 15 height 15
checkbox input "true"
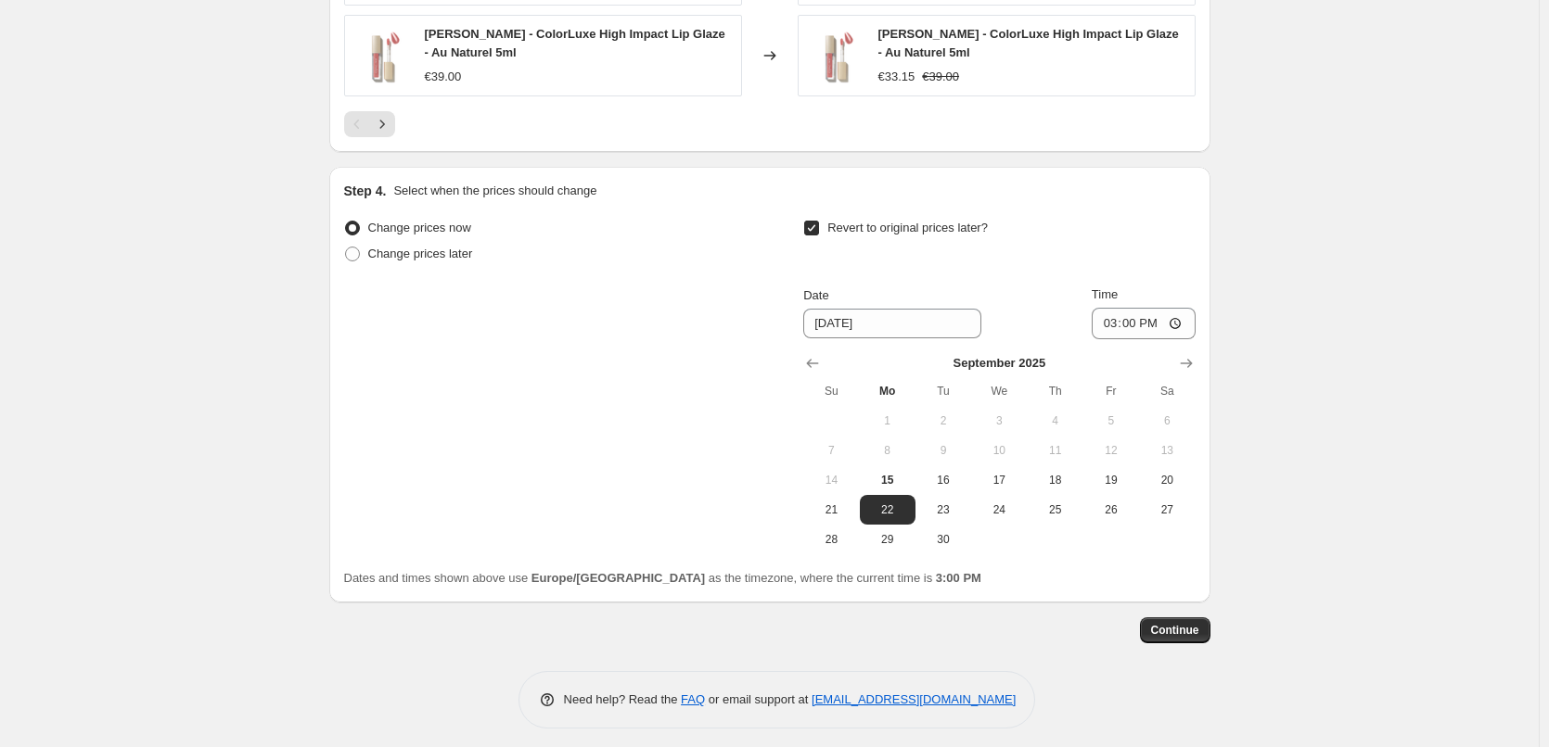
scroll to position [1663, 0]
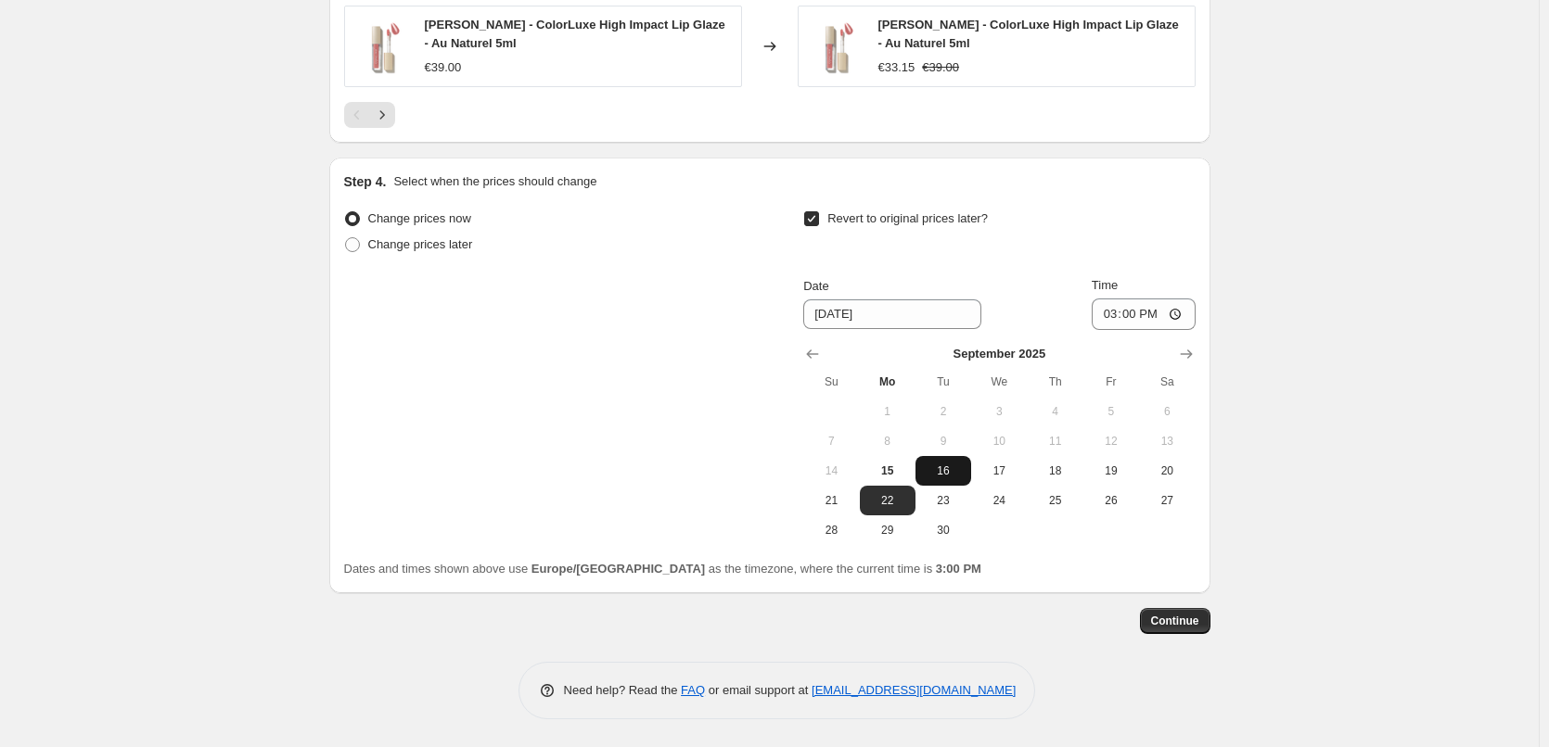
click at [935, 474] on span "16" at bounding box center [943, 471] width 41 height 15
type input "9/16/2025"
click at [1106, 316] on input "15:00" at bounding box center [1144, 315] width 104 height 32
click at [1177, 312] on input "15:00" at bounding box center [1144, 315] width 104 height 32
type input "03:00"
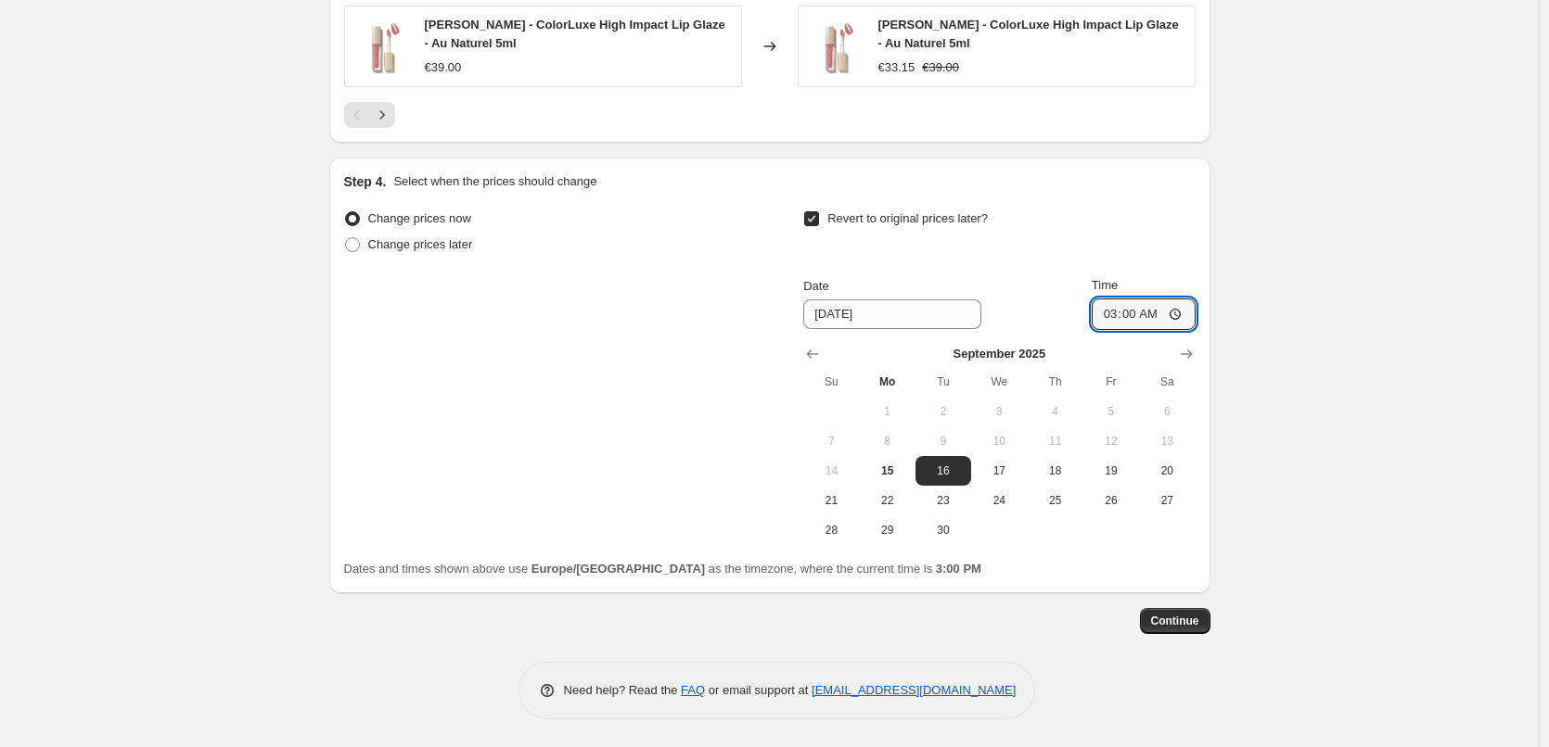
click at [1182, 626] on span "Continue" at bounding box center [1175, 621] width 48 height 15
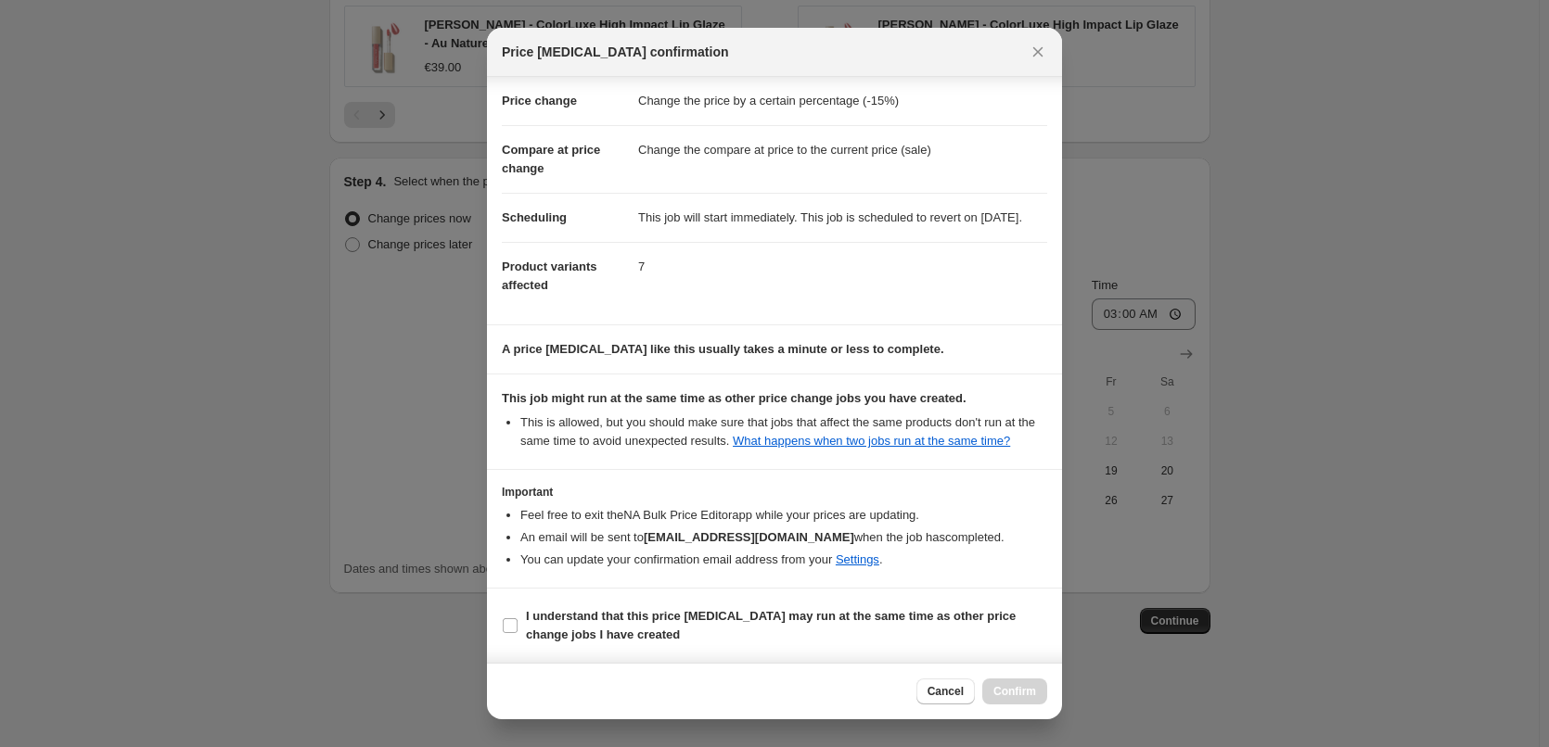
scroll to position [52, 0]
click at [569, 632] on b "I understand that this price change job may run at the same time as other price…" at bounding box center [771, 625] width 490 height 32
click at [517, 632] on input "I understand that this price change job may run at the same time as other price…" at bounding box center [510, 626] width 15 height 15
checkbox input "true"
drag, startPoint x: 1025, startPoint y: 694, endPoint x: 1017, endPoint y: 686, distance: 10.5
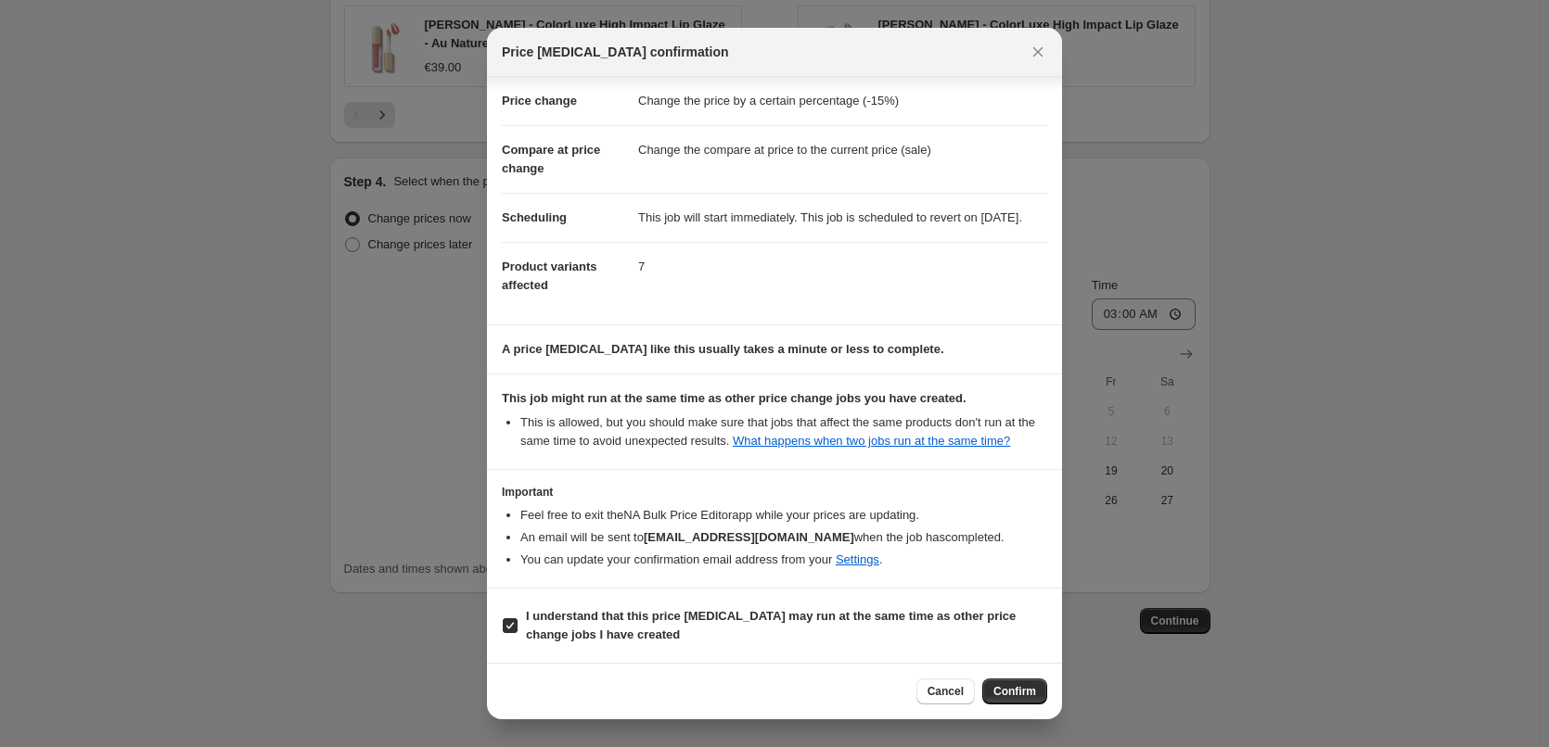
click at [1026, 694] on span "Confirm" at bounding box center [1014, 691] width 43 height 15
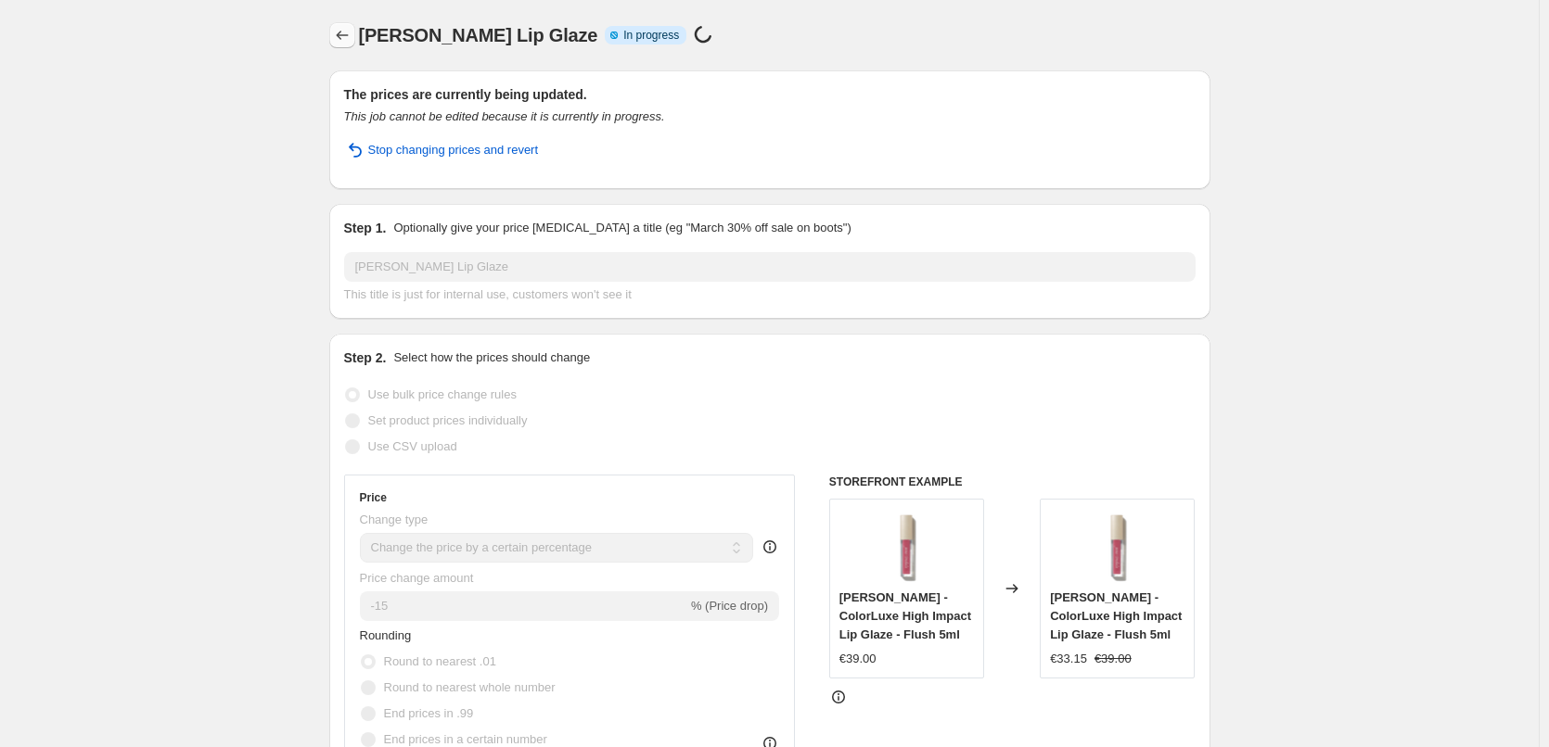
click at [345, 25] on button "Price change jobs" at bounding box center [342, 35] width 26 height 26
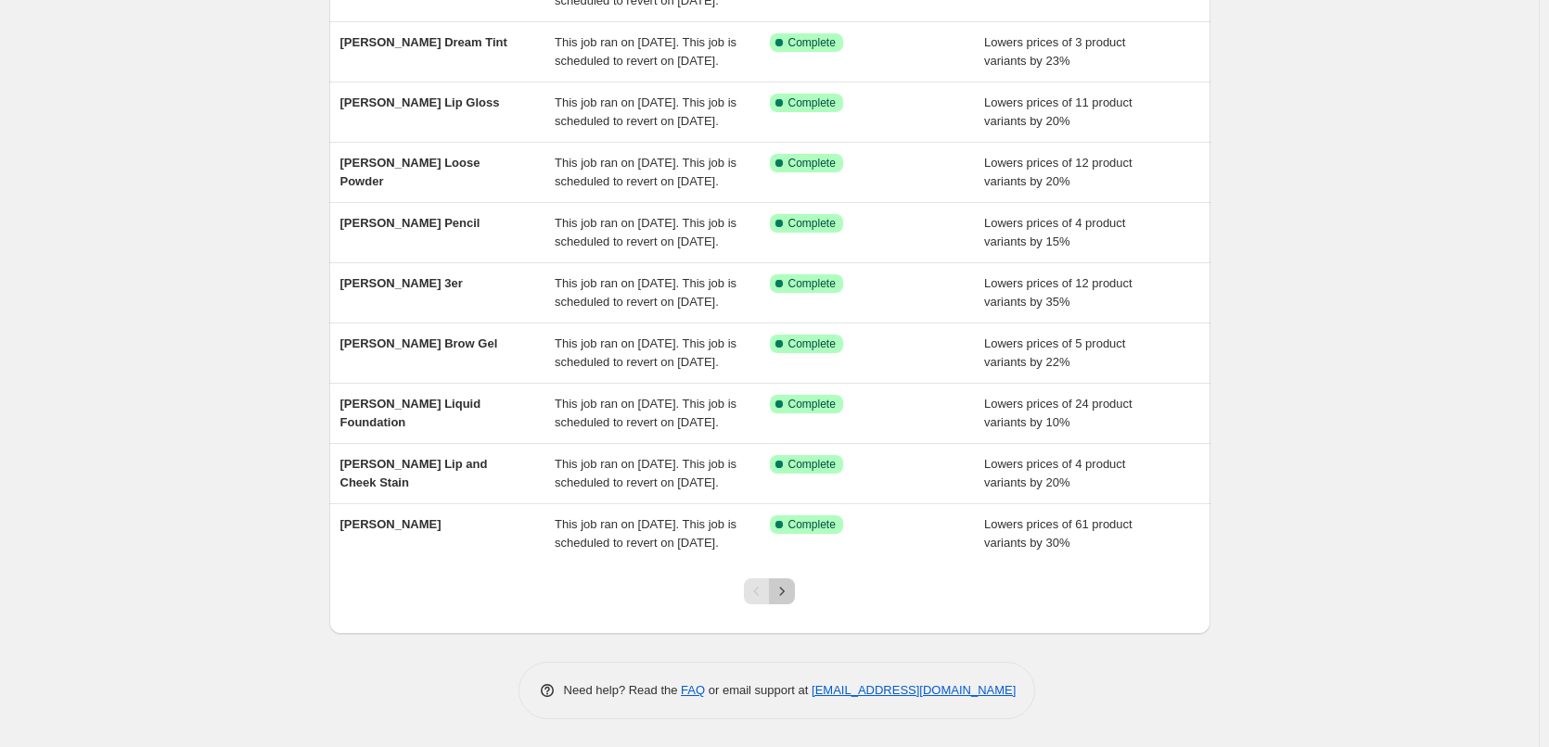
click at [786, 596] on icon "Next" at bounding box center [782, 591] width 19 height 19
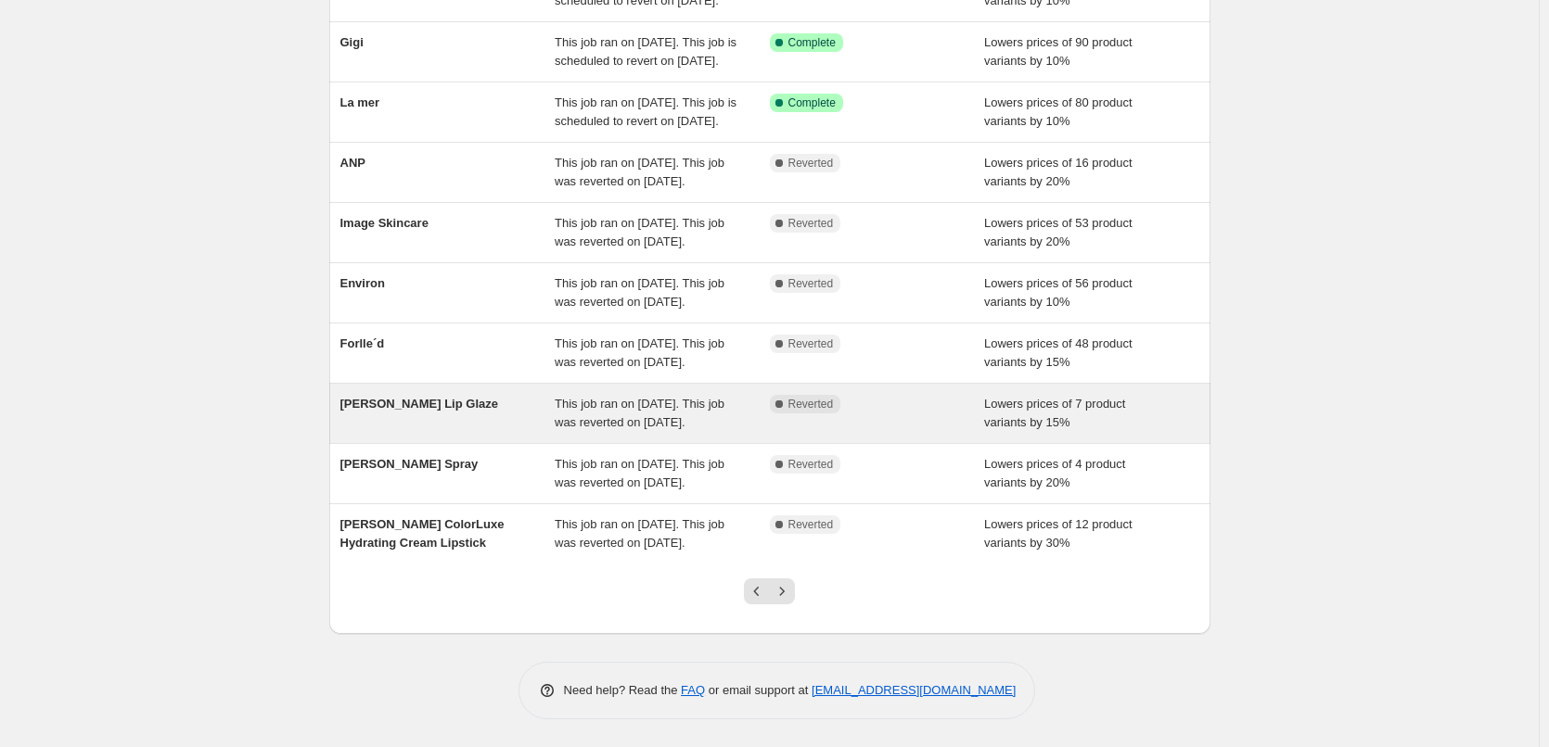
click at [714, 397] on span "This job ran on September 12, 2025. This job was reverted on September 15, 2025." at bounding box center [640, 413] width 170 height 32
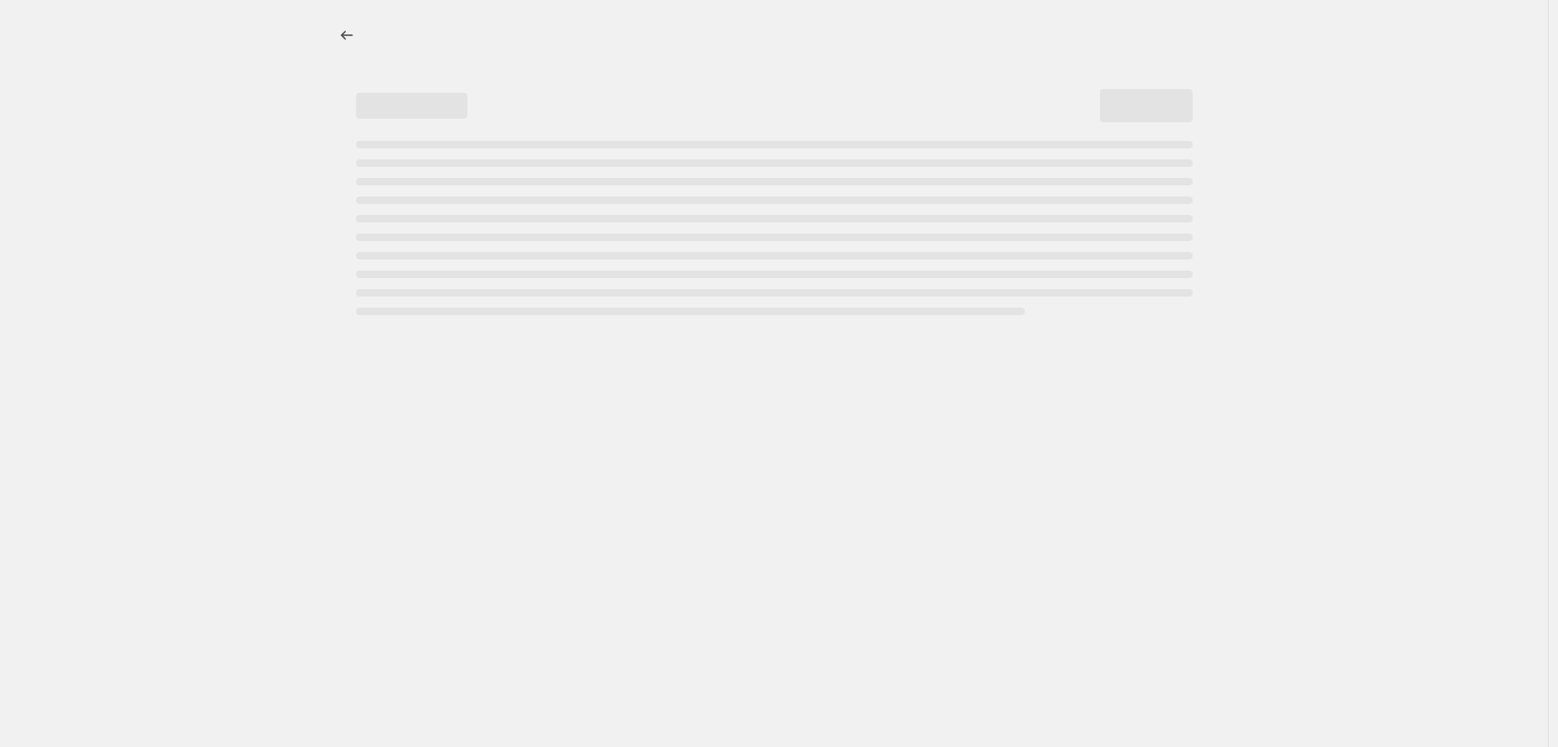
select select "percentage"
select select "tag"
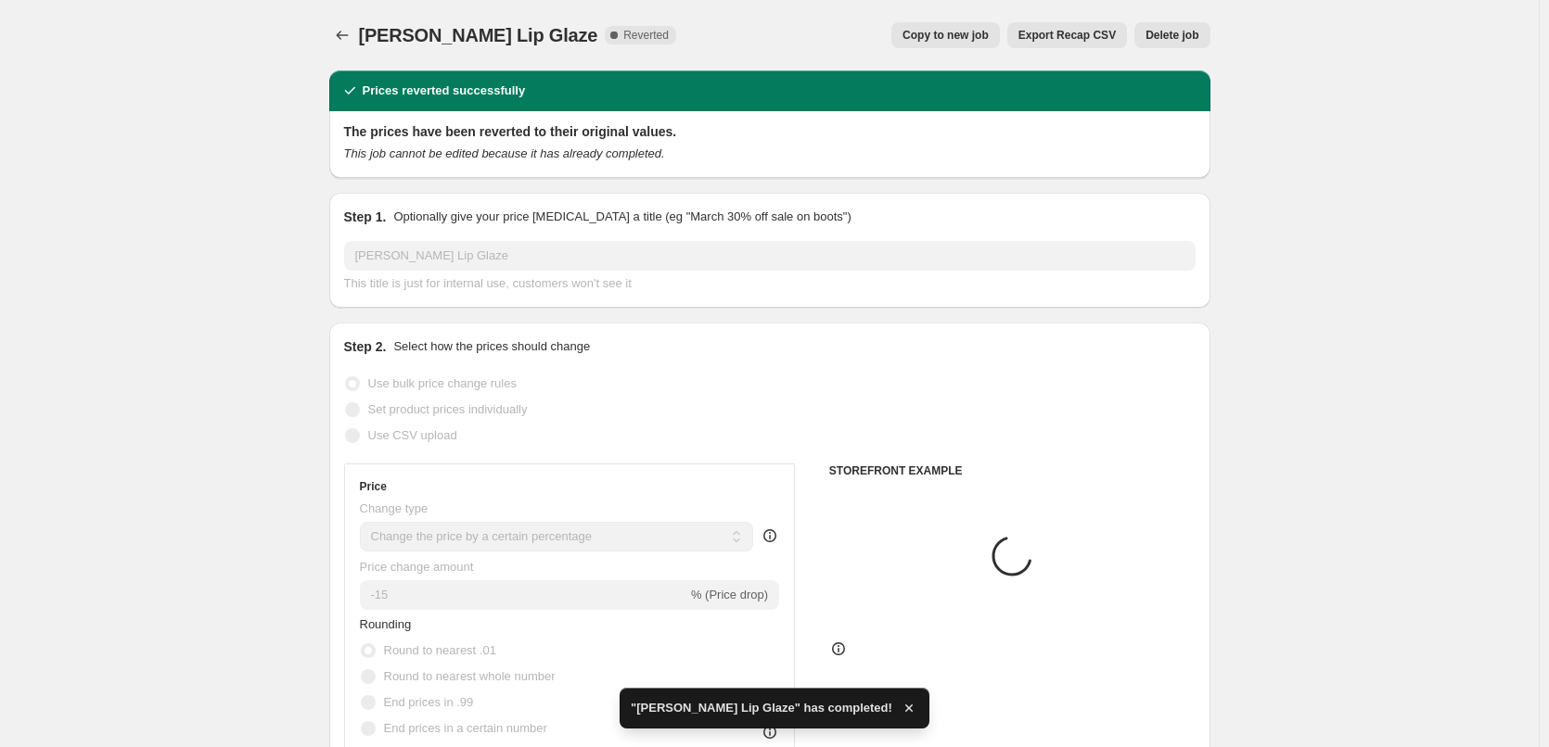
click at [1185, 25] on button "Delete job" at bounding box center [1171, 35] width 75 height 26
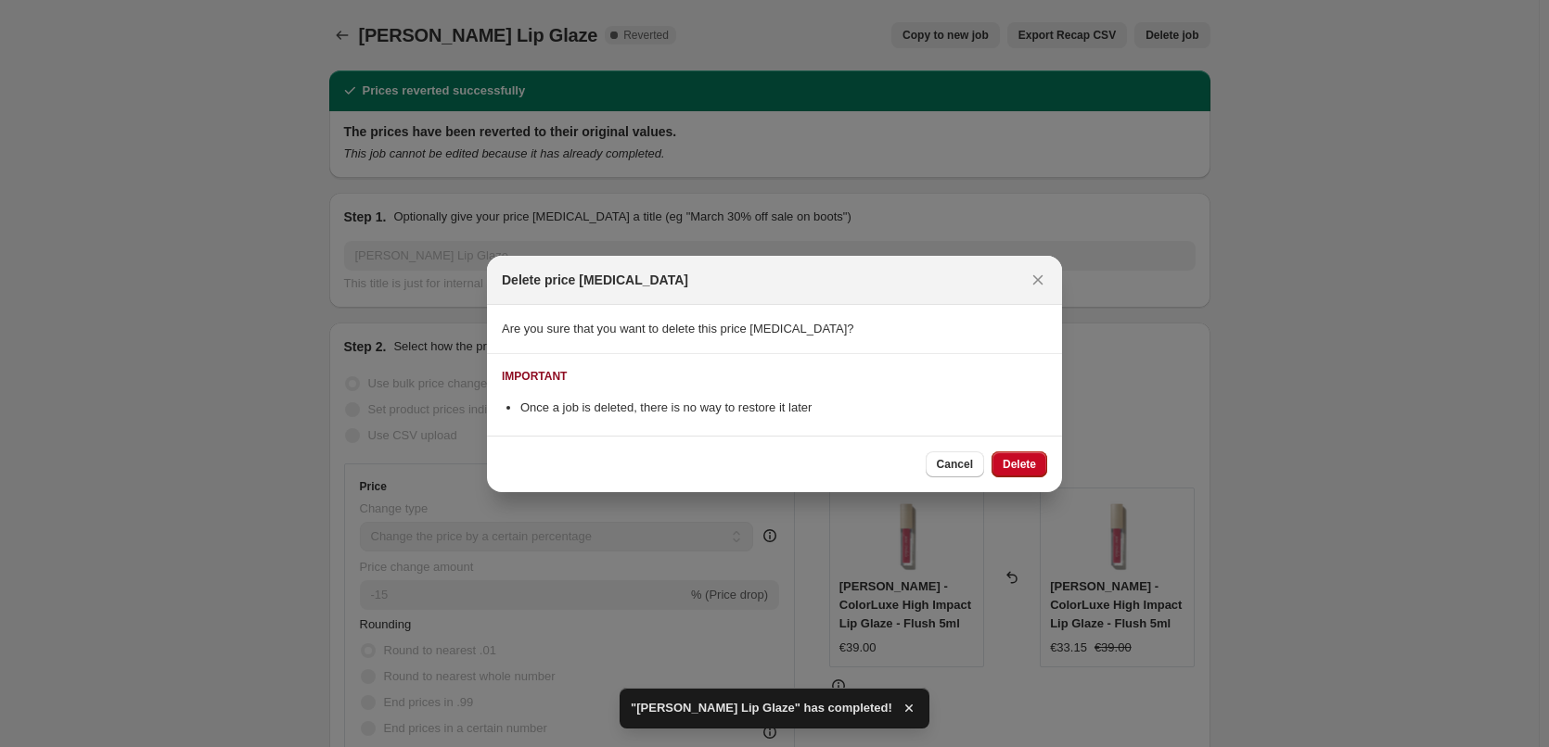
click at [1019, 468] on span "Delete" at bounding box center [1019, 464] width 33 height 15
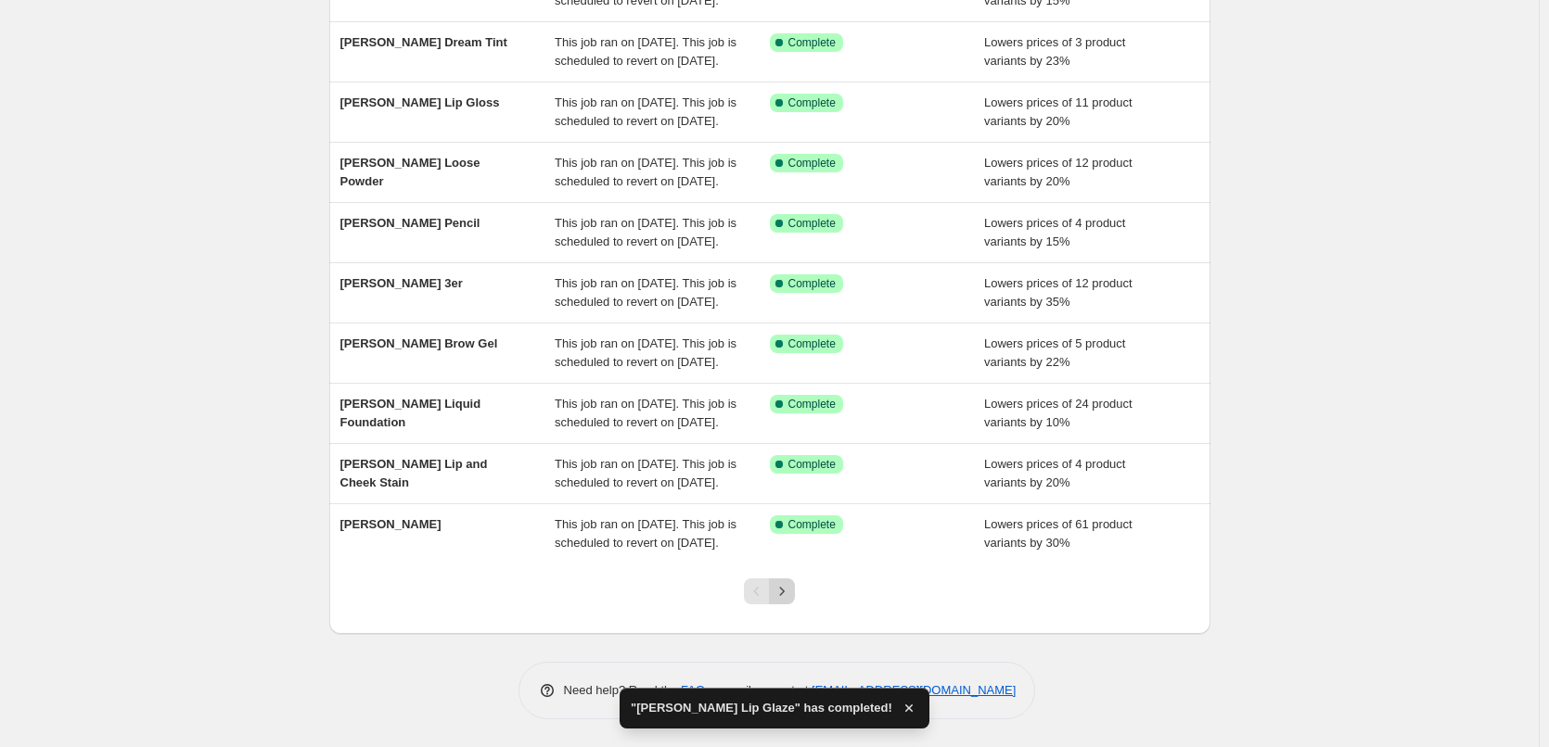
click at [780, 582] on button "Next" at bounding box center [782, 592] width 26 height 26
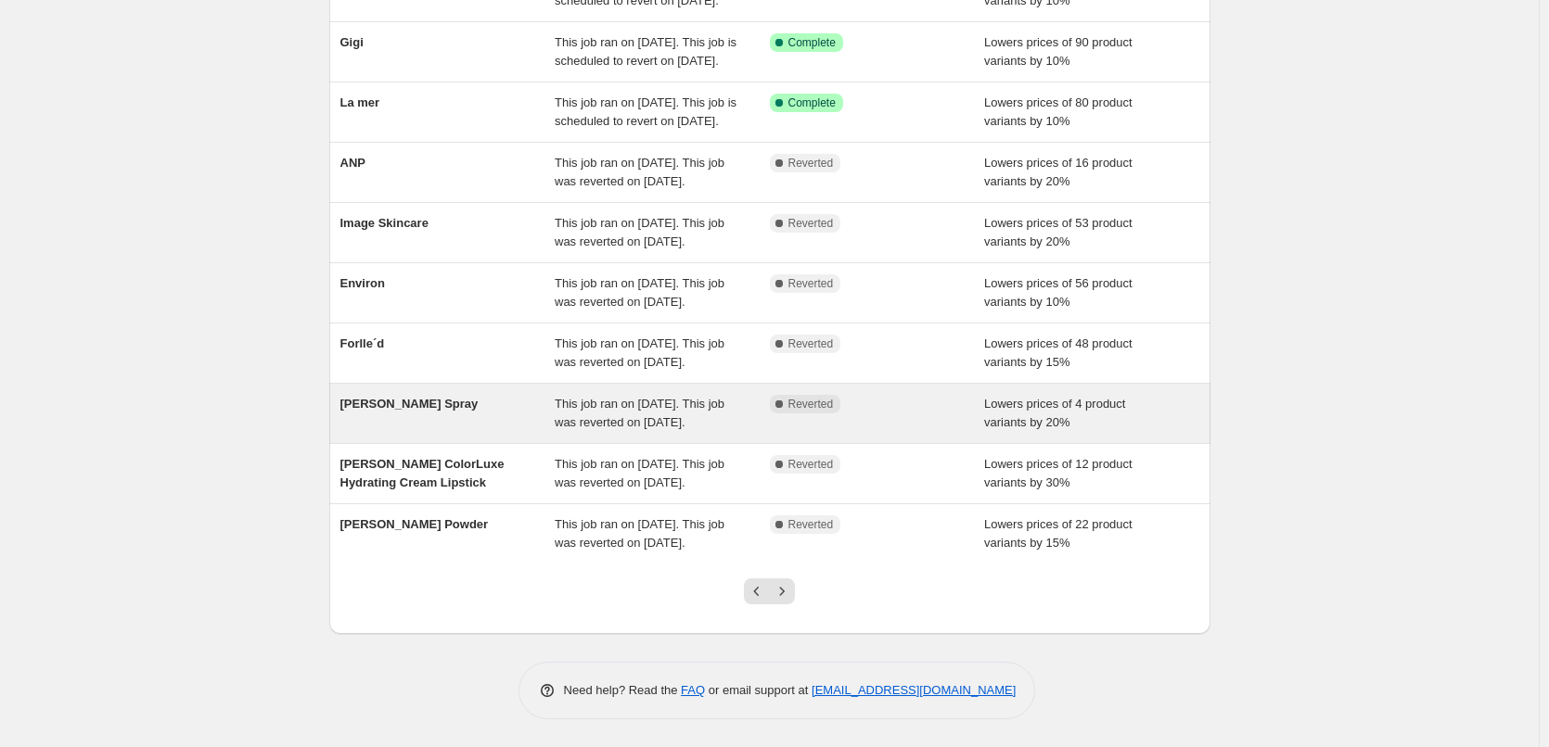
click at [712, 398] on div "Jane Iredale Spray This job ran on September 12, 2025. This job was reverted on…" at bounding box center [769, 413] width 881 height 59
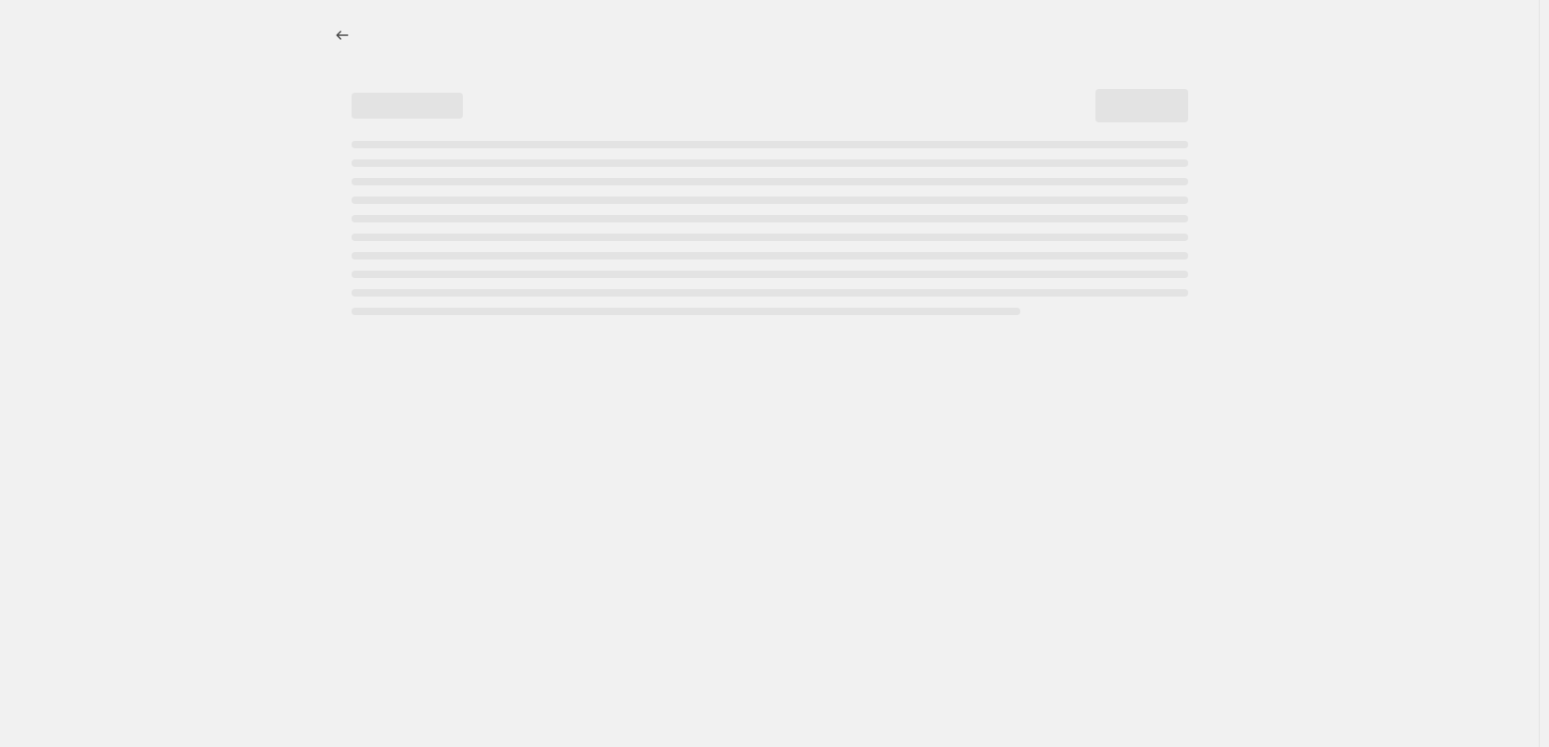
select select "percentage"
select select "tag"
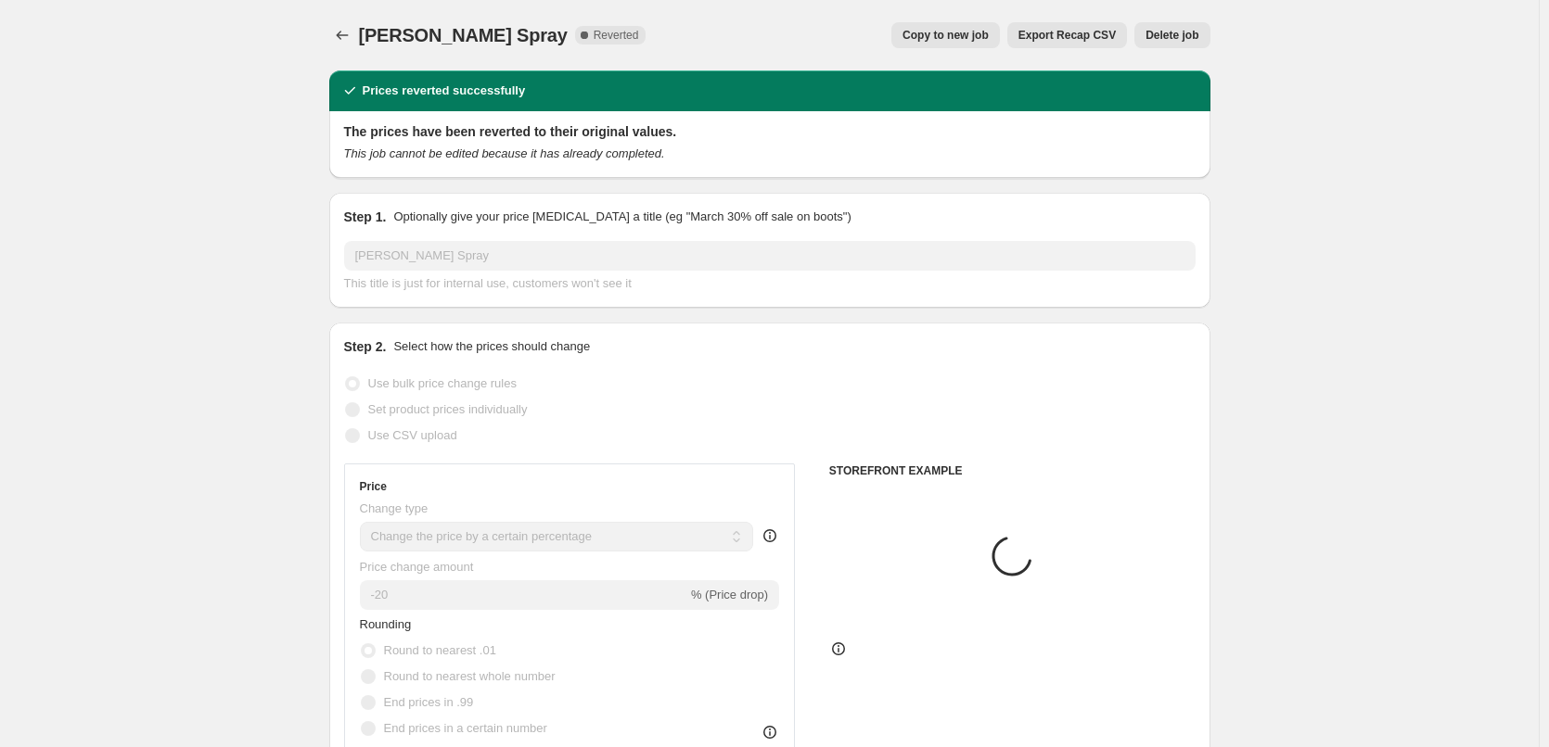
click at [924, 33] on span "Copy to new job" at bounding box center [945, 35] width 86 height 15
select select "percentage"
select select "tag"
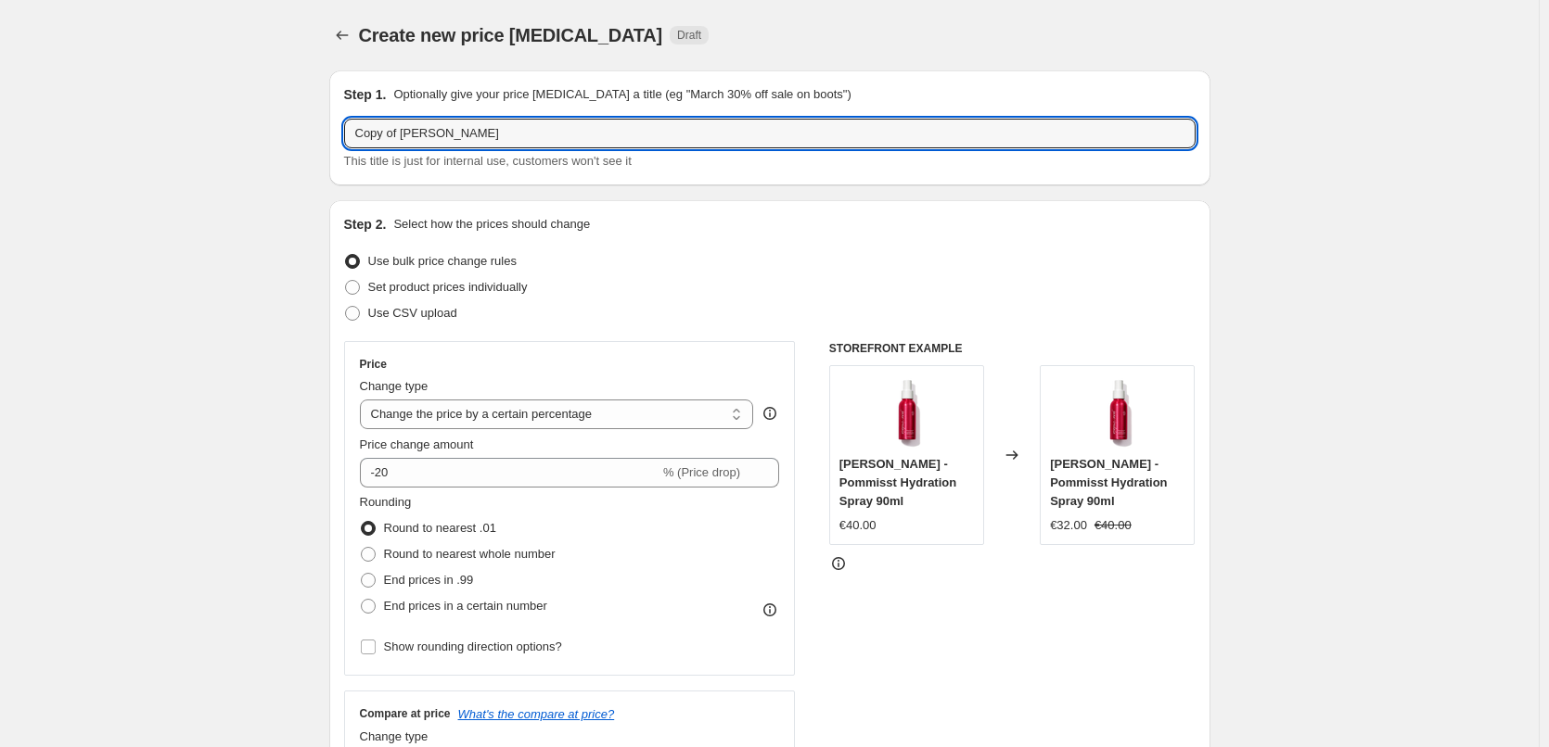
drag, startPoint x: 405, startPoint y: 133, endPoint x: 188, endPoint y: 147, distance: 217.5
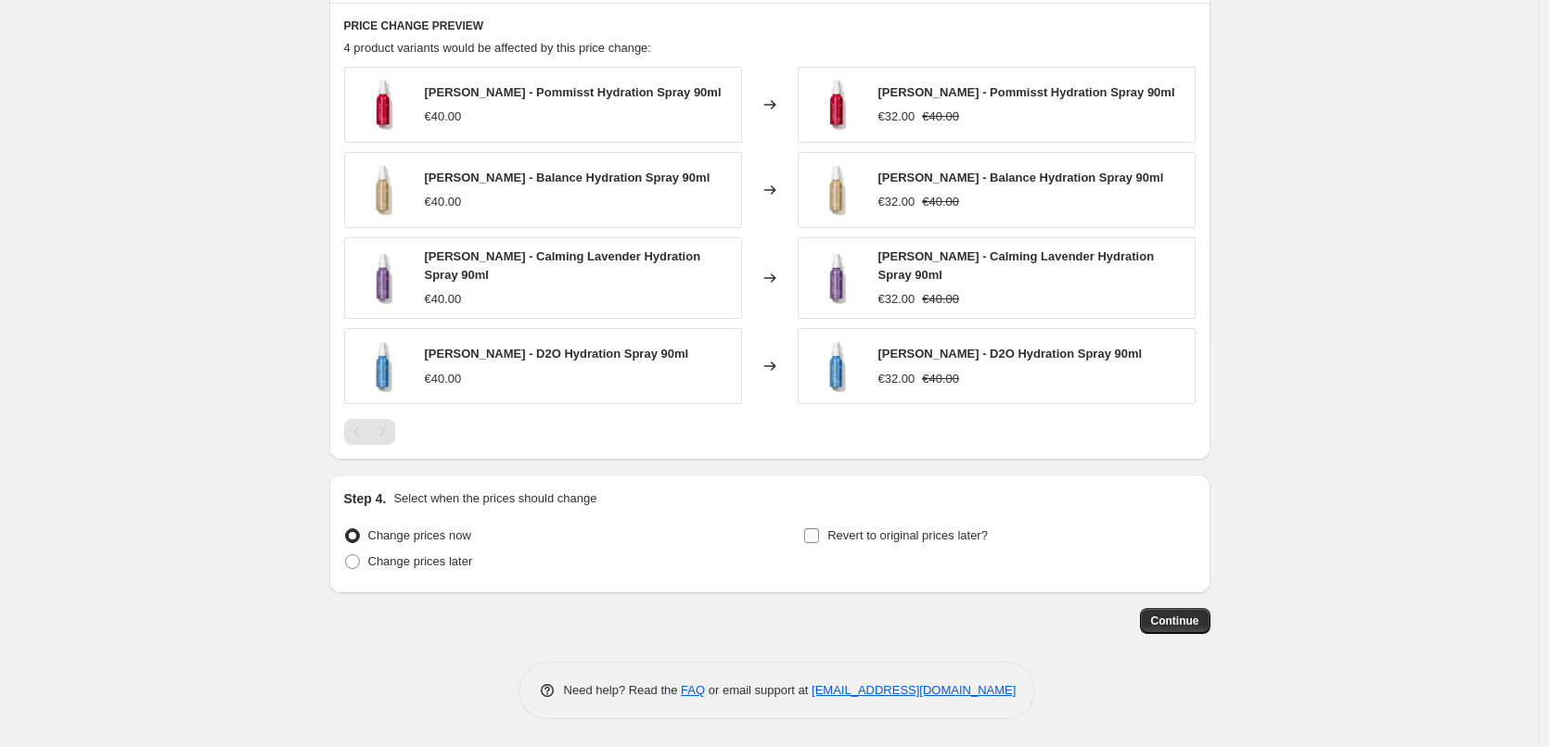
type input "[PERSON_NAME] Spray"
click at [831, 546] on label "Revert to original prices later?" at bounding box center [895, 536] width 185 height 26
click at [819, 543] on input "Revert to original prices later?" at bounding box center [811, 536] width 15 height 15
checkbox input "true"
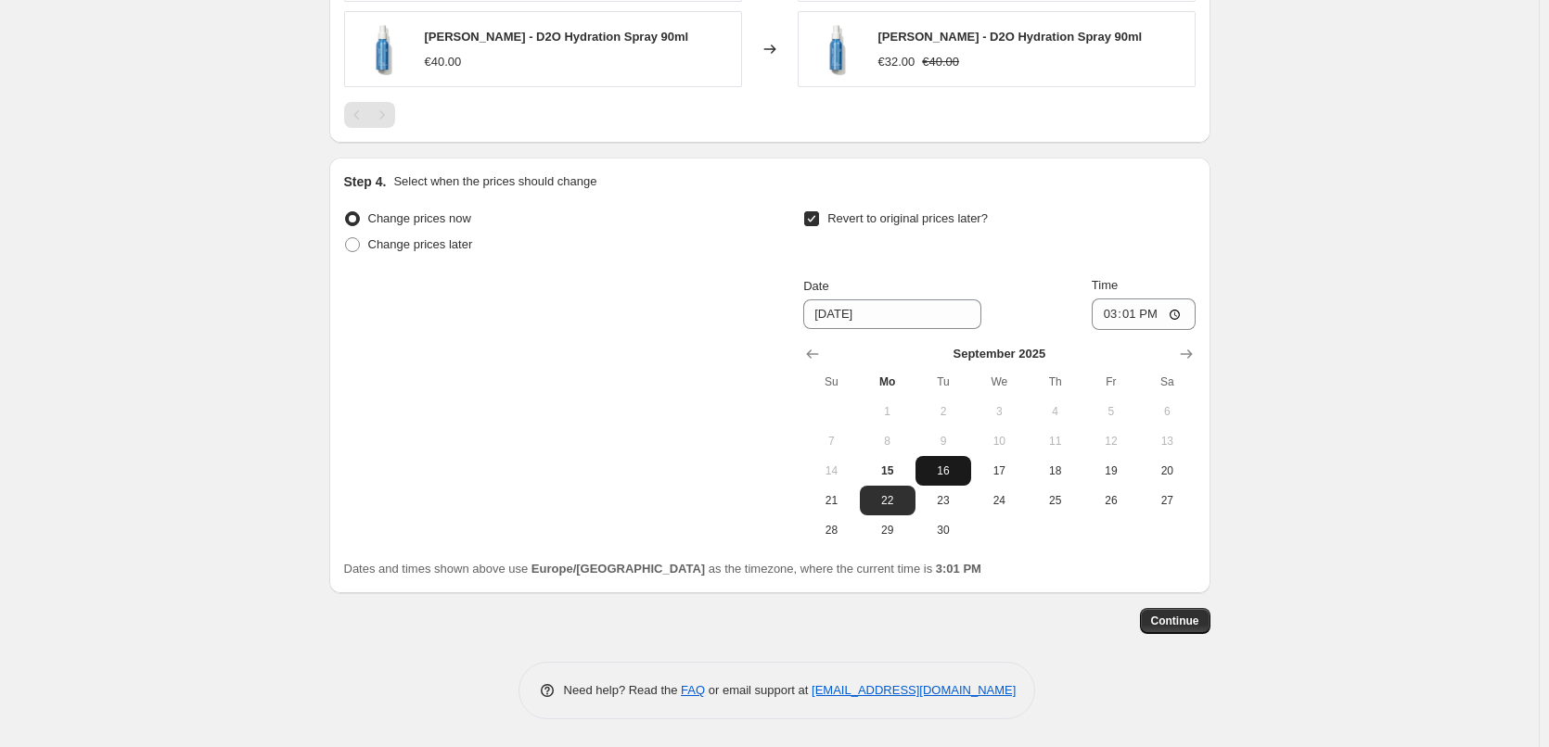
click at [946, 471] on span "16" at bounding box center [943, 471] width 41 height 15
type input "9/16/2025"
click at [1109, 321] on input "15:01" at bounding box center [1144, 315] width 104 height 32
click at [1182, 317] on input "15:00" at bounding box center [1144, 315] width 104 height 32
type input "03:00"
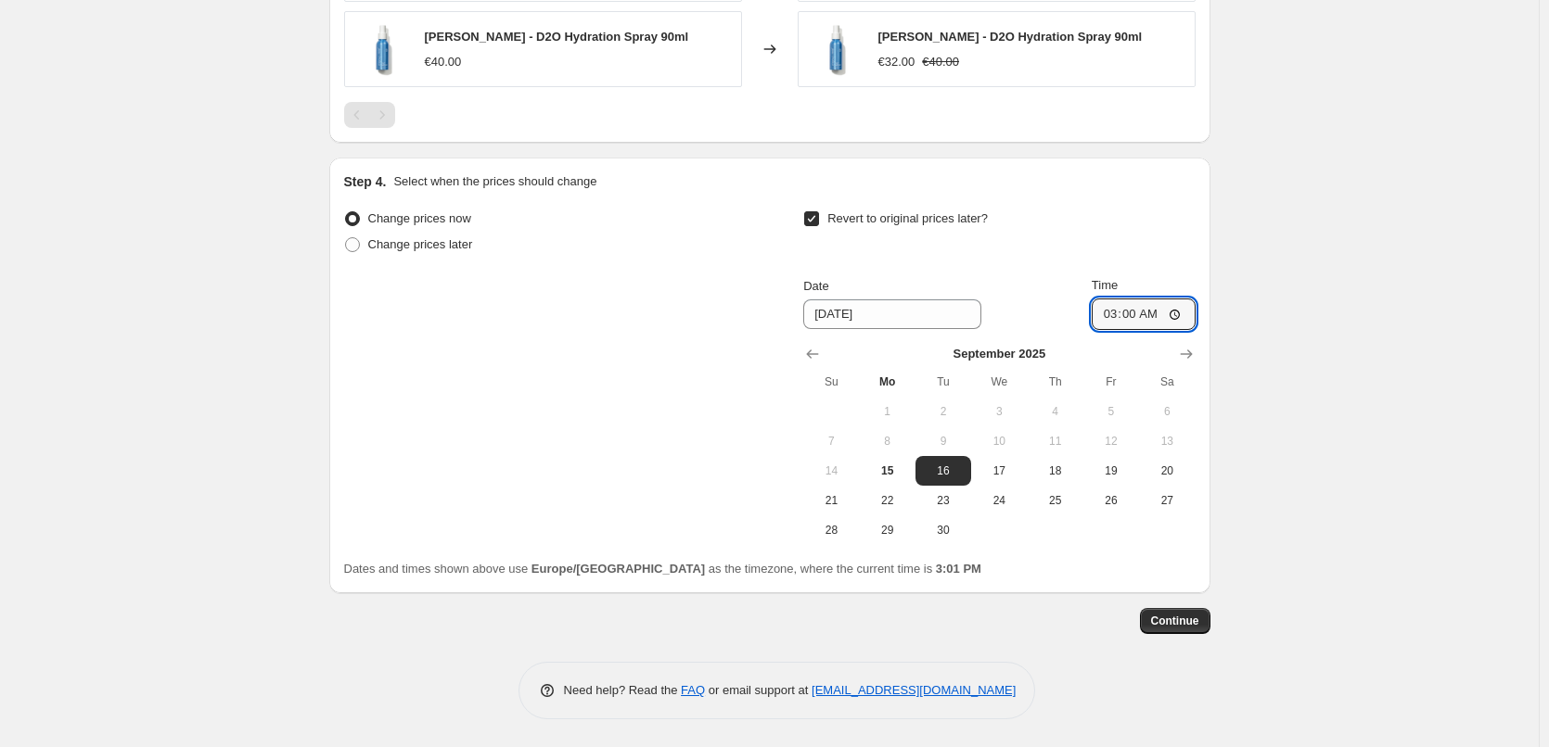
click at [1186, 622] on span "Continue" at bounding box center [1175, 621] width 48 height 15
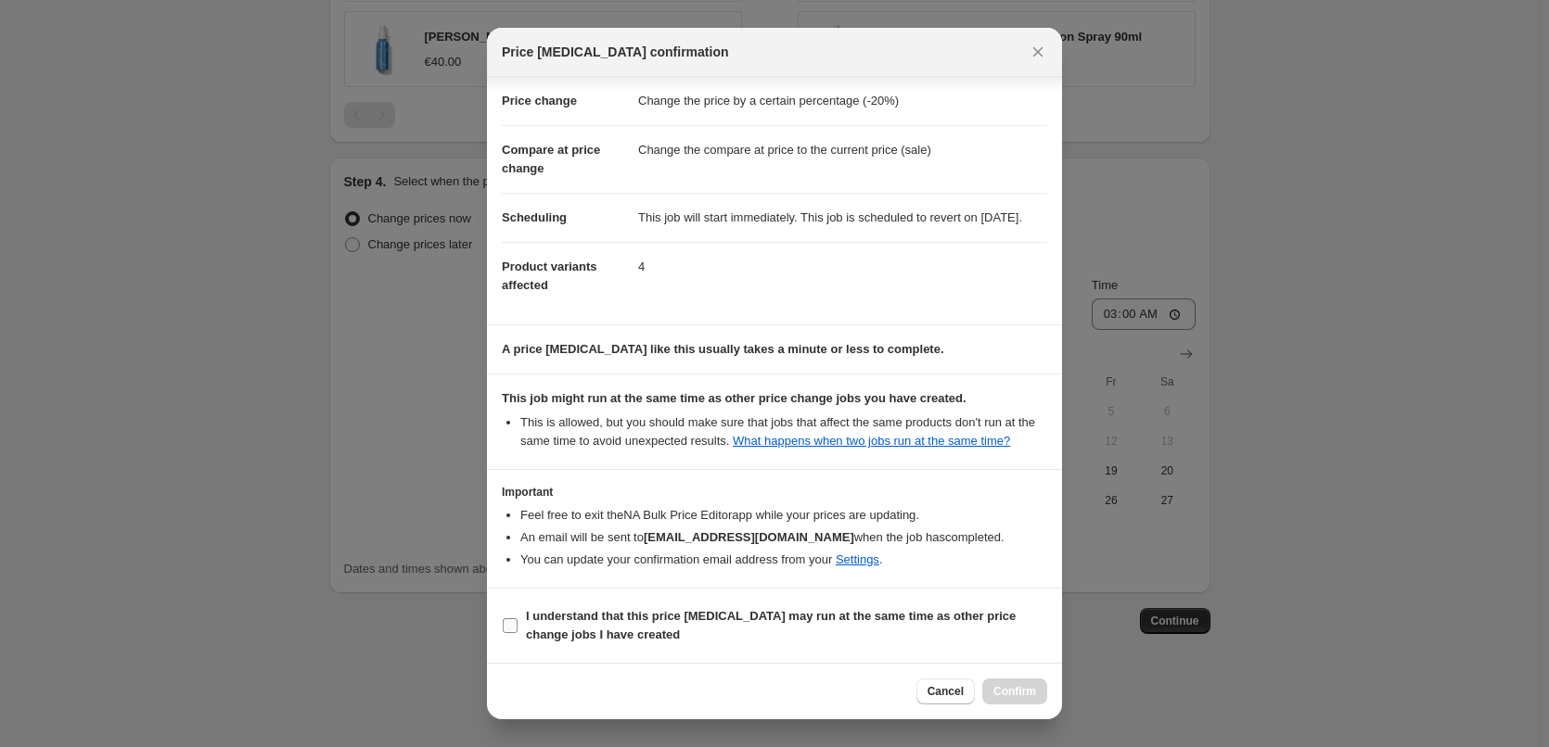
click at [581, 633] on b "I understand that this price change job may run at the same time as other price…" at bounding box center [771, 625] width 490 height 32
click at [517, 633] on input "I understand that this price change job may run at the same time as other price…" at bounding box center [510, 626] width 15 height 15
checkbox input "true"
click at [1008, 688] on span "Confirm" at bounding box center [1014, 691] width 43 height 15
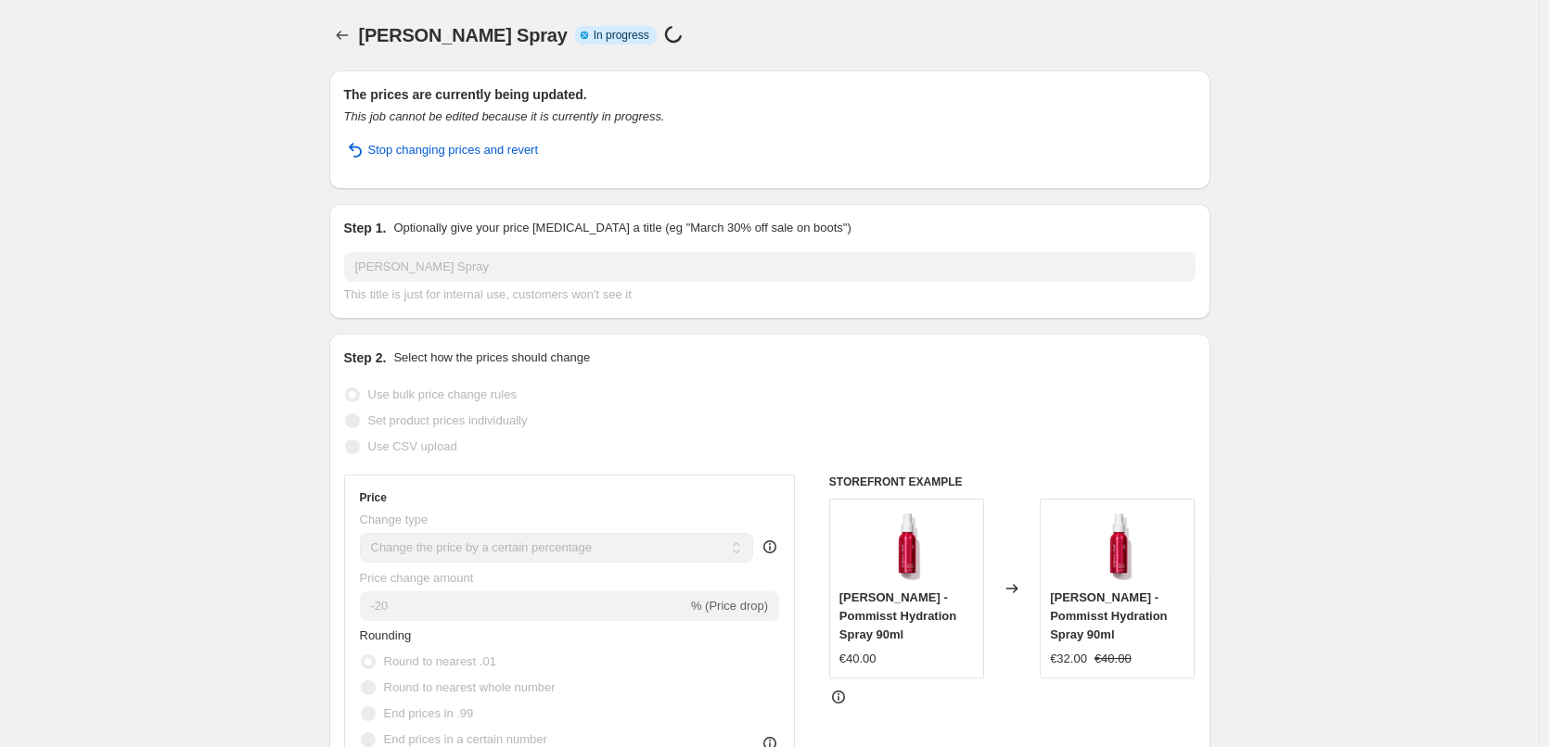
click at [350, 33] on icon "Price change jobs" at bounding box center [342, 35] width 19 height 19
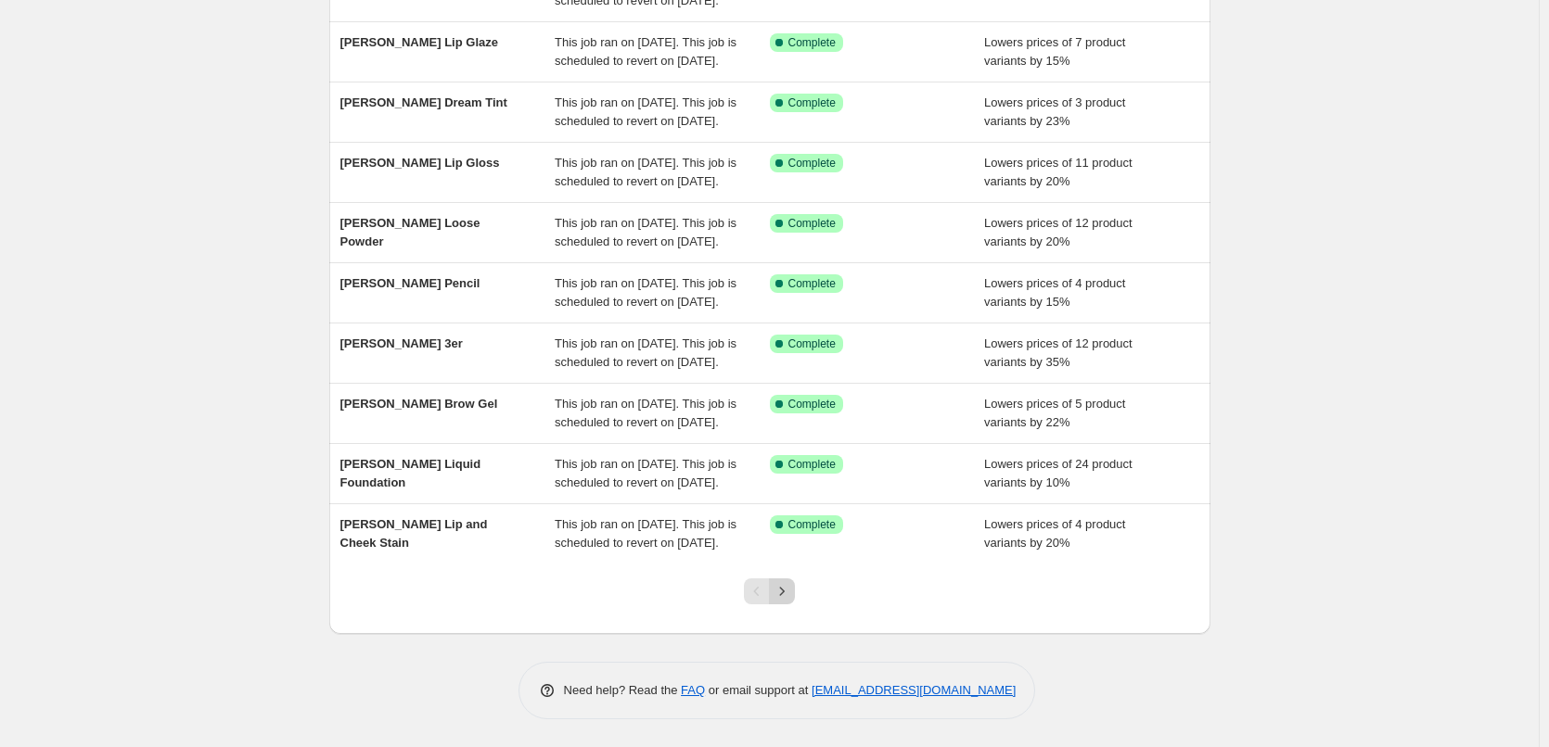
click at [786, 591] on icon "Next" at bounding box center [782, 591] width 19 height 19
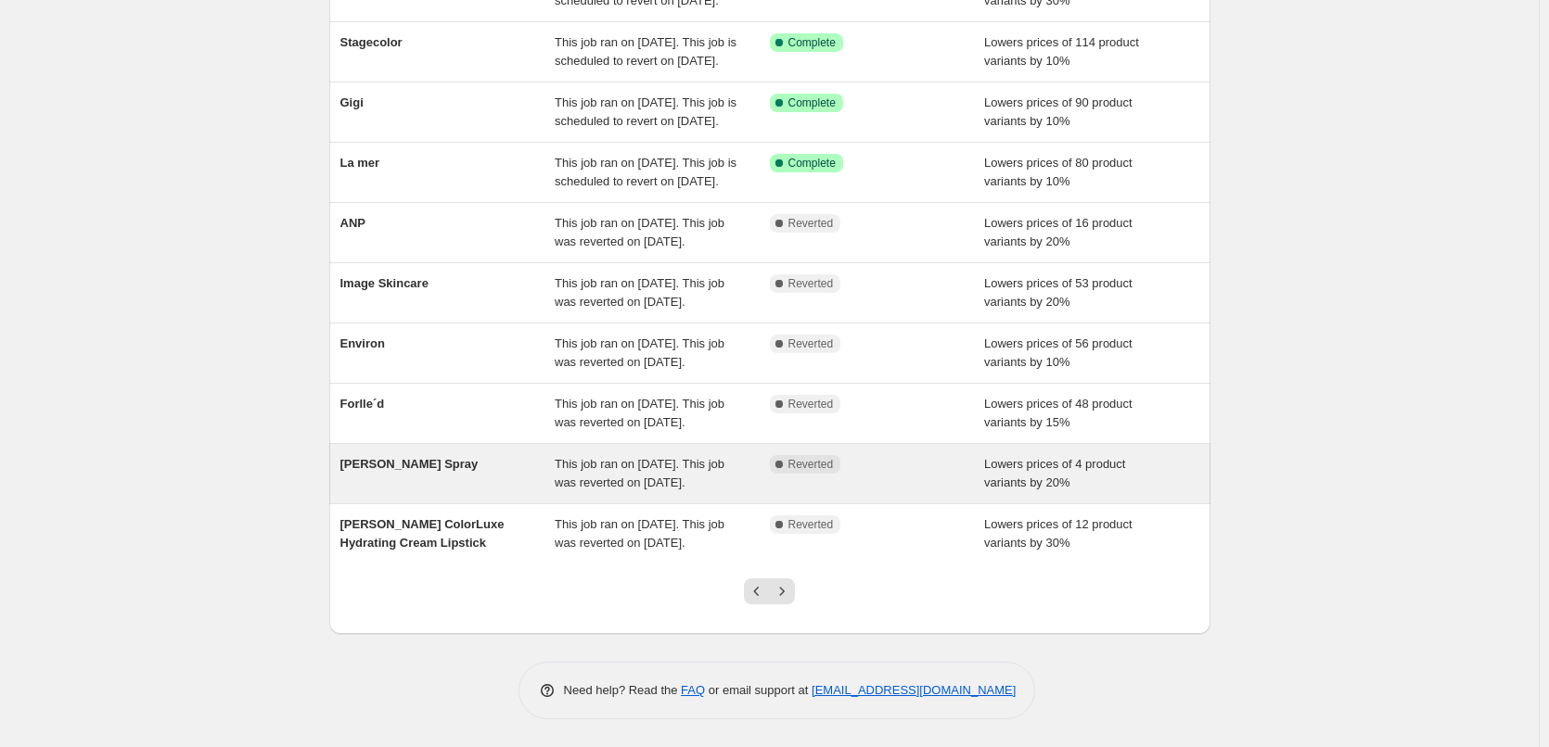
click at [671, 457] on span "This job ran on September 12, 2025. This job was reverted on September 15, 2025." at bounding box center [640, 473] width 170 height 32
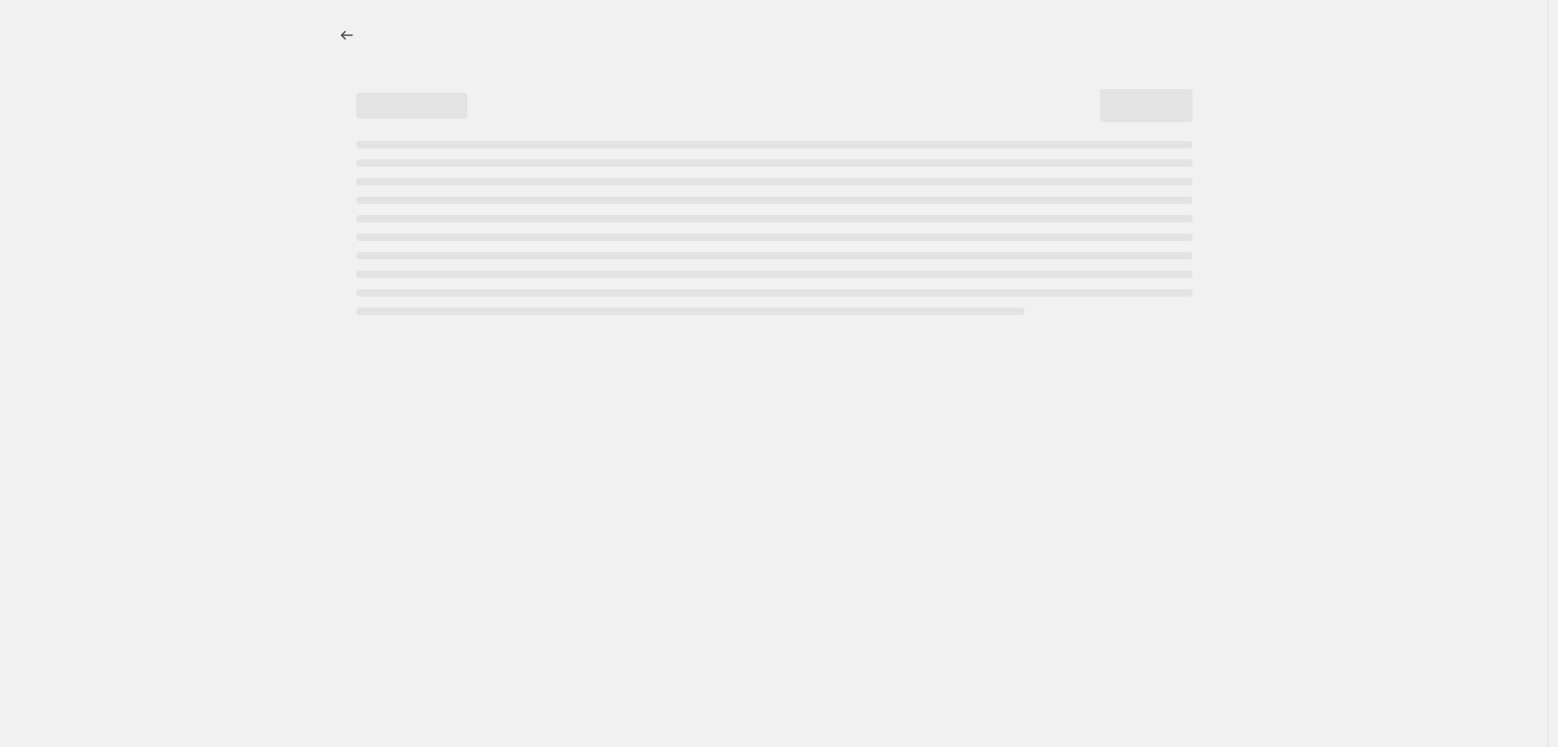
select select "percentage"
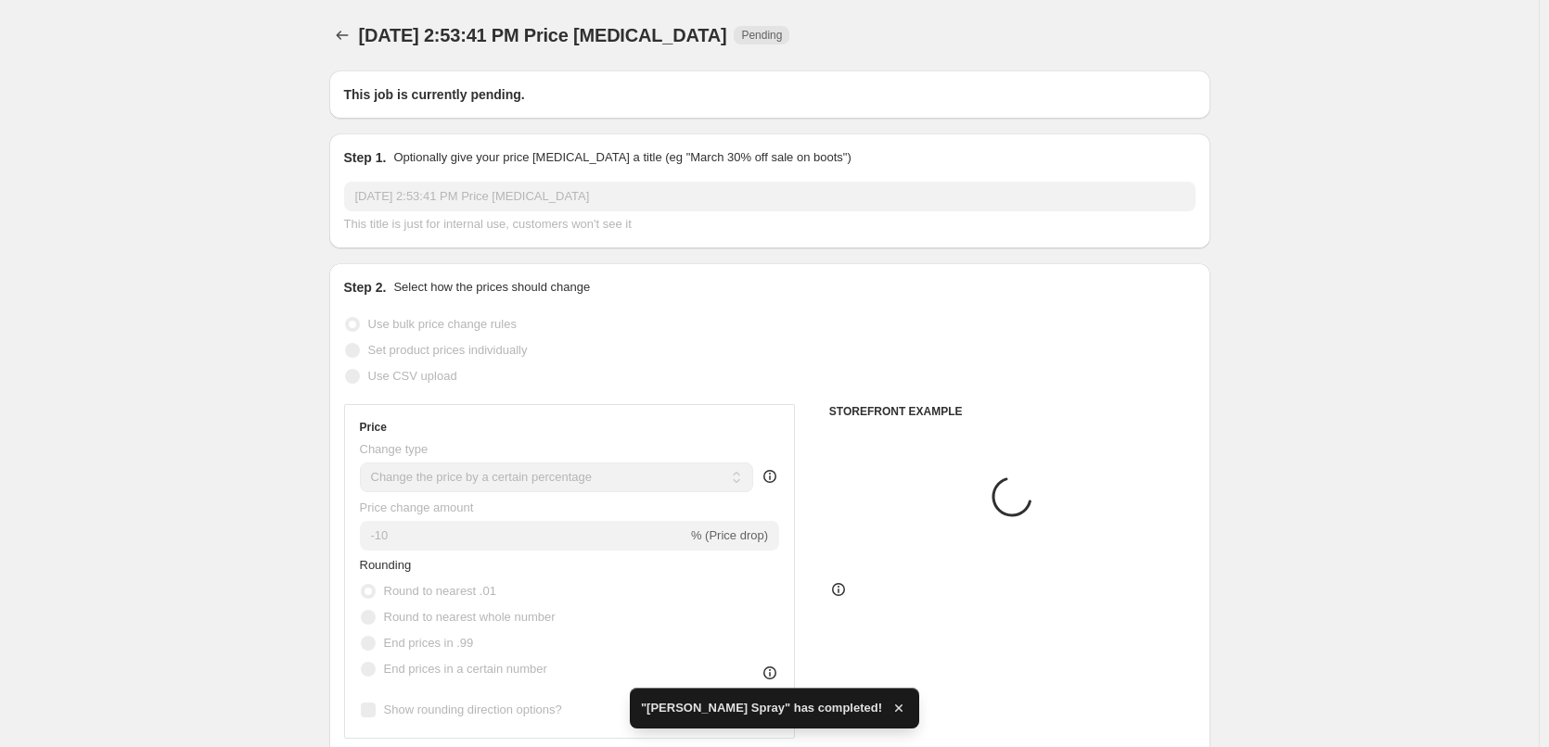
type input "[PERSON_NAME] Spray"
radio input "false"
radio input "true"
checkbox input "true"
select select "tag"
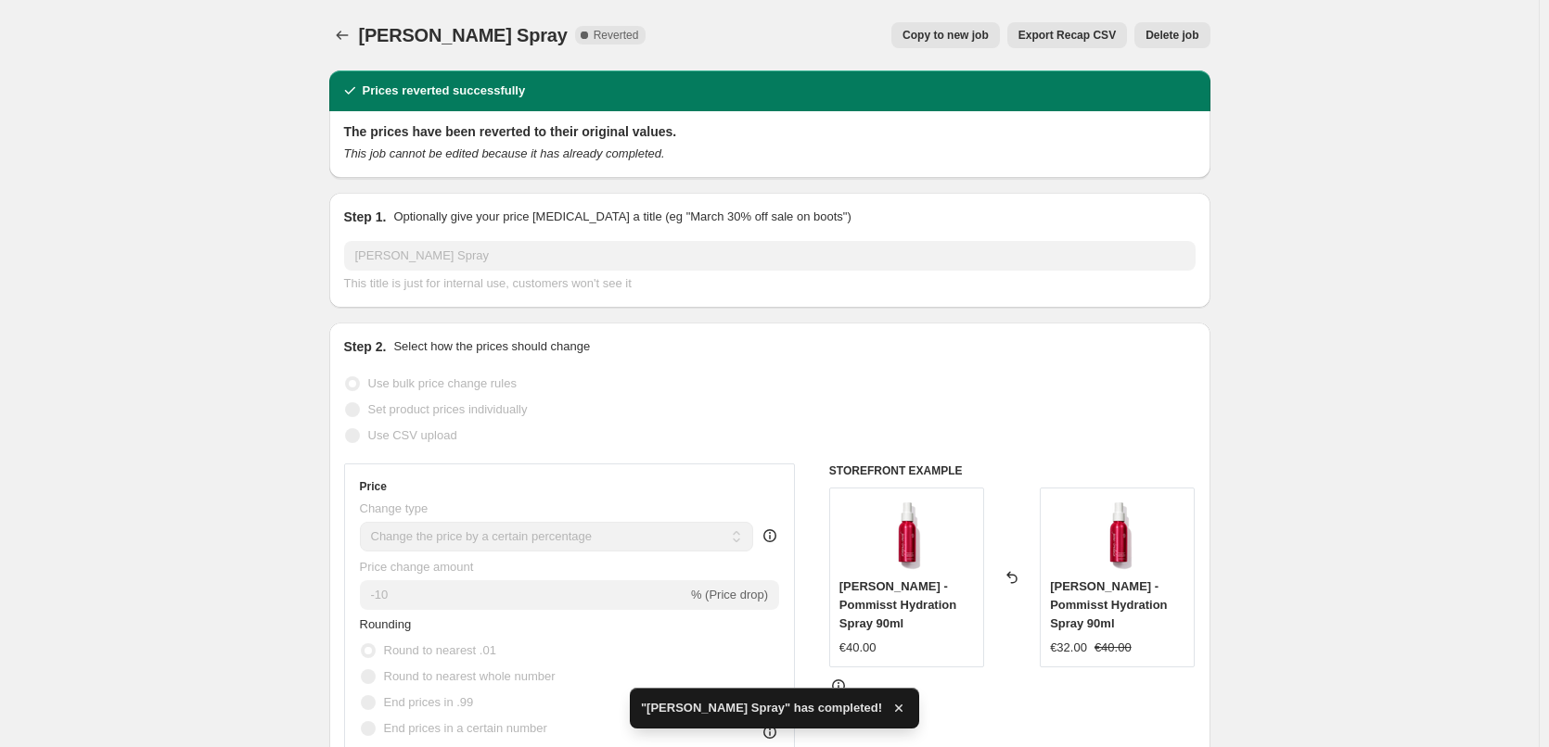
click at [1184, 35] on span "Delete job" at bounding box center [1171, 35] width 53 height 15
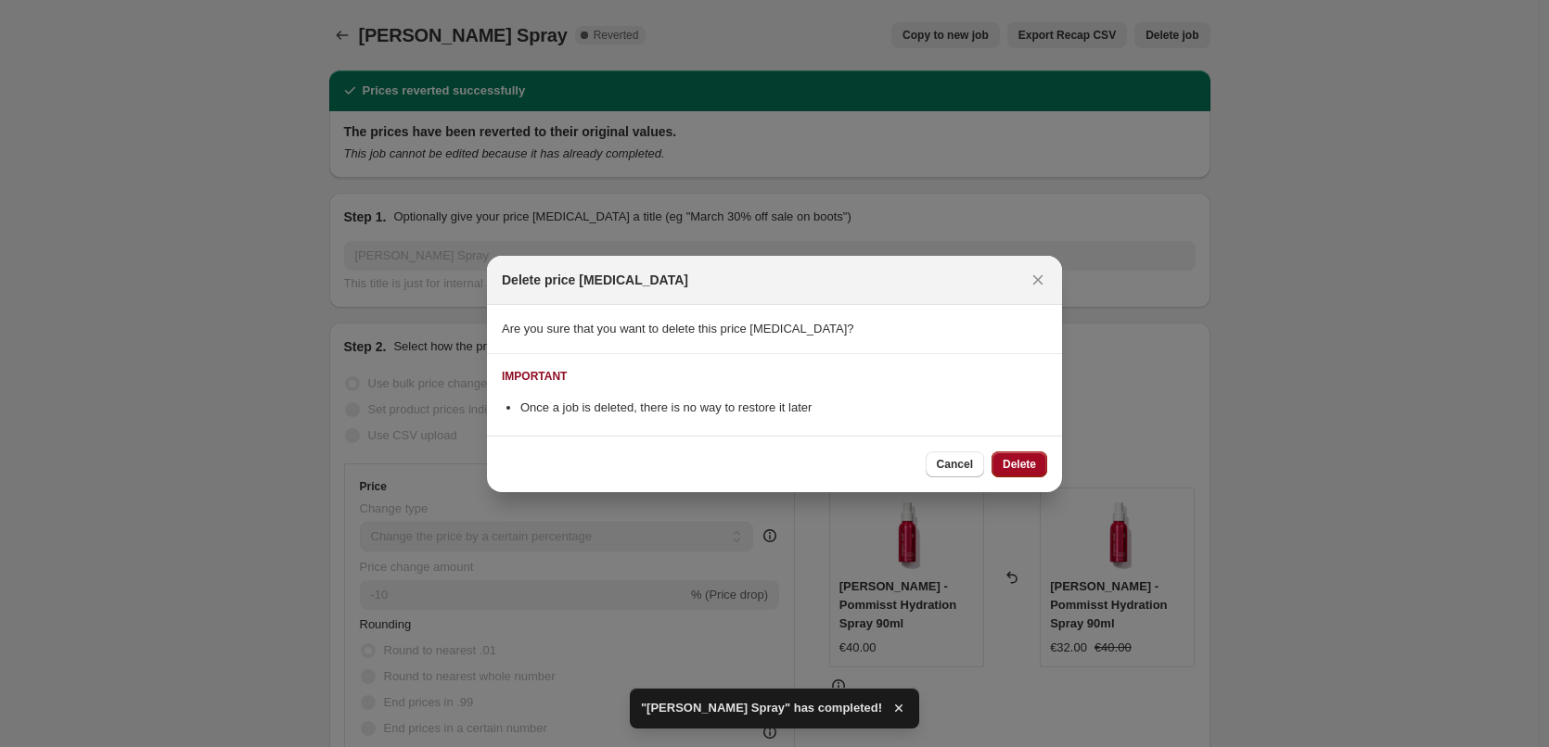
click at [1015, 461] on span "Delete" at bounding box center [1019, 464] width 33 height 15
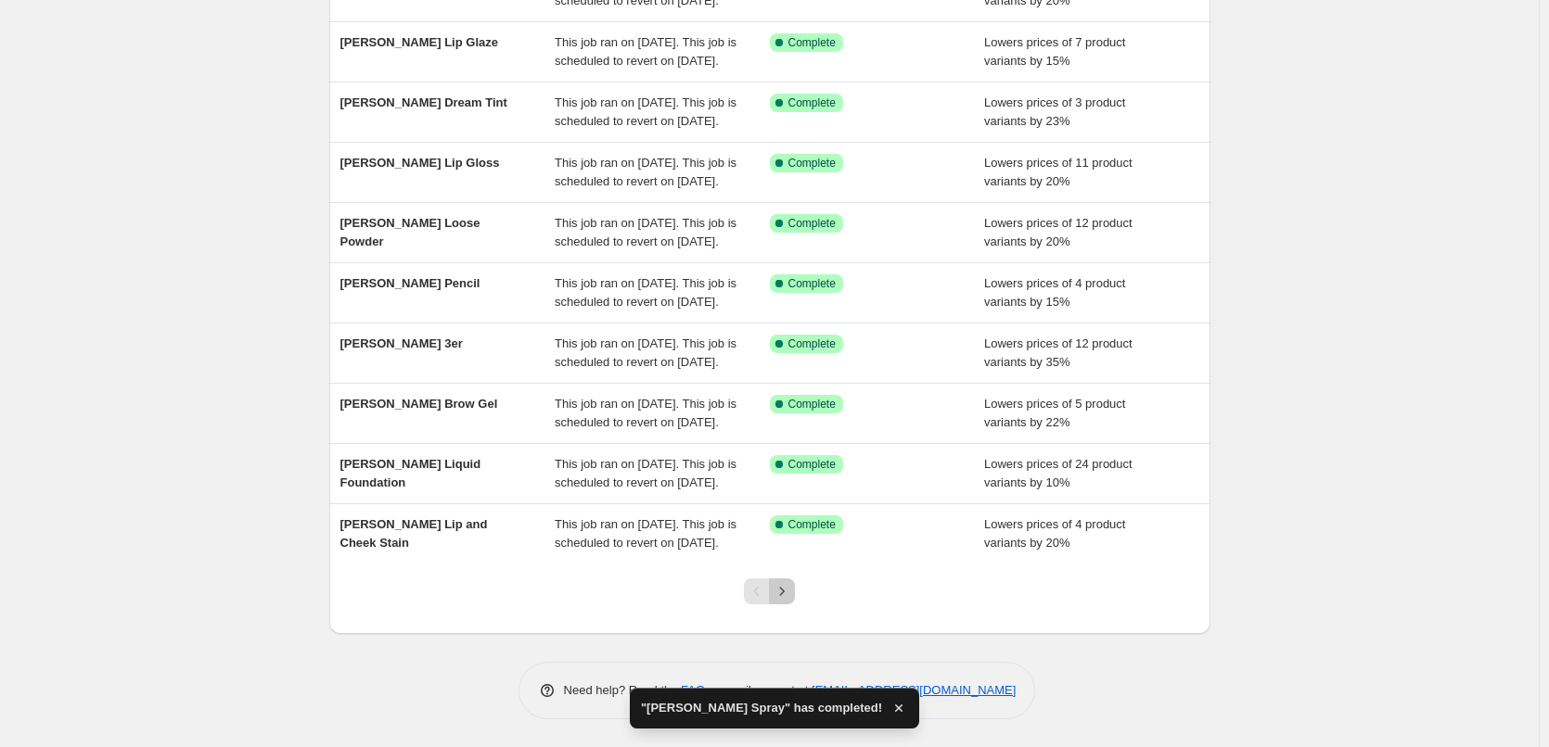
click at [790, 597] on icon "Next" at bounding box center [782, 591] width 19 height 19
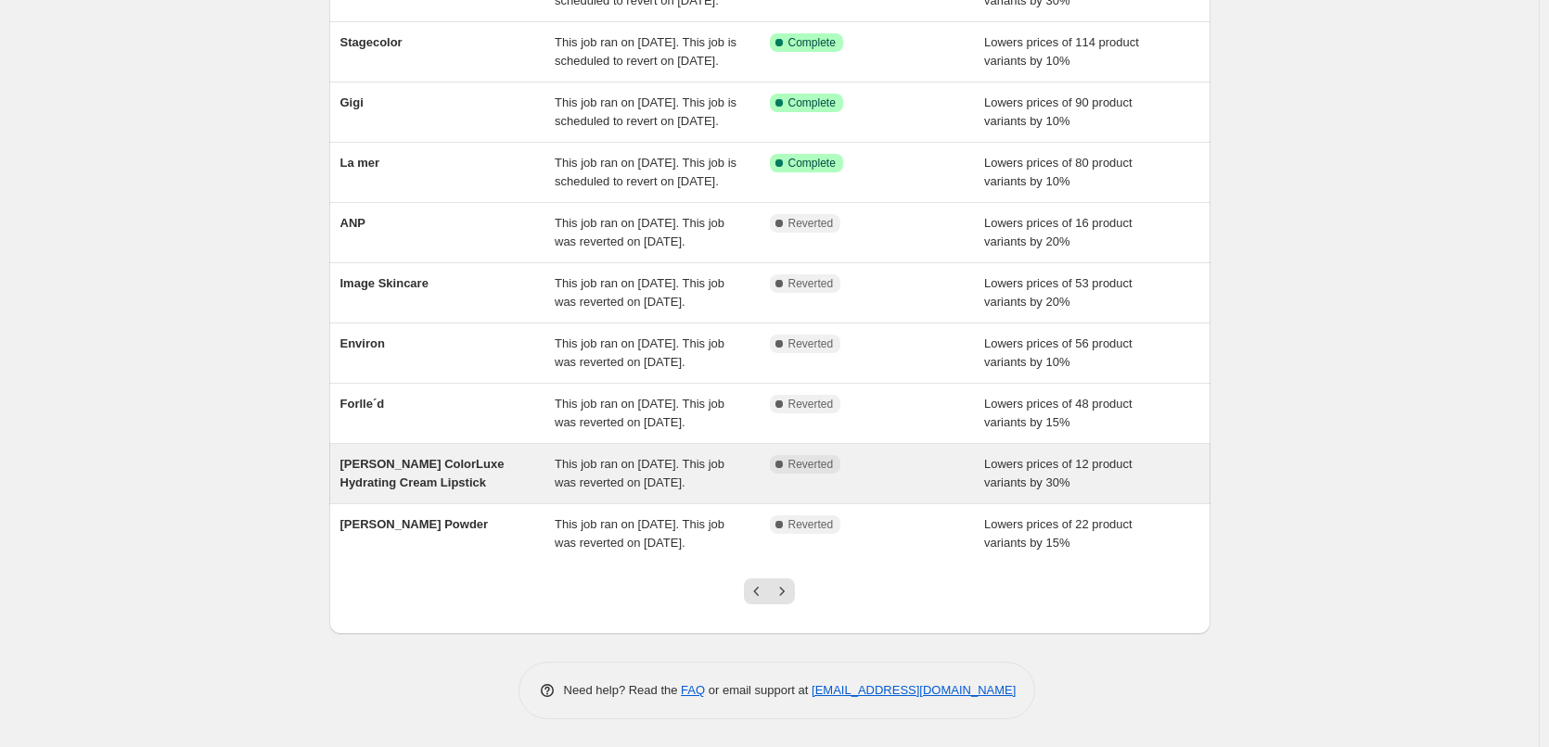
click at [760, 455] on div "This job ran on September 12, 2025. This job was reverted on September 15, 2025." at bounding box center [662, 473] width 215 height 37
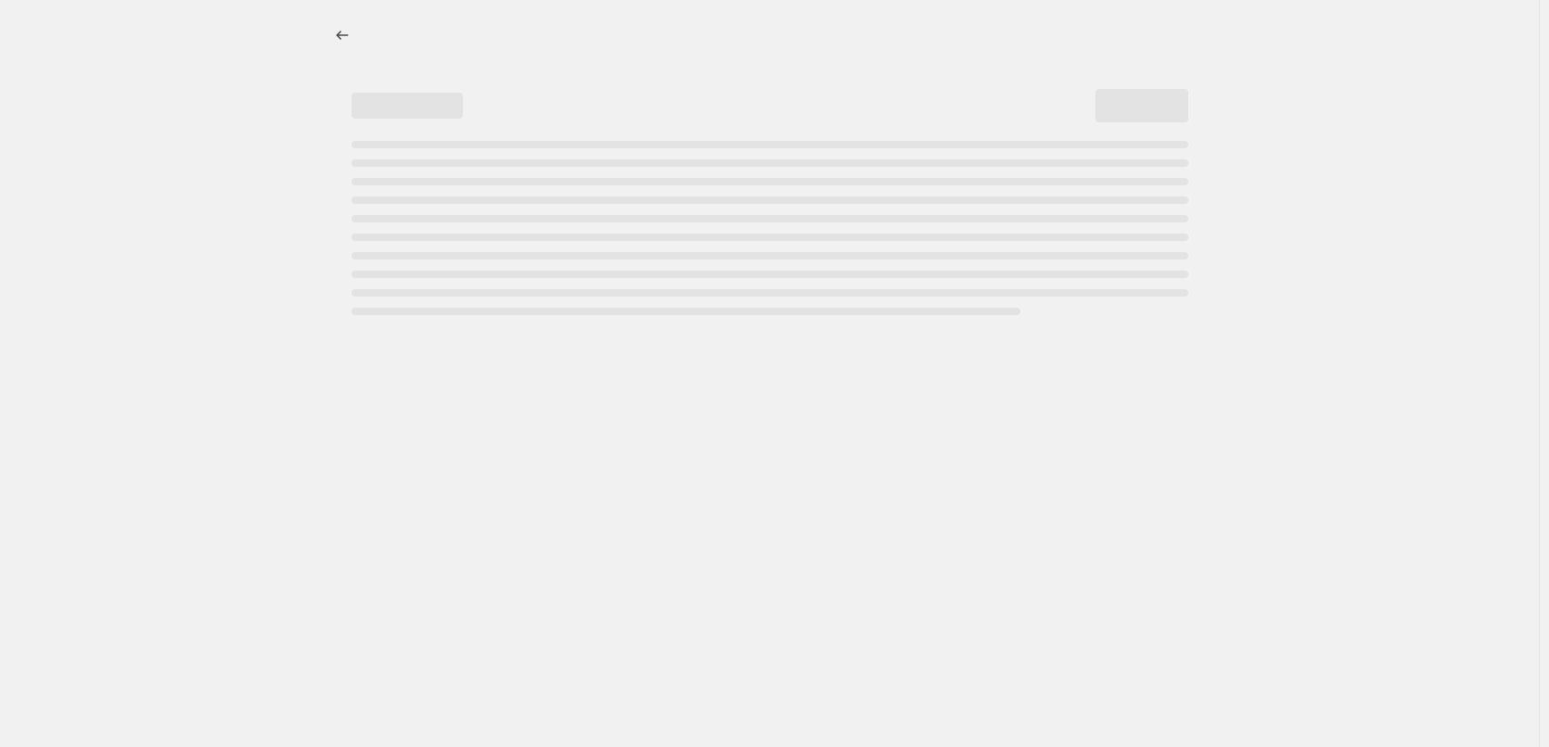
select select "percentage"
select select "tag"
select select "vendor"
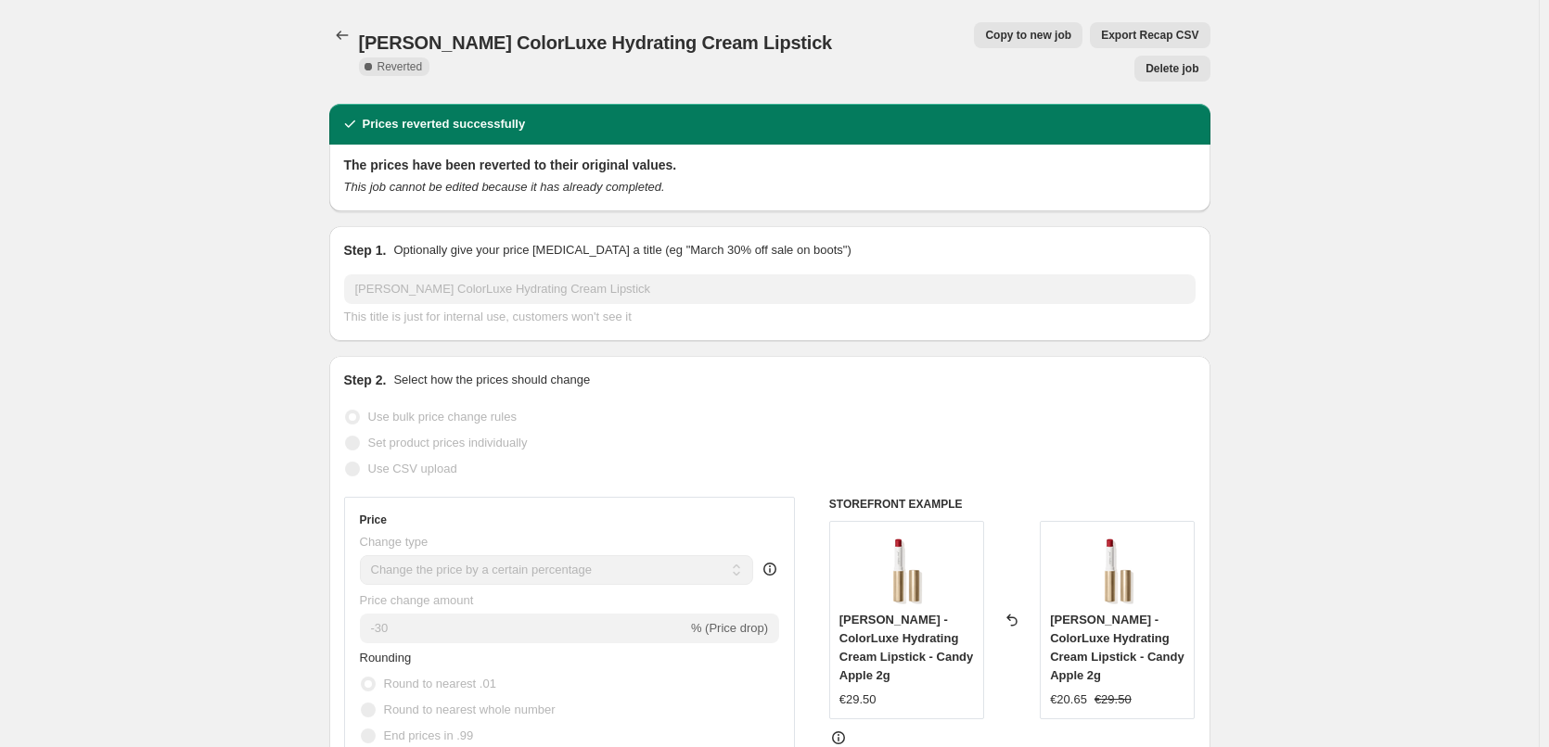
click at [974, 27] on button "Copy to new job" at bounding box center [1028, 35] width 109 height 26
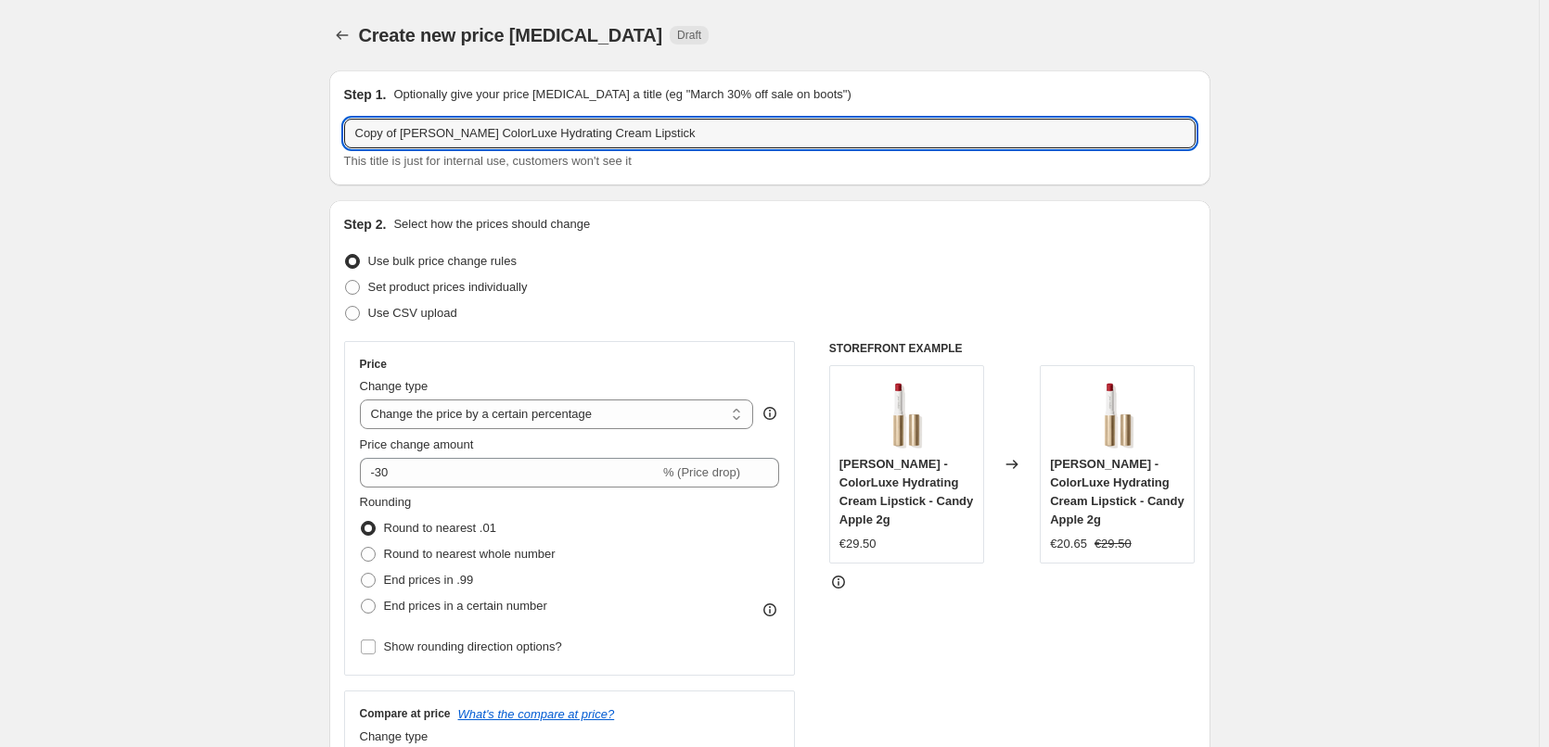
drag, startPoint x: 407, startPoint y: 130, endPoint x: 295, endPoint y: 147, distance: 113.5
click at [382, 135] on input "Copy of Jane Iredale ColorLuxe Hydrating Cream Lipstick" at bounding box center [769, 134] width 851 height 30
drag, startPoint x: 404, startPoint y: 134, endPoint x: 10, endPoint y: 90, distance: 396.7
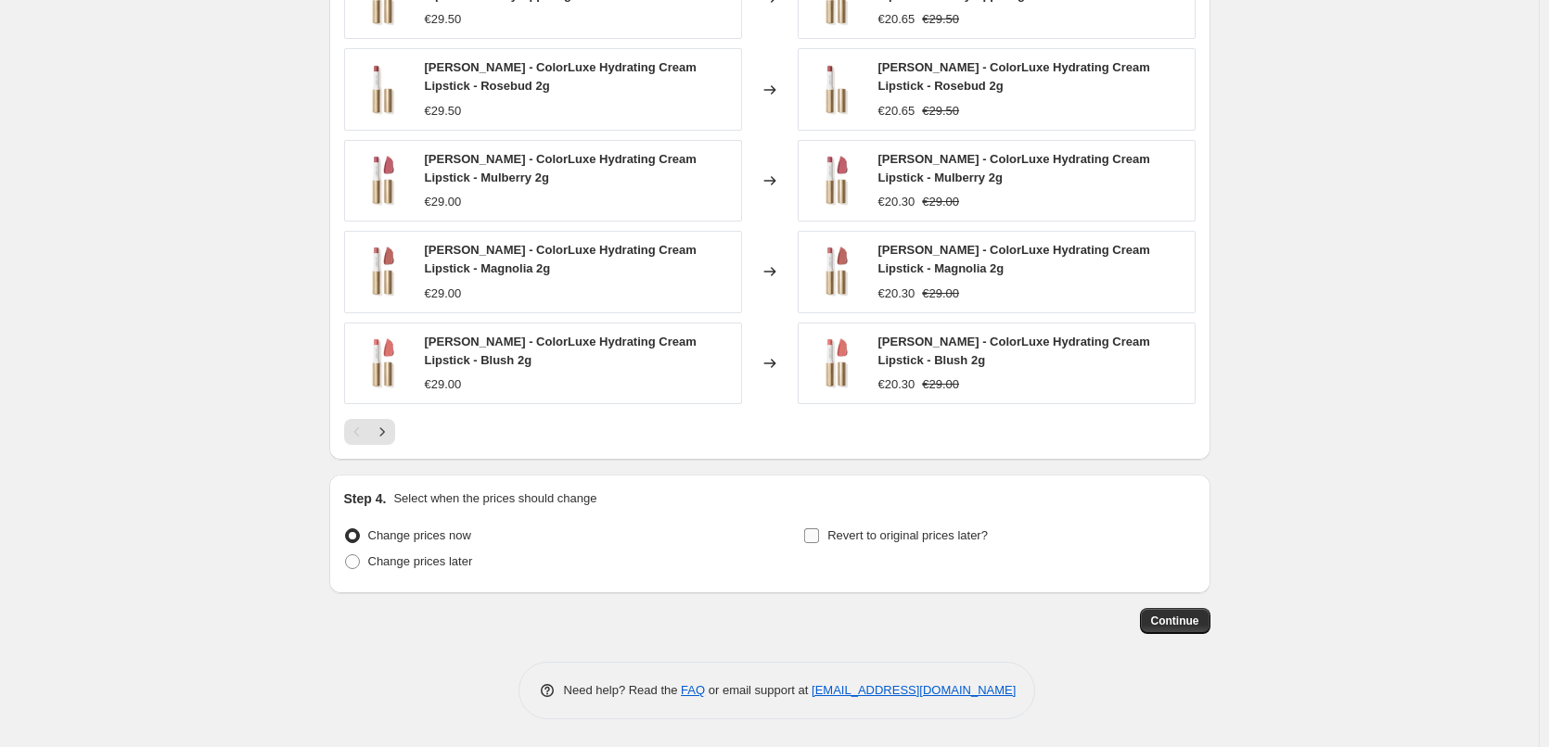
click at [832, 539] on span "Revert to original prices later?" at bounding box center [907, 536] width 160 height 14
click at [819, 539] on input "Revert to original prices later?" at bounding box center [811, 536] width 15 height 15
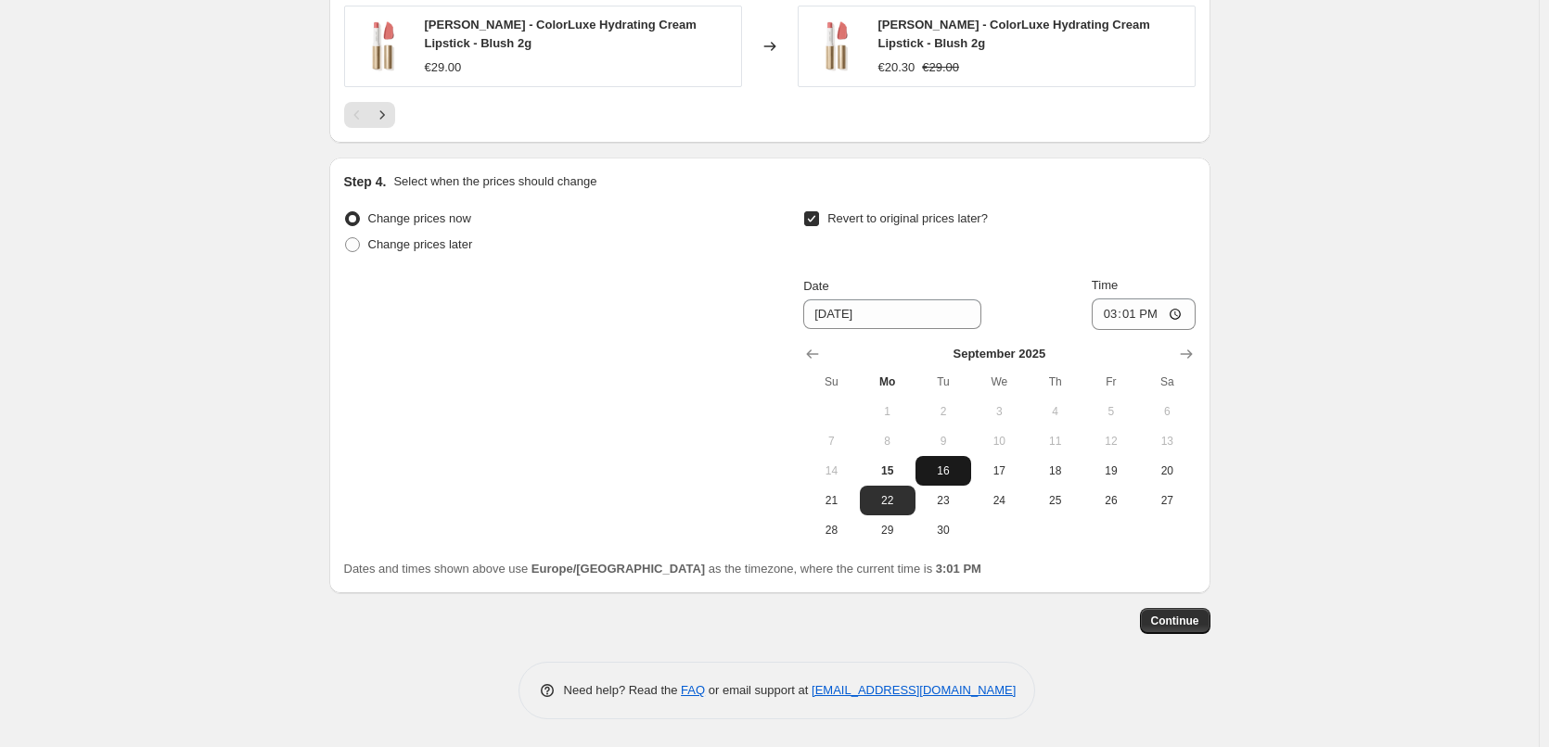
click at [937, 474] on span "16" at bounding box center [943, 471] width 41 height 15
click at [1110, 313] on input "15:01" at bounding box center [1144, 315] width 104 height 32
click at [1179, 304] on input "15:00" at bounding box center [1144, 315] width 104 height 32
click at [1184, 313] on input "15:00" at bounding box center [1144, 315] width 104 height 32
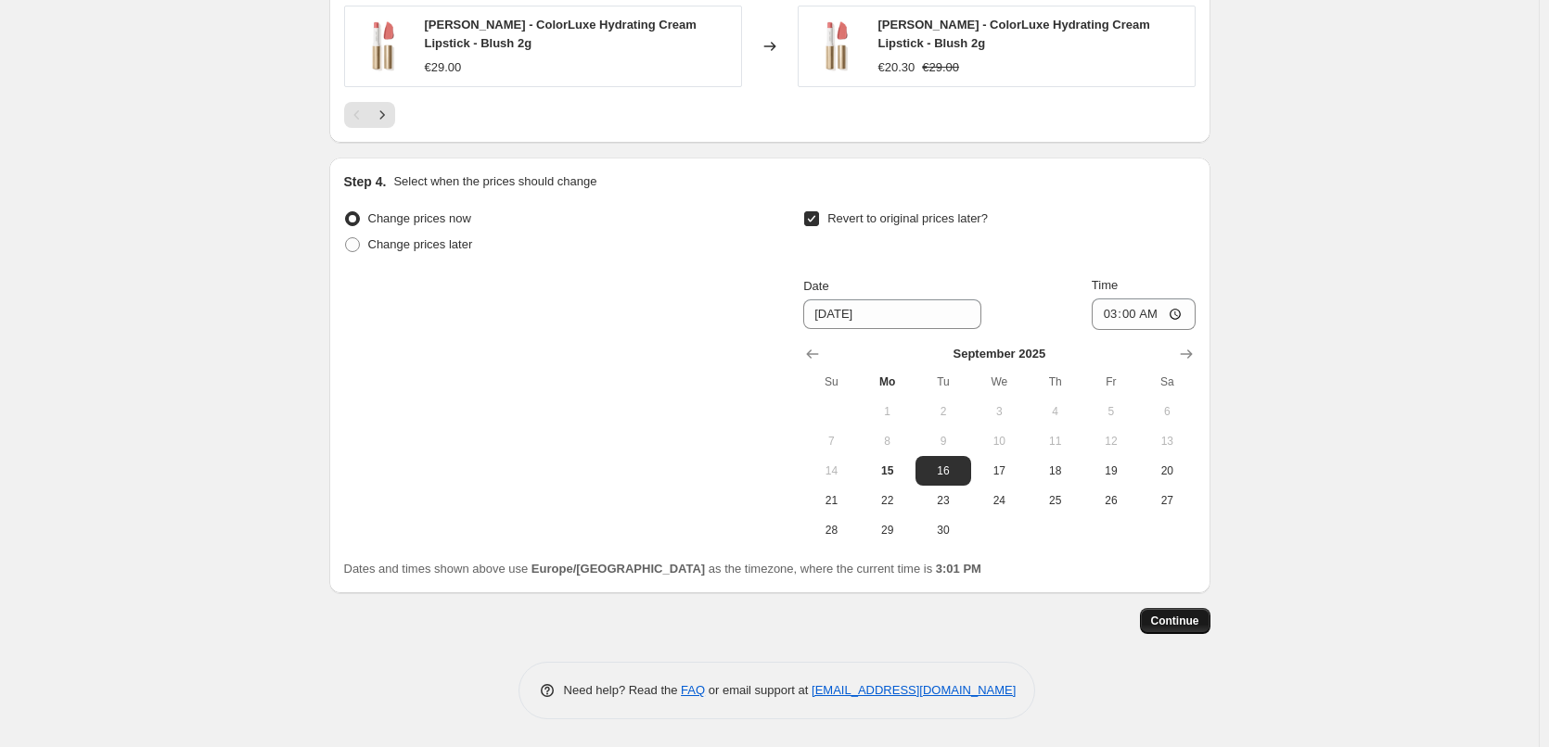
click at [1173, 612] on button "Continue" at bounding box center [1175, 621] width 70 height 26
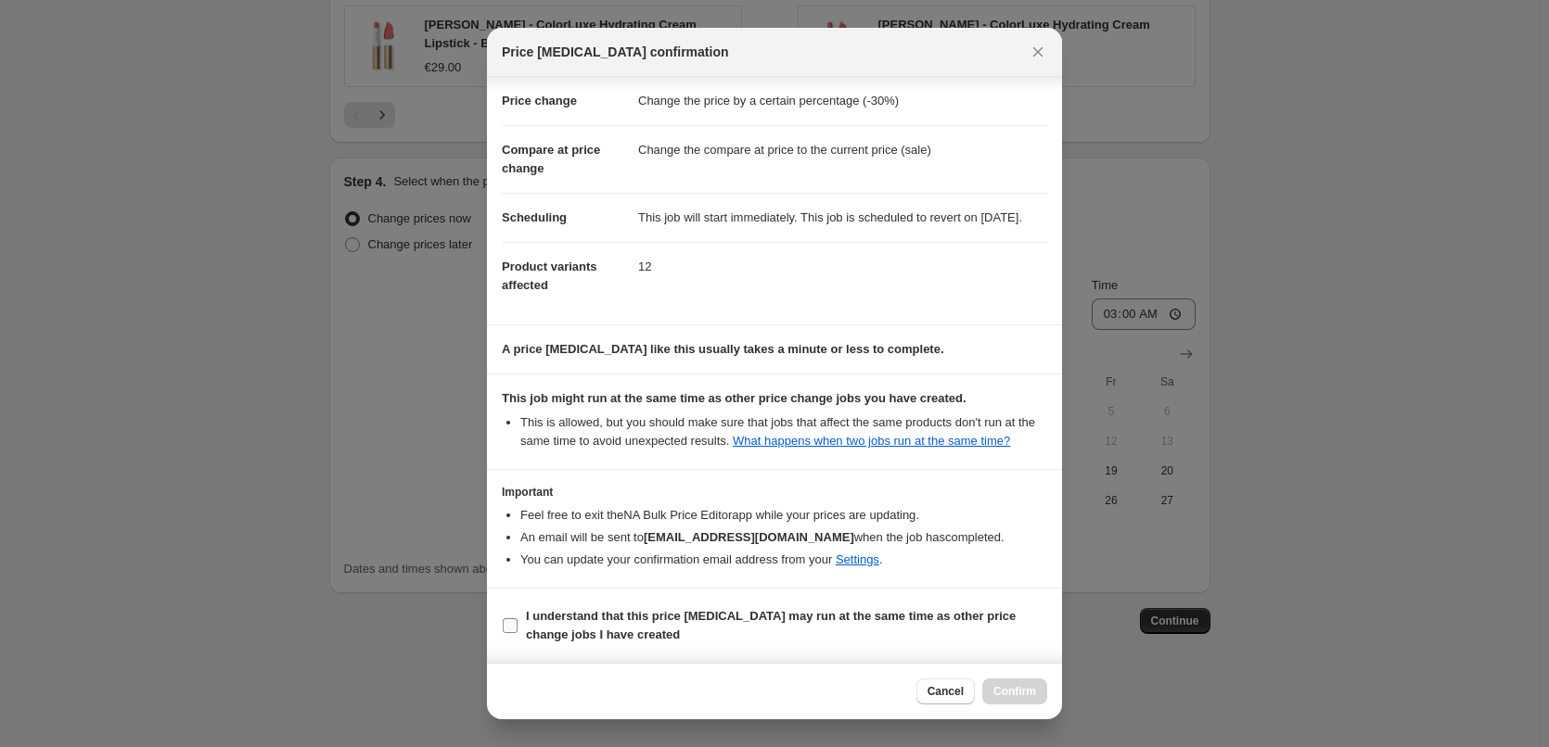
scroll to position [52, 0]
click at [558, 638] on b "I understand that this price change job may run at the same time as other price…" at bounding box center [771, 625] width 490 height 32
click at [517, 633] on input "I understand that this price change job may run at the same time as other price…" at bounding box center [510, 626] width 15 height 15
click at [996, 695] on span "Confirm" at bounding box center [1014, 691] width 43 height 15
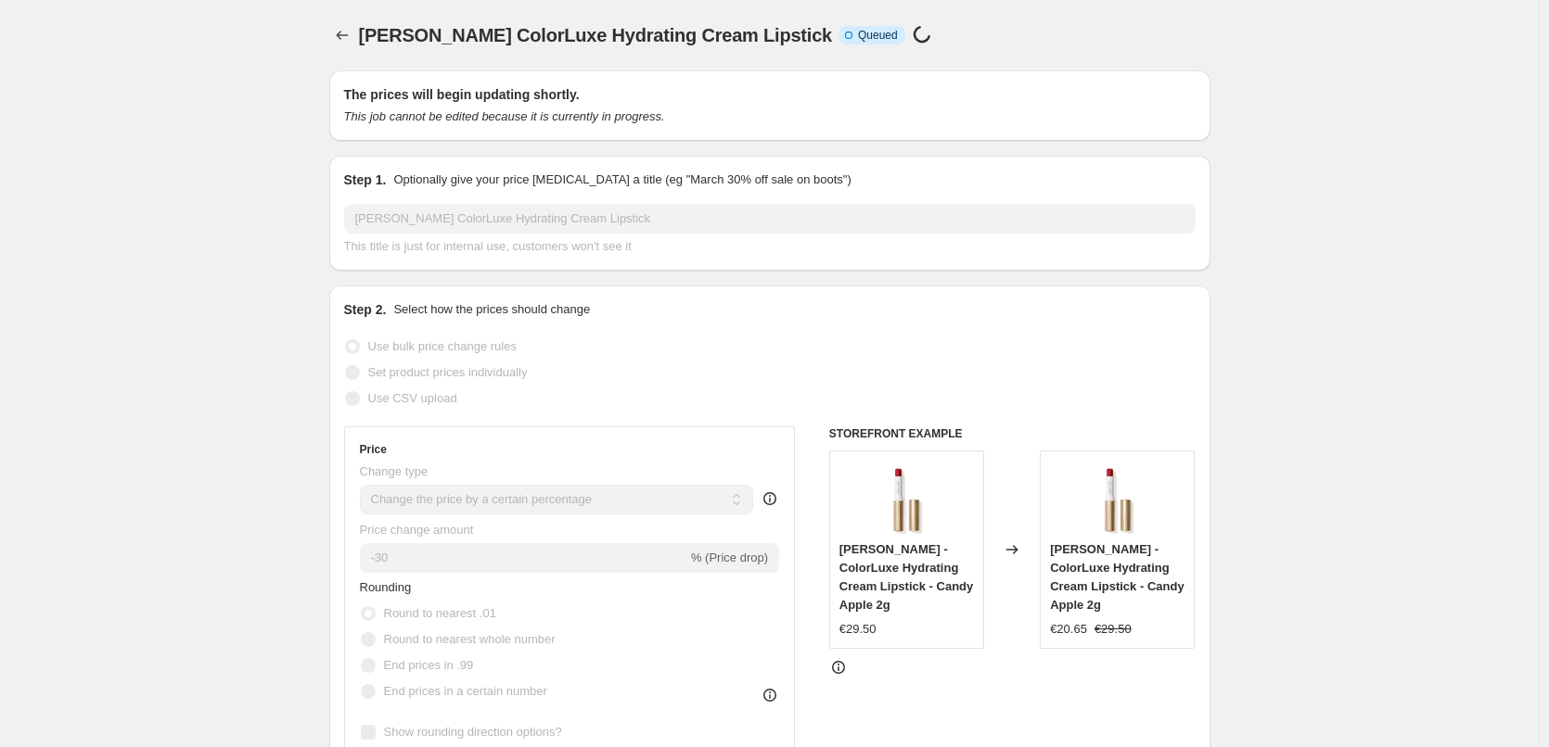
scroll to position [1704, 0]
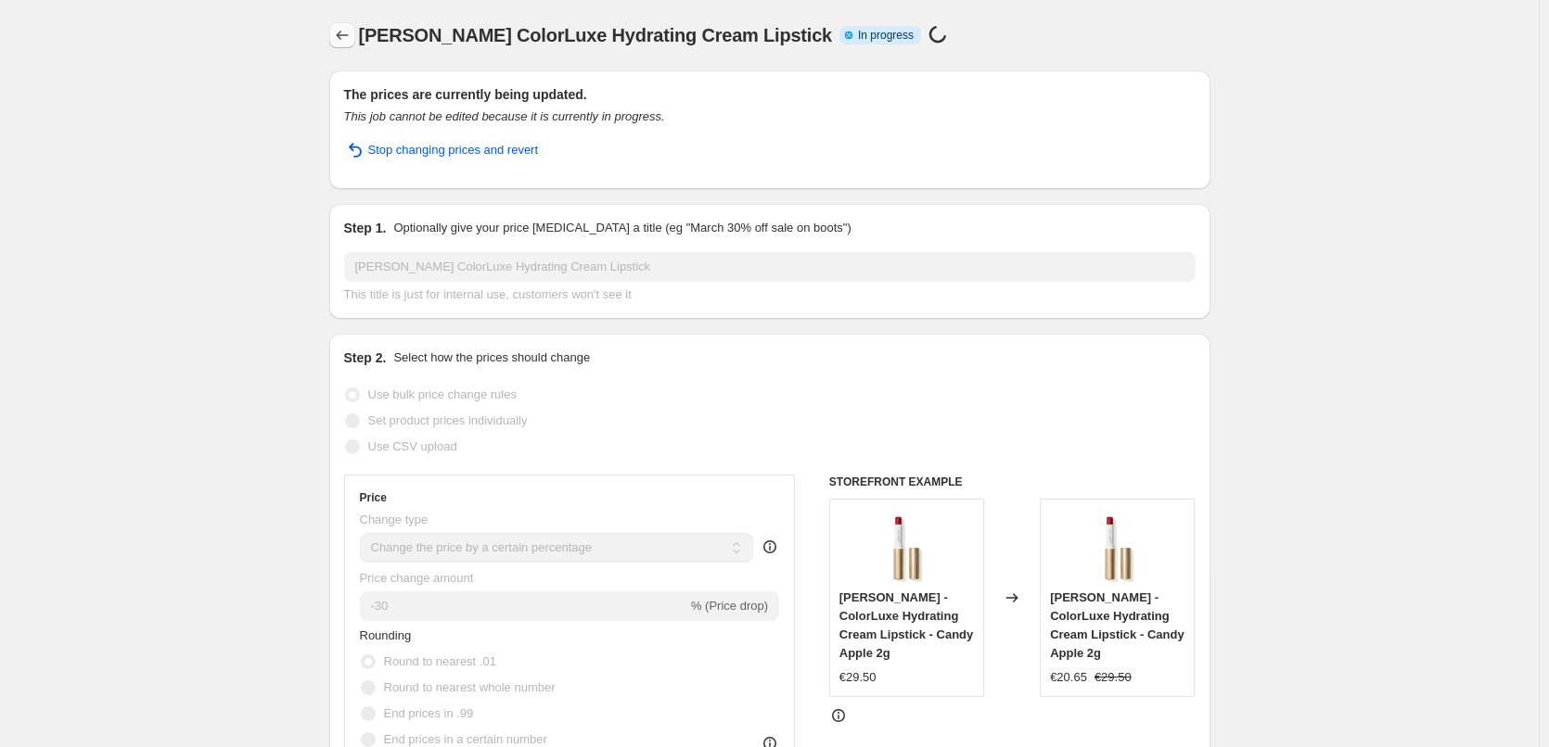
click at [343, 32] on icon "Price change jobs" at bounding box center [342, 35] width 19 height 19
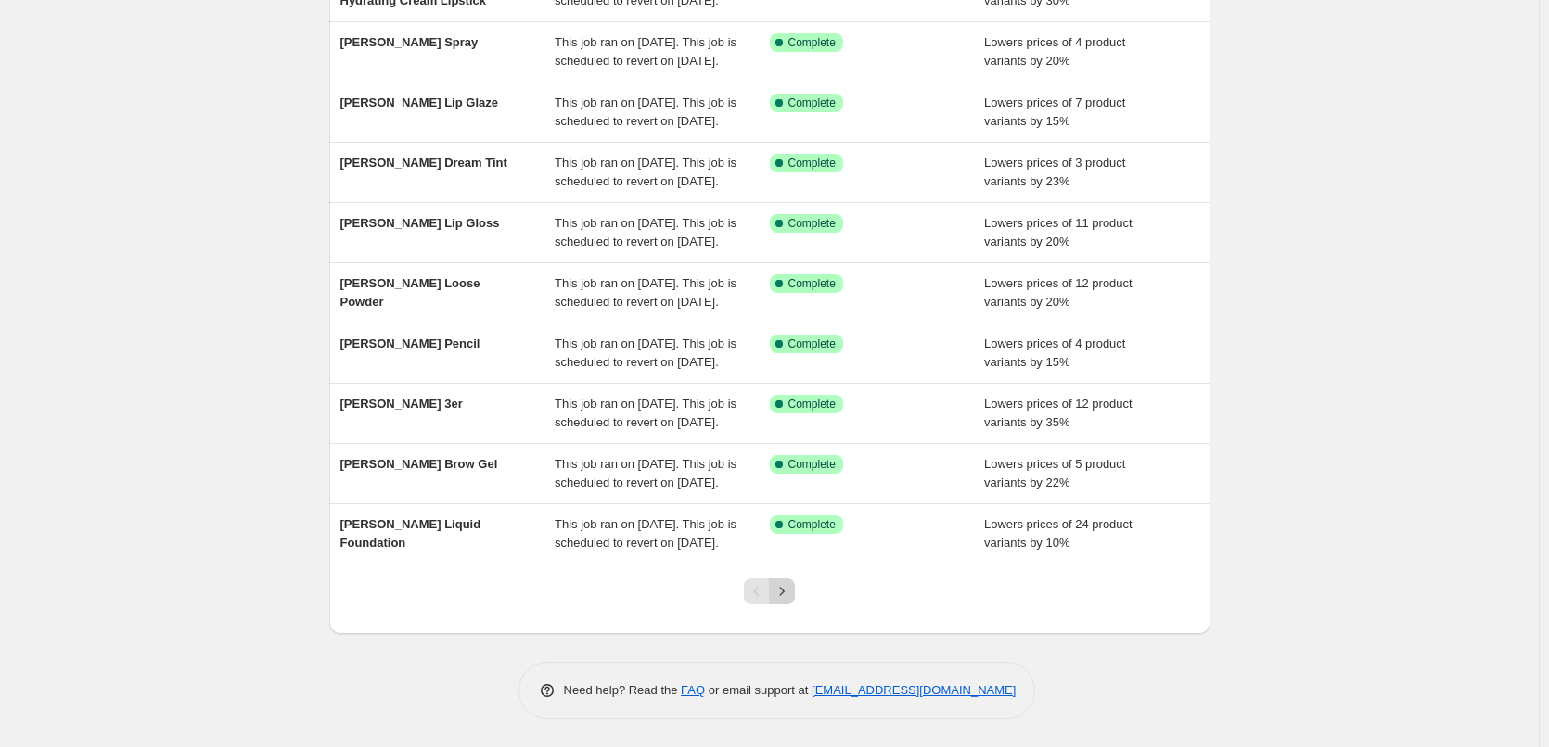
click at [791, 589] on icon "Next" at bounding box center [782, 591] width 19 height 19
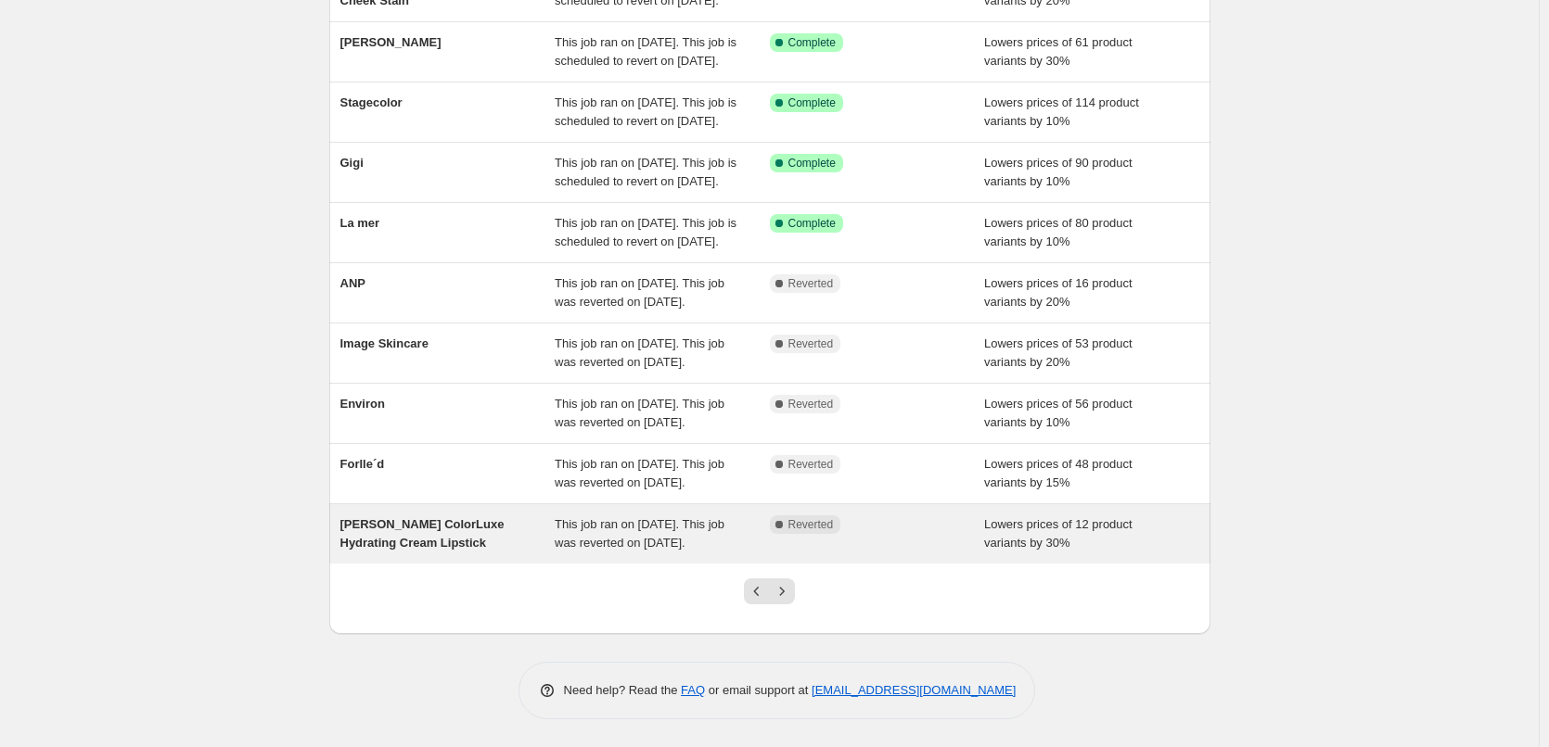
click at [676, 529] on span "This job ran on September 12, 2025. This job was reverted on September 15, 2025." at bounding box center [640, 533] width 170 height 32
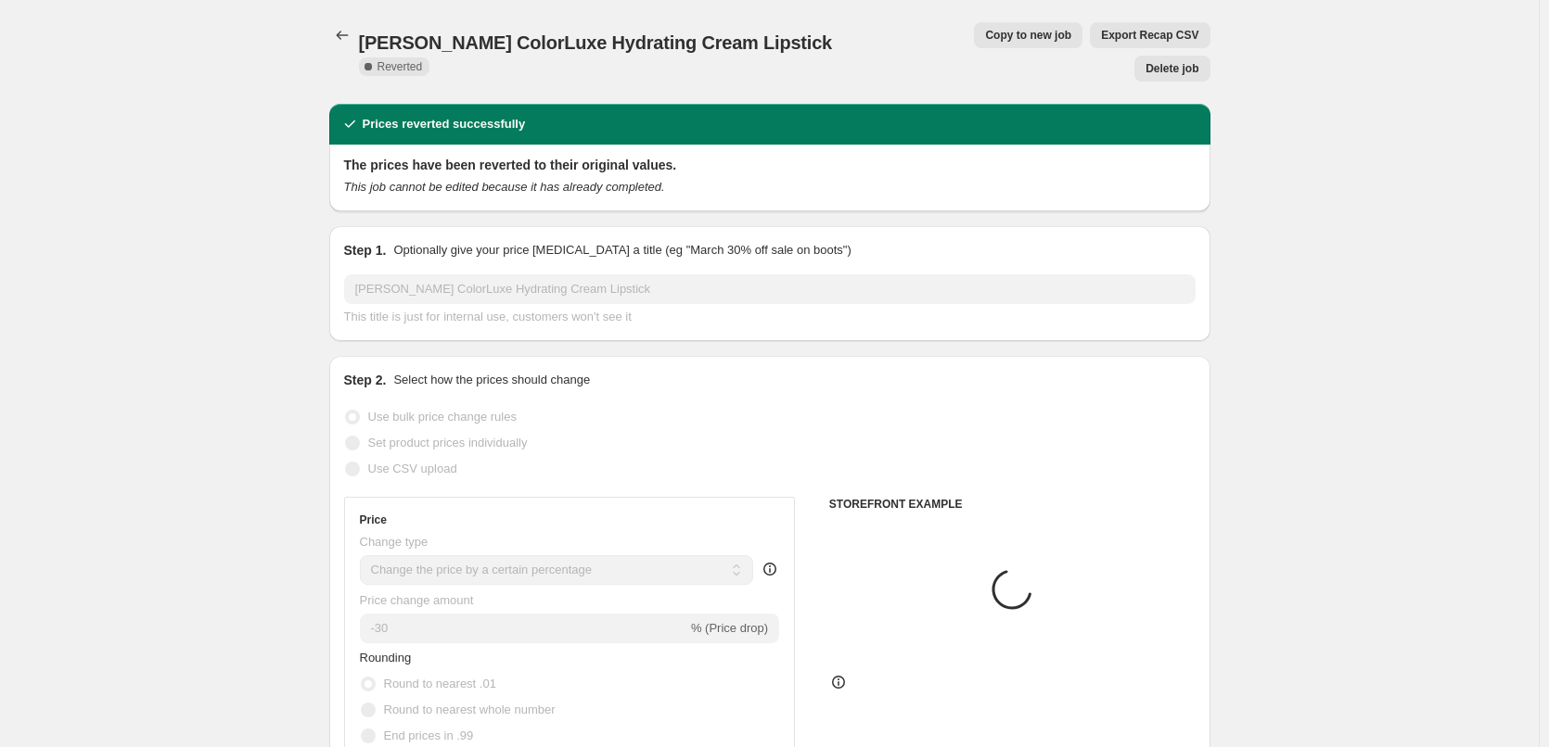
click at [1175, 61] on span "Delete job" at bounding box center [1171, 68] width 53 height 15
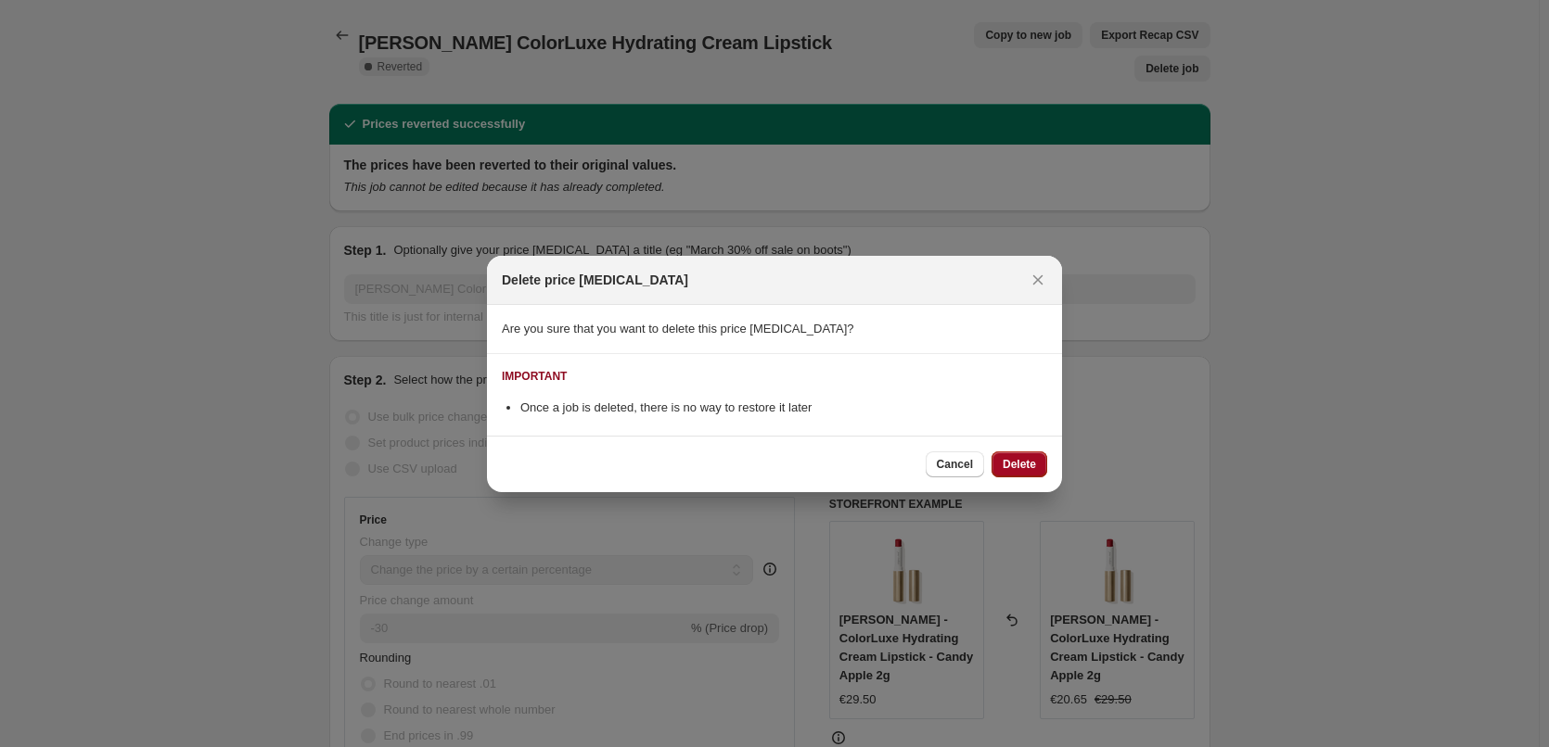
click at [1017, 471] on span "Delete" at bounding box center [1019, 464] width 33 height 15
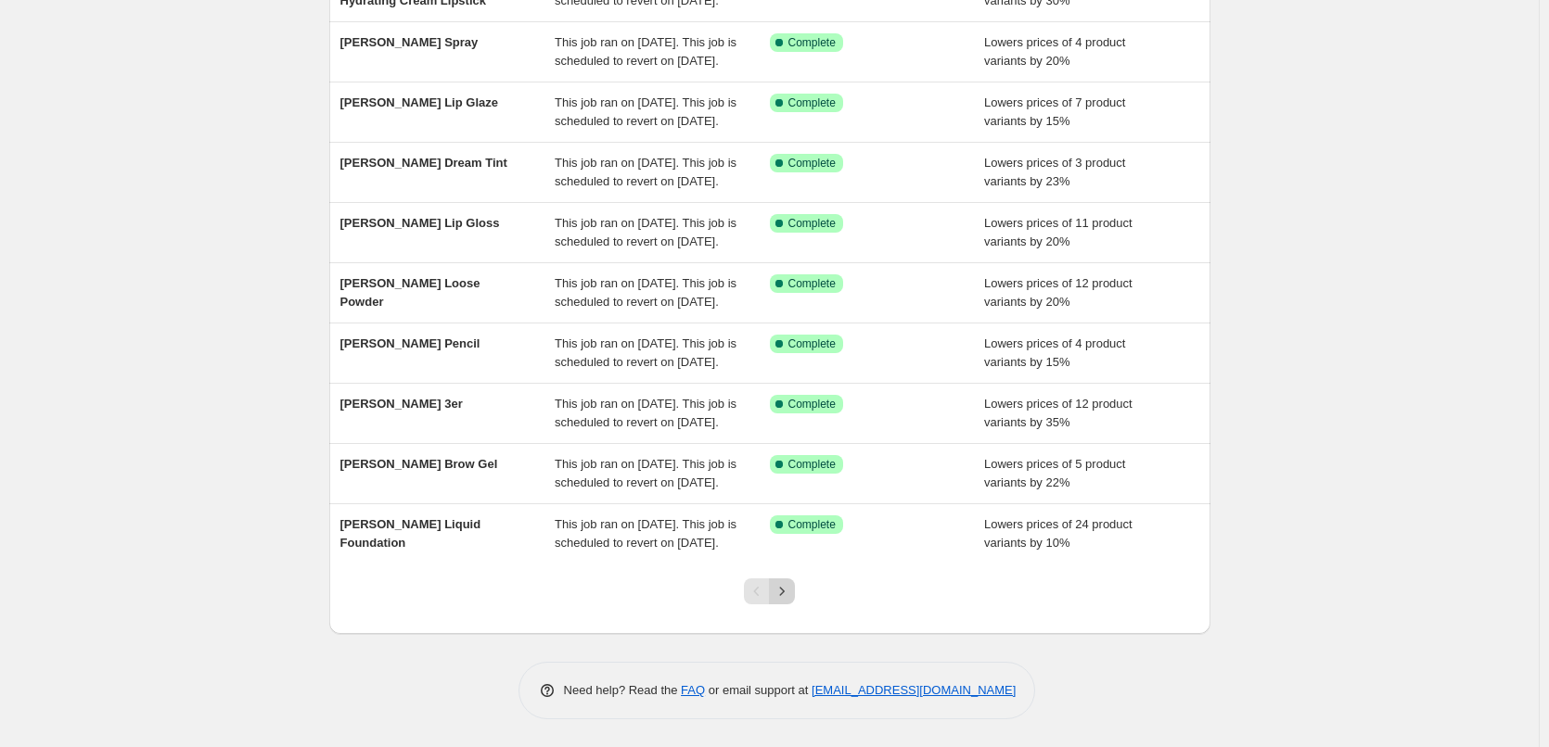
click at [782, 591] on icon "Next" at bounding box center [782, 591] width 19 height 19
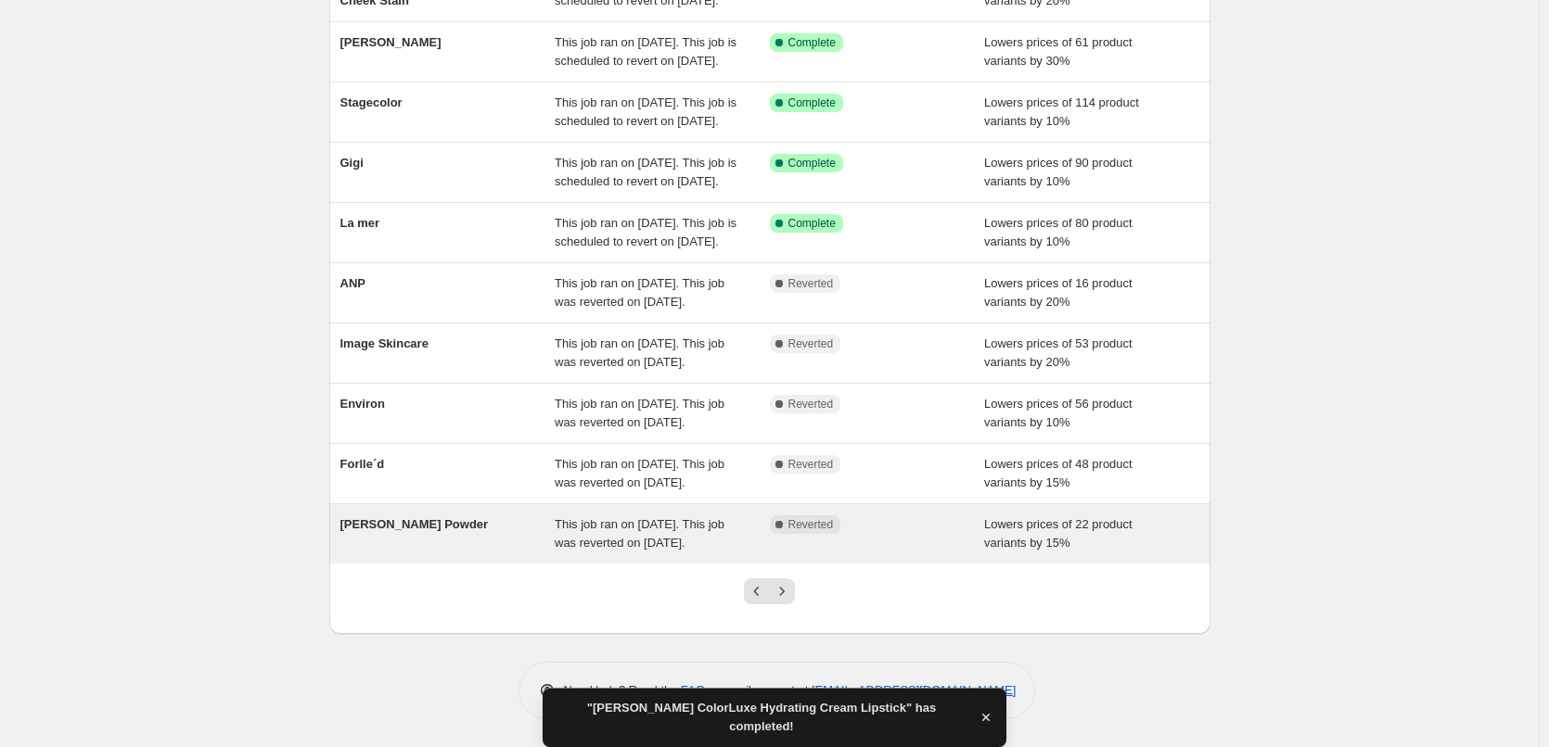
click at [738, 523] on div "This job ran on September 12, 2025. This job was reverted on September 15, 2025." at bounding box center [662, 534] width 215 height 37
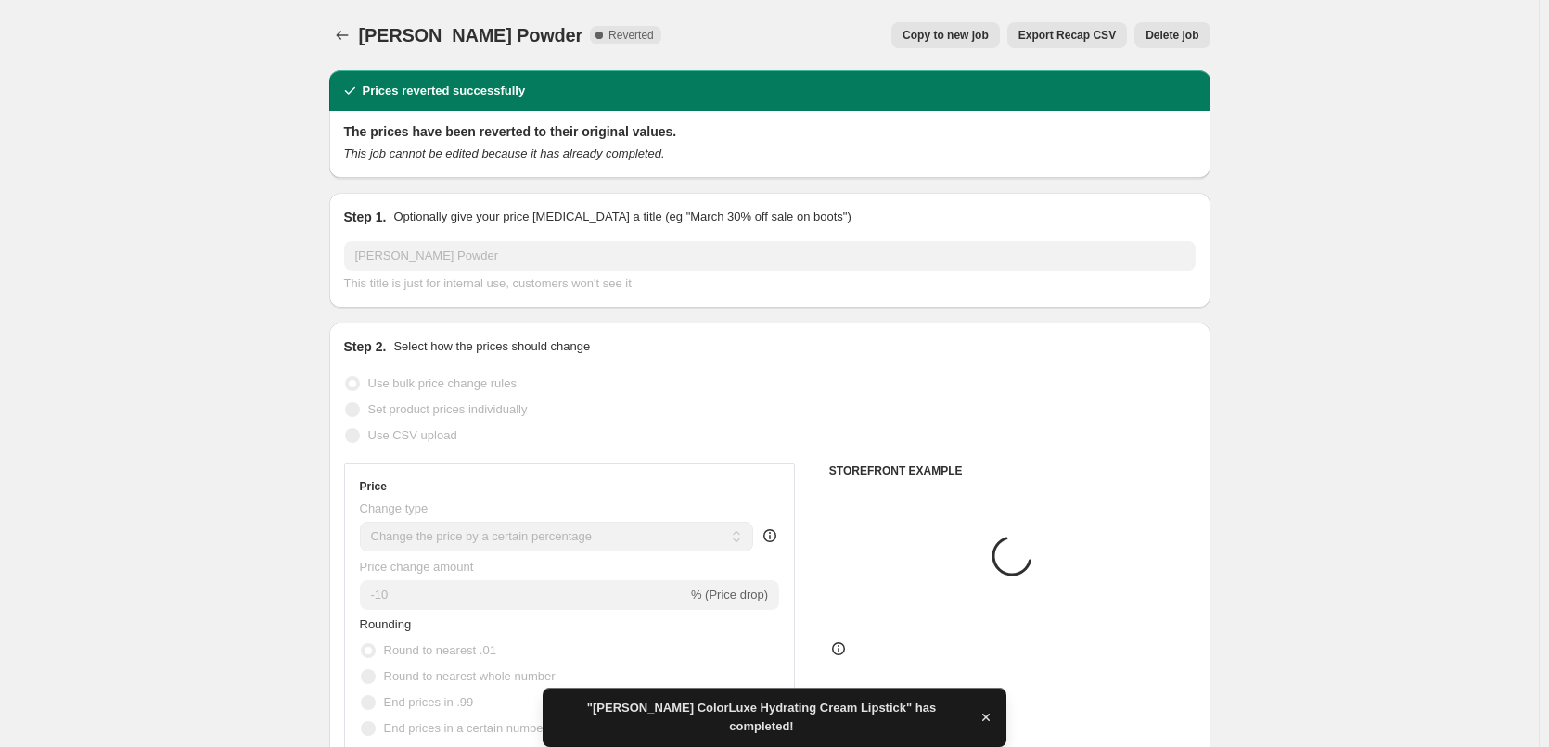
click at [961, 32] on span "Copy to new job" at bounding box center [945, 35] width 86 height 15
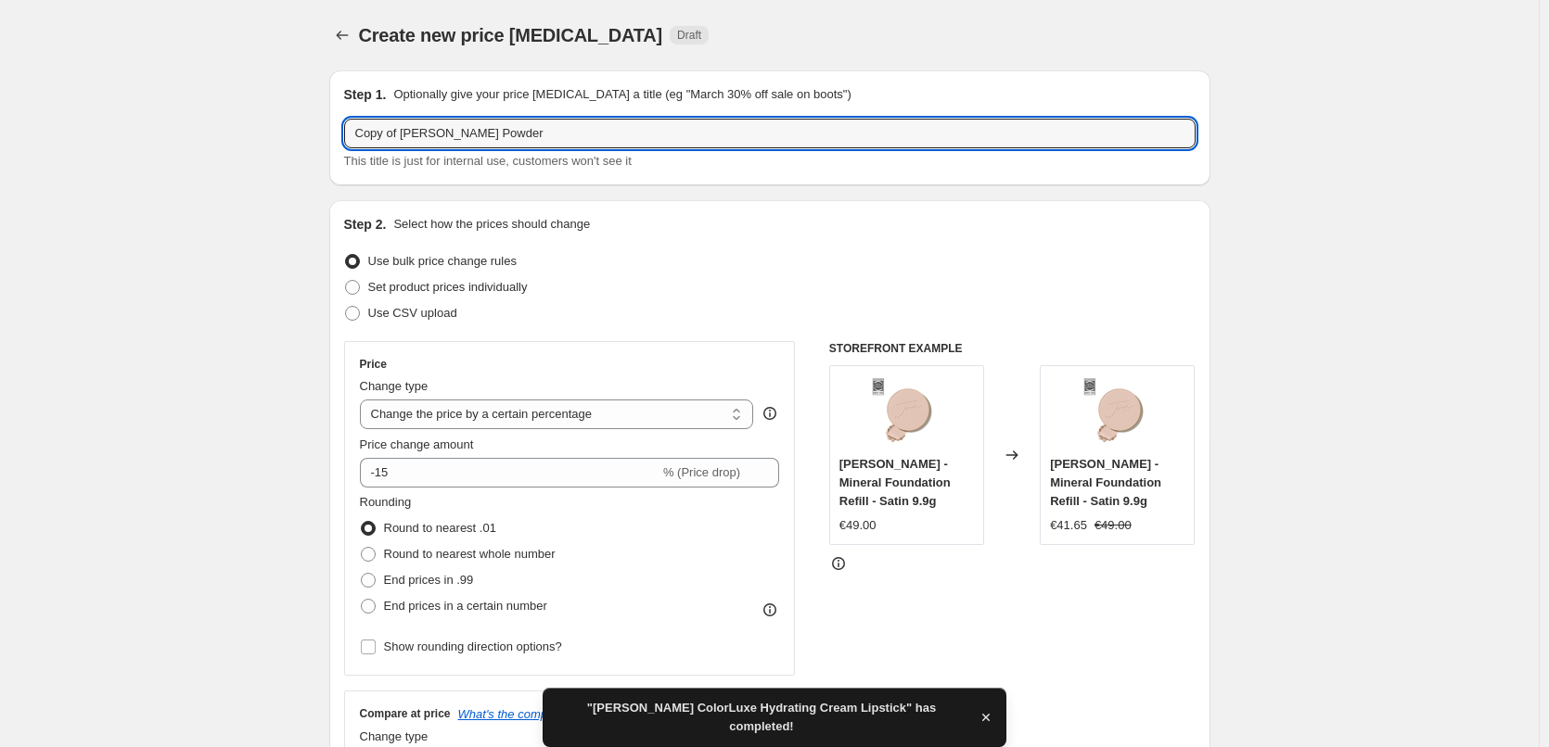
drag, startPoint x: 402, startPoint y: 134, endPoint x: 152, endPoint y: 139, distance: 249.5
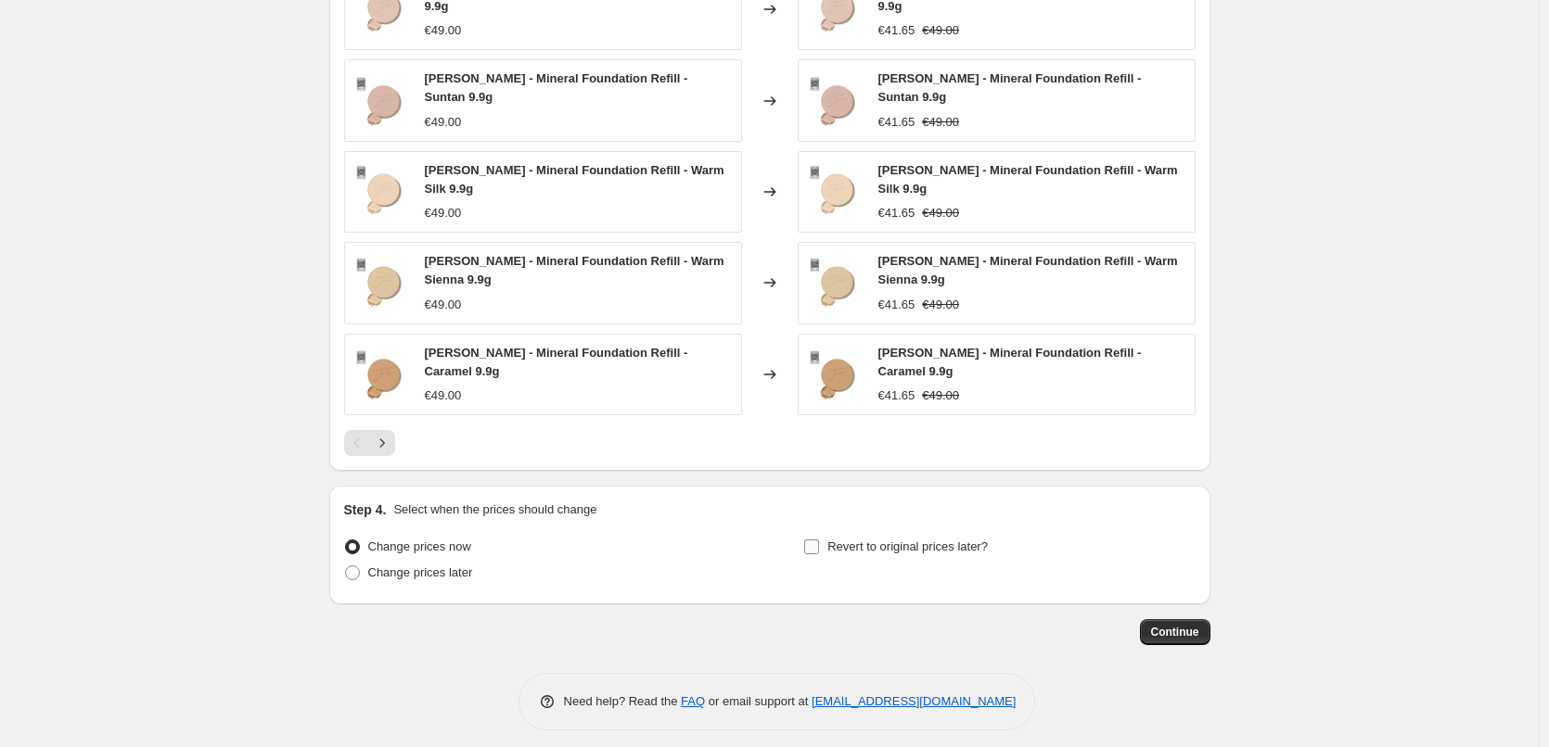
click at [863, 540] on span "Revert to original prices later?" at bounding box center [907, 547] width 160 height 14
click at [819, 540] on input "Revert to original prices later?" at bounding box center [811, 547] width 15 height 15
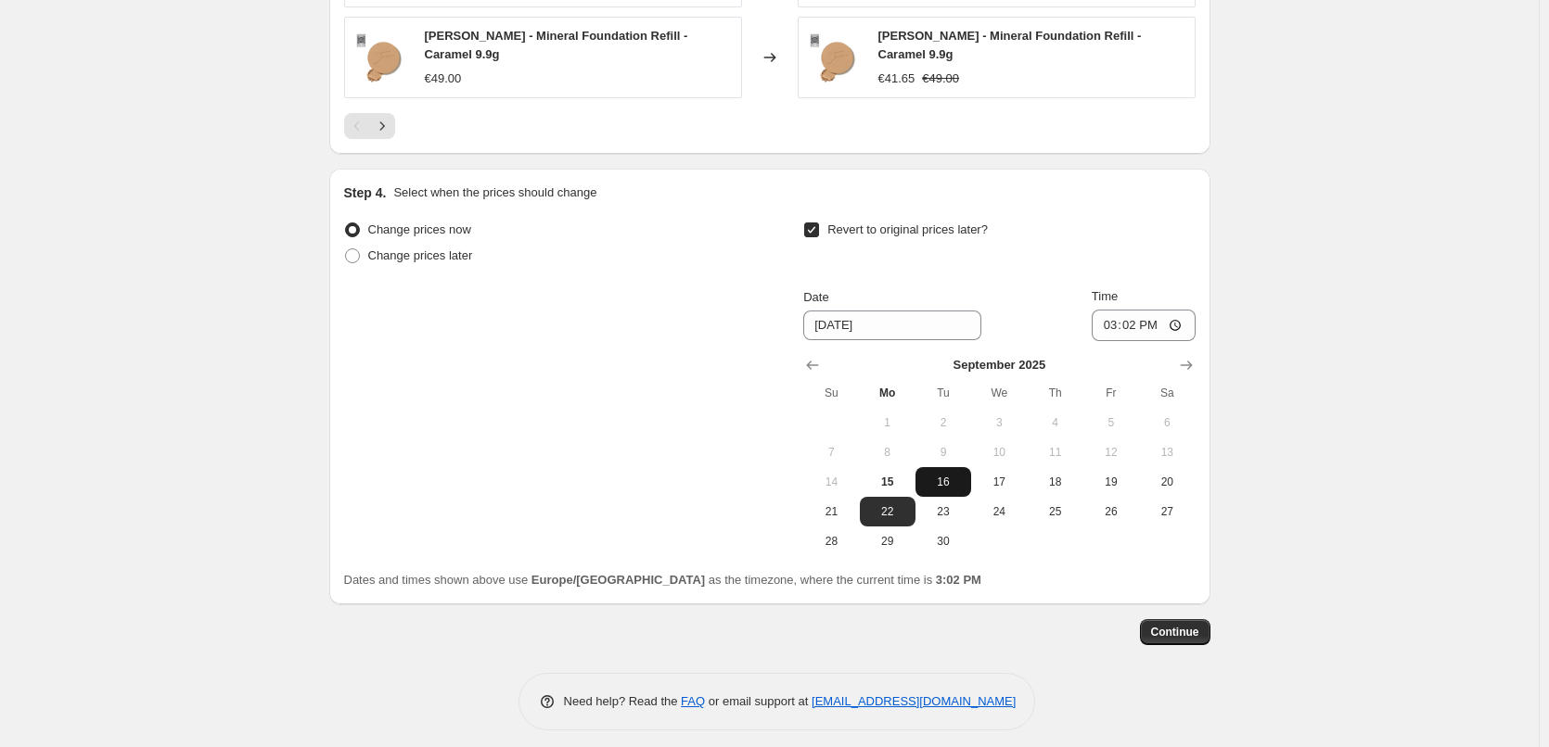
click at [958, 475] on span "16" at bounding box center [943, 482] width 41 height 15
click at [1113, 318] on input "15:02" at bounding box center [1144, 326] width 104 height 32
click at [1185, 313] on input "15:00" at bounding box center [1144, 326] width 104 height 32
click at [1199, 630] on button "Continue" at bounding box center [1175, 633] width 70 height 26
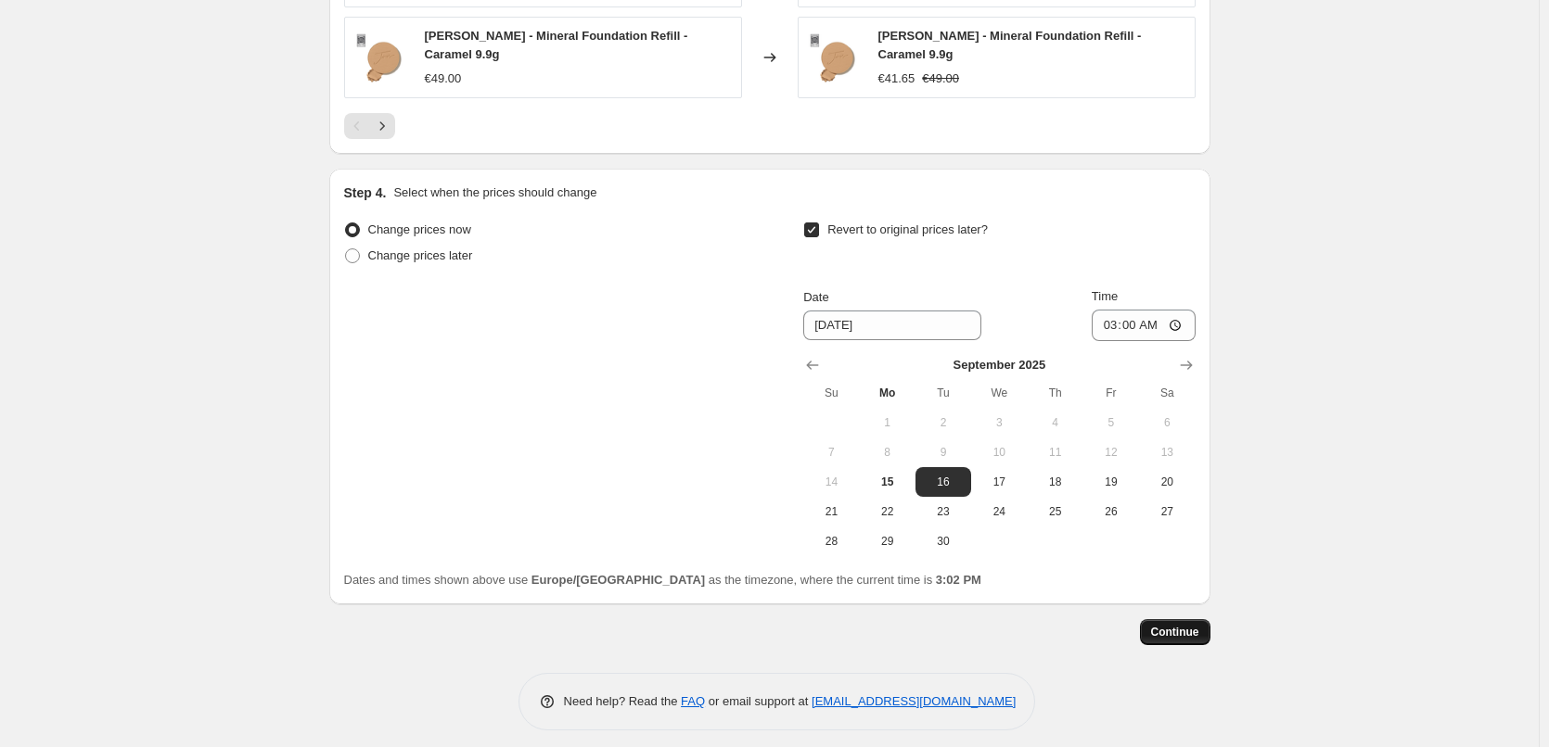
scroll to position [1692, 0]
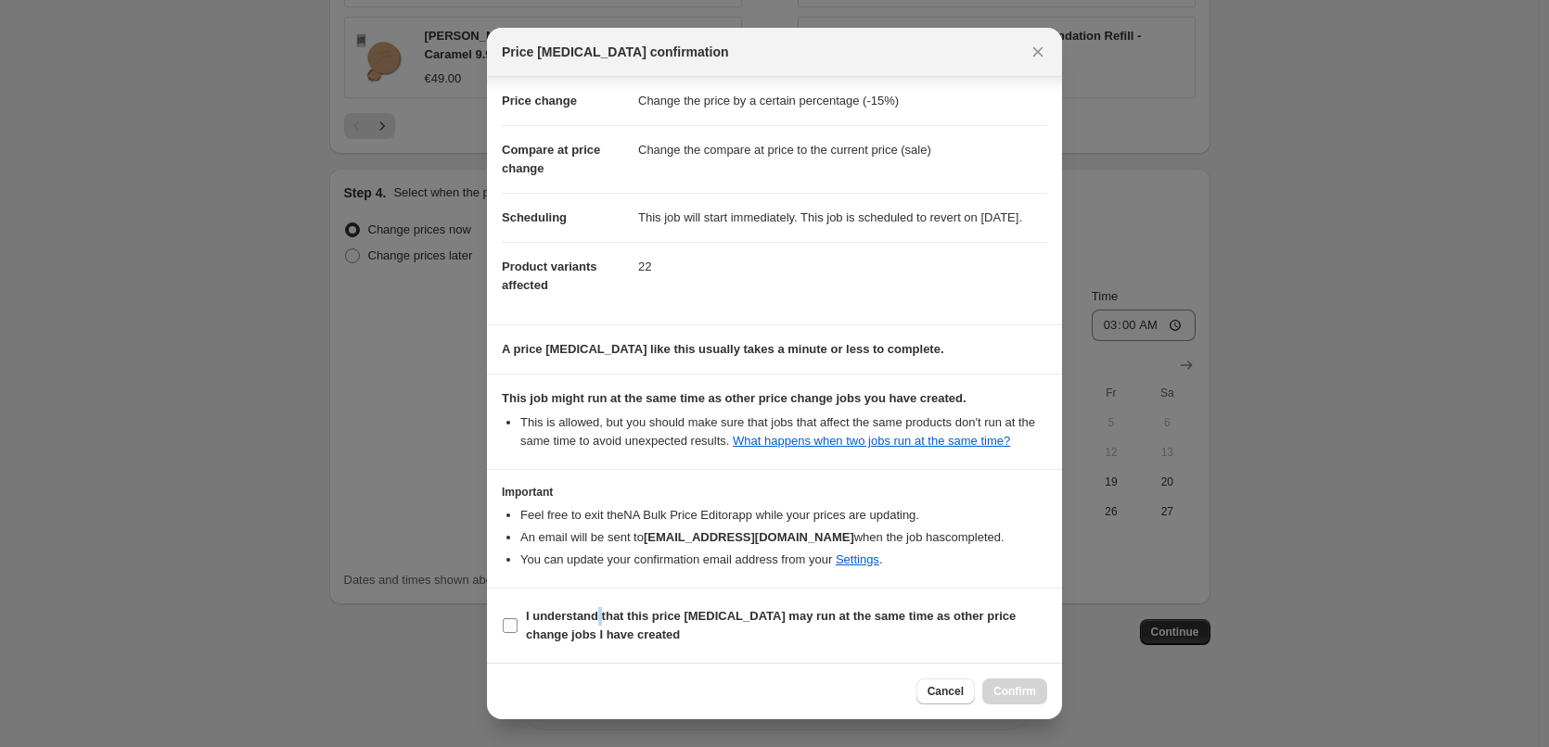
click at [599, 618] on b "I understand that this price change job may run at the same time as other price…" at bounding box center [771, 625] width 490 height 32
click at [646, 618] on b "I understand that this price change job may run at the same time as other price…" at bounding box center [771, 625] width 490 height 32
click at [517, 619] on input "I understand that this price change job may run at the same time as other price…" at bounding box center [510, 626] width 15 height 15
click at [1011, 684] on button "Confirm" at bounding box center [1014, 692] width 65 height 26
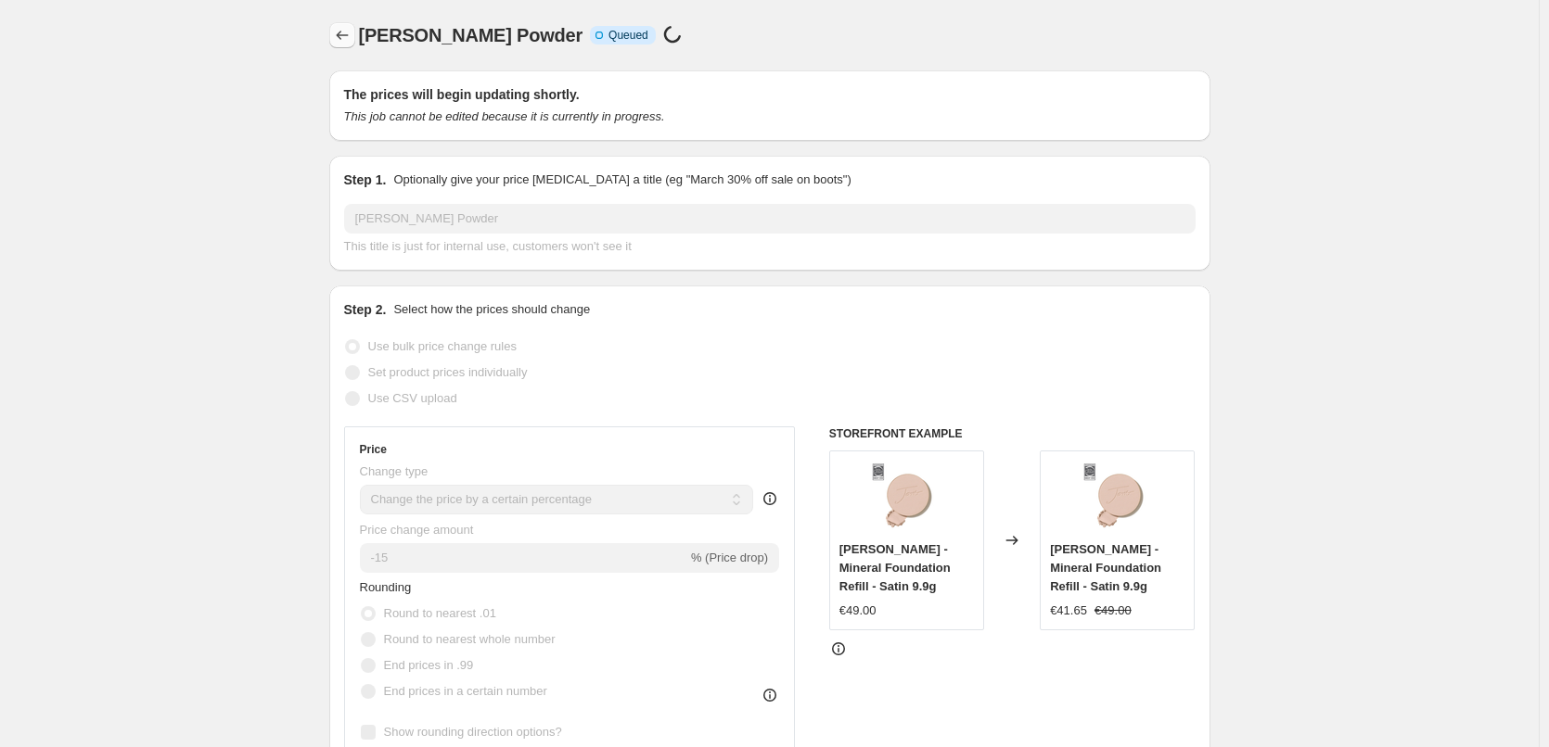
click at [351, 37] on icon "Price change jobs" at bounding box center [342, 35] width 19 height 19
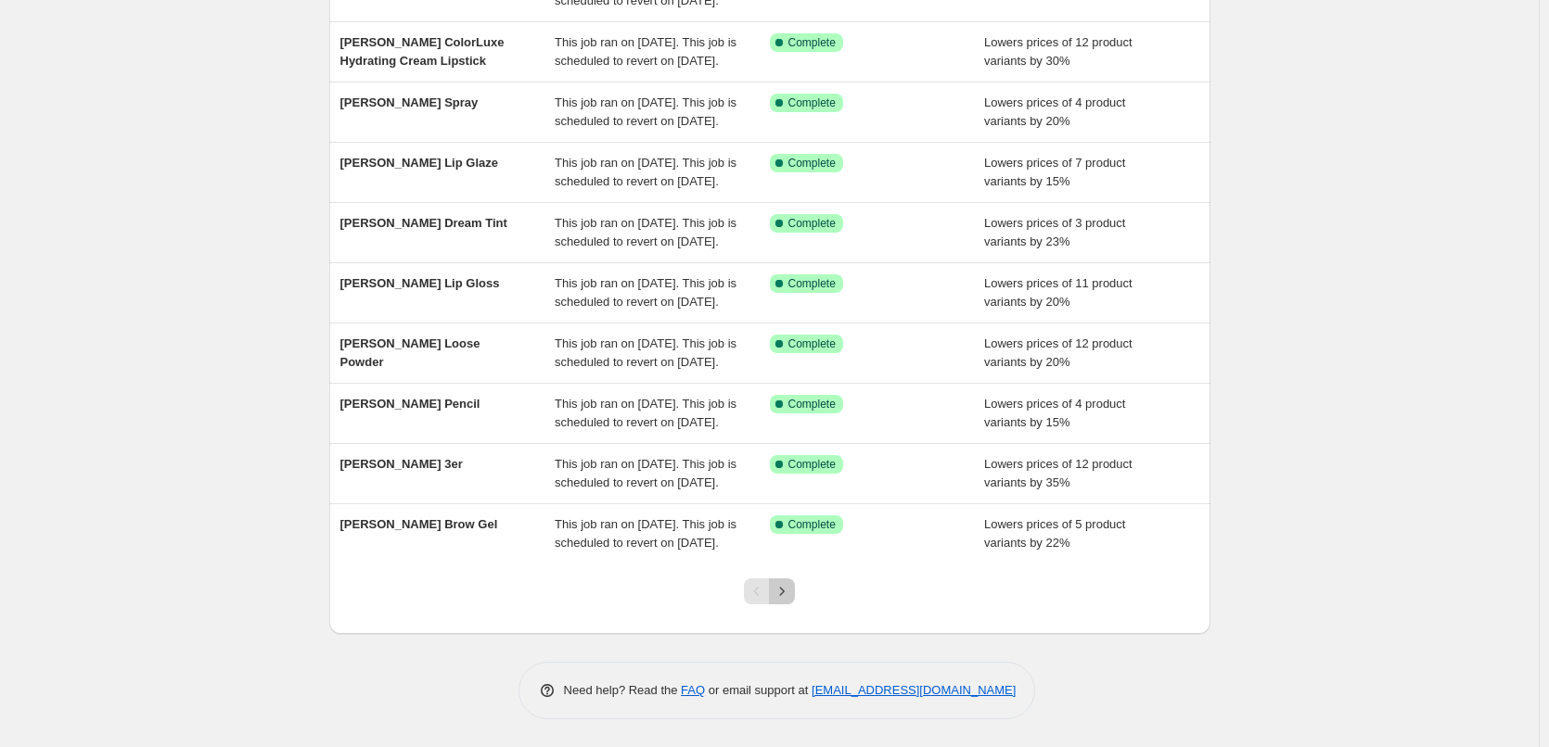
click at [787, 601] on button "Next" at bounding box center [782, 592] width 26 height 26
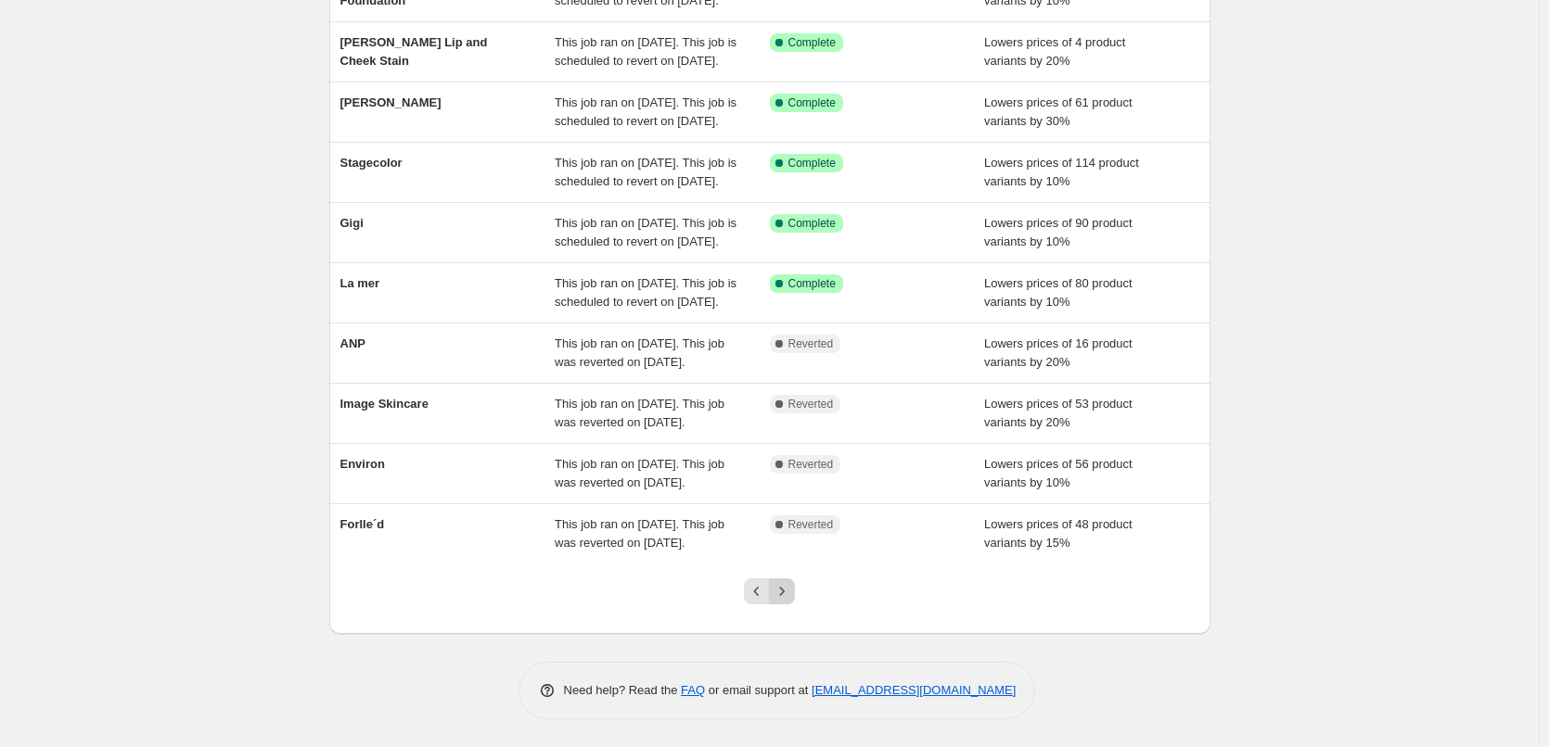
click at [788, 602] on button "Next" at bounding box center [782, 592] width 26 height 26
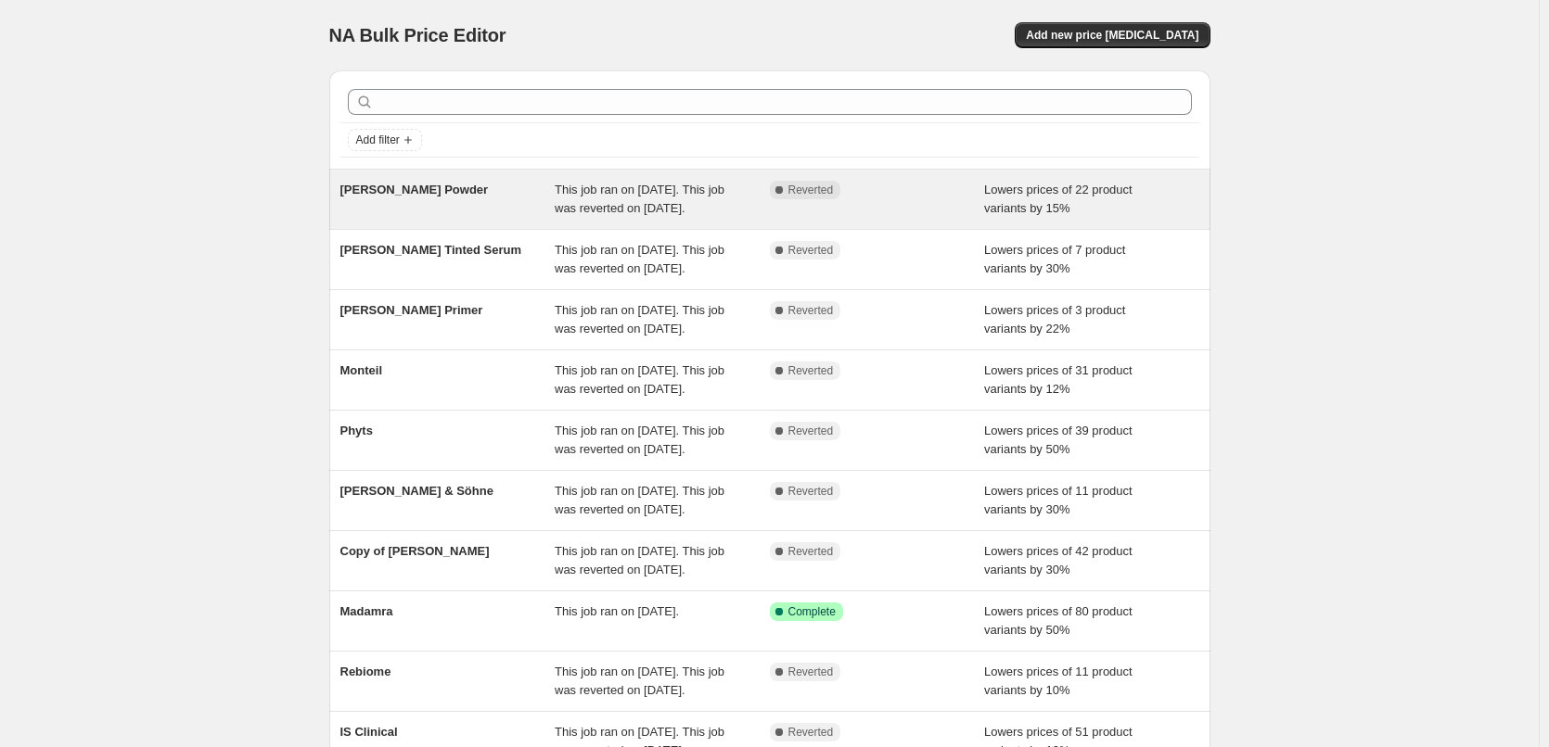
click at [690, 204] on span "This job ran on September 12, 2025. This job was reverted on September 15, 2025." at bounding box center [640, 199] width 170 height 32
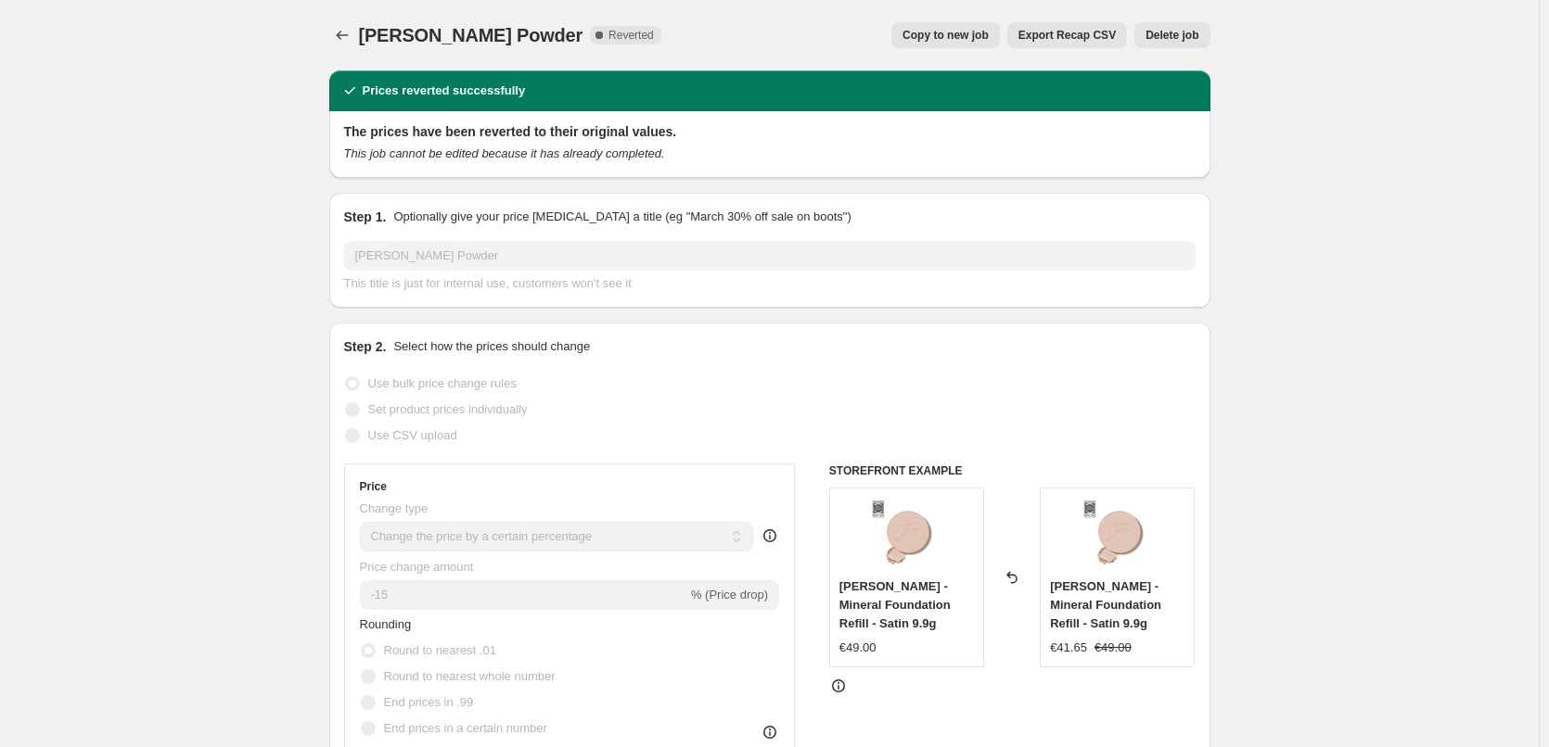
click at [1182, 38] on span "Delete job" at bounding box center [1171, 35] width 53 height 15
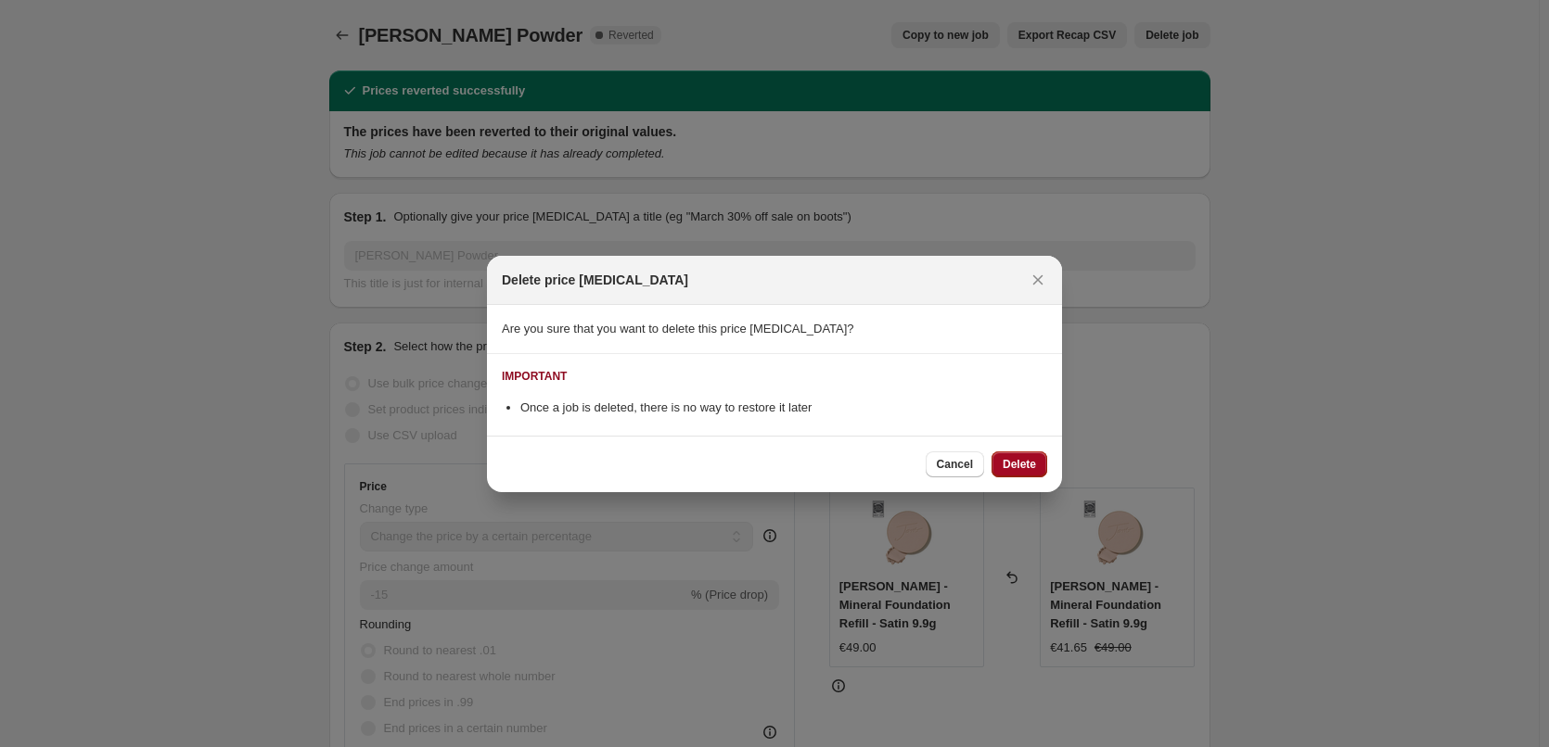
click at [1012, 464] on span "Delete" at bounding box center [1019, 464] width 33 height 15
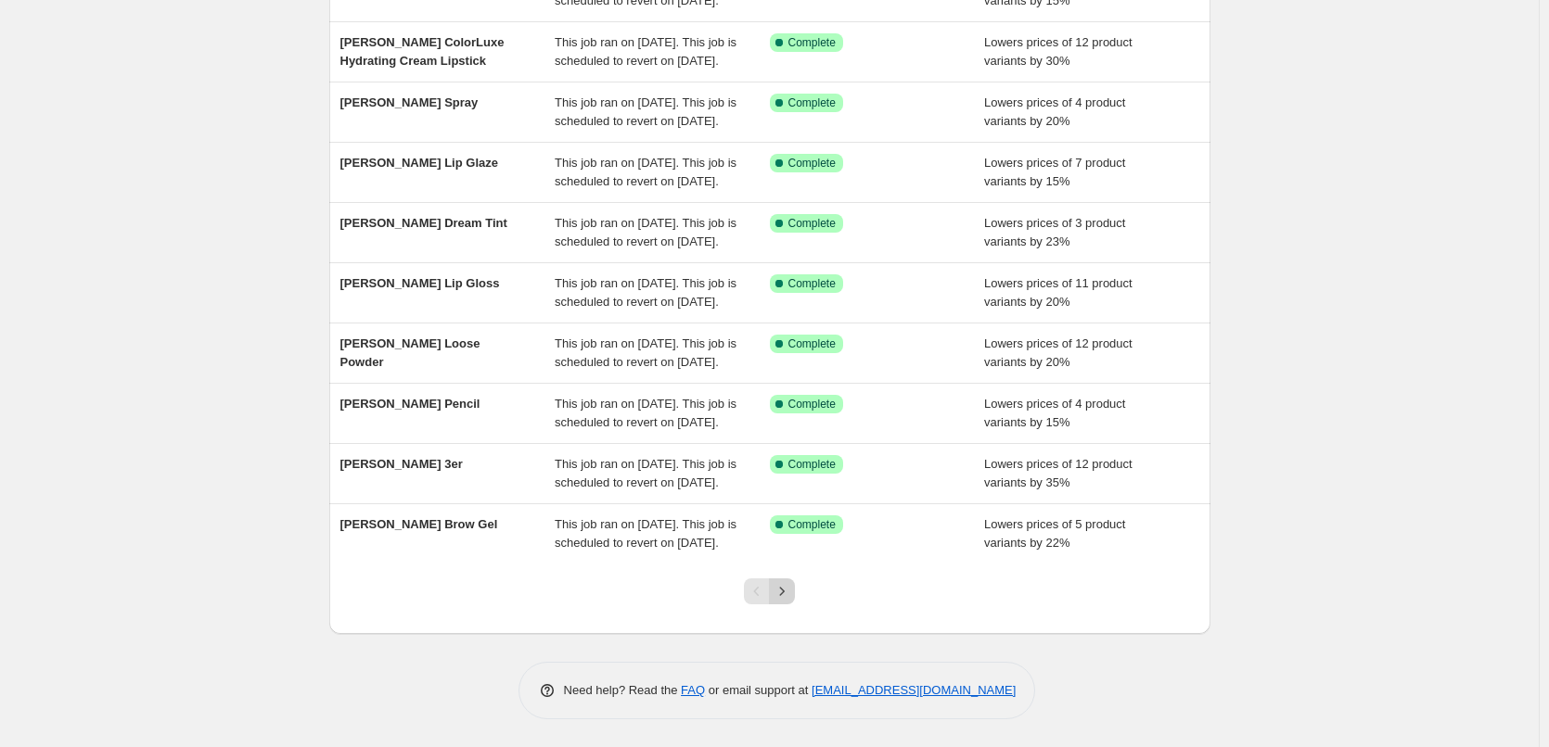
click at [795, 589] on button "Next" at bounding box center [782, 592] width 26 height 26
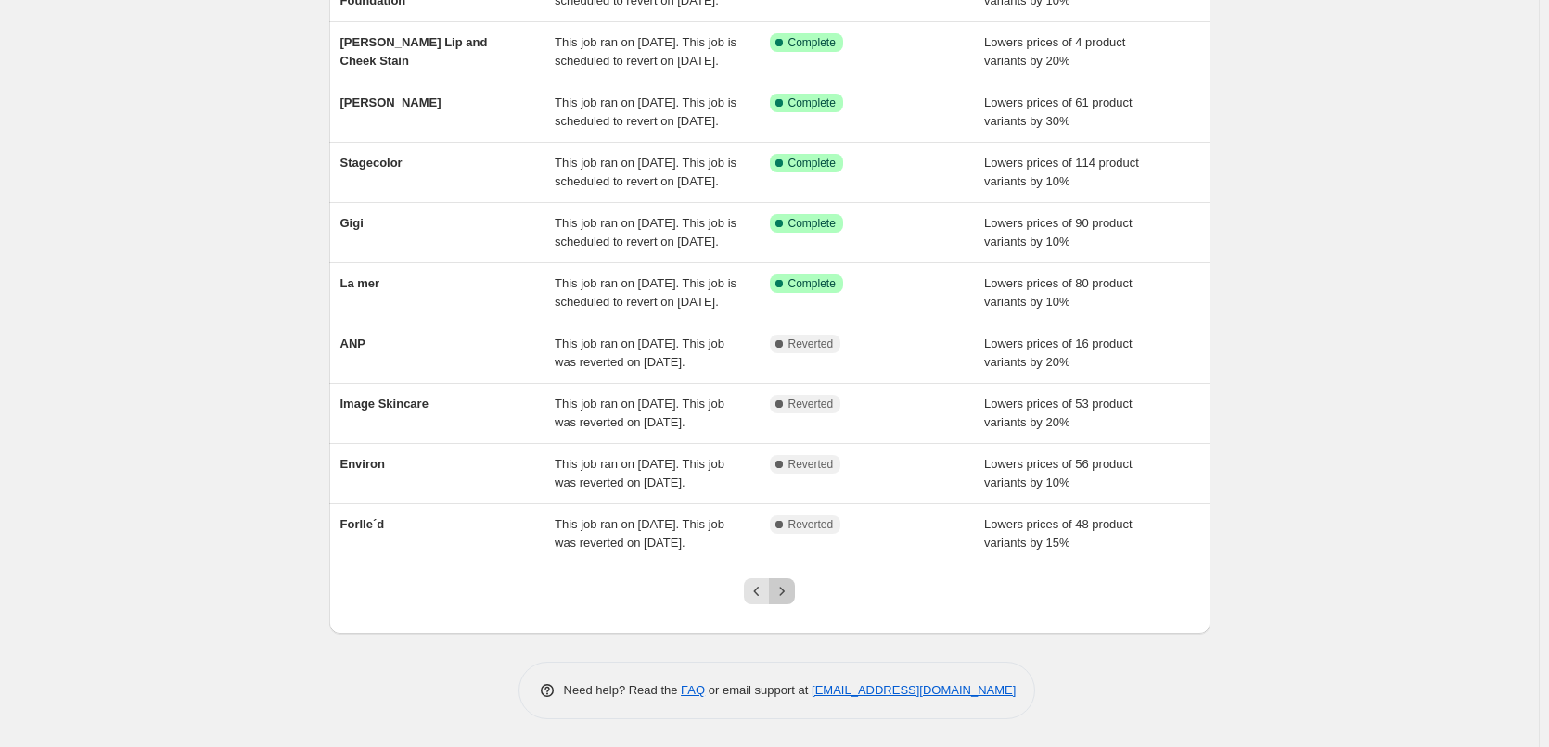
click at [791, 598] on icon "Next" at bounding box center [782, 591] width 19 height 19
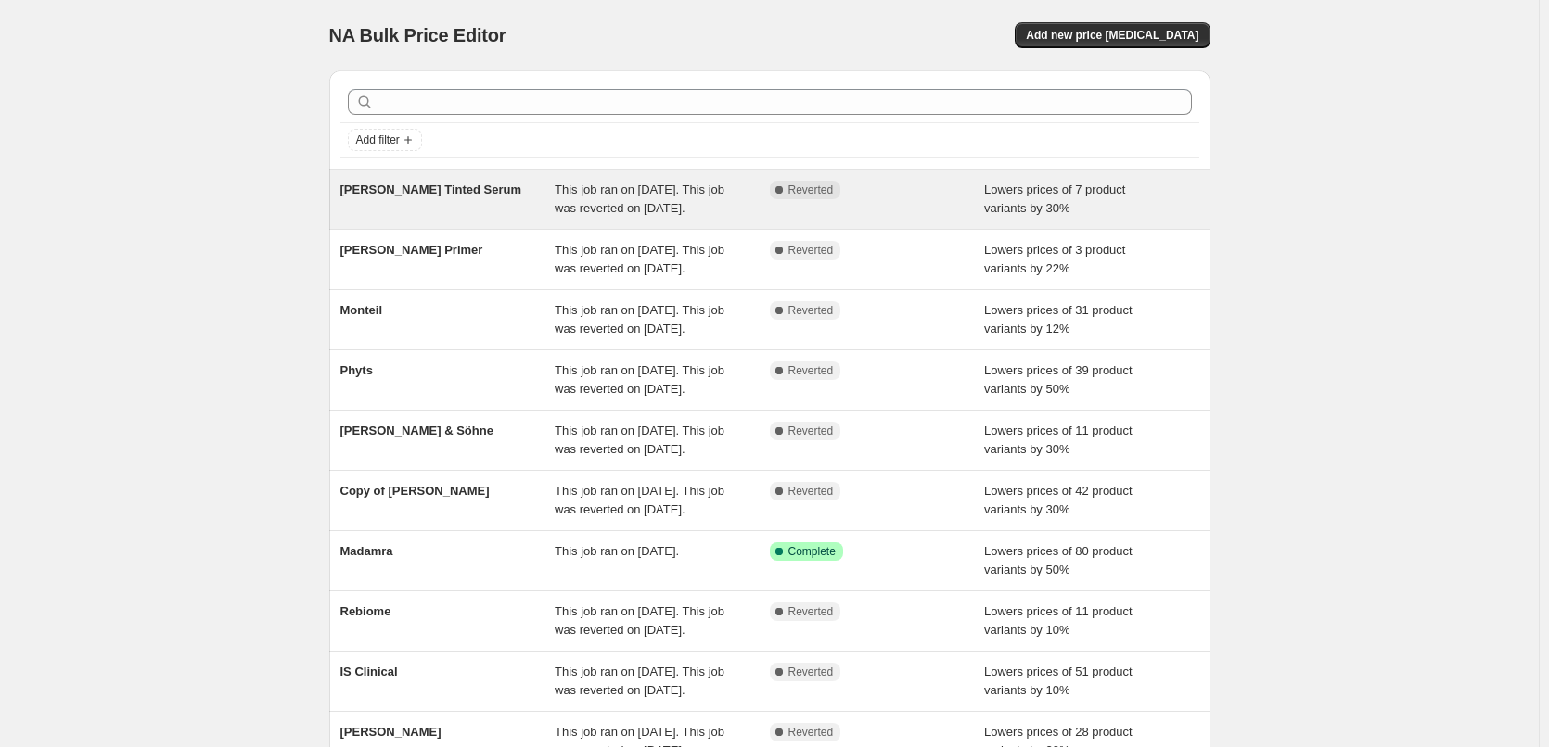
click at [707, 198] on div "This job ran on September 12, 2025. This job was reverted on September 15, 2025." at bounding box center [662, 199] width 215 height 37
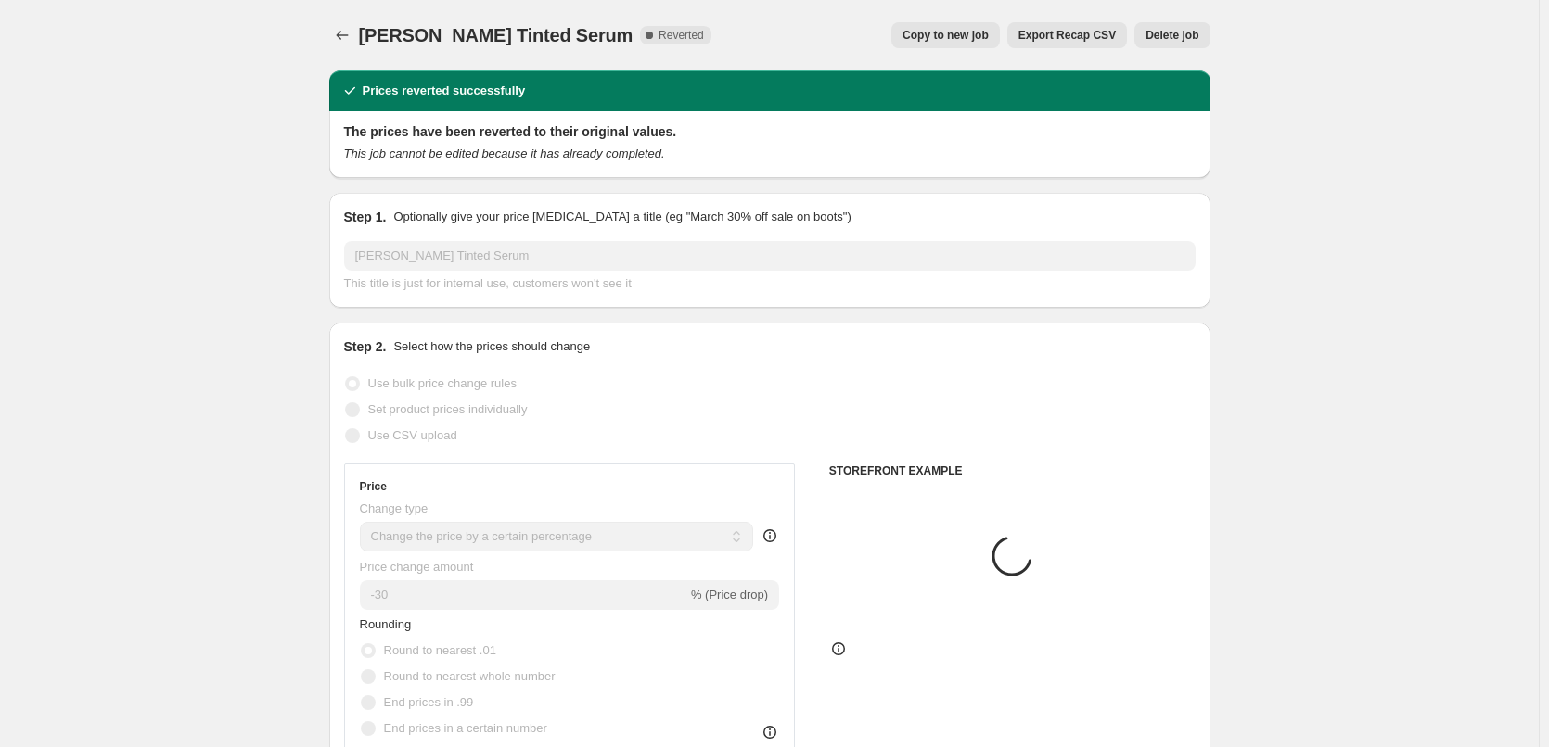
click at [967, 35] on span "Copy to new job" at bounding box center [945, 35] width 86 height 15
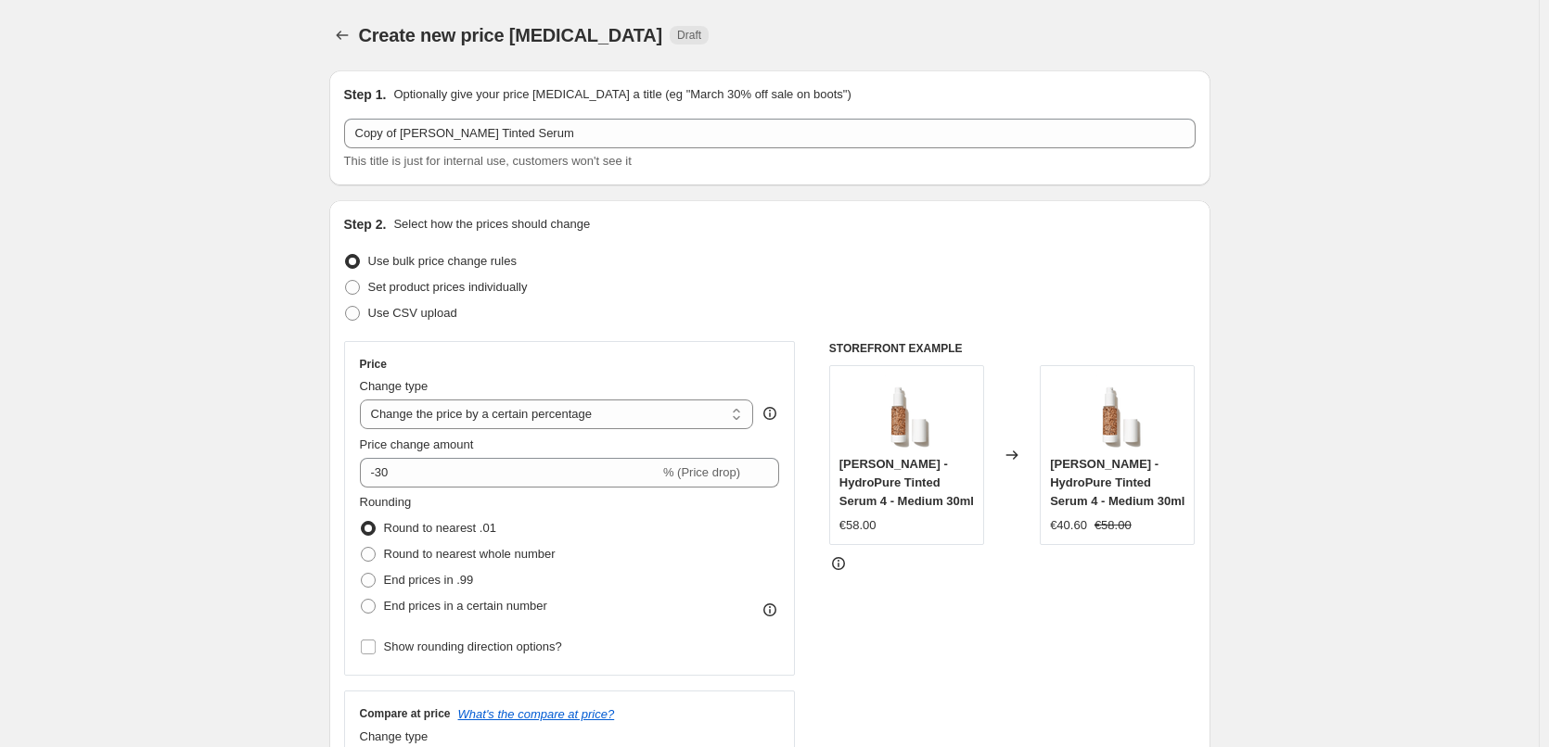
select select "percentage"
select select "tag"
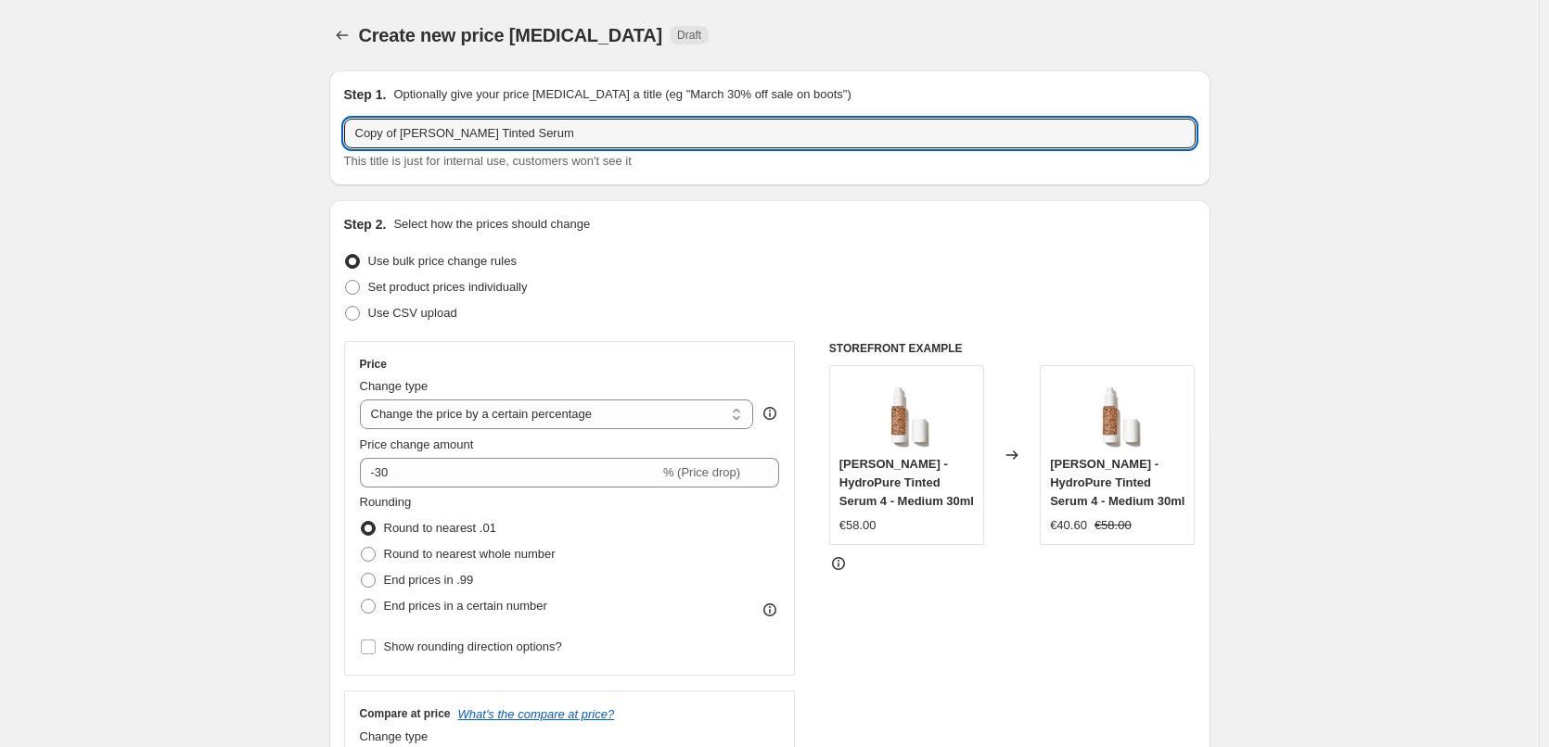
drag, startPoint x: 403, startPoint y: 134, endPoint x: 140, endPoint y: 160, distance: 264.6
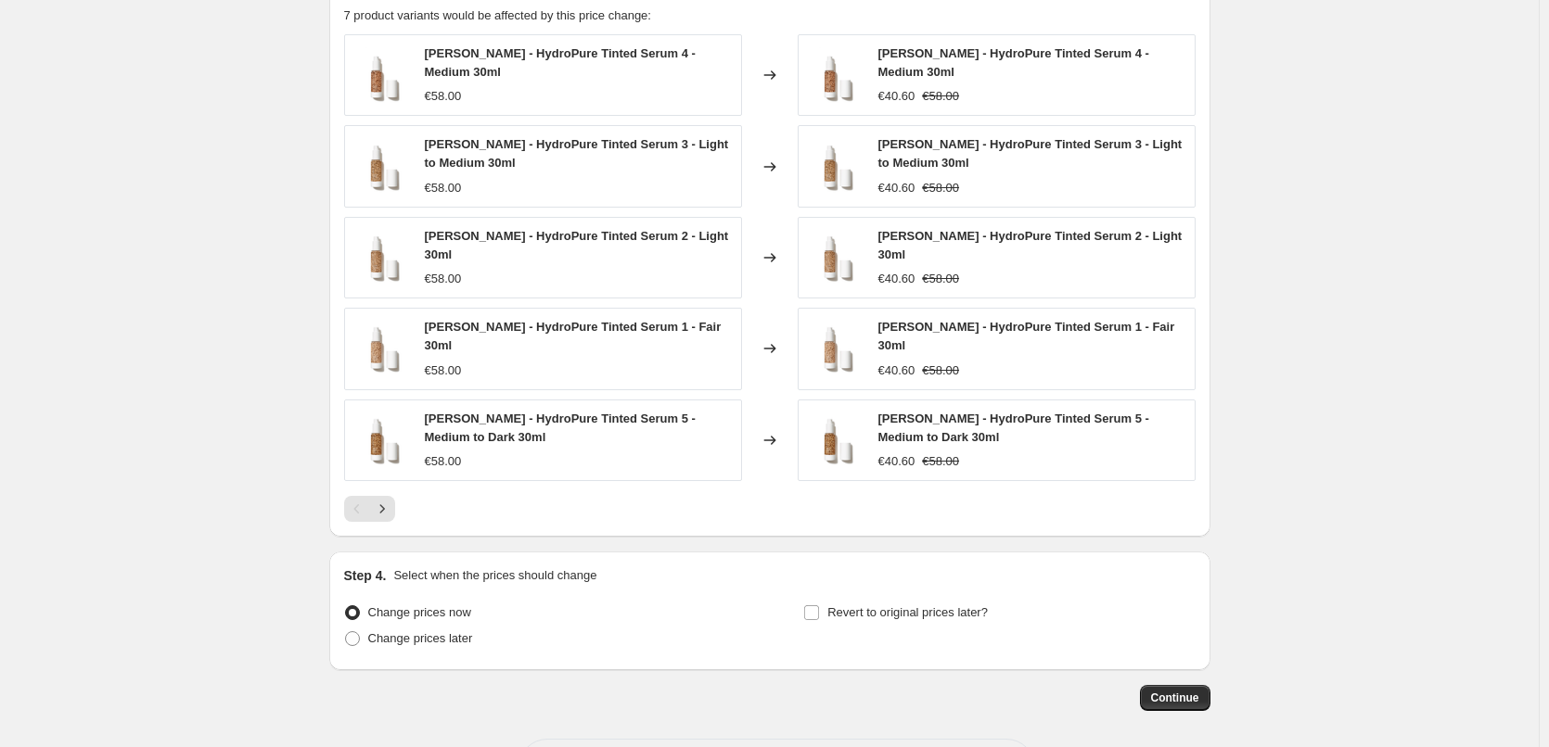
scroll to position [1334, 0]
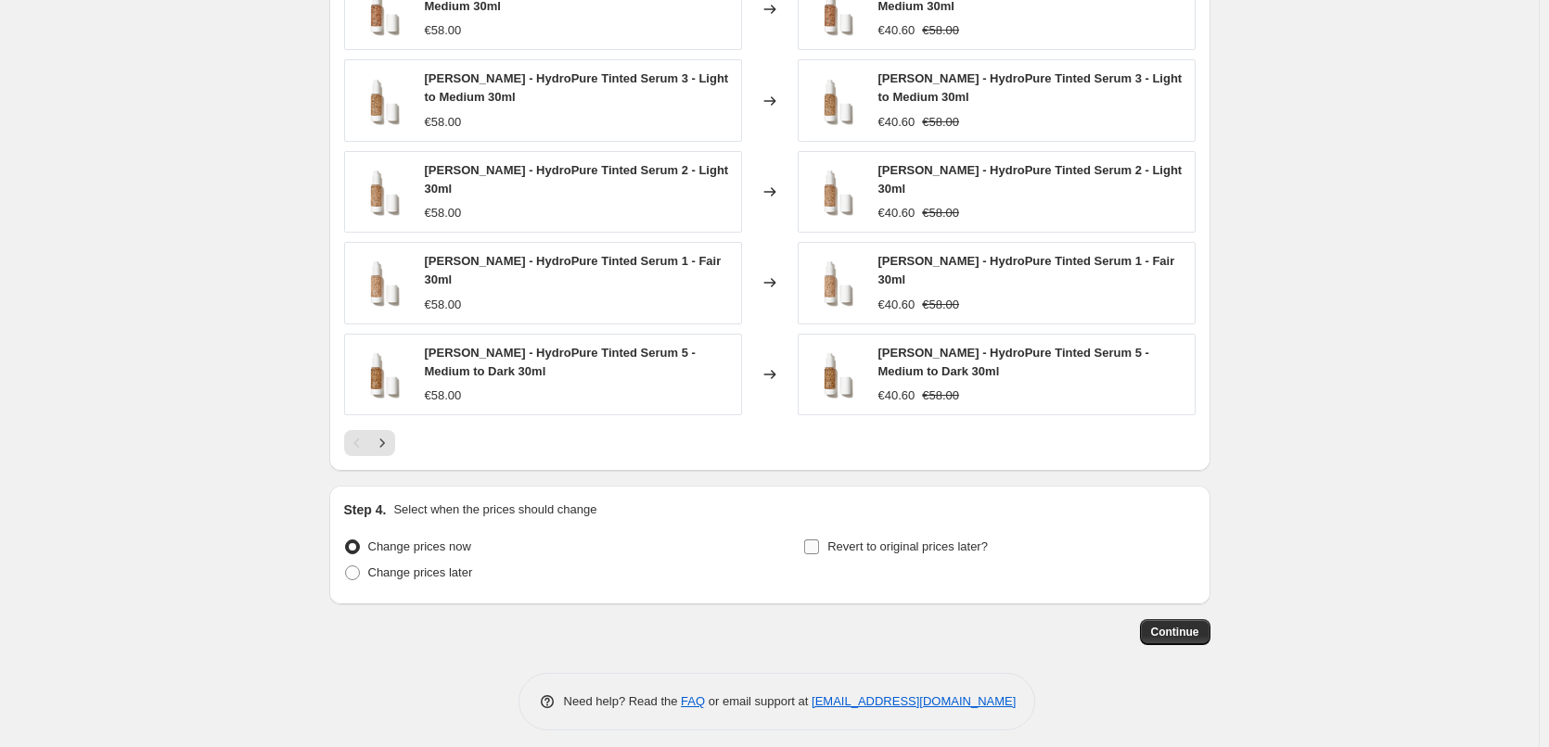
type input "[PERSON_NAME] Tinted Serum"
click at [833, 540] on span "Revert to original prices later?" at bounding box center [907, 547] width 160 height 14
click at [819, 540] on input "Revert to original prices later?" at bounding box center [811, 547] width 15 height 15
checkbox input "true"
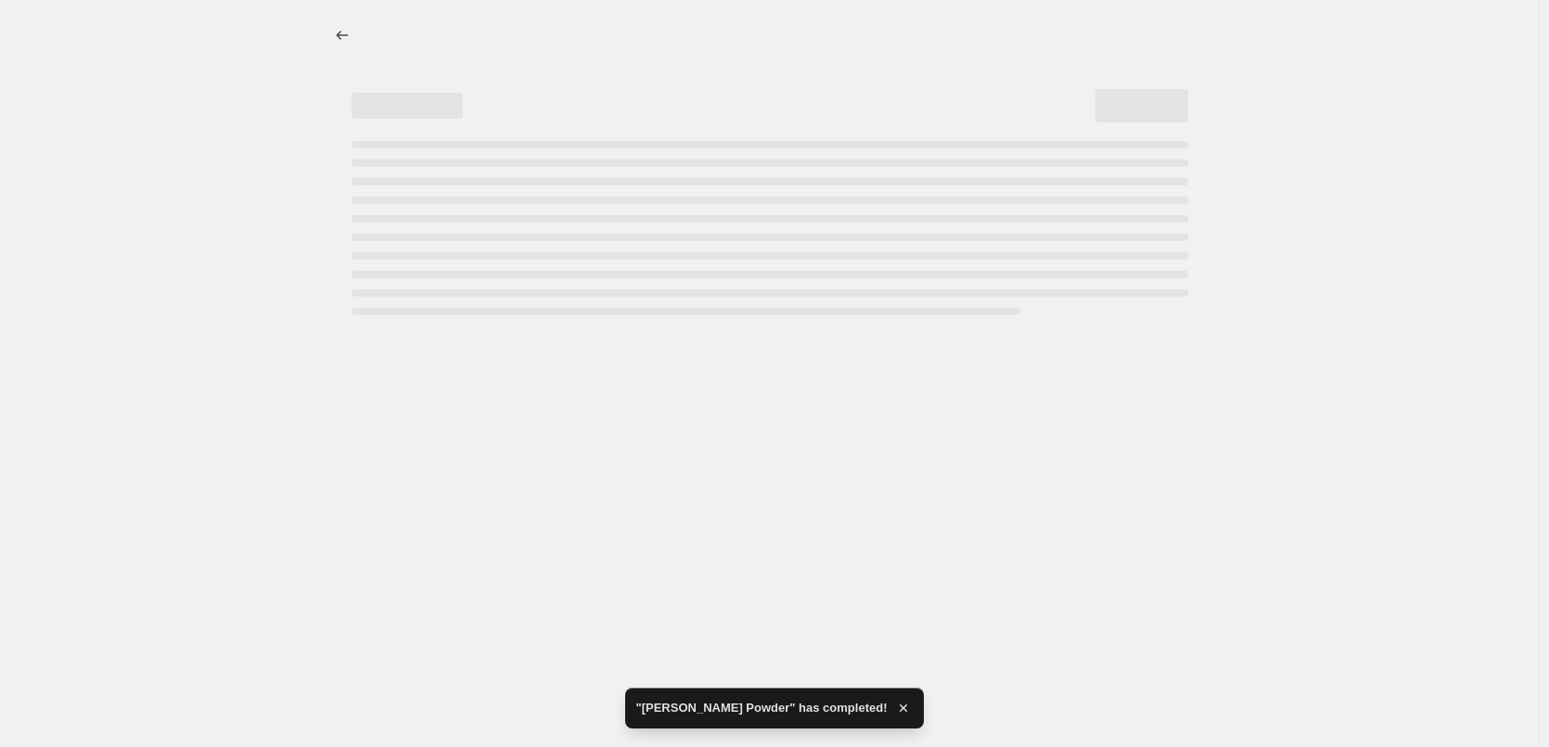
scroll to position [0, 0]
select select "percentage"
select select "tag"
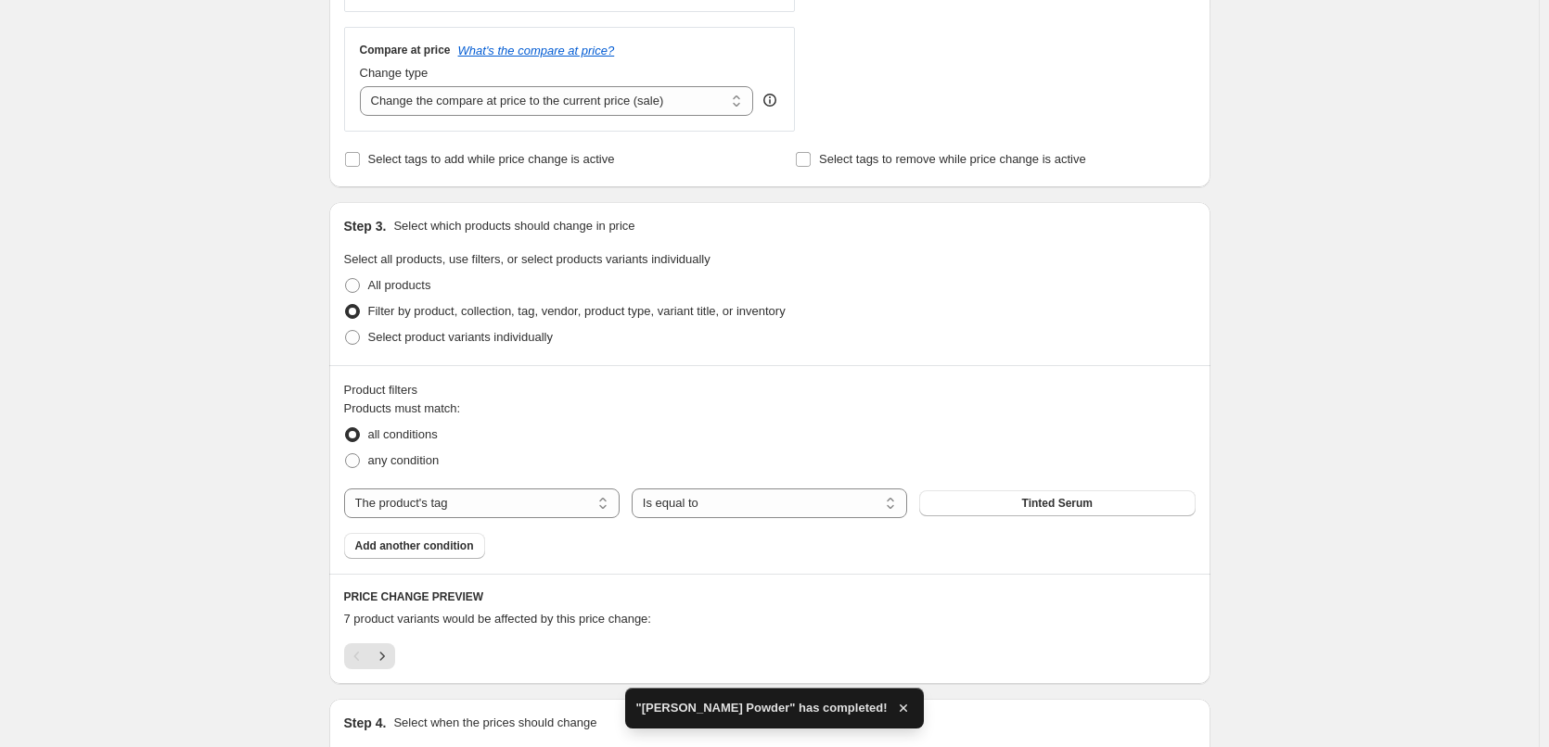
scroll to position [1207, 0]
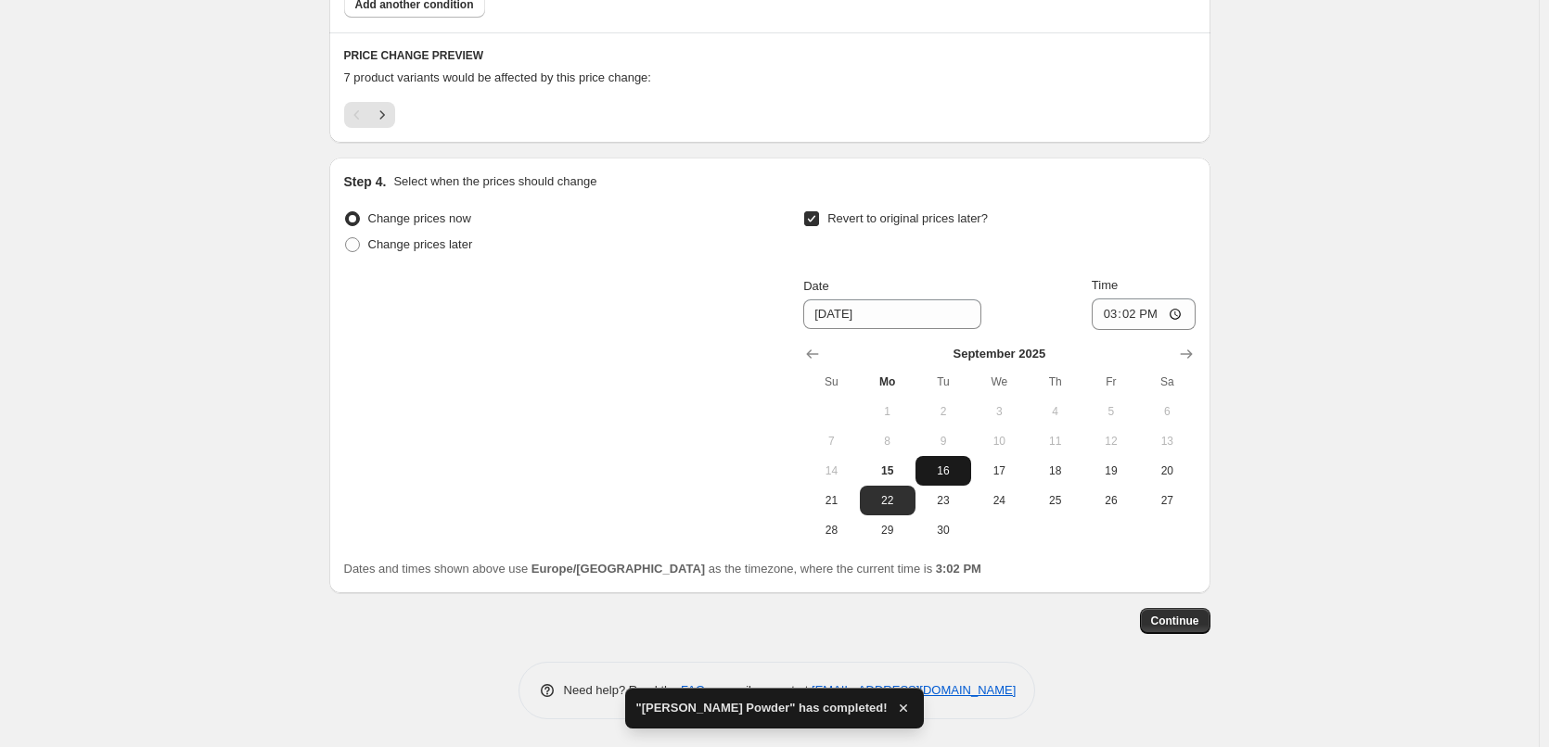
click at [949, 479] on button "16" at bounding box center [943, 471] width 56 height 30
type input "9/16/2025"
click at [1112, 312] on input "15:02" at bounding box center [1144, 315] width 104 height 32
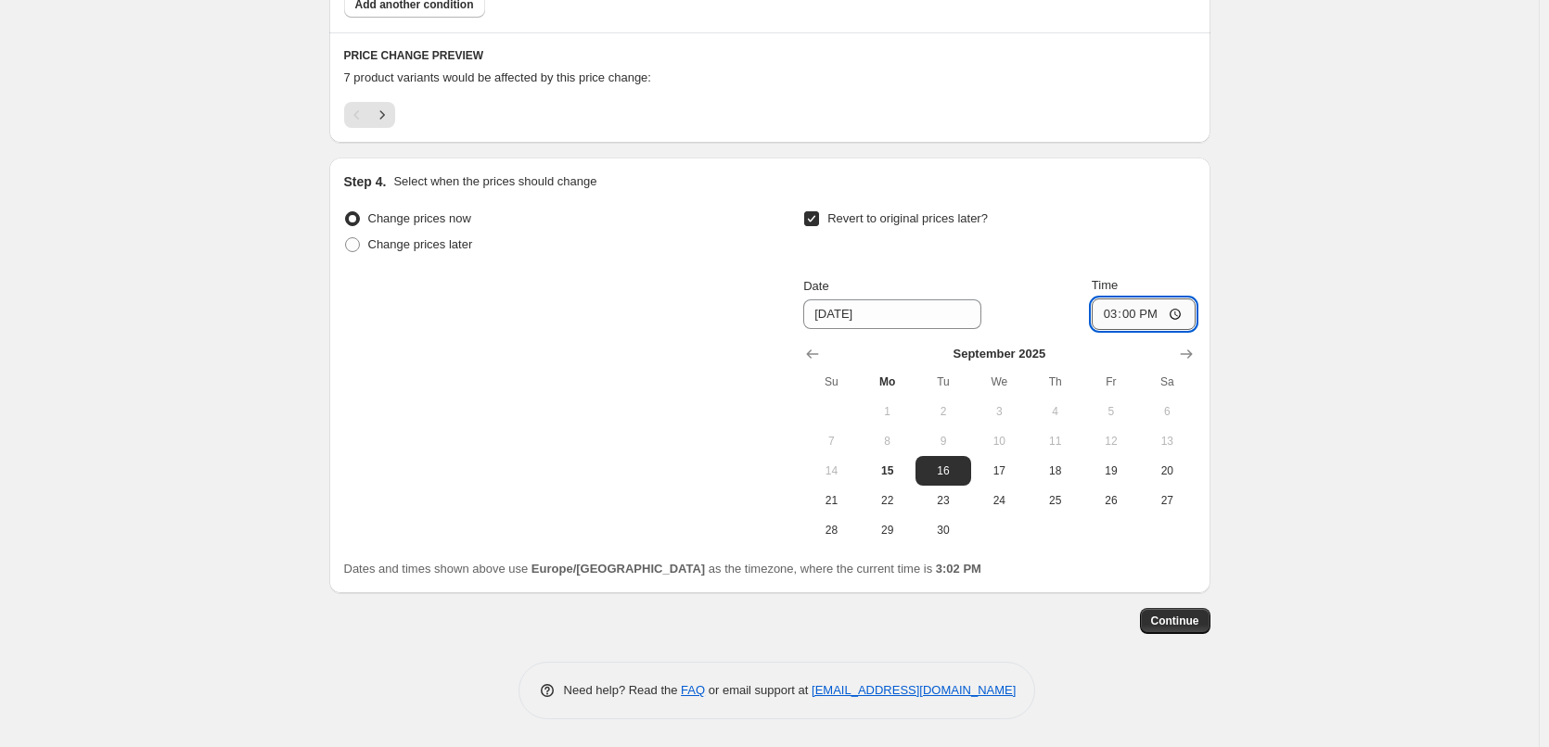
click at [1177, 314] on input "15:00" at bounding box center [1144, 315] width 104 height 32
type input "03:00"
click at [1175, 618] on span "Continue" at bounding box center [1175, 621] width 48 height 15
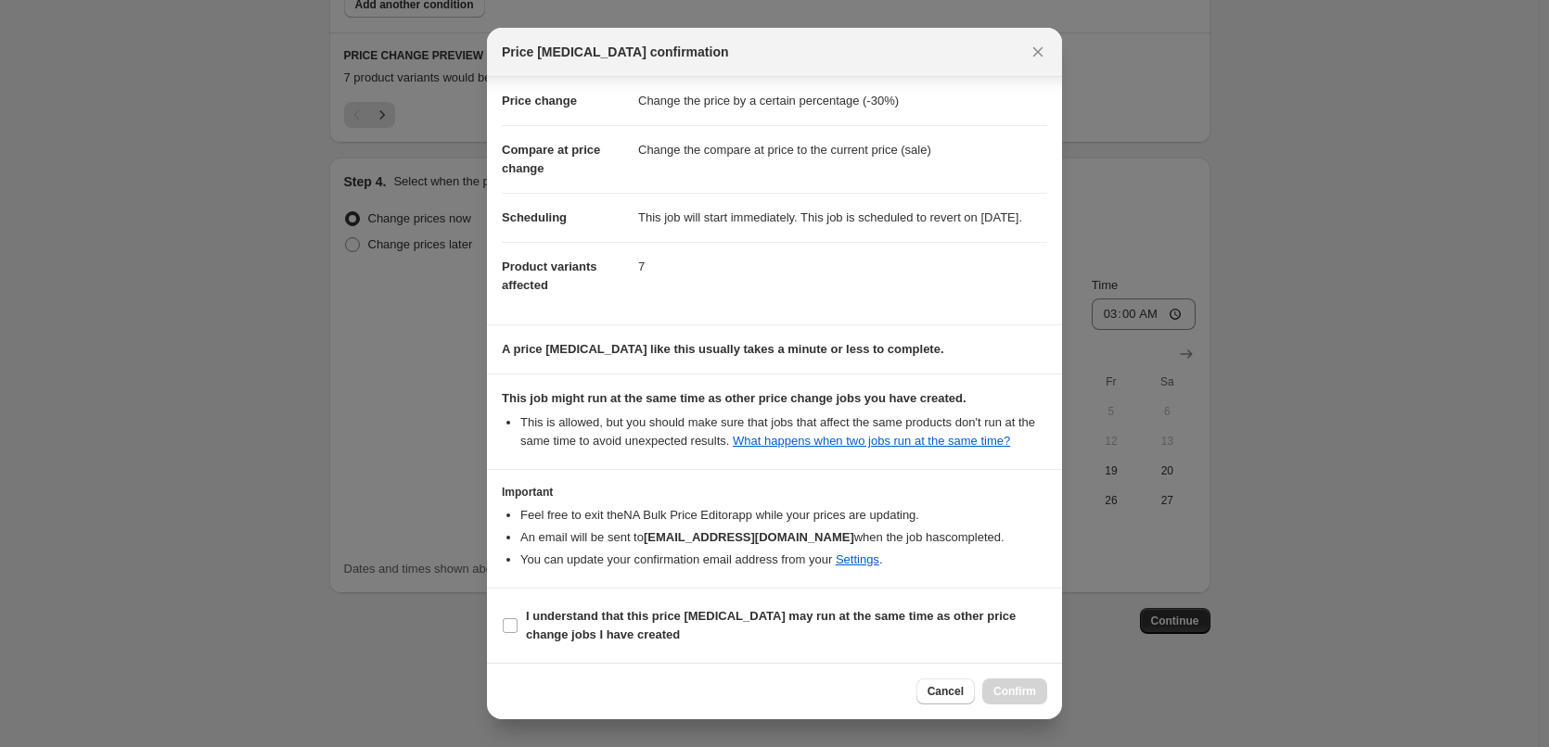
scroll to position [52, 0]
click at [539, 632] on b "I understand that this price change job may run at the same time as other price…" at bounding box center [771, 625] width 490 height 32
click at [517, 632] on input "I understand that this price change job may run at the same time as other price…" at bounding box center [510, 626] width 15 height 15
checkbox input "true"
click at [1028, 687] on span "Confirm" at bounding box center [1014, 691] width 43 height 15
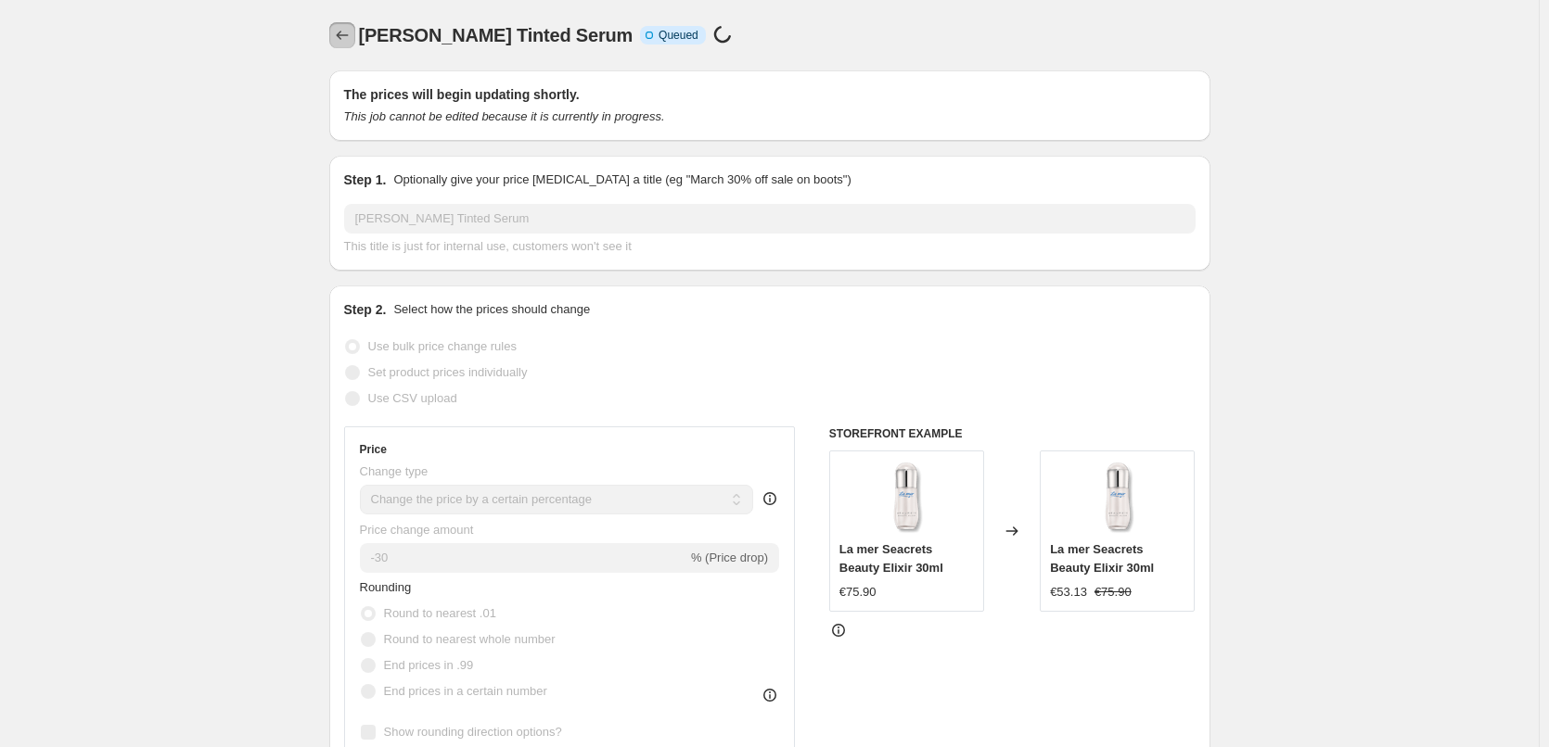
click at [345, 35] on icon "Price change jobs" at bounding box center [342, 35] width 19 height 19
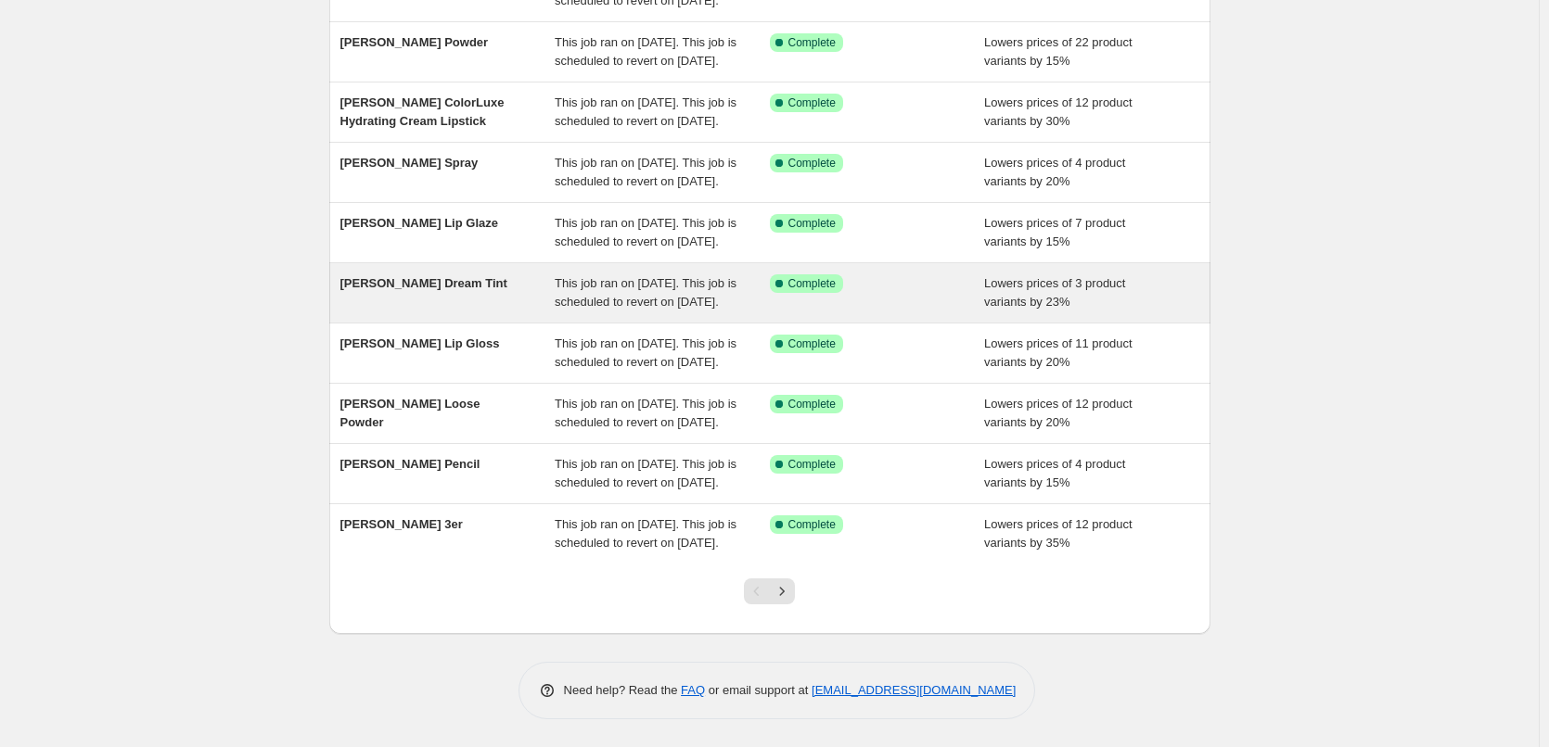
scroll to position [393, 0]
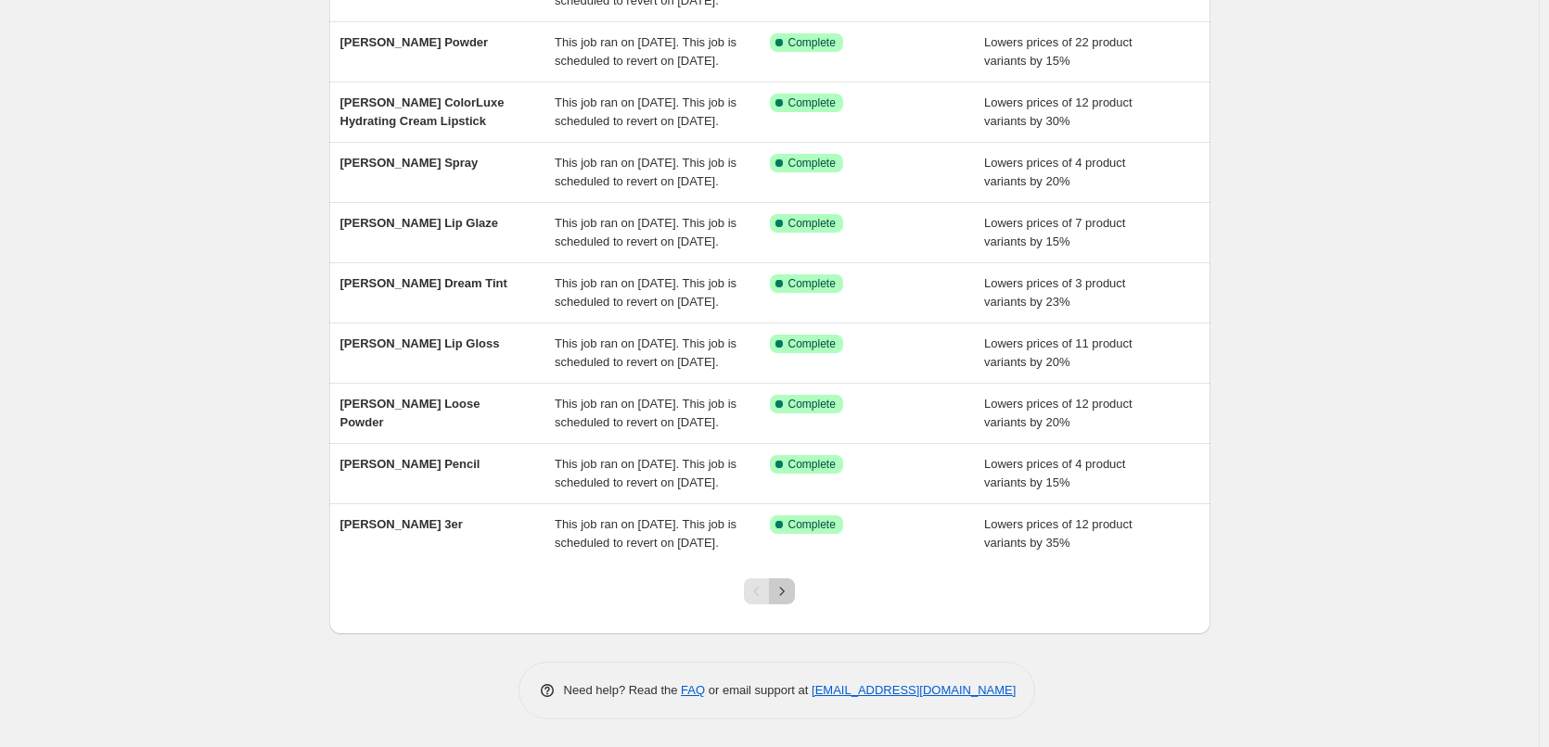
click at [788, 590] on icon "Next" at bounding box center [782, 591] width 19 height 19
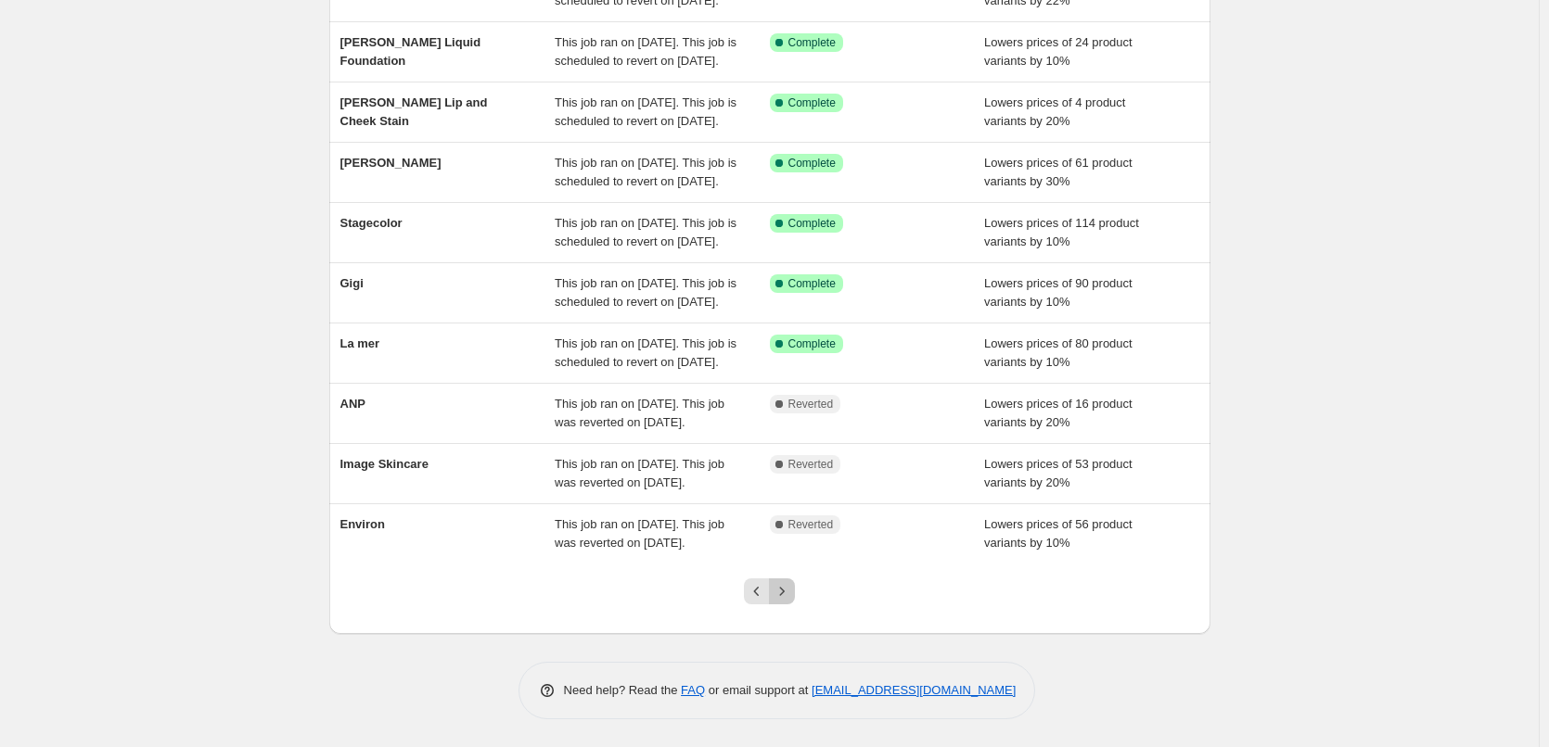
click at [784, 595] on icon "Next" at bounding box center [782, 591] width 19 height 19
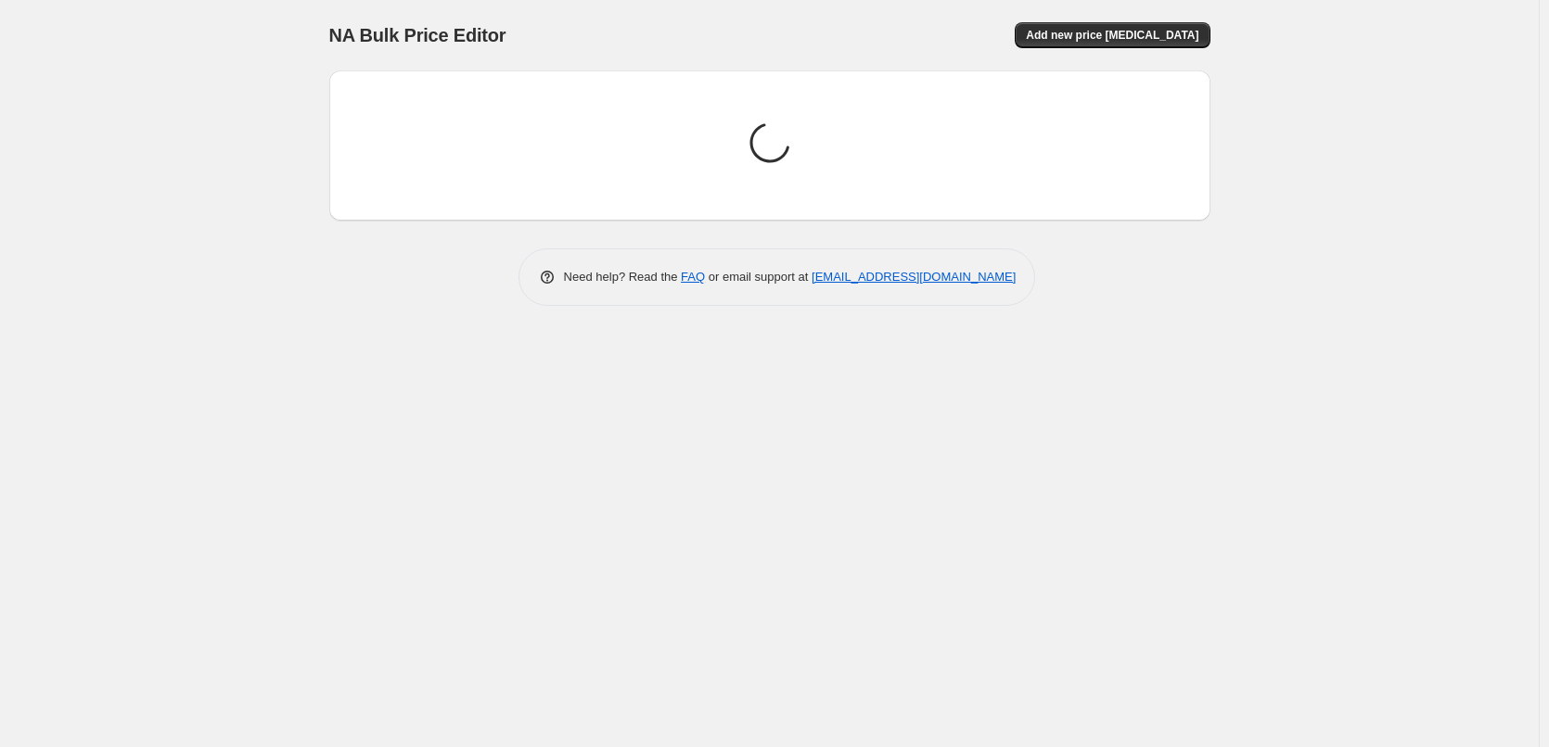
scroll to position [0, 0]
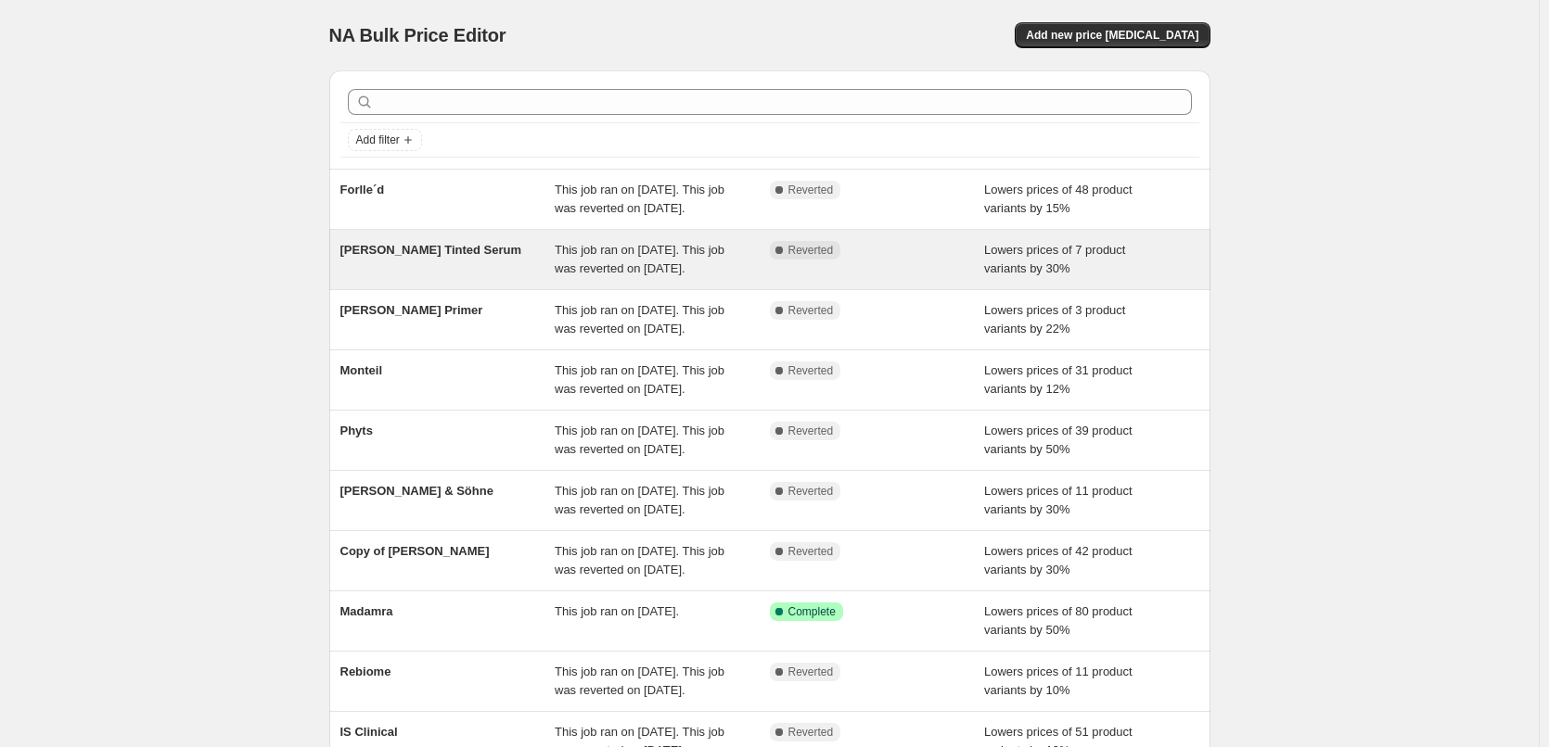
click at [629, 275] on span "This job ran on September 12, 2025. This job was reverted on September 15, 2025." at bounding box center [640, 259] width 170 height 32
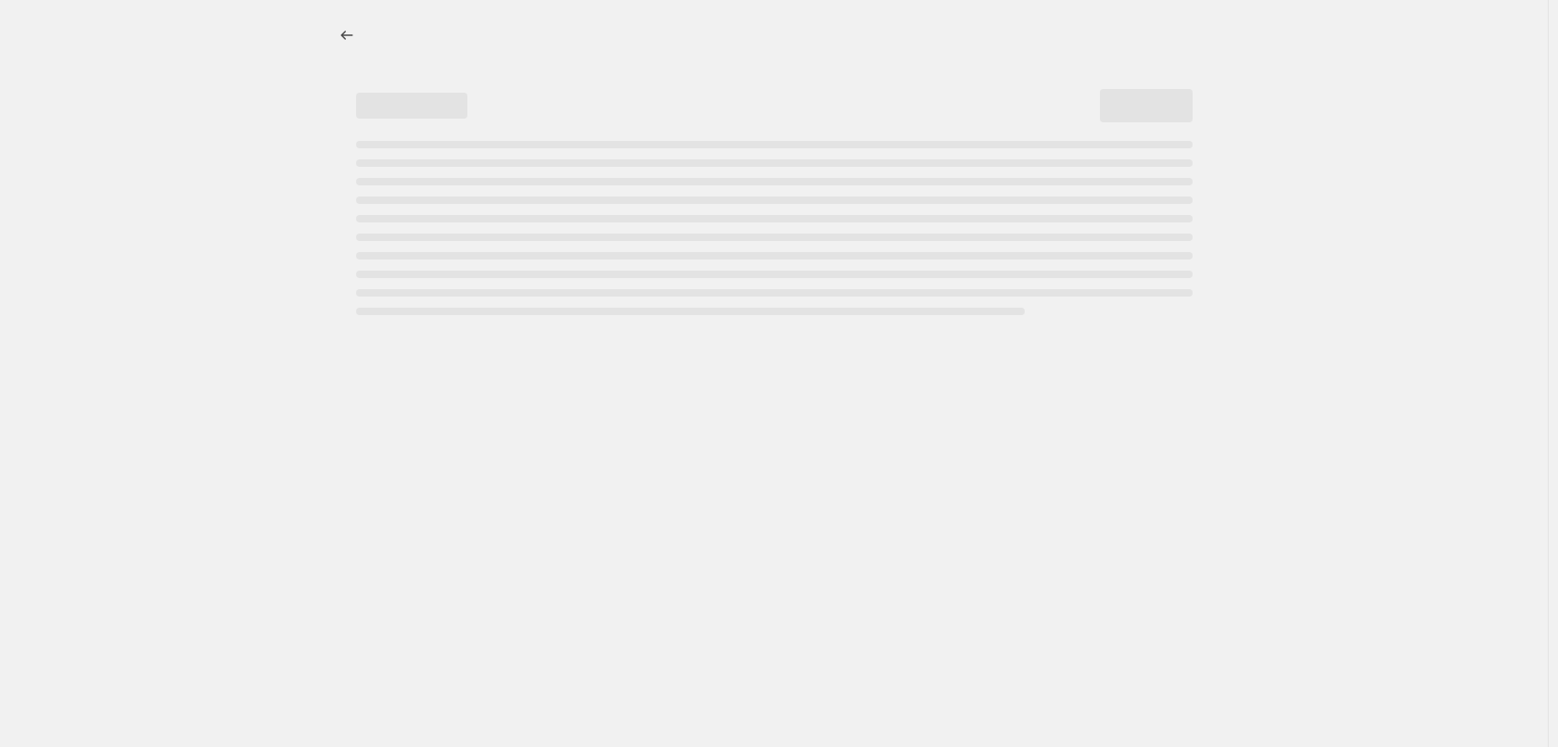
select select "percentage"
select select "tag"
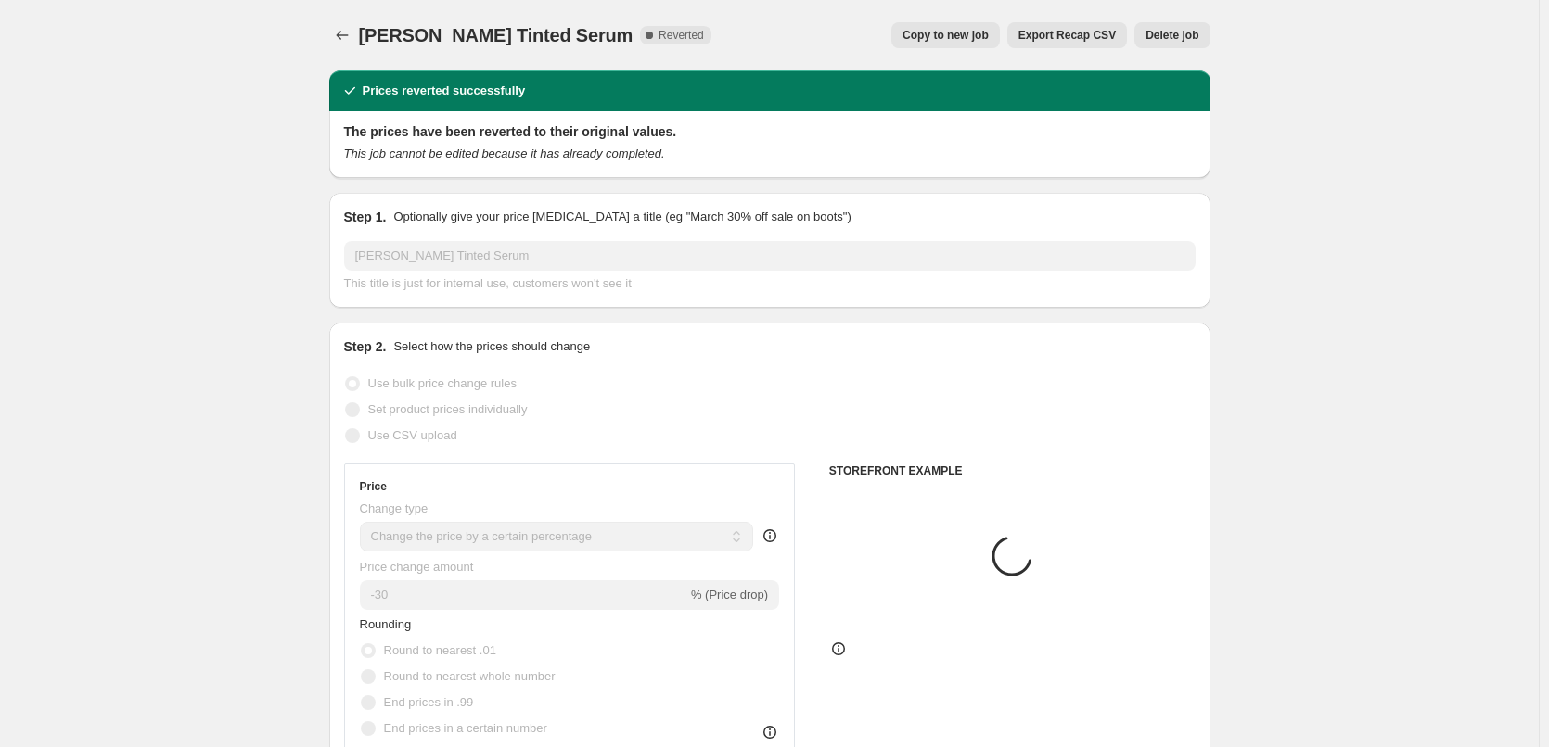
click at [1163, 35] on span "Delete job" at bounding box center [1171, 35] width 53 height 15
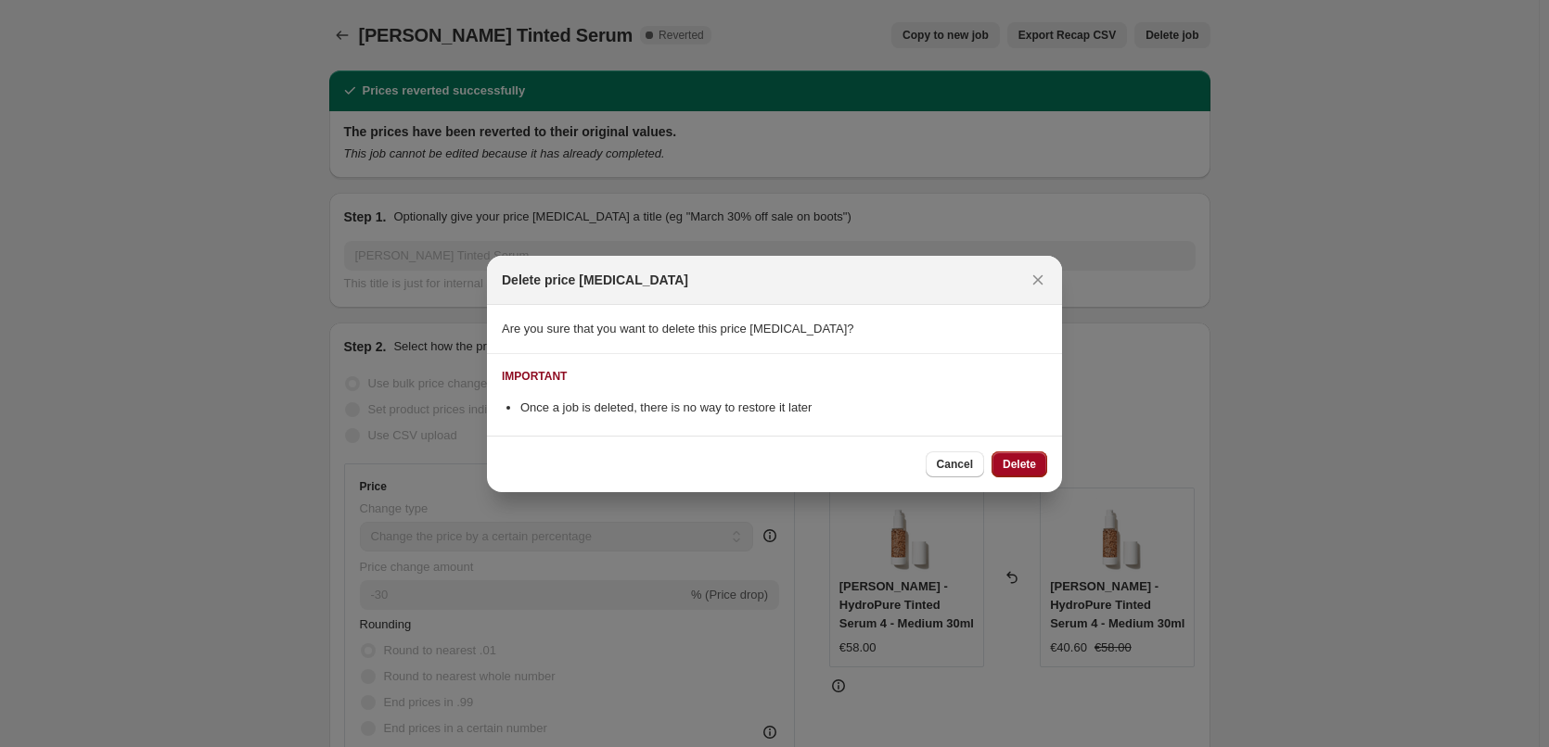
click at [1028, 461] on span "Delete" at bounding box center [1019, 464] width 33 height 15
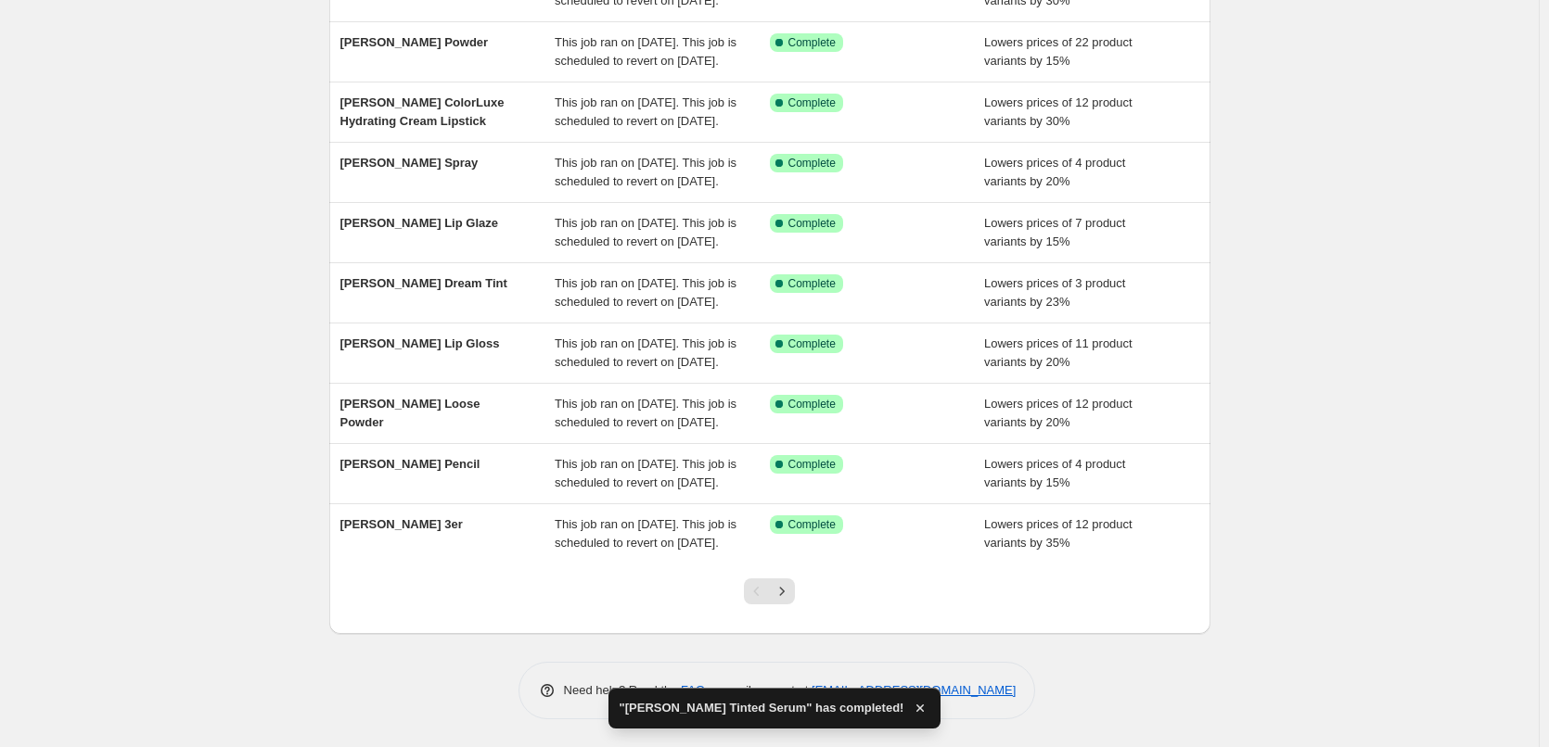
scroll to position [393, 0]
click at [789, 600] on icon "Next" at bounding box center [782, 591] width 19 height 19
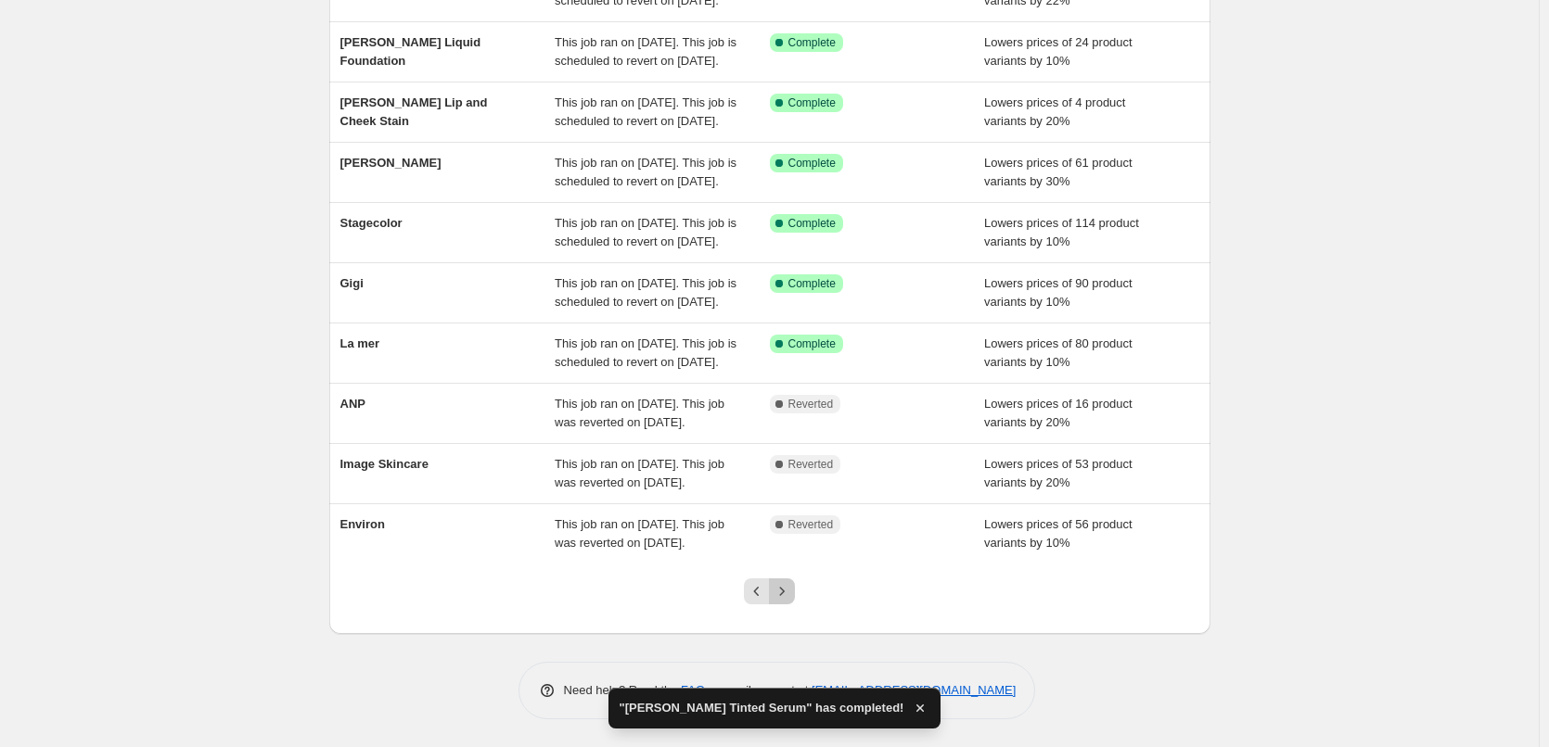
click at [785, 588] on icon "Next" at bounding box center [782, 591] width 19 height 19
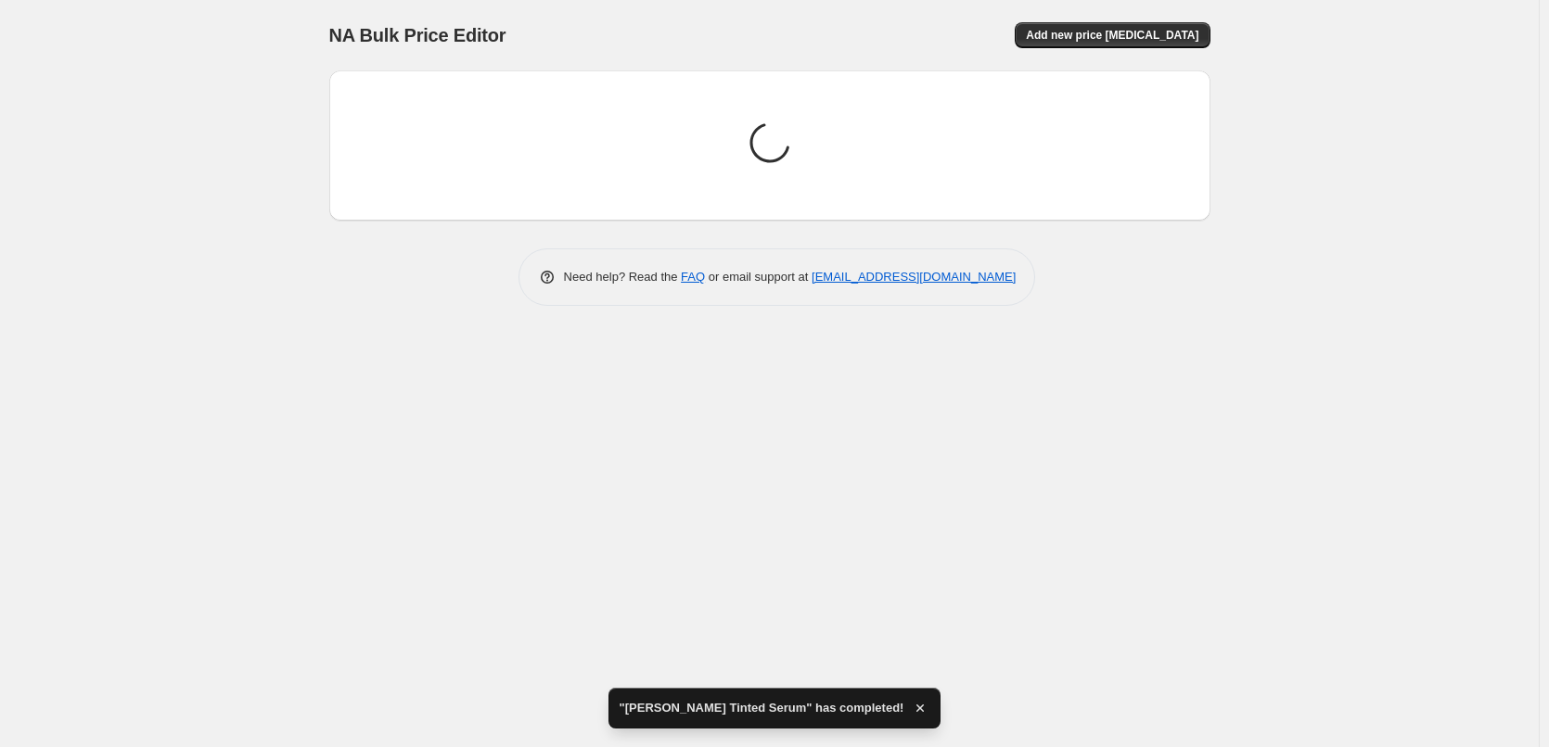
scroll to position [0, 0]
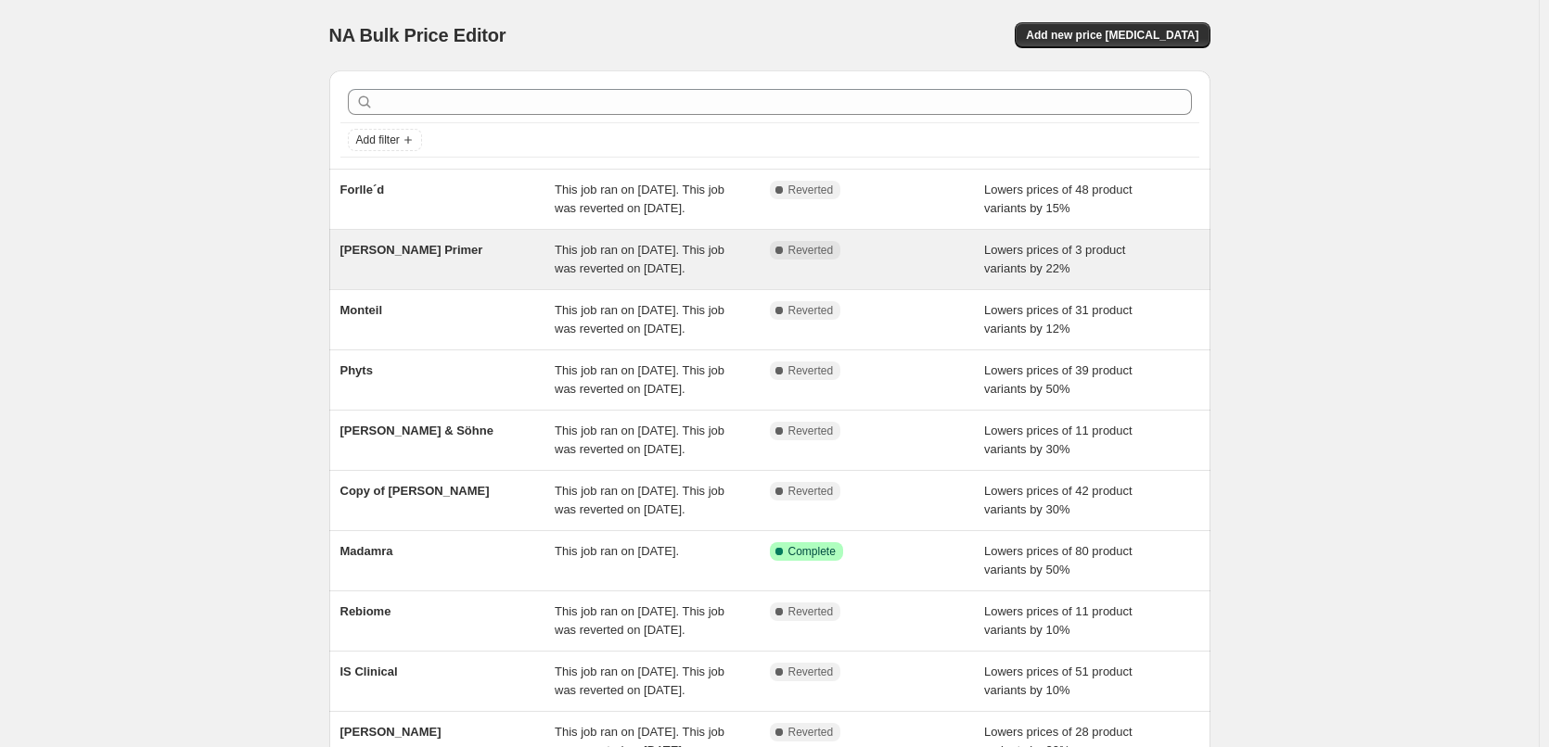
click at [736, 278] on div "This job ran on September 12, 2025. This job was reverted on September 15, 2025." at bounding box center [662, 259] width 215 height 37
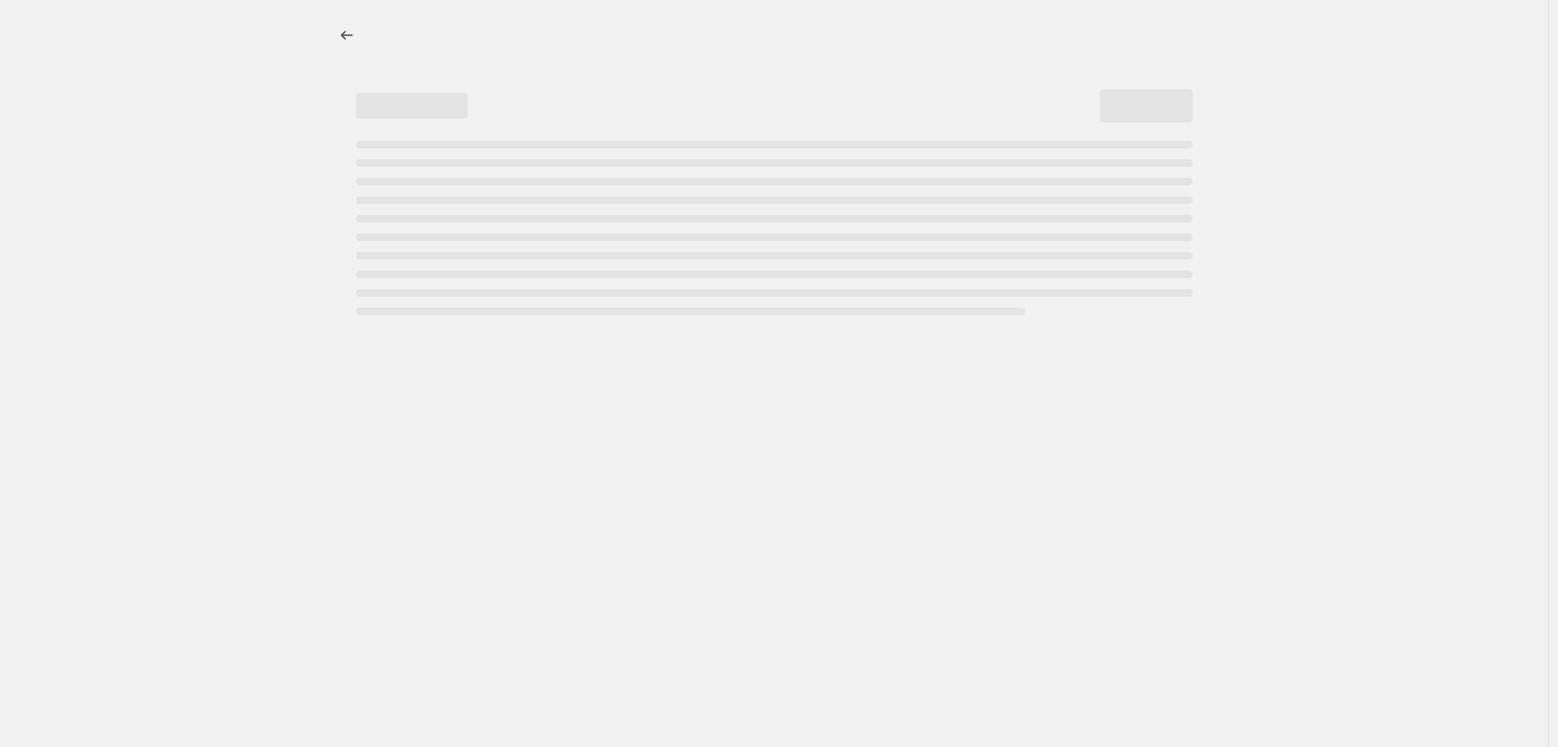
select select "percentage"
select select "tag"
select select "vendor"
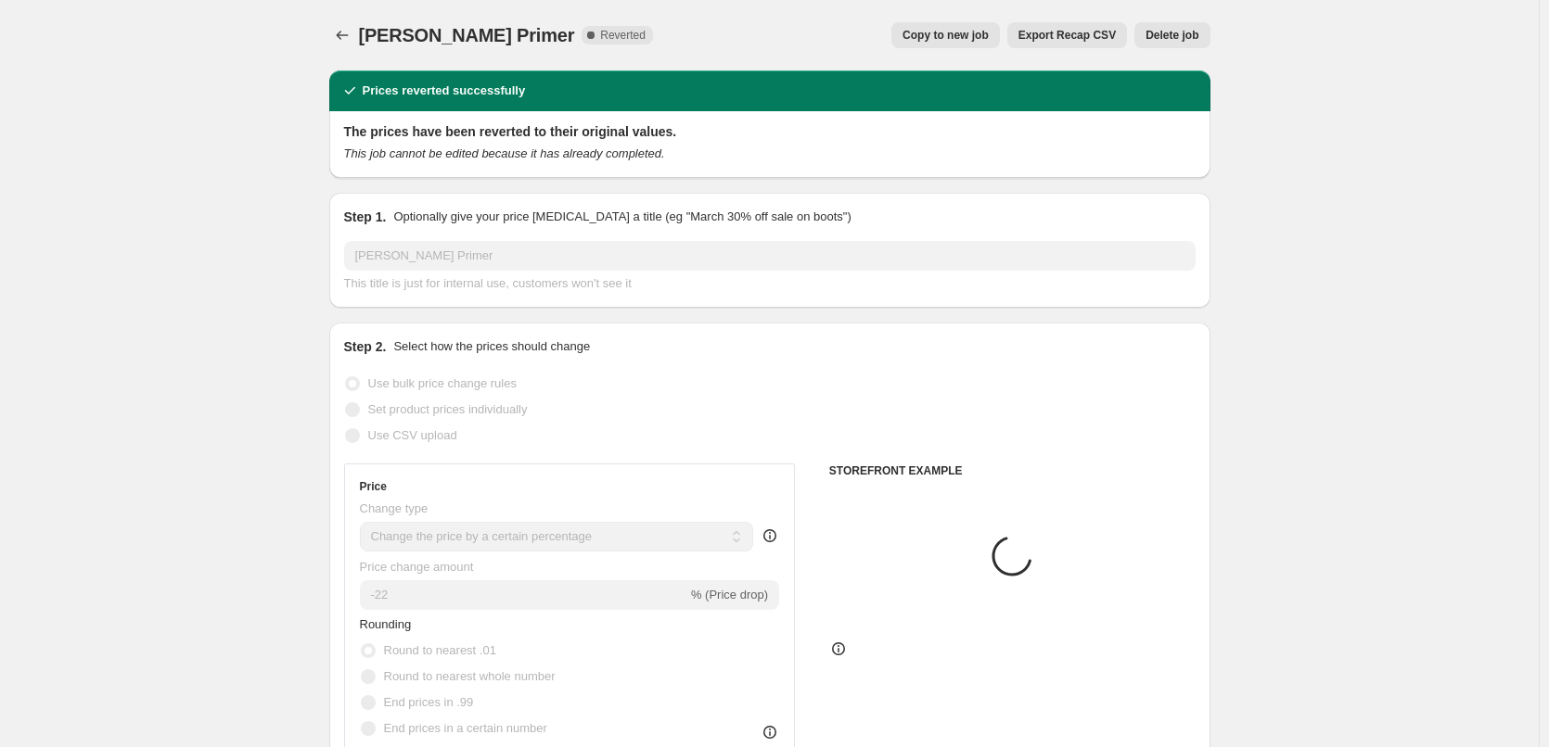
click at [932, 39] on span "Copy to new job" at bounding box center [945, 35] width 86 height 15
select select "percentage"
select select "tag"
select select "vendor"
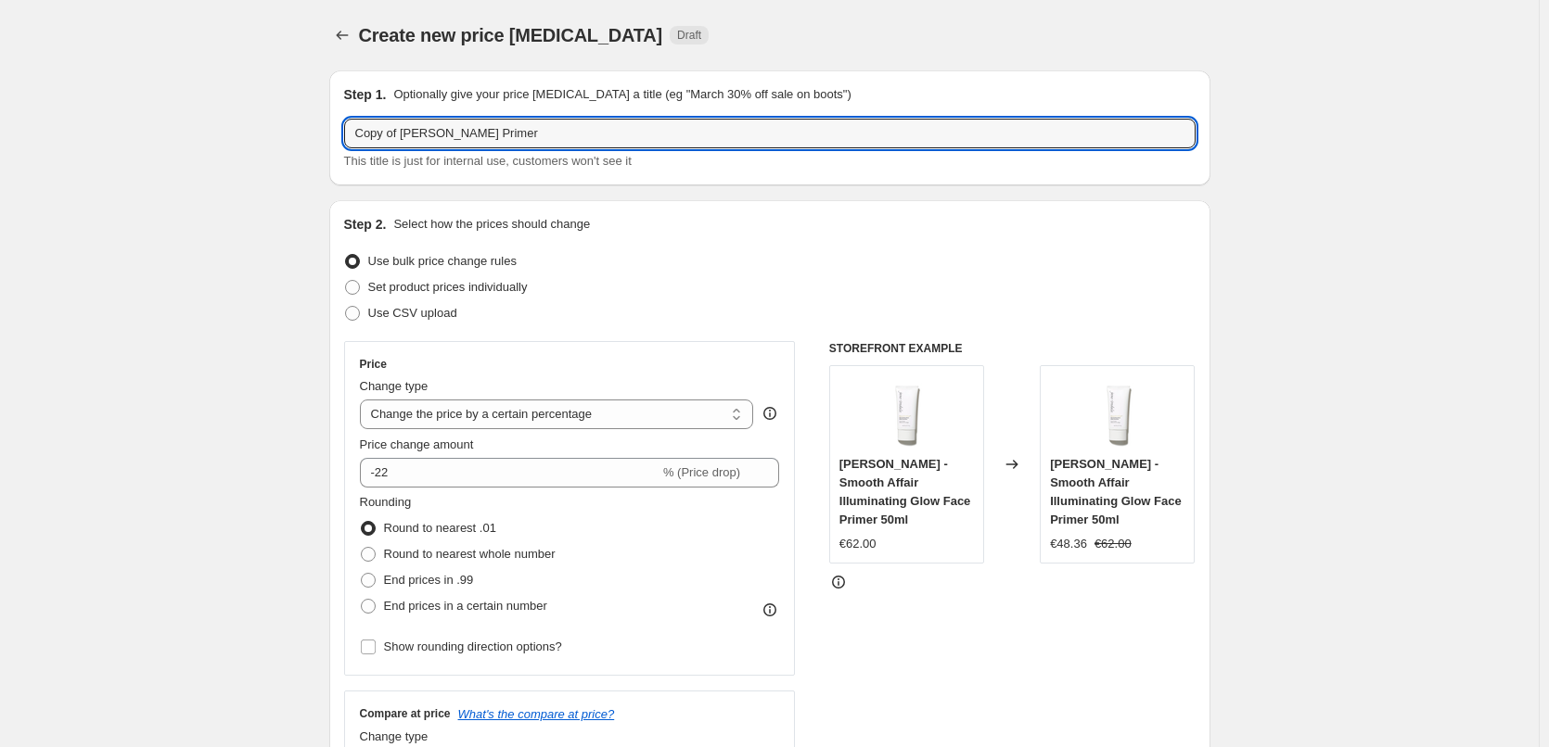
drag, startPoint x: 402, startPoint y: 133, endPoint x: 62, endPoint y: 128, distance: 339.5
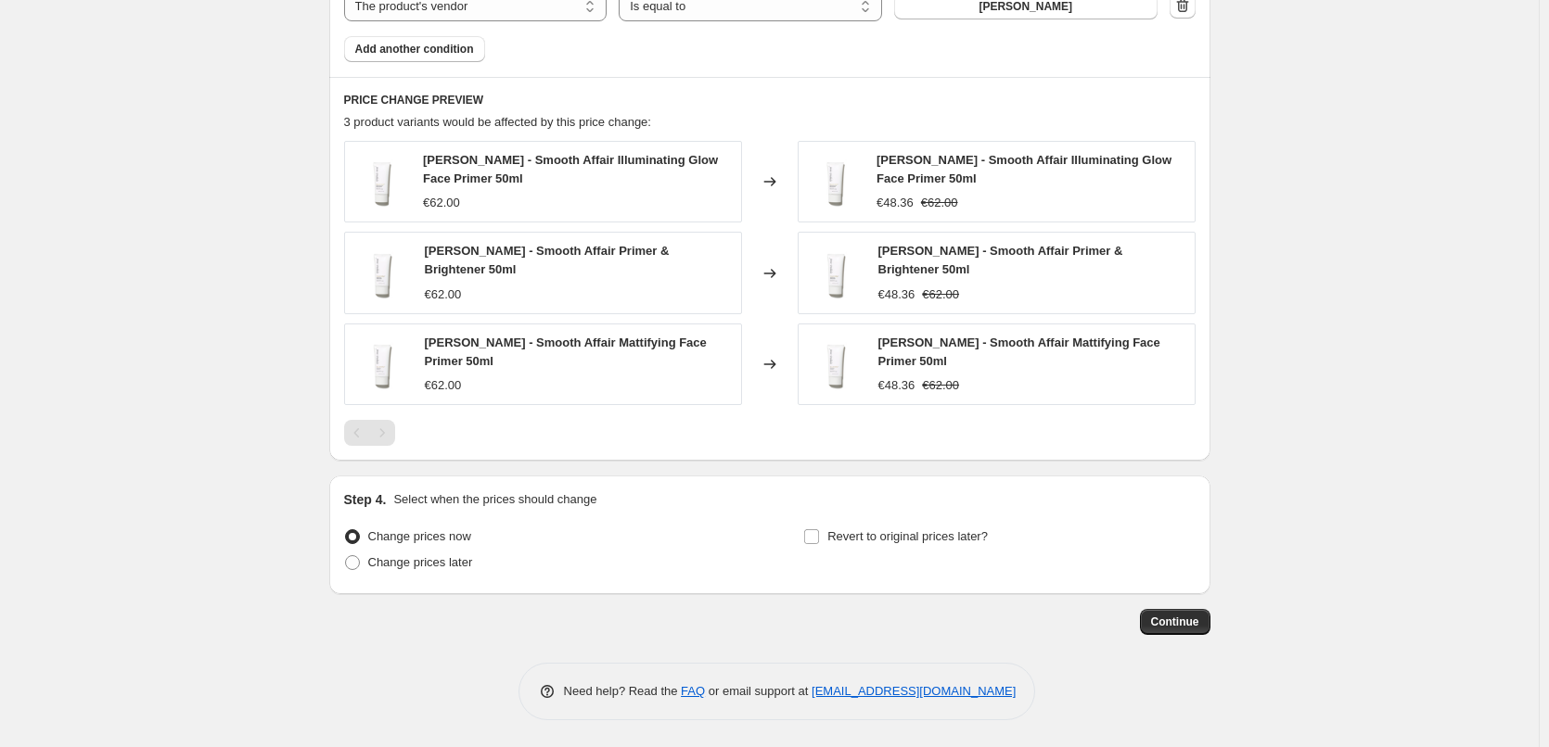
scroll to position [1204, 0]
type input "[PERSON_NAME] Primer"
click at [819, 531] on input "Revert to original prices later?" at bounding box center [811, 536] width 15 height 15
checkbox input "true"
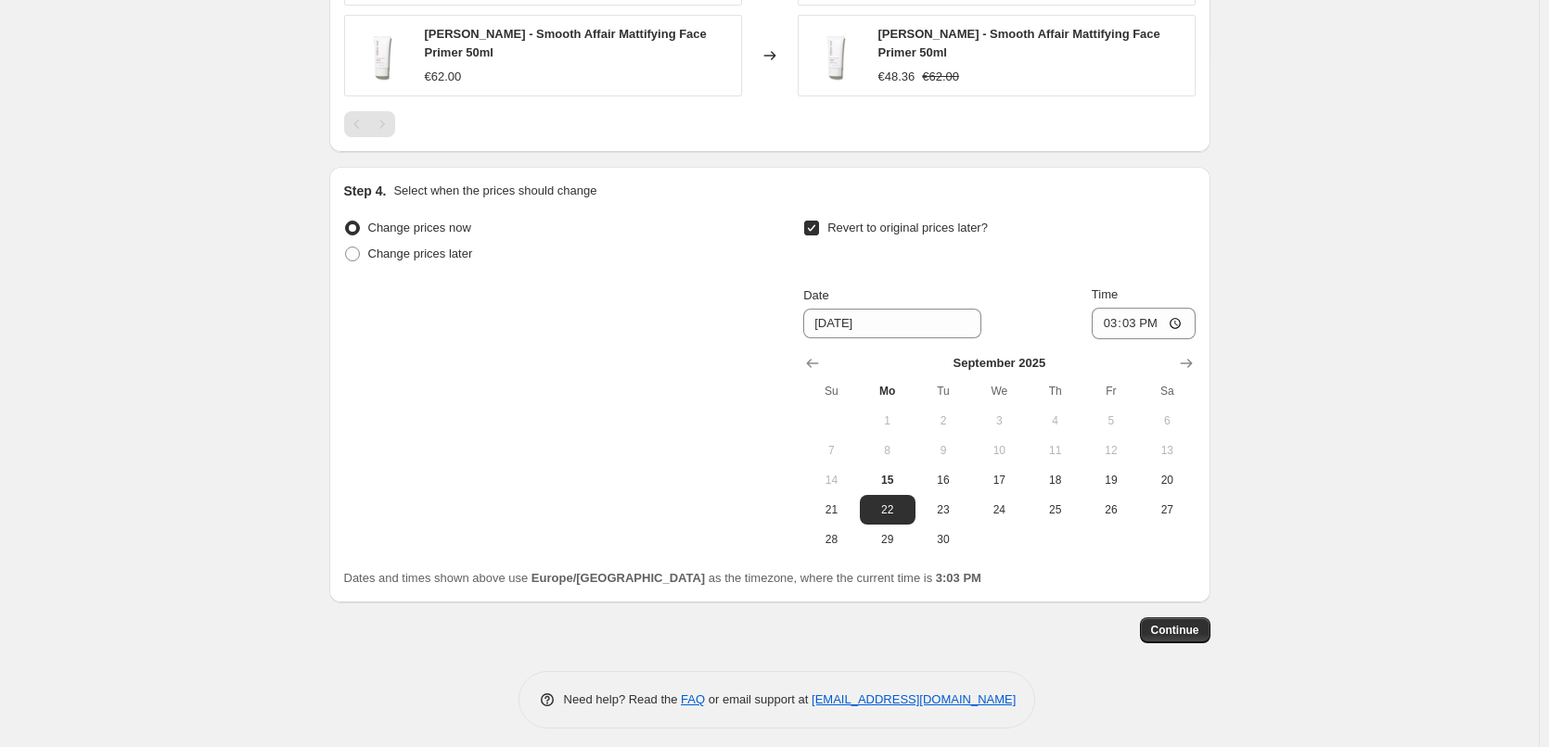
scroll to position [1521, 0]
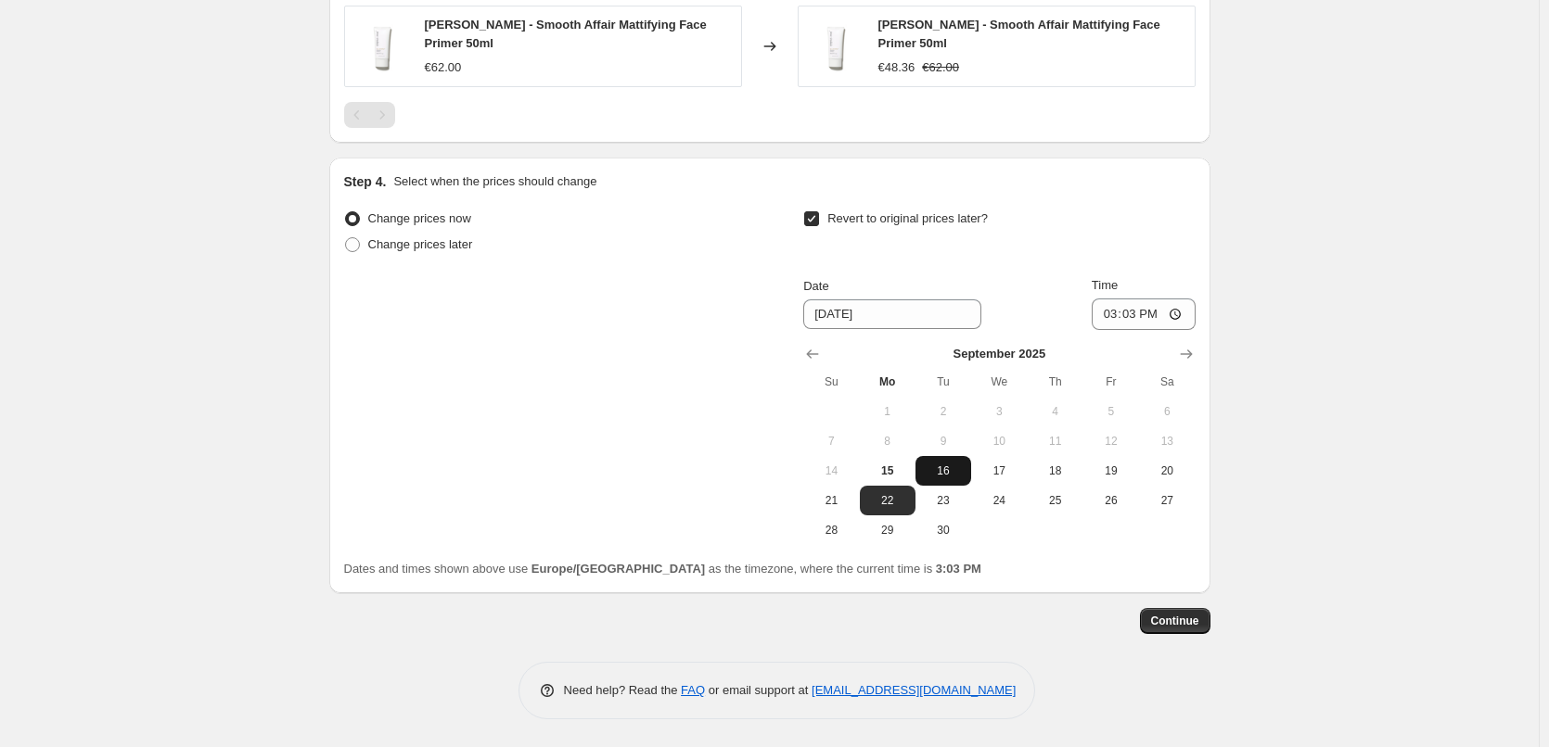
click at [963, 479] on button "16" at bounding box center [943, 471] width 56 height 30
type input "9/16/2025"
click at [1114, 313] on input "15:03" at bounding box center [1144, 315] width 104 height 32
click at [1180, 311] on input "15:00" at bounding box center [1144, 315] width 104 height 32
type input "03:00"
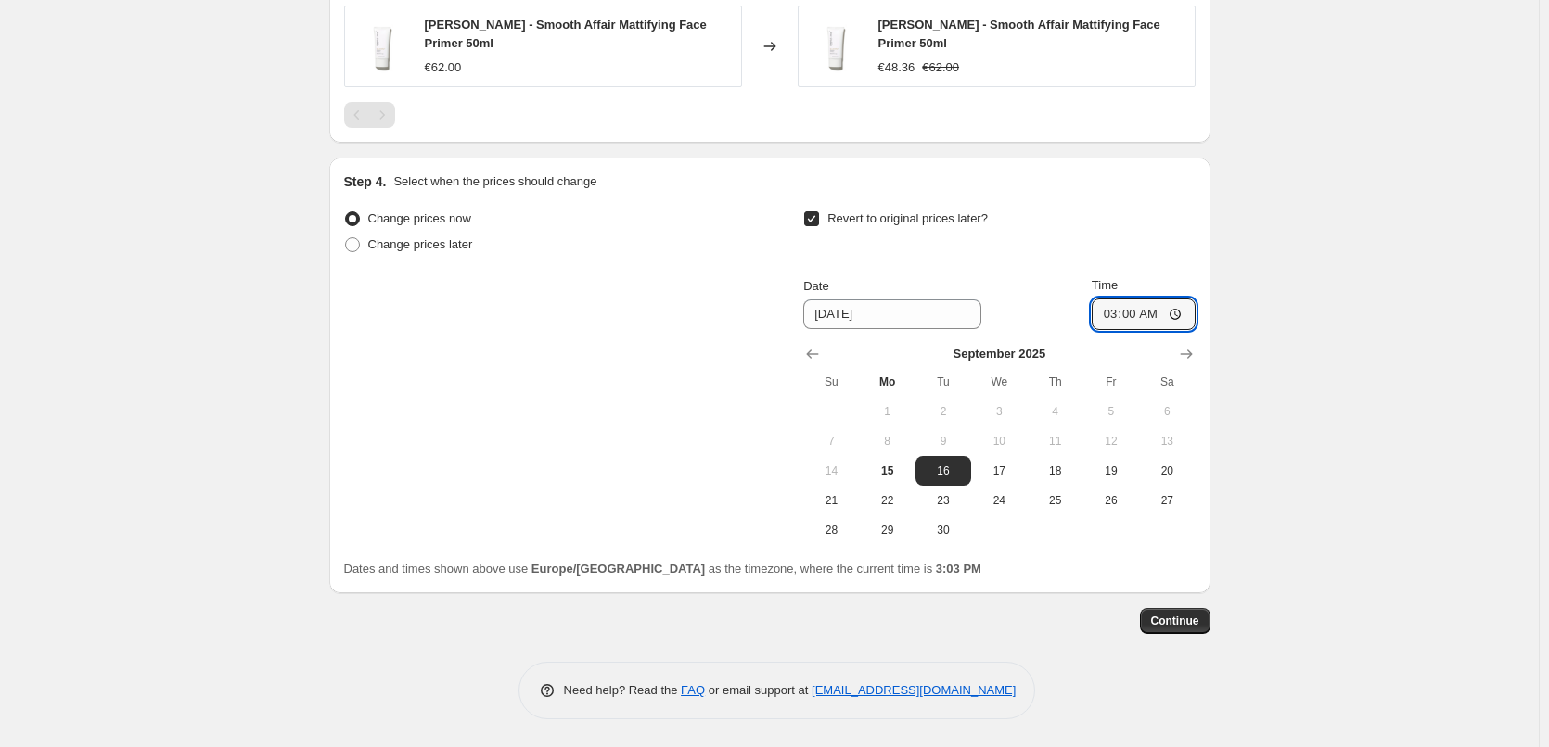
click at [1184, 627] on span "Continue" at bounding box center [1175, 621] width 48 height 15
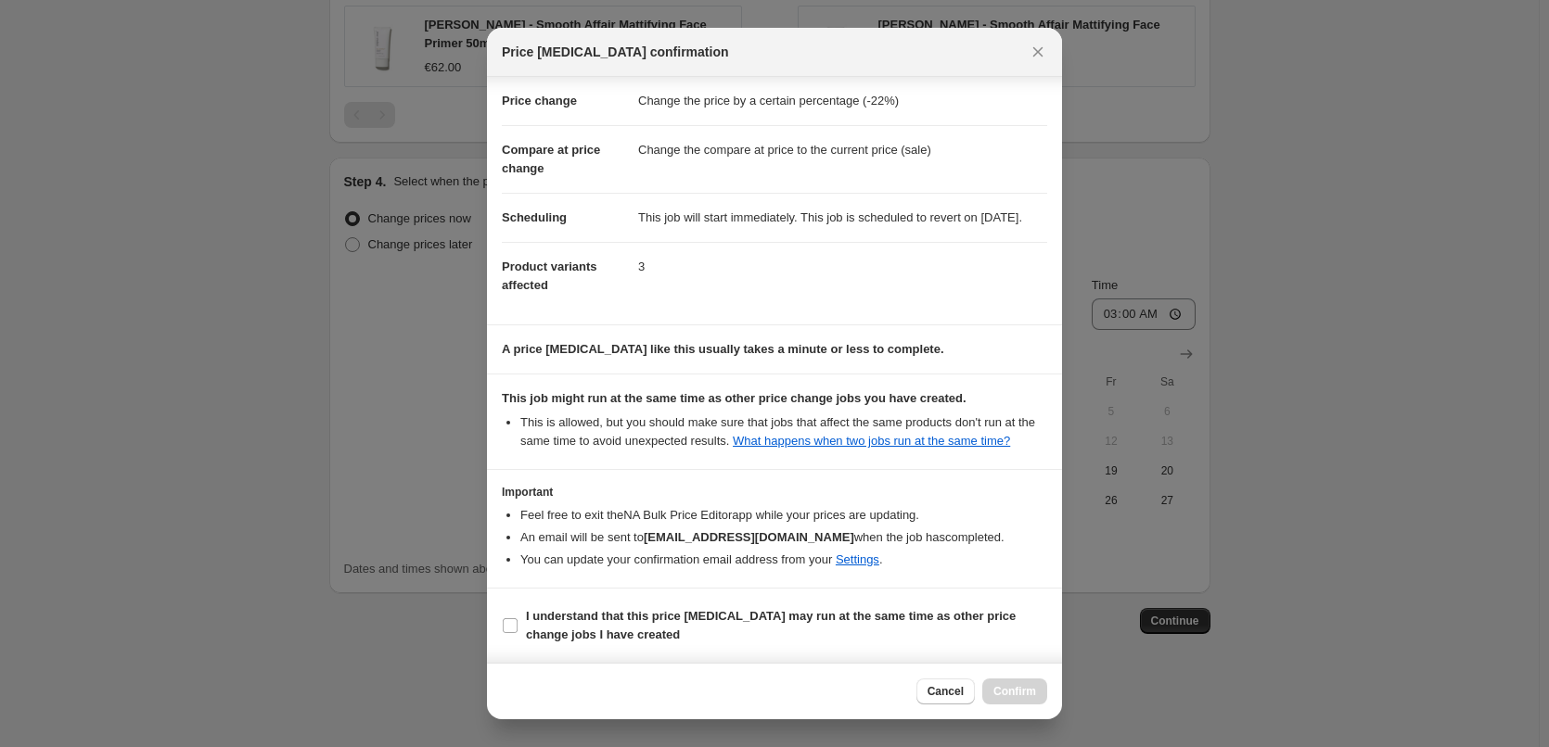
scroll to position [52, 0]
click at [555, 621] on b "I understand that this price change job may run at the same time as other price…" at bounding box center [771, 625] width 490 height 32
click at [517, 621] on input "I understand that this price change job may run at the same time as other price…" at bounding box center [510, 626] width 15 height 15
checkbox input "true"
click at [1010, 692] on span "Confirm" at bounding box center [1014, 691] width 43 height 15
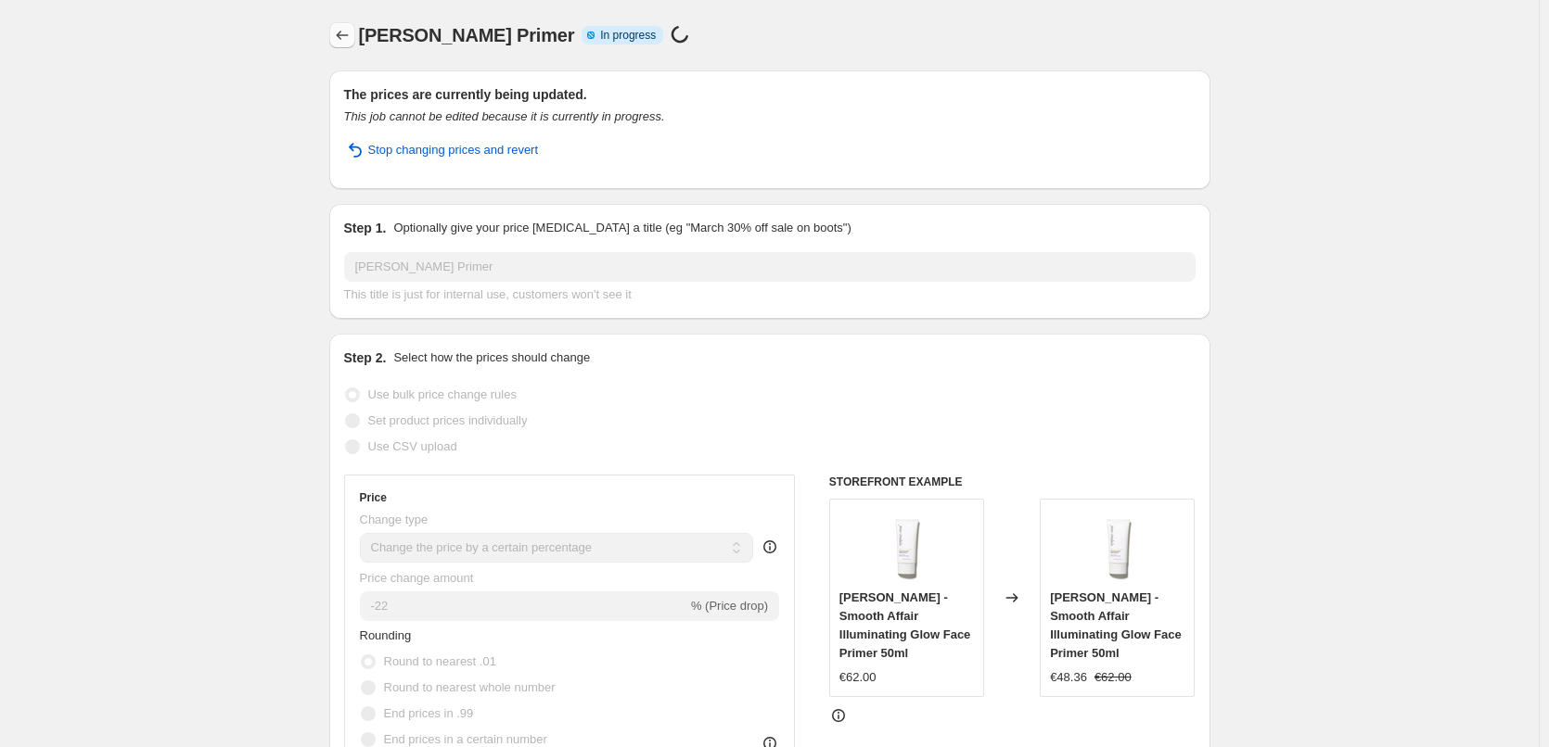
click at [351, 32] on icon "Price change jobs" at bounding box center [342, 35] width 19 height 19
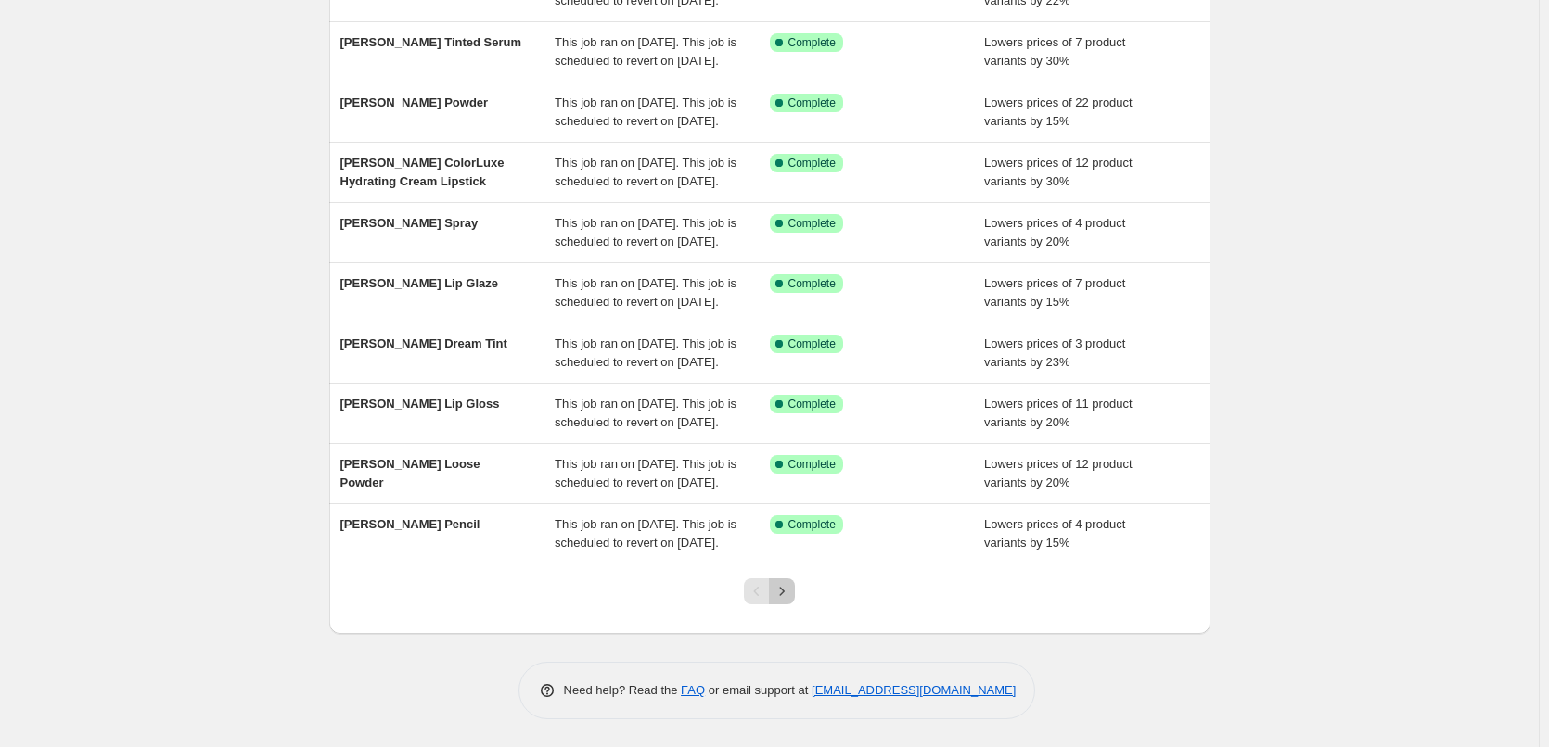
click at [783, 580] on button "Next" at bounding box center [782, 592] width 26 height 26
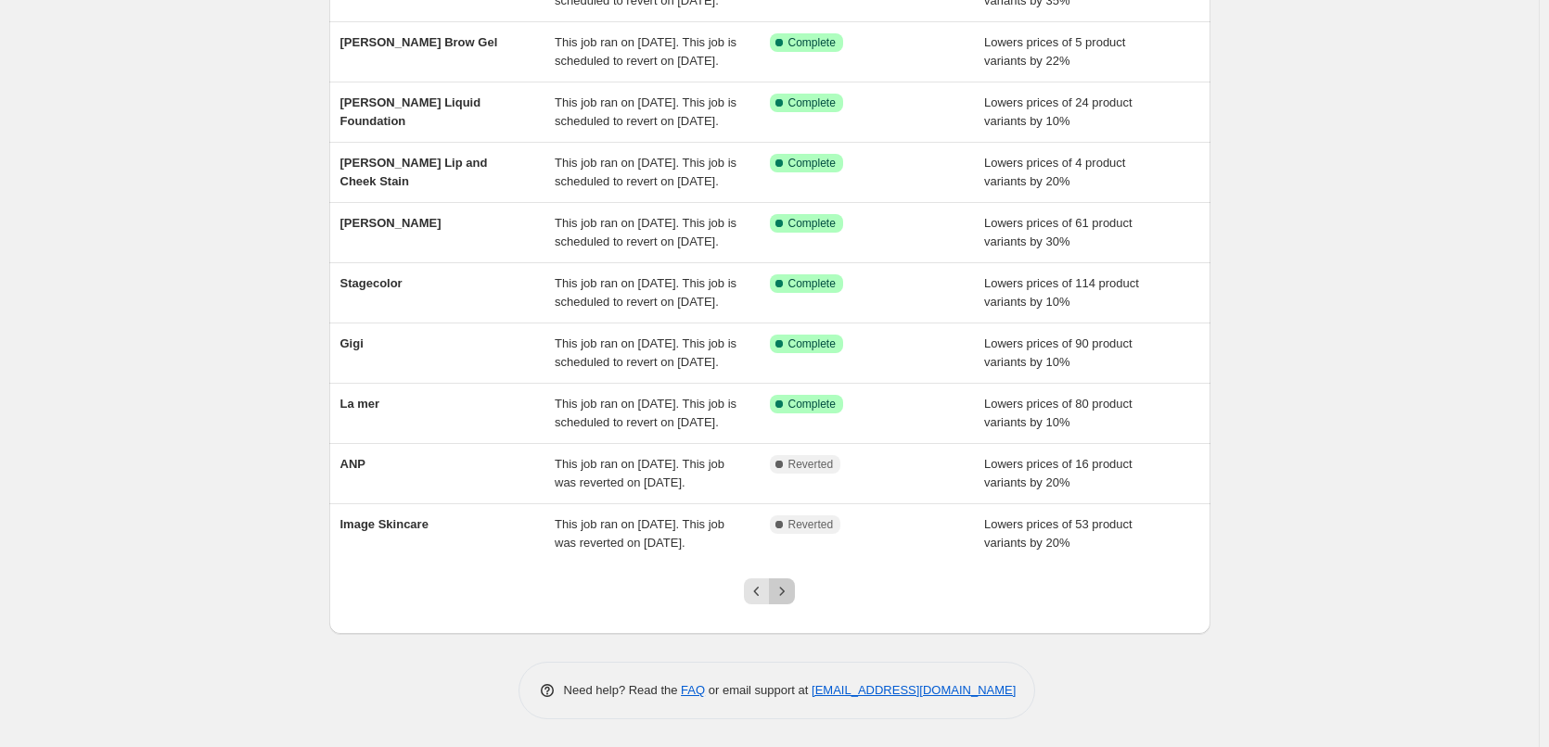
click at [791, 595] on icon "Next" at bounding box center [782, 591] width 19 height 19
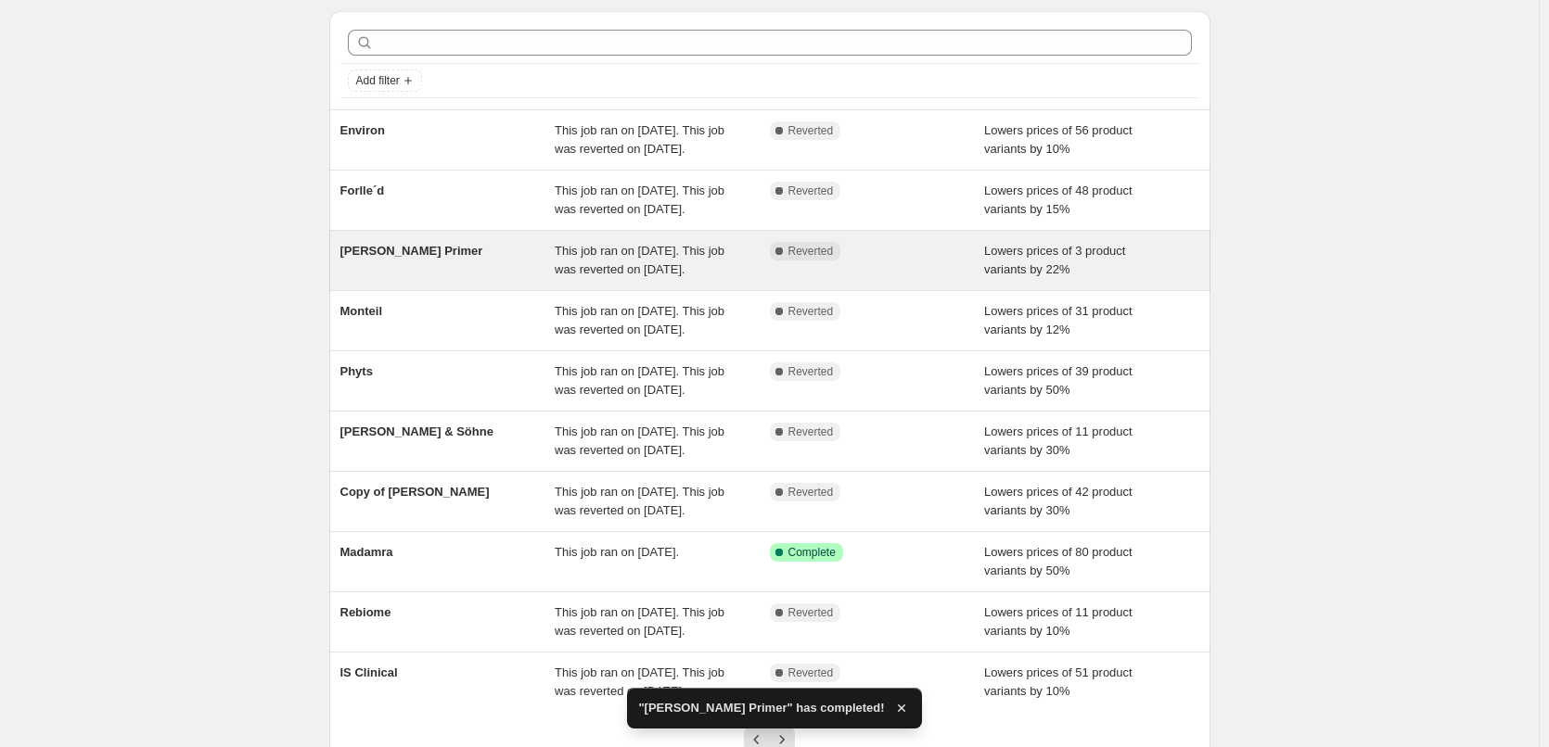
click at [640, 276] on span "This job ran on September 12, 2025. This job was reverted on September 15, 2025." at bounding box center [640, 260] width 170 height 32
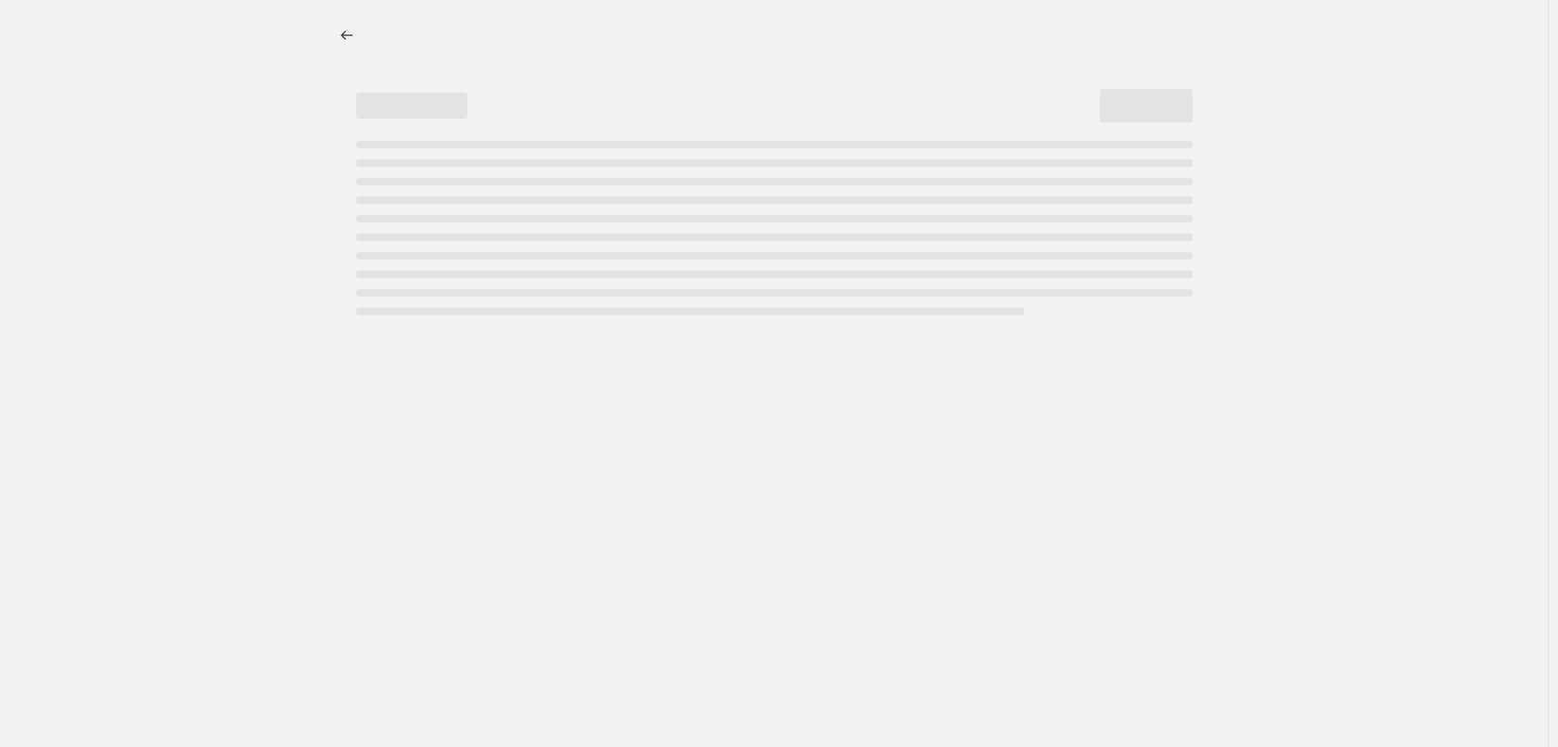
select select "percentage"
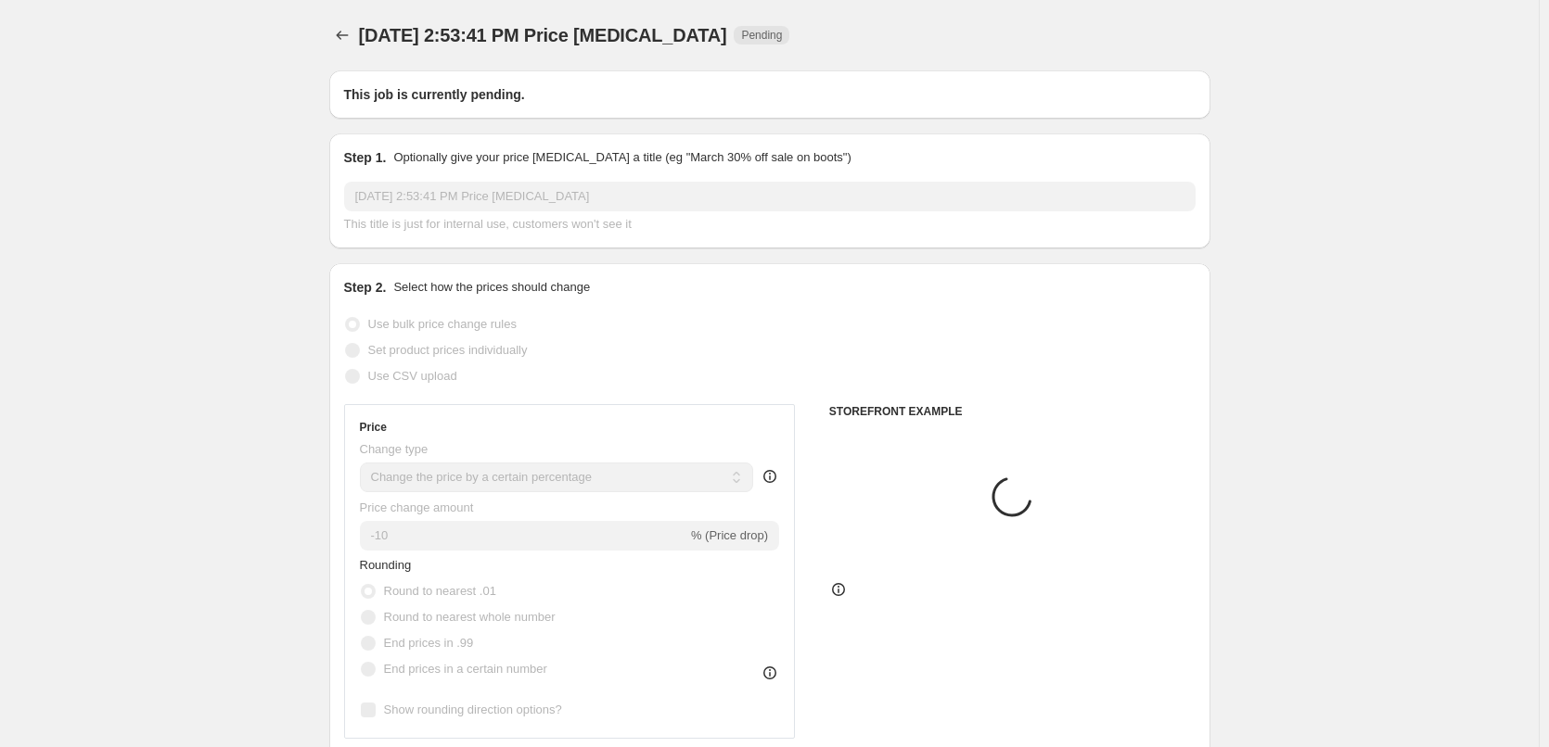
type input "[PERSON_NAME] Primer"
radio input "false"
radio input "true"
checkbox input "true"
select select "tag"
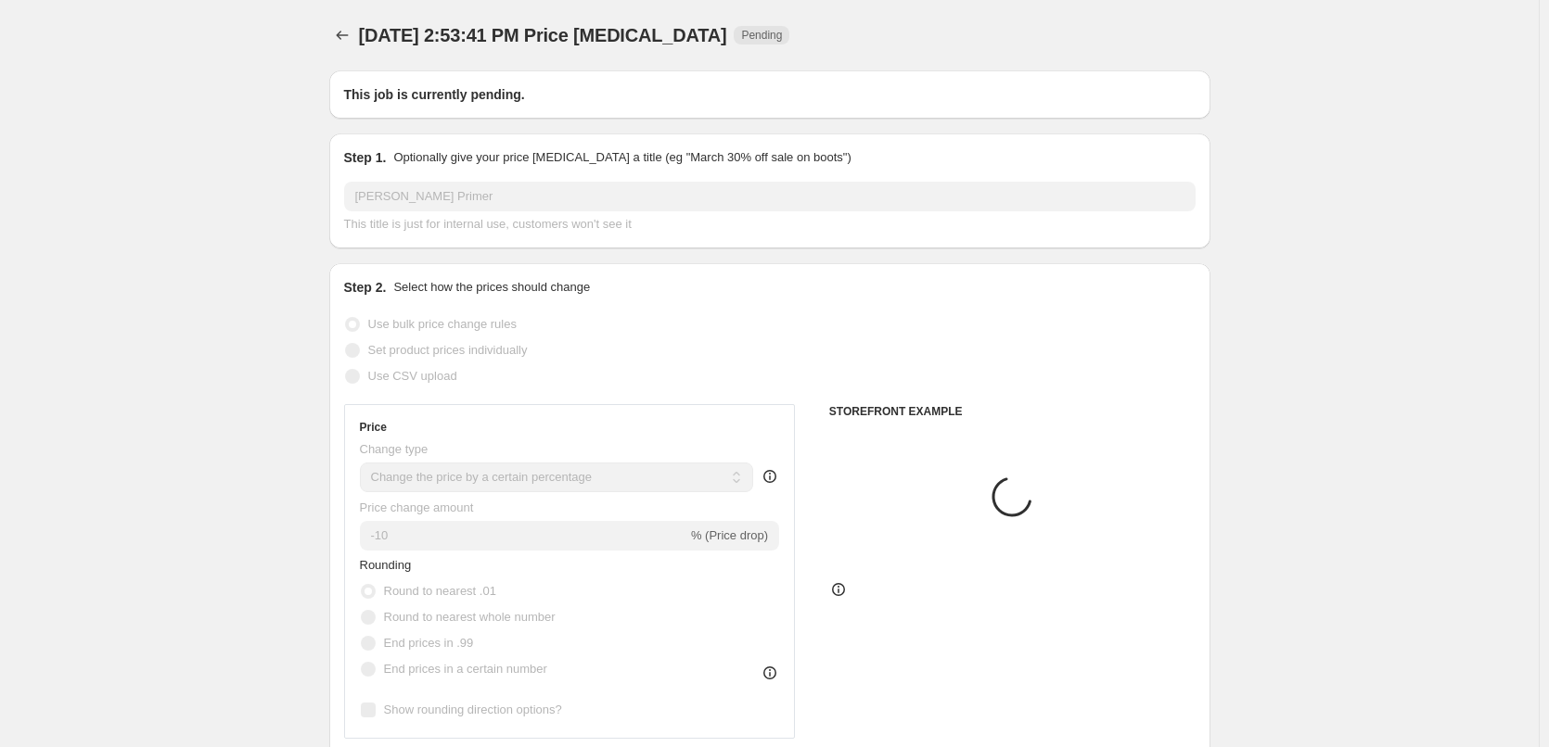
select select "vendor"
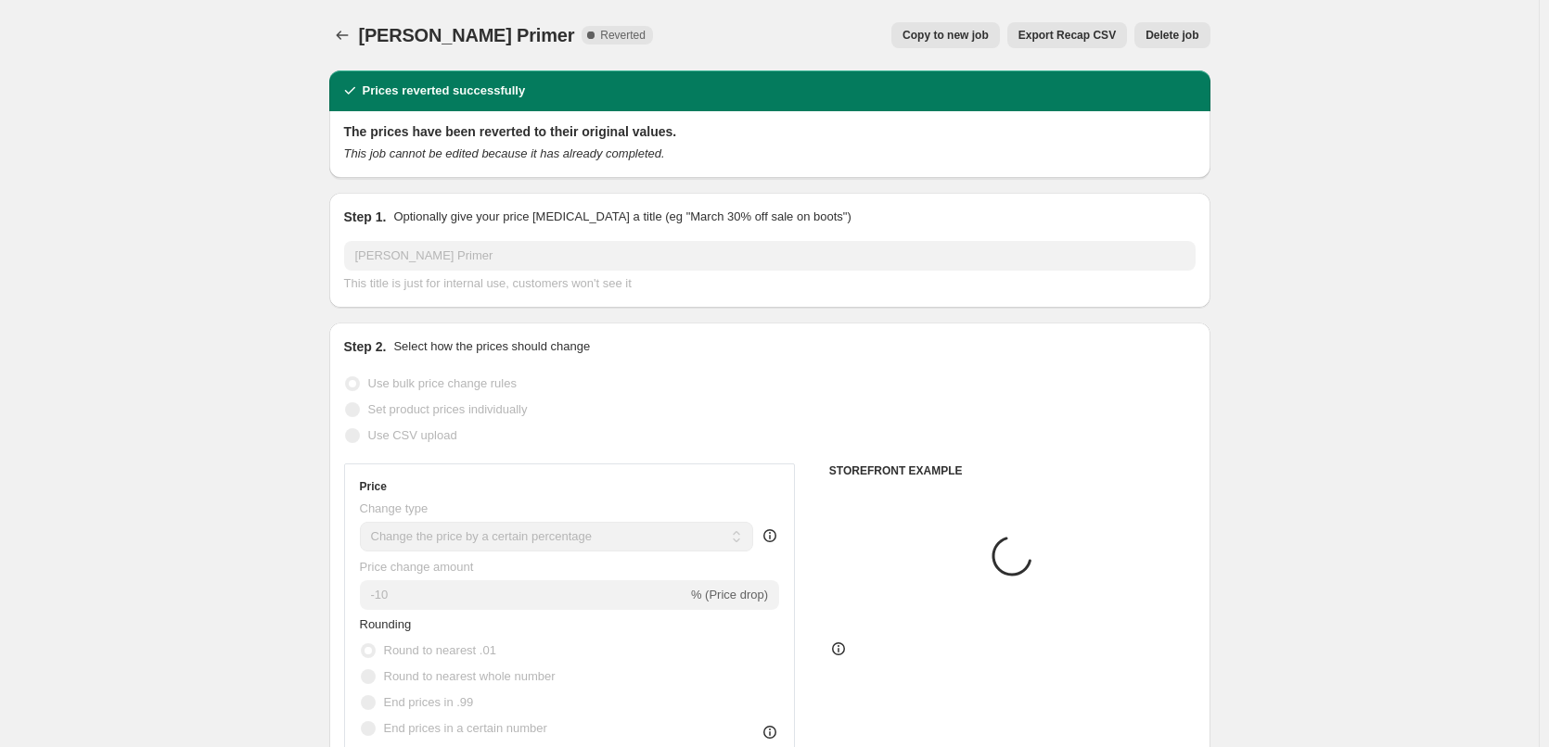
click at [1169, 24] on button "Delete job" at bounding box center [1171, 35] width 75 height 26
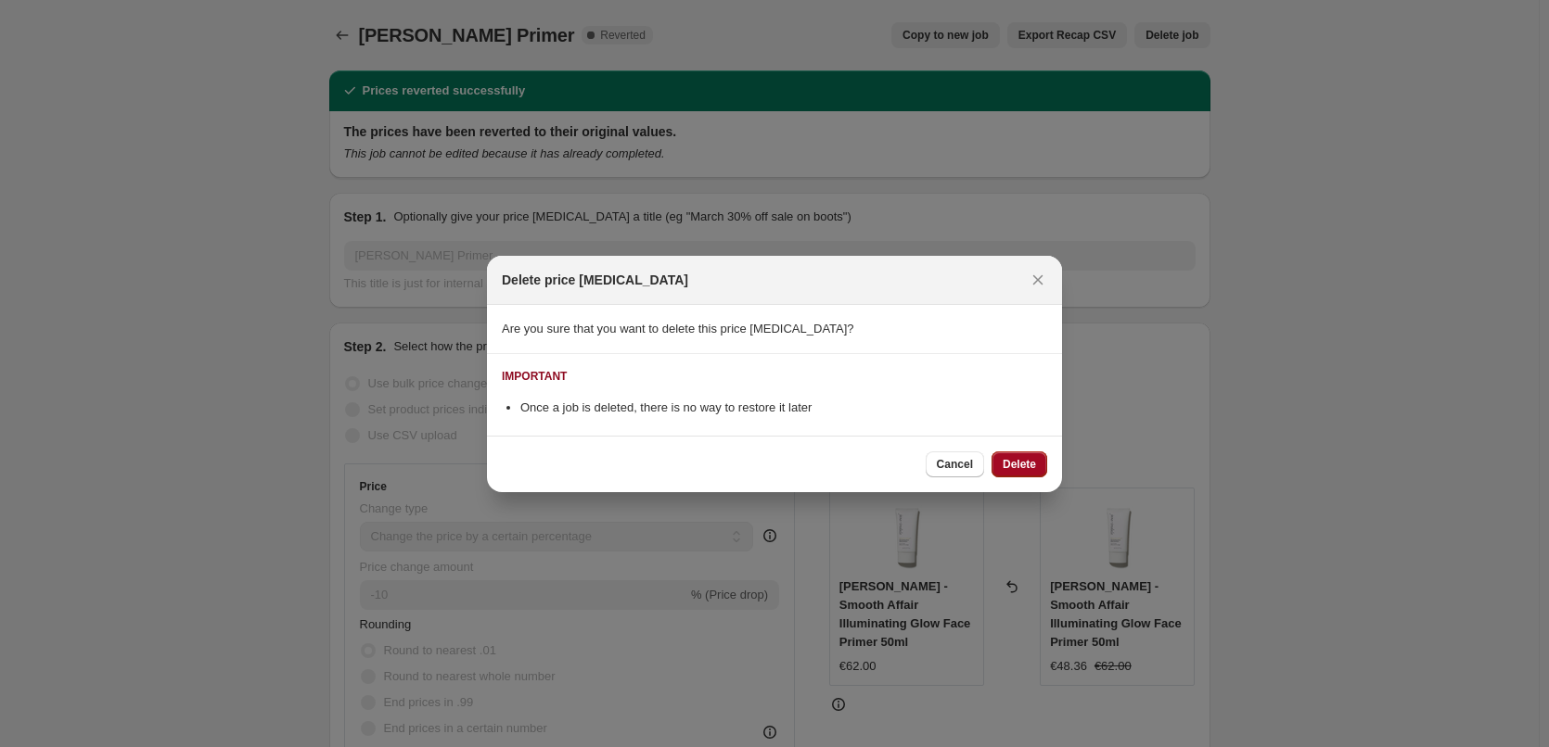
click at [1026, 454] on button "Delete" at bounding box center [1019, 465] width 56 height 26
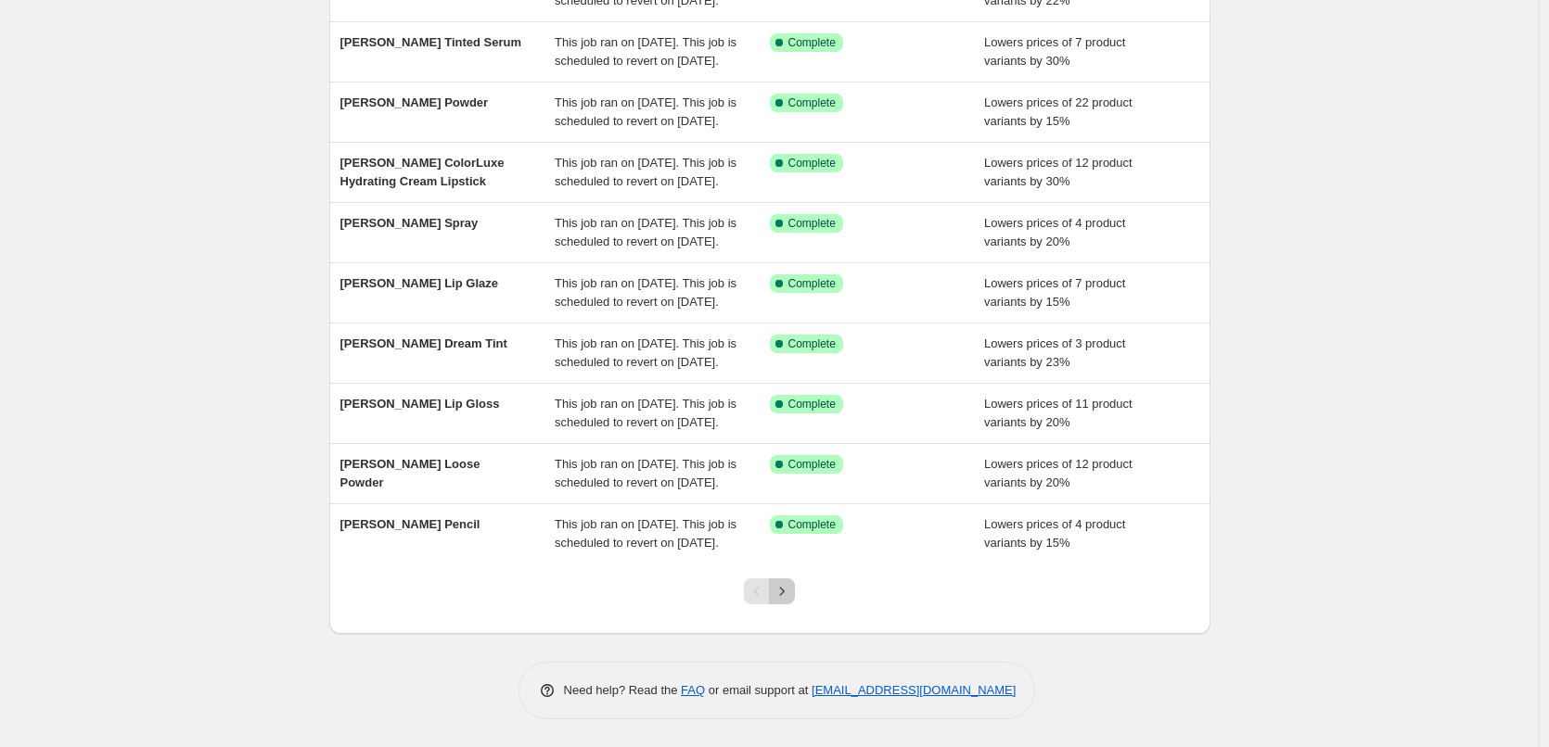
click at [791, 595] on icon "Next" at bounding box center [782, 591] width 19 height 19
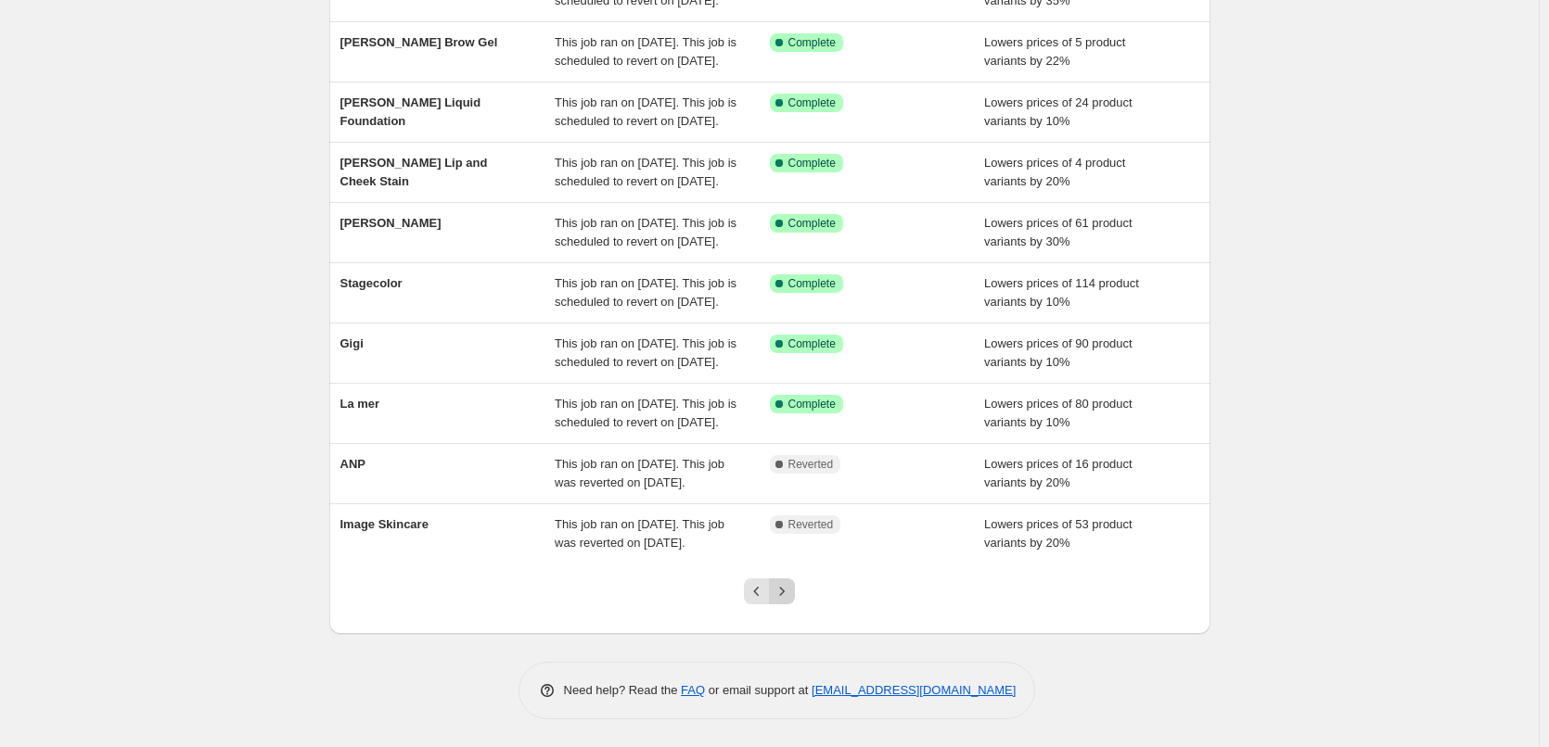
click at [792, 582] on button "Next" at bounding box center [782, 592] width 26 height 26
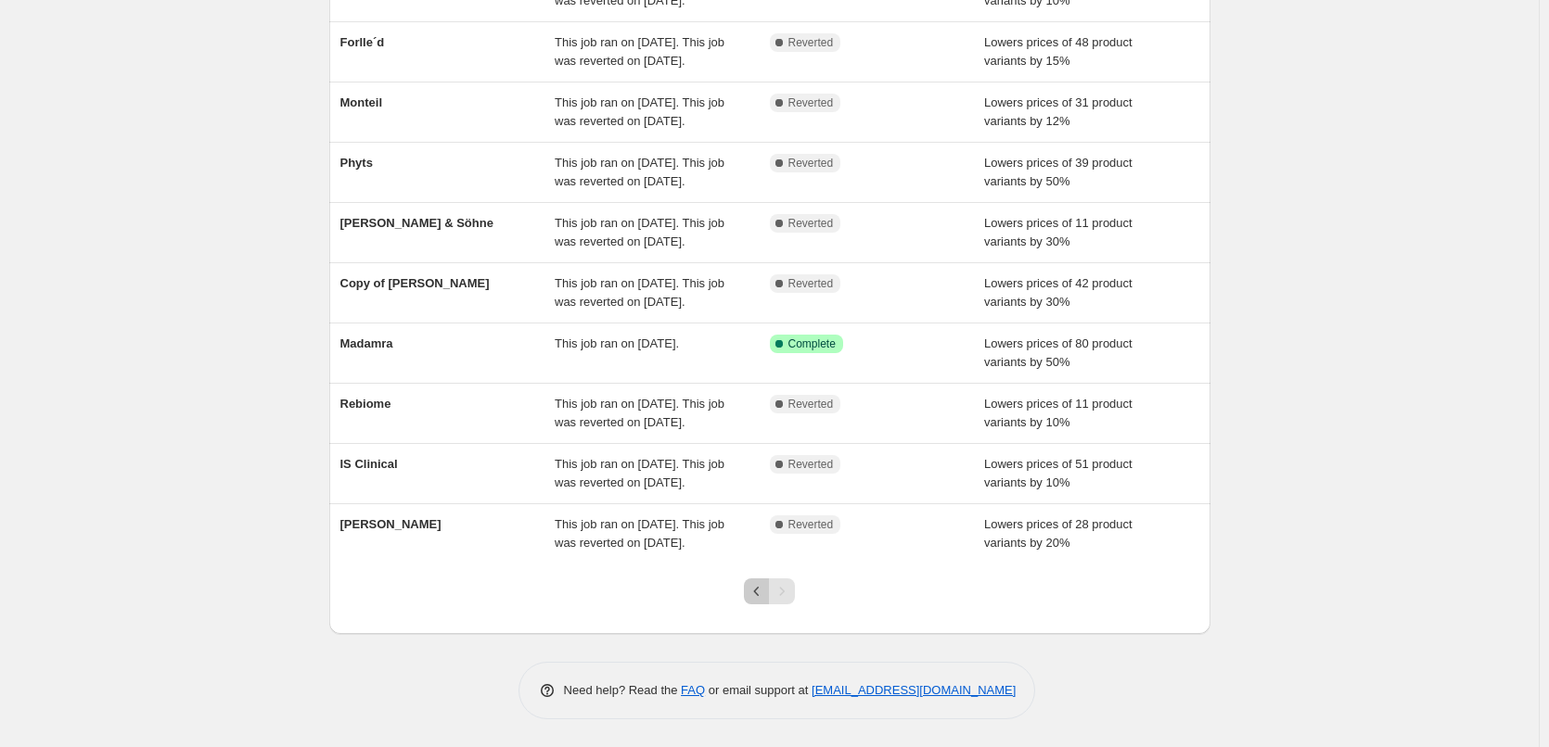
click at [766, 588] on icon "Previous" at bounding box center [756, 591] width 19 height 19
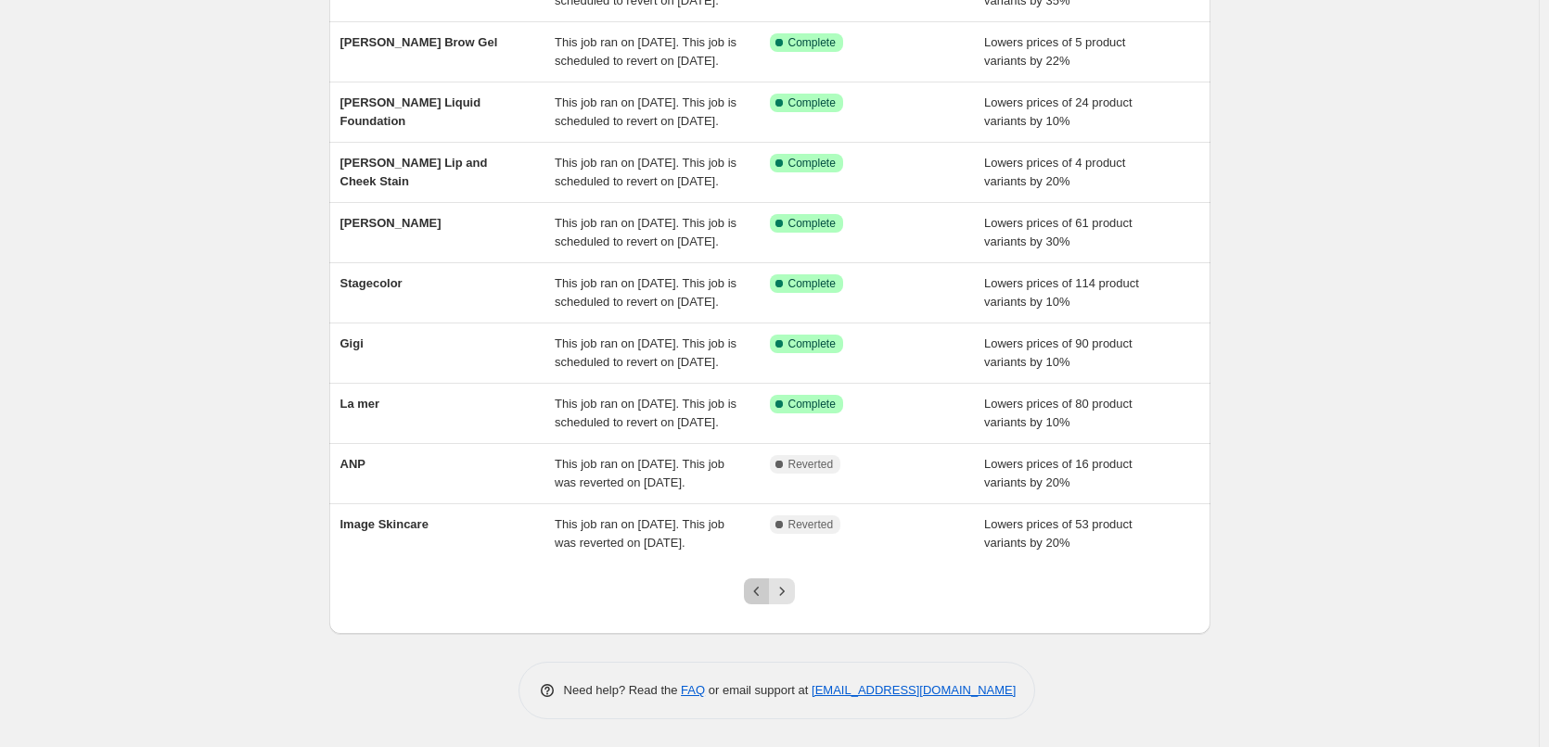
click at [750, 594] on button "Previous" at bounding box center [757, 592] width 26 height 26
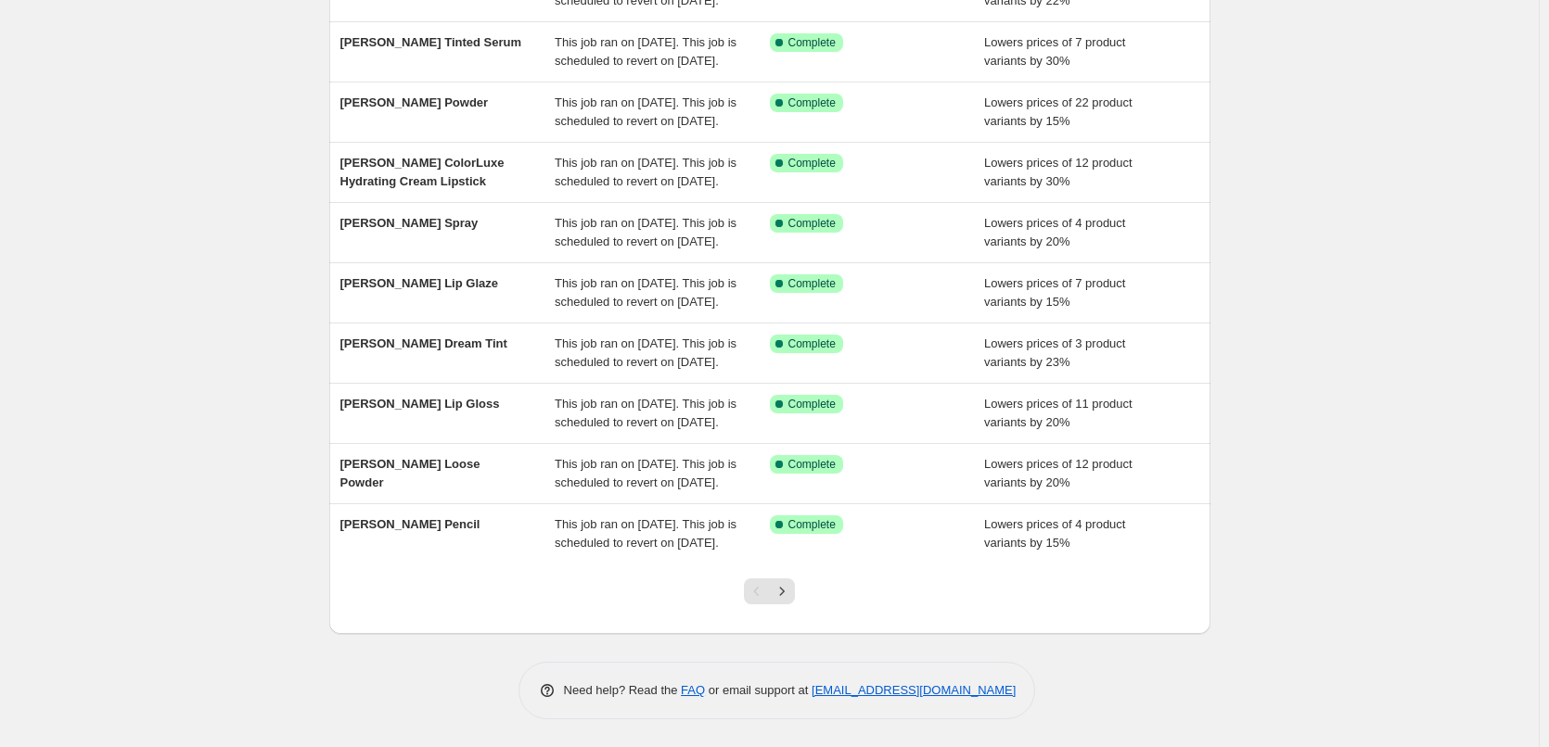
click at [752, 592] on div "Pagination" at bounding box center [757, 592] width 26 height 26
